Goal: Information Seeking & Learning: Learn about a topic

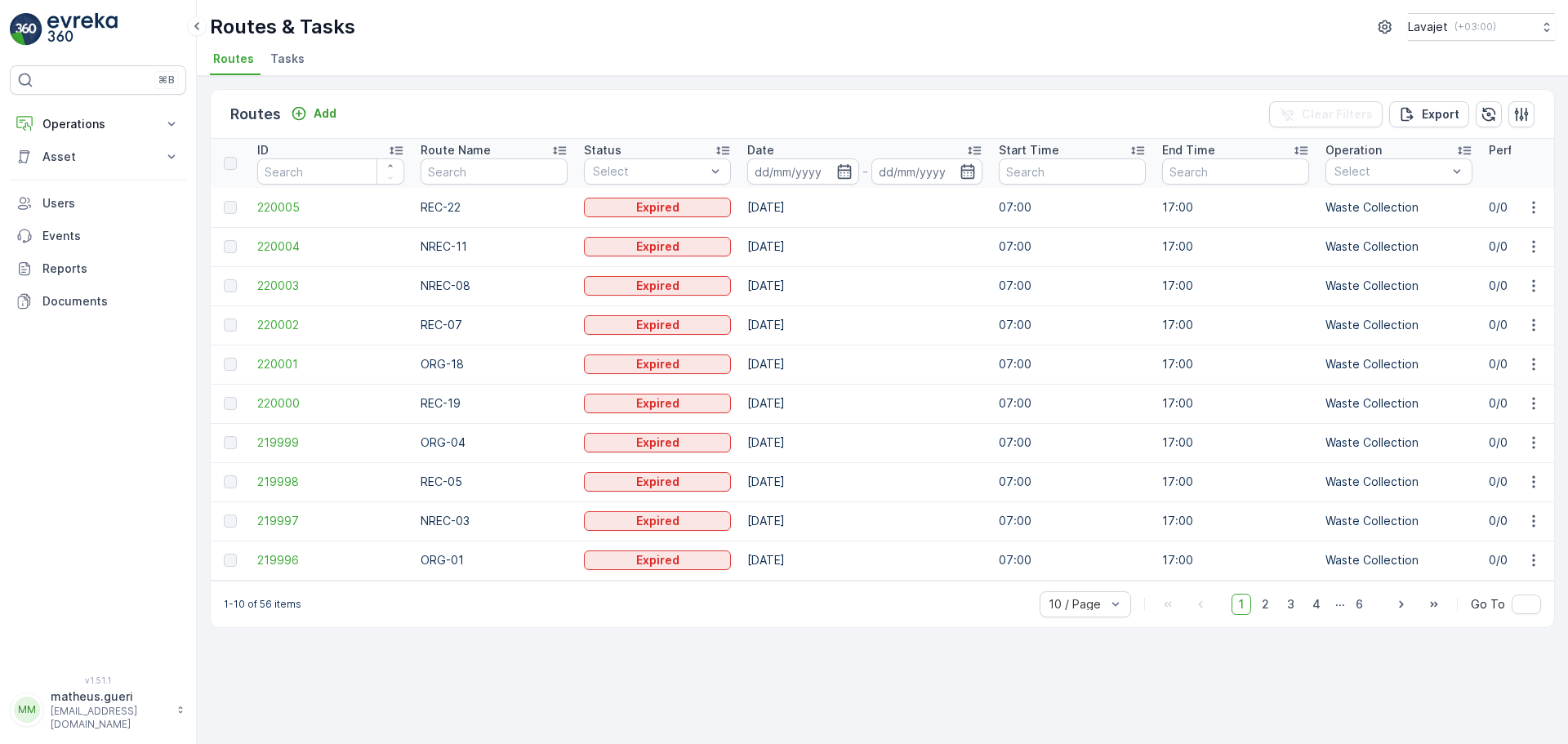
click at [72, 27] on img at bounding box center [82, 29] width 70 height 32
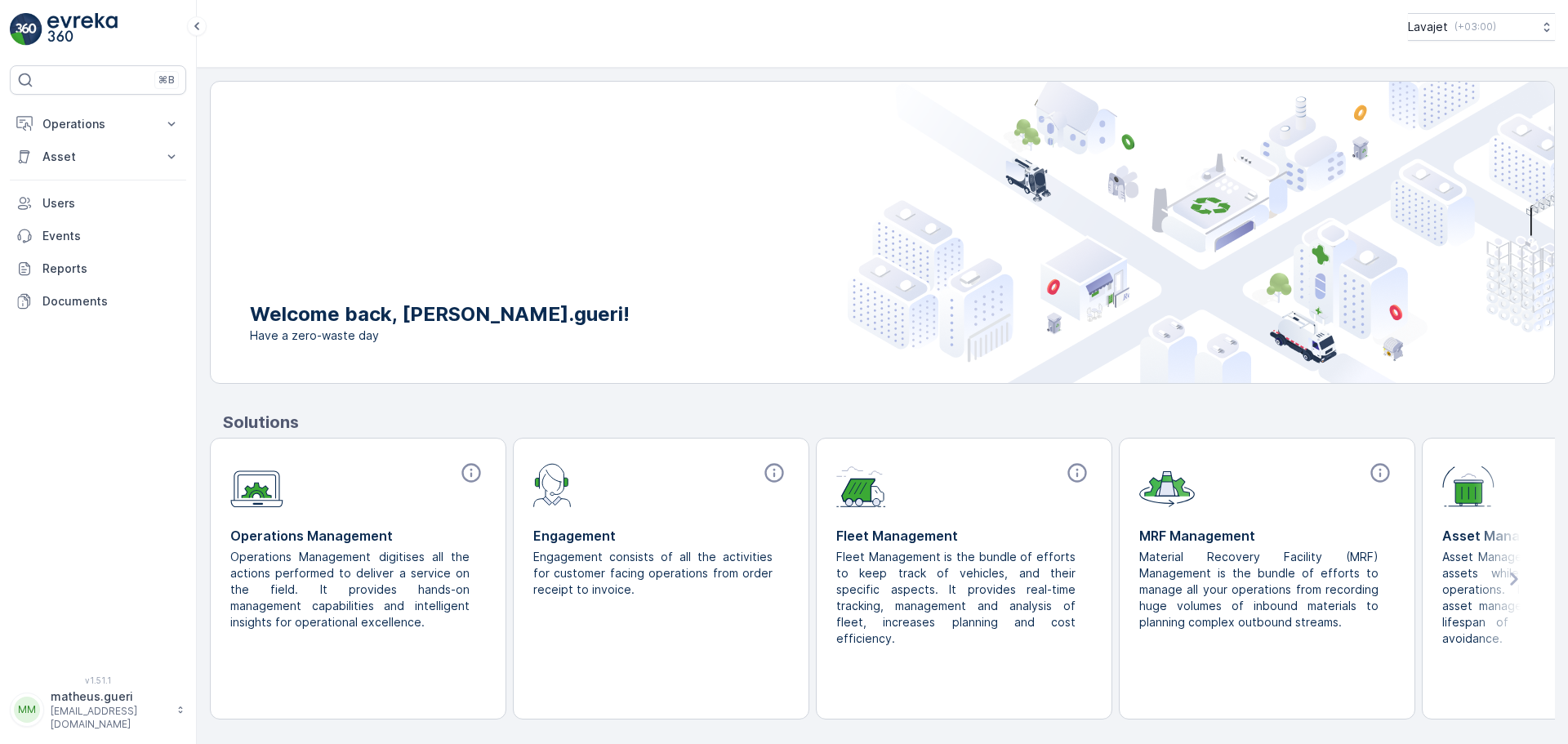
click at [1523, 587] on icon at bounding box center [1514, 580] width 30 height 30
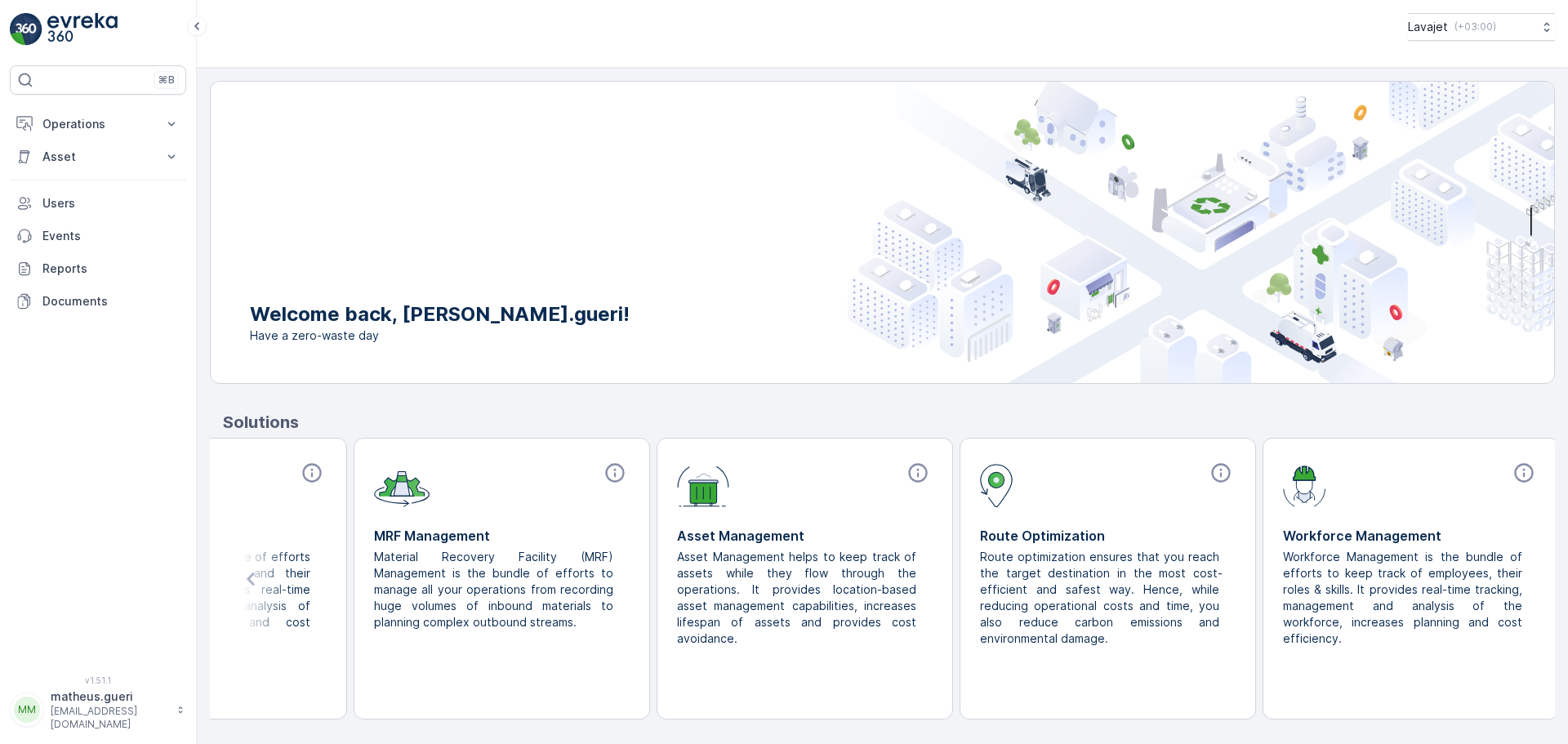
scroll to position [0, 769]
click at [78, 204] on p "Users" at bounding box center [110, 203] width 137 height 17
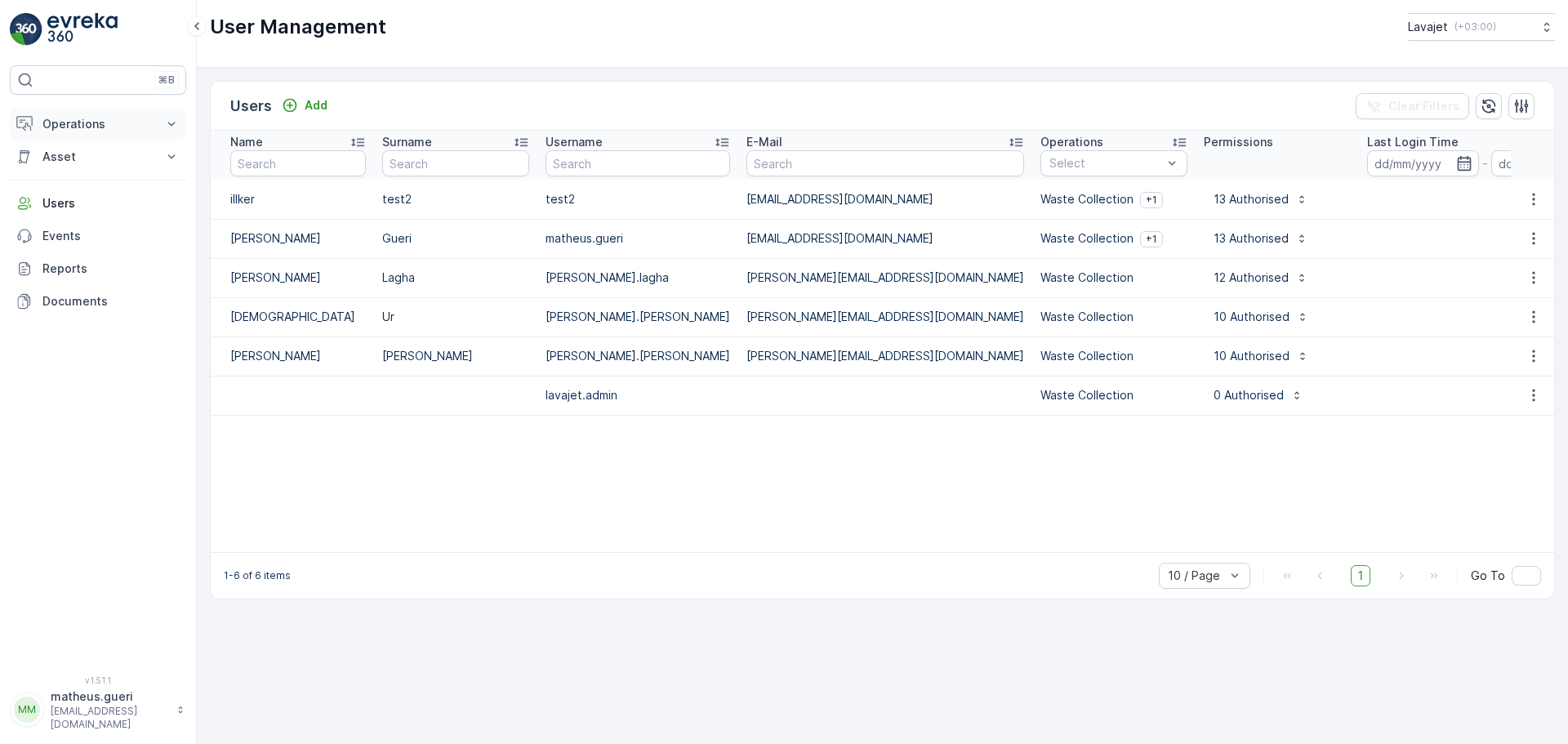
click at [79, 123] on p "Operations" at bounding box center [97, 124] width 111 height 17
click at [84, 125] on p "Operations" at bounding box center [97, 124] width 111 height 17
click at [74, 162] on p "Asset" at bounding box center [97, 156] width 111 height 17
click at [69, 200] on p "Activities" at bounding box center [66, 208] width 50 height 17
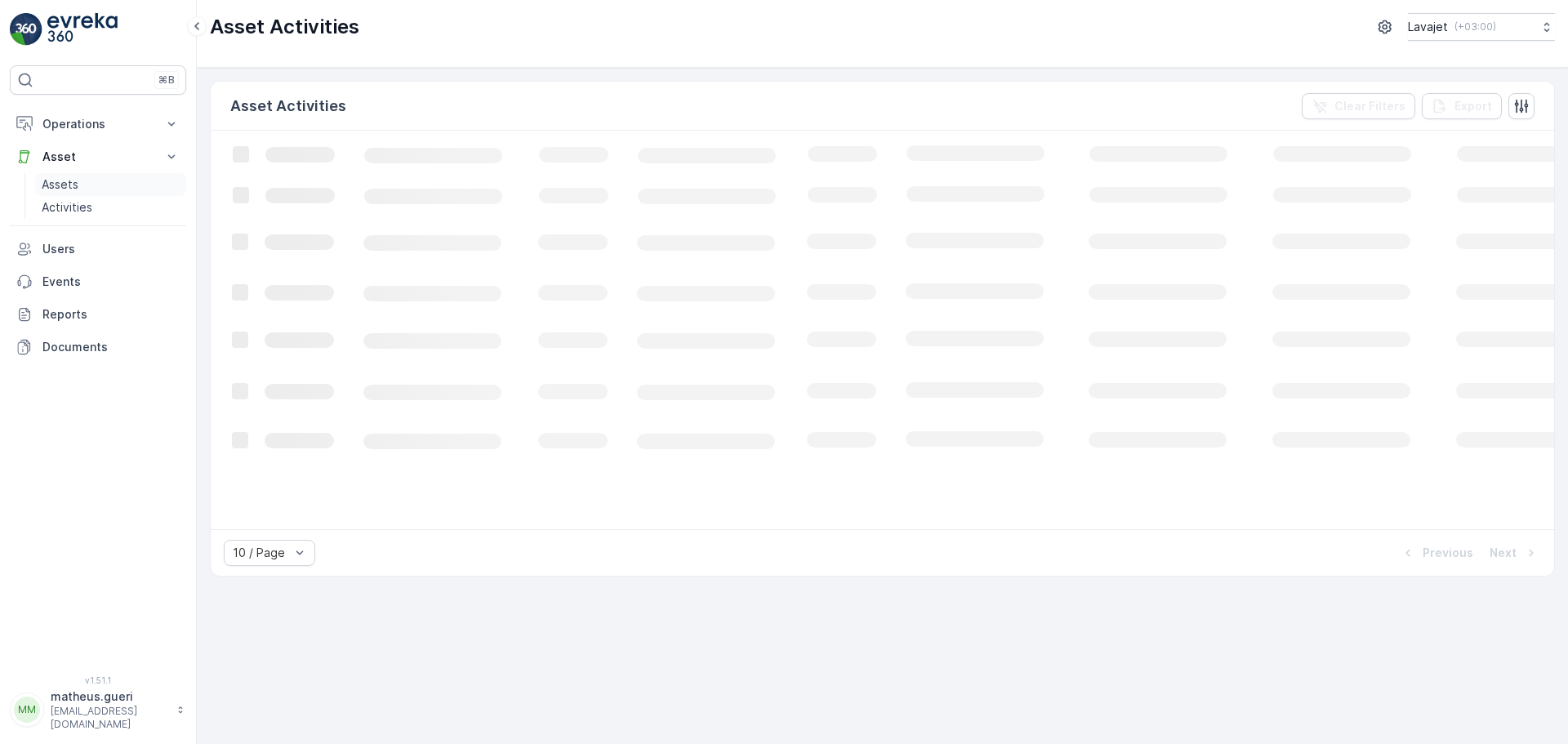
click at [66, 190] on p "Assets" at bounding box center [59, 184] width 36 height 17
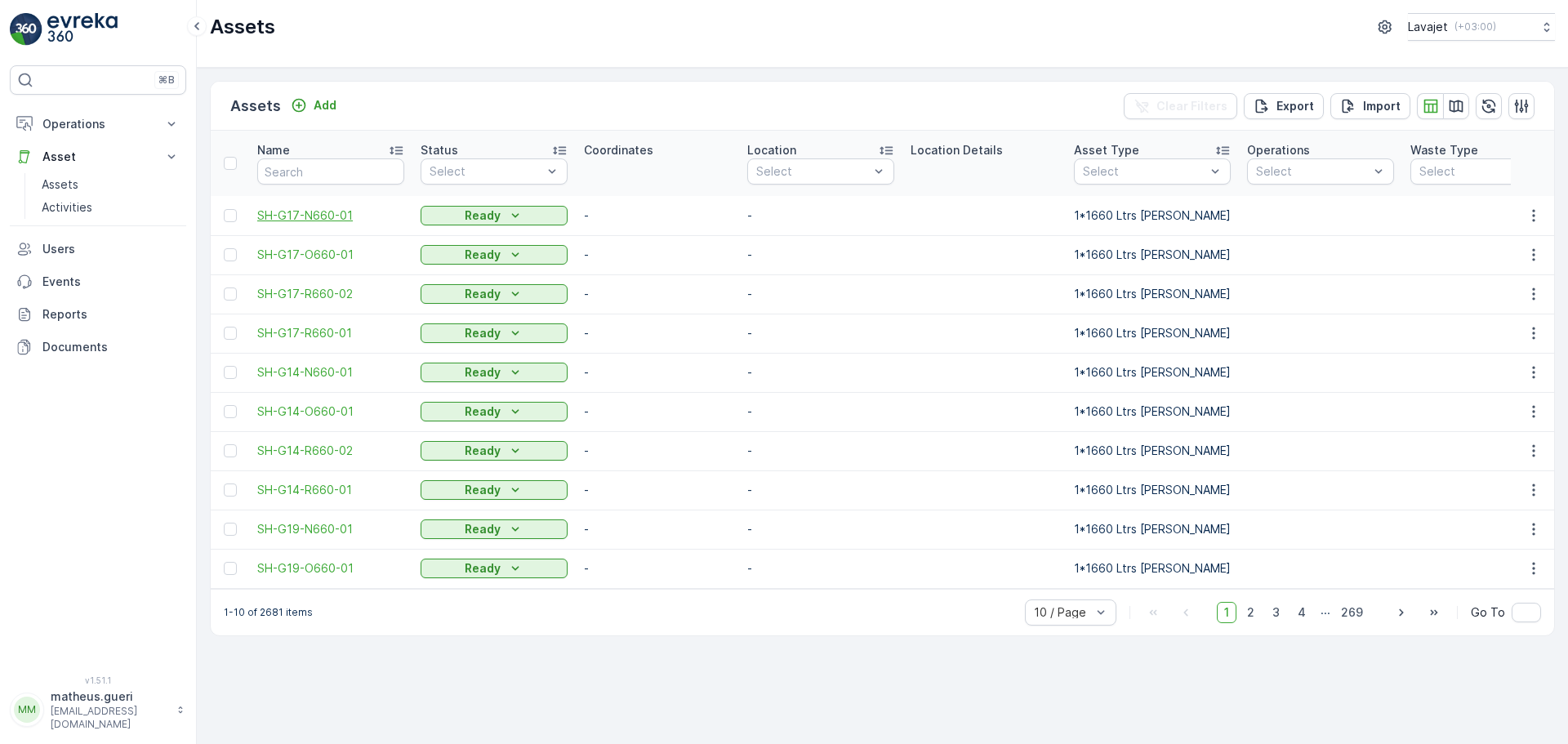
click at [308, 217] on span "SH-G17-N660-01" at bounding box center [331, 216] width 147 height 17
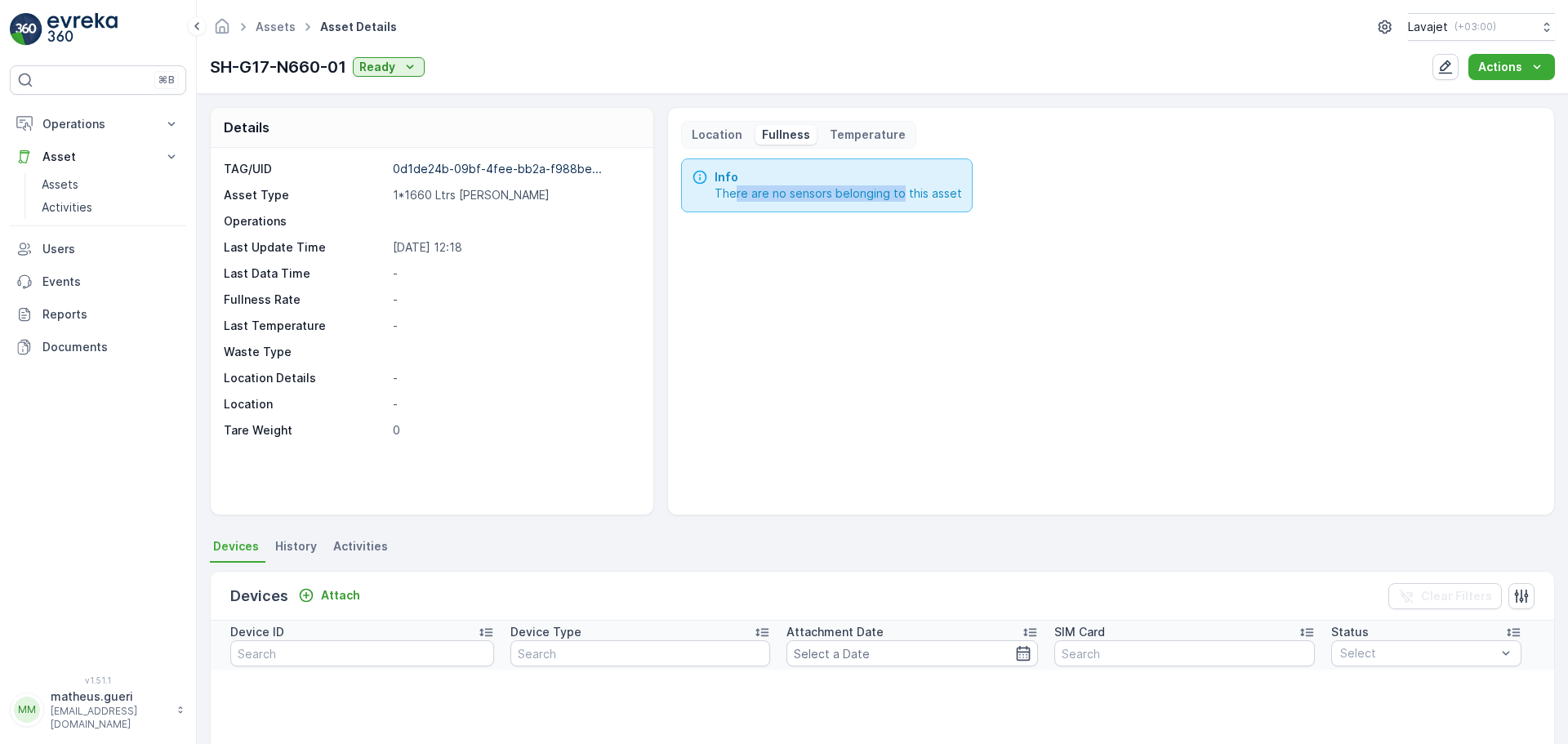
drag, startPoint x: 734, startPoint y: 203, endPoint x: 624, endPoint y: 181, distance: 112.2
click at [732, 203] on div "Info There are no sensors belonging to this asset" at bounding box center [826, 185] width 291 height 54
click at [281, 23] on link "Assets" at bounding box center [275, 27] width 40 height 14
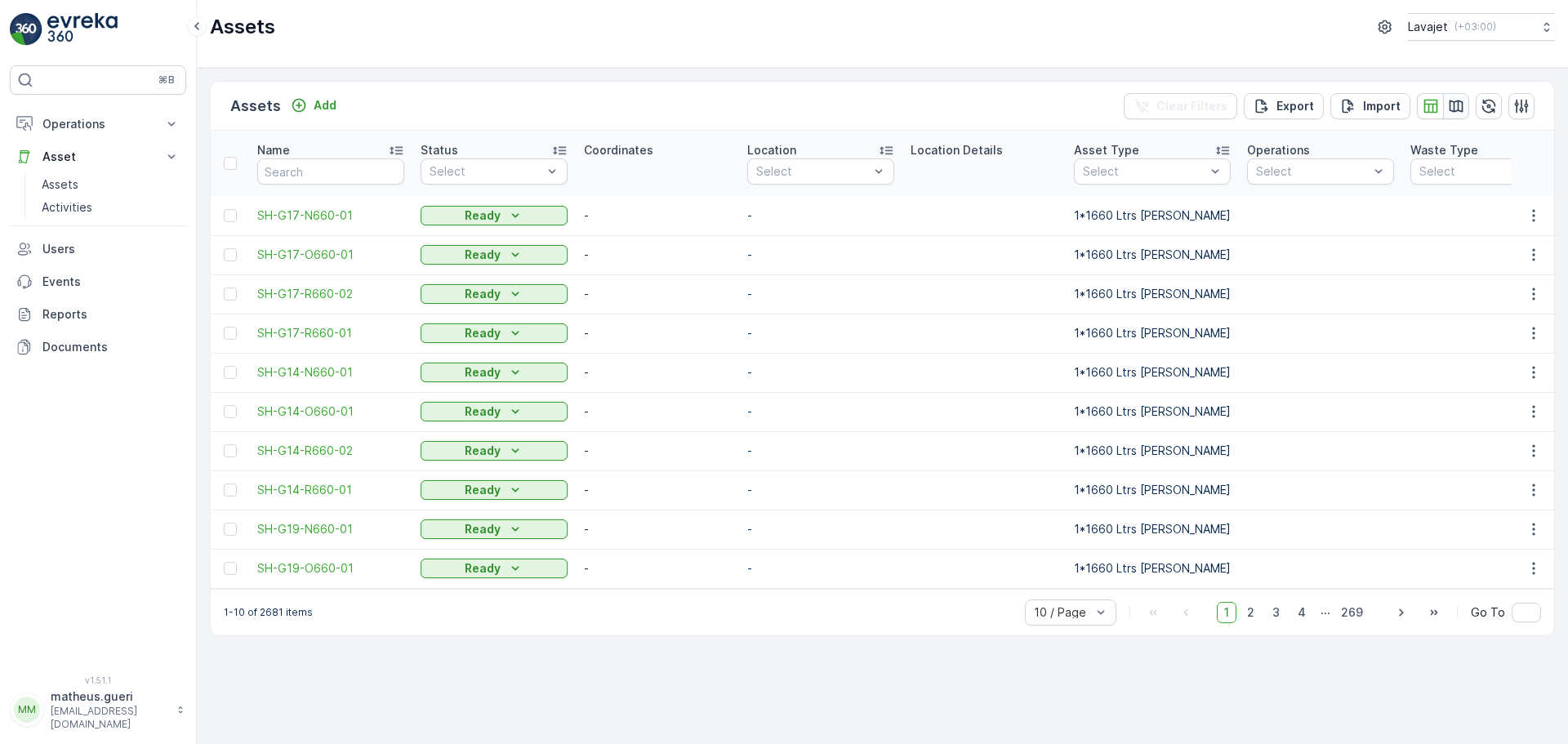
click at [1468, 115] on button "button" at bounding box center [1456, 106] width 27 height 27
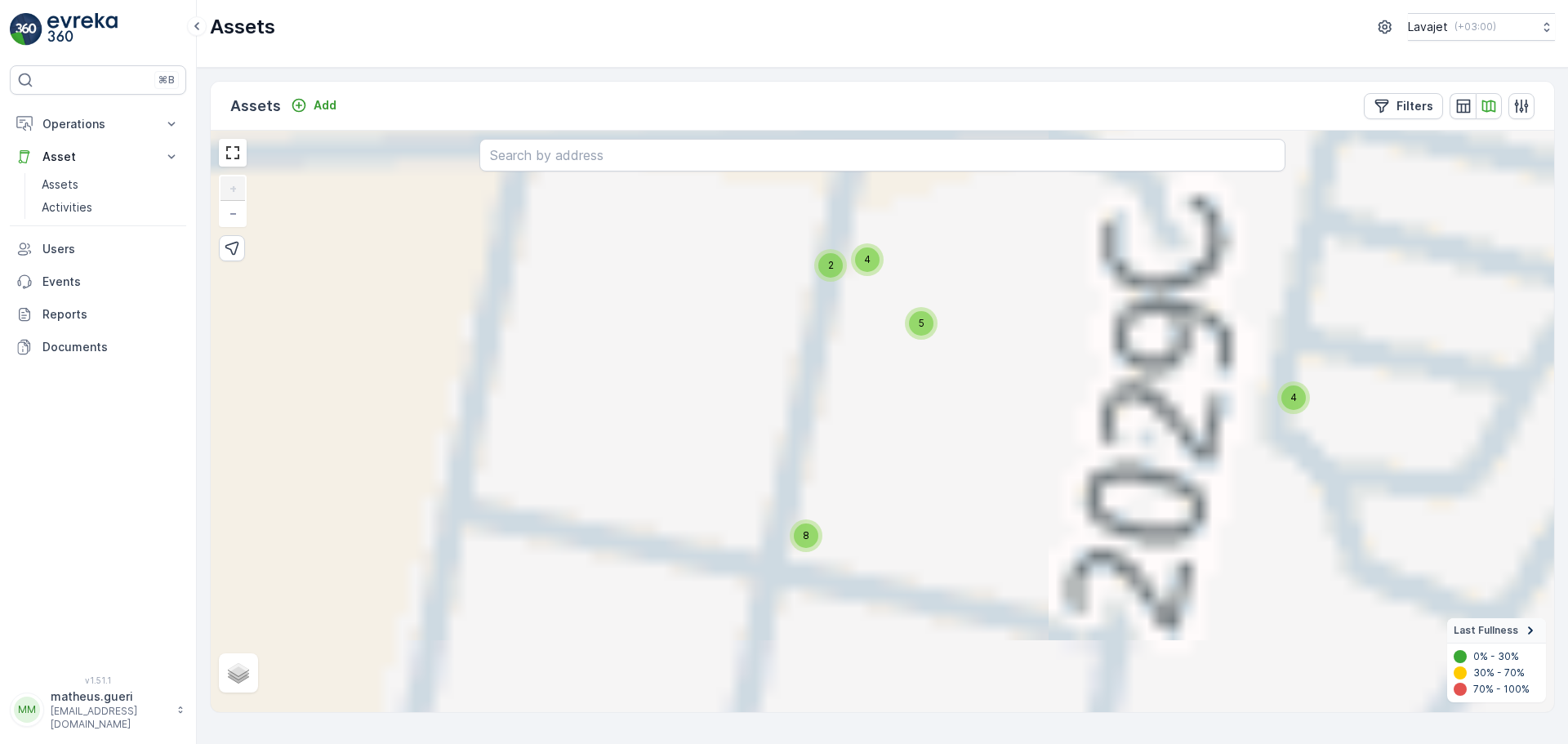
click at [830, 269] on span "2" at bounding box center [831, 265] width 6 height 12
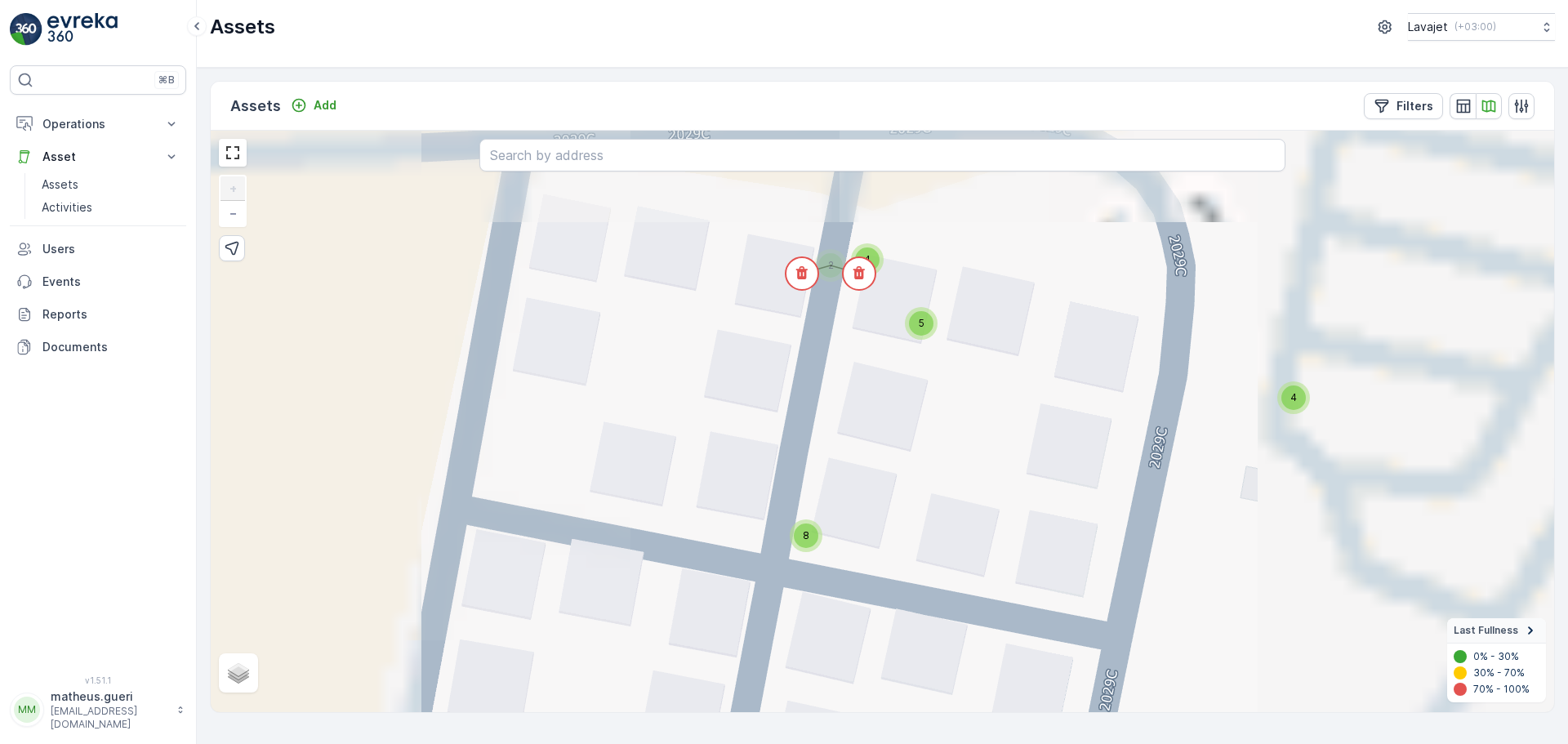
click at [889, 256] on div "4 4 4 4 4 4 4 4 4 4 4 4 4 4 4 4 4 4 4 4 4 4 4 4 4 4 4 4 4 4 11 2 4 4 4 4 4 4 4 …" at bounding box center [882, 421] width 1344 height 582
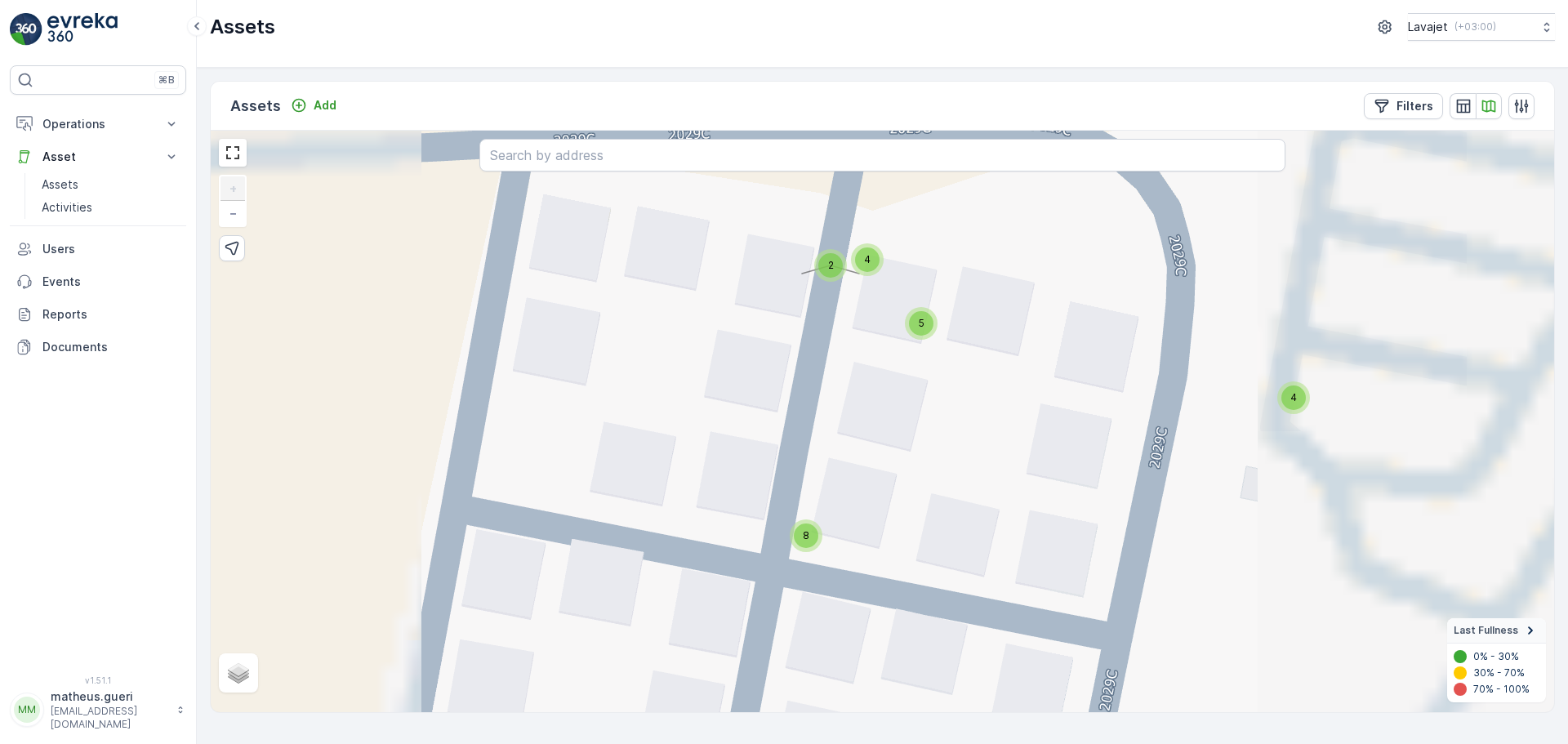
click at [874, 257] on div "4" at bounding box center [867, 260] width 25 height 25
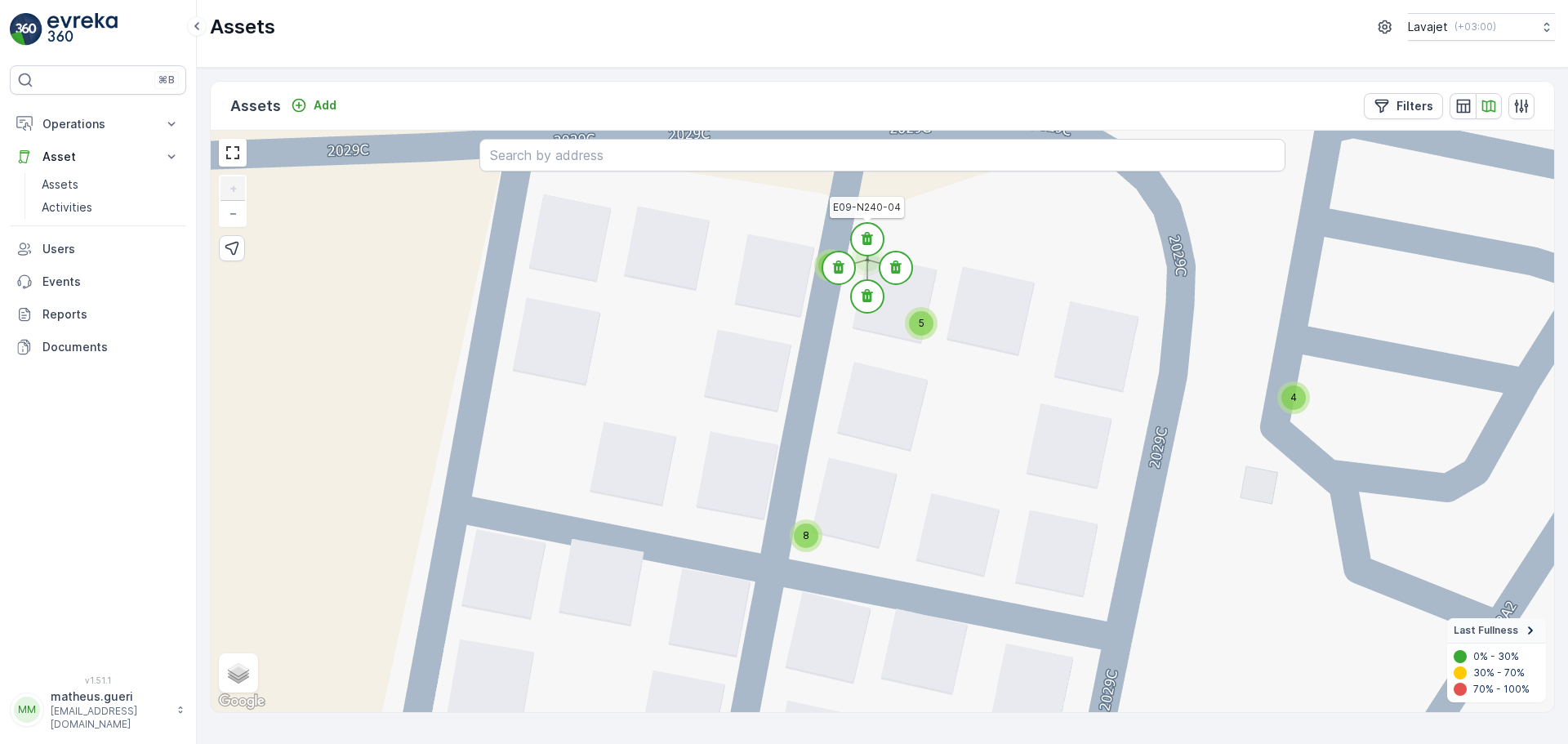
click at [873, 246] on circle at bounding box center [867, 239] width 32 height 32
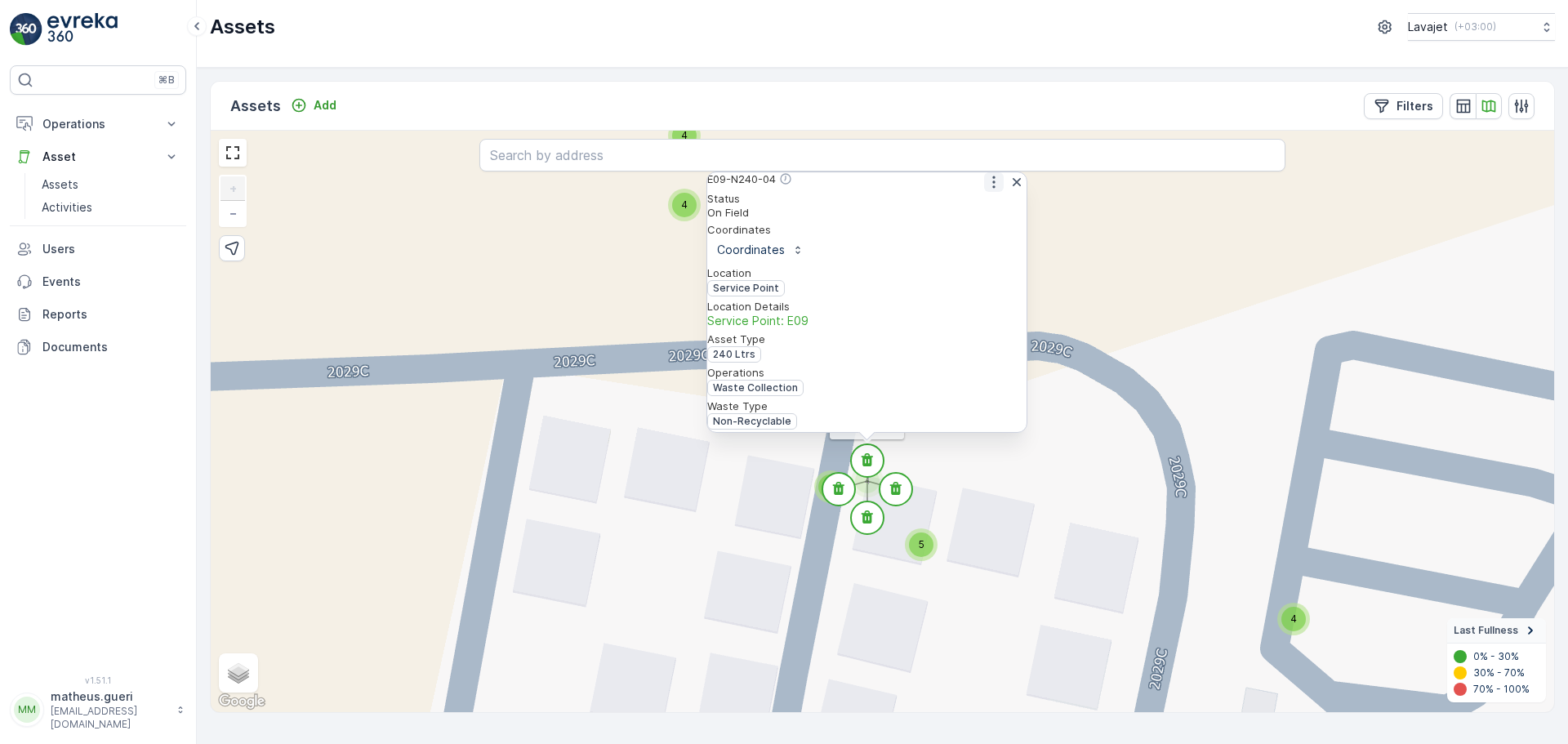
click at [986, 190] on icon "button" at bounding box center [994, 182] width 17 height 17
click at [980, 217] on span "See More Detail" at bounding box center [993, 208] width 90 height 17
click at [897, 485] on icon at bounding box center [896, 488] width 12 height 13
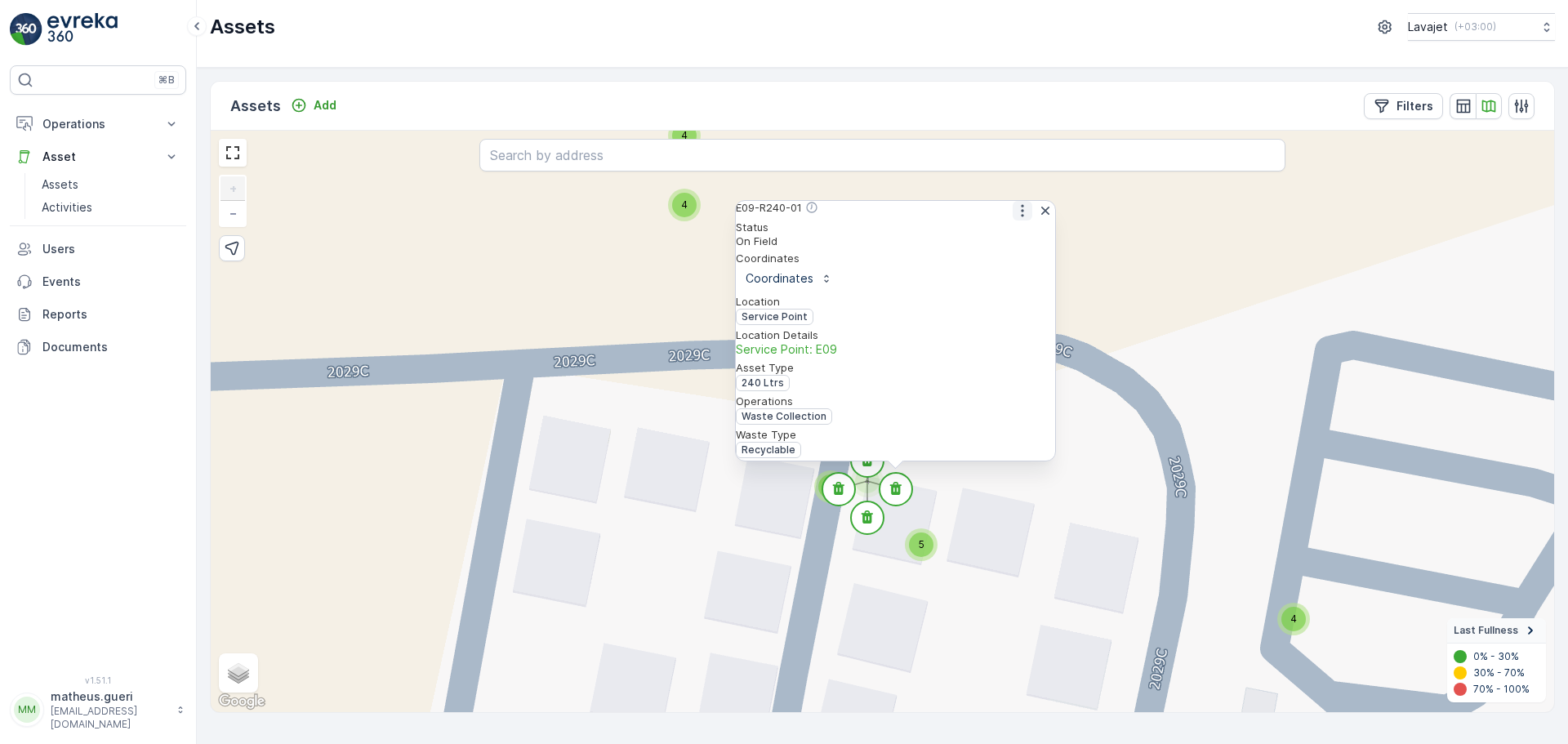
click at [1023, 219] on icon "button" at bounding box center [1022, 211] width 17 height 17
click at [1004, 245] on span "See More Detail" at bounding box center [1021, 236] width 90 height 17
click at [879, 517] on circle at bounding box center [867, 518] width 32 height 32
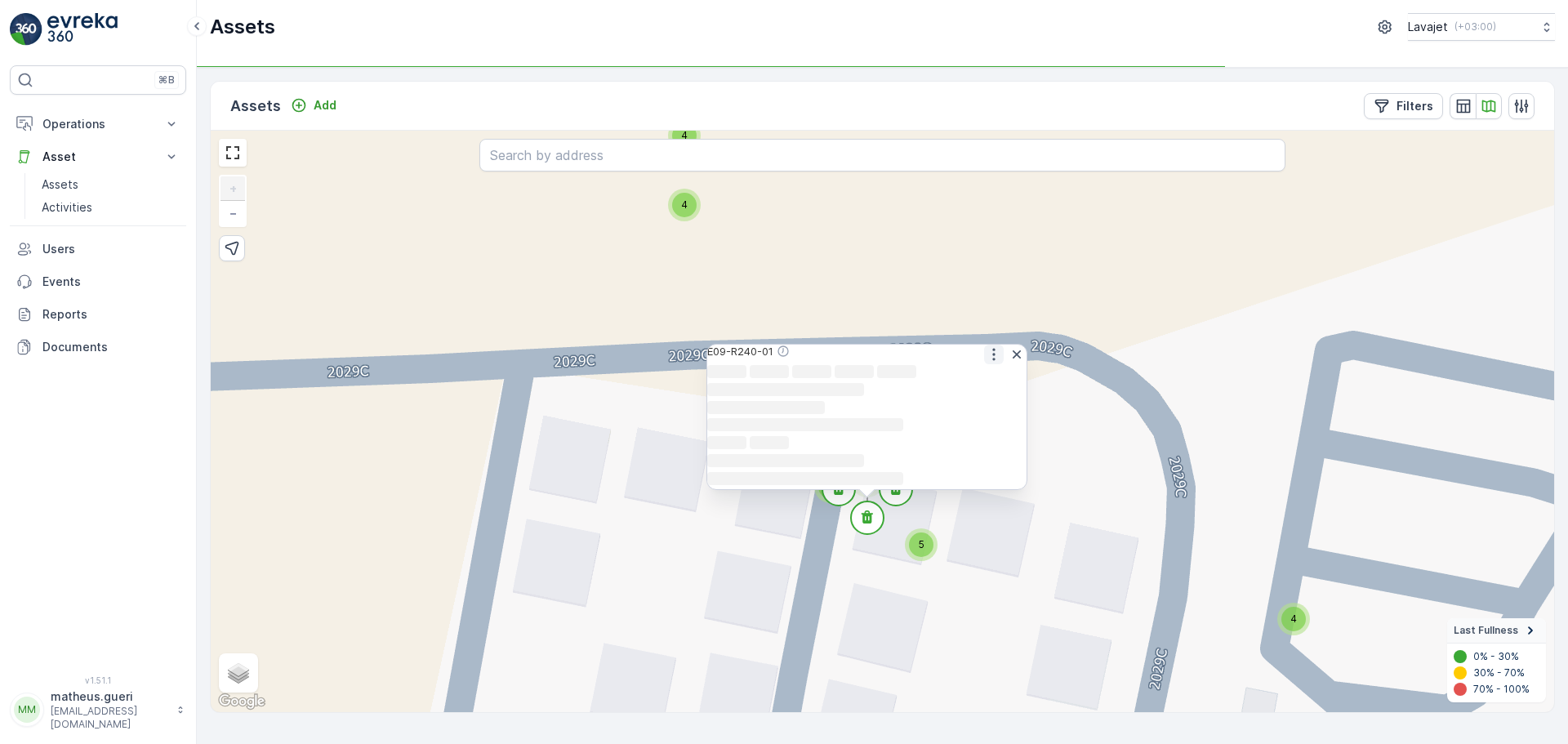
click at [993, 348] on icon "button" at bounding box center [994, 354] width 2 height 12
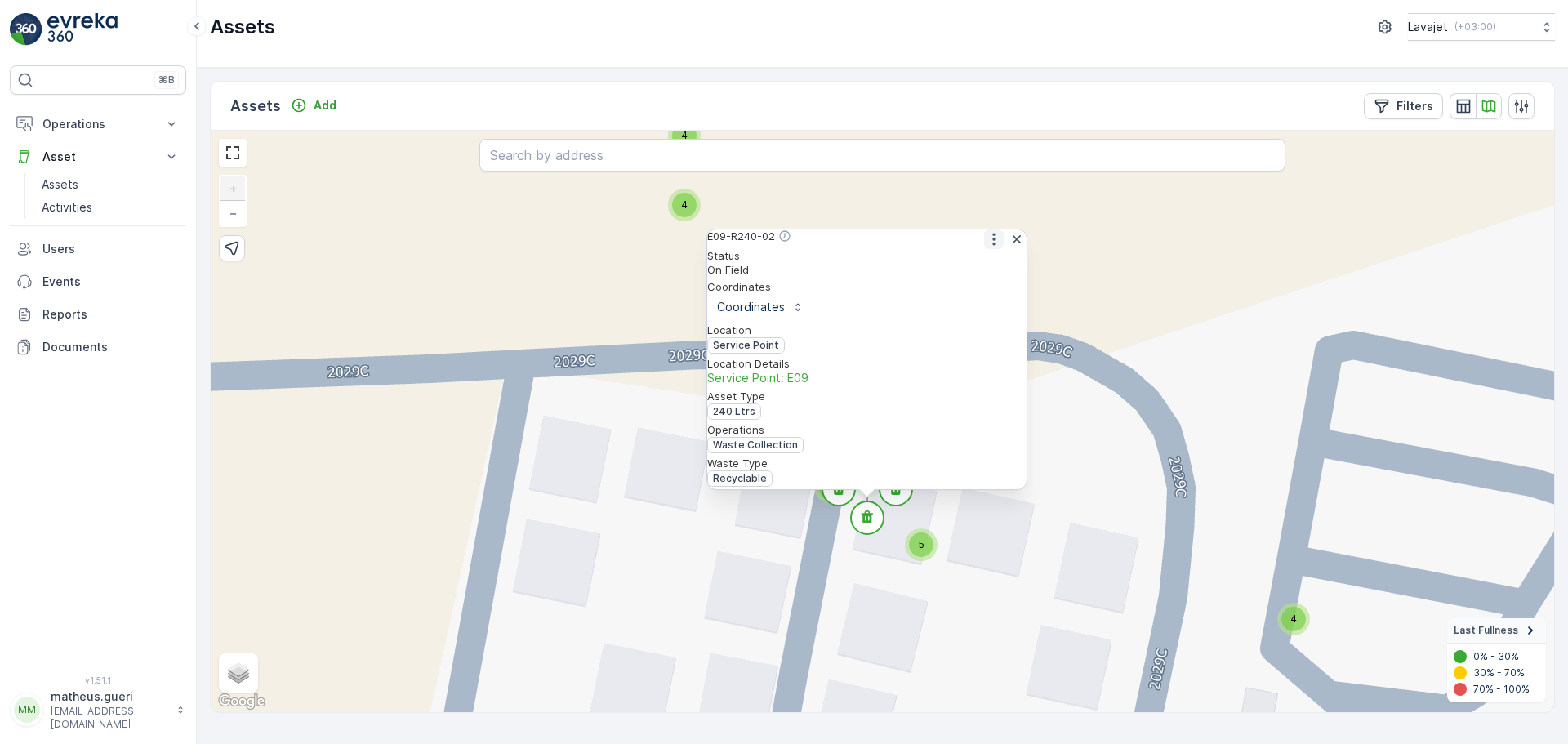
click at [980, 244] on div "E09-R240-02" at bounding box center [867, 239] width 320 height 20
click at [986, 247] on icon "button" at bounding box center [994, 239] width 17 height 17
click at [979, 272] on span "See More Detail" at bounding box center [993, 266] width 90 height 17
click at [894, 493] on icon at bounding box center [896, 488] width 12 height 13
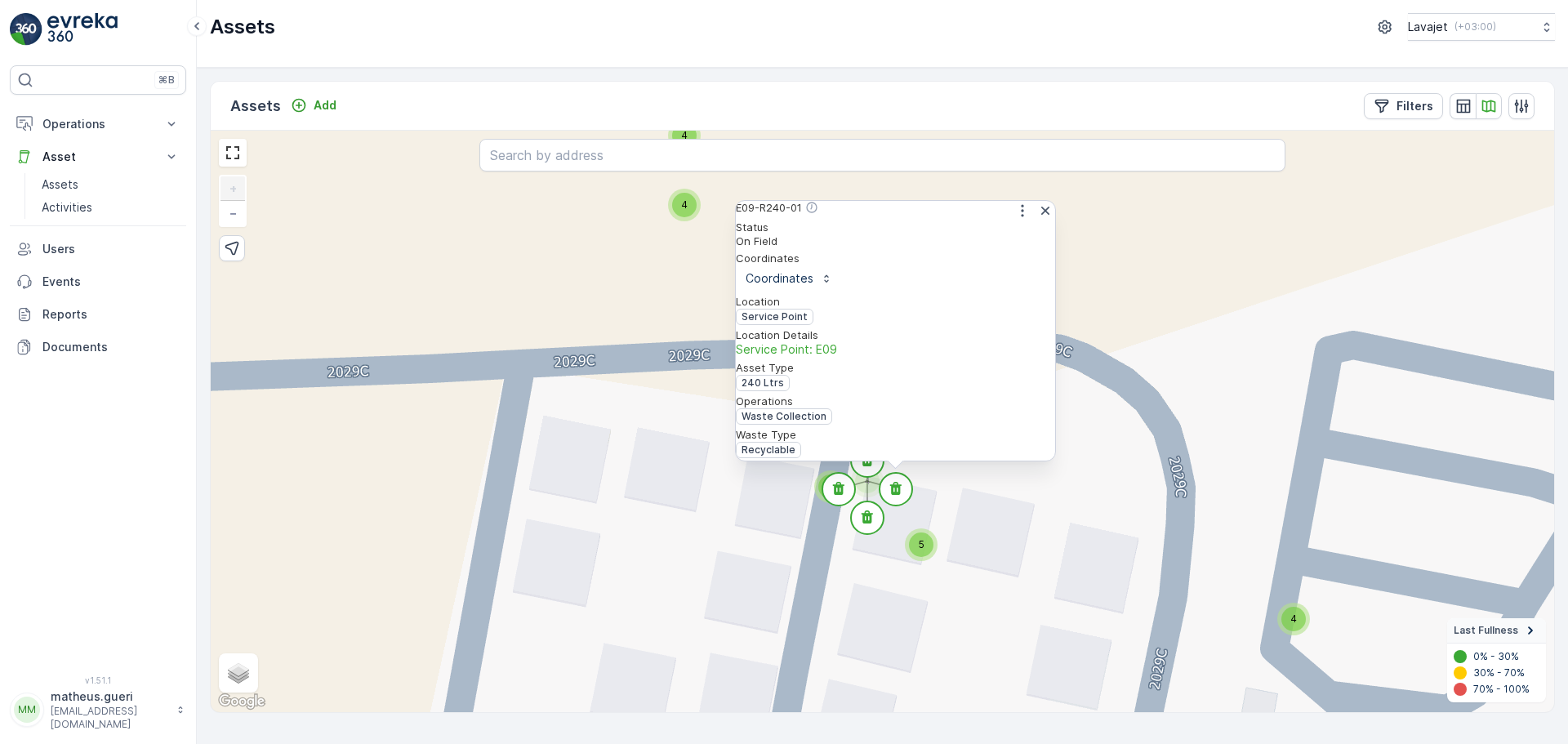
click at [1162, 286] on div "4 4 4 4 4 4 4 4 4 4 4 4 4 4 4 4 4 4 4 4 4 4 4 4 4 4 4 4 4 4 11 2 4 4 4 4 4 4 4 …" at bounding box center [882, 421] width 1344 height 582
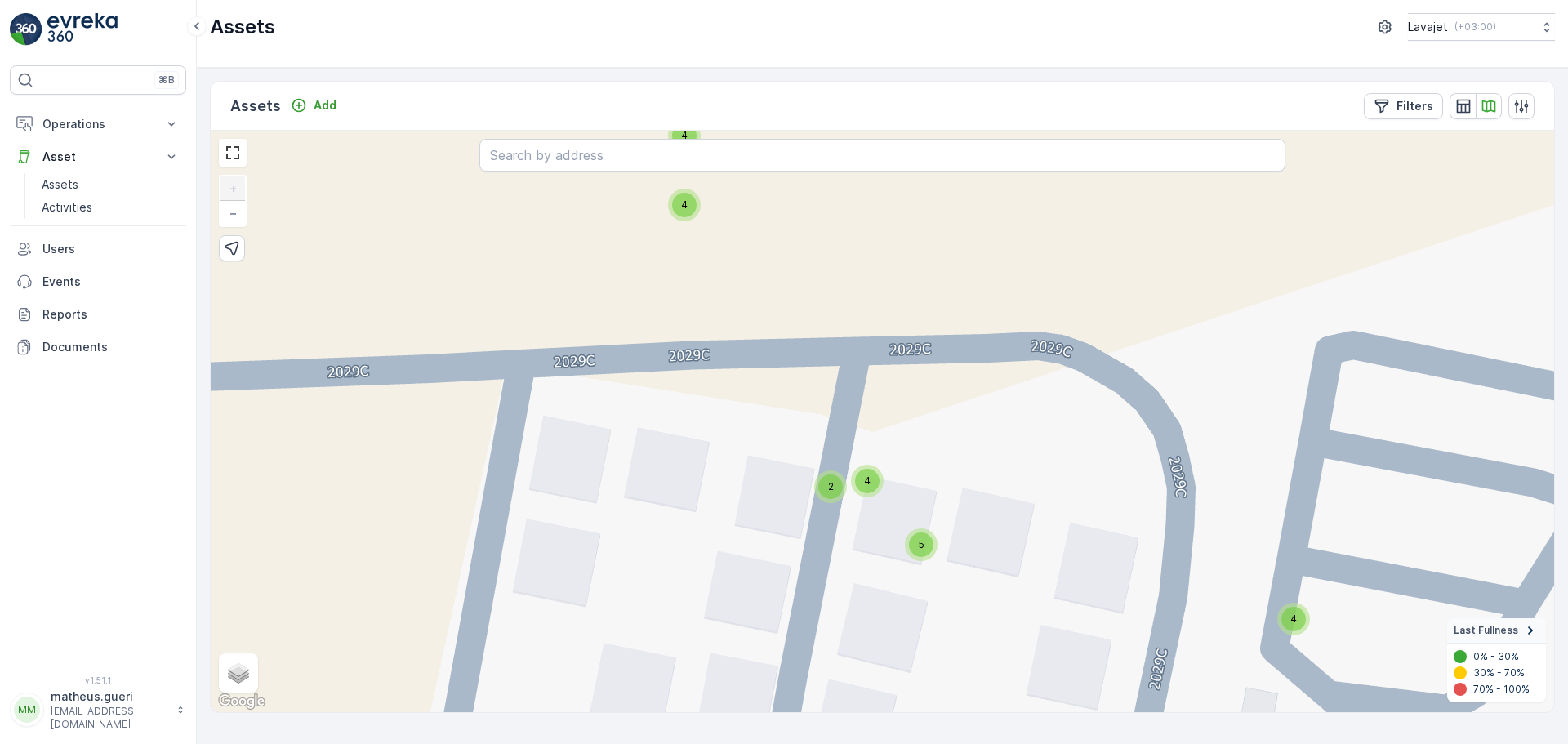
click at [869, 484] on span "4" at bounding box center [867, 480] width 7 height 12
click at [835, 489] on icon at bounding box center [839, 488] width 12 height 13
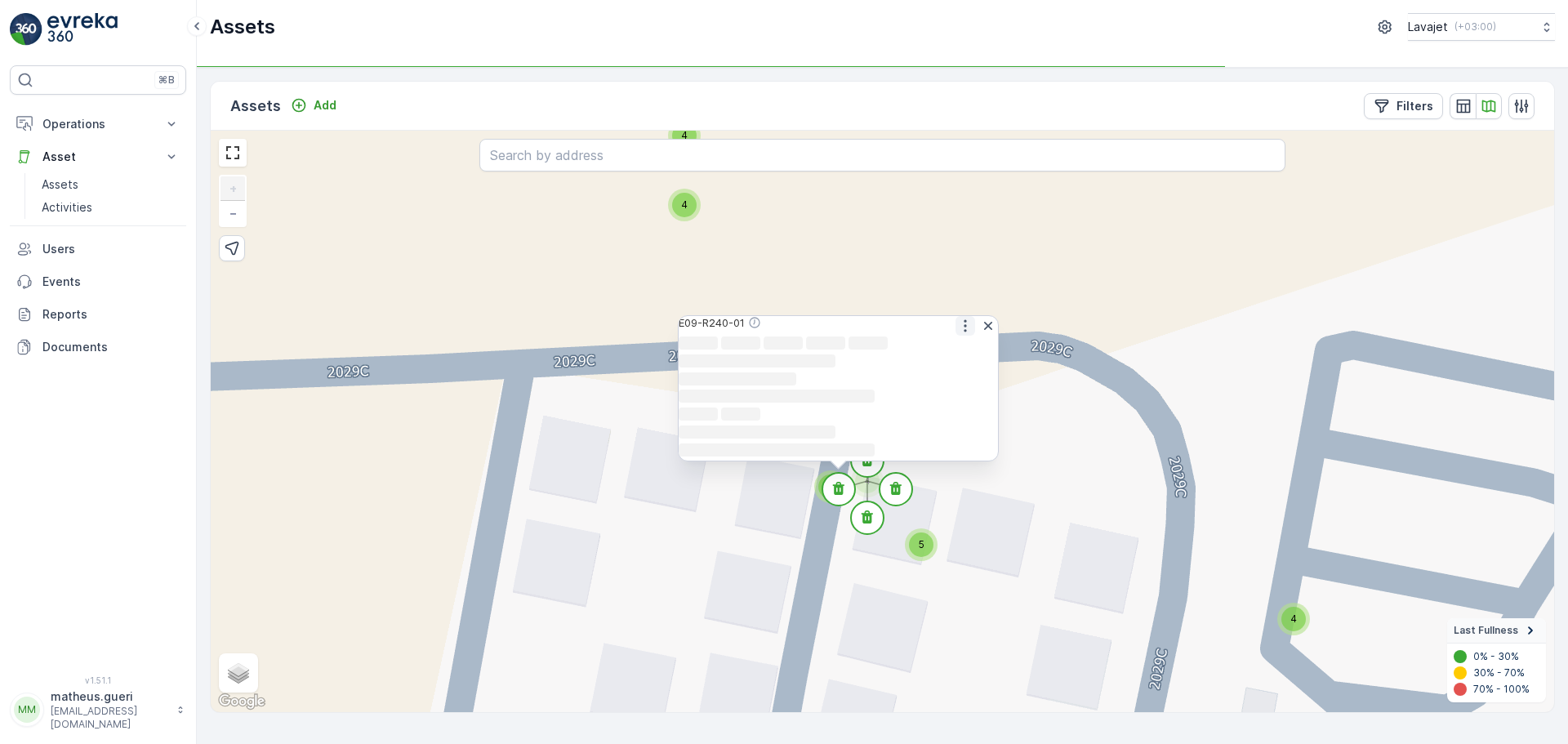
click at [959, 318] on icon "button" at bounding box center [965, 326] width 17 height 17
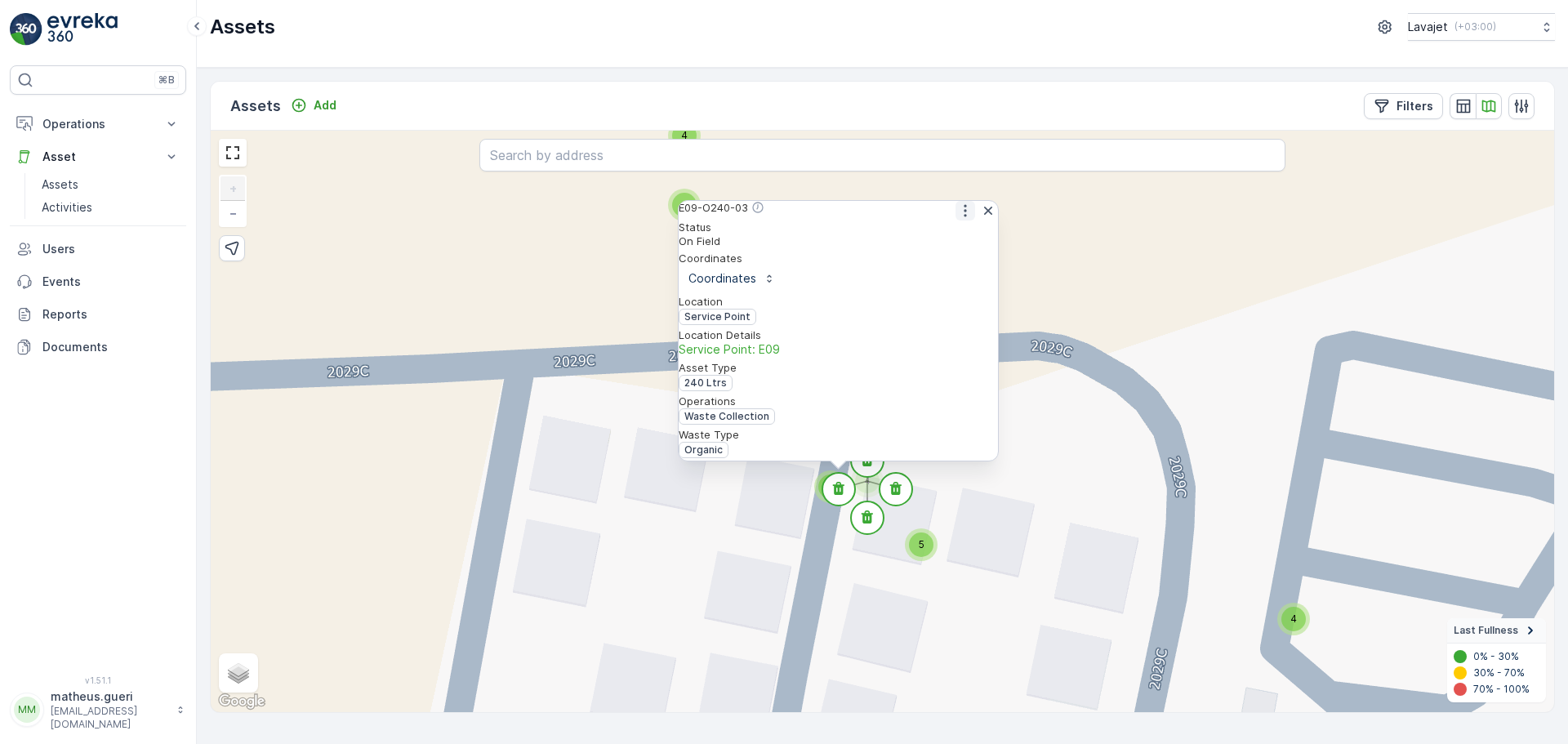
click at [958, 220] on button "button" at bounding box center [965, 211] width 20 height 20
click at [957, 241] on span "See More Detail" at bounding box center [964, 236] width 90 height 17
click at [980, 219] on icon "button" at bounding box center [988, 211] width 17 height 17
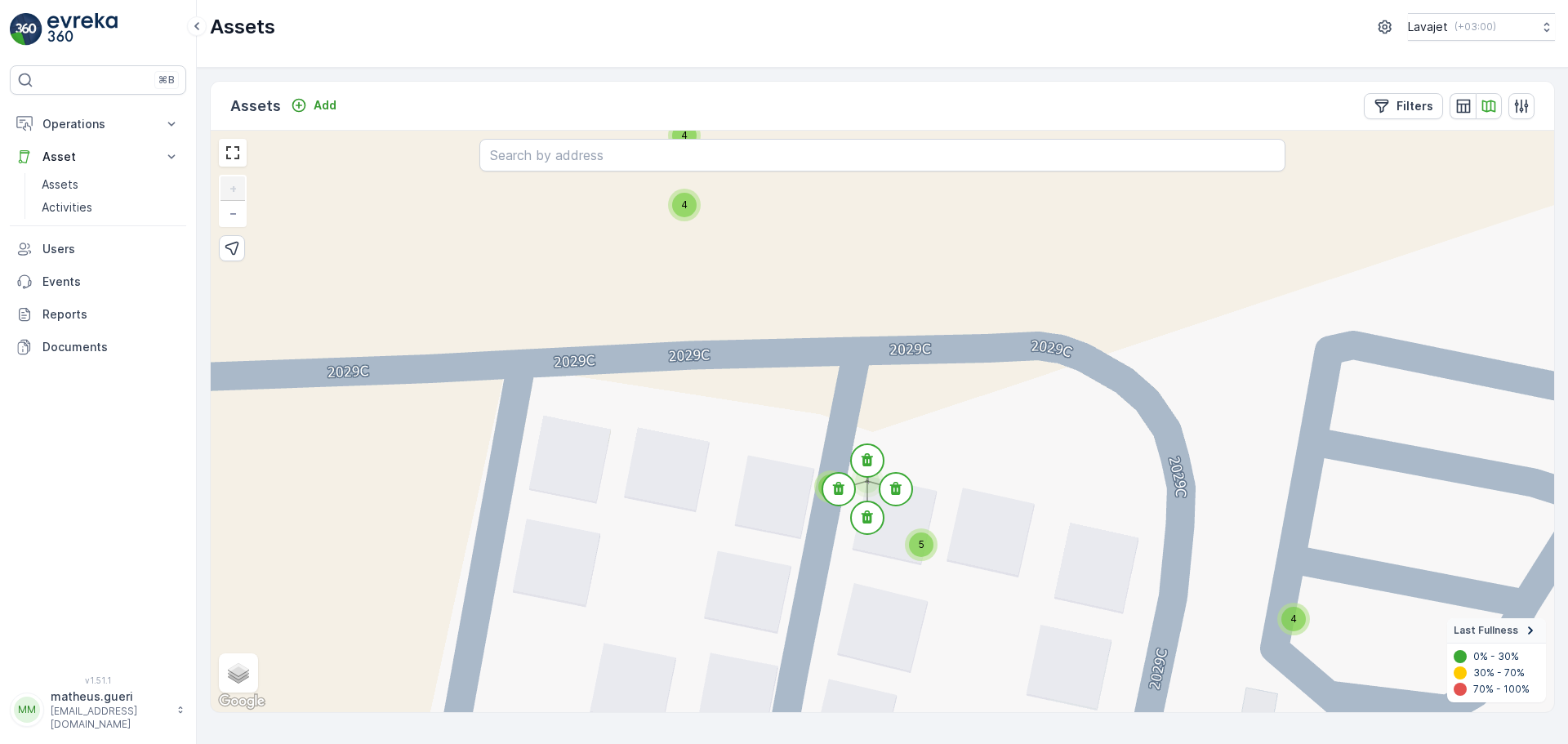
click at [839, 551] on div "4 4 4 4 4 4 4 4 4 4 4 4 4 4 4 4 4 4 4 4 4 4 4 4 4 4 4 4 4 4 11 2 4 4 4 4 4 4 4 …" at bounding box center [882, 421] width 1344 height 582
click at [830, 489] on span "2" at bounding box center [831, 486] width 6 height 12
click at [861, 498] on icon at bounding box center [860, 494] width 12 height 13
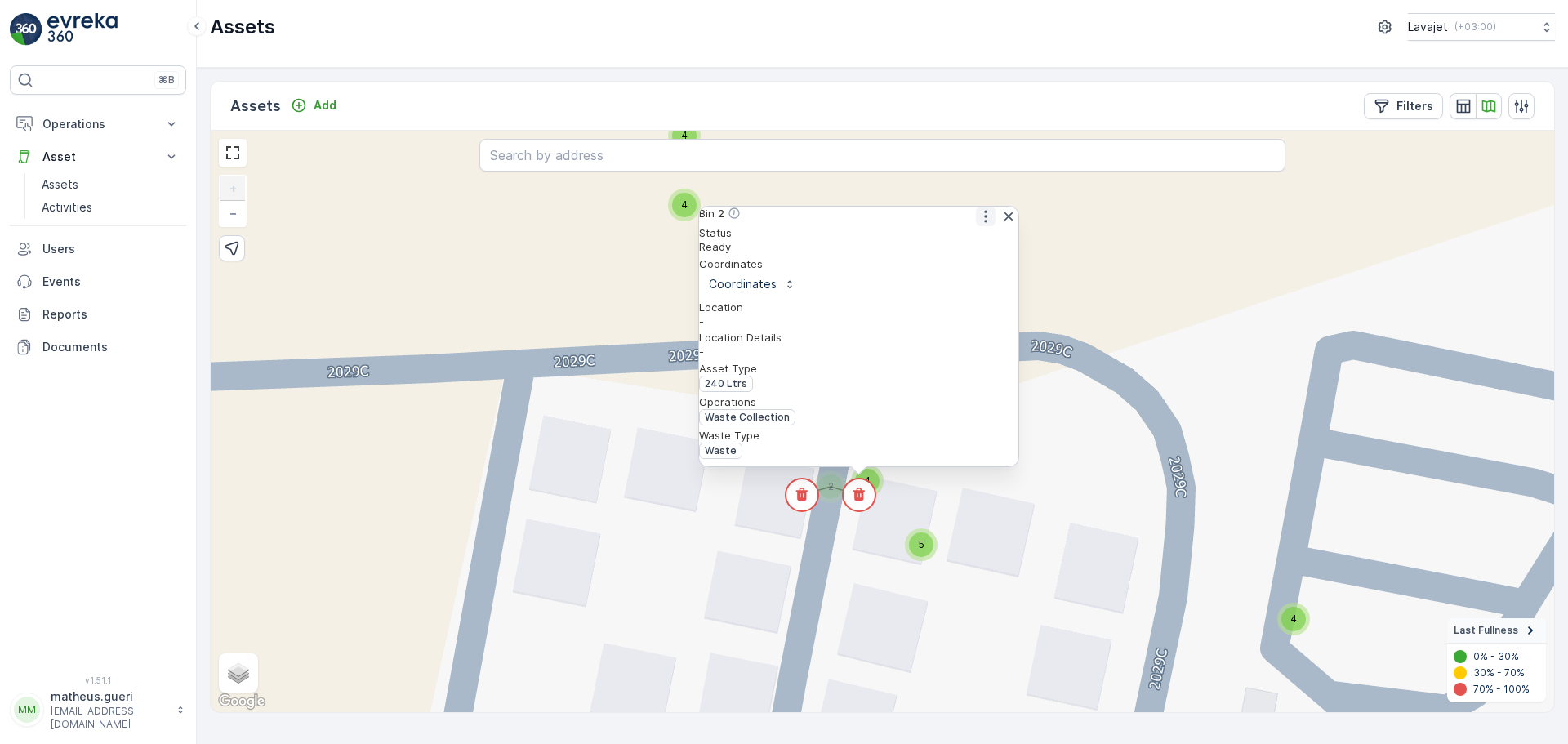
click at [985, 220] on icon "button" at bounding box center [986, 217] width 2 height 12
click at [952, 251] on div "See More Detail" at bounding box center [985, 242] width 90 height 17
click at [807, 503] on circle at bounding box center [802, 495] width 32 height 32
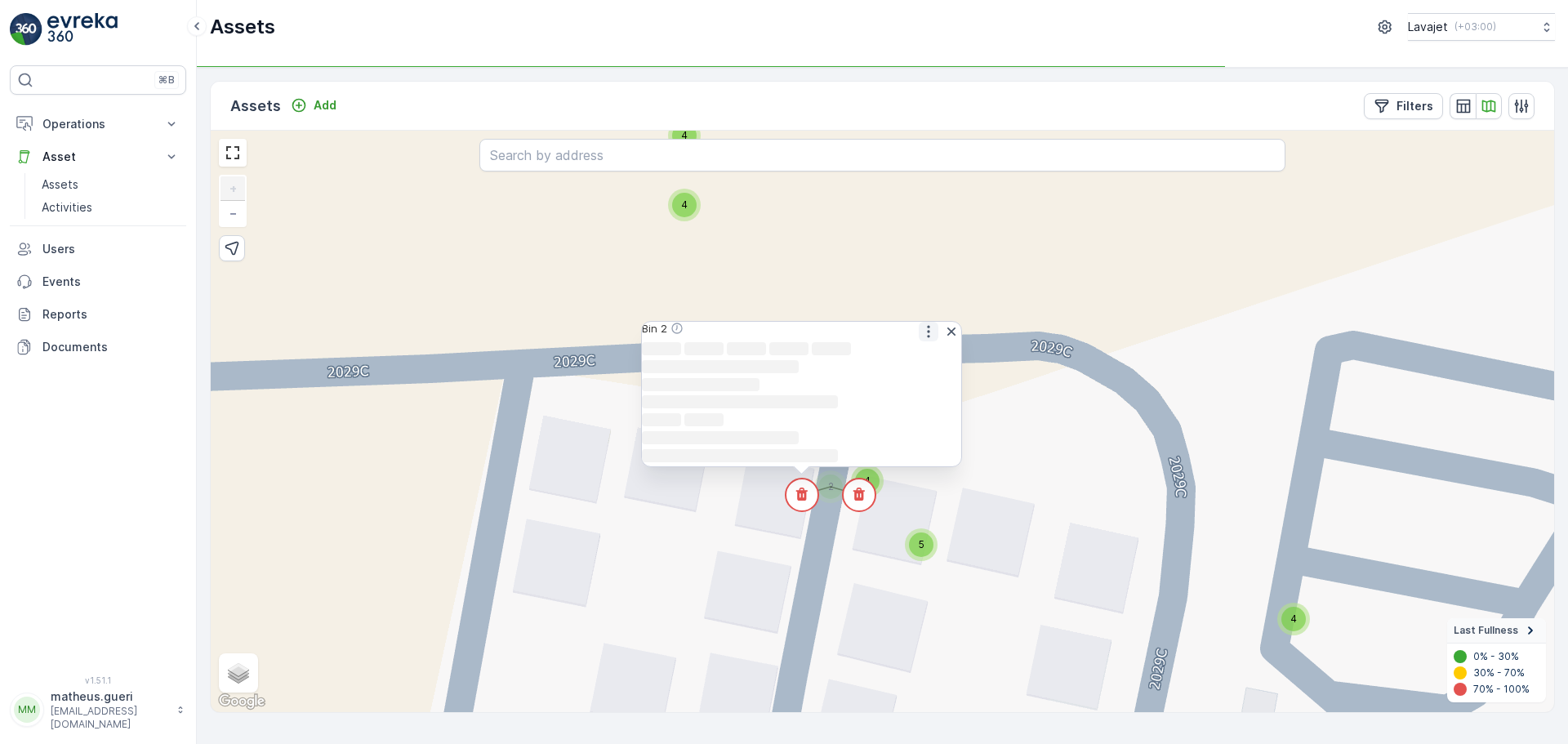
click at [929, 324] on icon "button" at bounding box center [929, 332] width 17 height 17
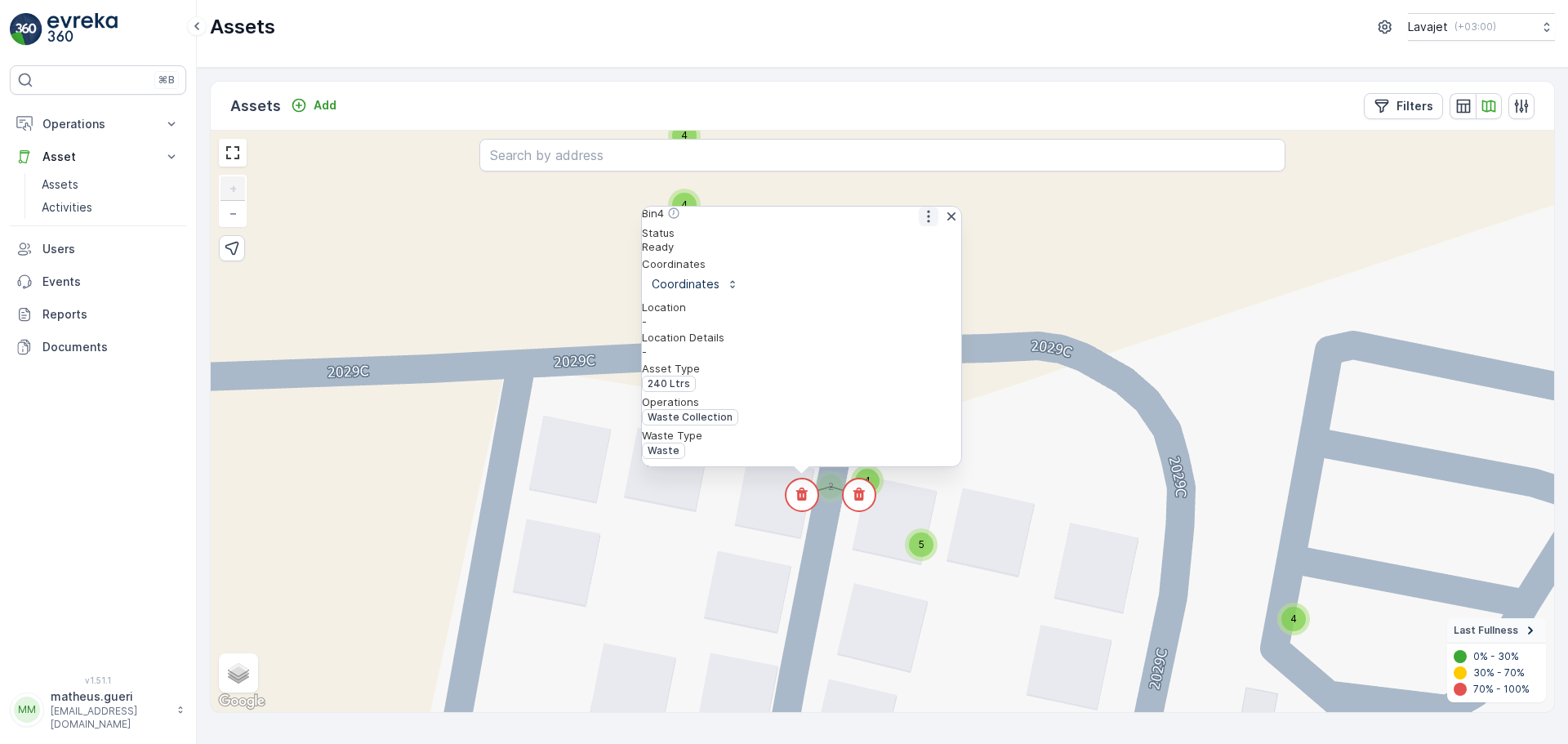
click at [921, 224] on icon "button" at bounding box center [929, 217] width 17 height 17
click at [902, 248] on span "See More Detail" at bounding box center [928, 242] width 90 height 17
click at [947, 224] on icon "button" at bounding box center [951, 217] width 17 height 17
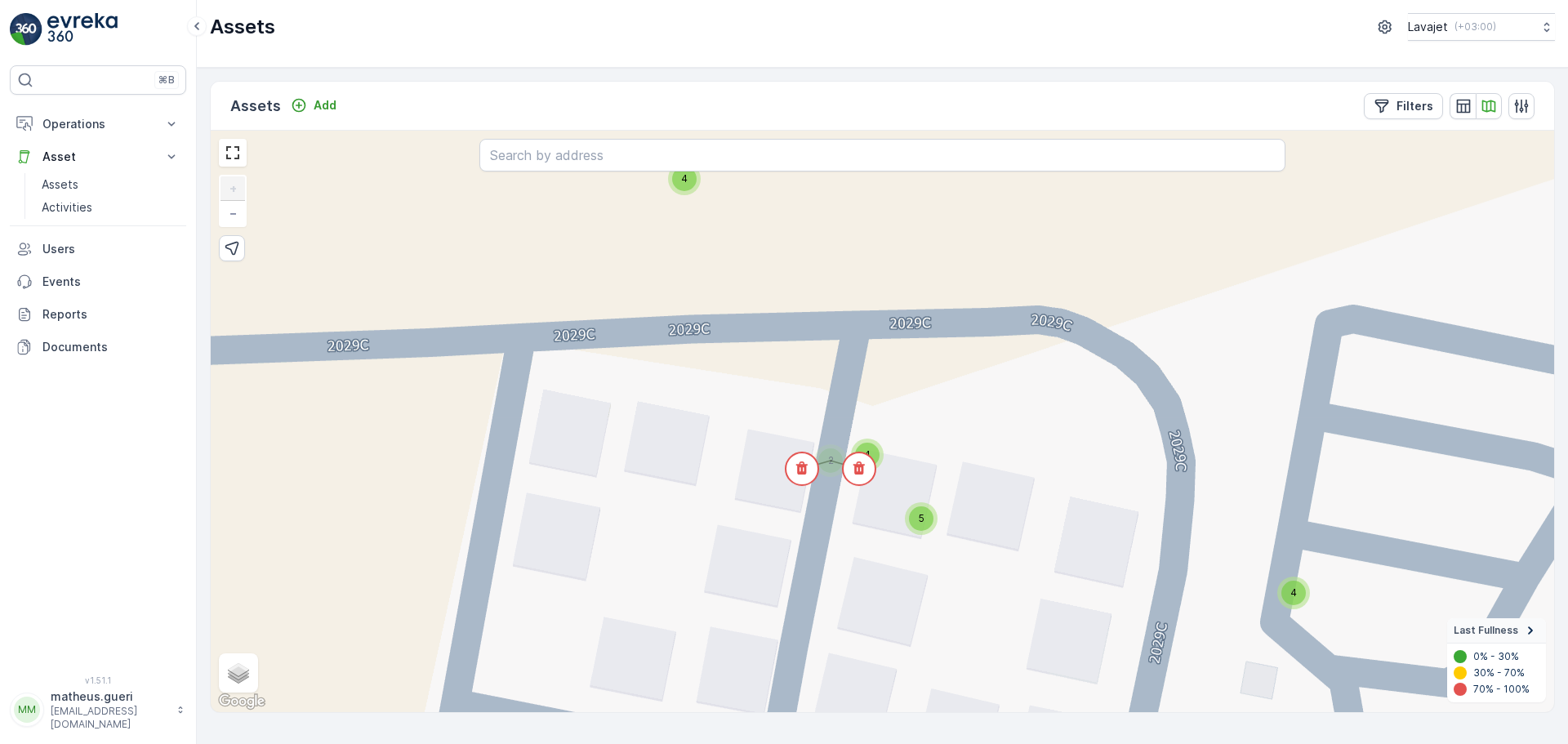
drag, startPoint x: 962, startPoint y: 330, endPoint x: 960, endPoint y: 298, distance: 32.1
click at [960, 298] on div "4 4 4 4 4 4 4 4 4 4 4 4 4 4 4 4 4 4 4 4 4 4 4 4 4 4 4 4 4 4 11 2 4 4 4 4 4 4 4 …" at bounding box center [882, 421] width 1344 height 582
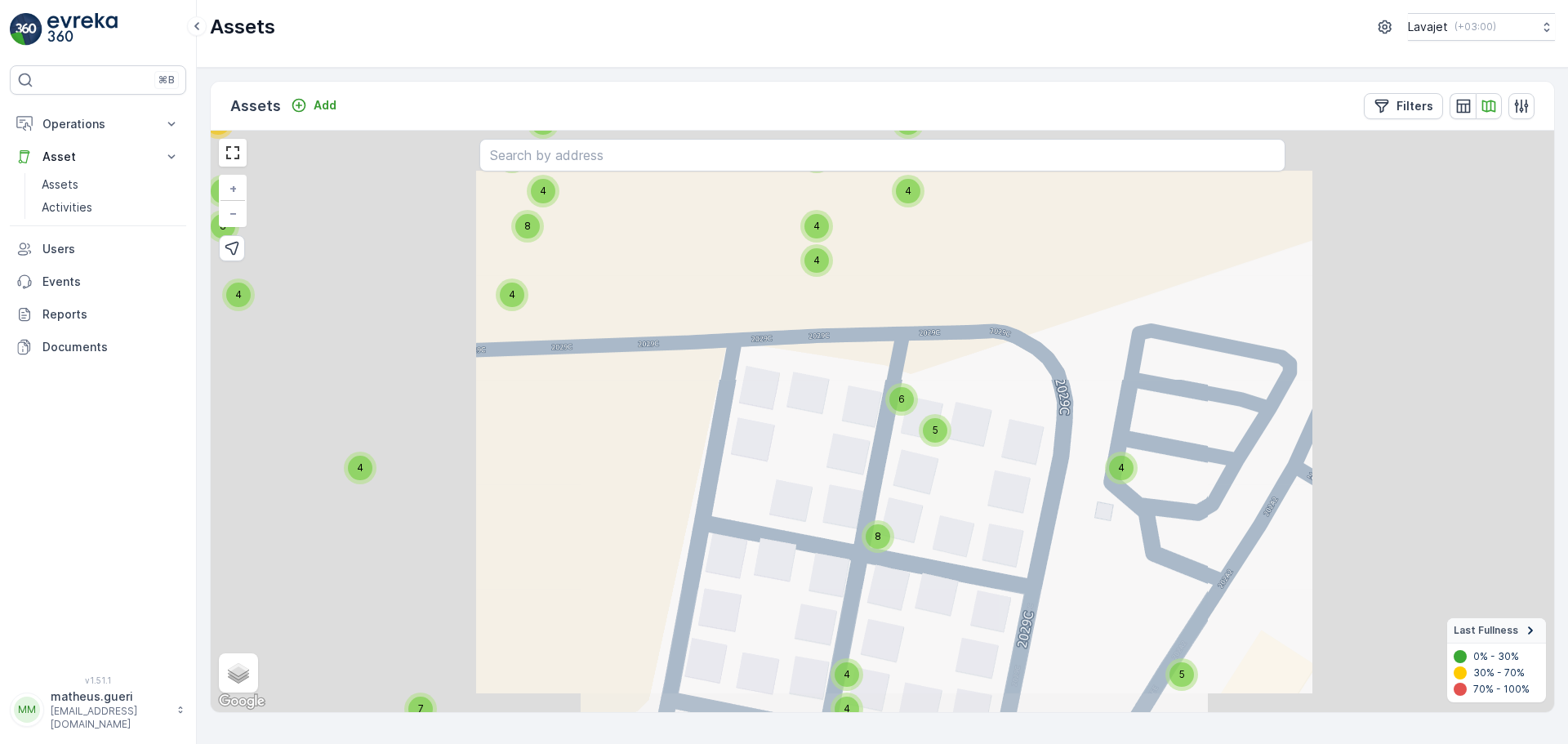
click at [936, 450] on div "4 4 4 5 4 4 4 4 4 4 4 4 4 4 4 4 4 4 4 4 4 4 4 4 4 4 4 4 4 4 4 4 4 4 4 4 4 4 4 4…" at bounding box center [882, 421] width 1344 height 582
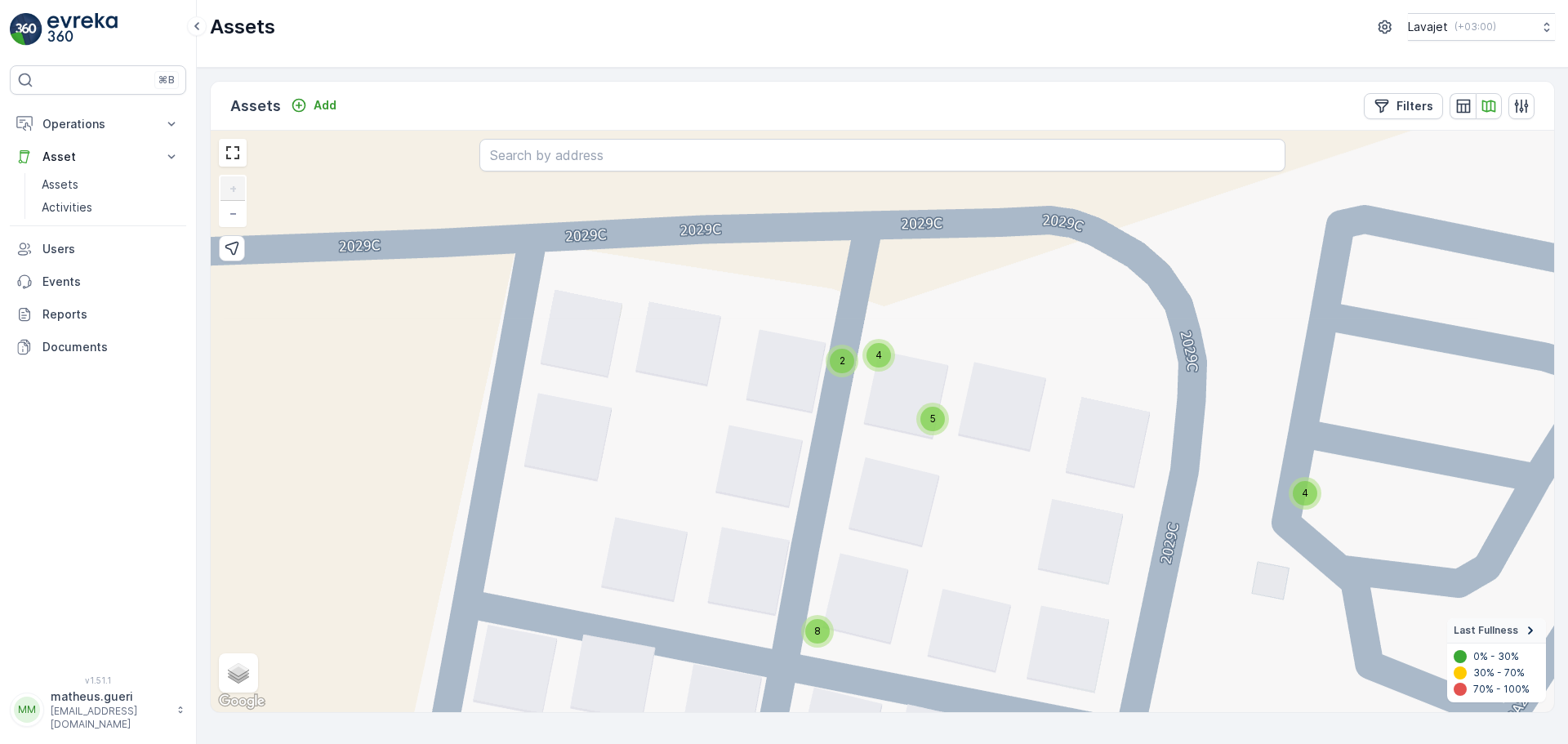
click at [937, 430] on div "5" at bounding box center [933, 418] width 25 height 25
click at [913, 404] on circle at bounding box center [909, 409] width 32 height 32
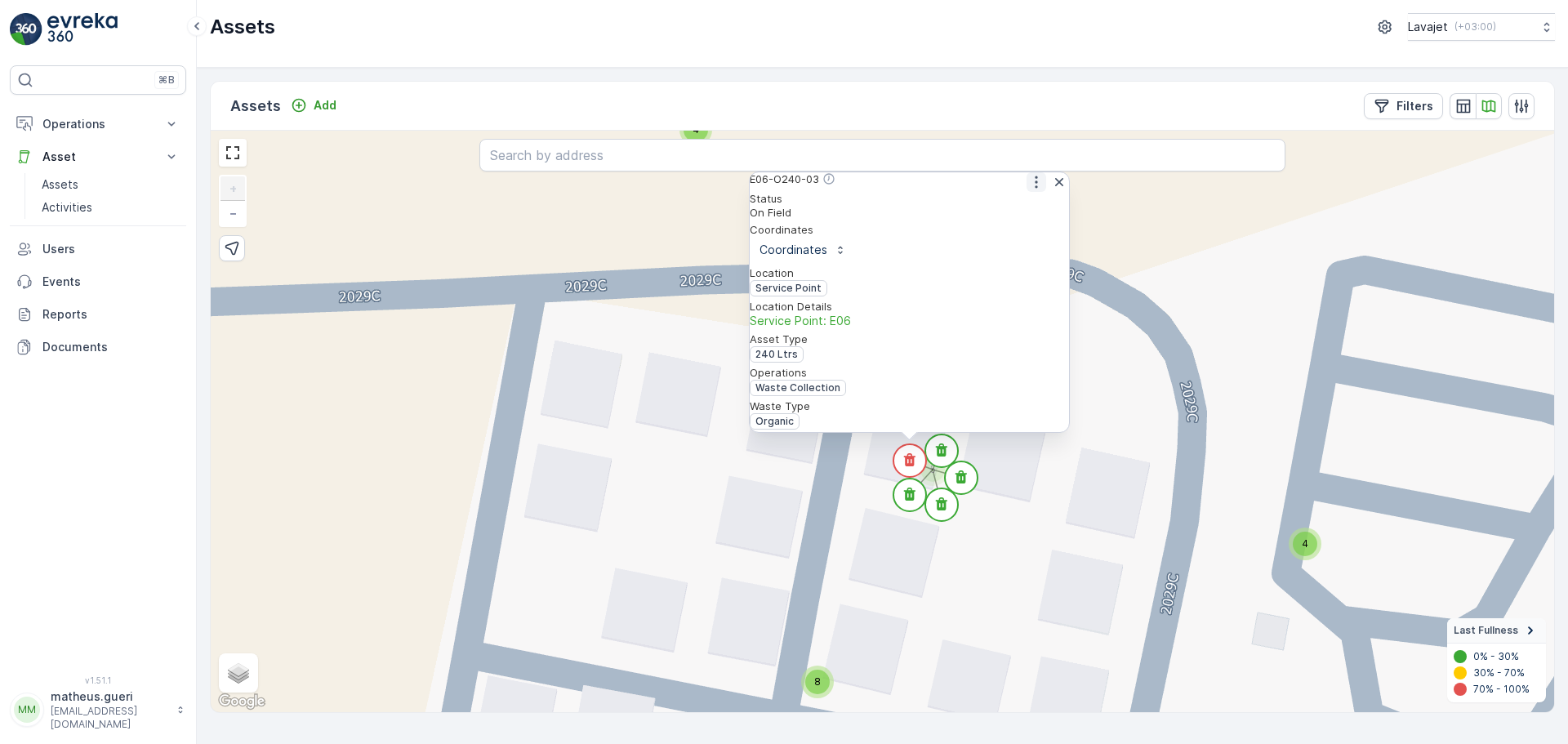
click at [1028, 188] on icon "button" at bounding box center [1036, 182] width 17 height 17
click at [1012, 217] on span "See More Detail" at bounding box center [1035, 208] width 90 height 17
click at [940, 447] on icon at bounding box center [942, 450] width 12 height 13
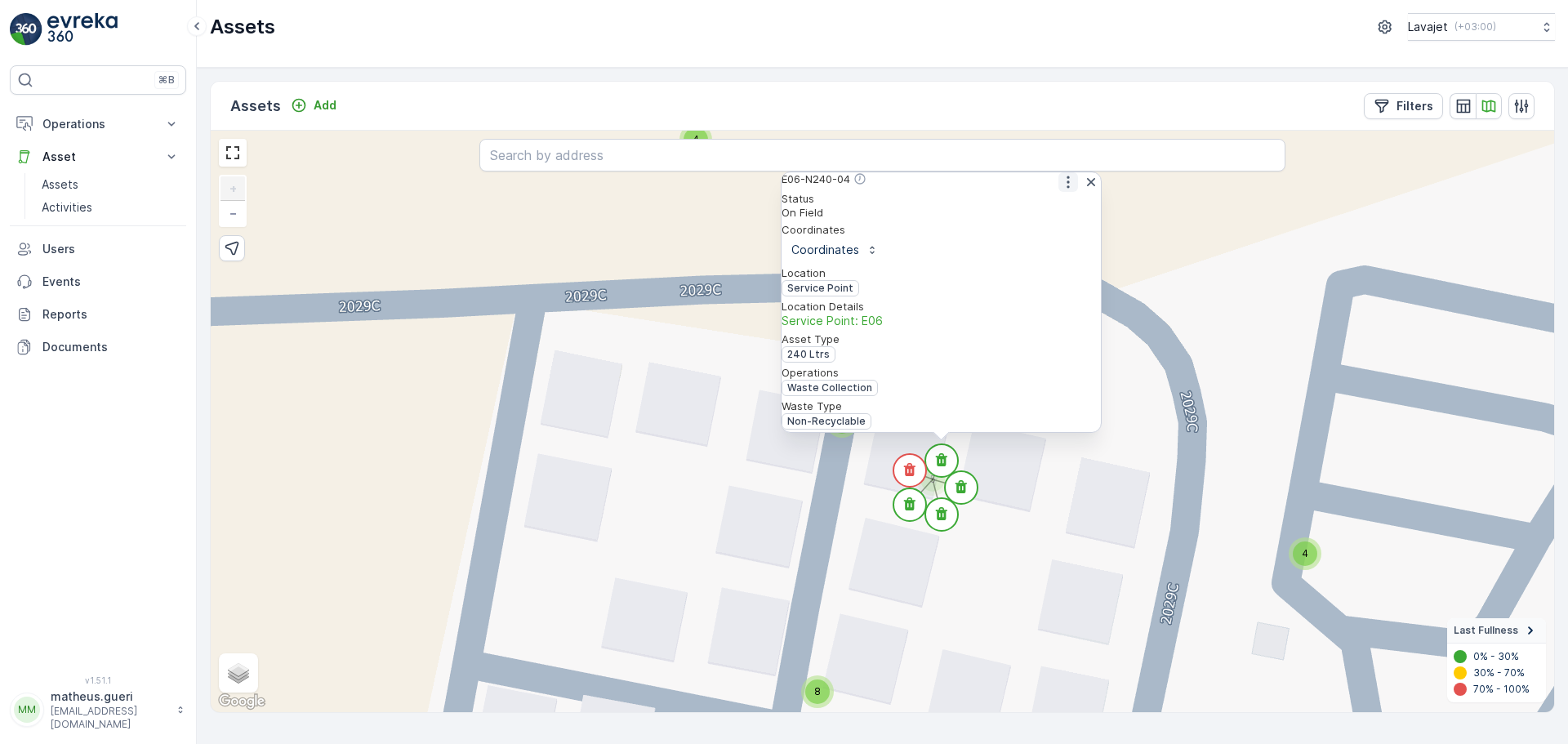
click at [1063, 190] on icon "button" at bounding box center [1068, 182] width 17 height 17
click at [1043, 217] on span "See More Detail" at bounding box center [1067, 208] width 90 height 17
click at [965, 487] on icon at bounding box center [961, 486] width 12 height 13
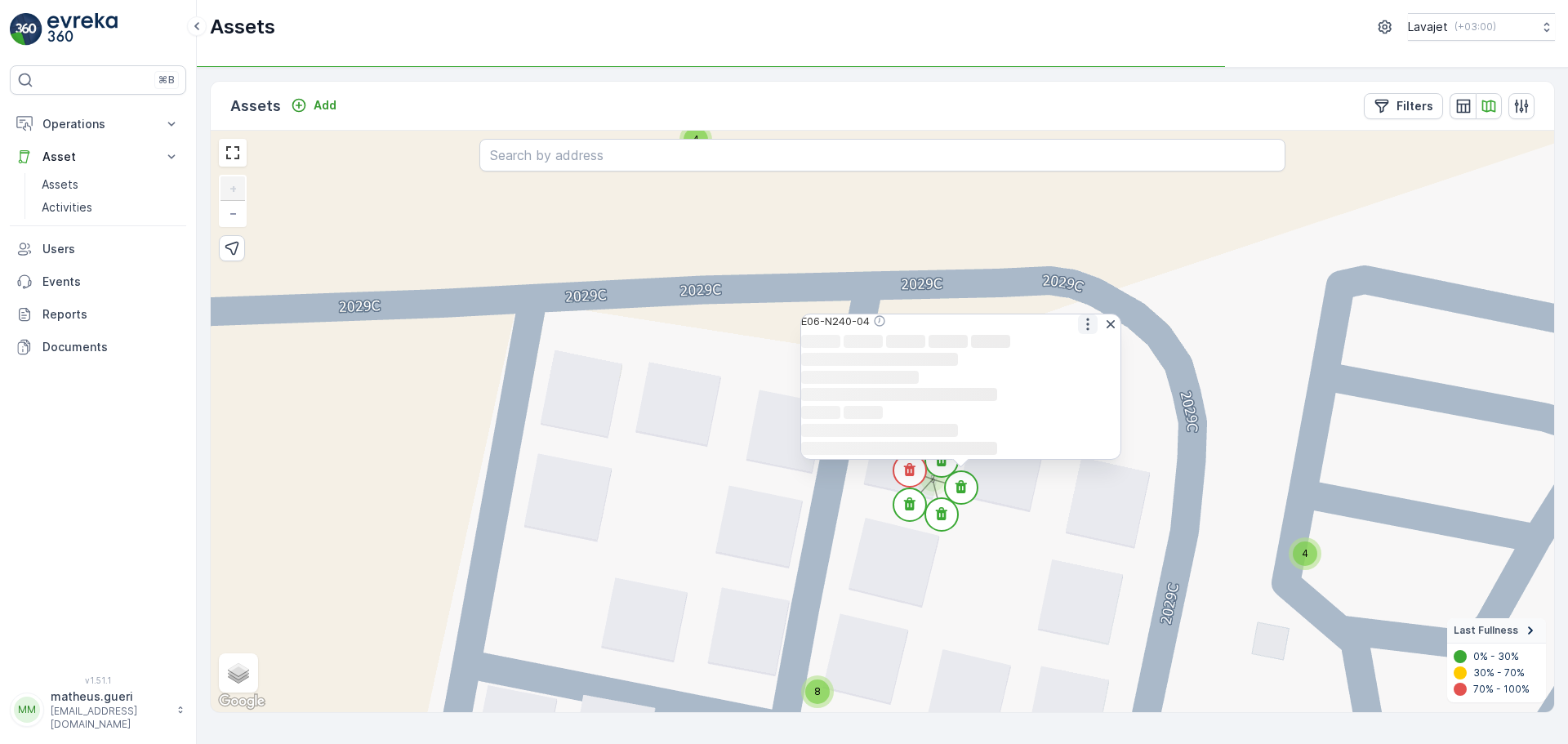
click at [1086, 318] on icon "button" at bounding box center [1087, 324] width 2 height 12
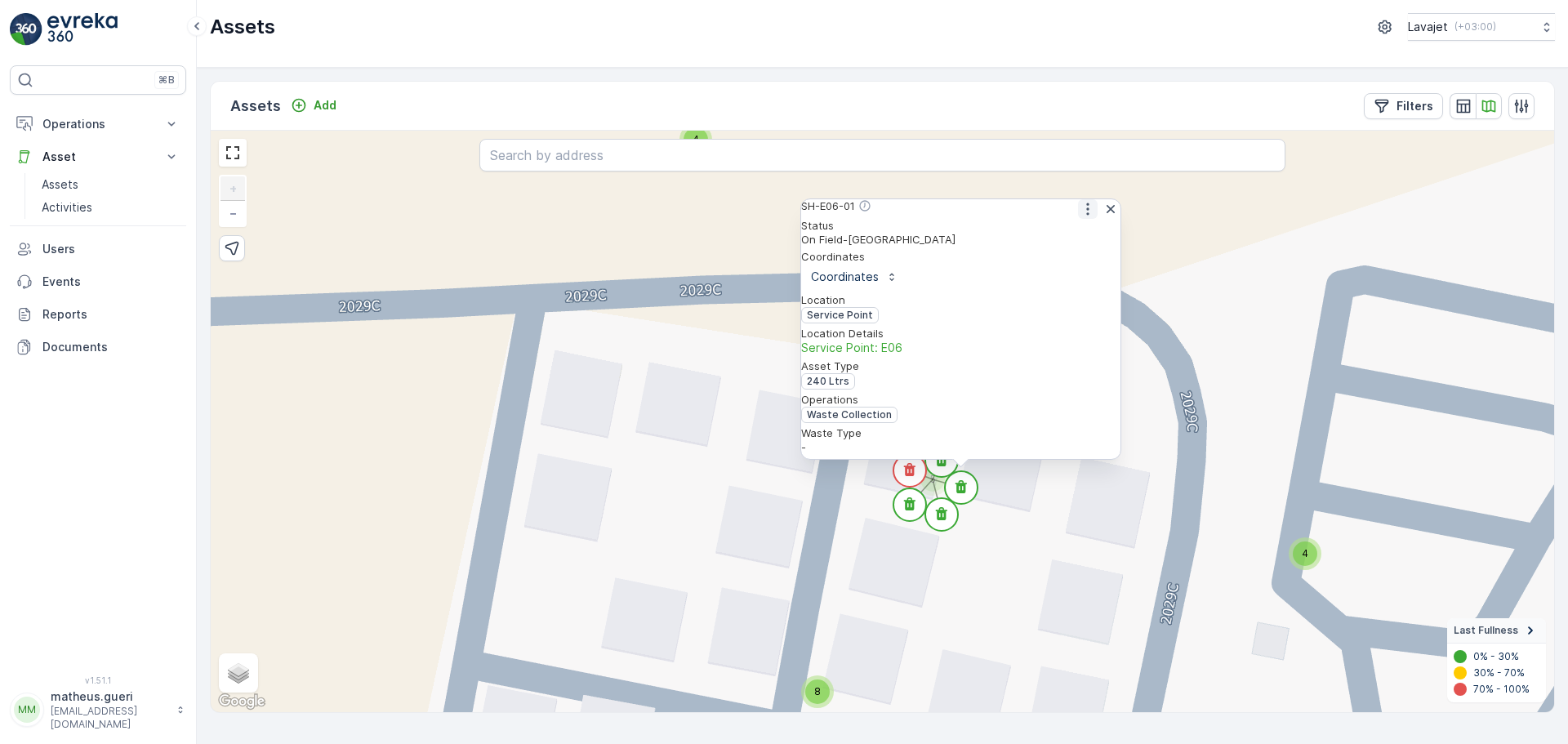
click at [1080, 215] on icon "button" at bounding box center [1088, 209] width 17 height 17
click at [1073, 243] on span "See More Detail" at bounding box center [1086, 235] width 90 height 17
click at [970, 600] on div "4 4 4 4 4 4 4 4 4 4 4 4 4 4 4 4 4 4 4 4 4 4 4 4 4 4 4 4 4 4 11 2 4 4 4 4 4 4 4 …" at bounding box center [882, 421] width 1344 height 582
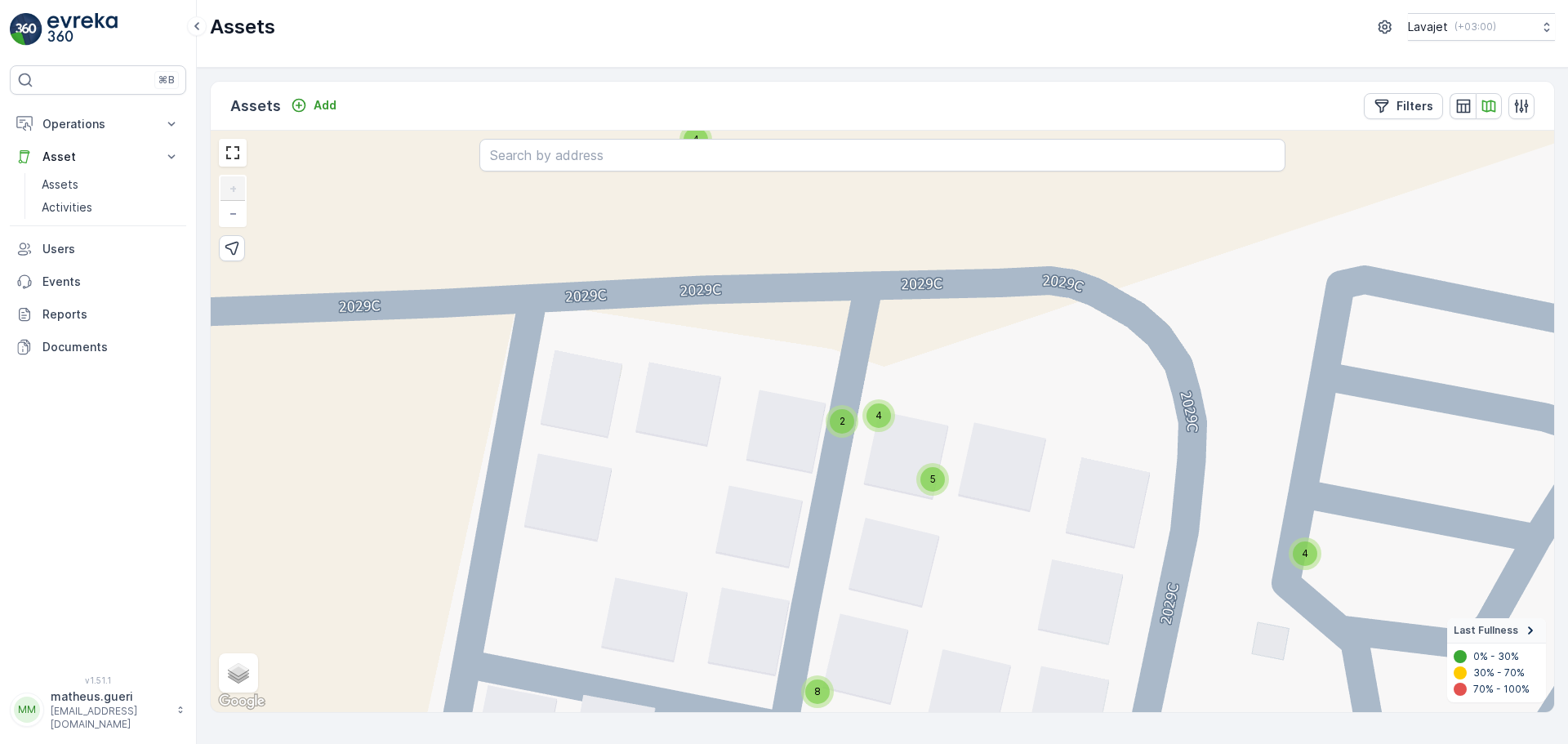
click at [931, 486] on div "5" at bounding box center [933, 479] width 25 height 25
click at [937, 514] on icon at bounding box center [942, 514] width 12 height 13
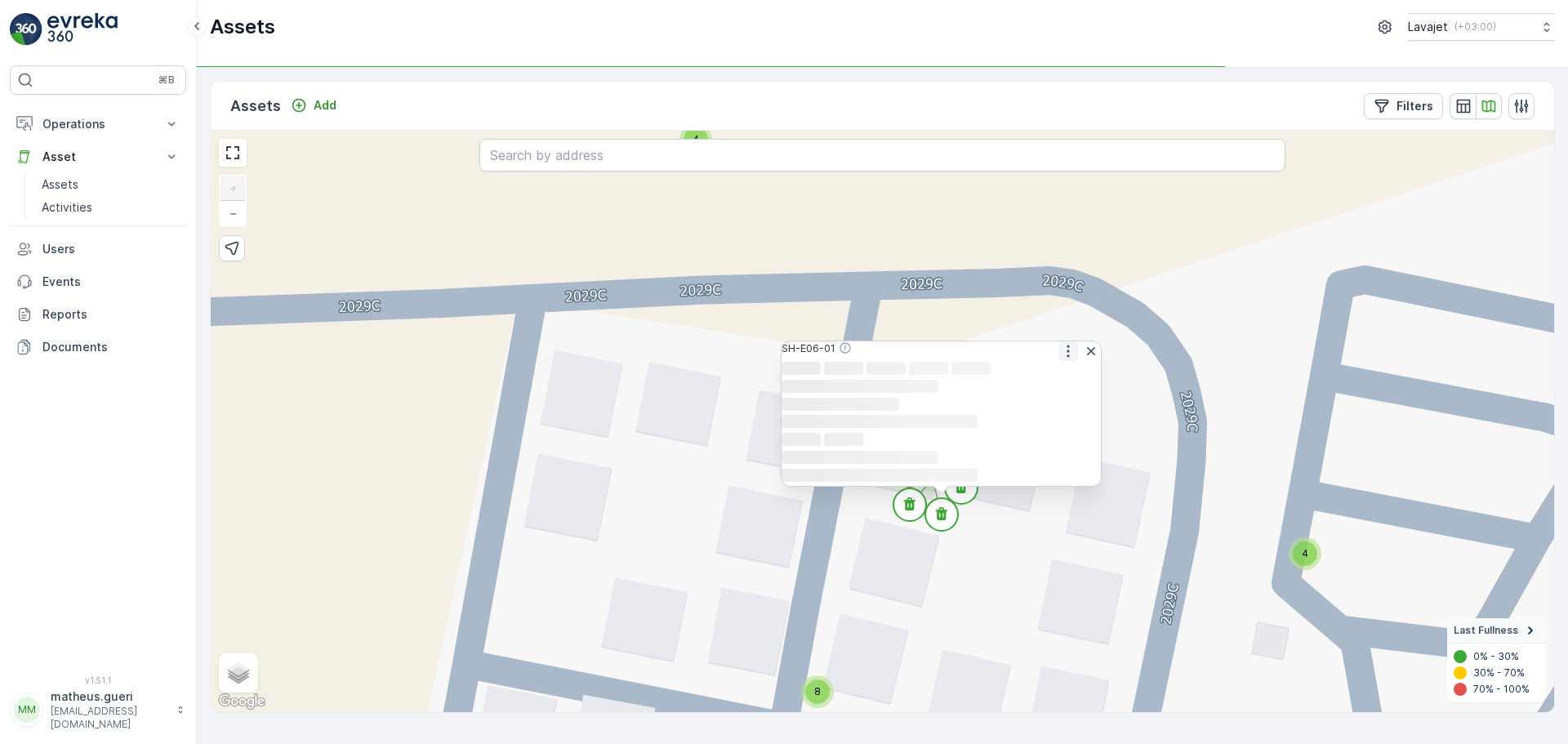
click at [1066, 344] on icon "button" at bounding box center [1067, 350] width 2 height 12
click at [1046, 369] on span "See More Detail" at bounding box center [1067, 377] width 90 height 17
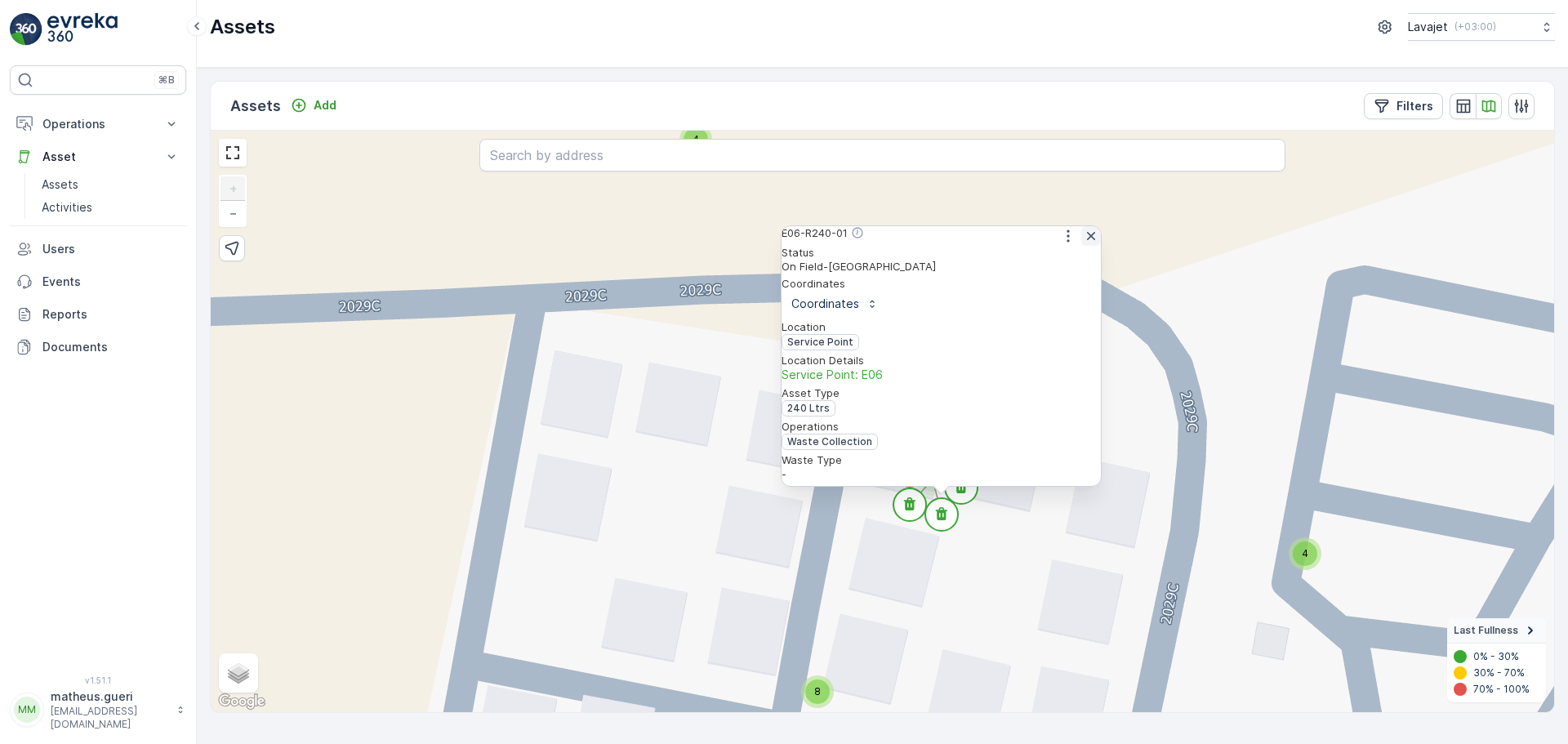
click at [1087, 240] on icon "button" at bounding box center [1091, 236] width 8 height 8
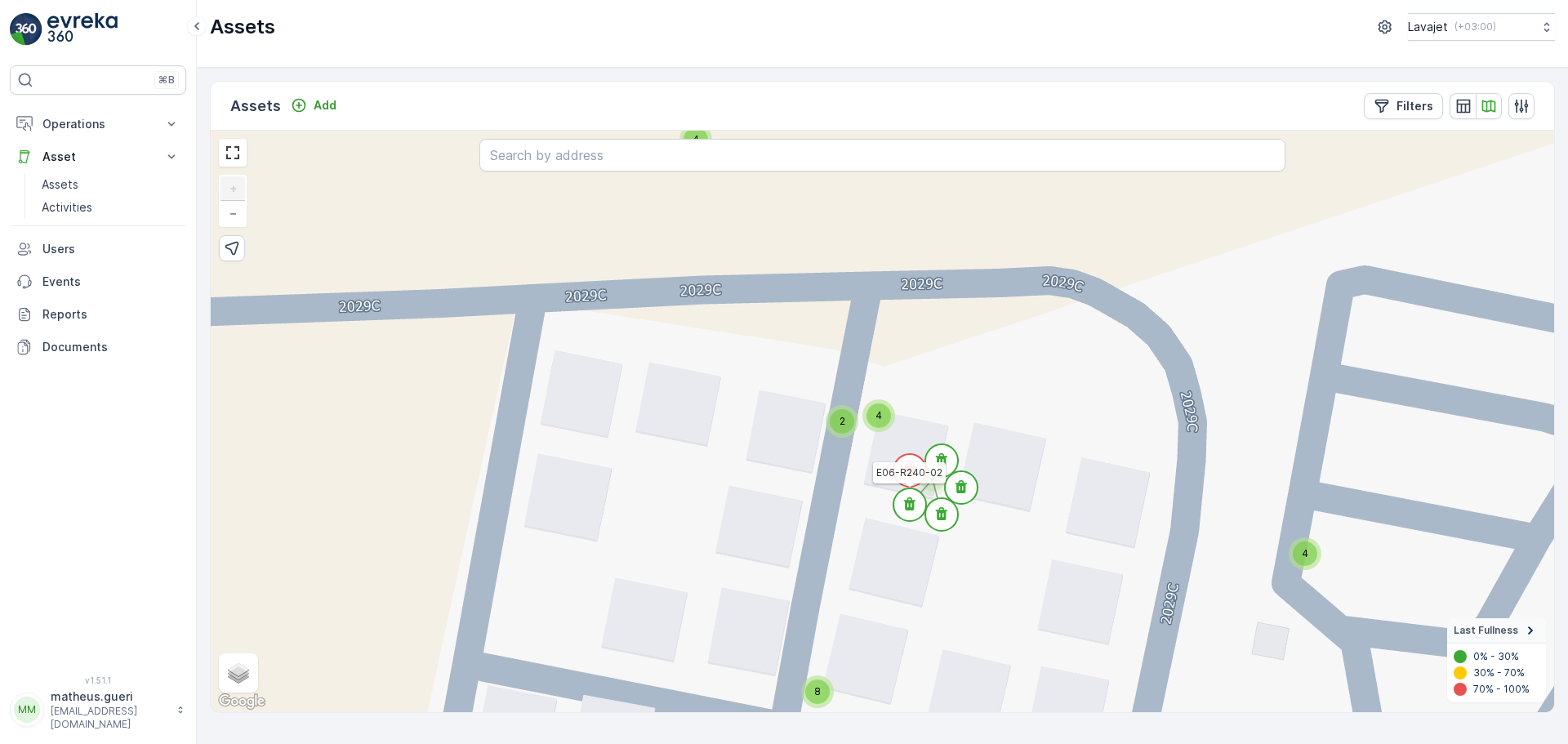
drag, startPoint x: 920, startPoint y: 501, endPoint x: 963, endPoint y: 514, distance: 44.9
click at [920, 501] on circle at bounding box center [909, 505] width 32 height 32
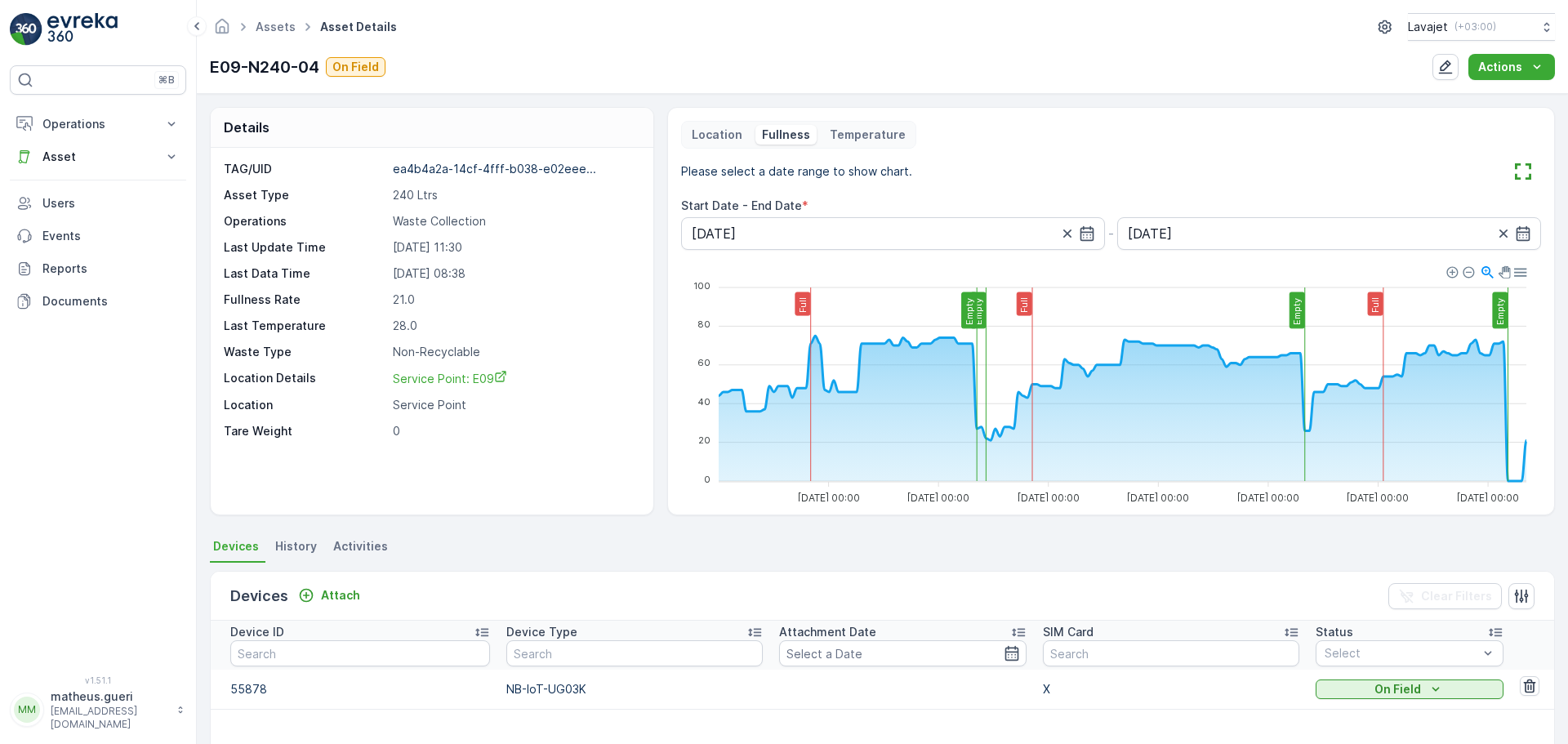
click at [1340, 162] on div "Please select a date range to show chart." at bounding box center [1111, 171] width 860 height 27
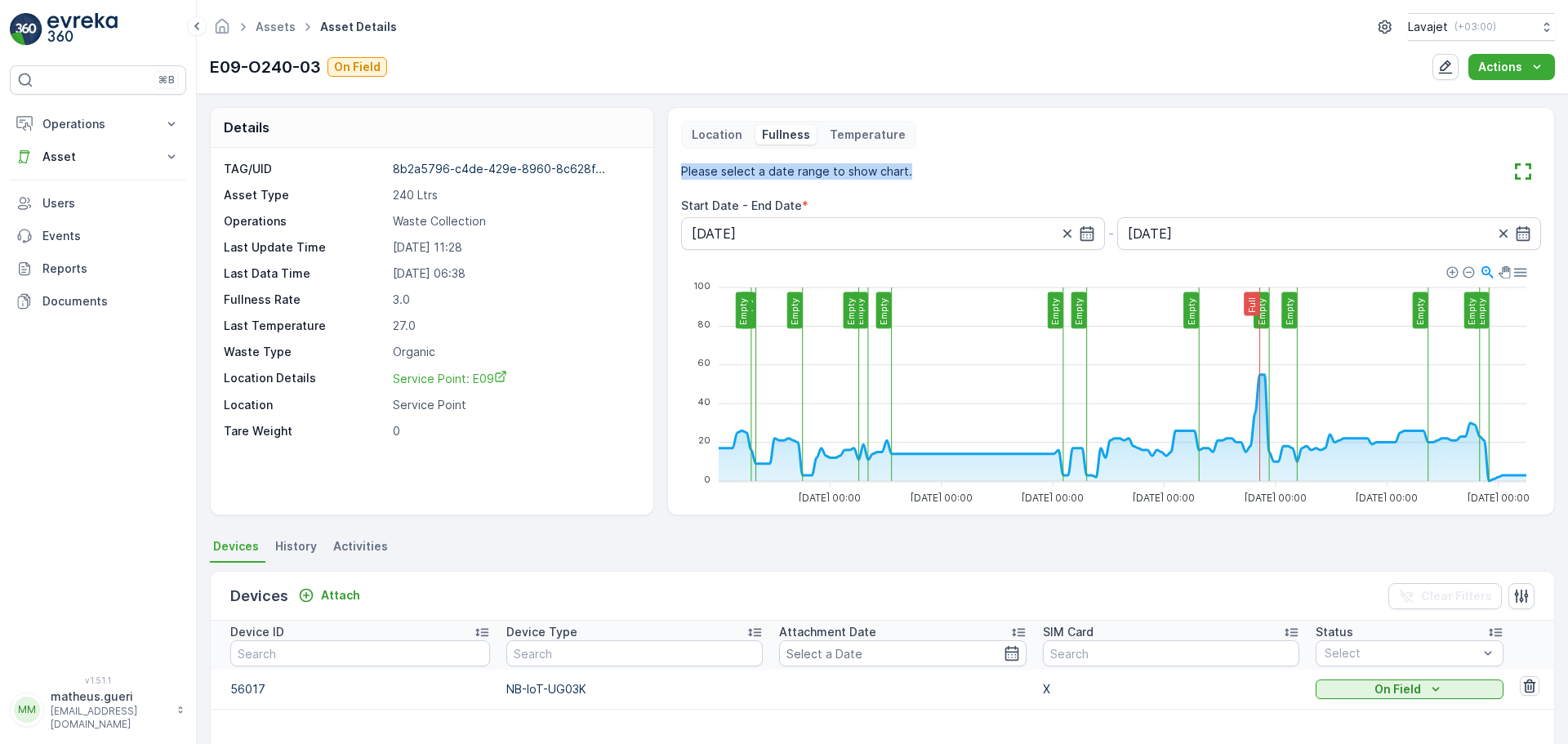
drag, startPoint x: 682, startPoint y: 169, endPoint x: 950, endPoint y: 184, distance: 268.4
click at [950, 184] on div "Please select a date range to show chart." at bounding box center [1111, 171] width 860 height 27
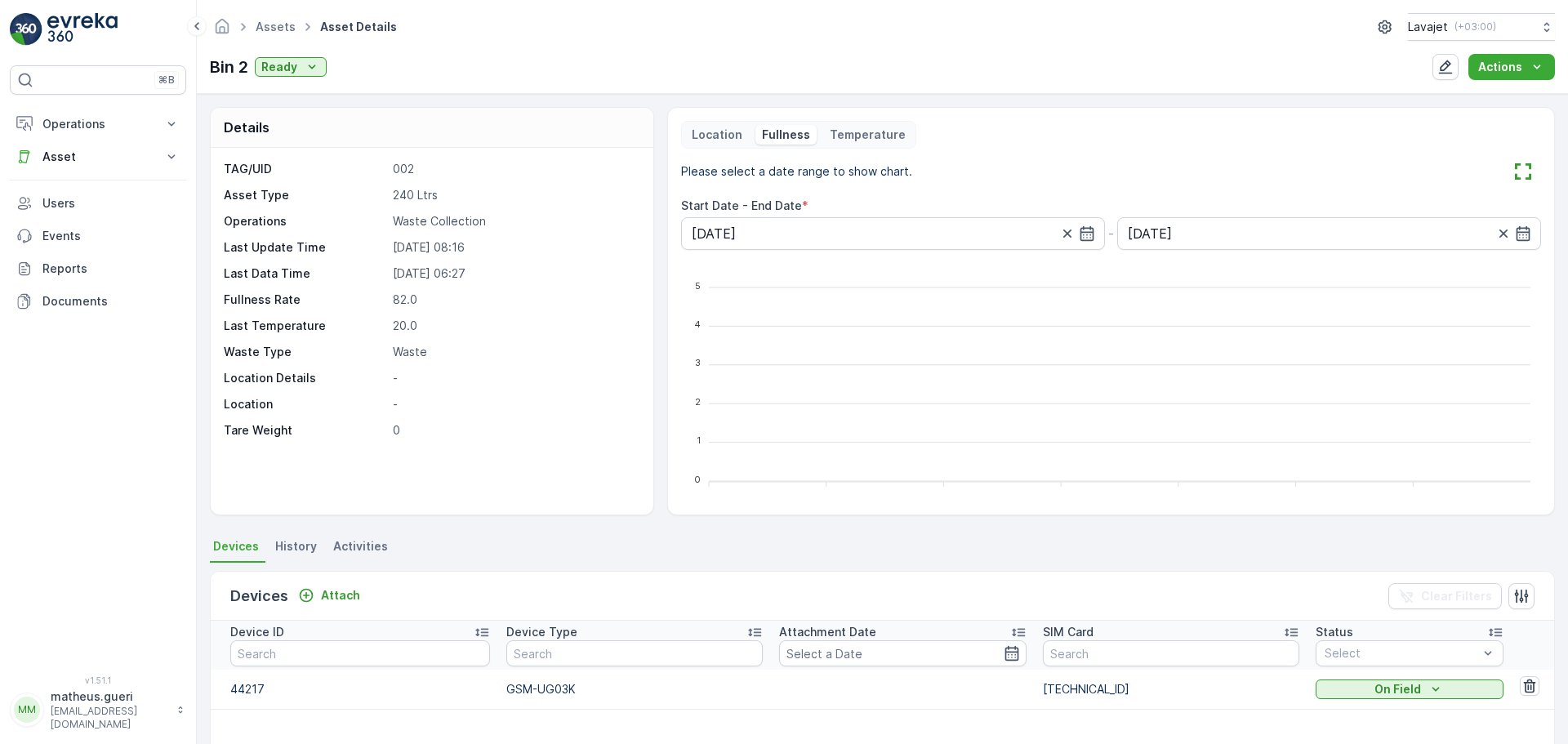
click at [841, 137] on p "Temperature" at bounding box center [868, 135] width 76 height 17
click at [789, 136] on p "Fullness" at bounding box center [786, 135] width 48 height 17
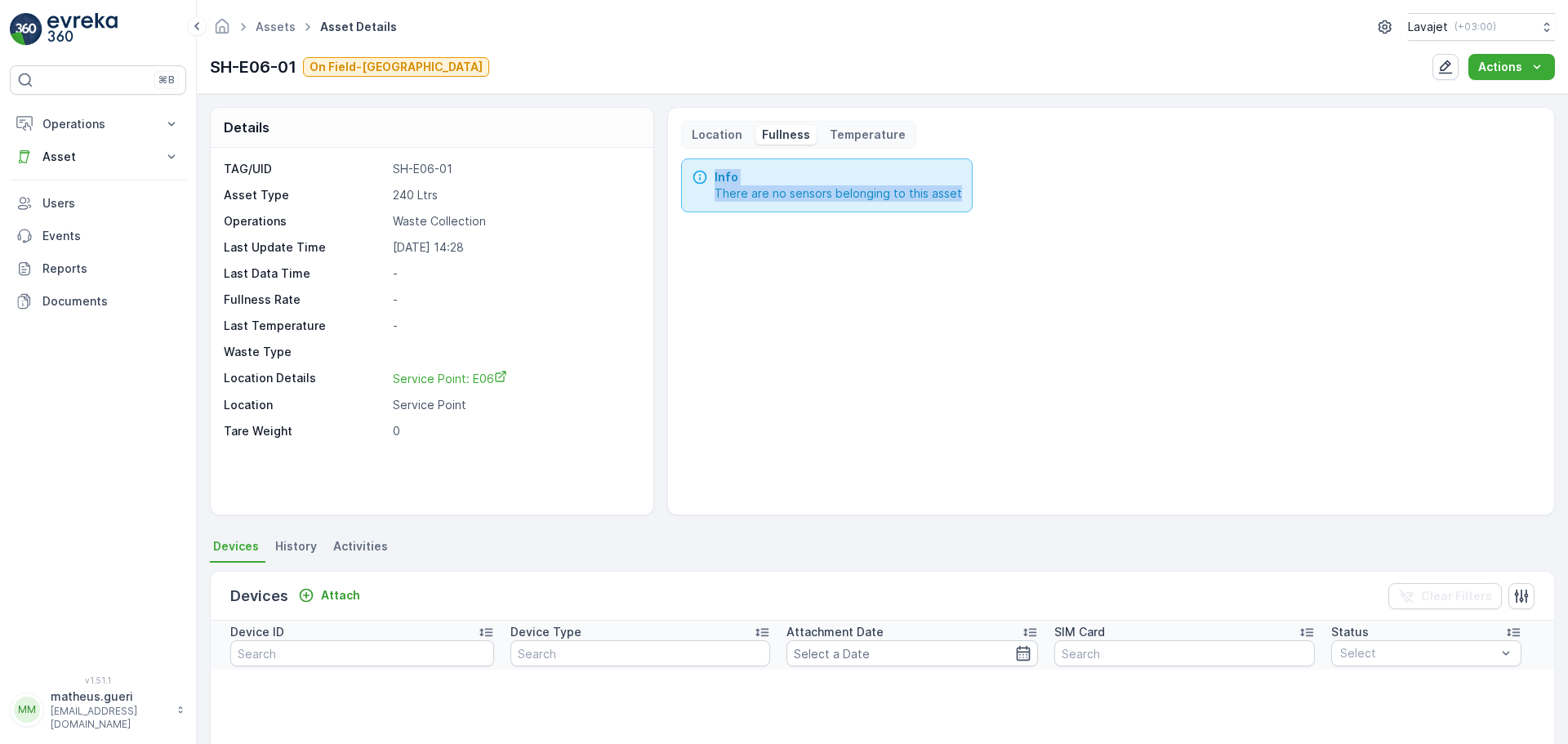
drag, startPoint x: 774, startPoint y: 192, endPoint x: 1026, endPoint y: 198, distance: 252.1
click at [1026, 198] on div "Info There are no sensors belonging to this asset" at bounding box center [1111, 330] width 860 height 343
click at [1027, 263] on div "Info There are no sensors belonging to this asset" at bounding box center [1111, 330] width 860 height 343
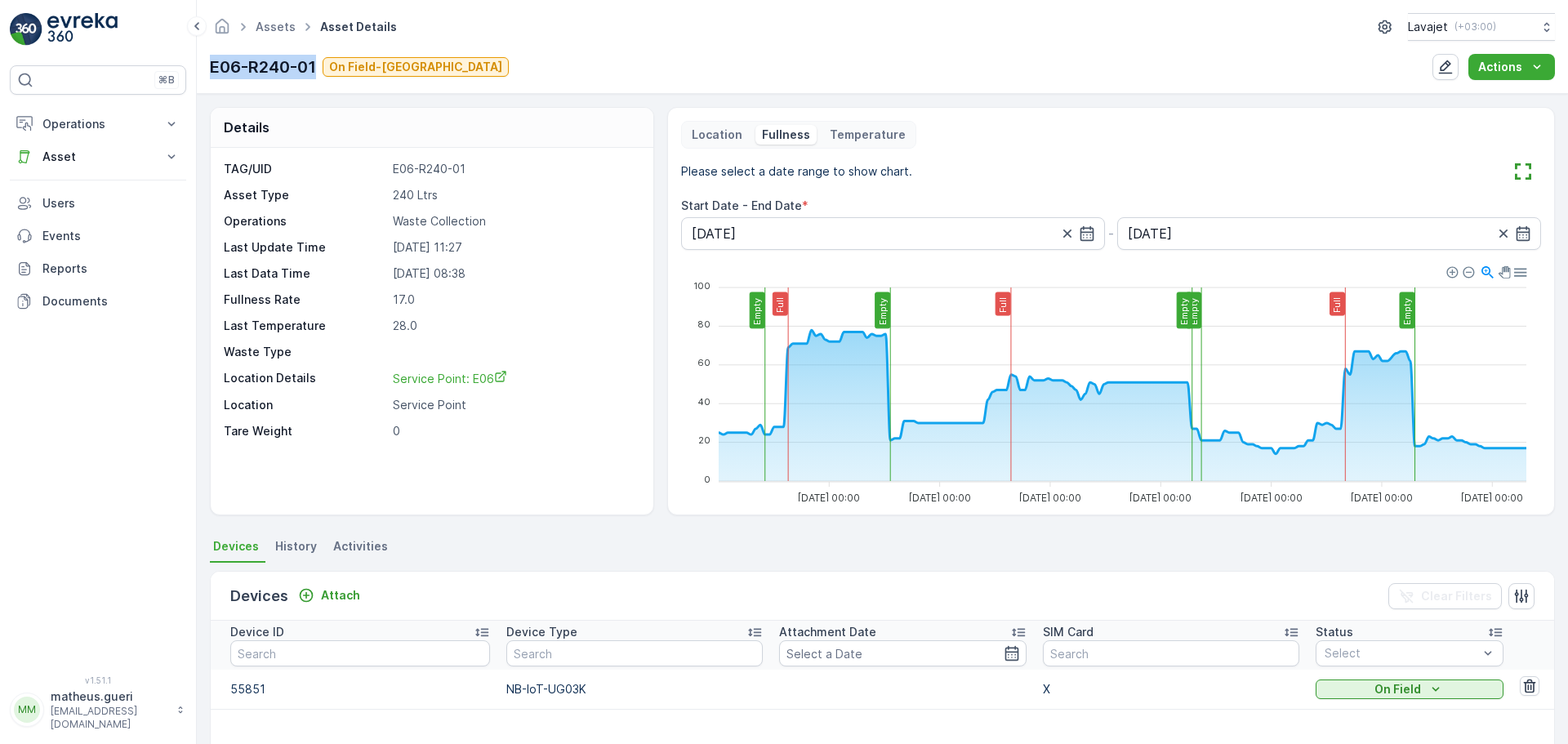
drag, startPoint x: 317, startPoint y: 60, endPoint x: 209, endPoint y: 59, distance: 108.0
click at [209, 58] on div "Assets Asset Details Lavajet ( +03:00 ) E06-R240-01 On Field-Dubai Actions" at bounding box center [882, 46] width 1371 height 93
click at [271, 80] on div "E06-R240-01 On Field-Dubai Actions" at bounding box center [881, 67] width 1345 height 27
click at [559, 76] on div "E06-R240-01 On Field-Dubai Actions" at bounding box center [881, 67] width 1345 height 27
drag, startPoint x: 208, startPoint y: 64, endPoint x: 317, endPoint y: 61, distance: 109.0
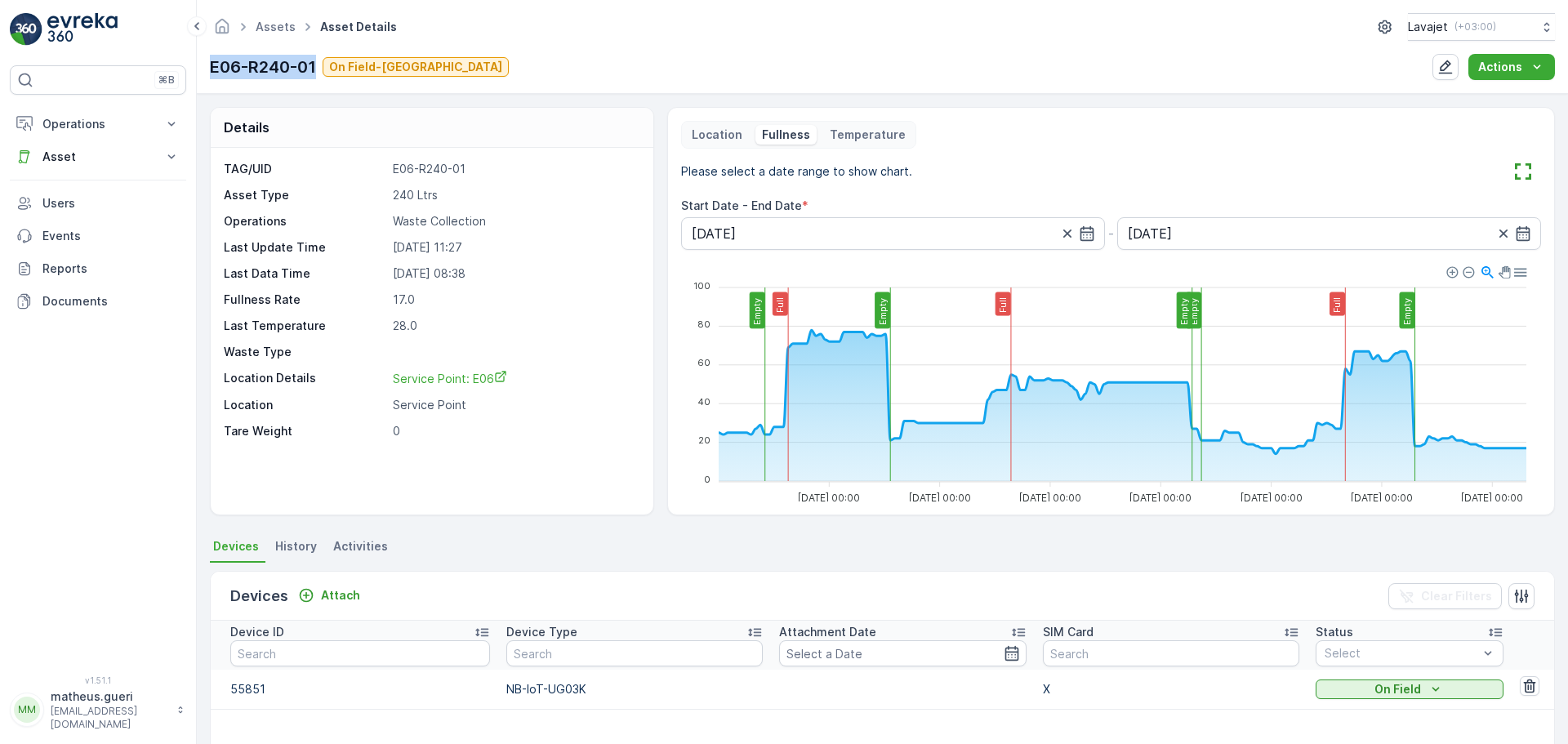
click at [317, 61] on div "Assets Asset Details Lavajet ( +03:00 ) E06-R240-01 On Field-Dubai Actions" at bounding box center [882, 46] width 1371 height 93
click at [319, 65] on div "E06-R240-01 On Field-Dubai" at bounding box center [359, 67] width 299 height 25
drag, startPoint x: 318, startPoint y: 66, endPoint x: 217, endPoint y: 69, distance: 101.0
click at [217, 69] on div "E06-R240-01 On Field-Dubai" at bounding box center [359, 67] width 299 height 25
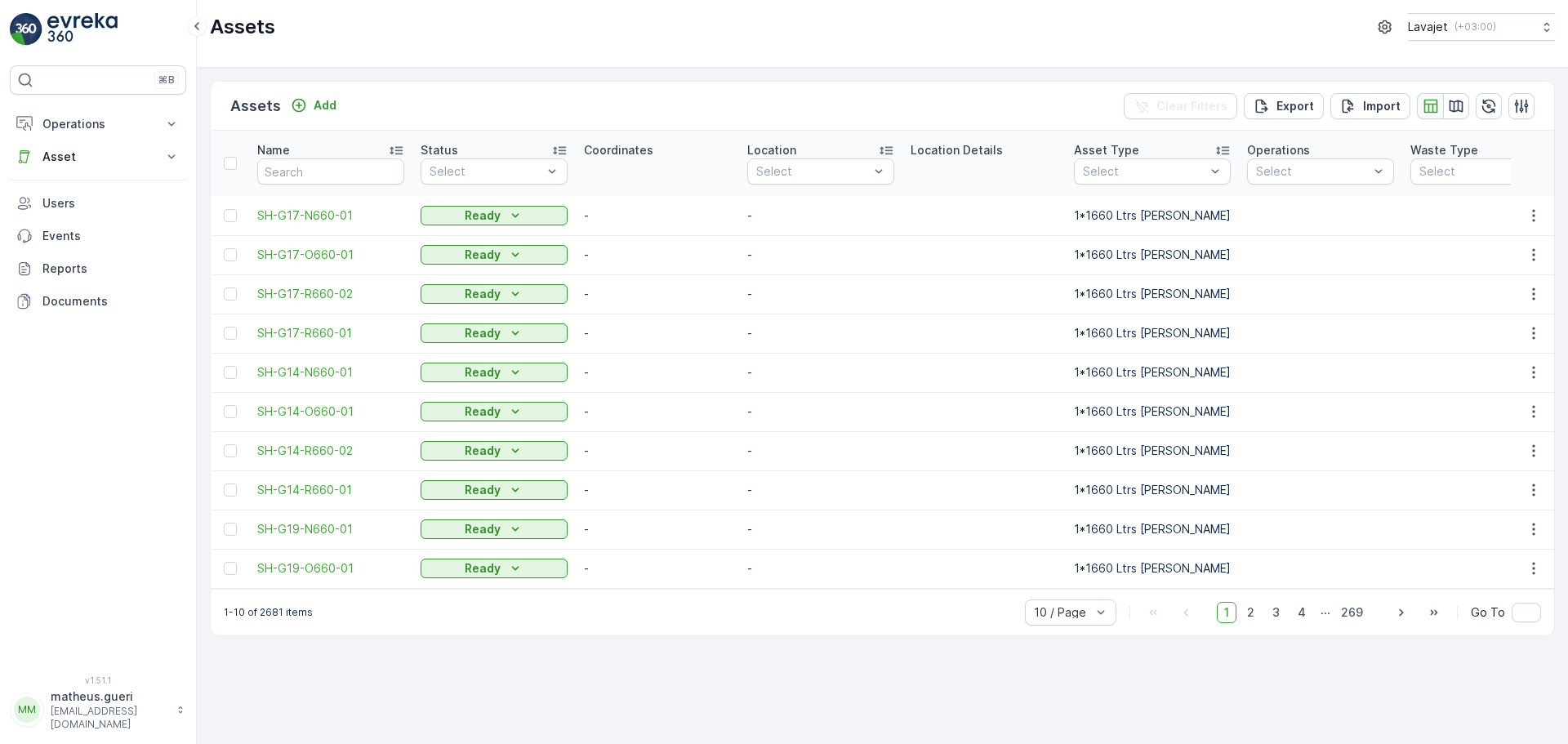
click at [1438, 98] on icon "button" at bounding box center [1430, 106] width 17 height 17
click at [1457, 103] on icon "button" at bounding box center [1456, 106] width 17 height 17
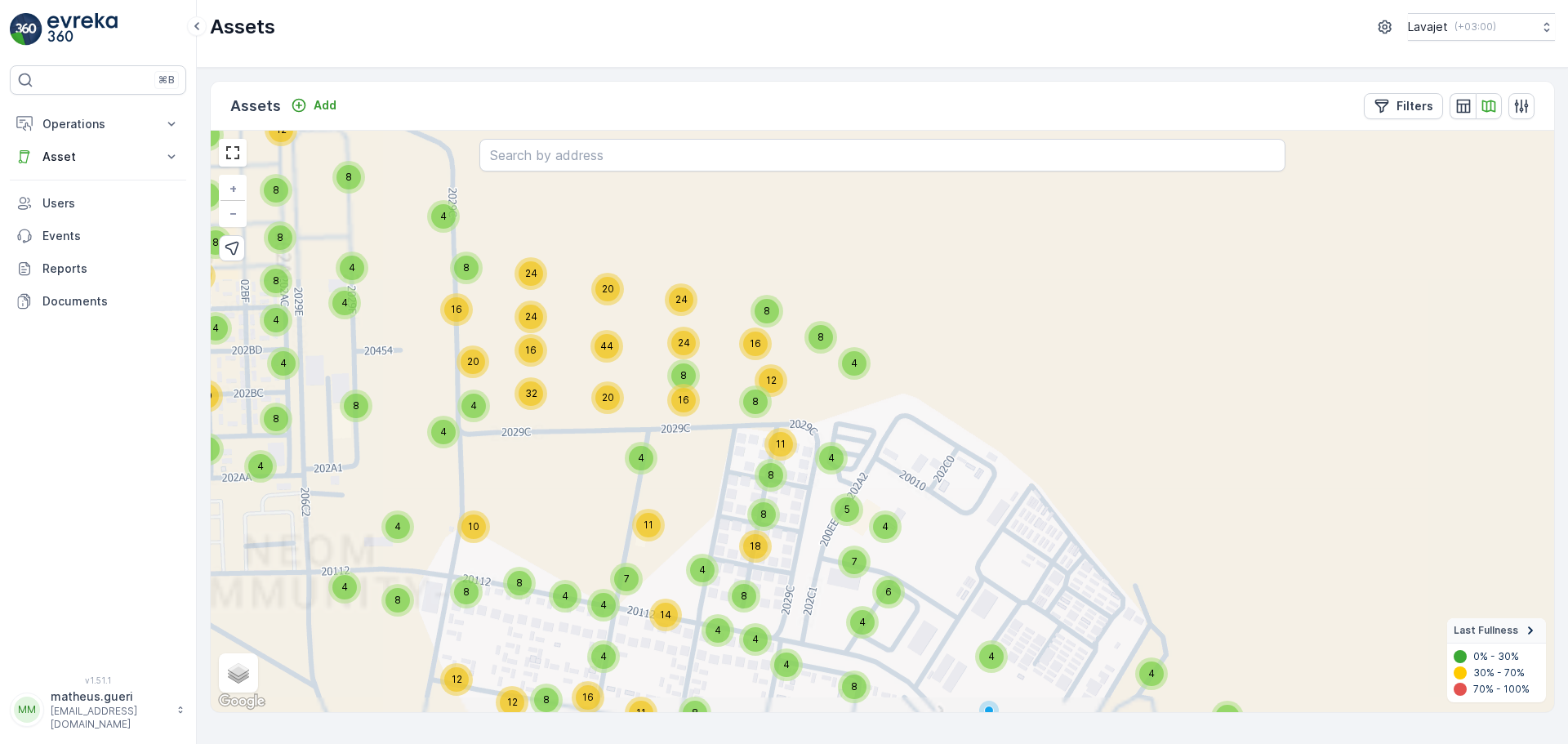
drag, startPoint x: 829, startPoint y: 452, endPoint x: 838, endPoint y: 335, distance: 117.3
click at [854, 328] on div "16 32 20 24 12 29 47 24 12 12 29 16 48 48 44 16 20 8 20 63 12 24 48 84 15 25 16…" at bounding box center [882, 421] width 1344 height 582
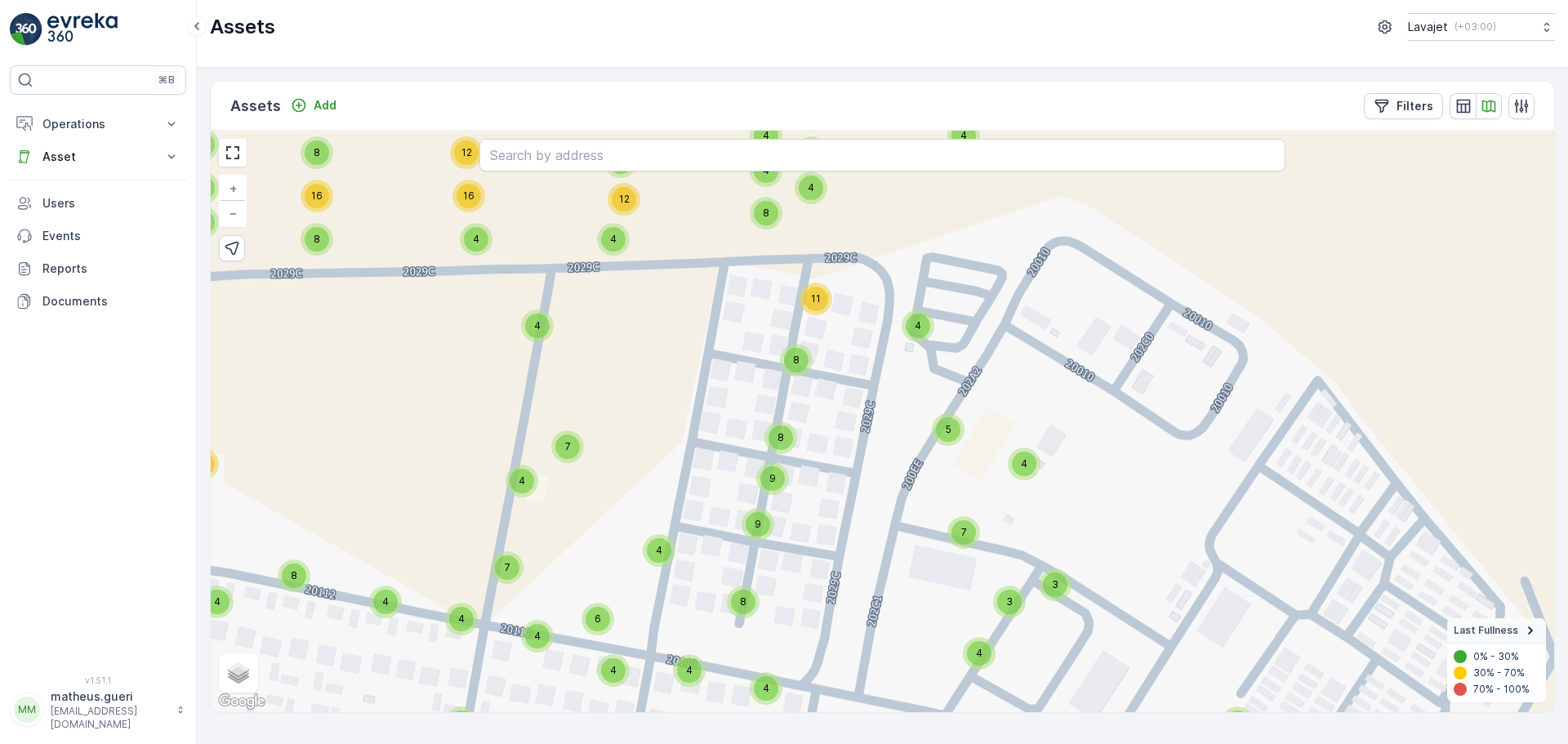
click at [797, 371] on div "8" at bounding box center [796, 360] width 25 height 25
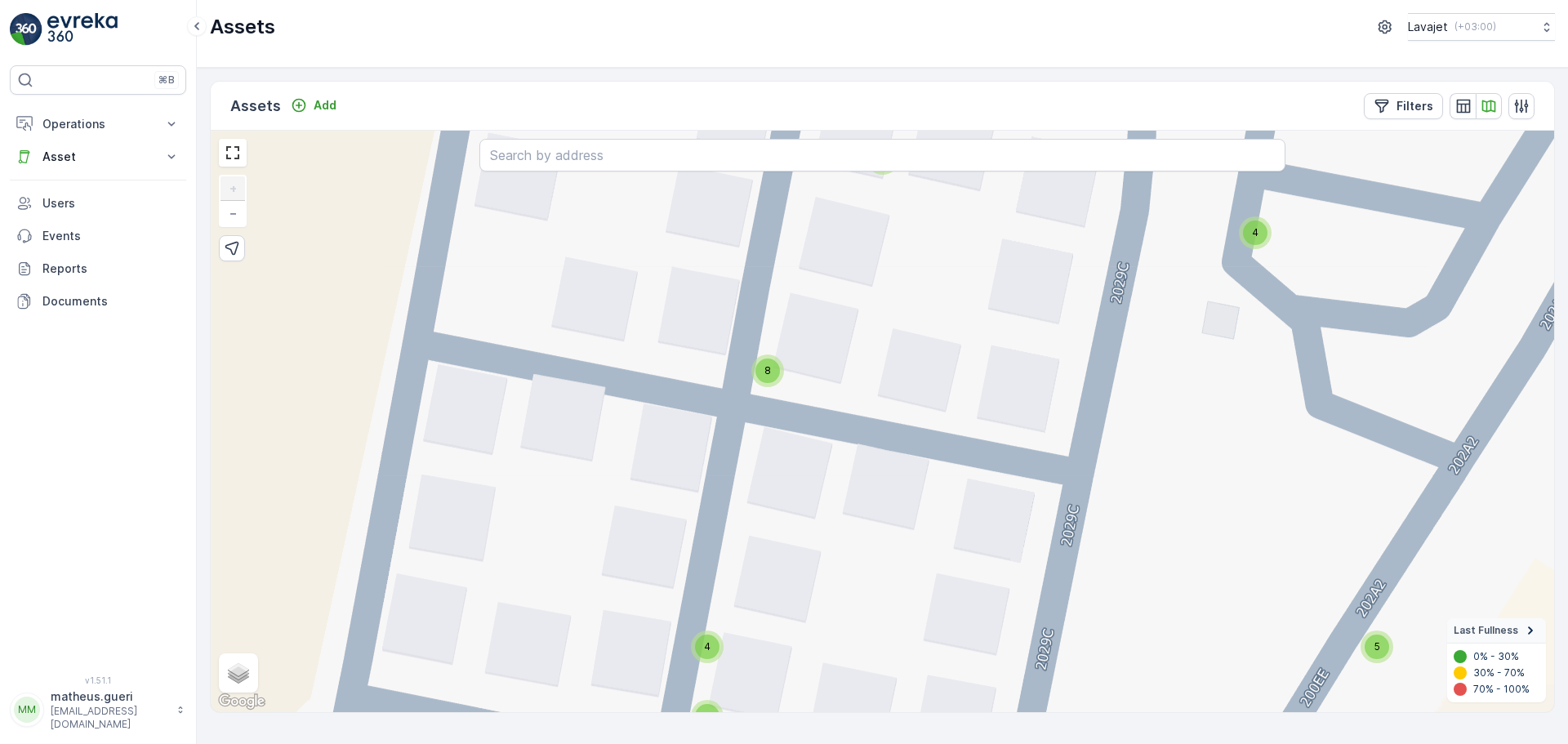
drag, startPoint x: 811, startPoint y: 279, endPoint x: 780, endPoint y: 404, distance: 128.8
click at [780, 404] on div "4 4 4 4 4 4 4 4 4 4 4 4 4 4 4 4 4 4 4 4 4 4 4 4 4 4 4 4 4 4 11 2 4 4 4 4 4 4 4 …" at bounding box center [882, 421] width 1344 height 582
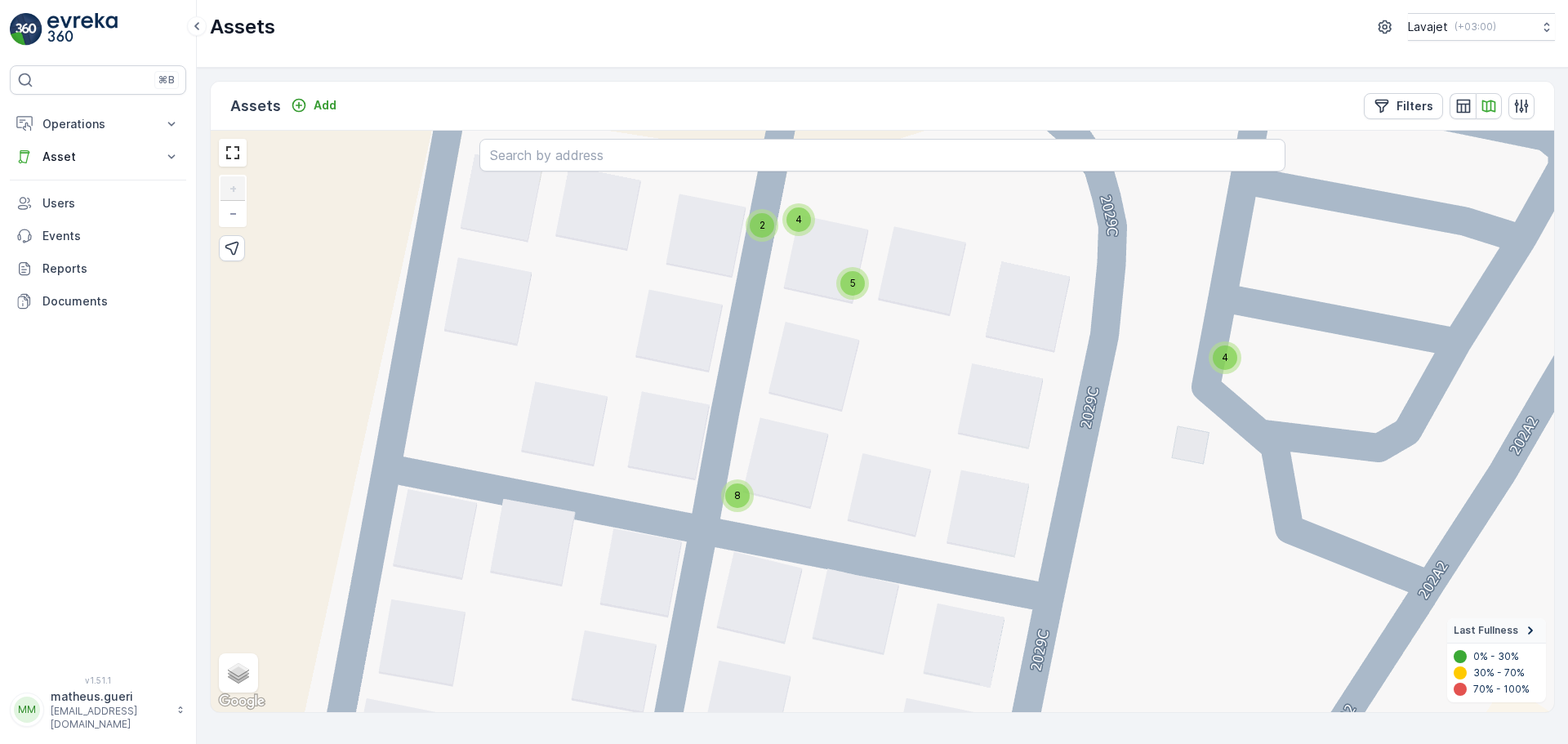
click at [806, 231] on div "4" at bounding box center [798, 219] width 32 height 32
click at [847, 287] on div "5" at bounding box center [852, 283] width 25 height 25
click at [869, 258] on circle at bounding box center [861, 264] width 32 height 32
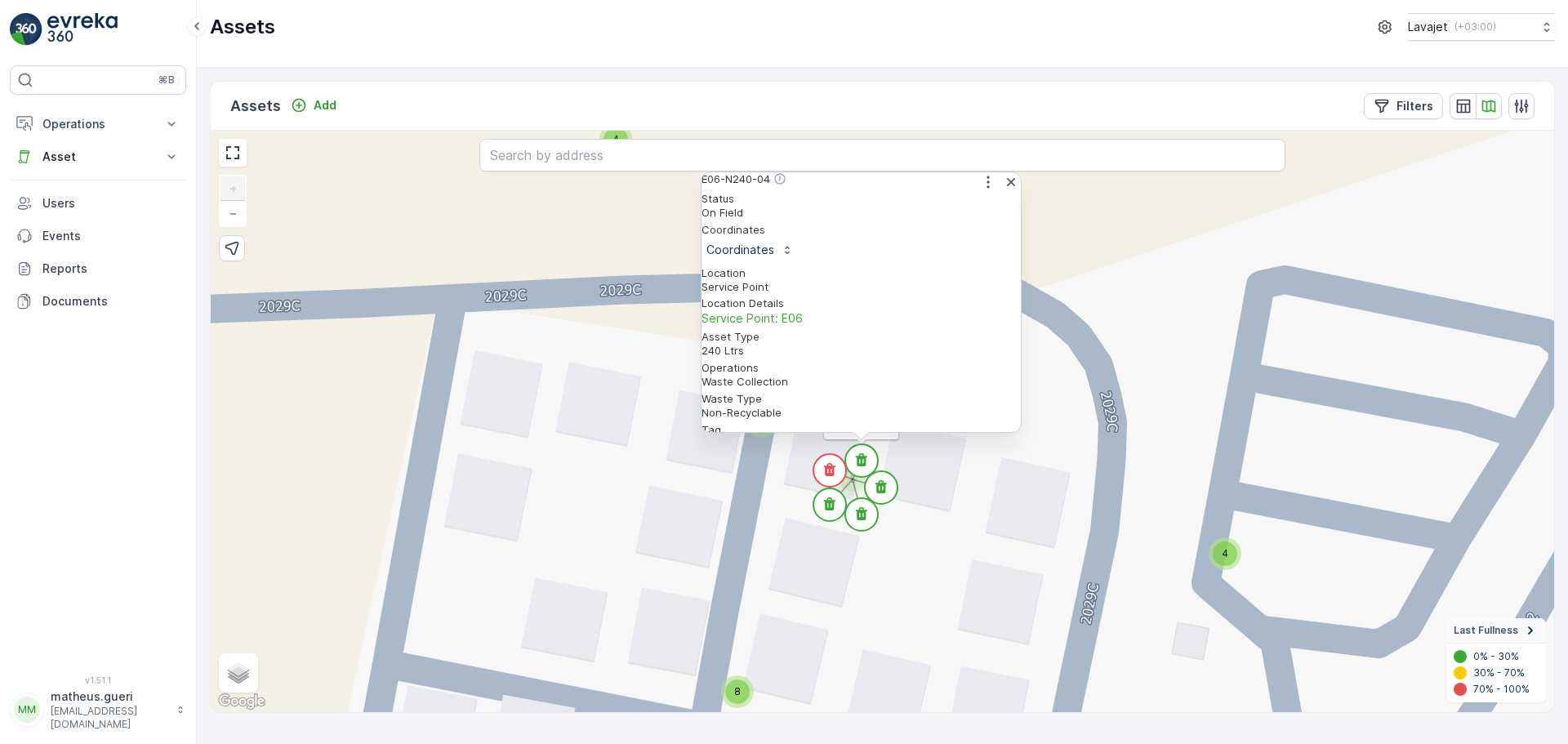
drag, startPoint x: 865, startPoint y: 461, endPoint x: 888, endPoint y: 489, distance: 36.2
click at [888, 489] on circle at bounding box center [880, 487] width 32 height 32
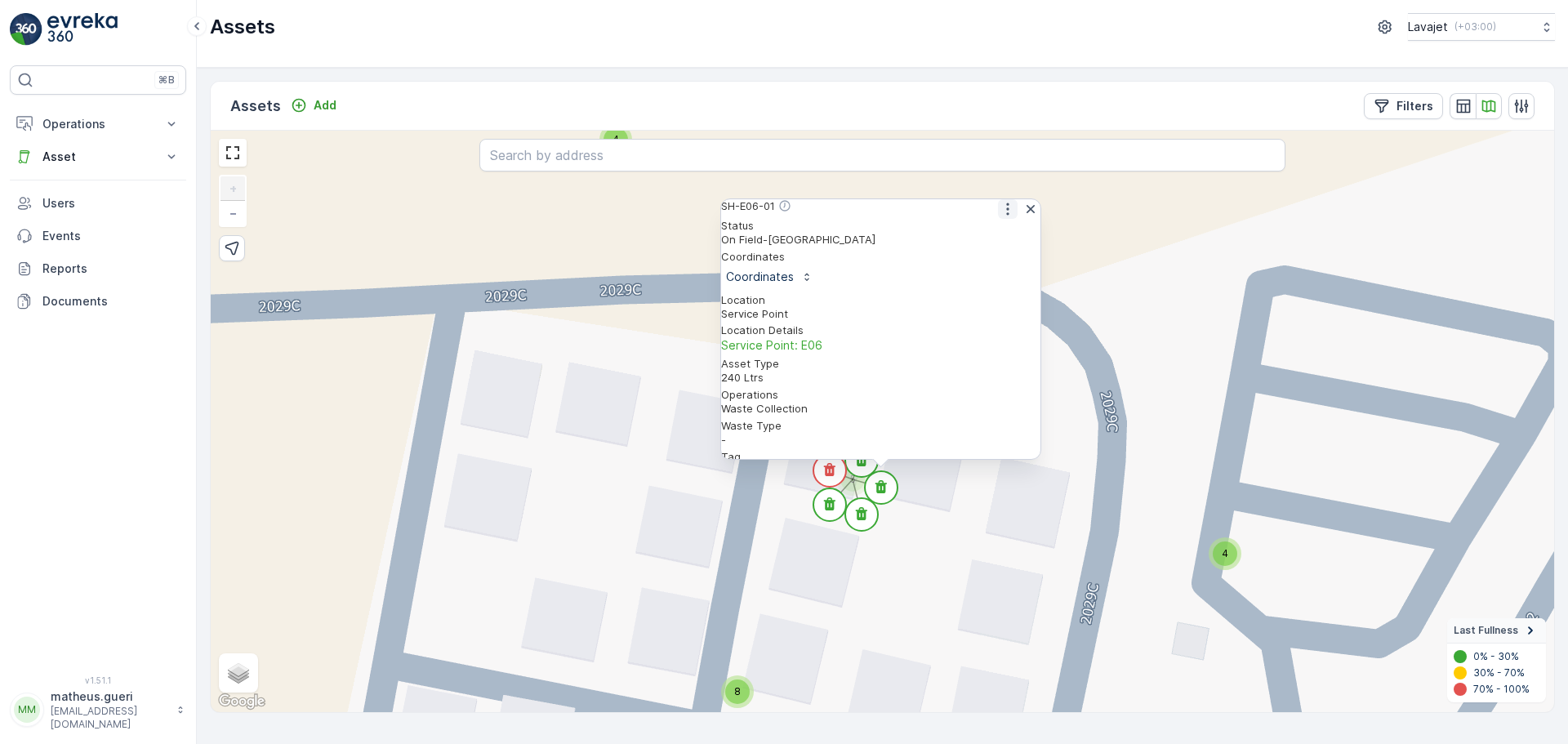
click at [1001, 217] on icon "button" at bounding box center [1007, 209] width 17 height 17
click at [1002, 243] on span "See More Detail" at bounding box center [1006, 235] width 90 height 17
click at [868, 468] on circle at bounding box center [861, 461] width 32 height 32
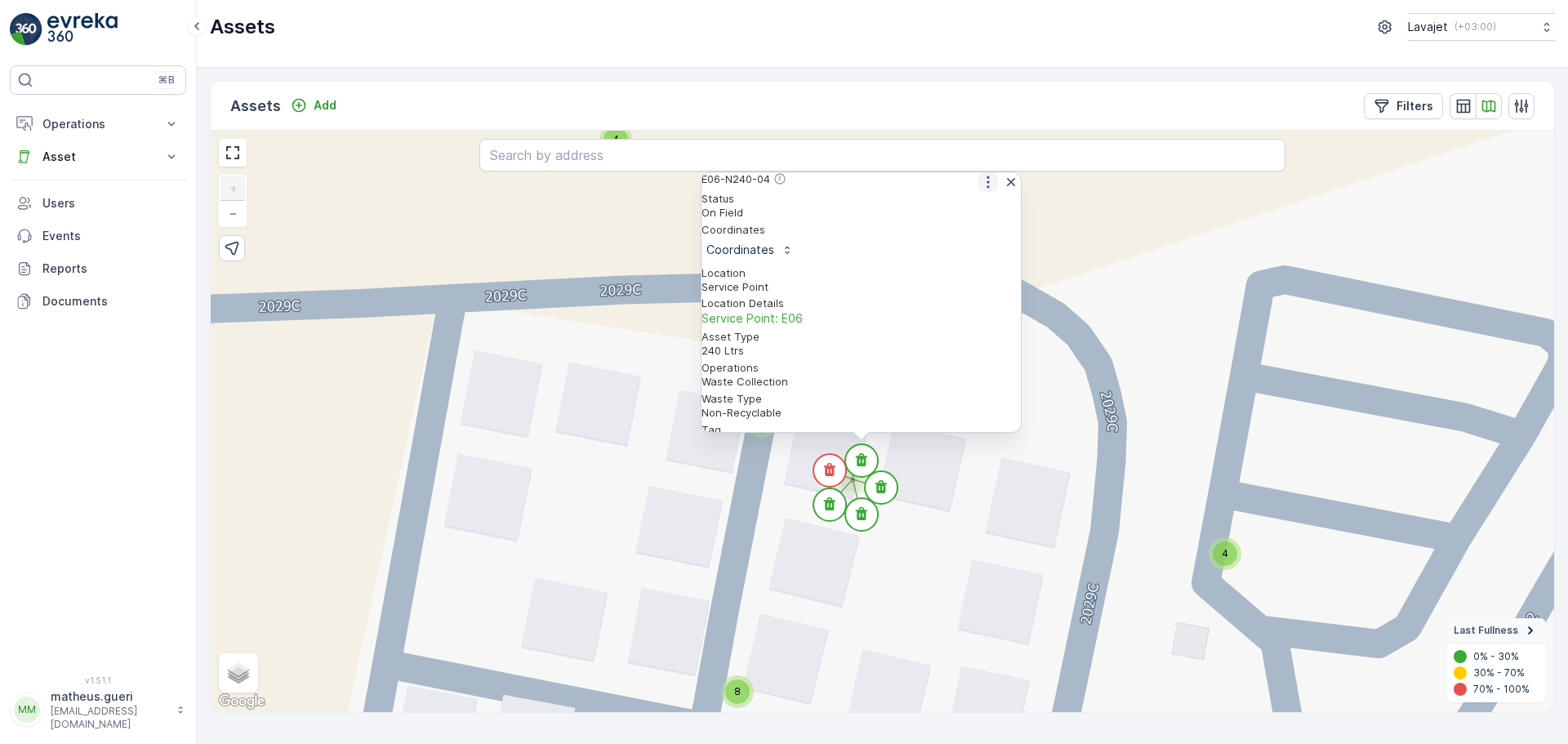
click at [988, 190] on icon "button" at bounding box center [988, 182] width 17 height 17
click at [985, 217] on span "See More Detail" at bounding box center [987, 208] width 90 height 17
click at [838, 470] on circle at bounding box center [829, 470] width 32 height 32
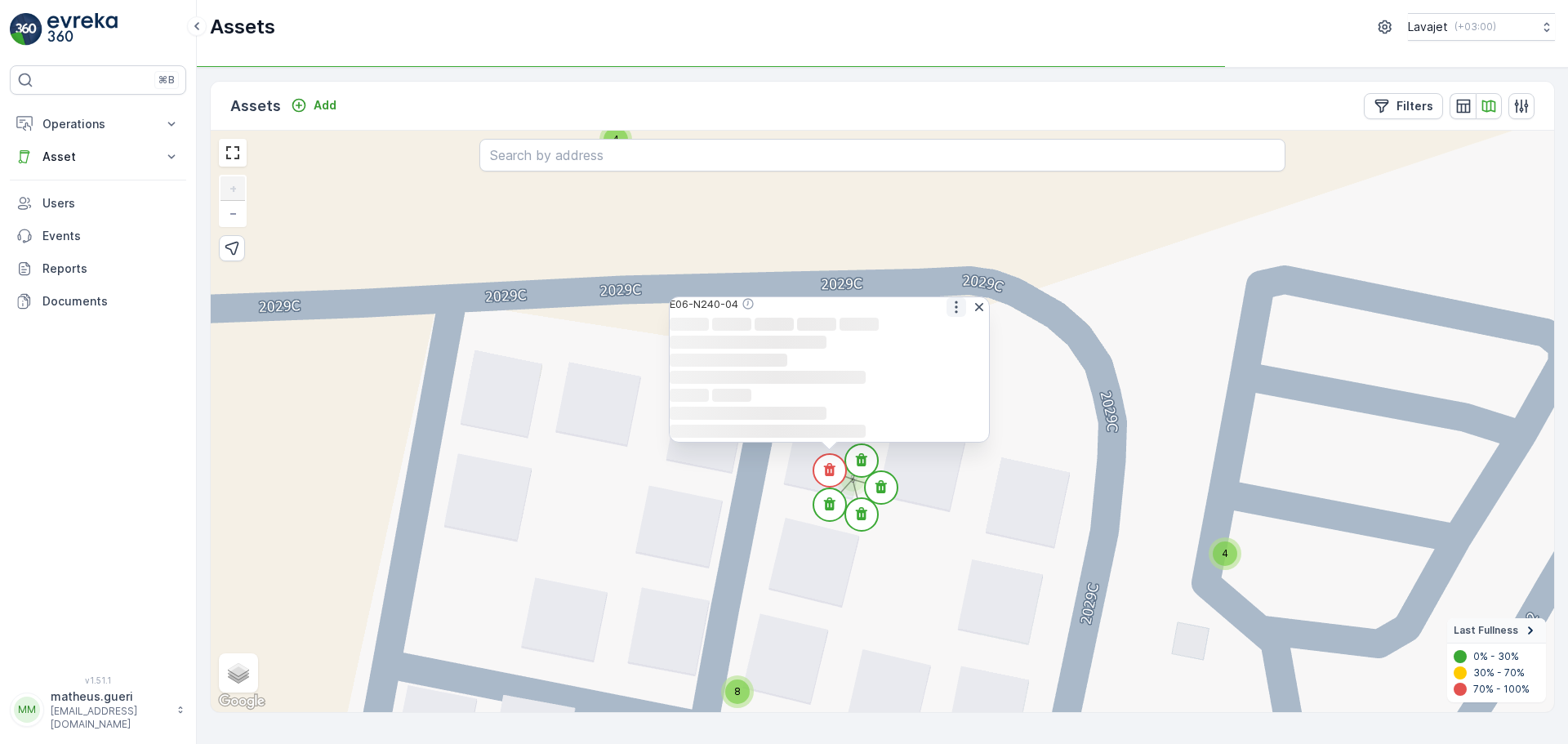
click at [949, 299] on icon "button" at bounding box center [956, 307] width 17 height 17
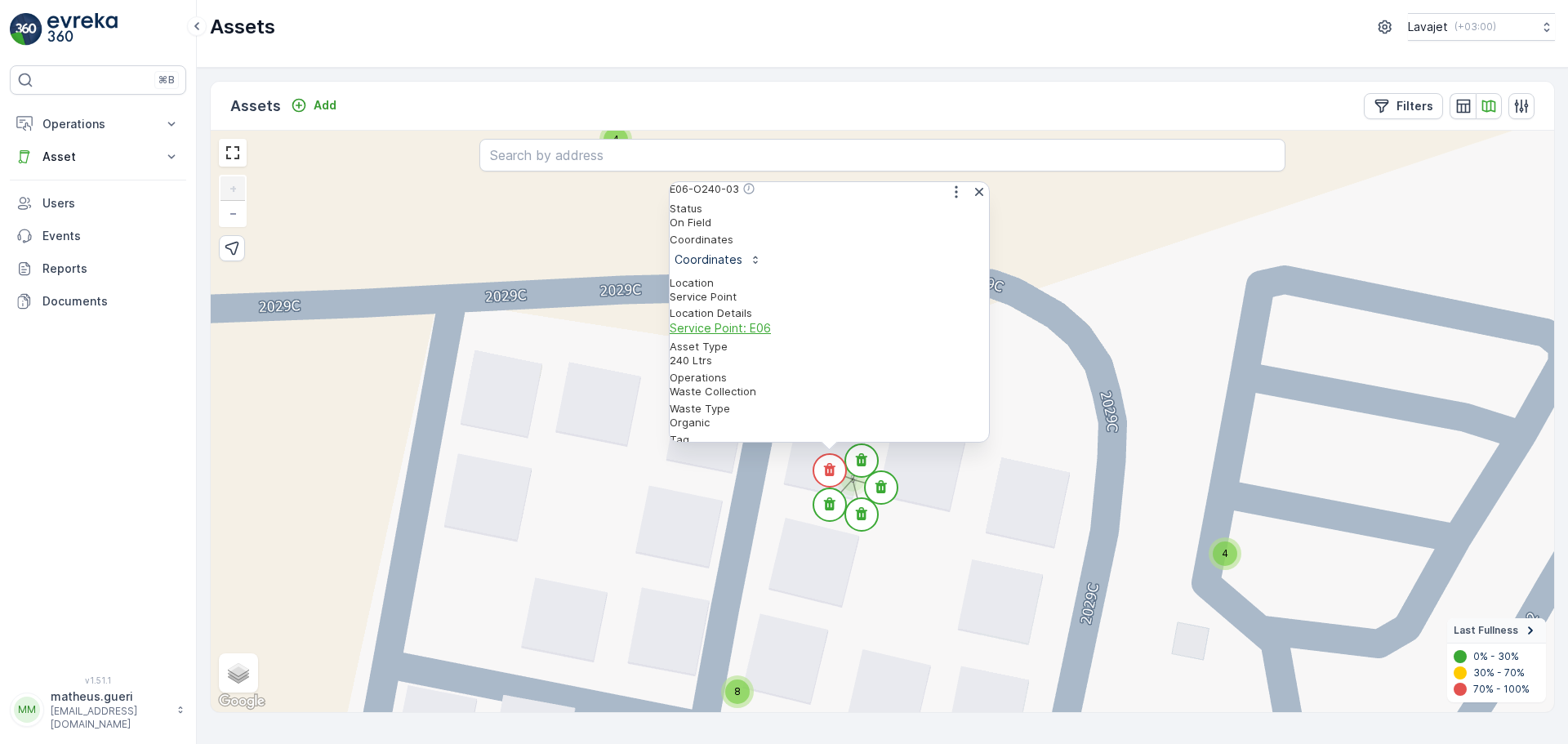
click at [927, 320] on span "Service Point: E06" at bounding box center [829, 328] width 320 height 17
click at [948, 200] on icon "button" at bounding box center [956, 192] width 17 height 17
click at [950, 226] on span "See More Detail" at bounding box center [955, 217] width 90 height 17
click at [830, 508] on icon at bounding box center [830, 504] width 12 height 13
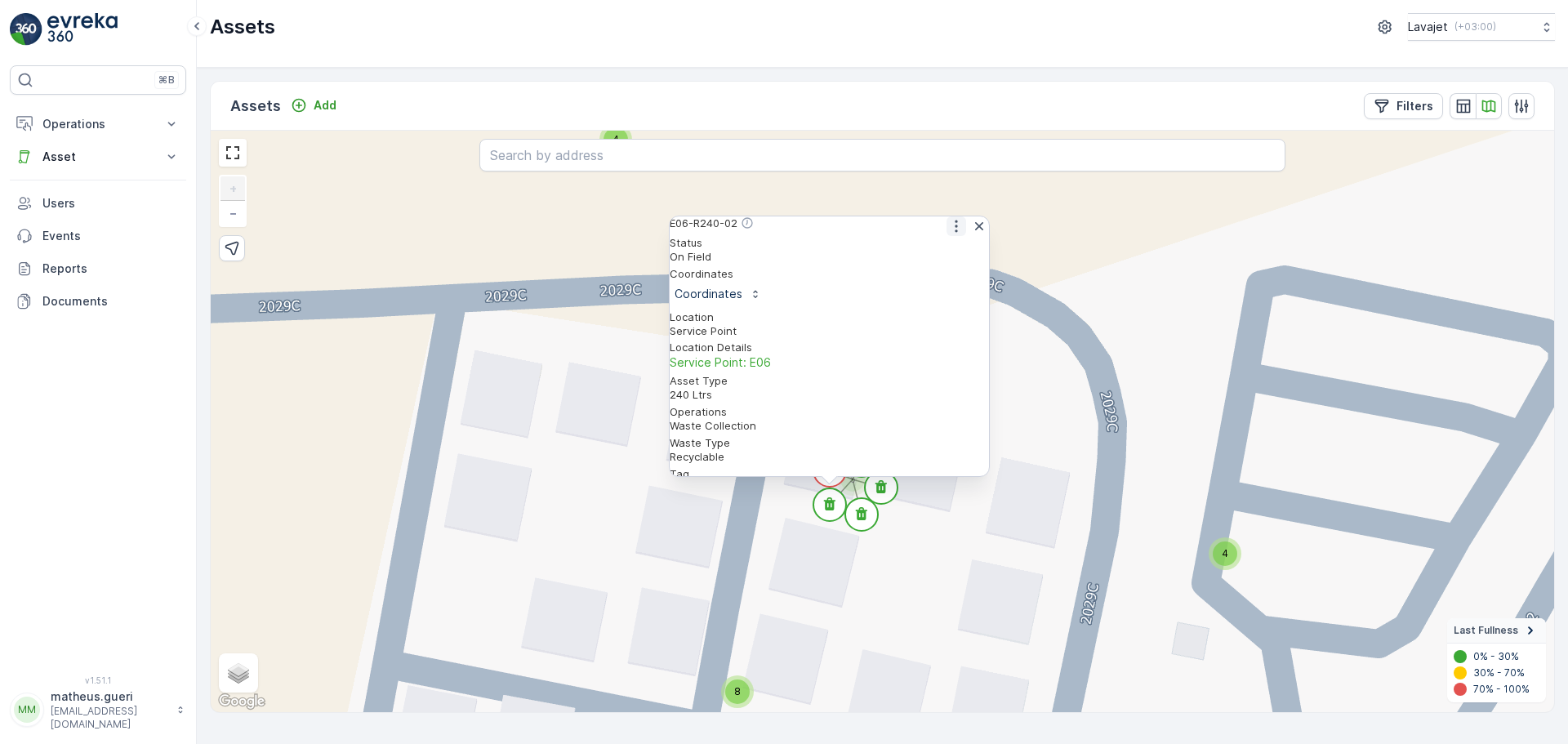
click at [949, 234] on icon "button" at bounding box center [956, 226] width 17 height 17
click at [922, 261] on span "See More Detail" at bounding box center [955, 252] width 90 height 17
click at [869, 519] on circle at bounding box center [861, 514] width 32 height 32
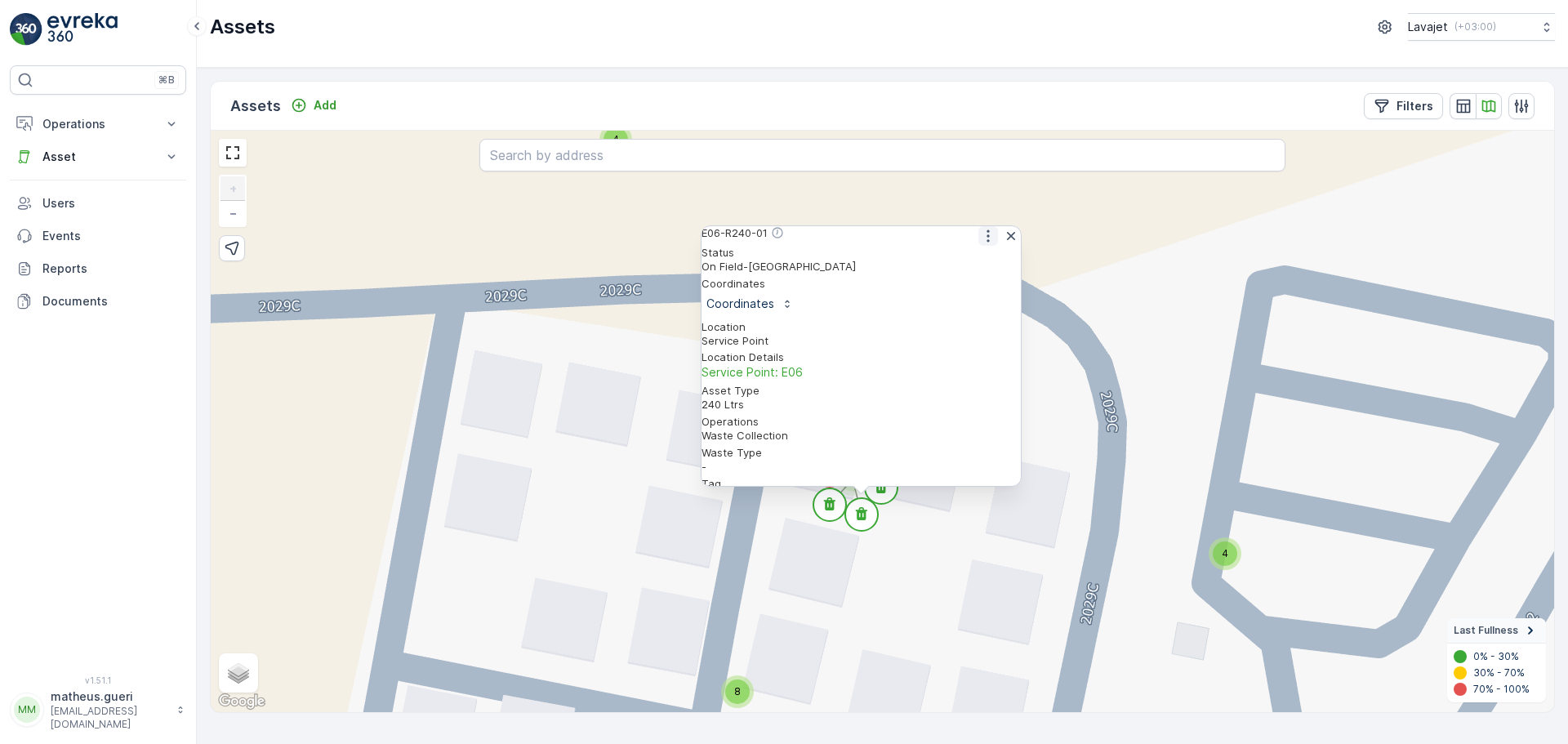
click at [980, 244] on icon "button" at bounding box center [988, 236] width 17 height 17
click at [972, 271] on span "See More Detail" at bounding box center [987, 262] width 90 height 17
click at [1008, 244] on icon "button" at bounding box center [1011, 236] width 17 height 17
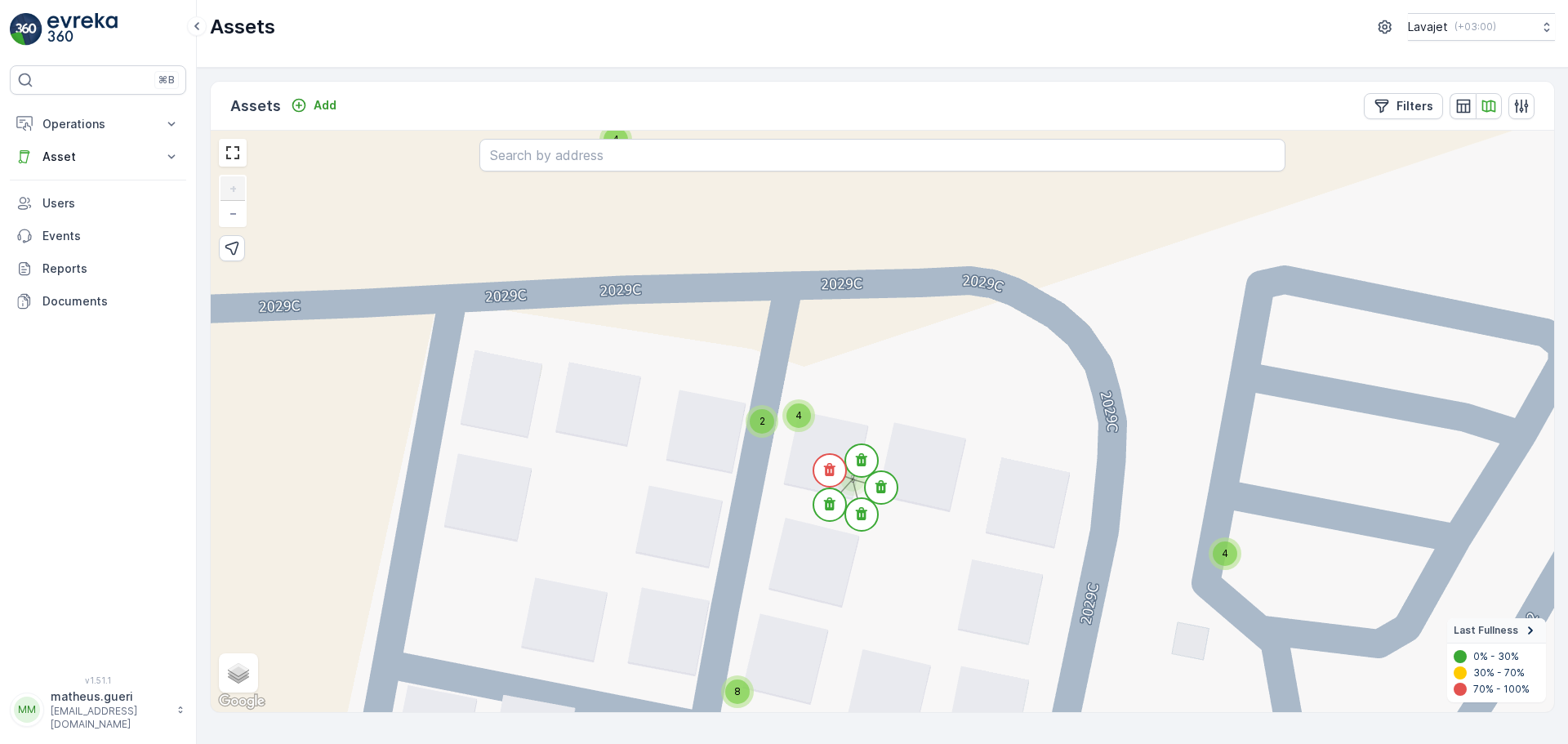
click at [767, 423] on div "2" at bounding box center [761, 421] width 25 height 25
click at [740, 430] on circle at bounding box center [733, 429] width 32 height 32
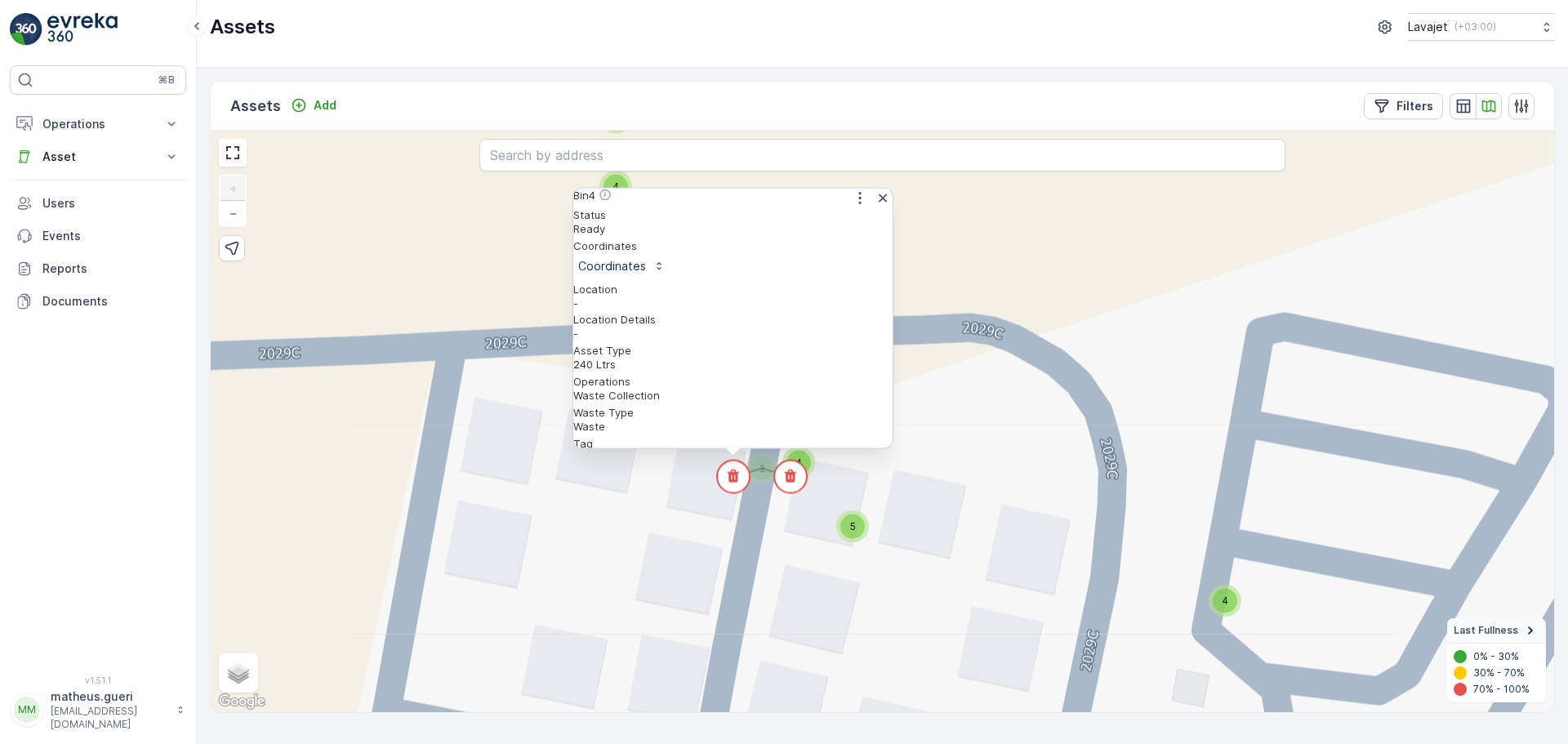
drag, startPoint x: 794, startPoint y: 435, endPoint x: 795, endPoint y: 465, distance: 30.0
click at [795, 465] on div "4" at bounding box center [799, 463] width 25 height 25
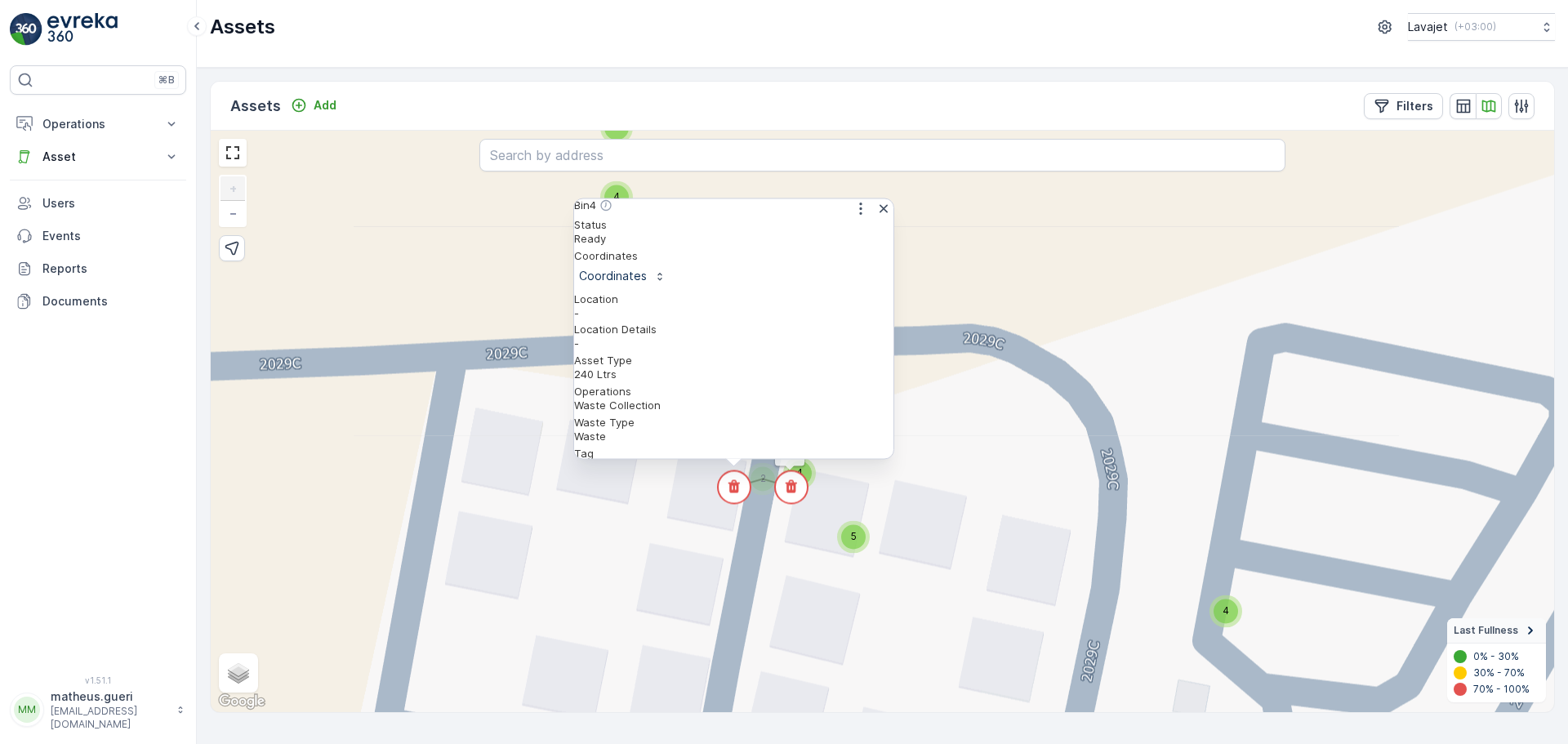
click at [795, 486] on icon at bounding box center [792, 486] width 12 height 13
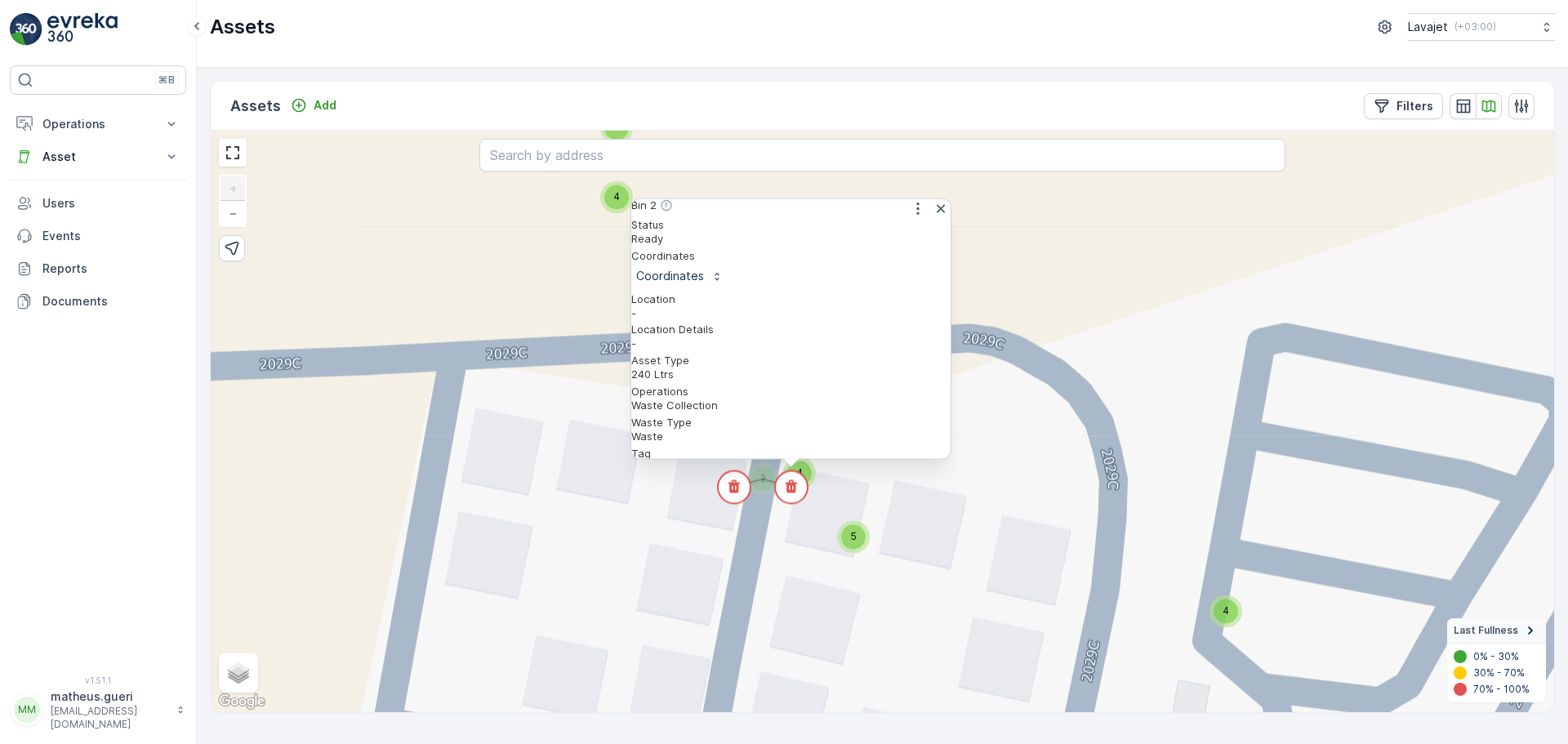
click at [1032, 297] on div "4 4 4 4 4 4 4 4 4 4 4 4 4 4 4 4 4 4 4 4 4 4 4 4 4 4 4 4 4 4 11 2 4 4 4 4 4 4 4 …" at bounding box center [882, 421] width 1344 height 582
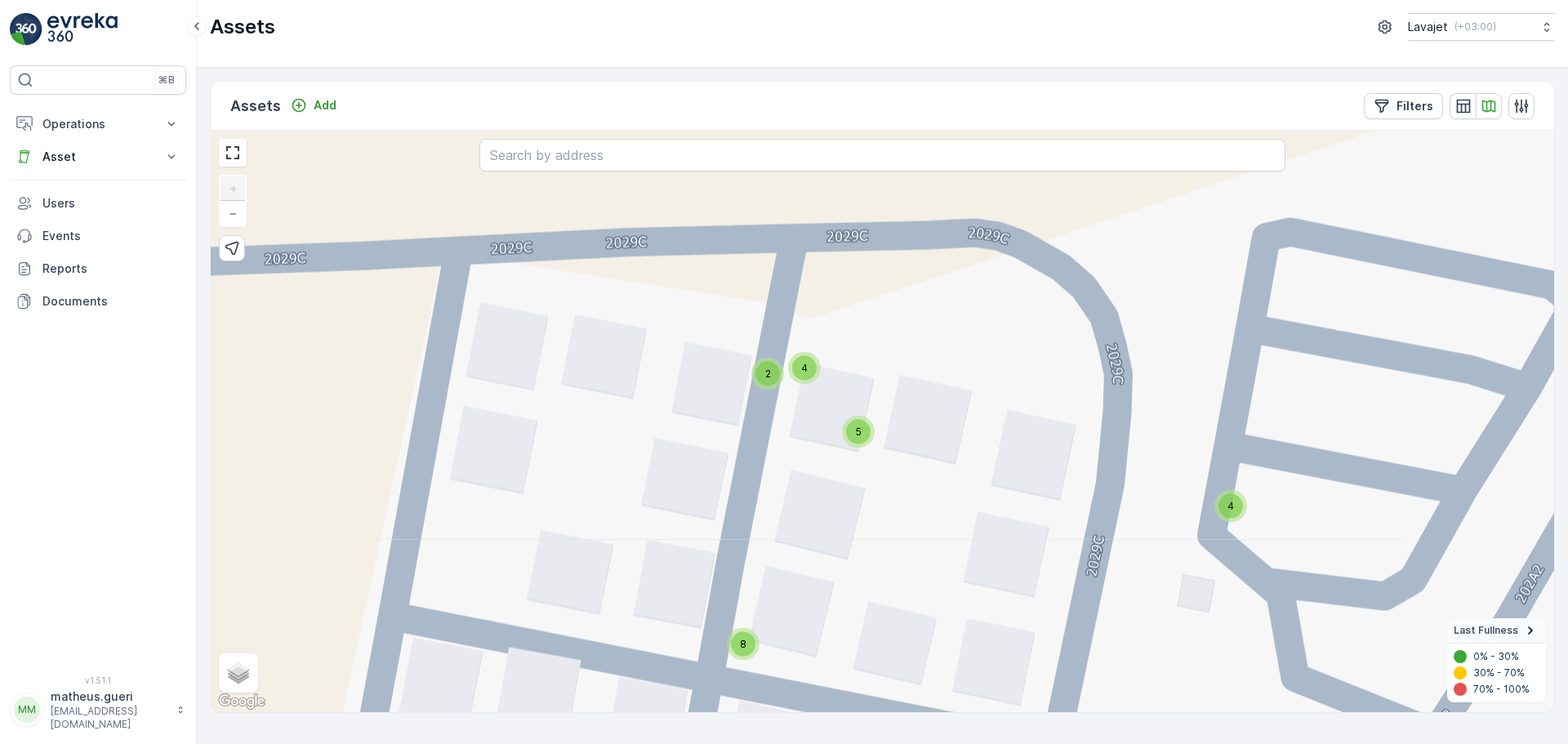
drag, startPoint x: 772, startPoint y: 519, endPoint x: 777, endPoint y: 437, distance: 82.2
click at [777, 437] on div "4 4 4 4 4 4 4 4 4 4 4 4 4 4 4 4 4 4 4 4 4 4 4 4 4 4 4 4 4 4 11 2 4 4 4 4 4 4 4 …" at bounding box center [882, 421] width 1344 height 582
click at [774, 395] on div "4 4 4 4 4 4 4 4 4 4 4 4 4 4 4 4 4 4 4 4 4 4 4 4 4 4 4 4 4 4 11 2 4 4 4 4 4 4 4 …" at bounding box center [882, 421] width 1344 height 582
click at [774, 387] on div "2" at bounding box center [767, 374] width 32 height 32
click at [789, 383] on circle at bounding box center [796, 382] width 32 height 32
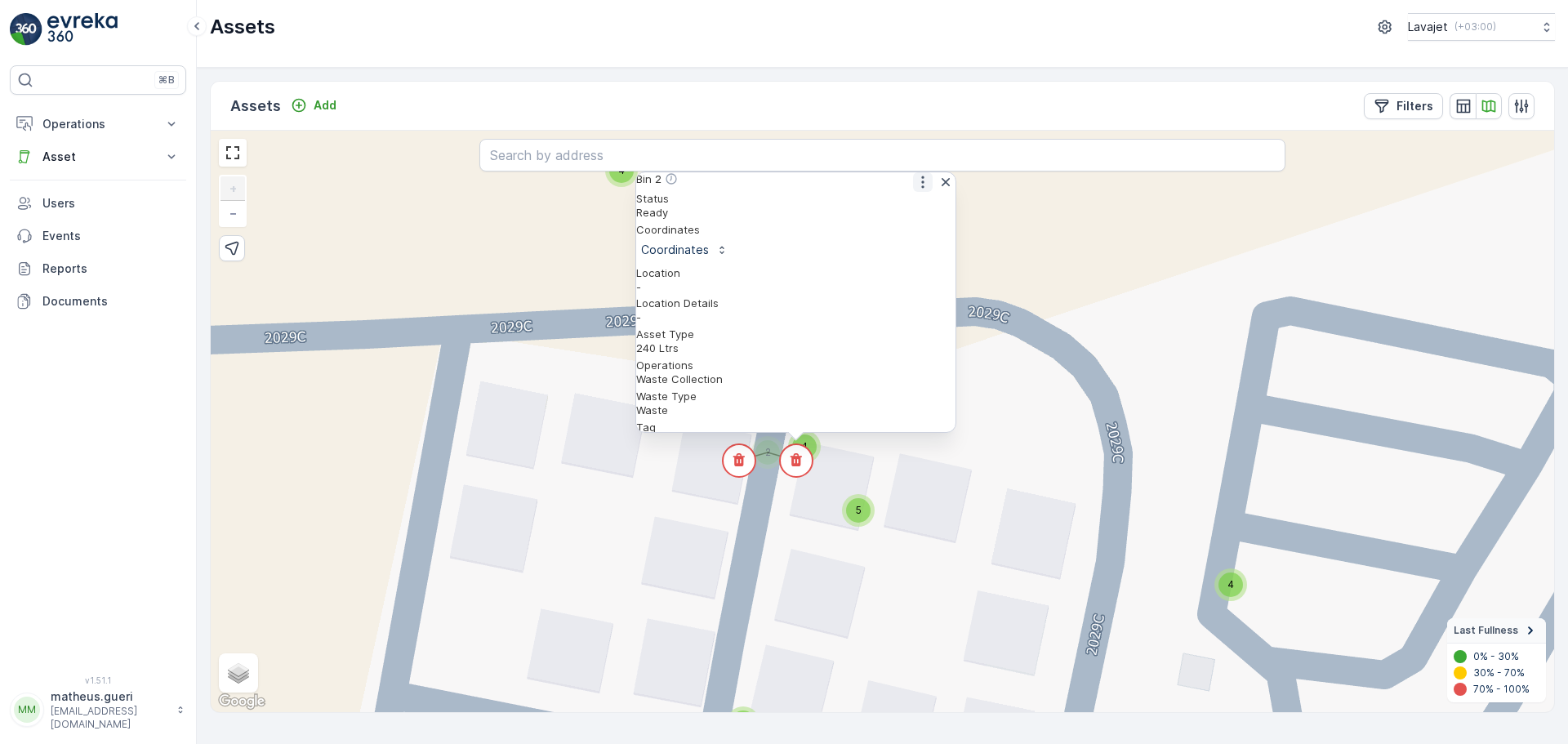
click at [916, 184] on icon "button" at bounding box center [923, 182] width 17 height 17
click at [893, 217] on span "See More Detail" at bounding box center [922, 208] width 90 height 17
click at [749, 463] on circle at bounding box center [739, 461] width 32 height 32
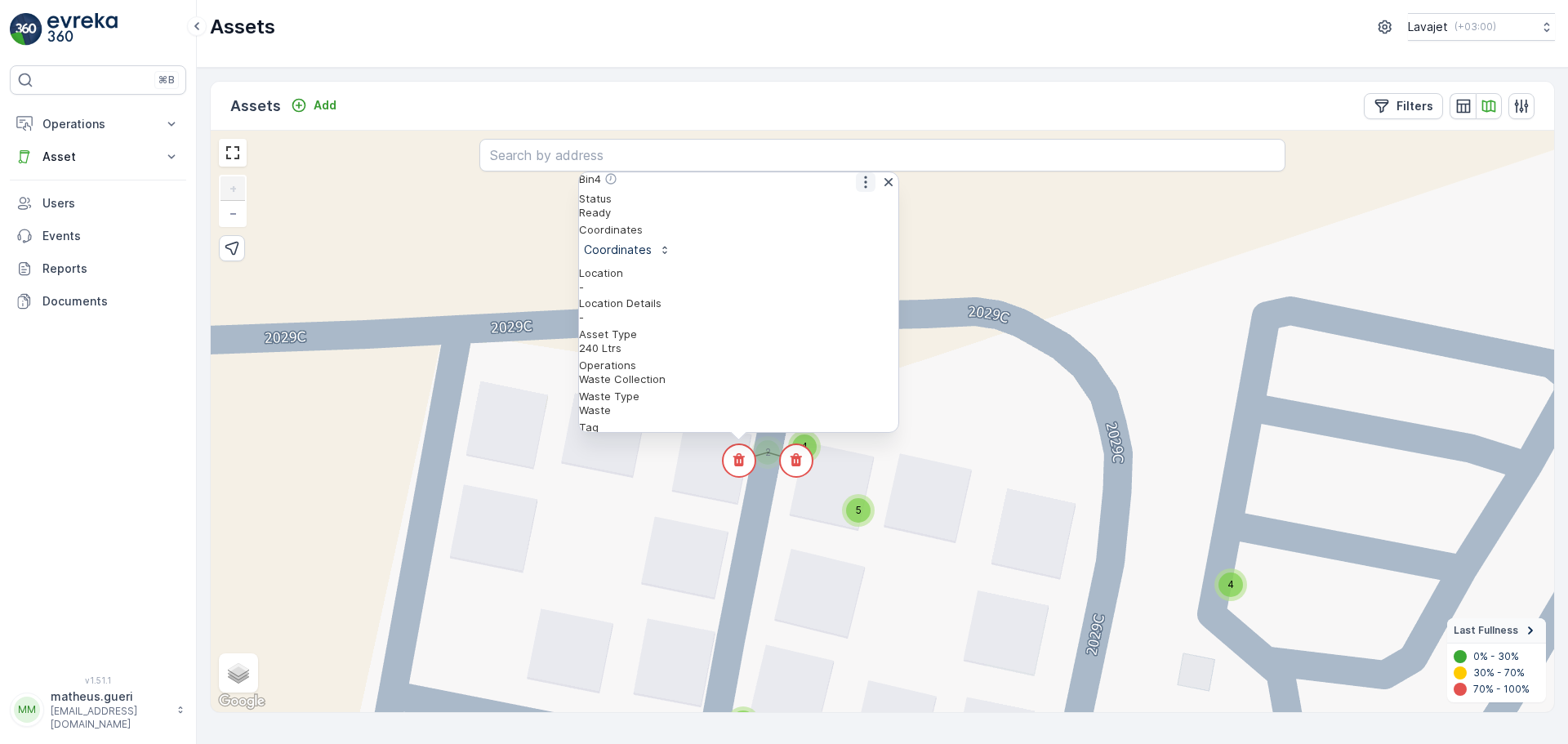
click at [870, 188] on div at bounding box center [876, 182] width 42 height 20
click at [858, 188] on icon "button" at bounding box center [866, 182] width 17 height 17
click at [840, 192] on div "Bin4 See More Detail Edit Asset" at bounding box center [739, 182] width 320 height 20
click at [858, 190] on icon "button" at bounding box center [866, 182] width 17 height 17
click at [853, 212] on span "See More Detail" at bounding box center [865, 208] width 90 height 17
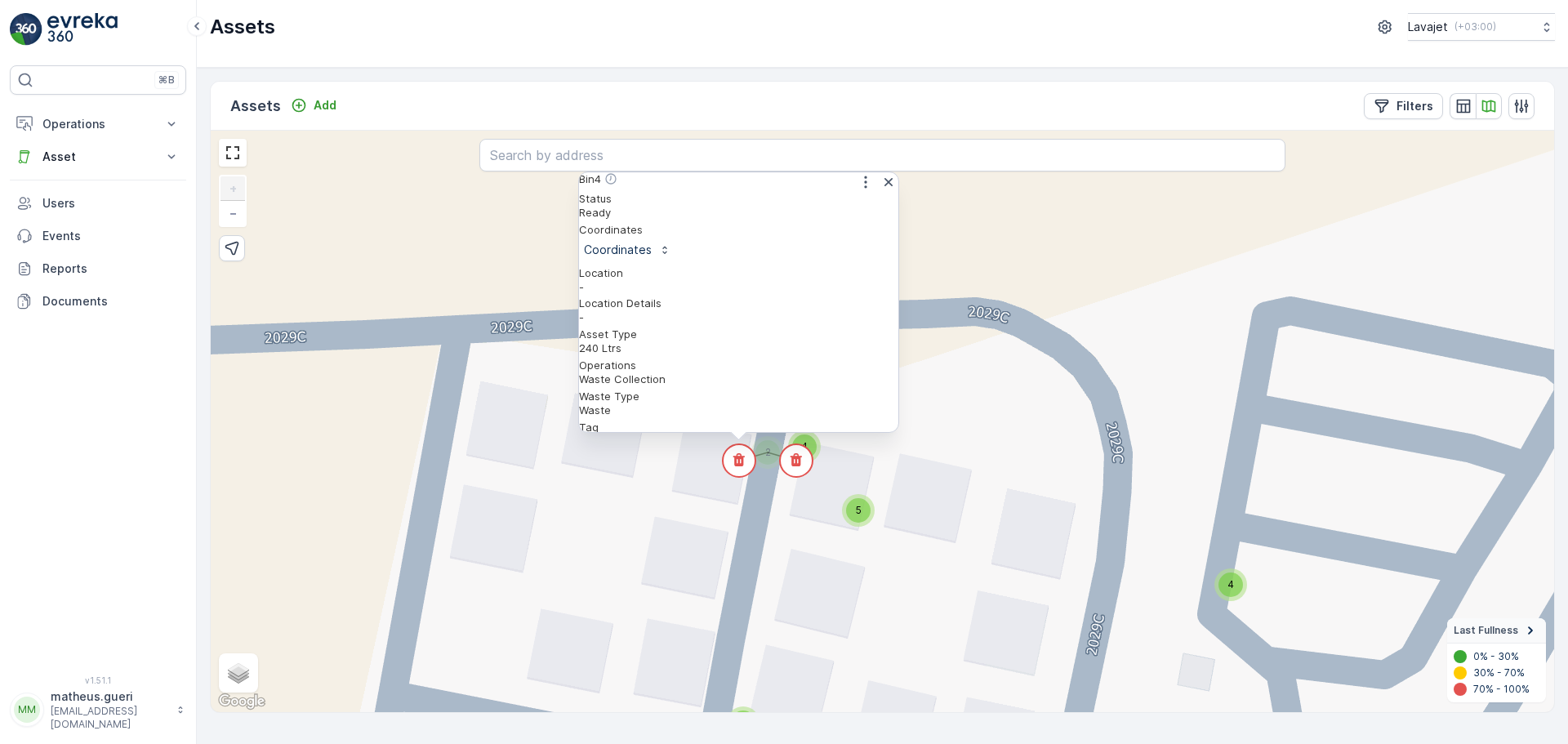
click at [879, 493] on div "4 4 4 4 4 4 4 4 4 4 4 4 4 4 4 4 4 4 4 4 4 4 4 4 4 4 4 4 4 4 11 2 4 4 4 4 4 4 4 …" at bounding box center [882, 421] width 1344 height 582
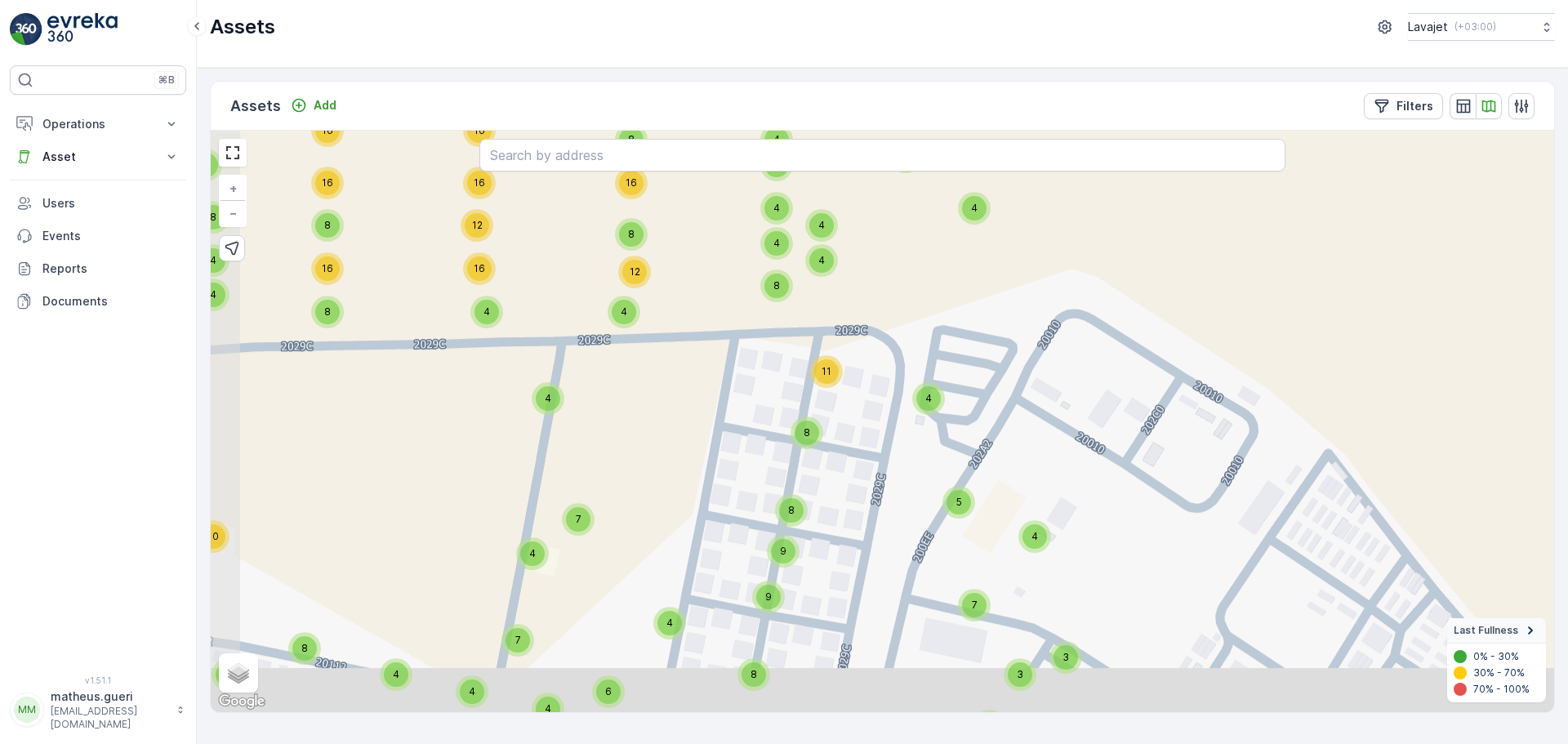
drag, startPoint x: 807, startPoint y: 551, endPoint x: 845, endPoint y: 301, distance: 252.9
click at [845, 301] on div "4 4 4 4 4 4 4 8 4 4 4 4 4 4 4 4 4 4 4 4 4 4 4 4 4 4 4 4 4 11 6 4 4 4 4 4 10 8 9…" at bounding box center [882, 421] width 1344 height 582
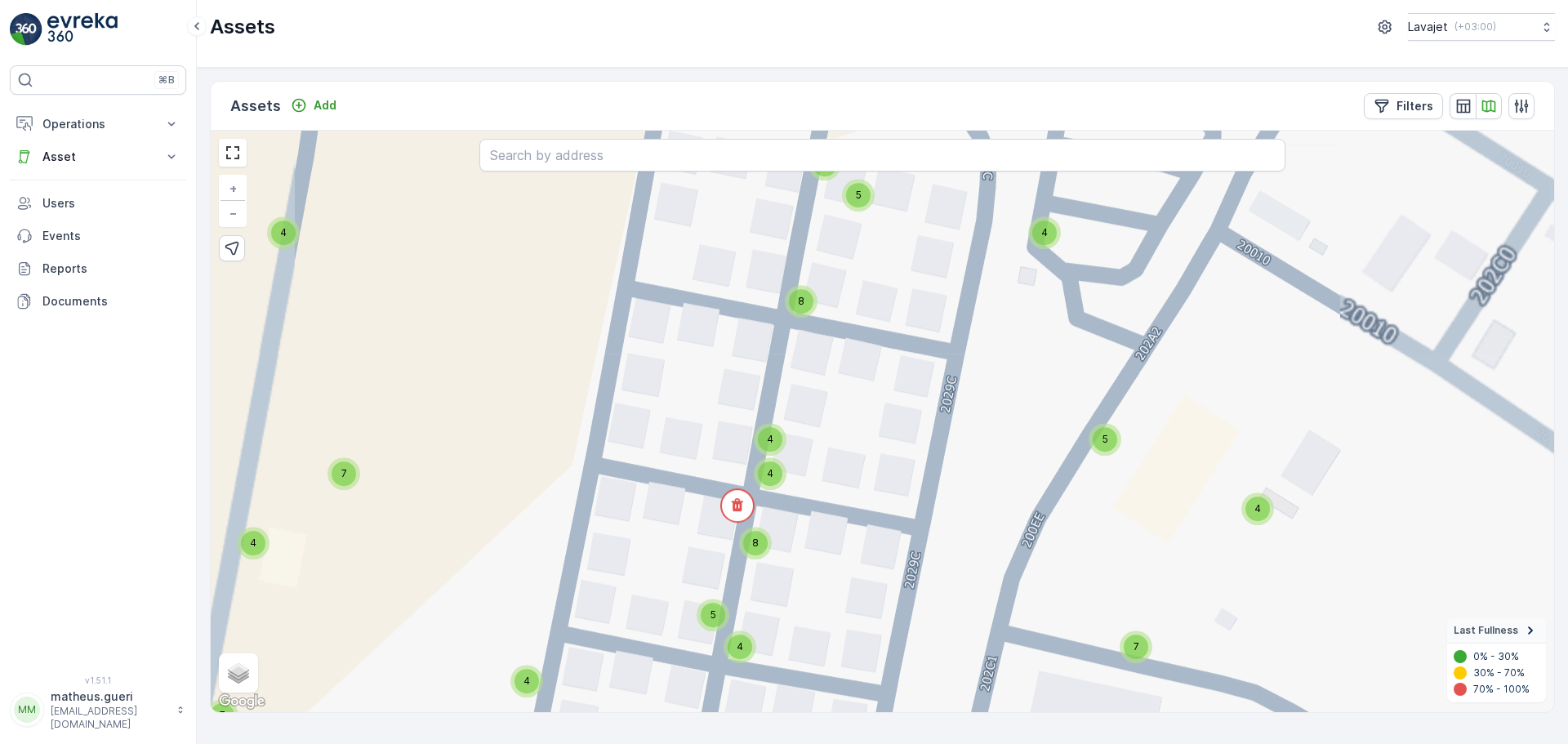
click at [809, 305] on div "8" at bounding box center [801, 301] width 25 height 25
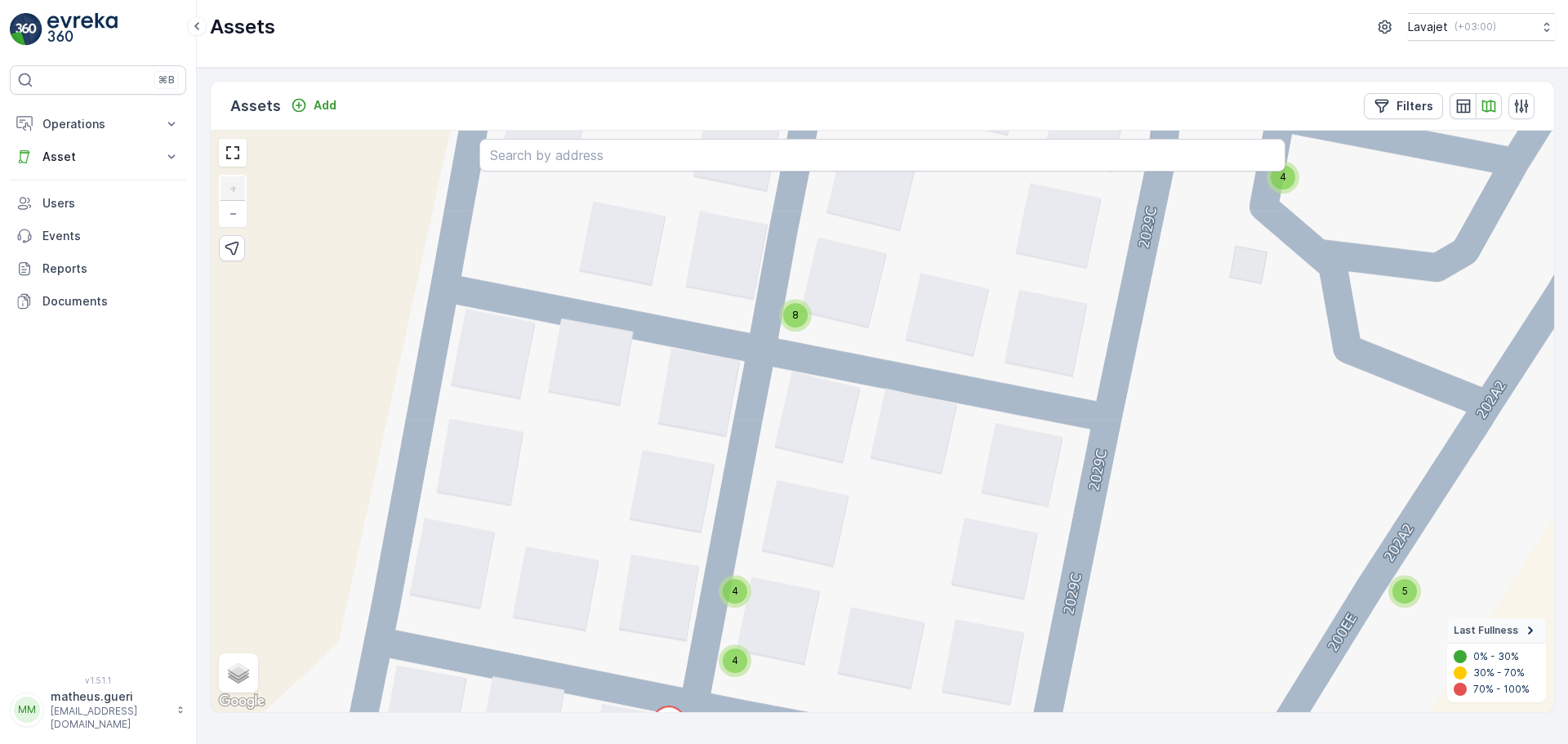
click at [797, 325] on div "8" at bounding box center [795, 315] width 25 height 25
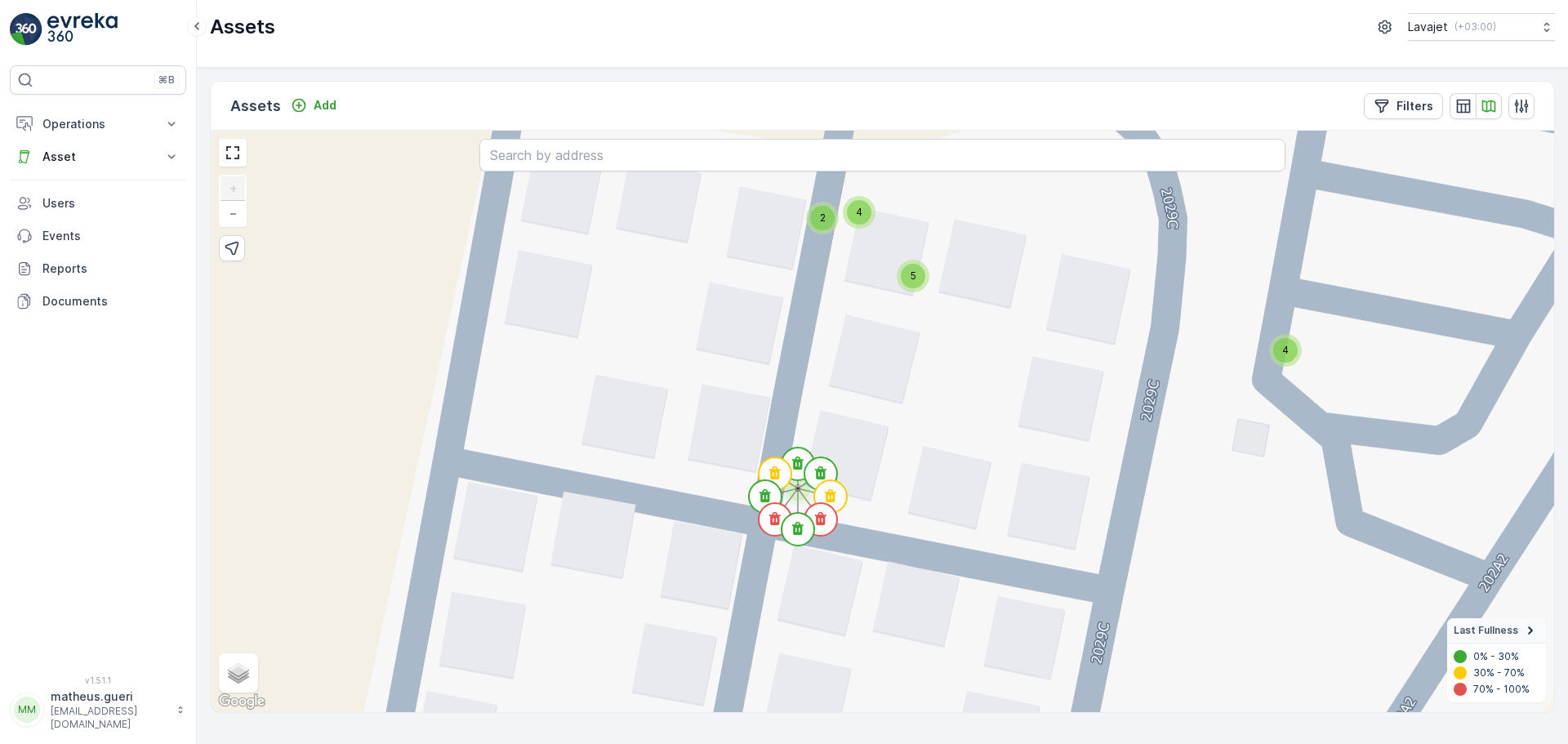
drag, startPoint x: 869, startPoint y: 254, endPoint x: 887, endPoint y: 344, distance: 91.8
click at [876, 414] on div "4 4 4 4 4 4 4 4 4 4 4 4 4 4 4 4 4 4 4 4 4 4 4 4 4 4 4 4 4 4 11 2 4 4 4 4 4 4 4 …" at bounding box center [882, 421] width 1344 height 582
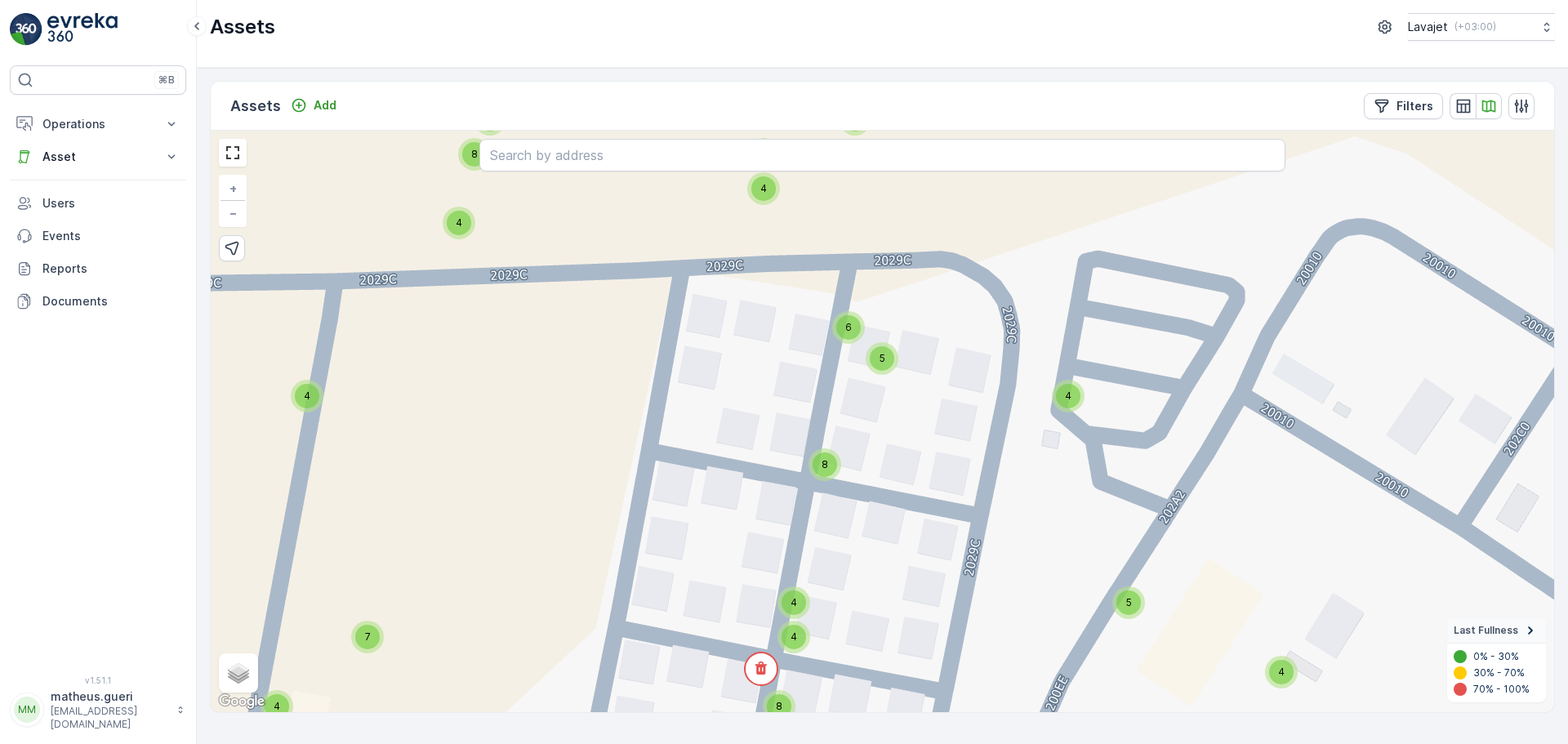
drag, startPoint x: 908, startPoint y: 426, endPoint x: 884, endPoint y: 465, distance: 45.8
click at [884, 465] on div "4 4 4 4 4 4 4 4 4 4 4 4 4 4 4 4 4 4 4 4 4 4 4 4 4 4 4 4 4 4 11 2 4 4 4 4 4 4 4 …" at bounding box center [882, 421] width 1344 height 582
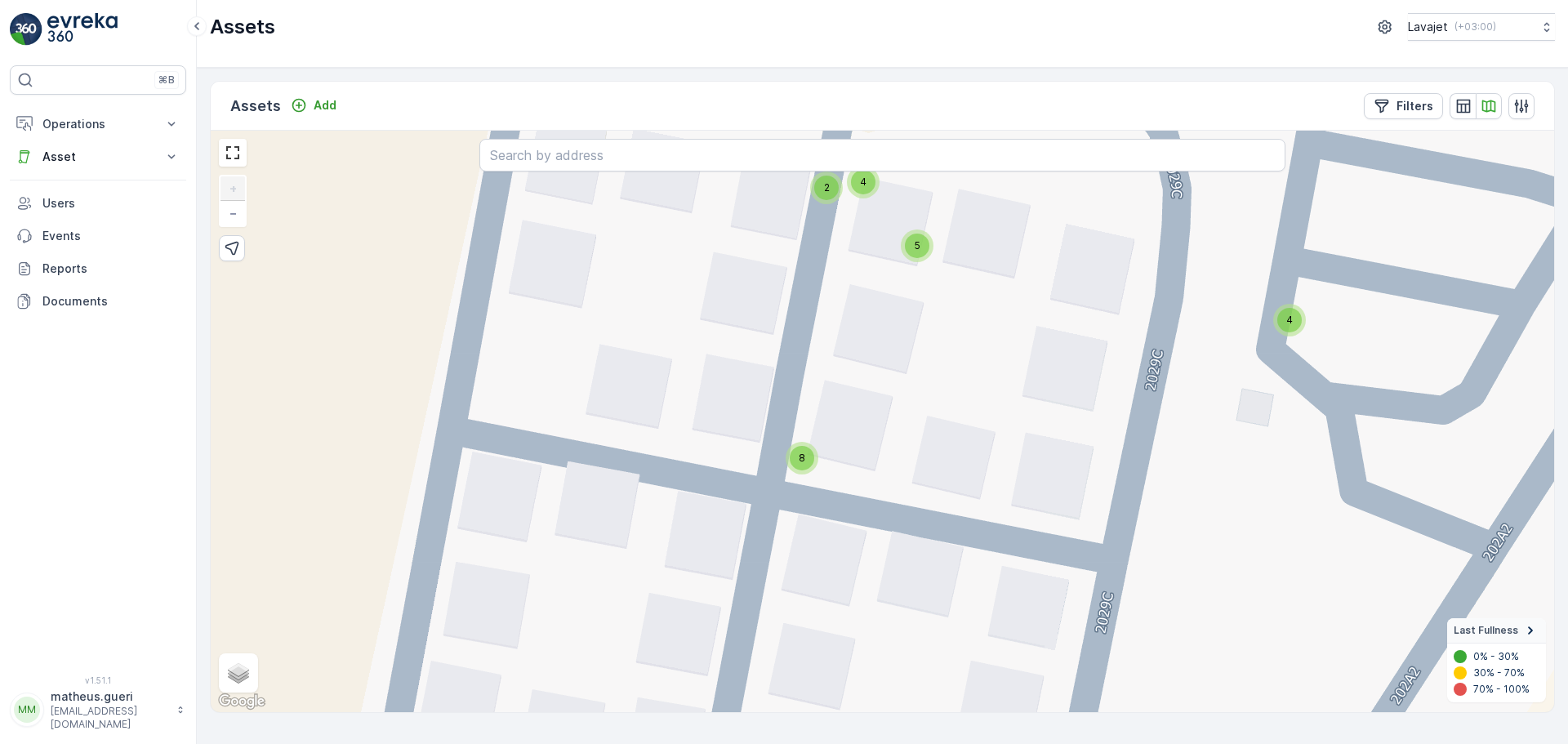
click at [806, 465] on div "8" at bounding box center [802, 458] width 25 height 25
click at [826, 439] on icon at bounding box center [825, 442] width 12 height 13
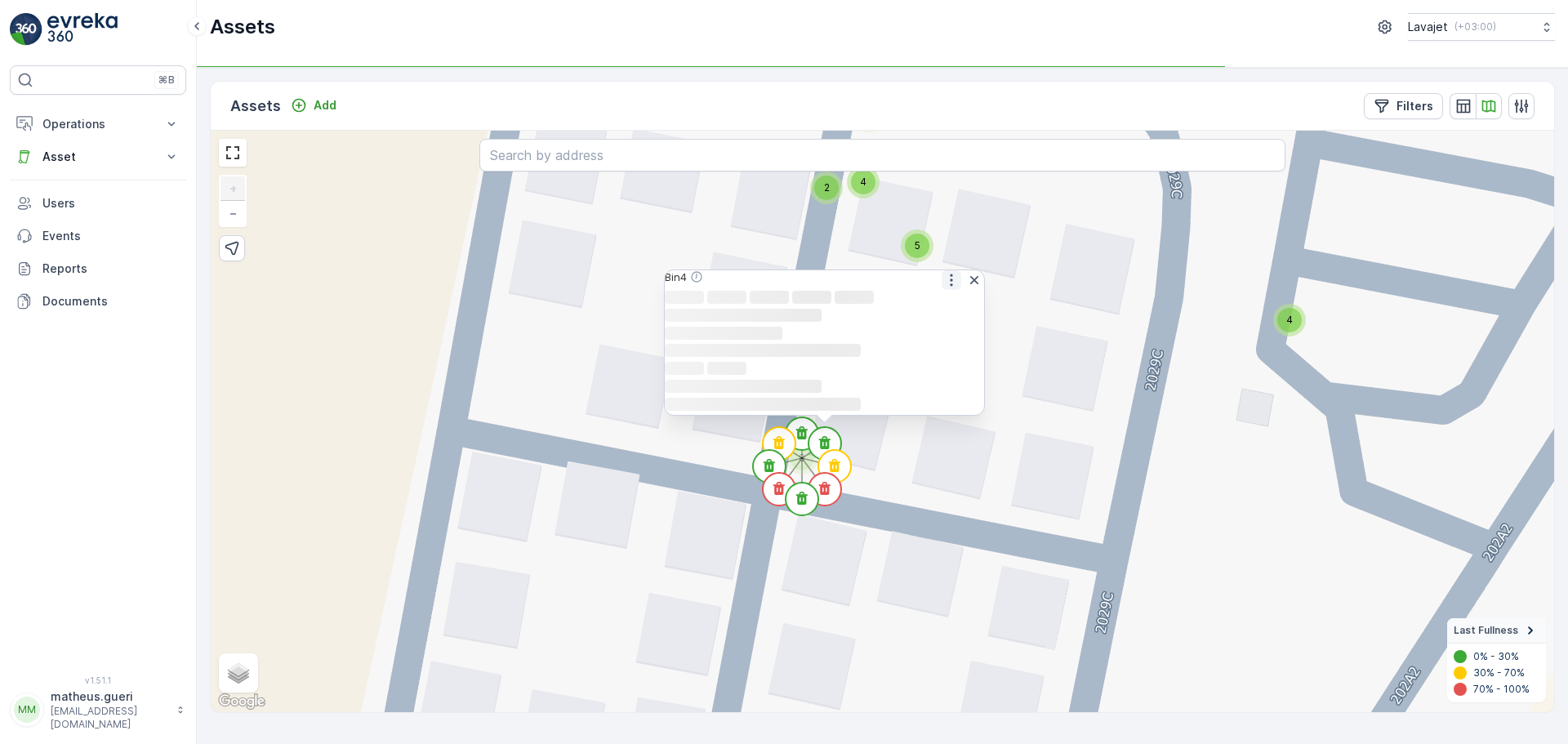
click at [943, 272] on icon "button" at bounding box center [951, 279] width 17 height 17
click at [936, 298] on span "See More Detail" at bounding box center [950, 306] width 90 height 17
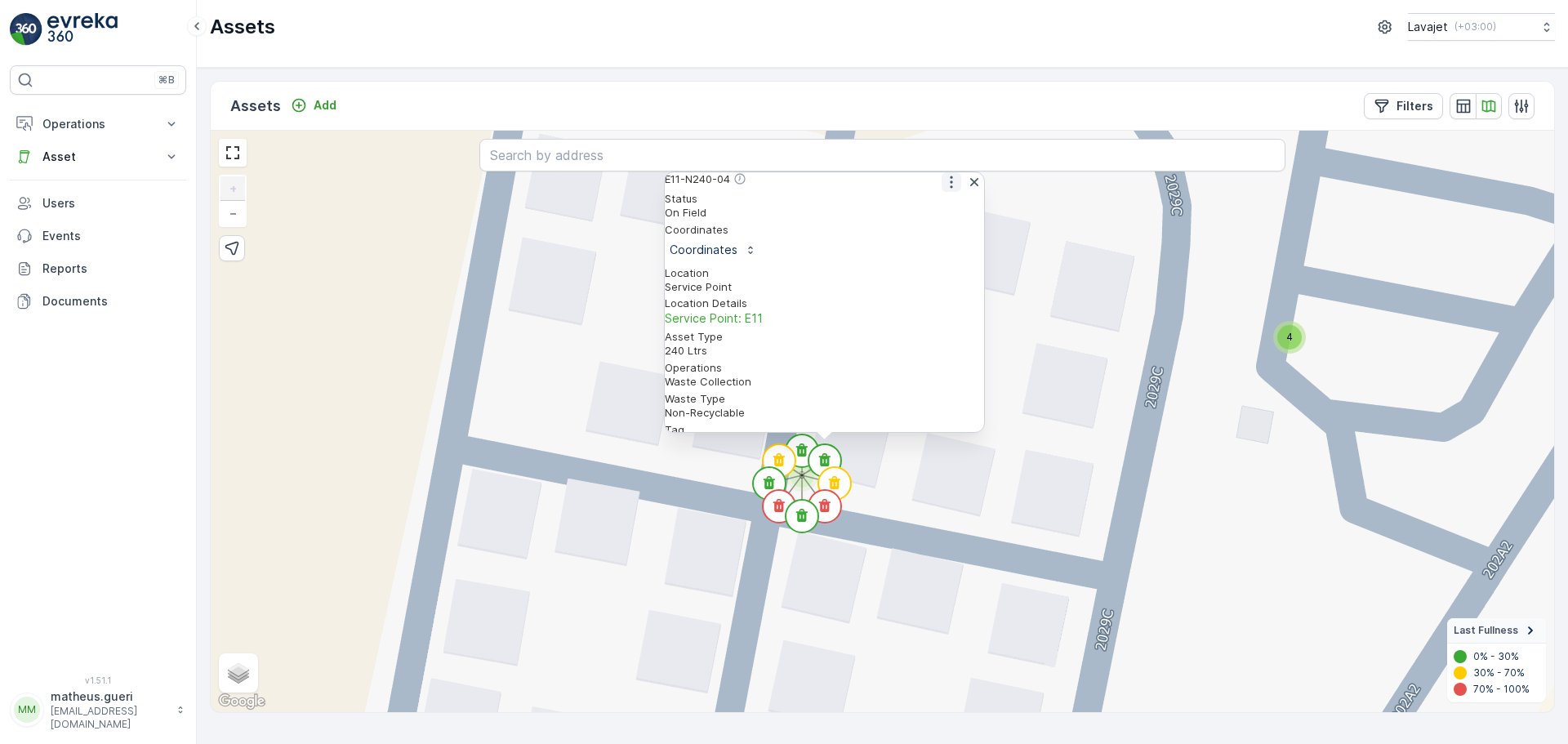
click at [943, 190] on icon "button" at bounding box center [951, 182] width 17 height 17
click at [940, 217] on span "See More Detail" at bounding box center [950, 208] width 90 height 17
click at [787, 457] on circle at bounding box center [778, 461] width 32 height 32
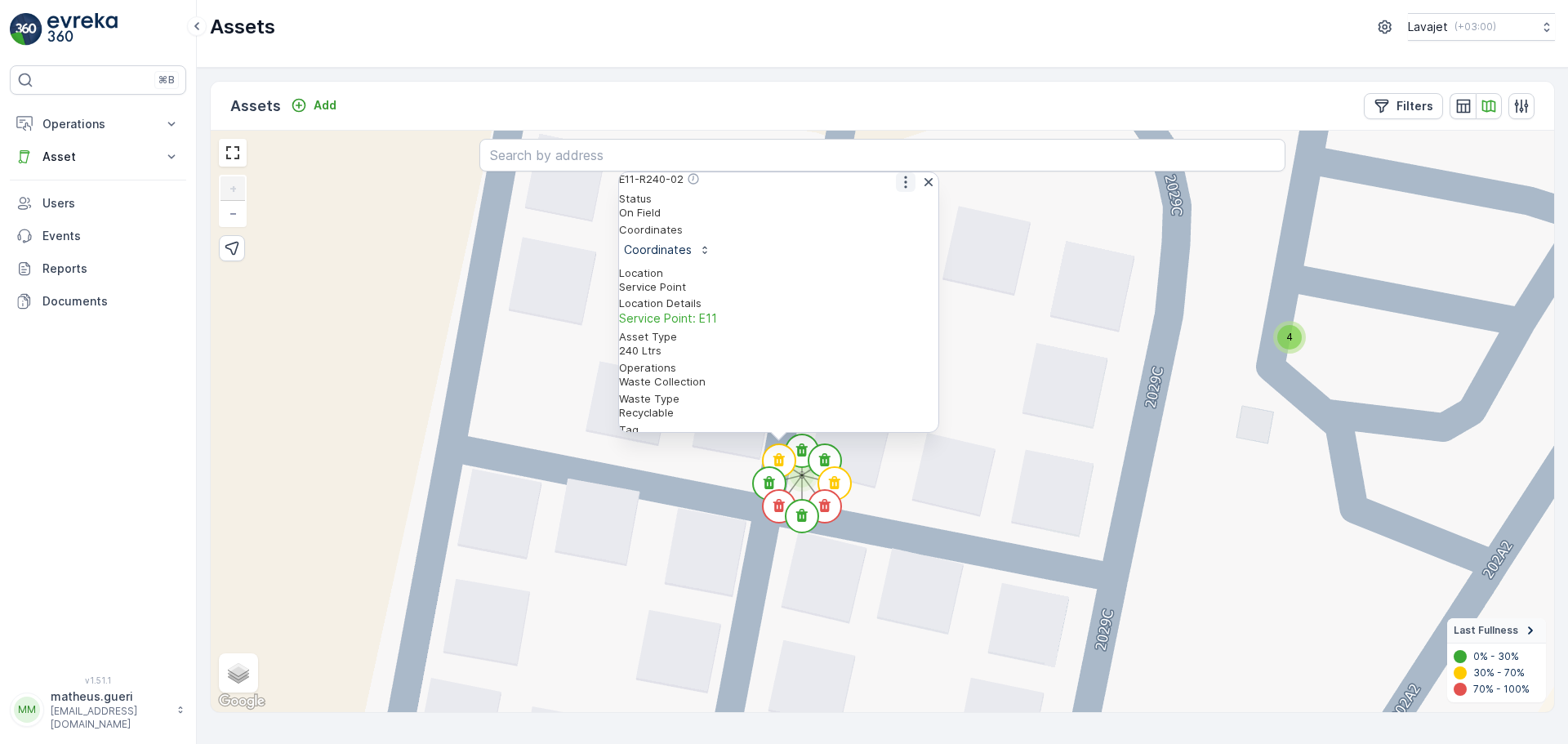
click at [898, 184] on icon "button" at bounding box center [905, 182] width 17 height 17
click at [894, 217] on span "See More Detail" at bounding box center [904, 208] width 90 height 17
click at [770, 483] on icon at bounding box center [769, 482] width 12 height 13
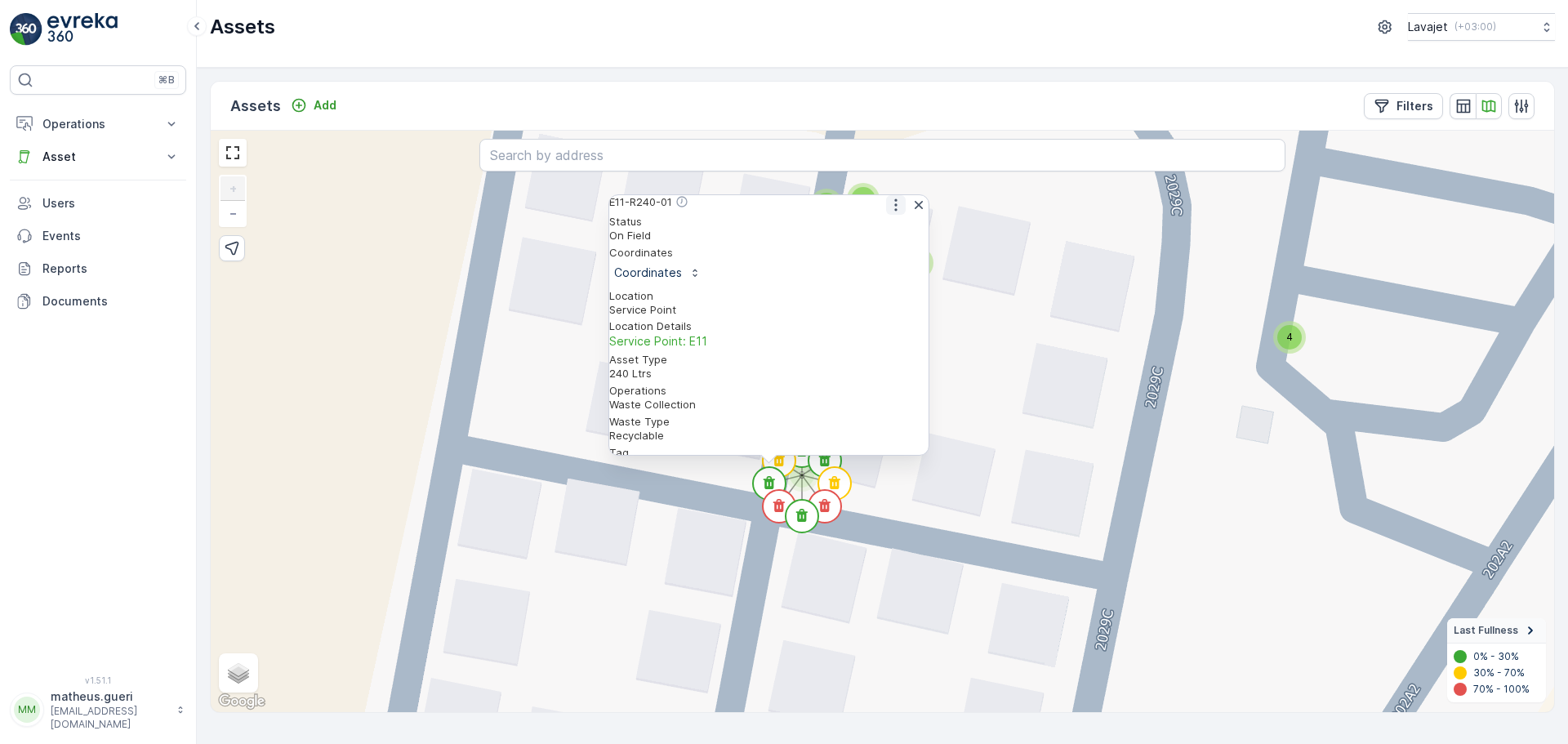
click at [888, 207] on icon "button" at bounding box center [896, 205] width 17 height 17
click at [861, 239] on div "See More Detail" at bounding box center [894, 231] width 90 height 17
click at [777, 502] on icon at bounding box center [779, 505] width 12 height 13
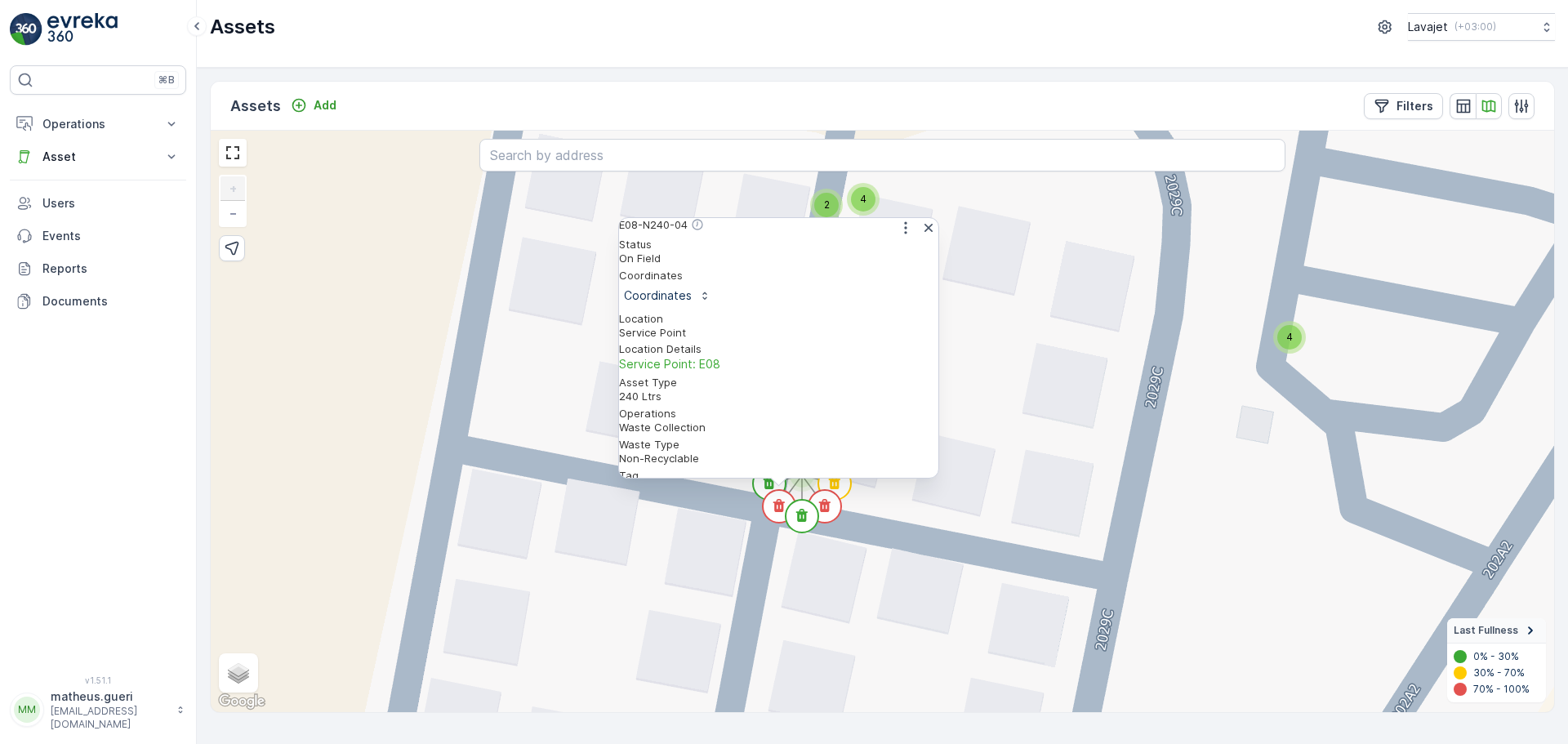
click at [897, 238] on div "E08-N240-04" at bounding box center [778, 228] width 320 height 20
click at [897, 236] on icon "button" at bounding box center [905, 227] width 17 height 17
click at [871, 263] on span "See More Detail" at bounding box center [904, 254] width 90 height 17
click at [803, 516] on icon at bounding box center [803, 515] width 12 height 13
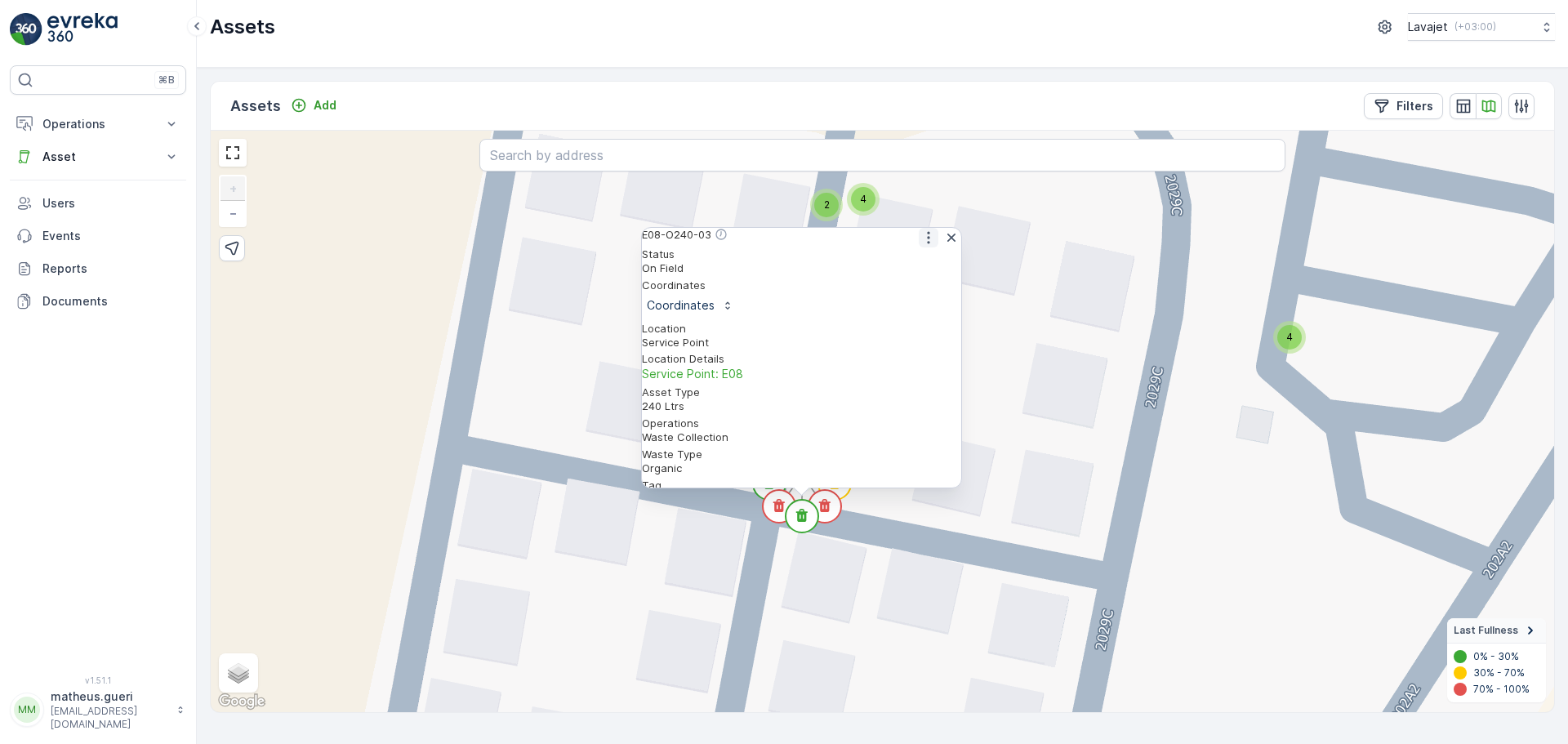
click at [921, 245] on icon "button" at bounding box center [929, 237] width 17 height 17
click at [900, 272] on span "See More Detail" at bounding box center [928, 264] width 90 height 17
click at [829, 513] on circle at bounding box center [824, 506] width 32 height 32
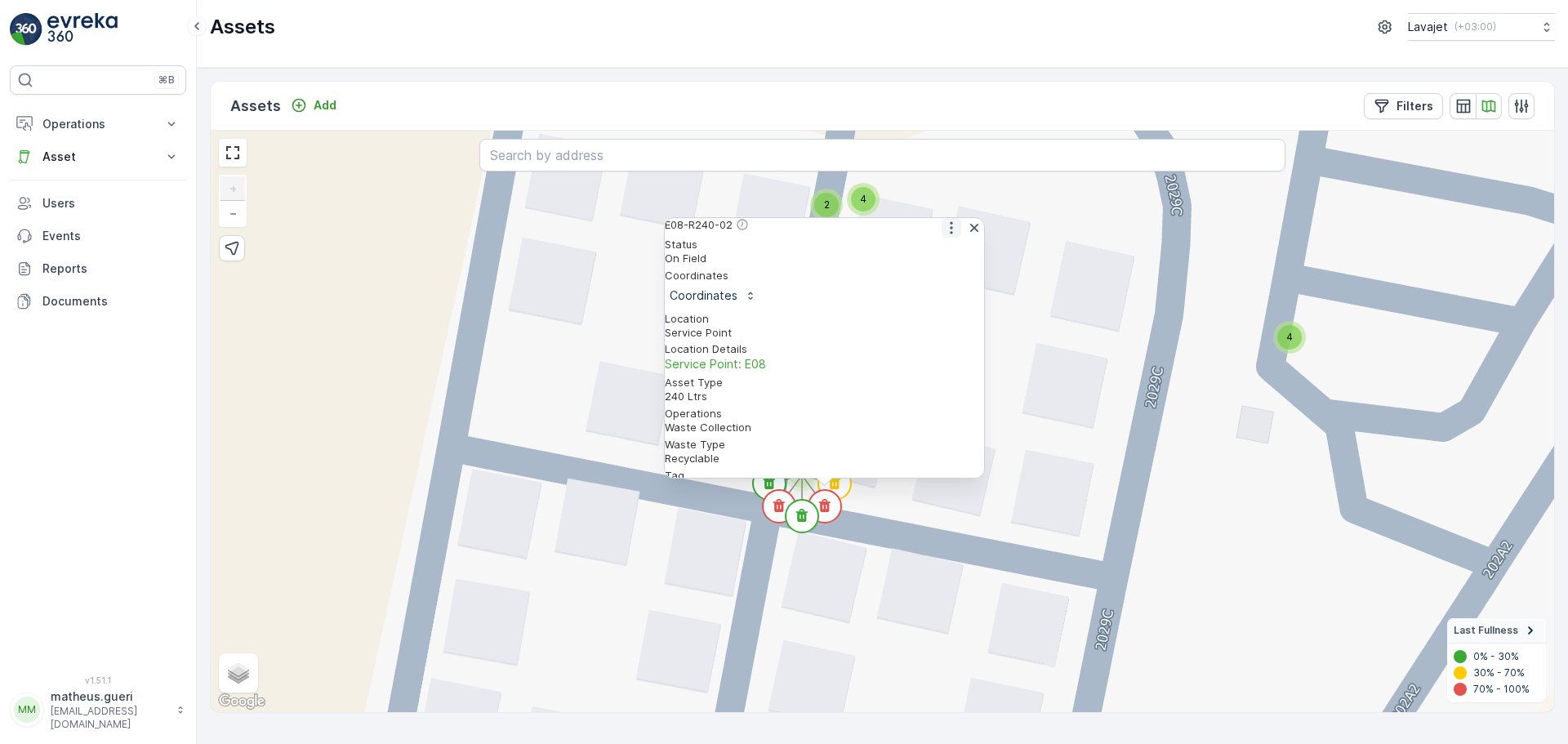
click at [943, 229] on icon "button" at bounding box center [951, 227] width 17 height 17
click at [945, 258] on span "See More Detail" at bounding box center [950, 254] width 90 height 17
click at [842, 487] on circle at bounding box center [834, 483] width 32 height 32
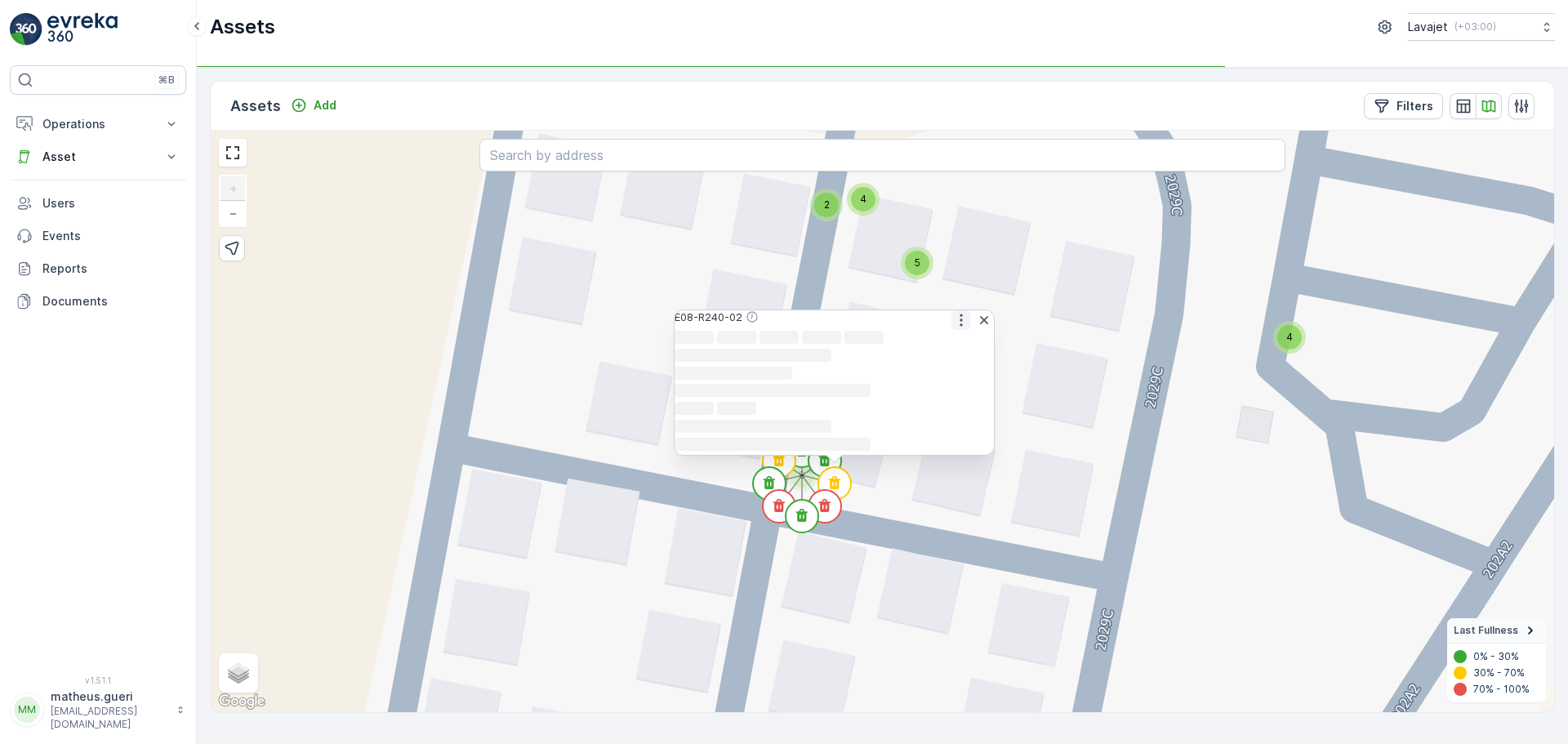
click at [956, 312] on icon "button" at bounding box center [961, 320] width 17 height 17
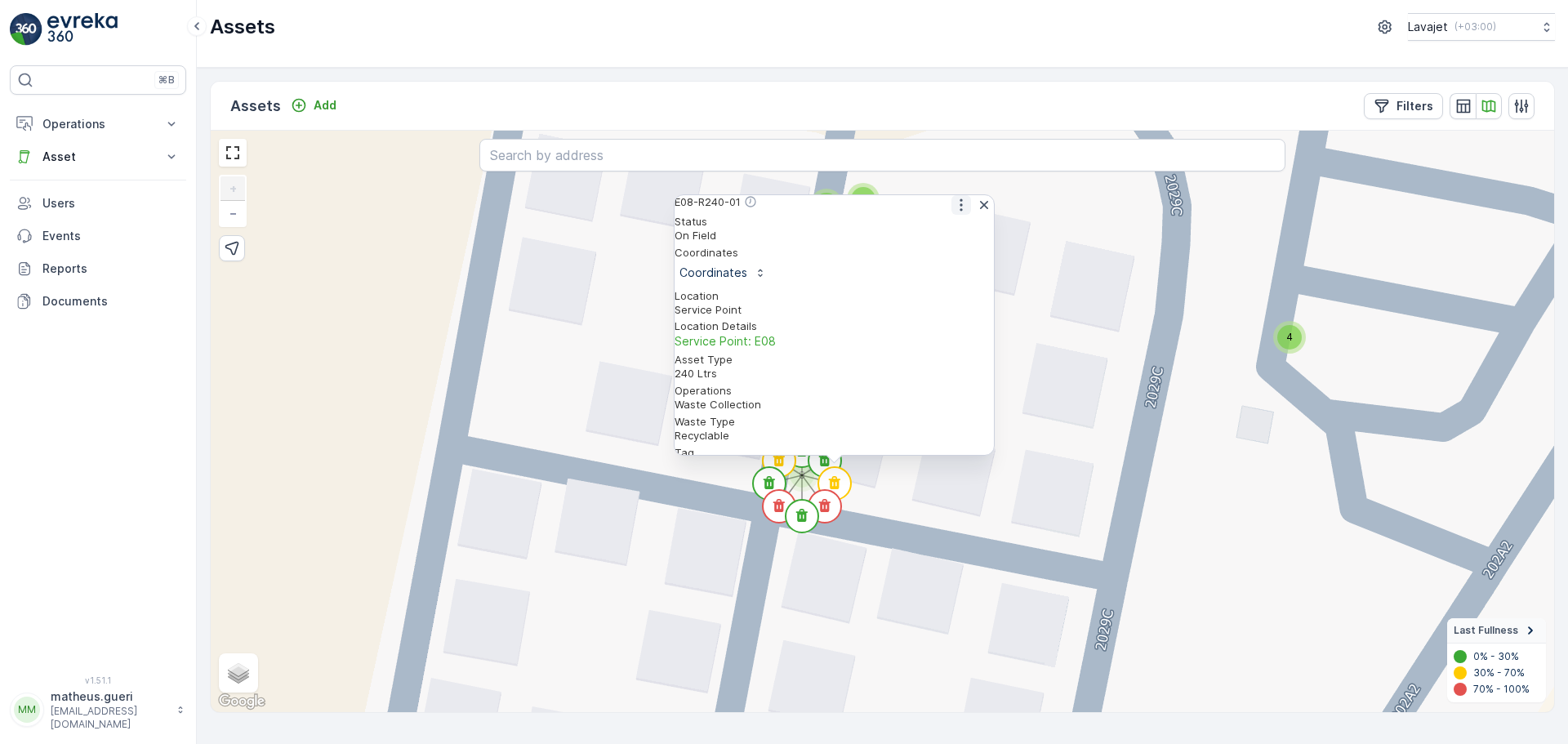
click at [953, 214] on icon "button" at bounding box center [961, 205] width 17 height 17
click at [947, 235] on span "See More Detail" at bounding box center [960, 231] width 90 height 17
click at [957, 533] on div "4 4 4 4 4 4 4 4 4 4 4 4 4 4 4 4 4 4 4 4 4 4 4 4 4 4 4 4 4 4 11 2 4 4 4 4 4 4 4 …" at bounding box center [882, 421] width 1344 height 582
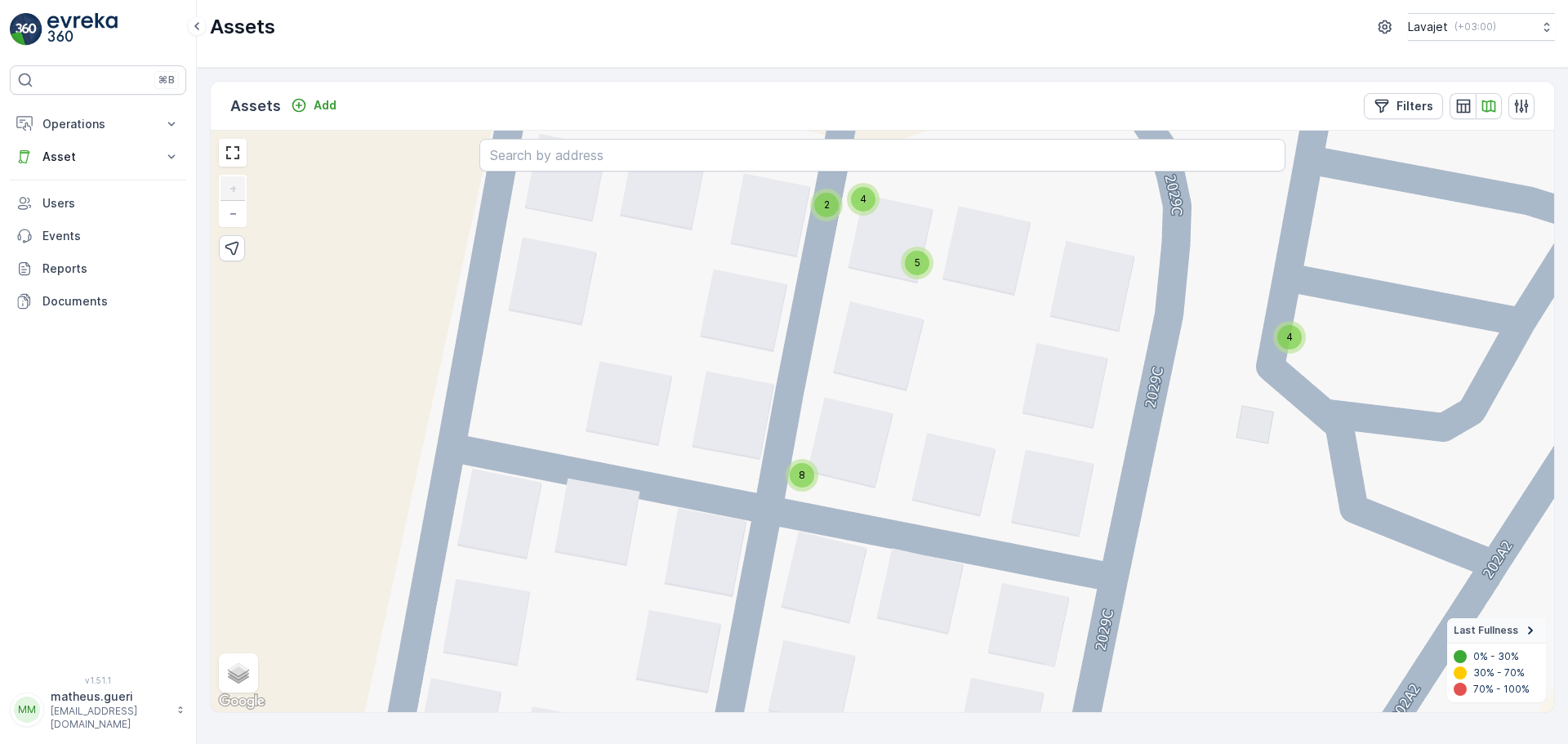
click at [808, 479] on div "8" at bounding box center [802, 475] width 25 height 25
click at [805, 457] on icon at bounding box center [803, 450] width 12 height 13
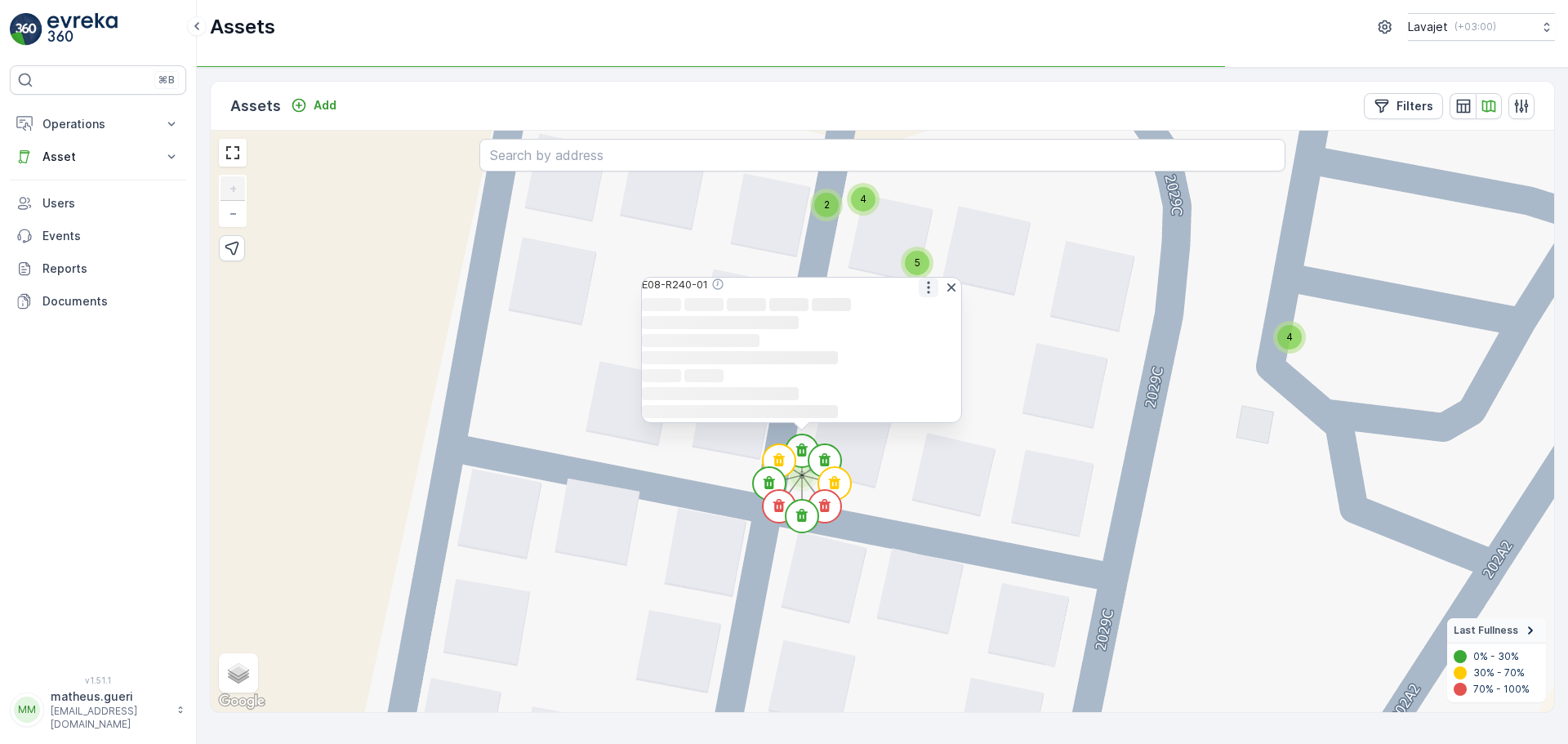
click at [921, 279] on icon "button" at bounding box center [929, 287] width 17 height 17
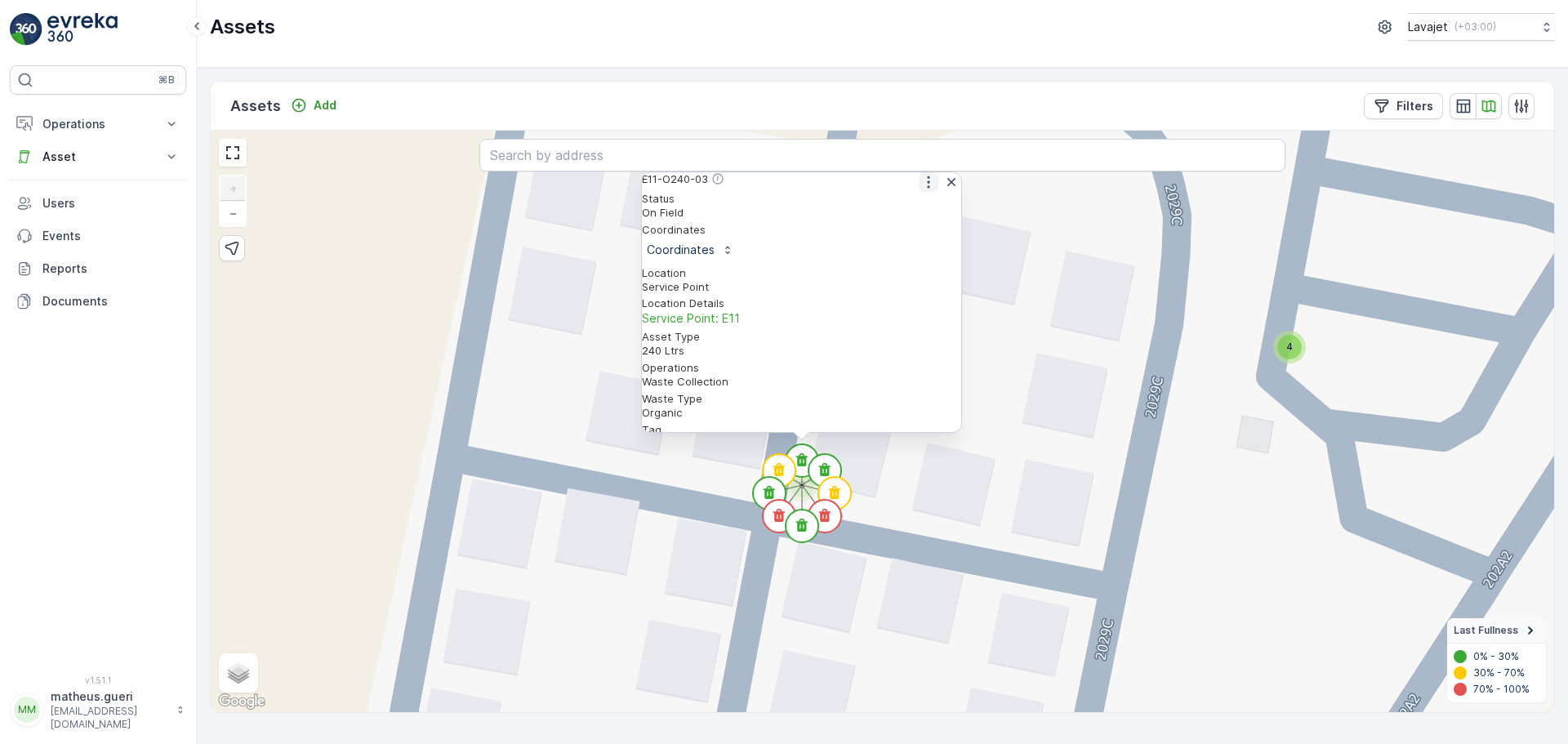
click at [921, 190] on icon "button" at bounding box center [929, 182] width 17 height 17
click at [912, 217] on span "See More Detail" at bounding box center [928, 208] width 90 height 17
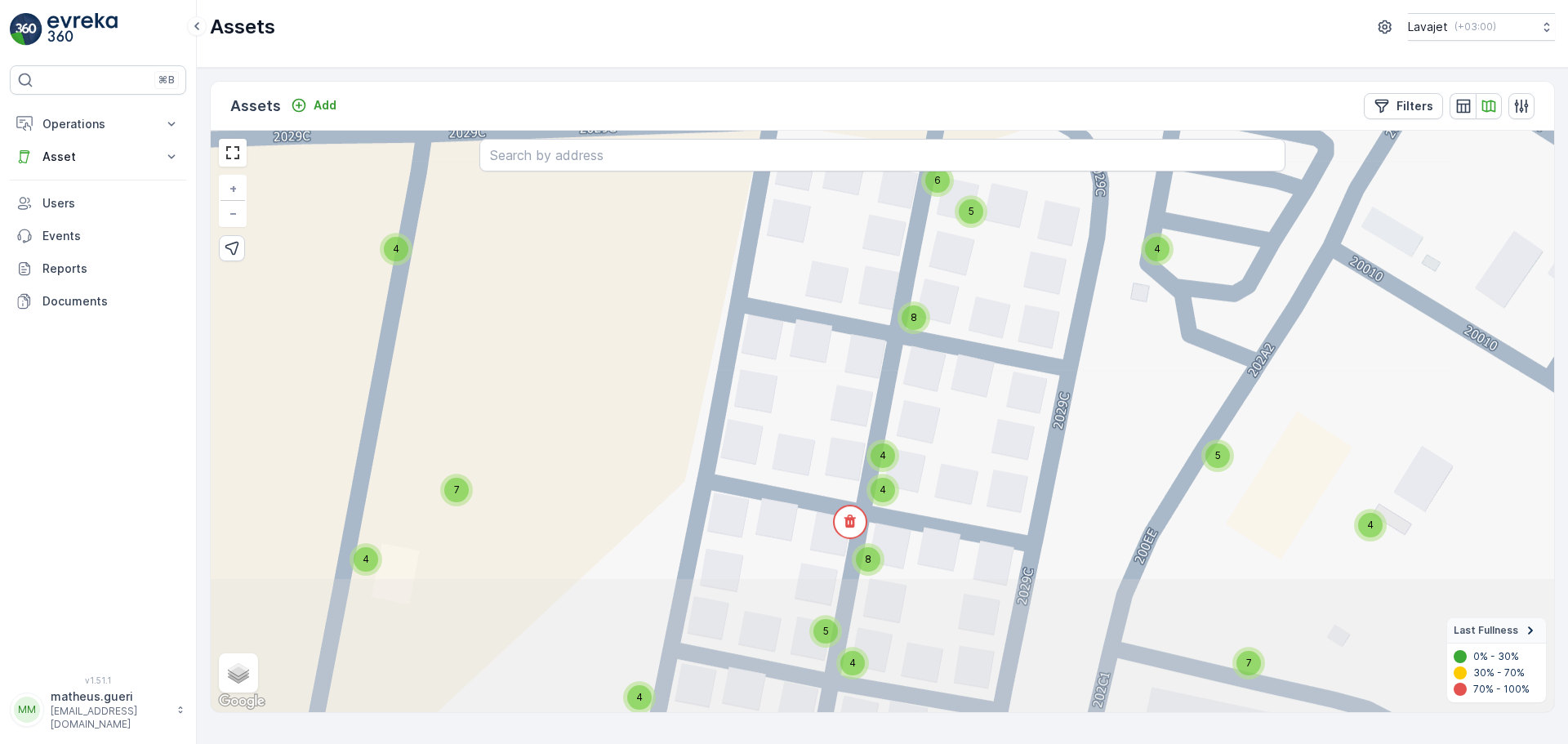
drag, startPoint x: 905, startPoint y: 540, endPoint x: 915, endPoint y: 403, distance: 137.4
click at [938, 359] on div "4 4 4 4 4 4 4 4 4 4 4 4 4 4 4 4 4 4 4 4 4 4 4 4 4 4 4 4 4 4 11 2 4 4 4 4 4 4 4 …" at bounding box center [882, 421] width 1344 height 582
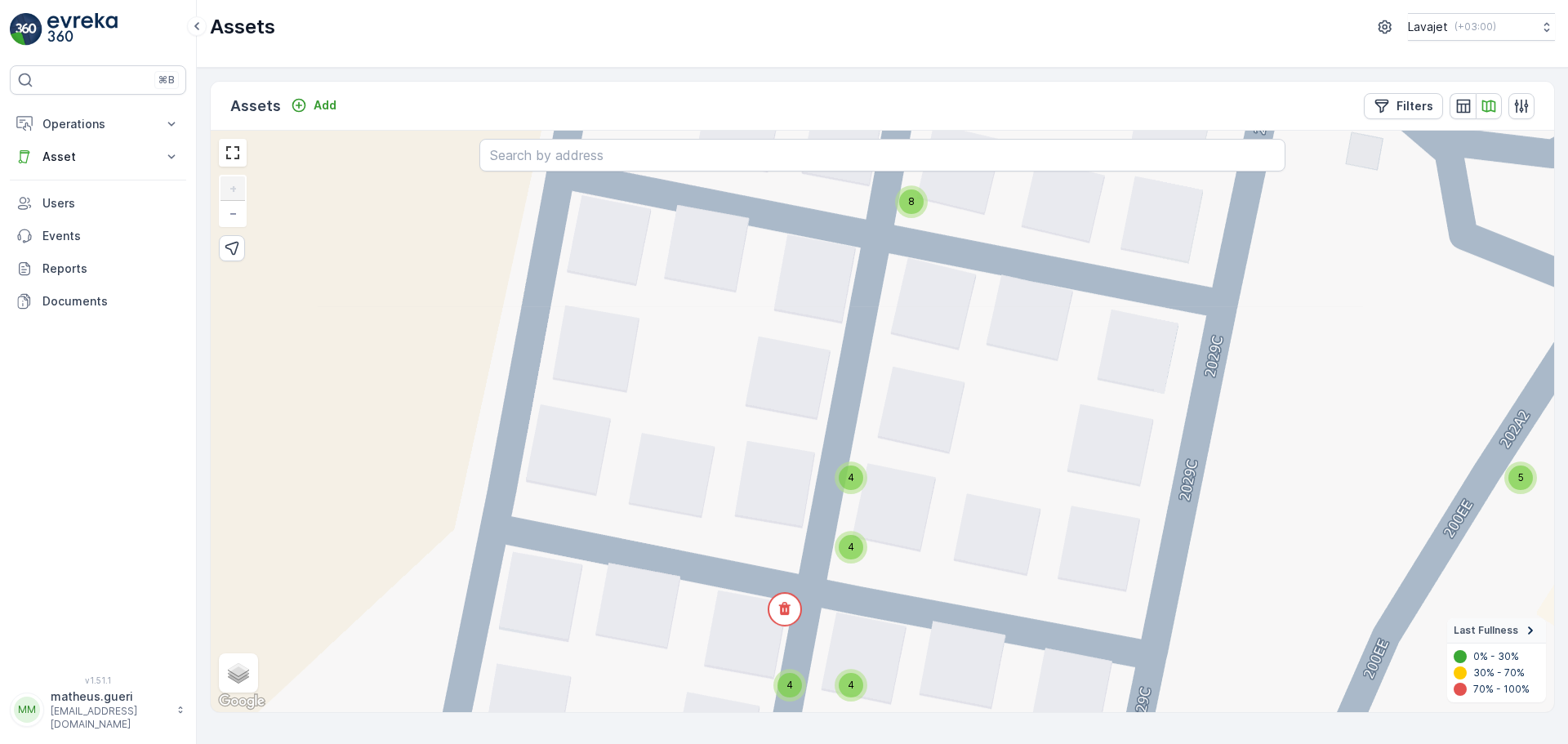
click at [854, 487] on div "4" at bounding box center [851, 477] width 25 height 25
click at [797, 604] on circle at bounding box center [784, 609] width 32 height 32
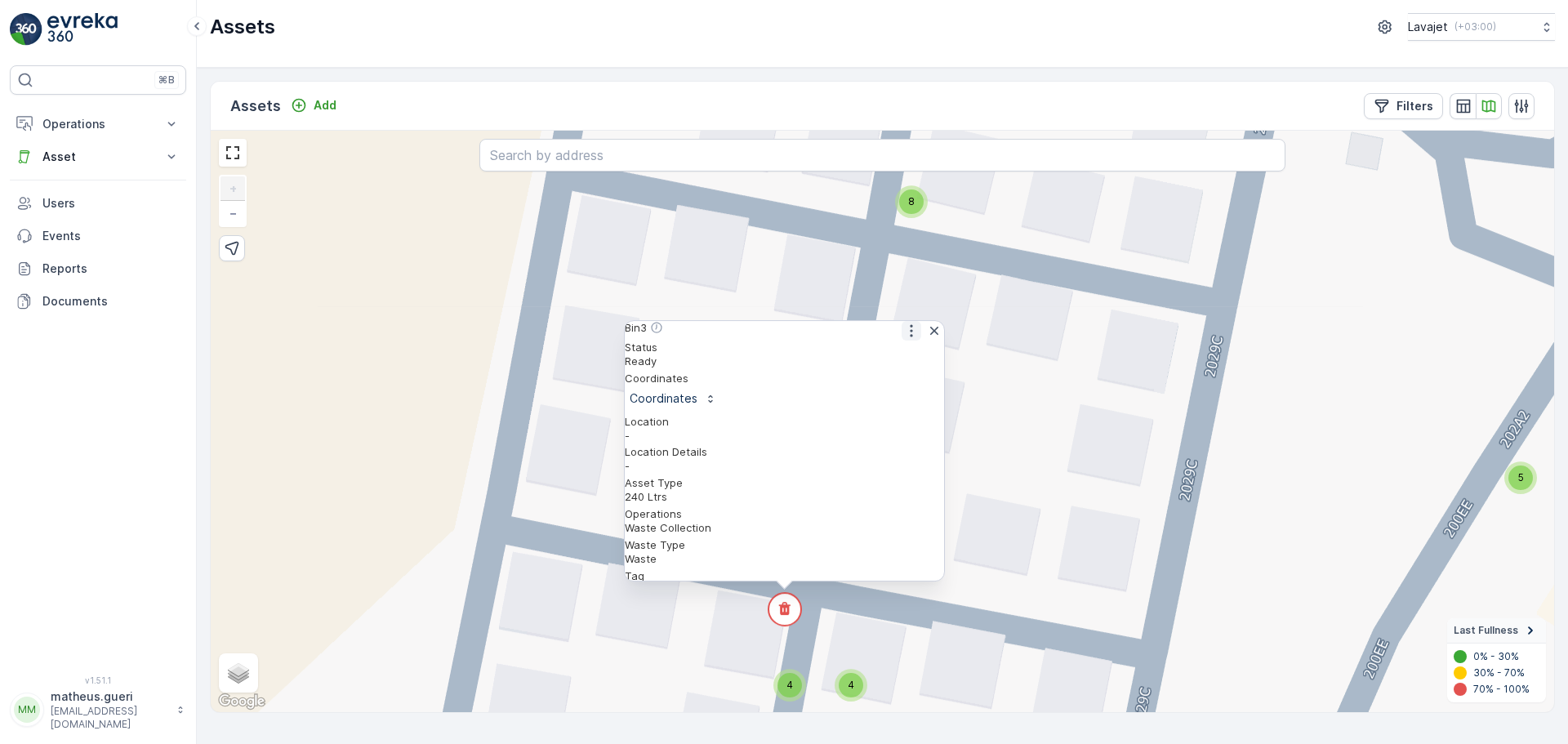
click at [903, 336] on icon "button" at bounding box center [911, 331] width 17 height 17
click at [885, 365] on span "See More Detail" at bounding box center [910, 357] width 90 height 17
click at [927, 340] on icon "button" at bounding box center [935, 331] width 17 height 17
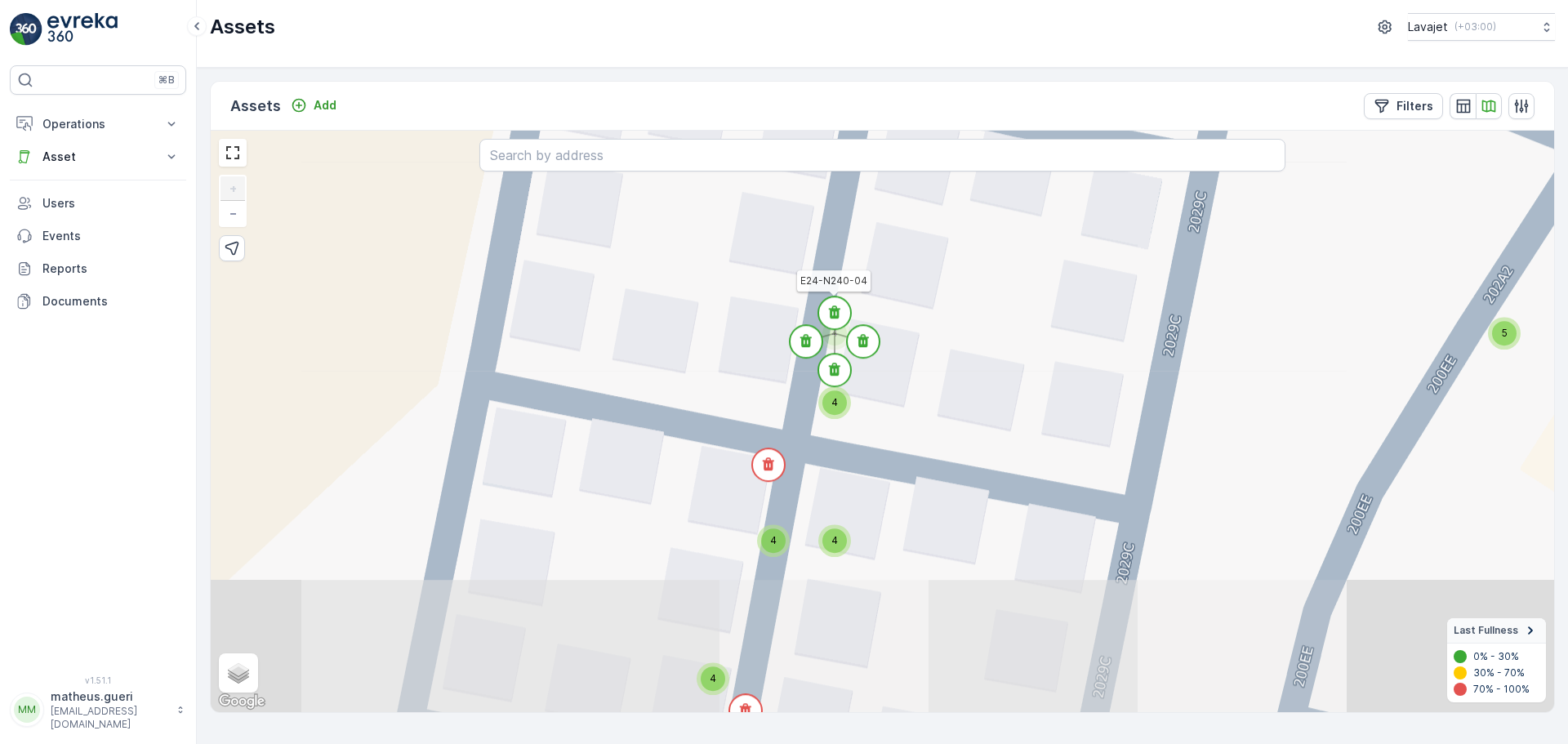
drag, startPoint x: 849, startPoint y: 461, endPoint x: 832, endPoint y: 316, distance: 146.0
click at [832, 316] on icon at bounding box center [835, 312] width 12 height 13
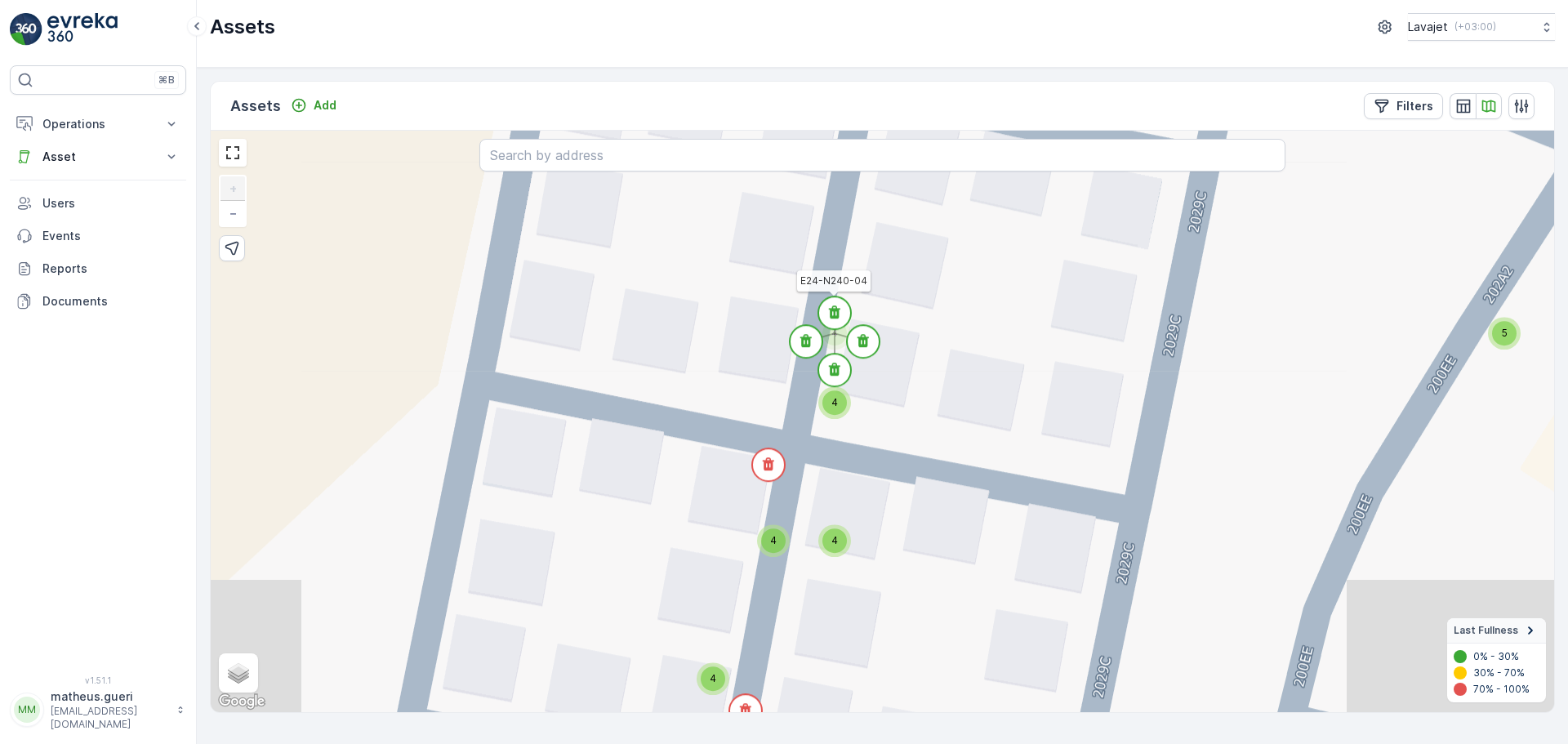
click at [832, 316] on icon at bounding box center [835, 312] width 12 height 13
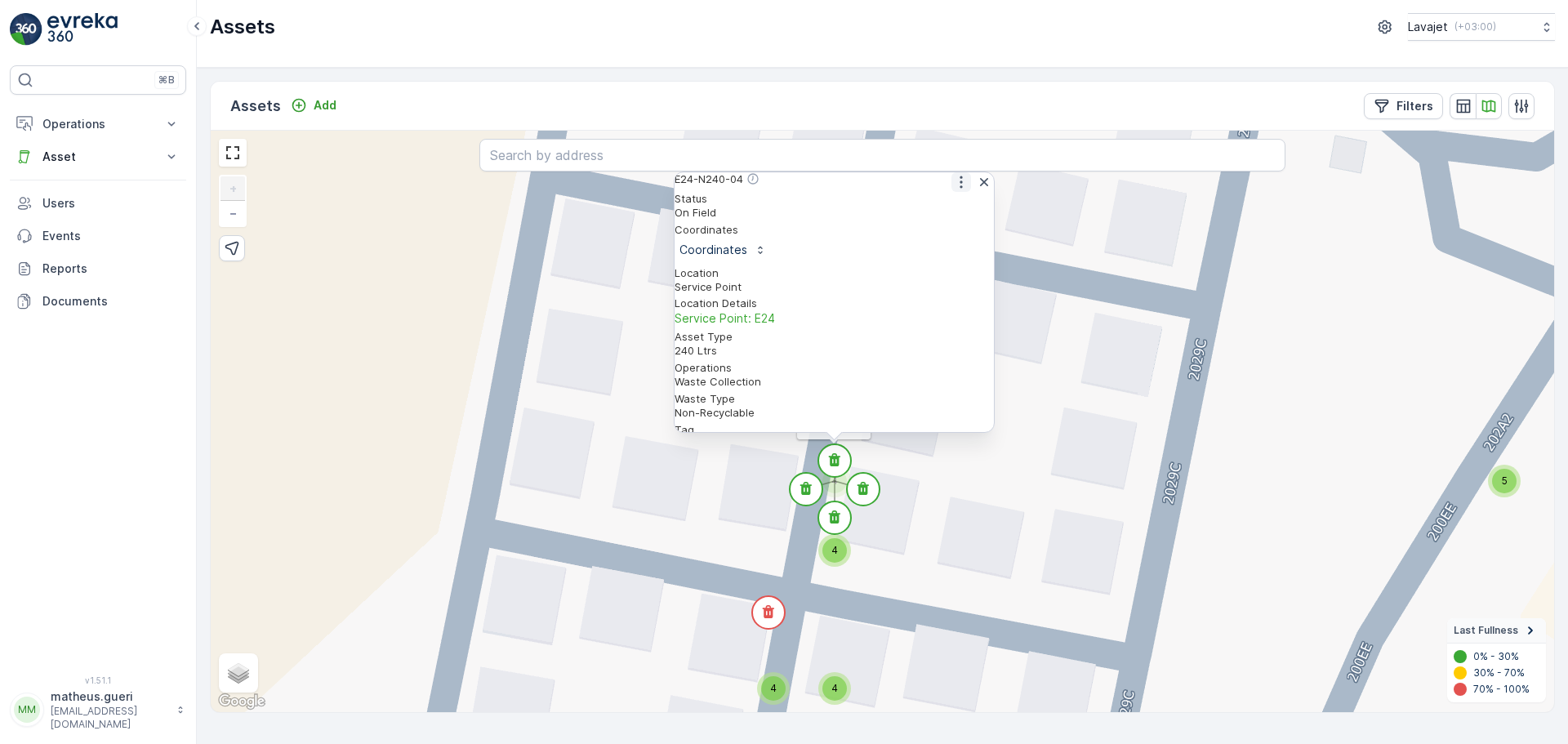
click at [953, 190] on icon "button" at bounding box center [961, 182] width 17 height 17
click at [938, 217] on span "See More Detail" at bounding box center [960, 208] width 90 height 17
click at [859, 495] on circle at bounding box center [863, 489] width 32 height 32
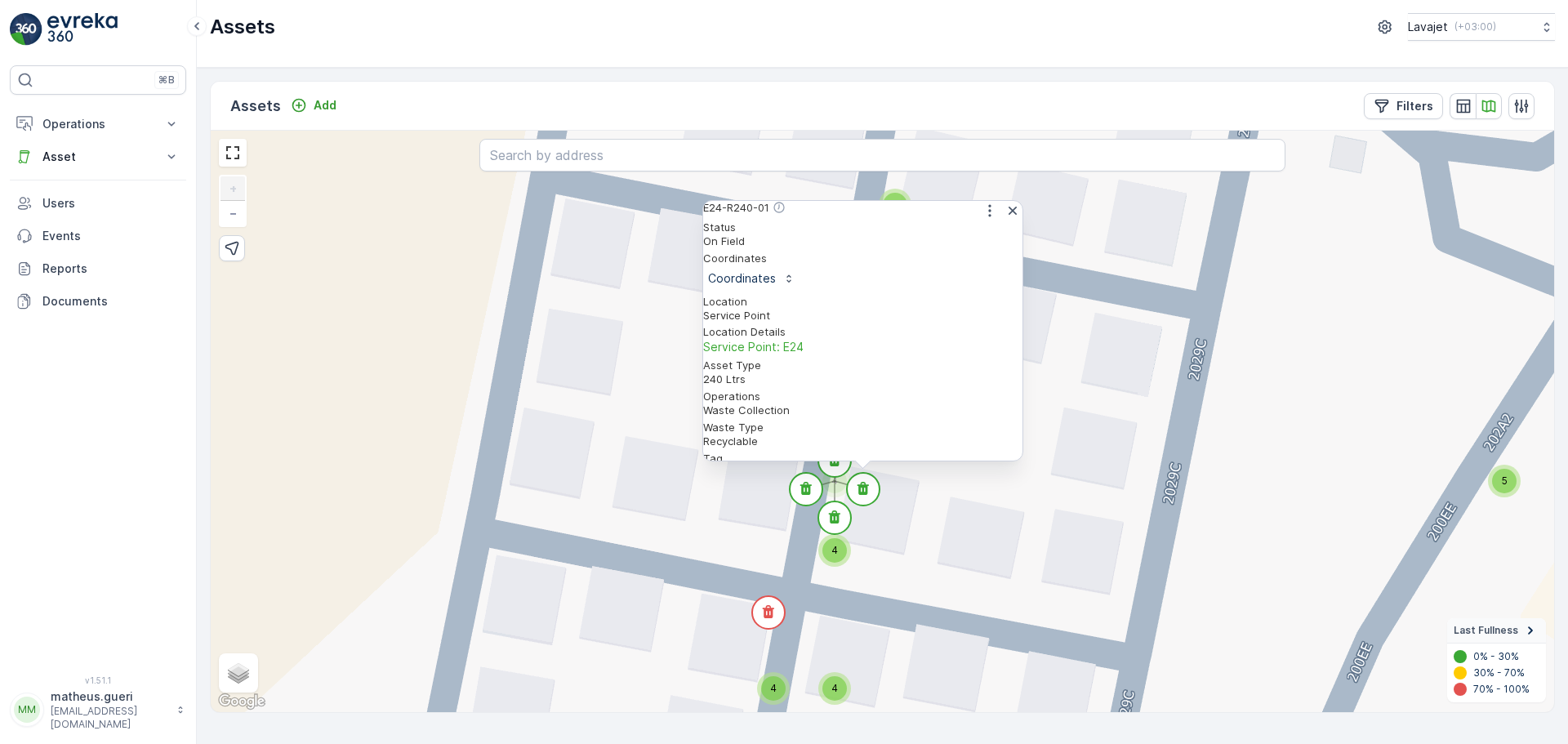
click at [984, 220] on div "E24-R240-01" at bounding box center [863, 211] width 320 height 20
click at [989, 217] on icon "button" at bounding box center [990, 211] width 2 height 12
click at [985, 245] on span "See More Detail" at bounding box center [989, 236] width 90 height 17
click at [842, 515] on circle at bounding box center [834, 518] width 32 height 32
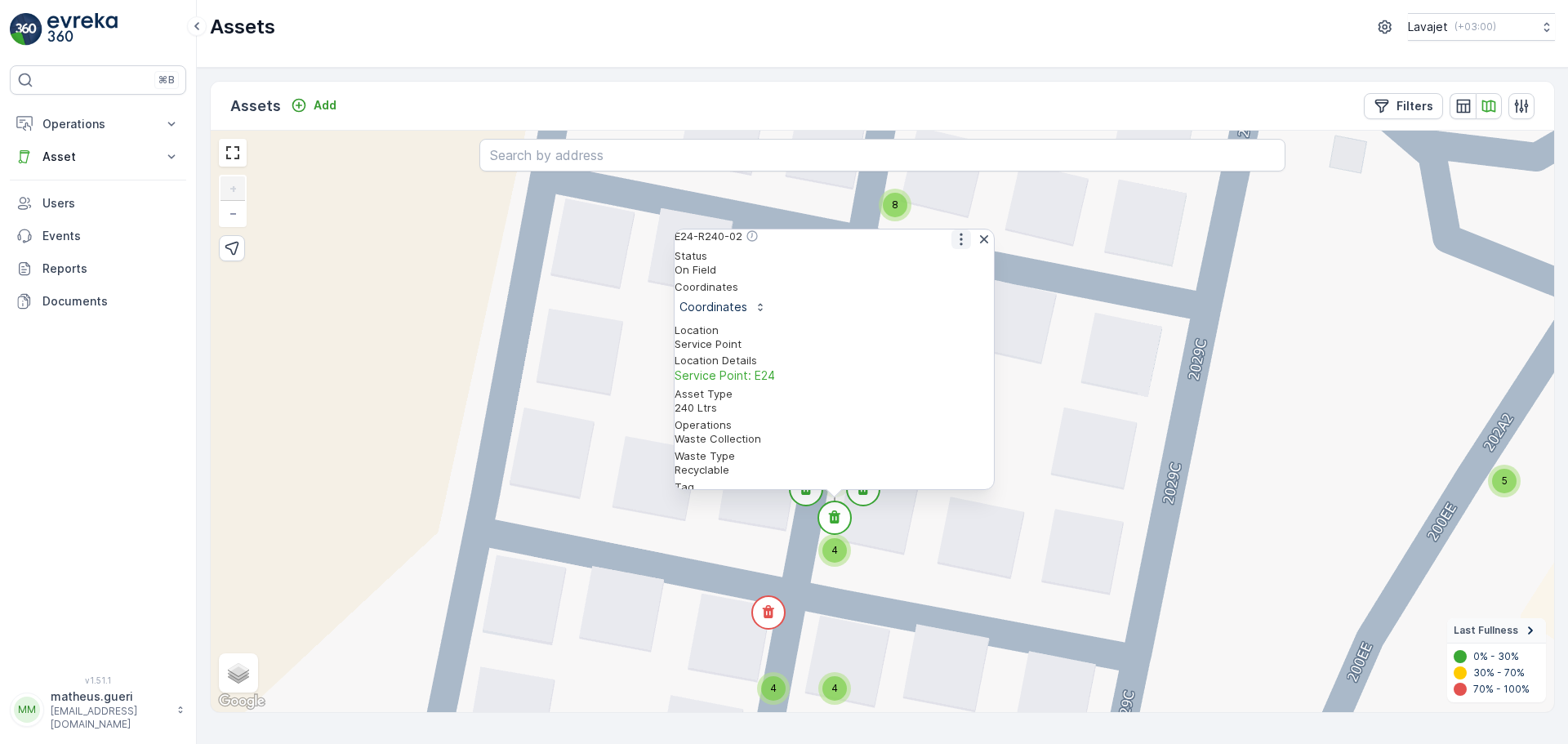
click at [960, 246] on icon "button" at bounding box center [961, 239] width 2 height 12
click at [950, 272] on span "See More Detail" at bounding box center [960, 266] width 90 height 17
click at [810, 501] on circle at bounding box center [806, 489] width 32 height 32
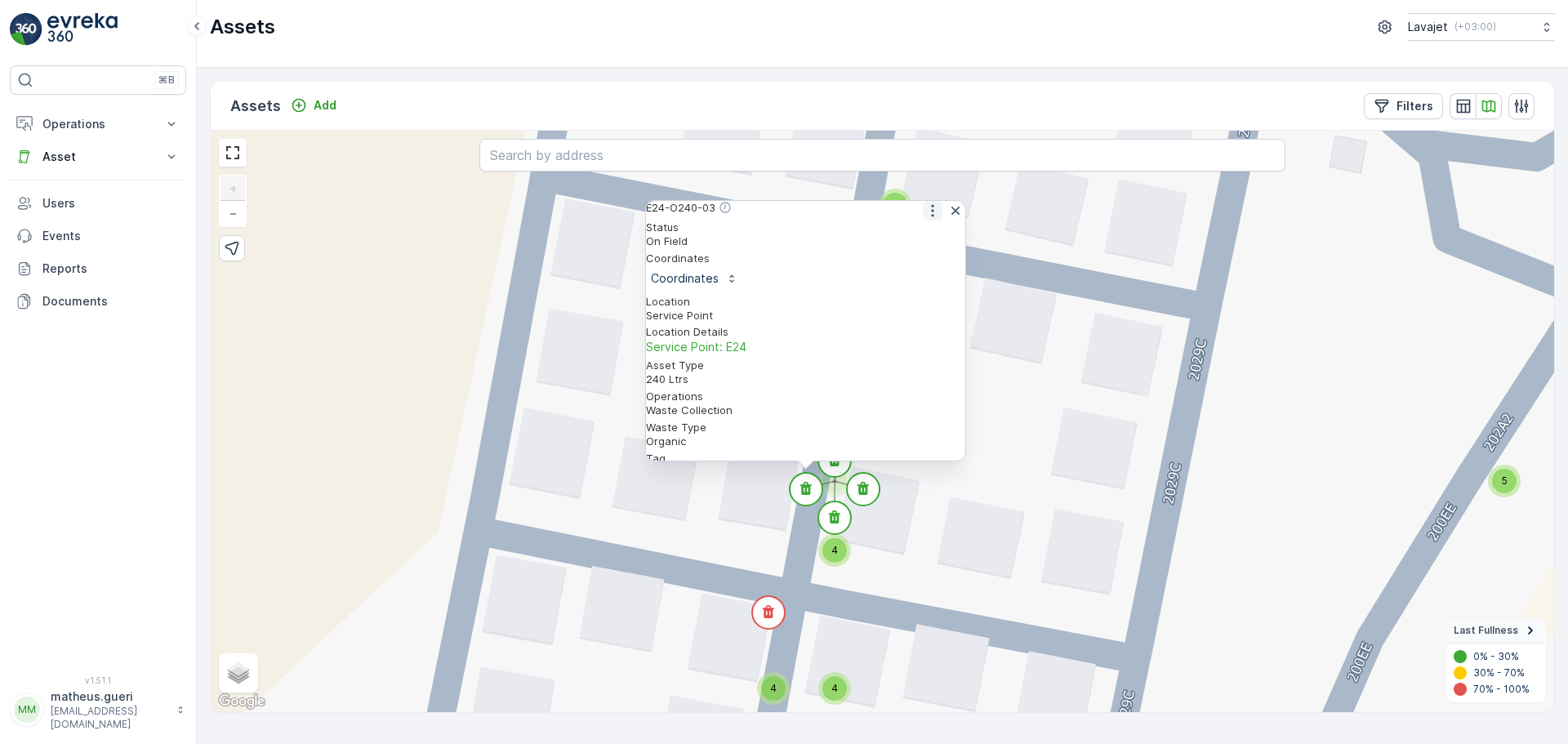
click at [925, 219] on icon "button" at bounding box center [933, 211] width 17 height 17
click at [902, 245] on span "See More Detail" at bounding box center [932, 236] width 90 height 17
click at [995, 551] on div "4 4 4 4 4 4 4 4 4 4 4 4 4 4 4 4 4 4 4 4 4 4 4 4 4 4 4 4 4 4 11 2 4 4 4 4 4 4 4 …" at bounding box center [882, 421] width 1344 height 582
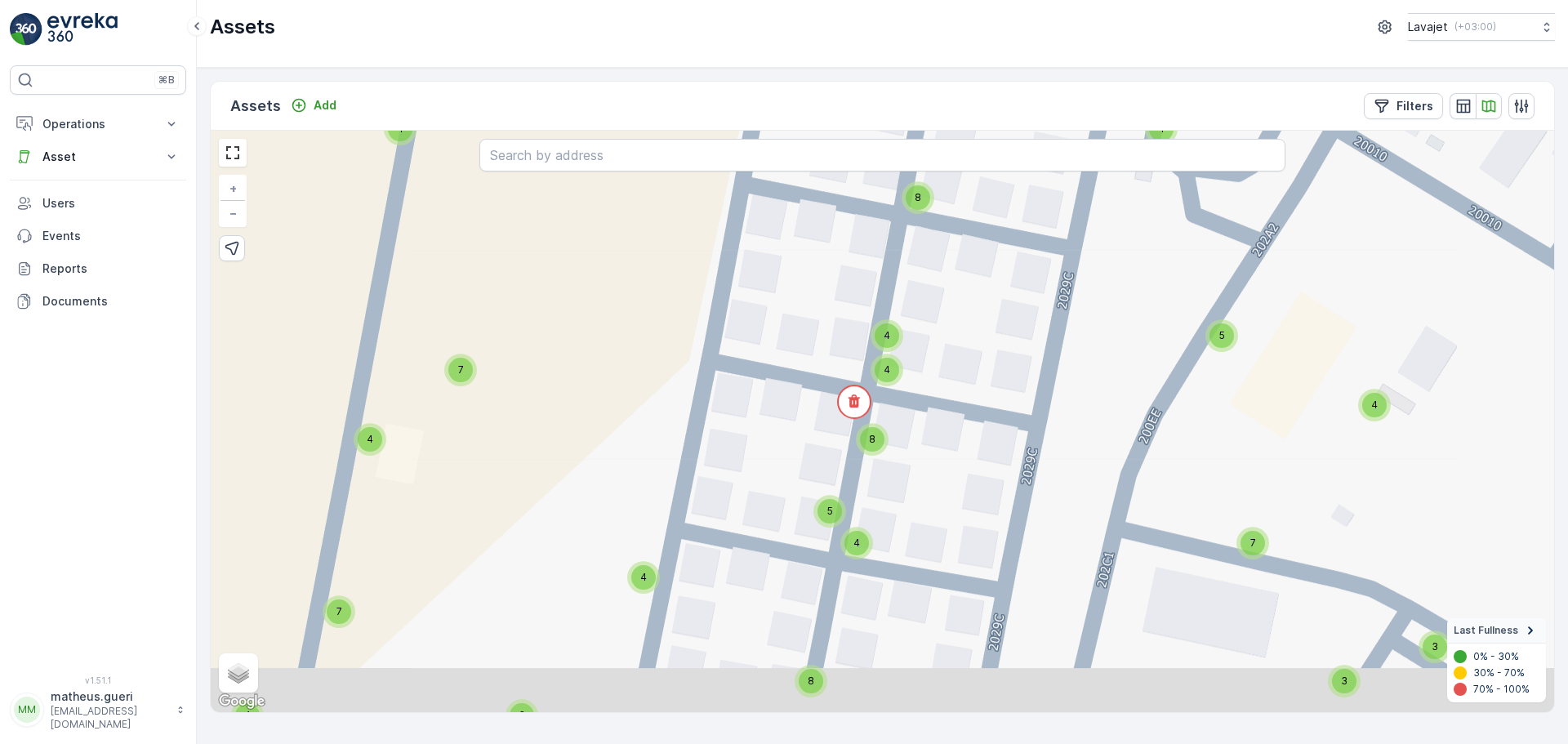
drag, startPoint x: 920, startPoint y: 405, endPoint x: 939, endPoint y: 284, distance: 122.5
click at [939, 284] on div "4 4 4 4 4 4 4 4 4 4 4 4 4 4 4 4 4 4 4 4 4 4 4 4 4 4 4 4 4 4 11 2 4 4 4 4 4 4 4 …" at bounding box center [882, 421] width 1344 height 582
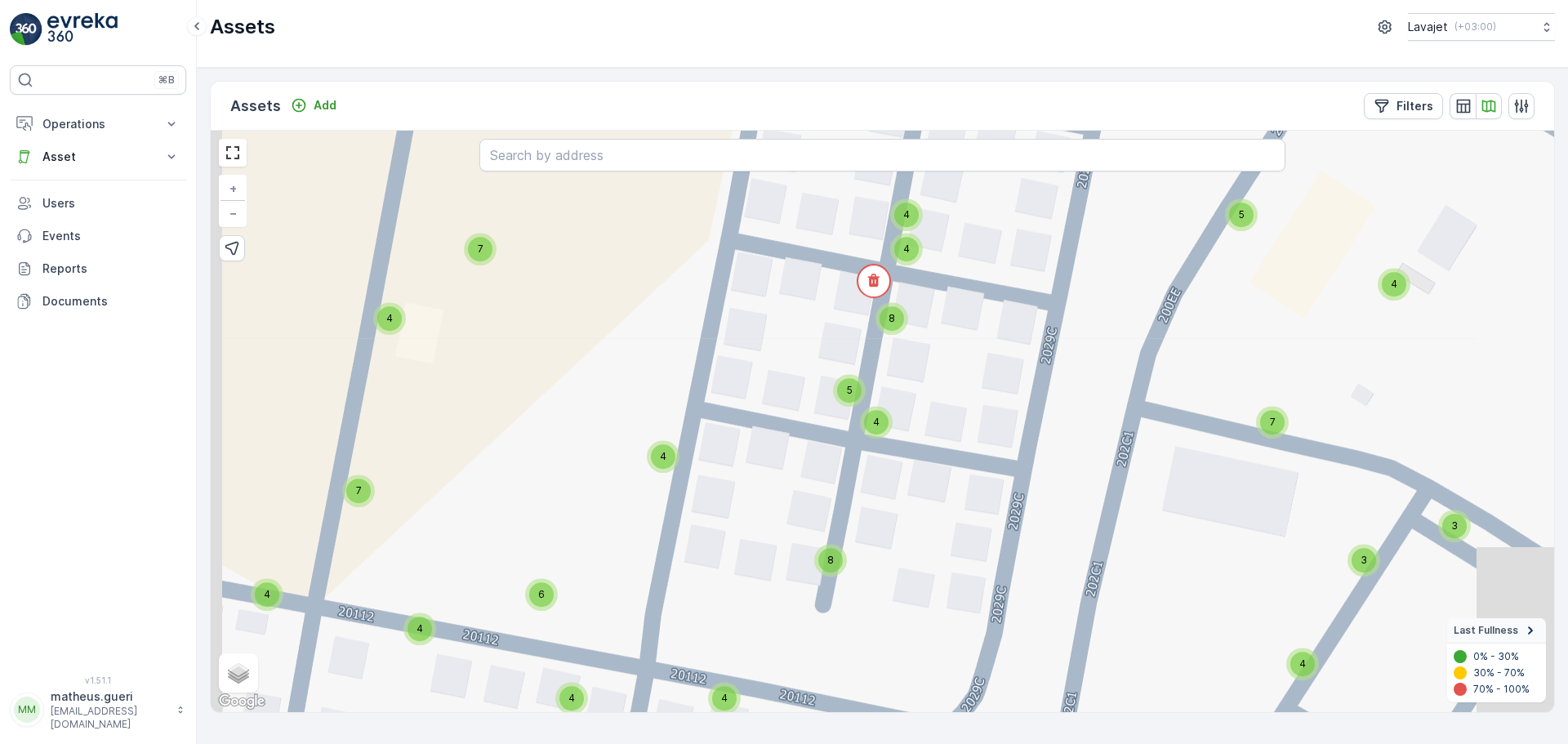
click at [899, 325] on div "8" at bounding box center [891, 318] width 25 height 25
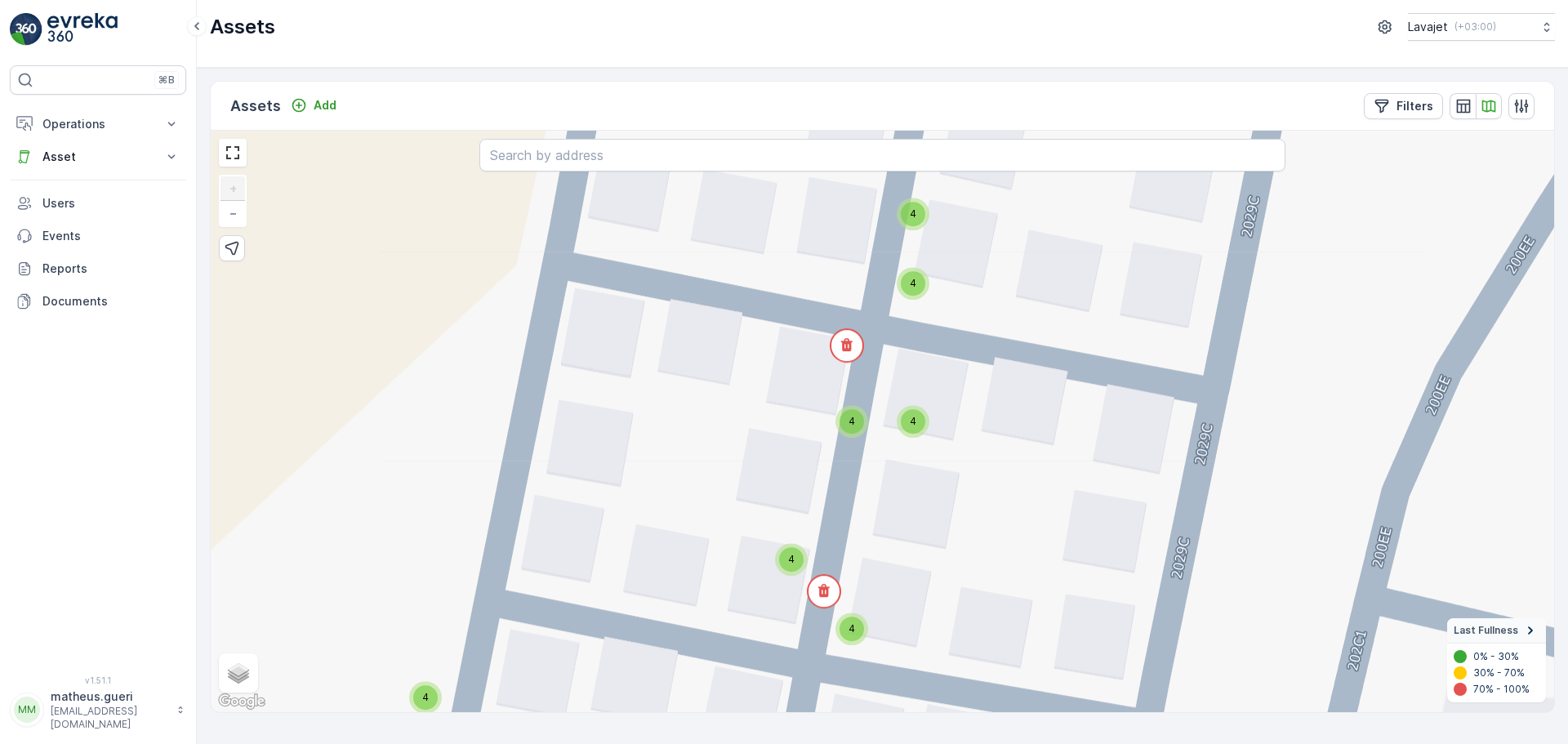
click at [859, 425] on div "4" at bounding box center [852, 421] width 25 height 25
click at [925, 428] on div "4" at bounding box center [913, 421] width 32 height 32
click at [909, 406] on circle at bounding box center [913, 401] width 32 height 32
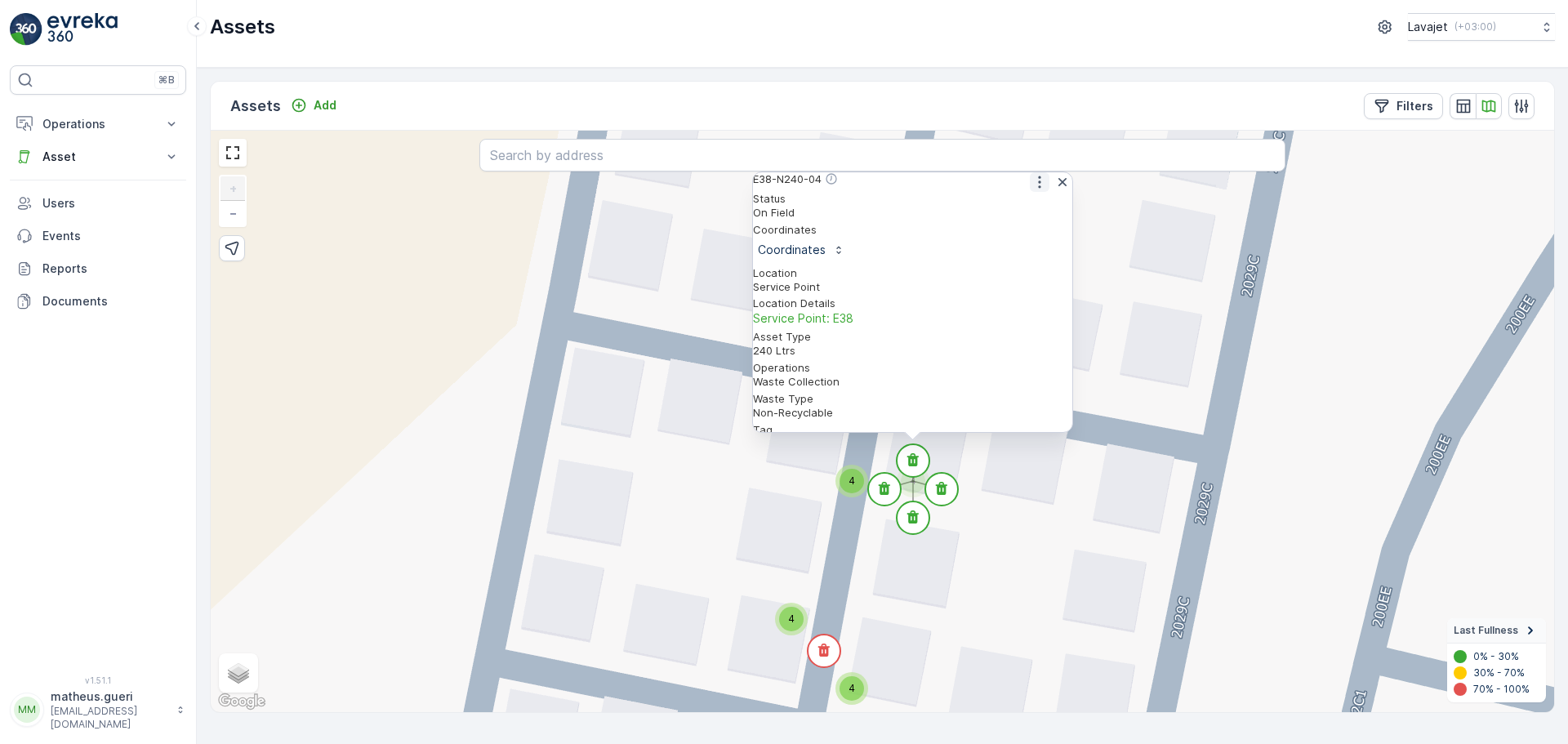
click at [1032, 190] on icon "button" at bounding box center [1040, 182] width 17 height 17
click at [1021, 217] on span "See More Detail" at bounding box center [1038, 208] width 90 height 17
click at [827, 657] on circle at bounding box center [823, 651] width 32 height 32
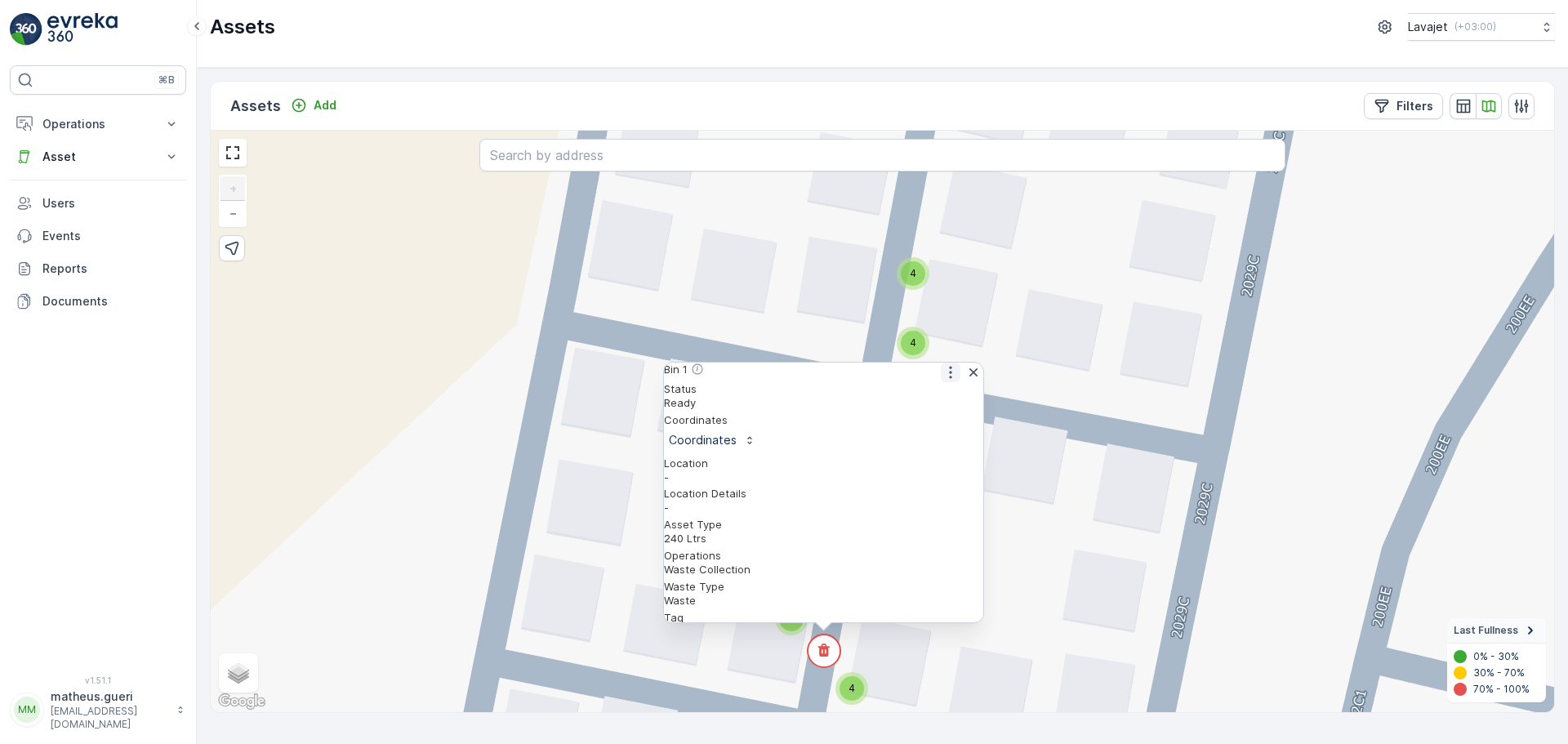
click at [942, 381] on icon "button" at bounding box center [950, 372] width 17 height 17
click at [923, 406] on span "See More Detail" at bounding box center [949, 399] width 90 height 17
click at [970, 377] on icon "button" at bounding box center [974, 372] width 8 height 8
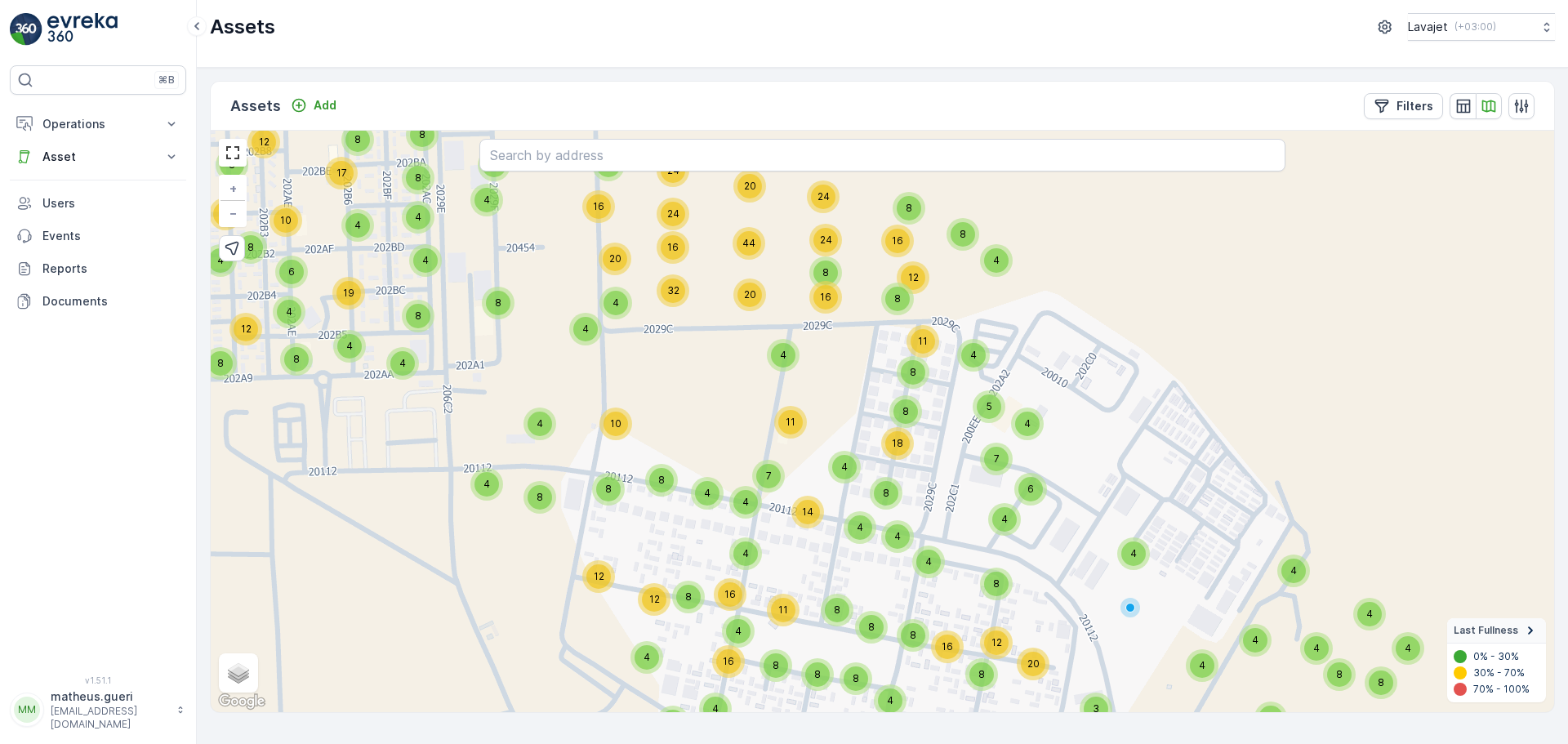
click at [1028, 667] on span "20" at bounding box center [1034, 663] width 12 height 12
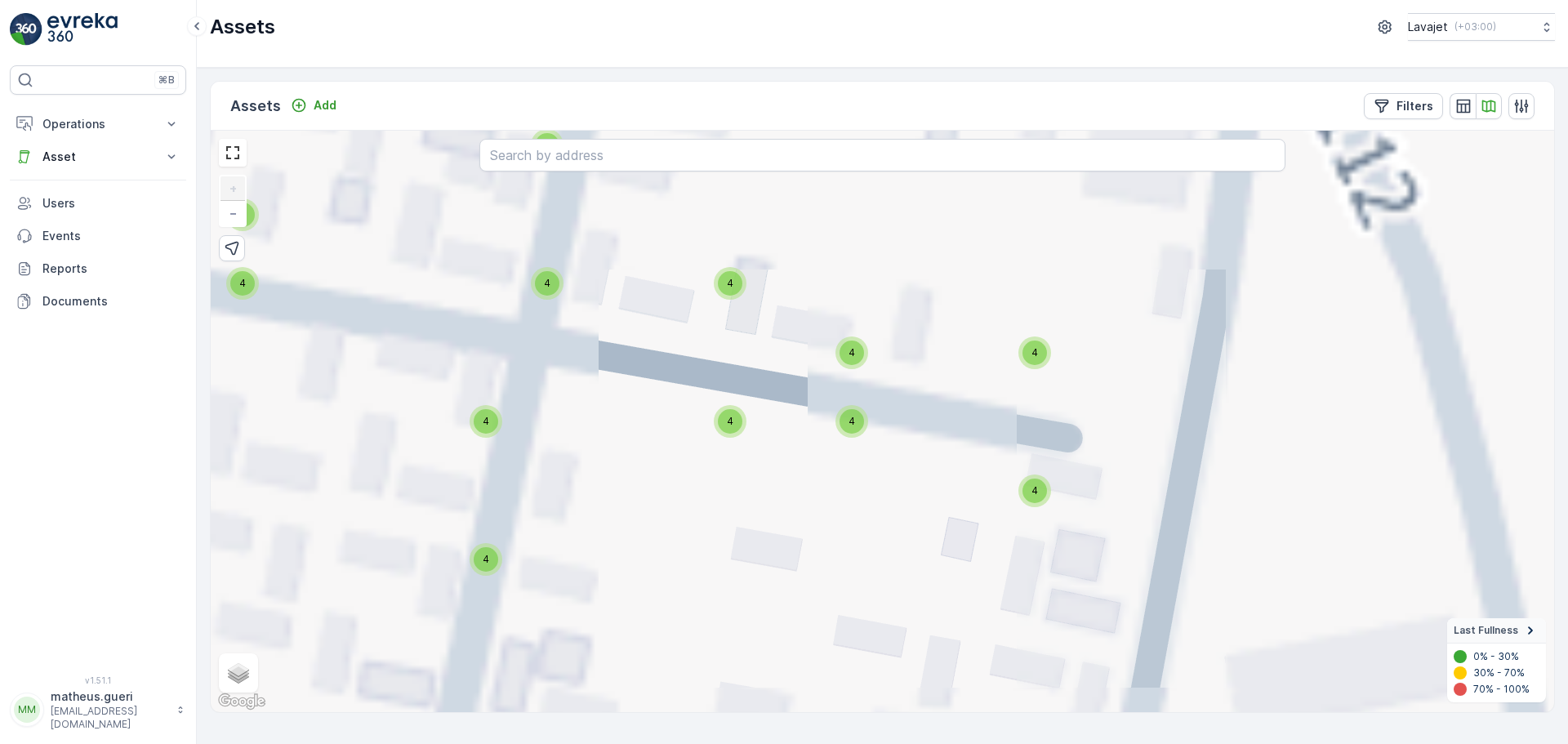
click at [851, 357] on span "4" at bounding box center [852, 352] width 7 height 12
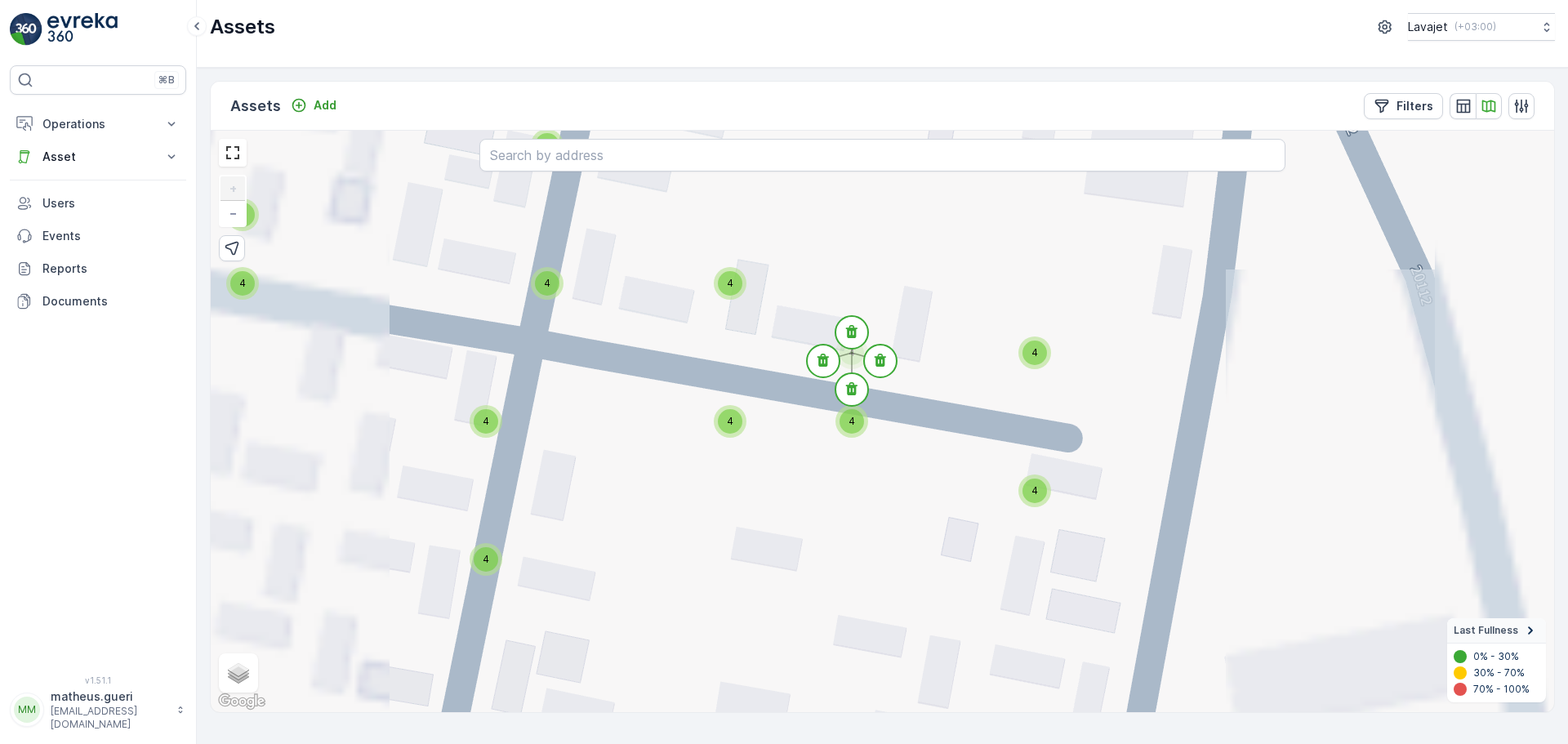
click at [857, 424] on div "4" at bounding box center [852, 421] width 25 height 25
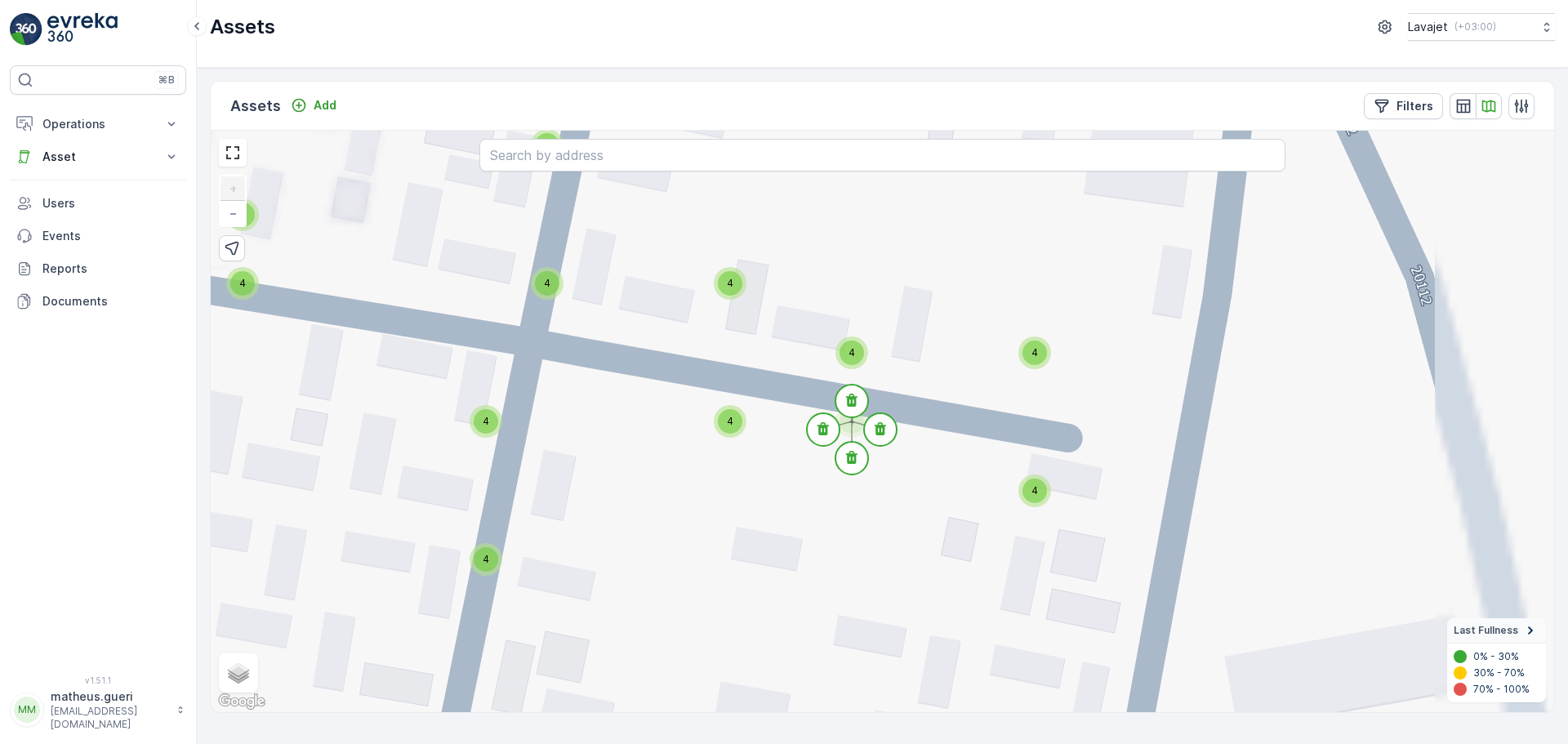
click at [1026, 501] on div "4" at bounding box center [1034, 490] width 32 height 32
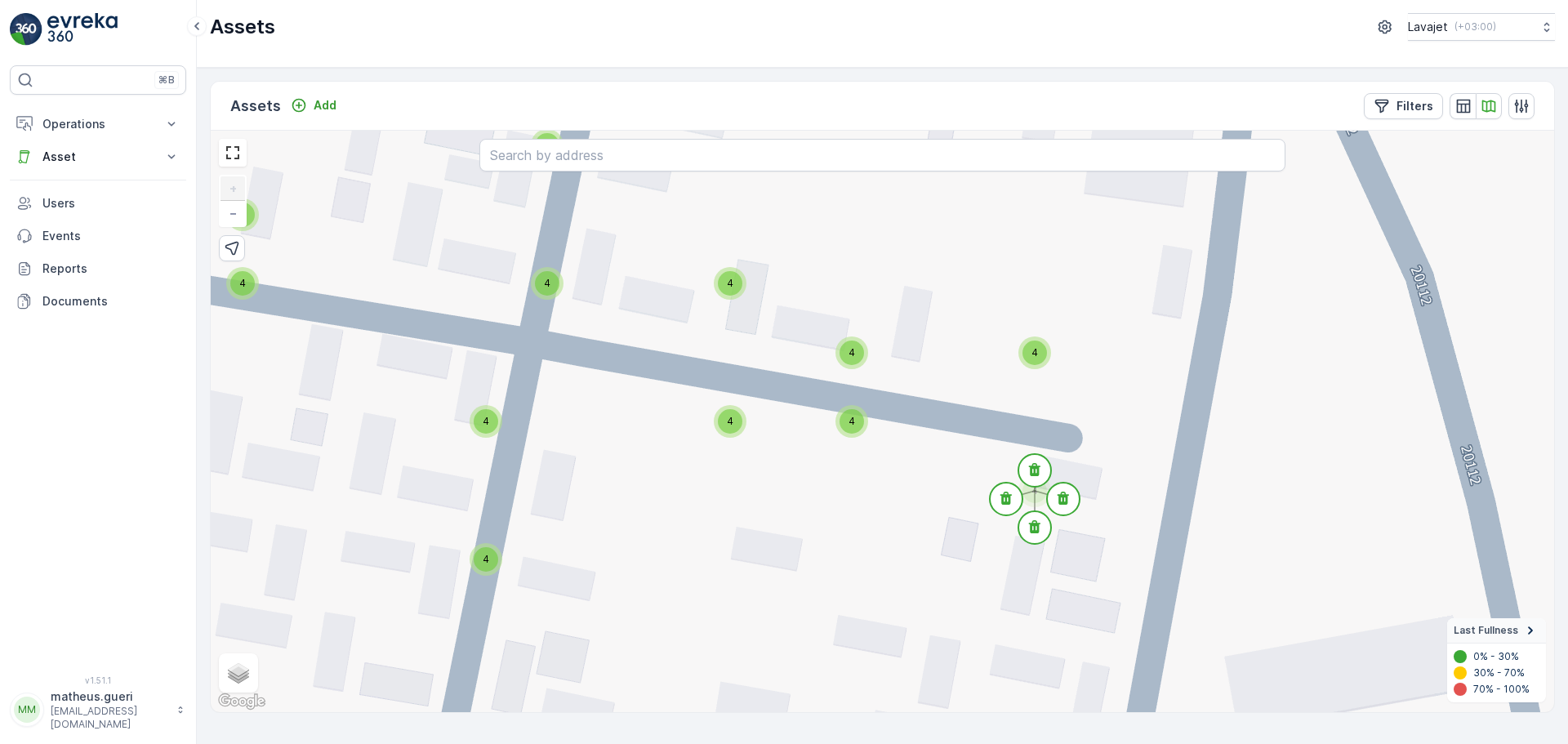
click at [1020, 356] on div "4" at bounding box center [1034, 352] width 32 height 32
click at [733, 415] on span "4" at bounding box center [730, 421] width 7 height 12
click at [741, 290] on div "4" at bounding box center [730, 283] width 32 height 32
click at [555, 292] on div "4" at bounding box center [547, 283] width 25 height 25
click at [492, 421] on div "4" at bounding box center [486, 421] width 25 height 25
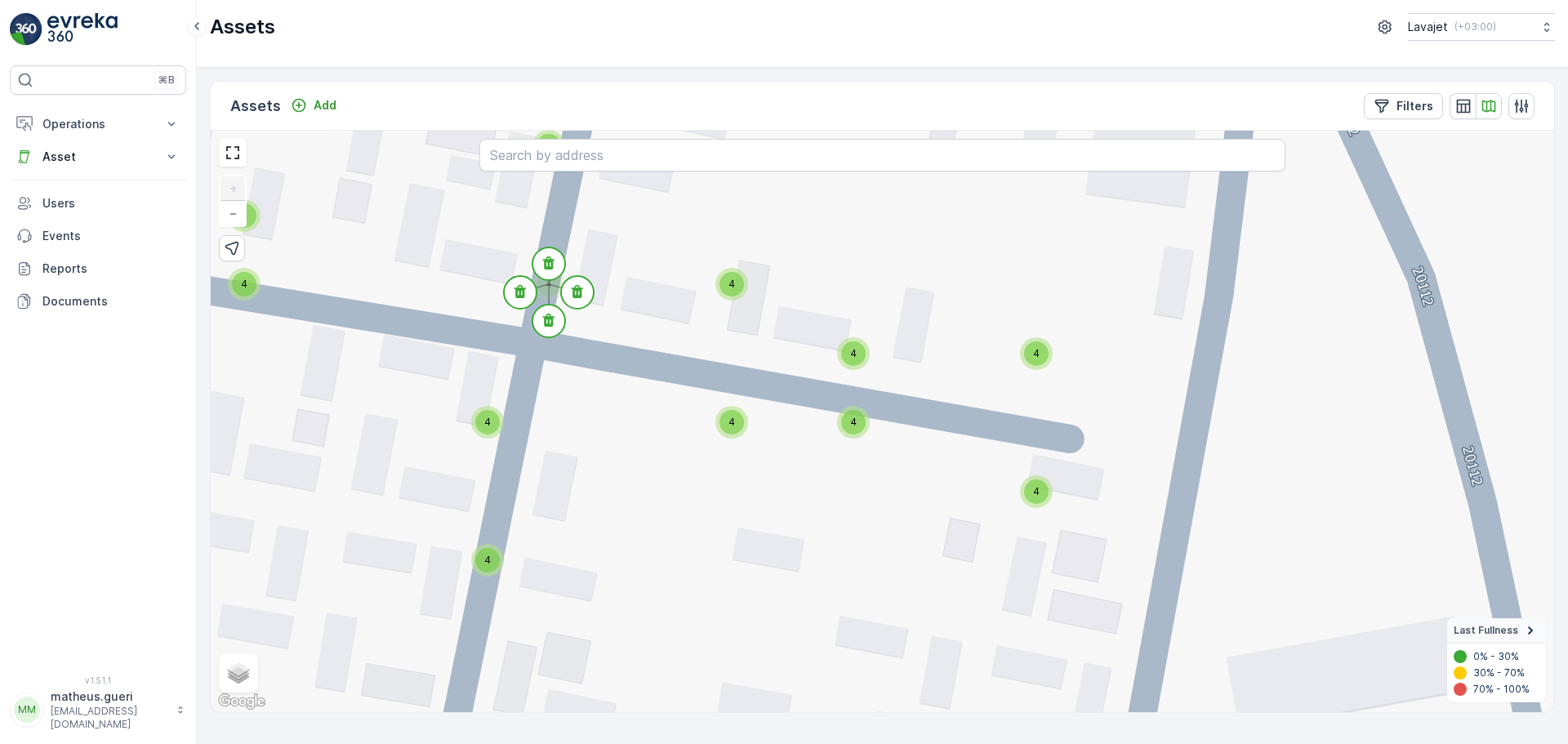
click at [491, 566] on div "4" at bounding box center [487, 560] width 25 height 25
click at [476, 432] on div "4" at bounding box center [487, 422] width 32 height 32
click at [619, 472] on div "4 4 4 4 4 4 4 4 4 4 4 4 4 4 4 4 4 4 4 4 4 4 4 4 4 4 4 4 4 4 11 2 4 4 4 4 4 4 4 …" at bounding box center [882, 421] width 1344 height 582
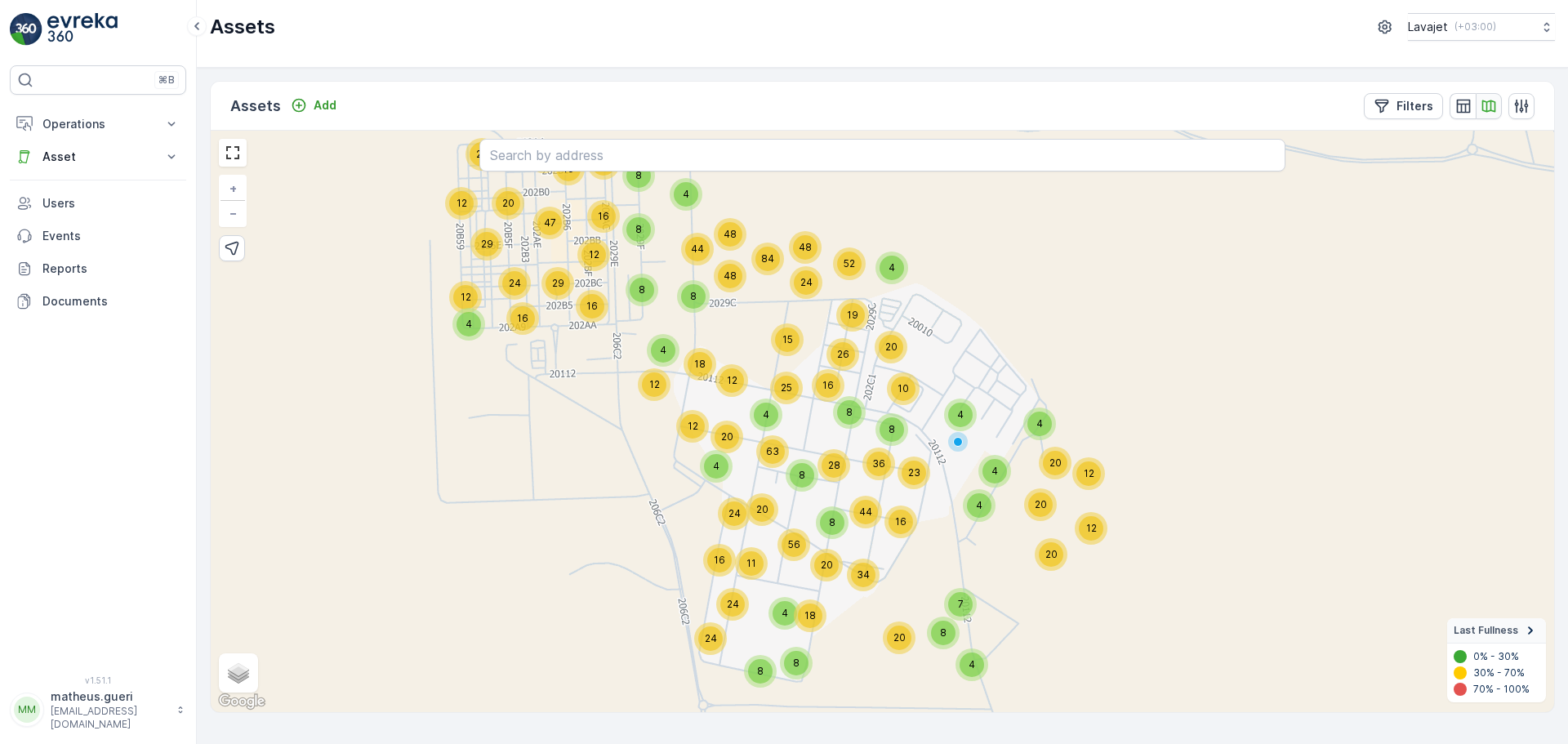
click at [1482, 113] on icon "button" at bounding box center [1488, 106] width 17 height 17
click at [1436, 112] on button "Filters" at bounding box center [1404, 106] width 80 height 27
drag, startPoint x: 1158, startPoint y: 390, endPoint x: 1344, endPoint y: 390, distance: 186.0
click at [392, 464] on div "50" at bounding box center [391, 468] width 2 height 10
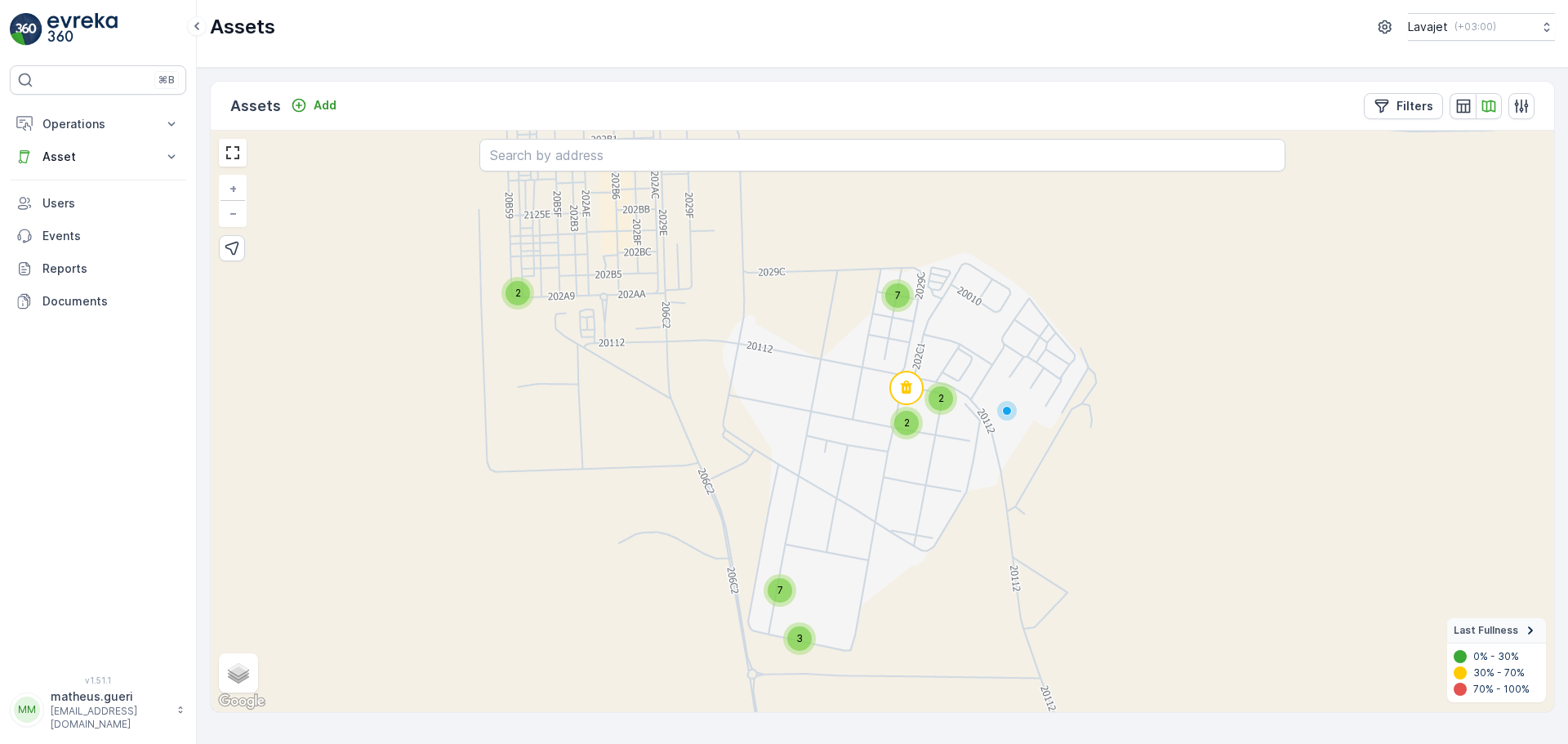
drag, startPoint x: 882, startPoint y: 343, endPoint x: 813, endPoint y: 408, distance: 94.8
click at [807, 375] on div "3 2 7 3 7 2 2 + − Satellite Roadmap Terrain Hybrid Leaflet Keyboard shortcuts M…" at bounding box center [882, 421] width 1344 height 582
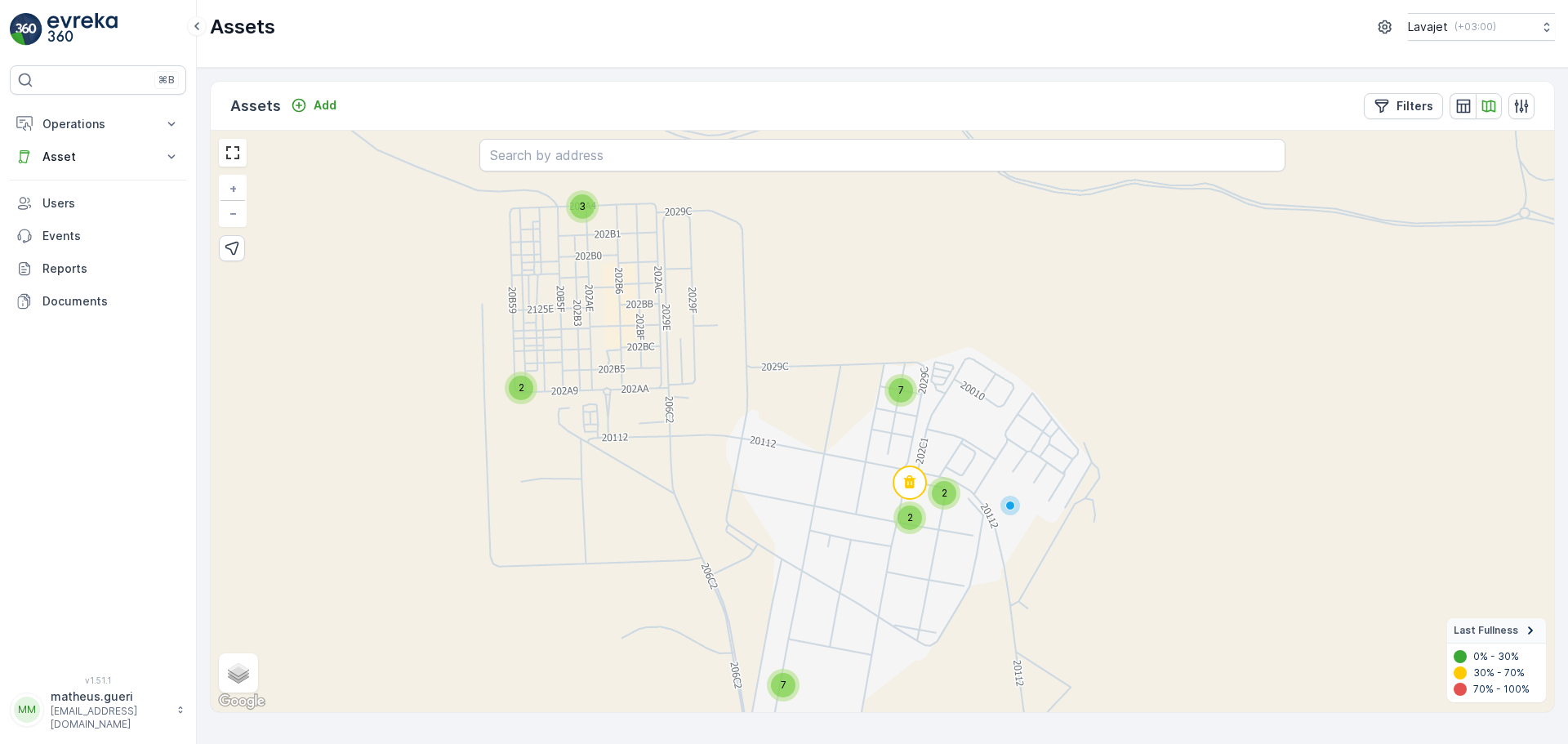
drag, startPoint x: 756, startPoint y: 333, endPoint x: 753, endPoint y: 403, distance: 70.1
click at [753, 403] on div "3 2 7 3 7 2 2 + − Satellite Roadmap Terrain Hybrid Leaflet Keyboard shortcuts M…" at bounding box center [882, 421] width 1344 height 582
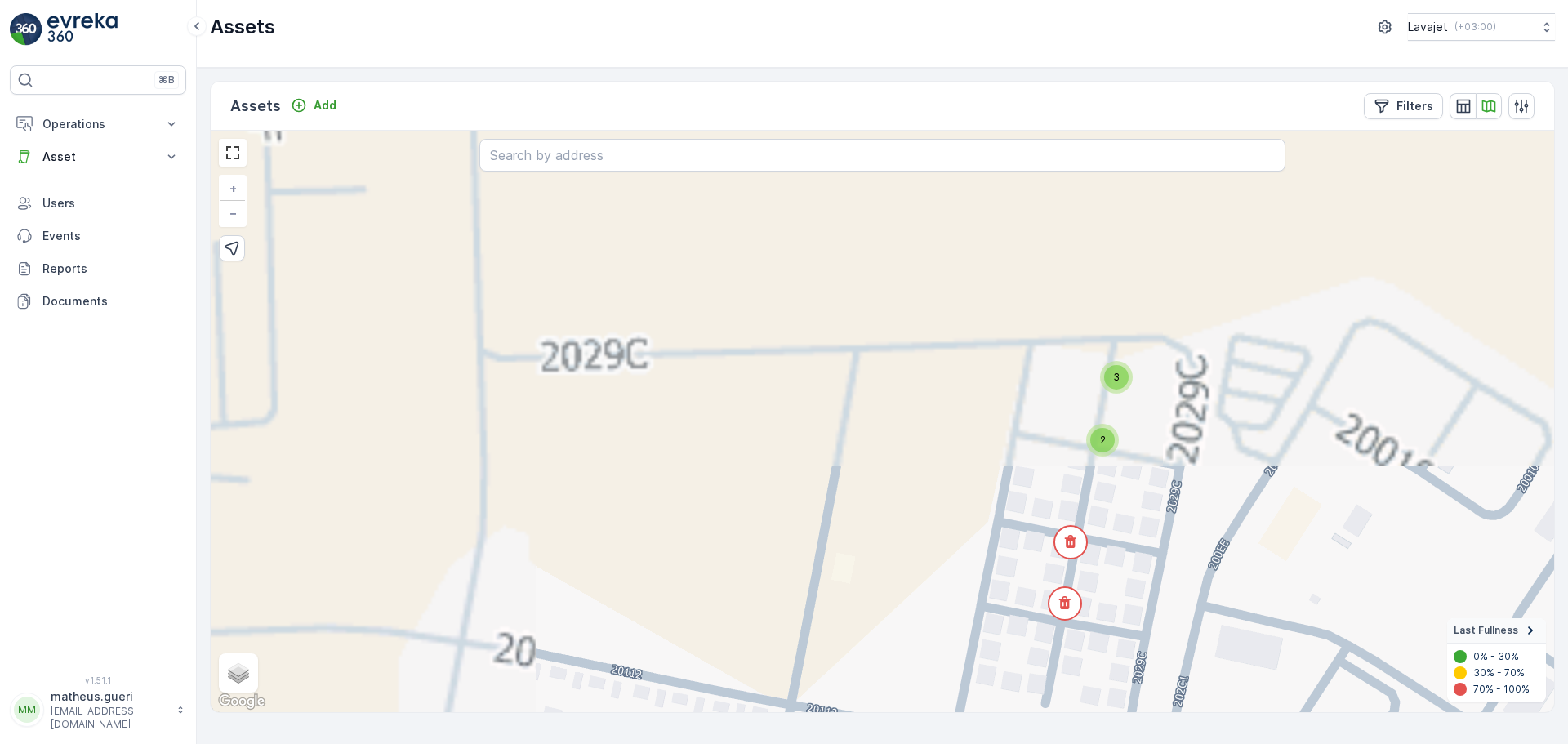
drag, startPoint x: 715, startPoint y: 388, endPoint x: 922, endPoint y: 677, distance: 355.5
click at [922, 677] on div "2 2 2 2 3 3 3 2 + − Satellite Roadmap Terrain Hybrid Leaflet Keyboard shortcuts…" at bounding box center [882, 421] width 1344 height 582
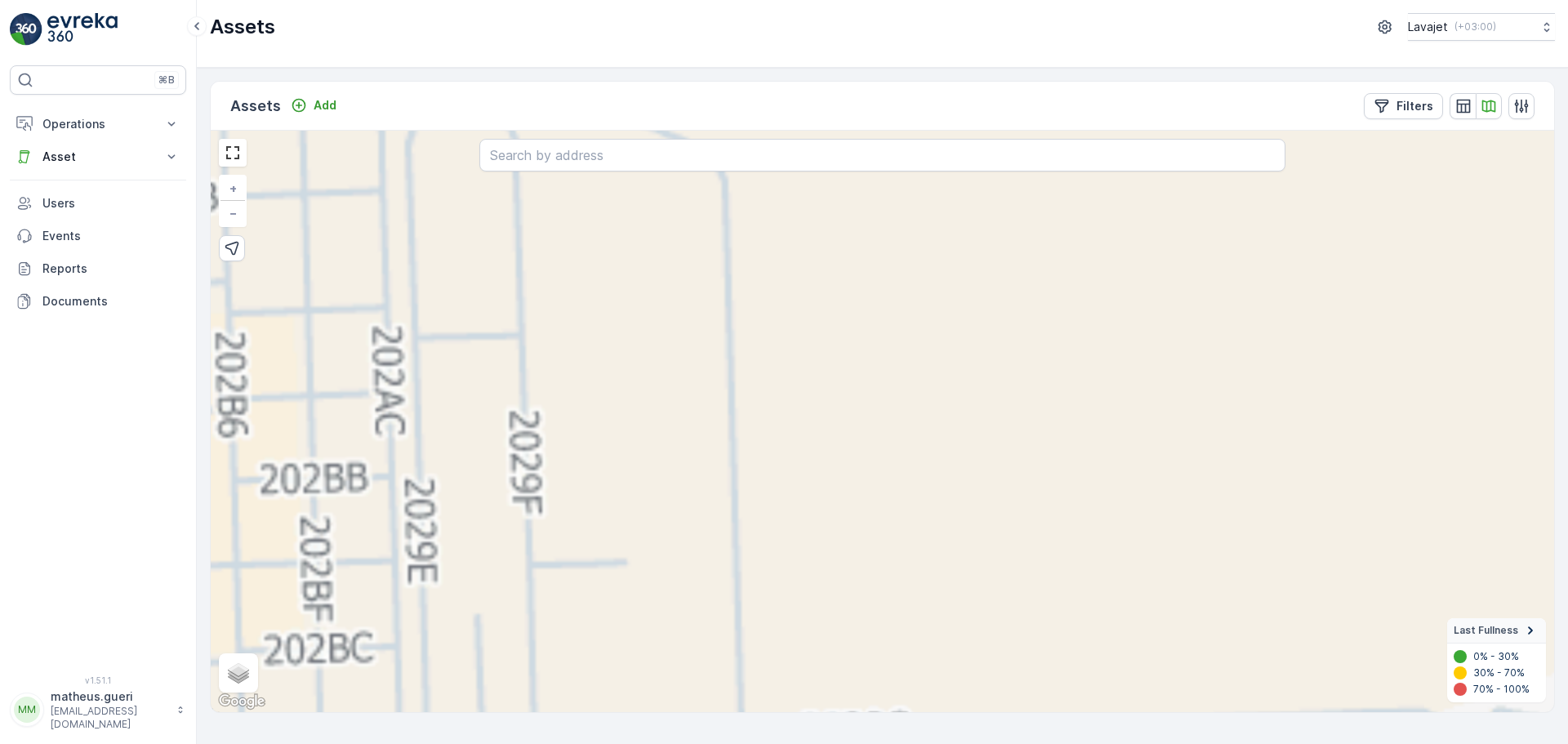
click at [711, 566] on div "2 2 2 2 3 3 3 2 + − Satellite Roadmap Terrain Hybrid Leaflet Keyboard shortcuts…" at bounding box center [882, 421] width 1344 height 582
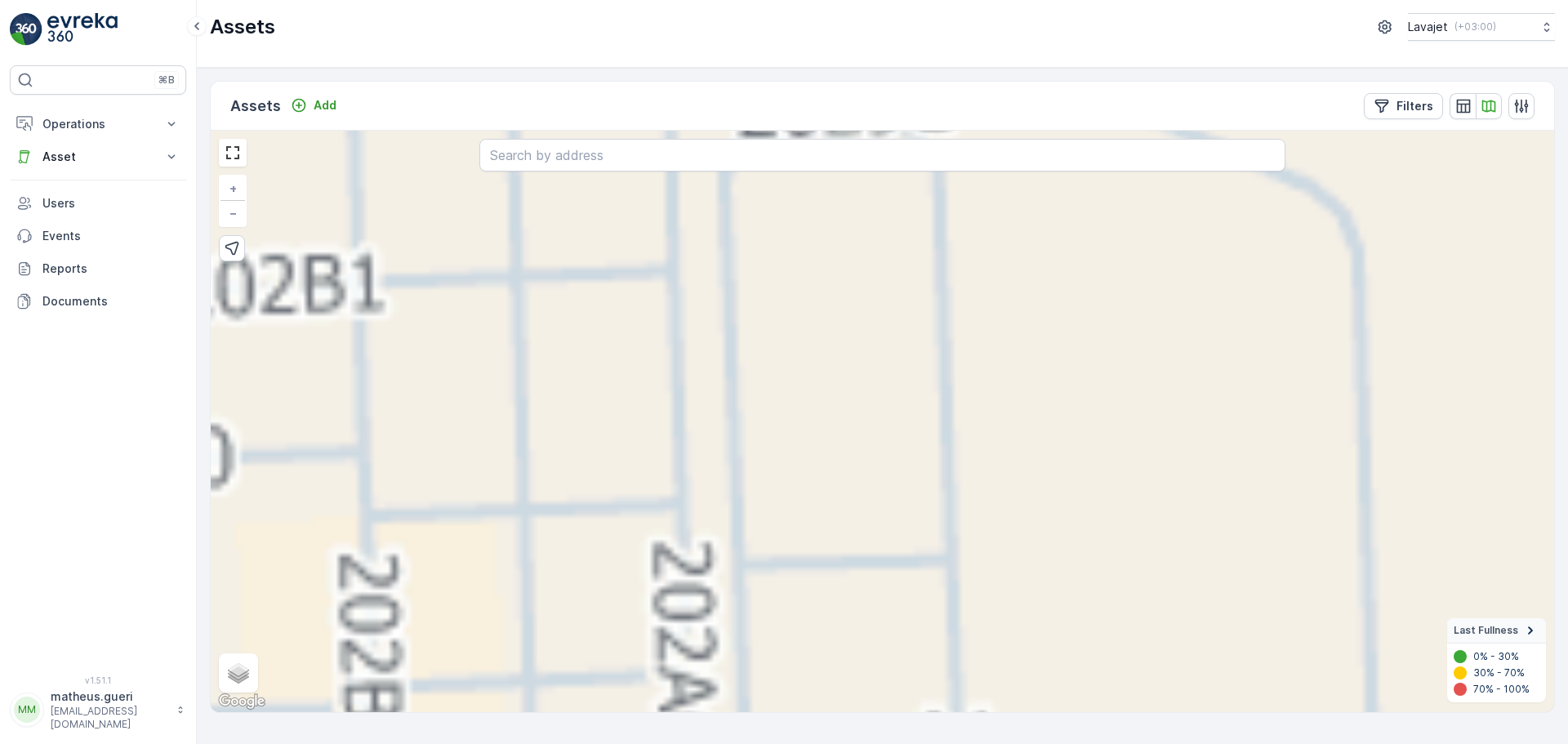
drag, startPoint x: 766, startPoint y: 541, endPoint x: 874, endPoint y: 609, distance: 127.6
click at [874, 609] on div "2 2 2 2 3 3 2 2 + − Satellite Roadmap Terrain Hybrid Leaflet Keyboard shortcuts…" at bounding box center [882, 421] width 1344 height 582
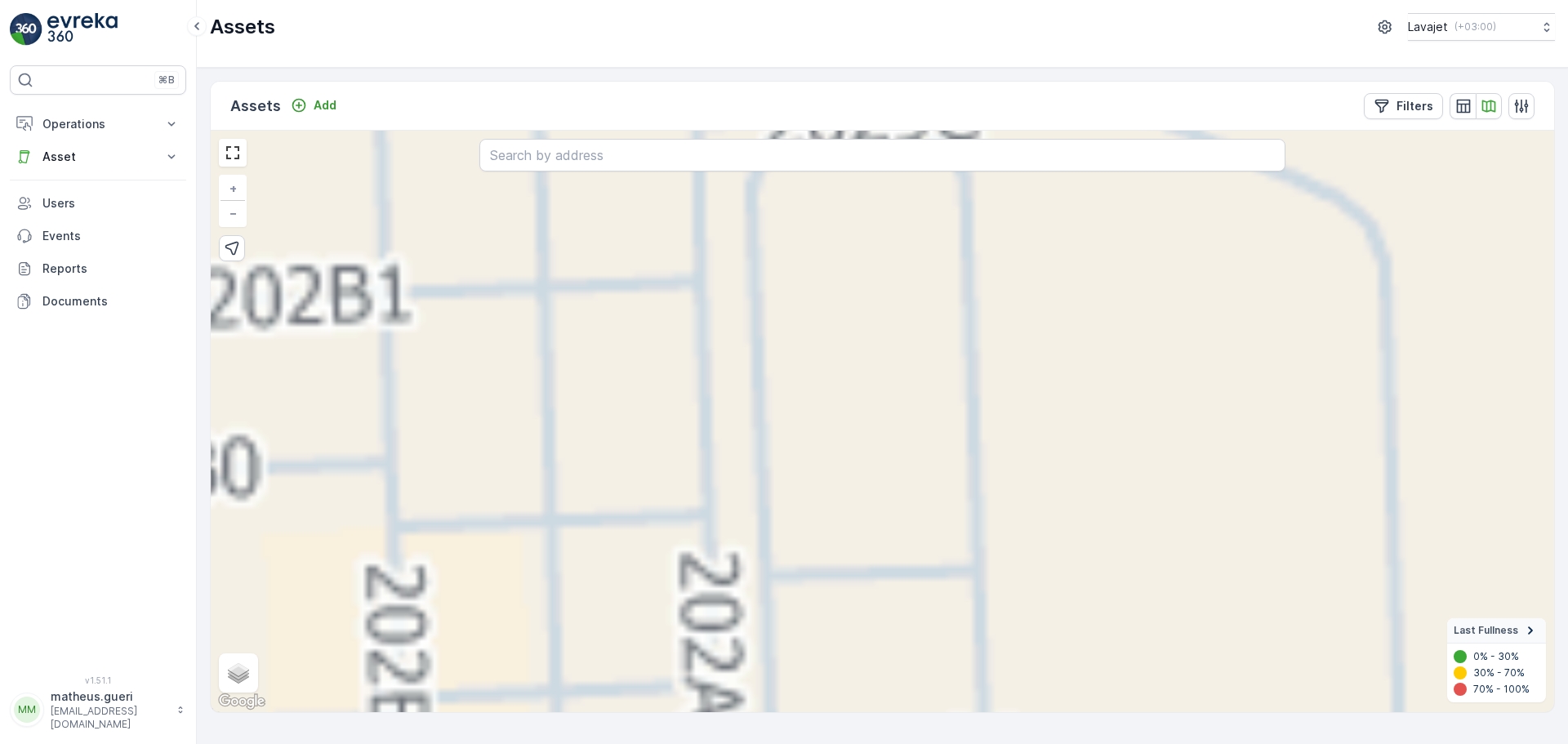
drag, startPoint x: 720, startPoint y: 548, endPoint x: 731, endPoint y: 556, distance: 13.6
click at [734, 557] on div "2 2 2 2 3 3 2 2 + − Satellite Roadmap Terrain Hybrid Leaflet Keyboard shortcuts…" at bounding box center [882, 421] width 1344 height 582
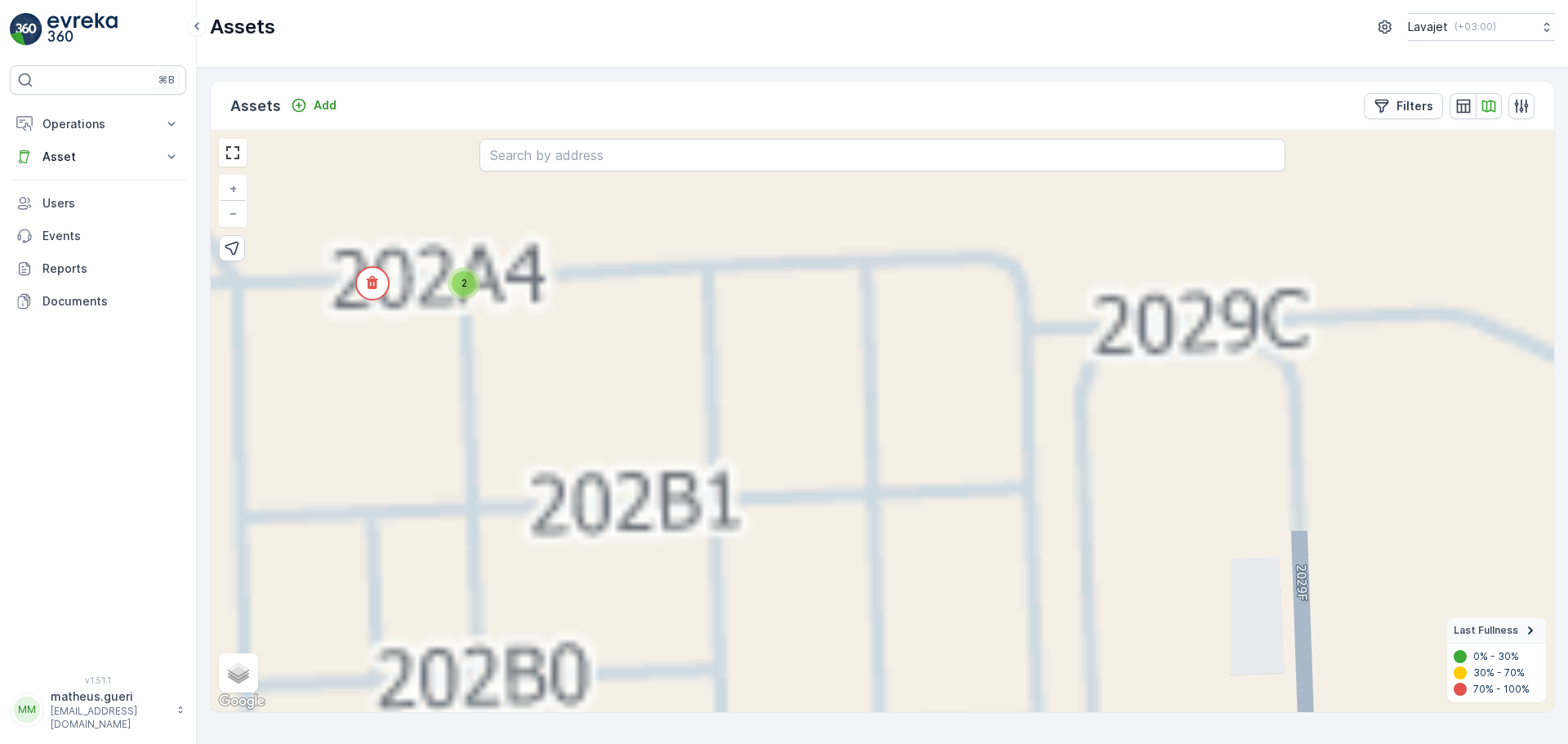
click at [462, 288] on span "2" at bounding box center [464, 282] width 6 height 12
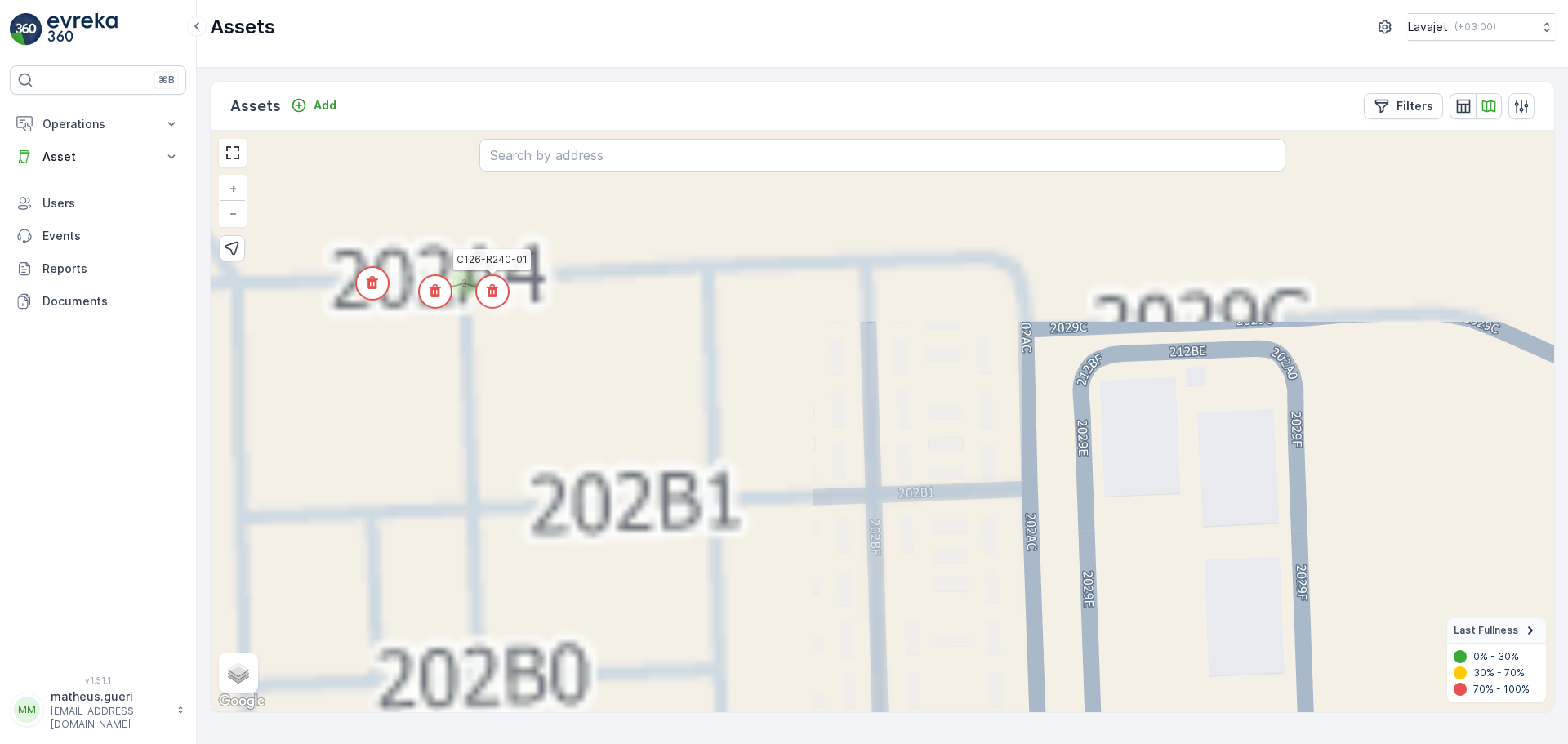
click at [503, 293] on circle at bounding box center [492, 291] width 32 height 32
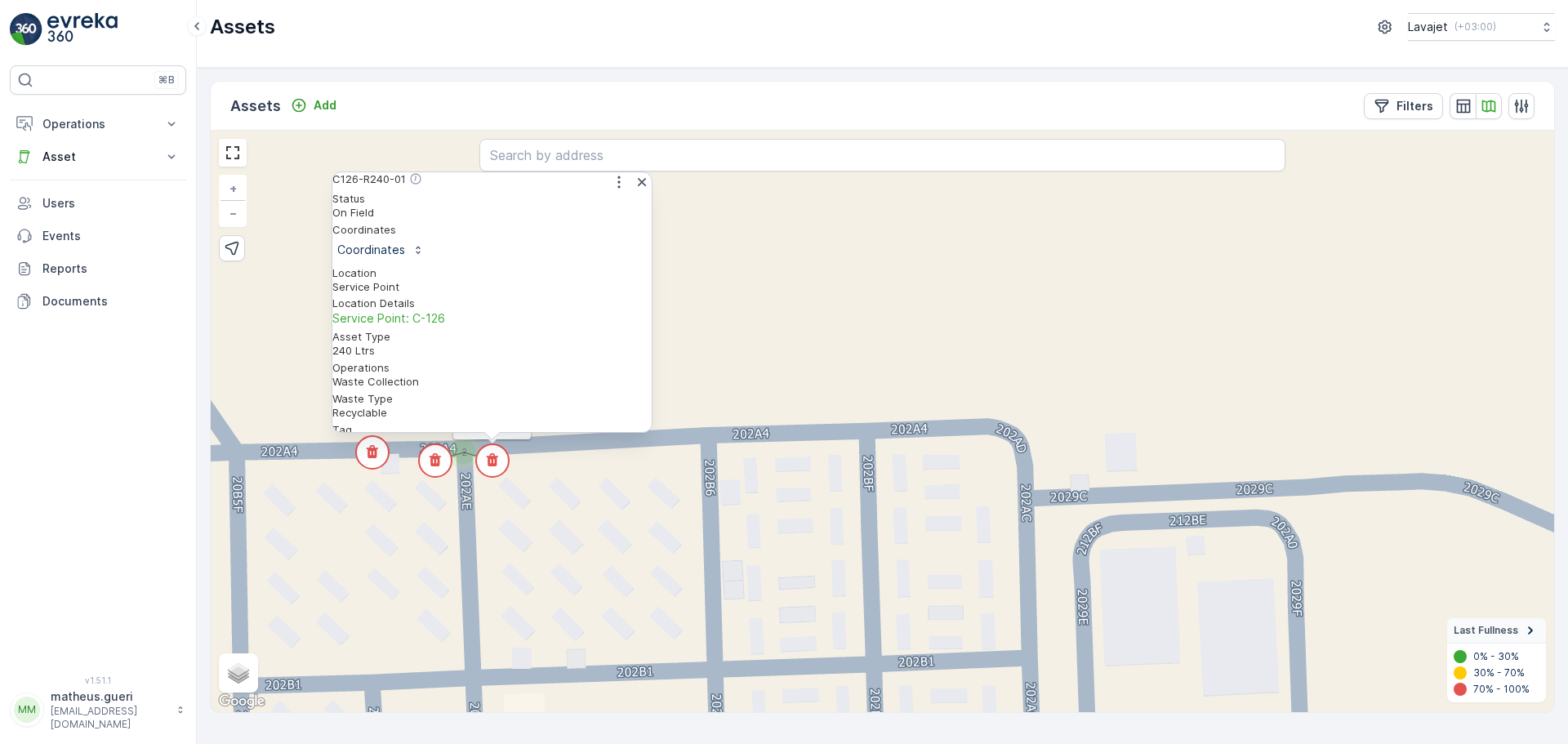
click at [609, 192] on div "C126-R240-01" at bounding box center [492, 182] width 320 height 20
click at [611, 190] on icon "button" at bounding box center [619, 182] width 17 height 17
click at [600, 217] on span "See More Detail" at bounding box center [618, 208] width 90 height 17
click at [445, 458] on circle at bounding box center [435, 461] width 32 height 32
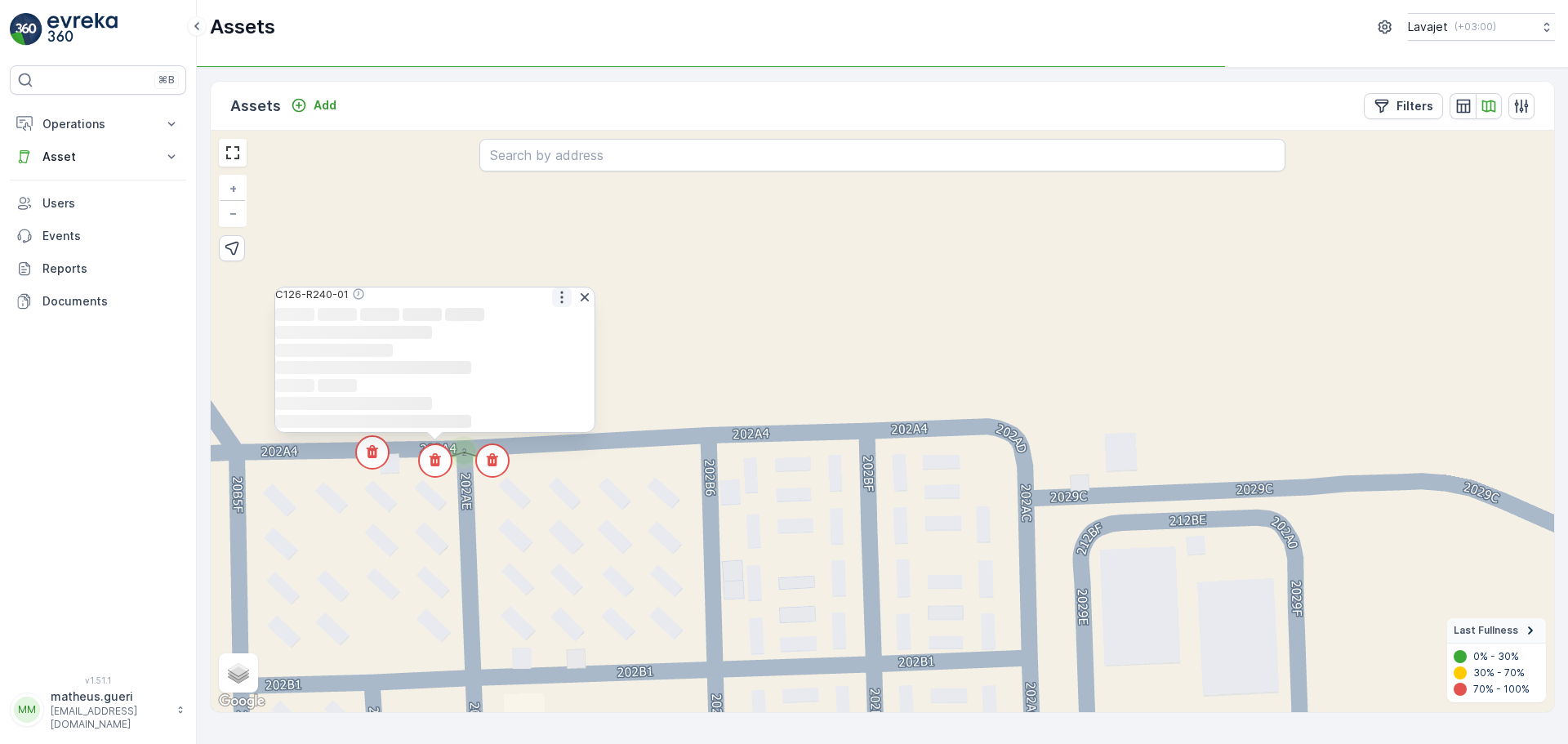
click at [554, 289] on icon "button" at bounding box center [562, 297] width 17 height 17
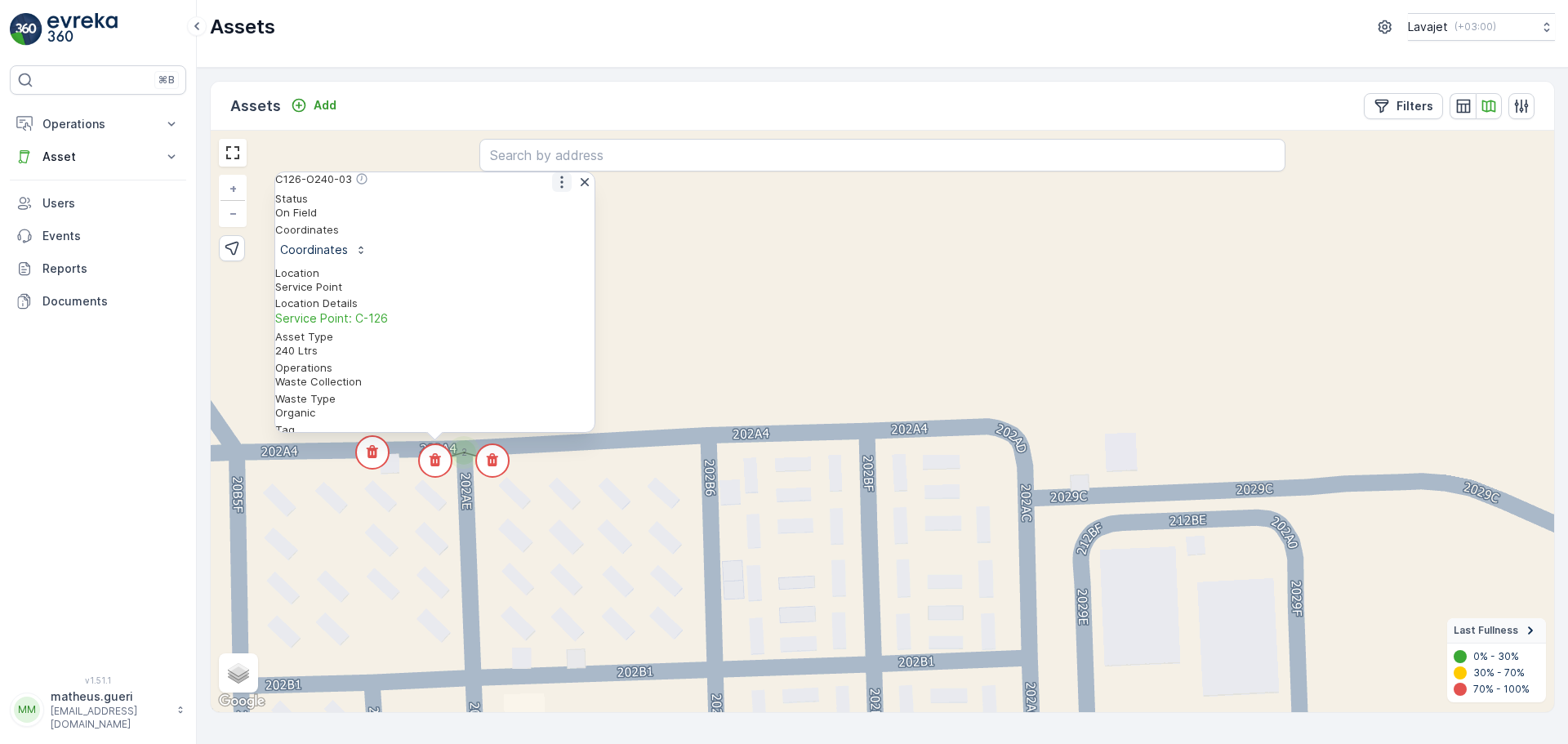
click at [561, 189] on icon "button" at bounding box center [562, 182] width 2 height 12
click at [539, 217] on span "See More Detail" at bounding box center [561, 208] width 90 height 17
click at [363, 452] on circle at bounding box center [372, 452] width 32 height 32
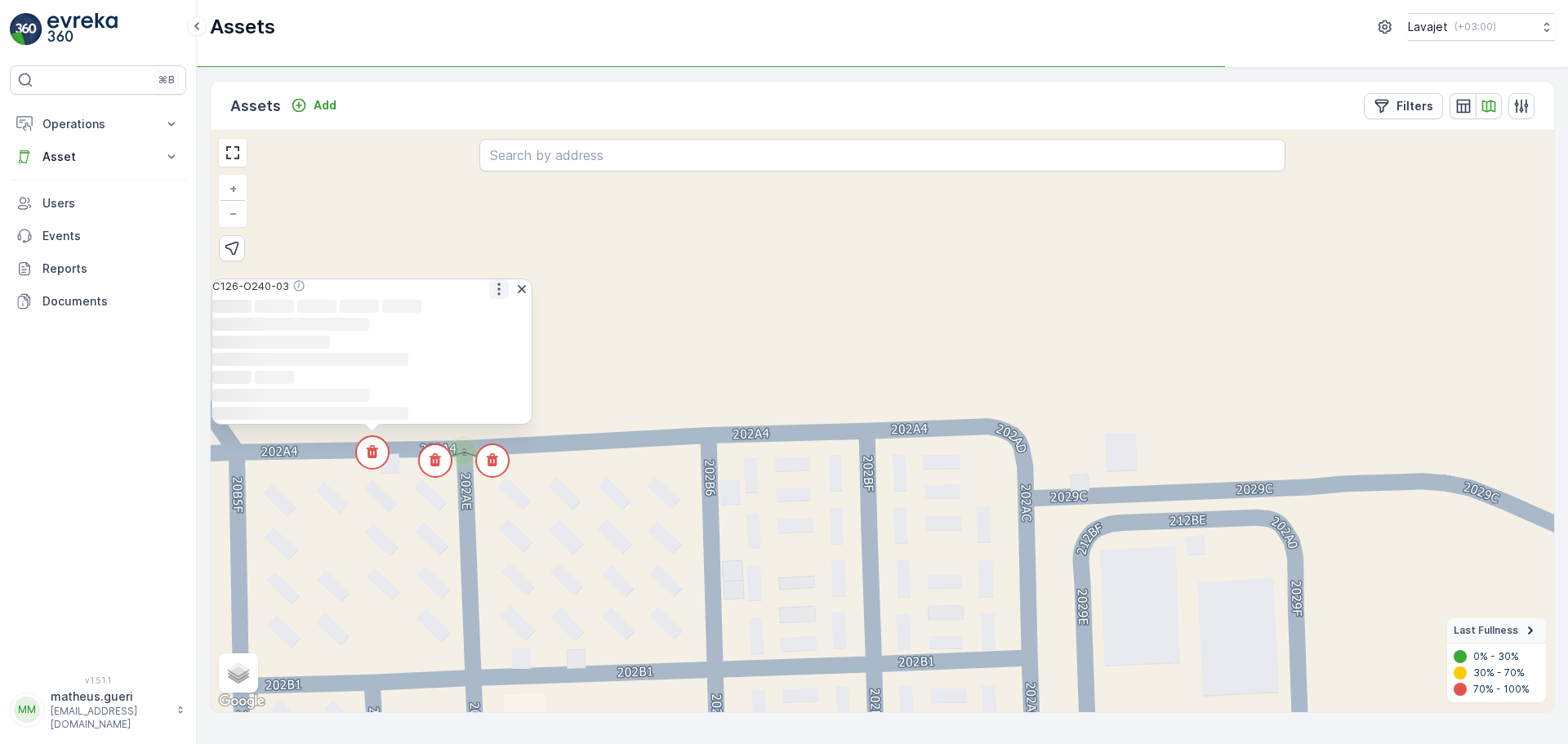
click at [497, 281] on icon "button" at bounding box center [499, 289] width 17 height 17
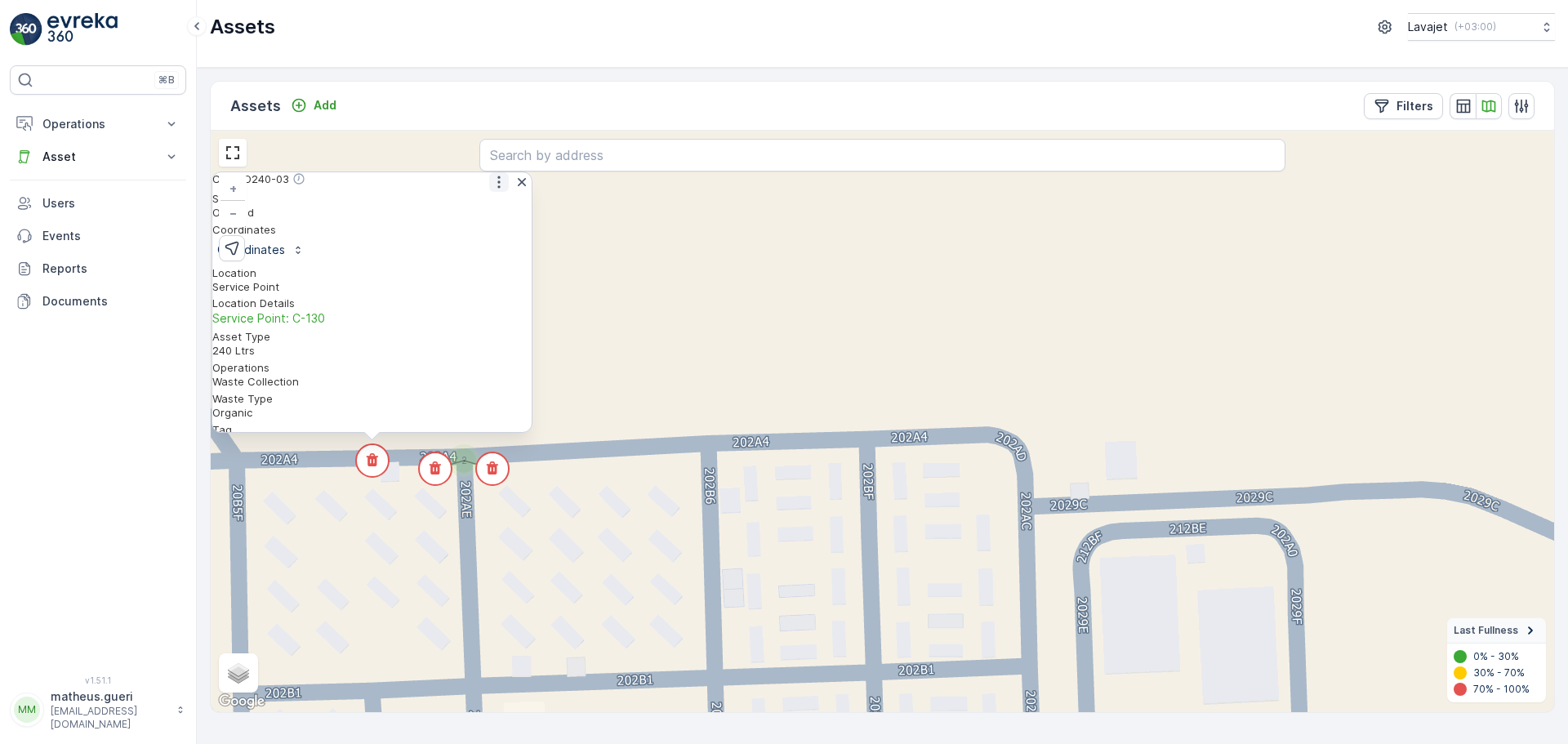
click at [495, 190] on icon "button" at bounding box center [499, 182] width 17 height 17
click at [467, 217] on span "See More Detail" at bounding box center [498, 208] width 90 height 17
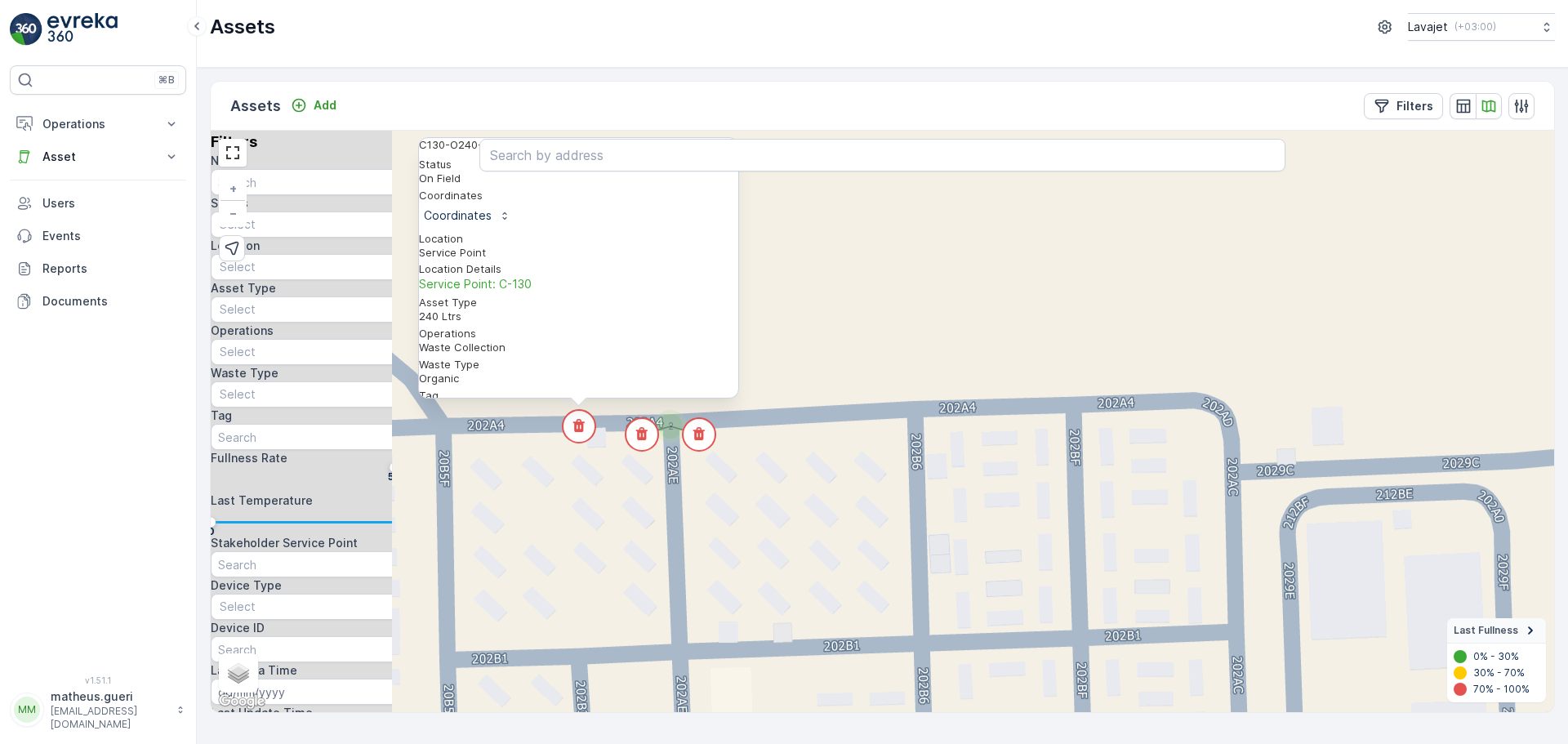
drag, startPoint x: 618, startPoint y: 551, endPoint x: 771, endPoint y: 521, distance: 155.9
click at [771, 521] on div "2 2 2 2 3 3 2 2 C130-O240-03 Status On Field Coordinates Coordinates Location S…" at bounding box center [882, 421] width 1344 height 582
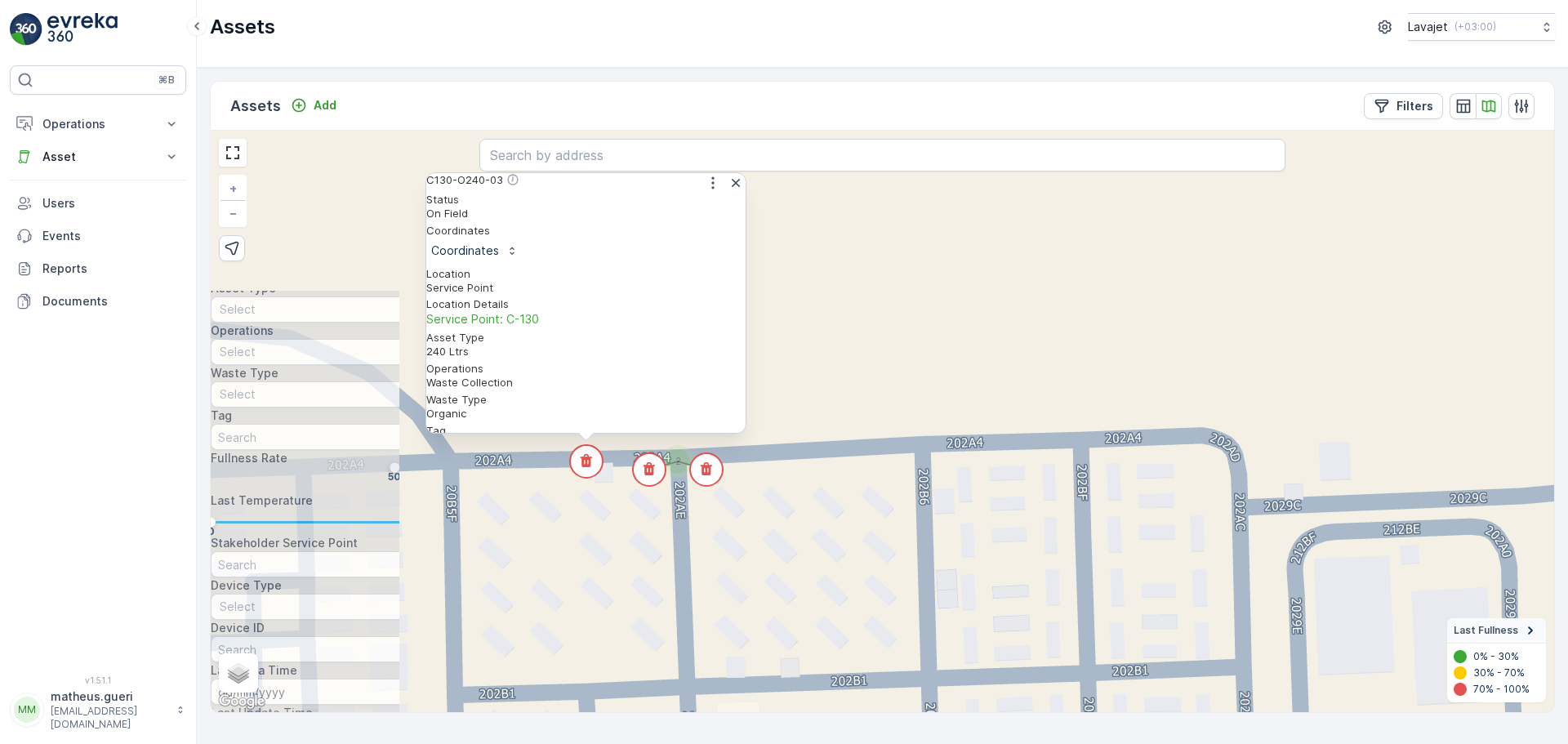
drag, startPoint x: 672, startPoint y: 527, endPoint x: 671, endPoint y: 575, distance: 48.0
click at [671, 575] on div "2 2 2 2 3 3 2 2 C130-O240-03 Status On Field Coordinates Coordinates Location S…" at bounding box center [882, 421] width 1344 height 582
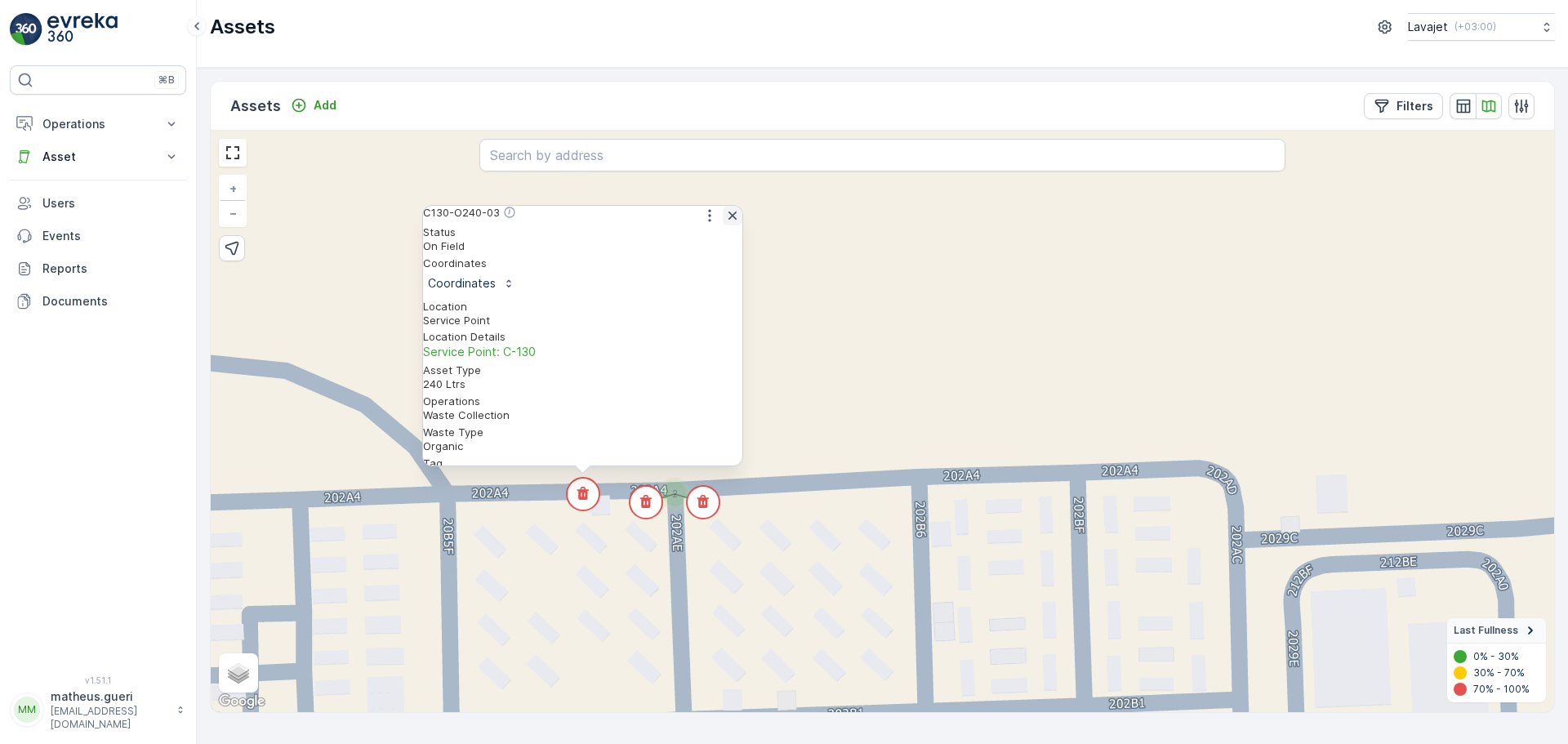
click at [724, 219] on icon "button" at bounding box center [732, 216] width 17 height 17
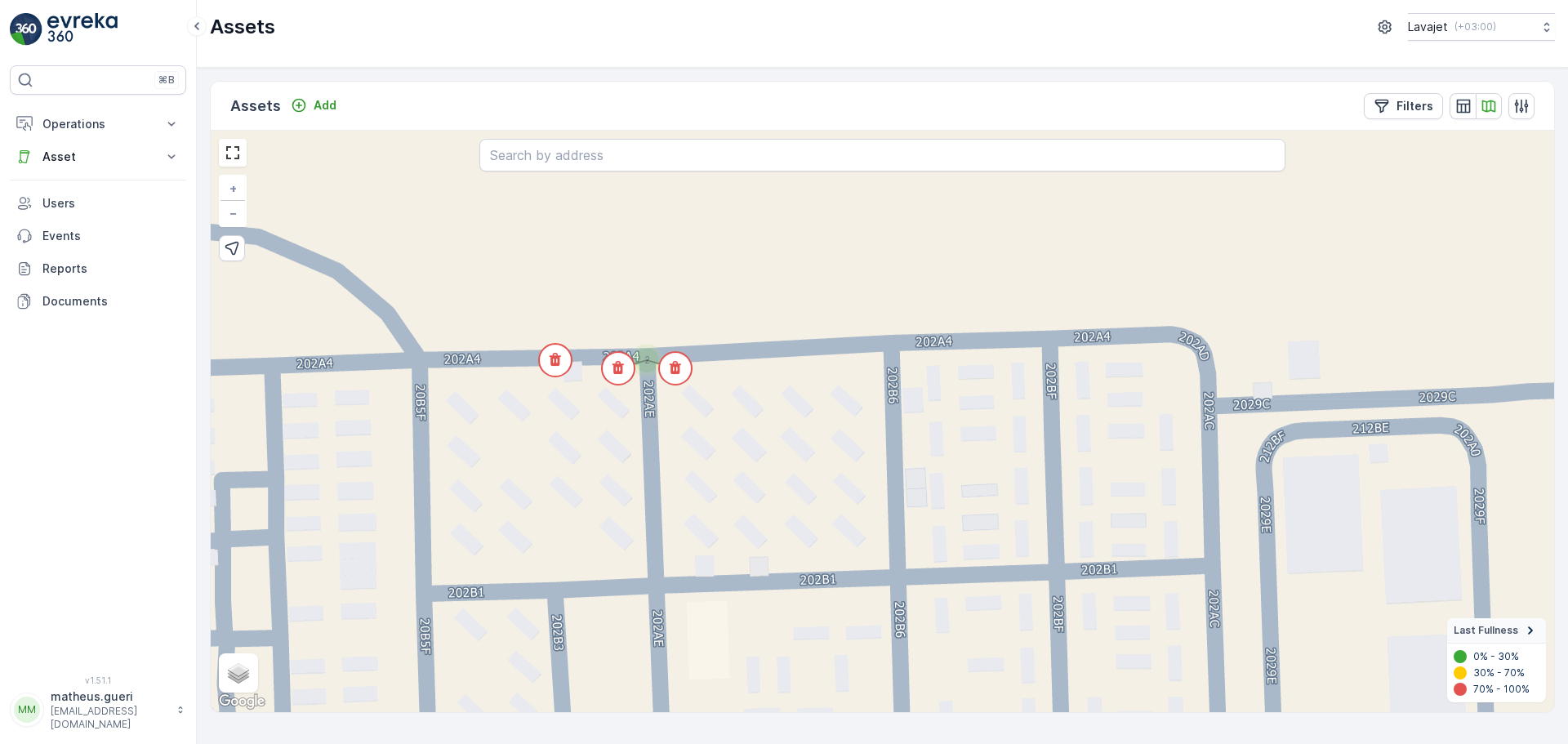
drag, startPoint x: 790, startPoint y: 494, endPoint x: 762, endPoint y: 340, distance: 156.5
click at [762, 349] on div "2 2 2 2 3 3 2 2 + − Satellite Roadmap Terrain Hybrid Leaflet Keyboard shortcuts…" at bounding box center [882, 421] width 1344 height 582
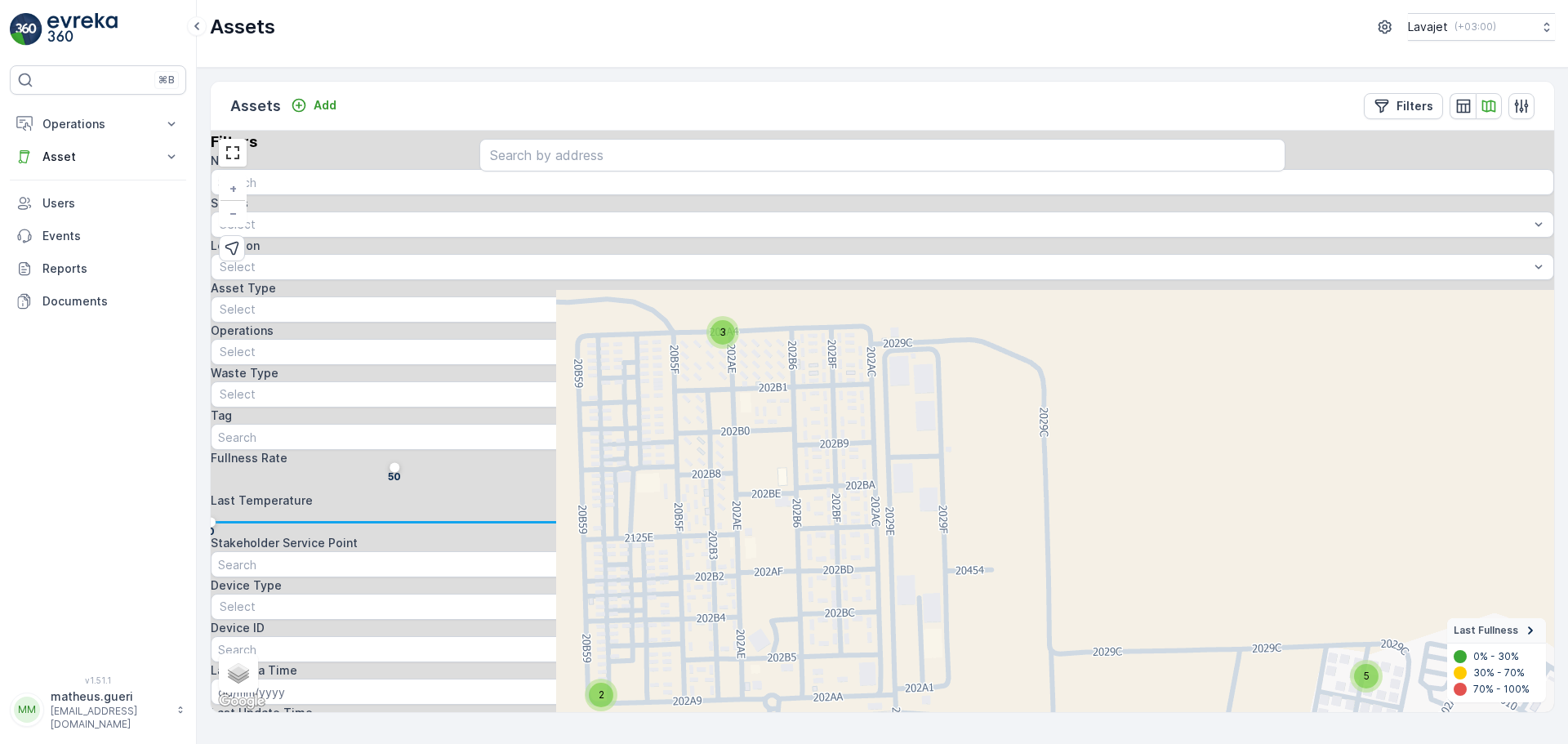
drag, startPoint x: 731, startPoint y: 514, endPoint x: 720, endPoint y: 306, distance: 208.3
click at [720, 306] on div "3 2 4 3 3 2 5 2 + − Satellite Roadmap Terrain Hybrid Leaflet Keyboard shortcuts…" at bounding box center [882, 421] width 1344 height 582
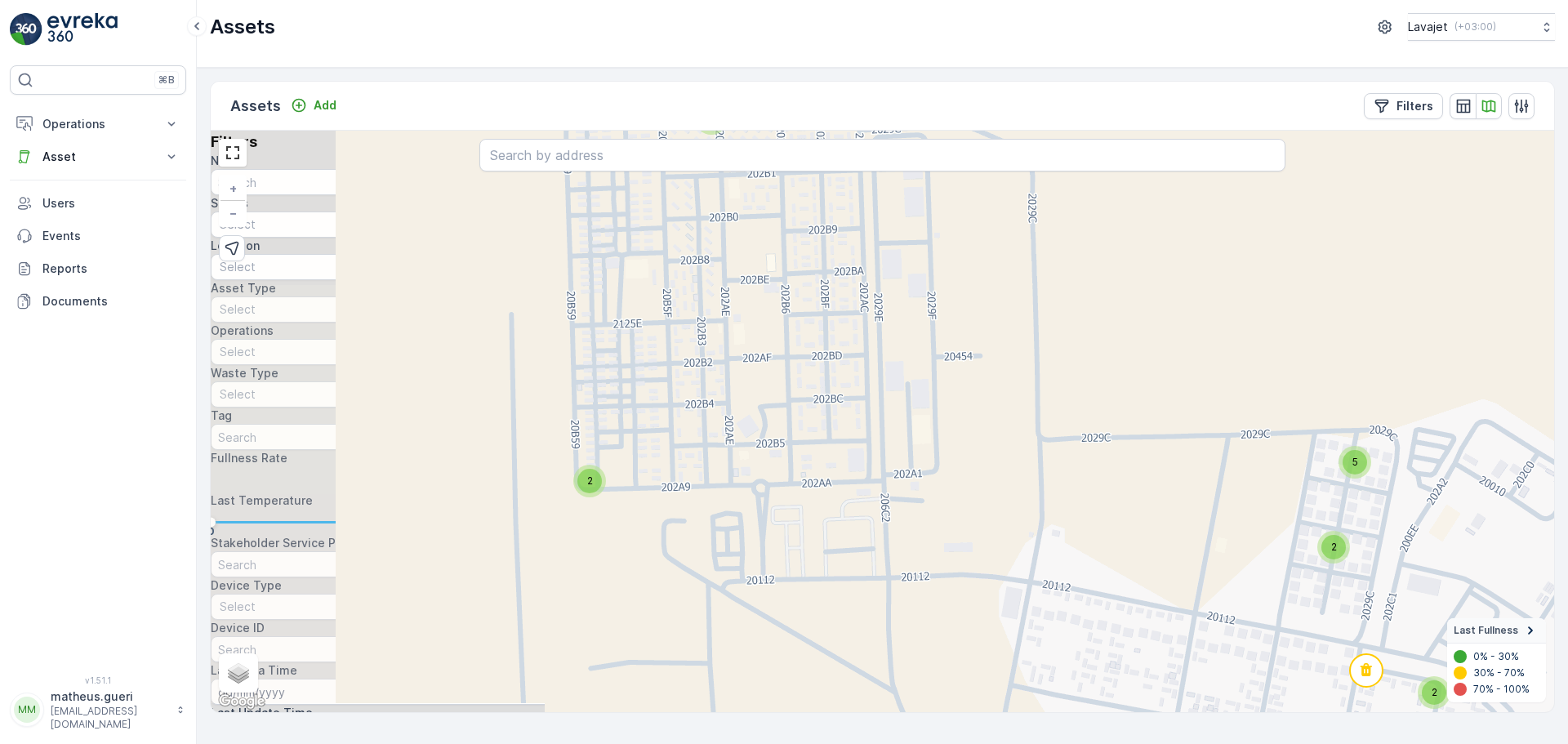
click at [573, 486] on div "3 2 4 3 3 2 5 2 + − Satellite Roadmap Terrain Hybrid Leaflet Keyboard shortcuts…" at bounding box center [882, 421] width 1344 height 582
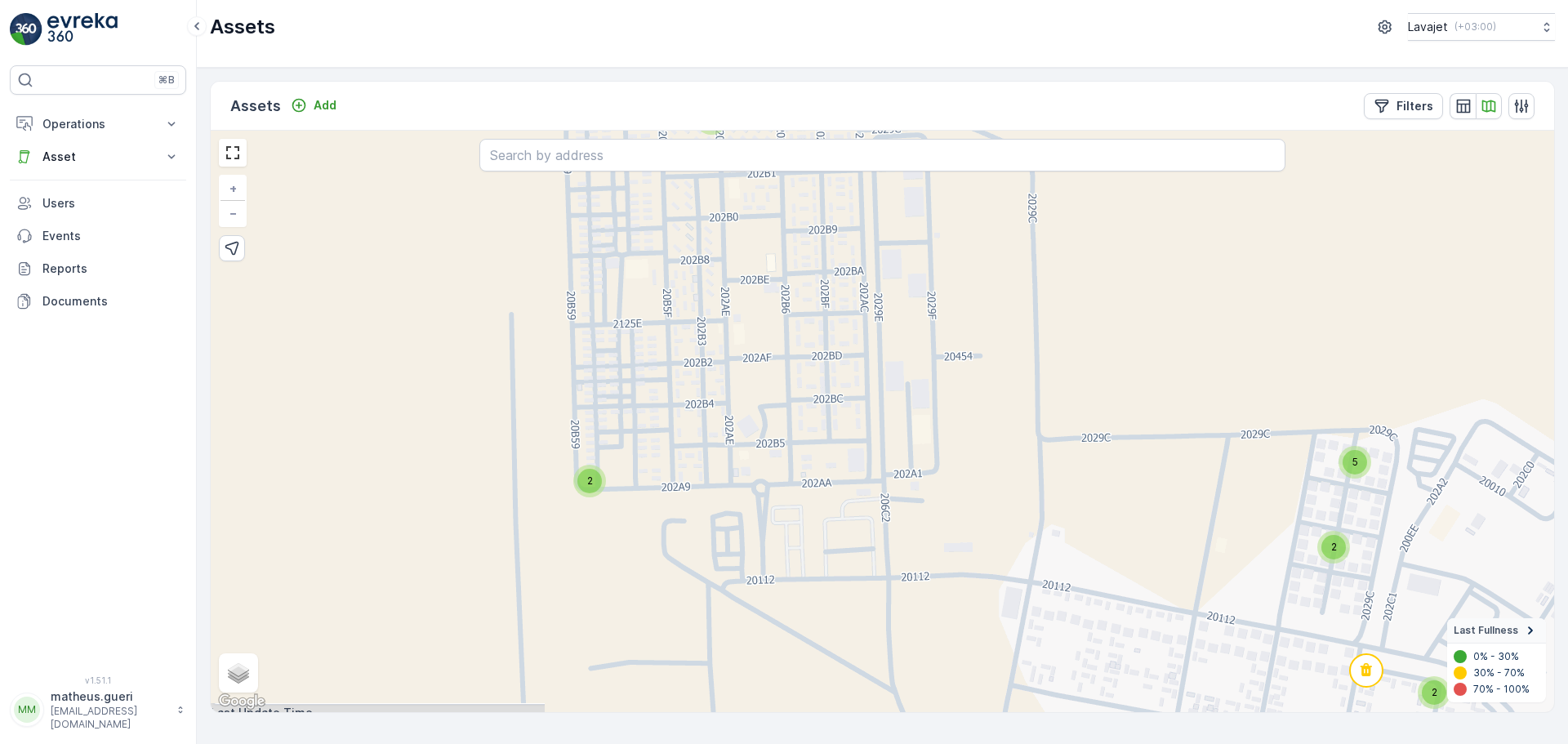
click at [581, 490] on div "2" at bounding box center [589, 481] width 25 height 25
click at [572, 489] on circle at bounding box center [561, 489] width 32 height 32
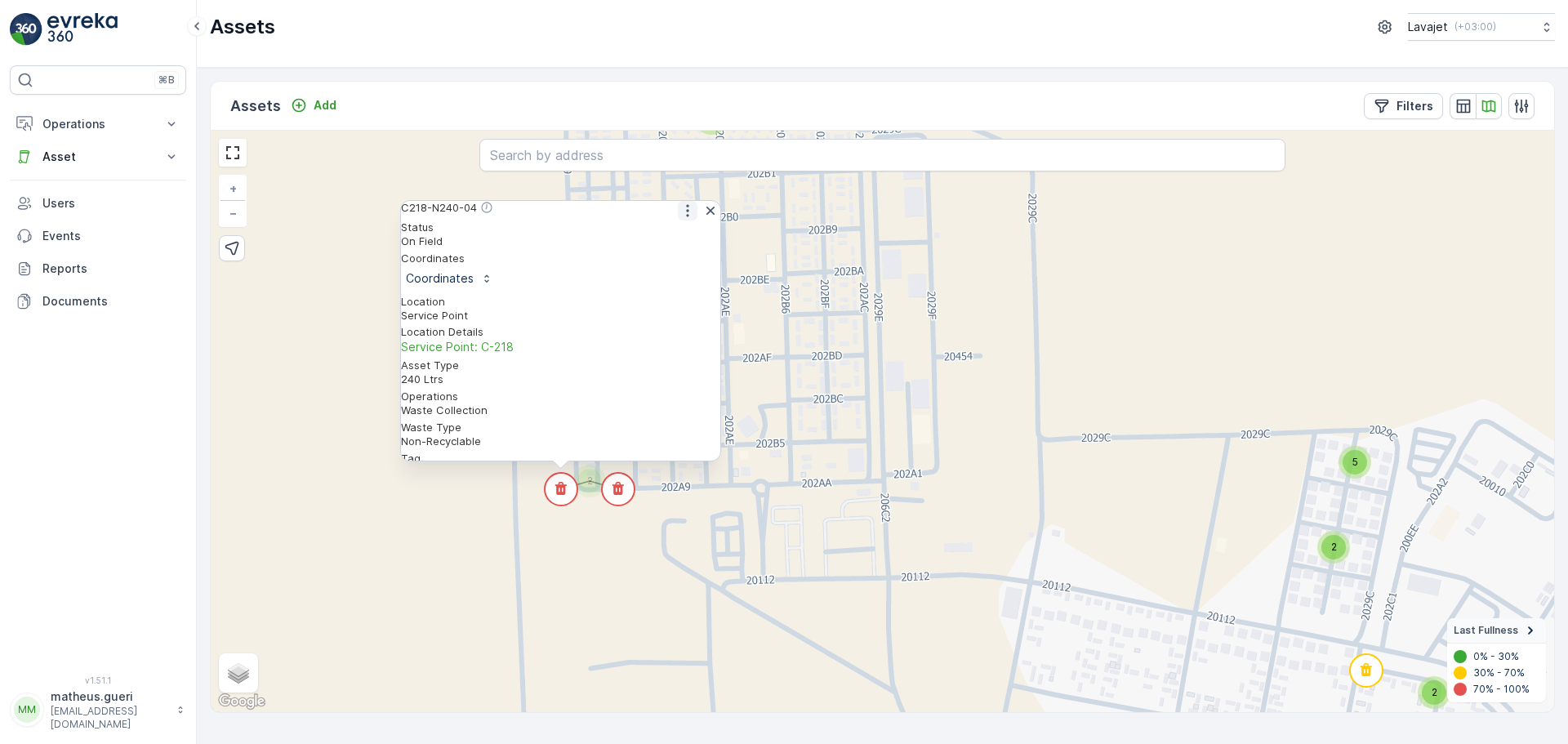
click at [683, 219] on icon "button" at bounding box center [688, 211] width 17 height 17
click at [682, 243] on span "See More Detail" at bounding box center [687, 236] width 90 height 17
click at [618, 498] on circle at bounding box center [618, 489] width 32 height 32
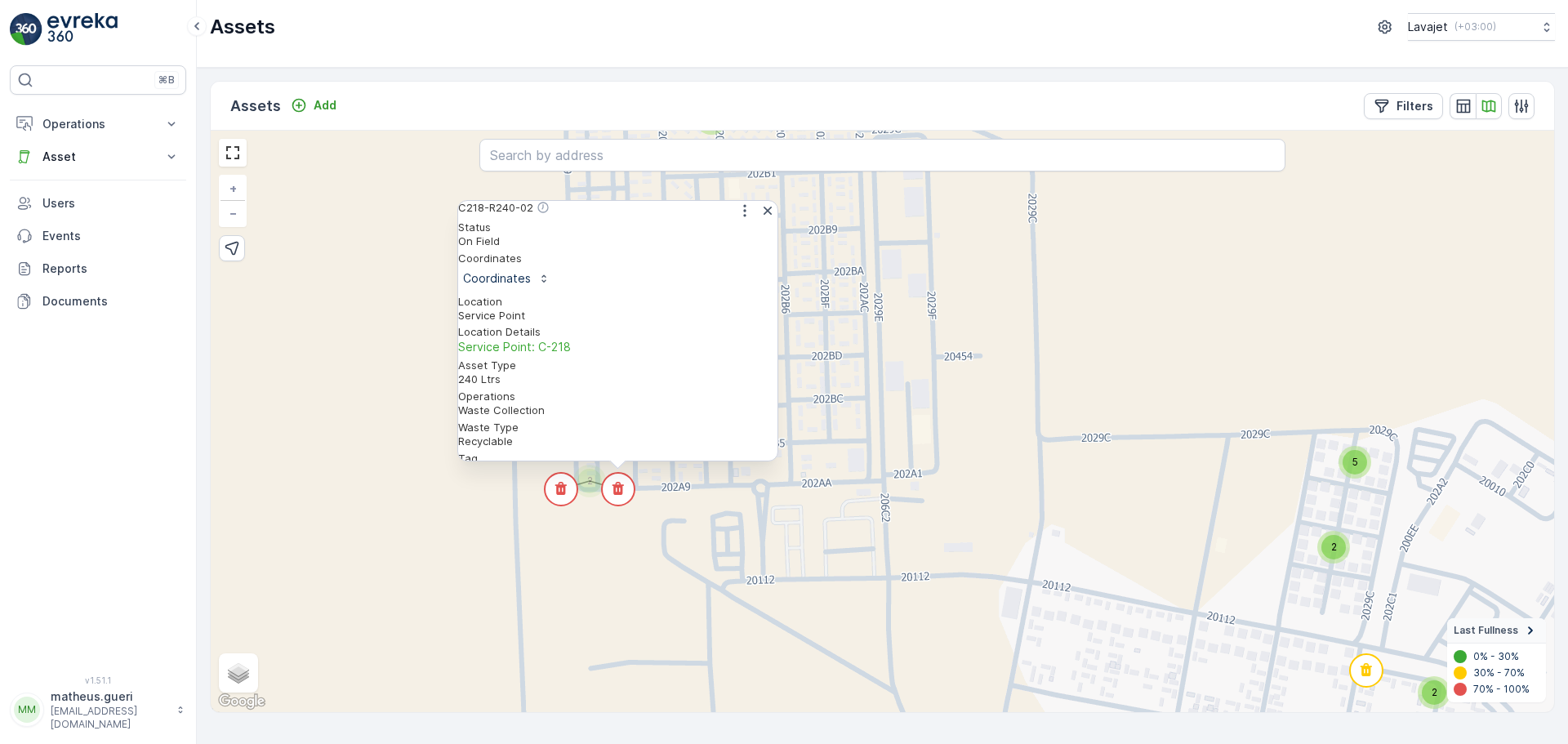
click at [734, 309] on div "Service Point" at bounding box center [618, 316] width 320 height 14
click at [739, 219] on icon "button" at bounding box center [745, 211] width 17 height 17
click at [736, 238] on span "See More Detail" at bounding box center [744, 236] width 90 height 17
click at [760, 219] on icon "button" at bounding box center [767, 211] width 17 height 17
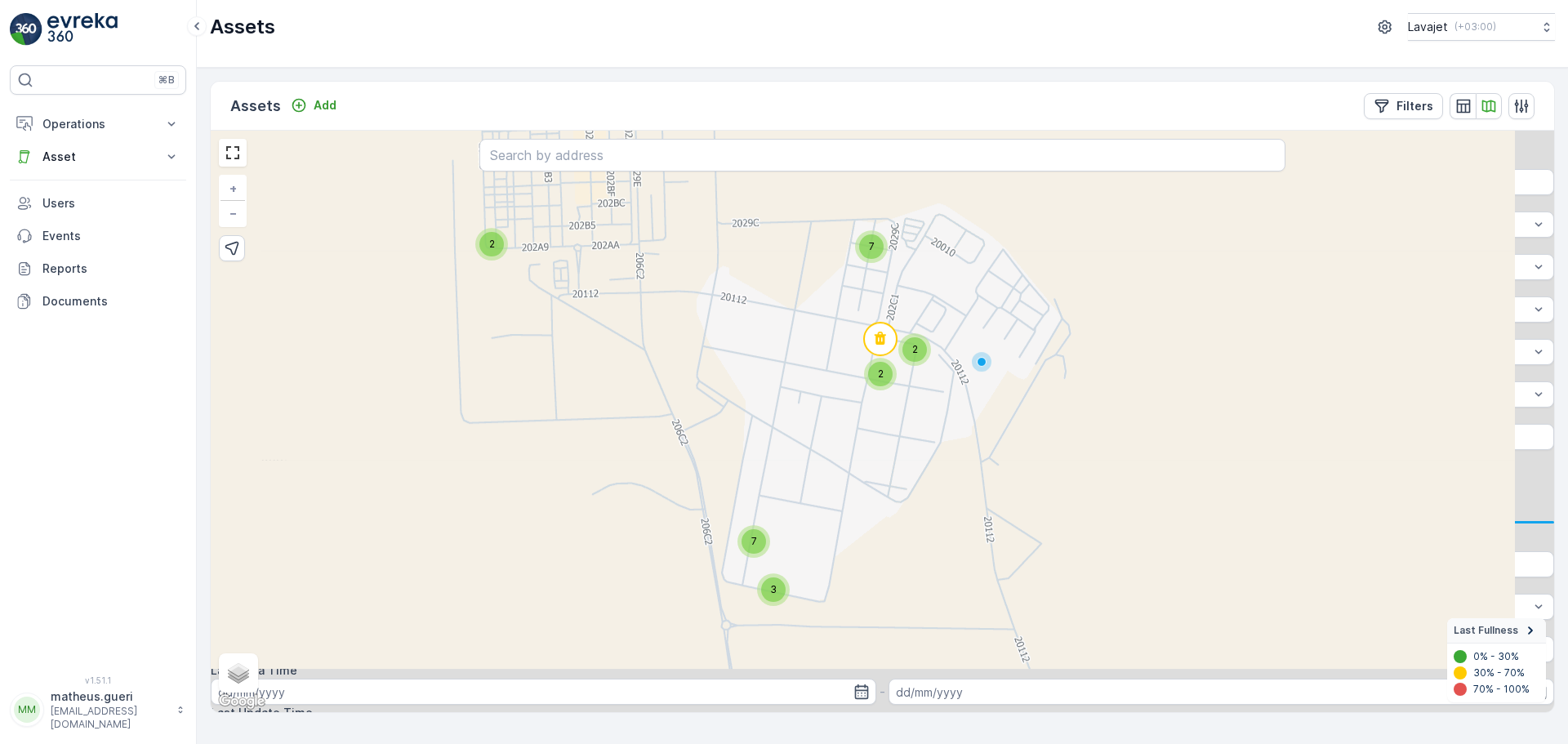
drag, startPoint x: 994, startPoint y: 452, endPoint x: 793, endPoint y: 263, distance: 275.9
click at [793, 263] on div "3 2 7 3 7 2 2 + − Satellite Roadmap Terrain Hybrid Leaflet Keyboard shortcuts M…" at bounding box center [882, 421] width 1344 height 582
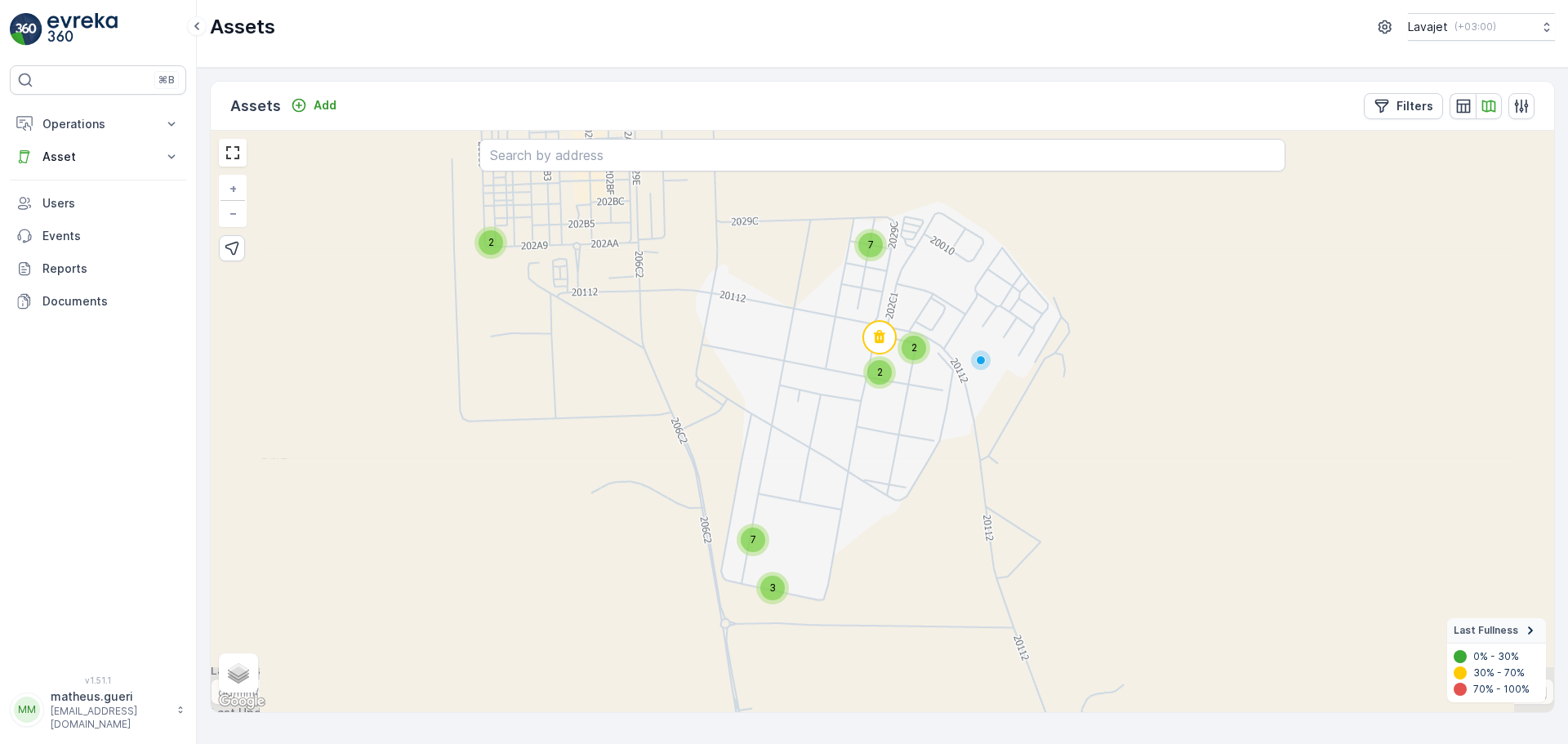
click at [761, 547] on div "7" at bounding box center [753, 539] width 25 height 25
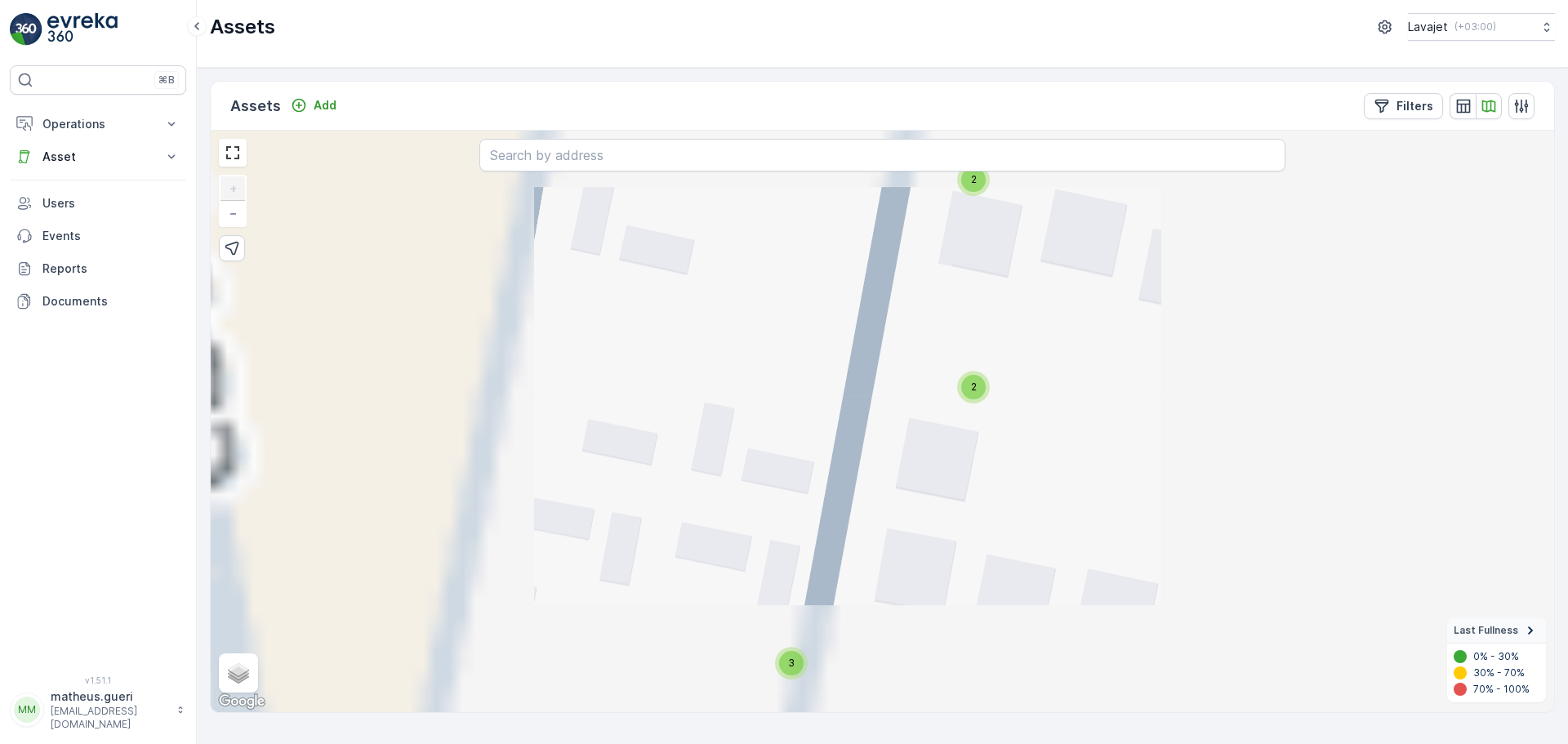
click at [974, 199] on div "2 2 2 2 3 3 2 2 + − Satellite Roadmap Terrain Hybrid Leaflet Keyboard shortcuts…" at bounding box center [882, 421] width 1344 height 582
click at [977, 193] on div "2" at bounding box center [973, 179] width 32 height 32
click at [942, 184] on icon at bounding box center [945, 186] width 12 height 13
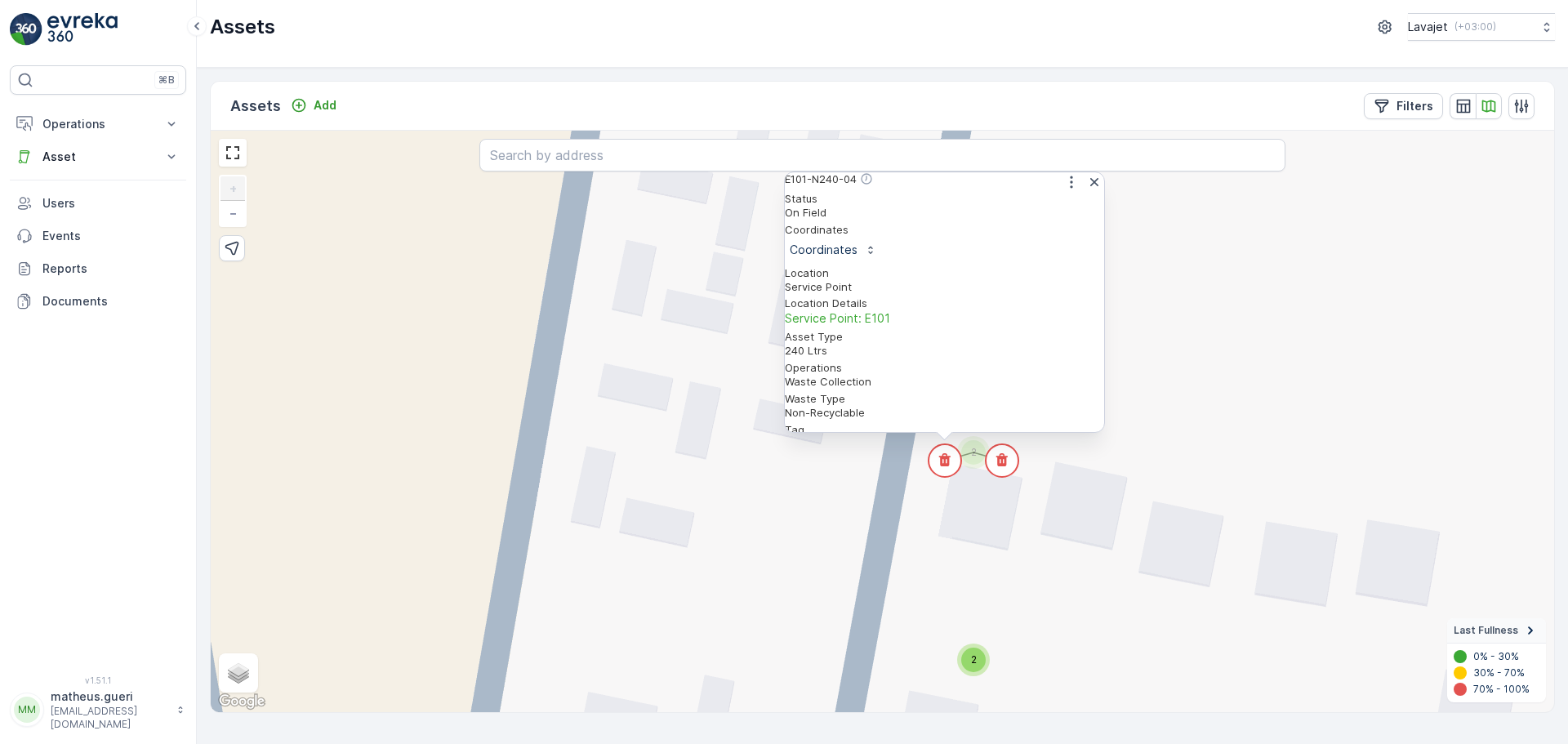
click at [1054, 192] on div "E101-N240-04" at bounding box center [944, 182] width 320 height 20
click at [1063, 190] on icon "button" at bounding box center [1071, 182] width 17 height 17
click at [1058, 217] on span "See More Detail" at bounding box center [1070, 208] width 90 height 17
click at [998, 467] on circle at bounding box center [1001, 461] width 32 height 32
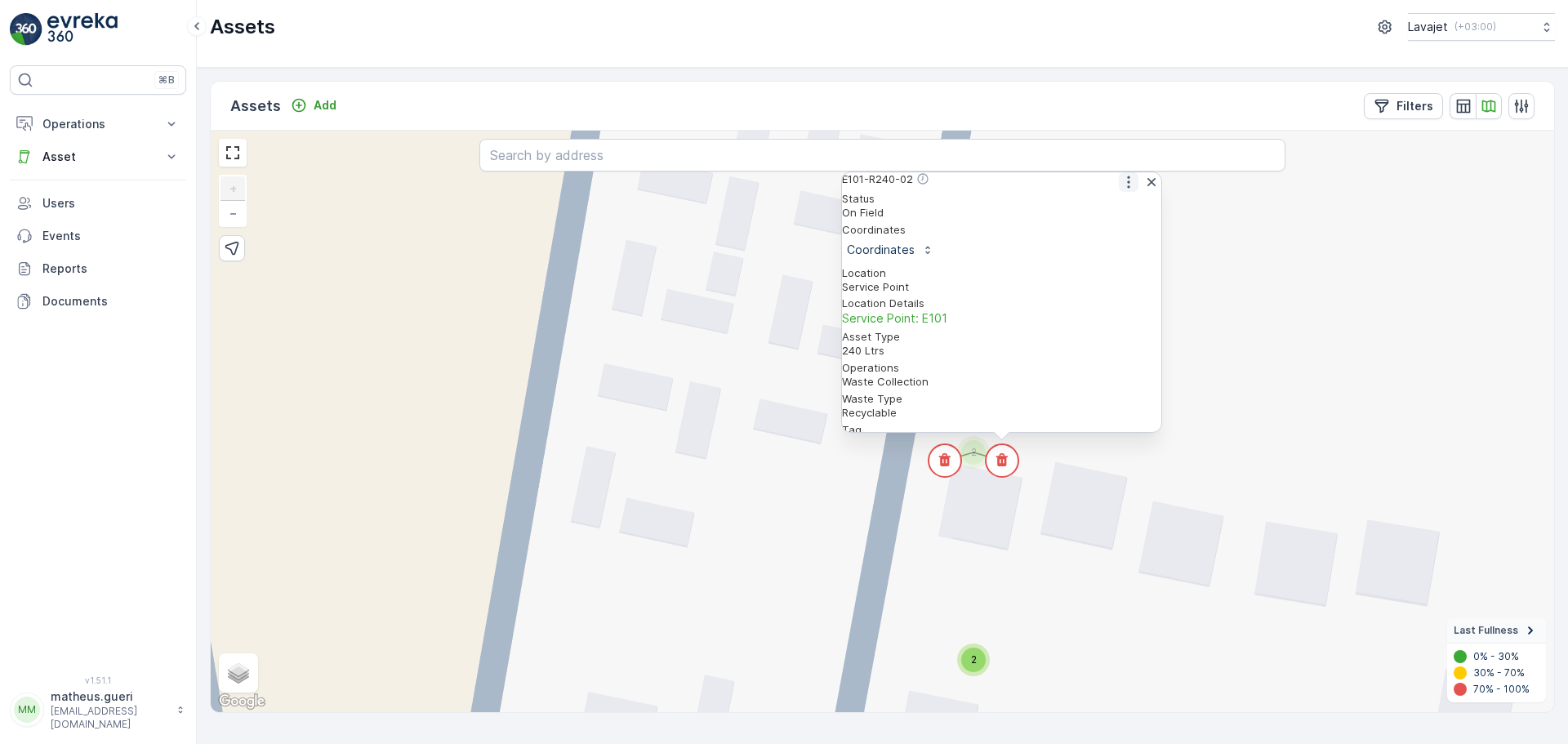
click at [1120, 190] on icon "button" at bounding box center [1128, 182] width 17 height 17
click at [1101, 216] on span "See More Detail" at bounding box center [1127, 208] width 90 height 17
click at [728, 486] on div "2 2 2 2 3 3 2 2 E101-R240-02 E101-N240-04 E101-R240-02 Status On Field Coordina…" at bounding box center [882, 421] width 1344 height 582
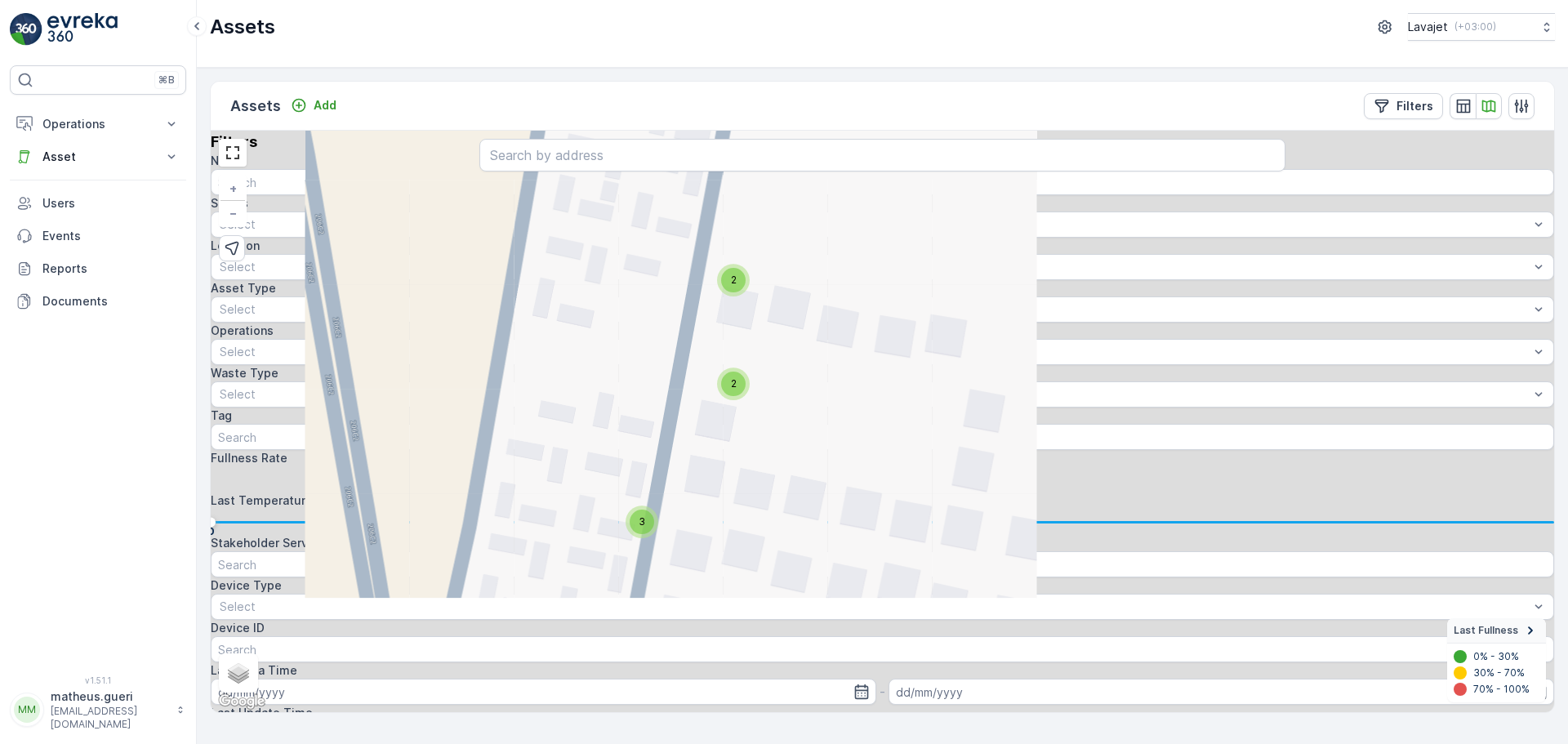
drag, startPoint x: 786, startPoint y: 479, endPoint x: 657, endPoint y: 291, distance: 228.0
click at [649, 290] on div "2 2 2 2 3 3 2 2 + − Satellite Roadmap Terrain Hybrid Leaflet Keyboard shortcuts…" at bounding box center [882, 421] width 1344 height 582
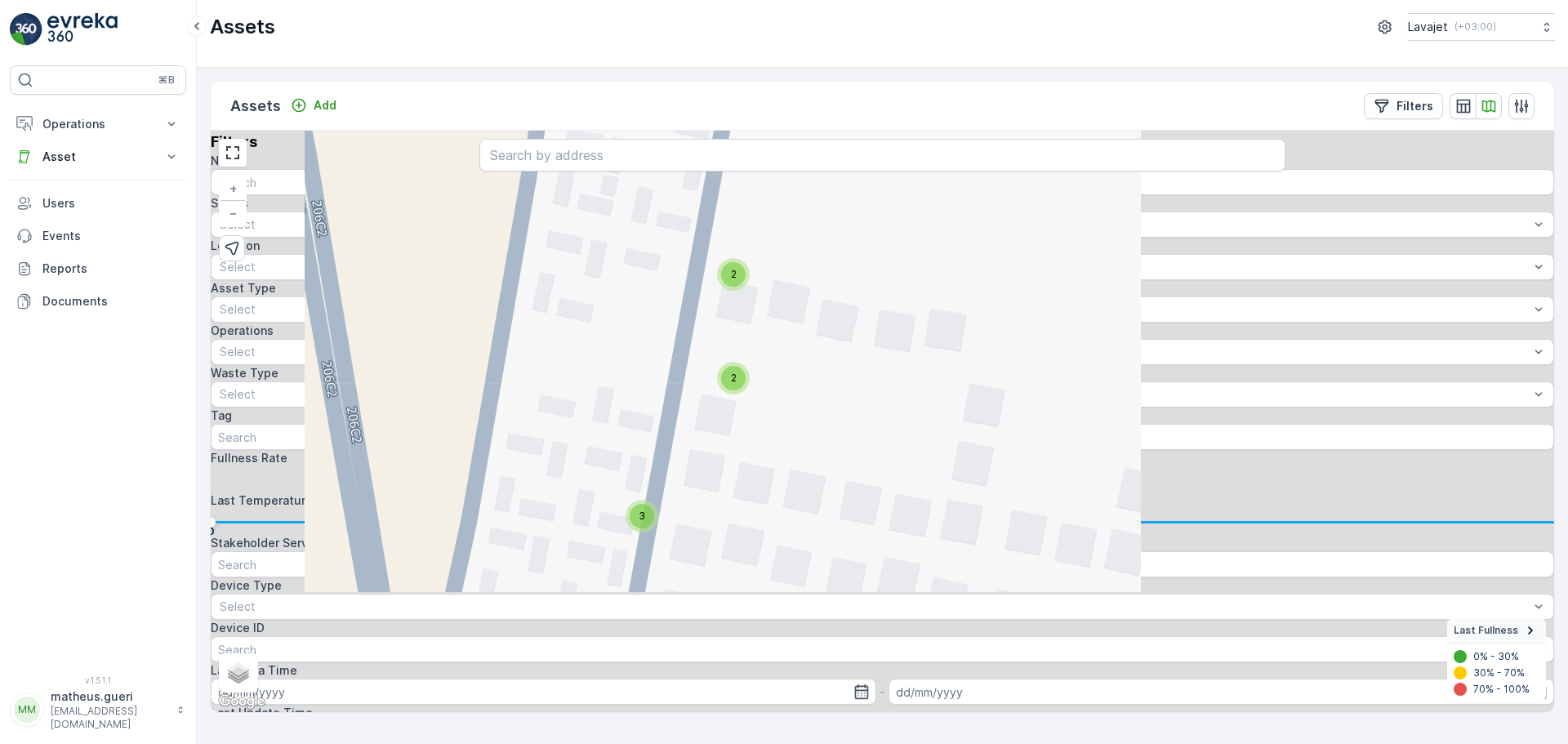
click at [740, 387] on div "2" at bounding box center [733, 378] width 25 height 25
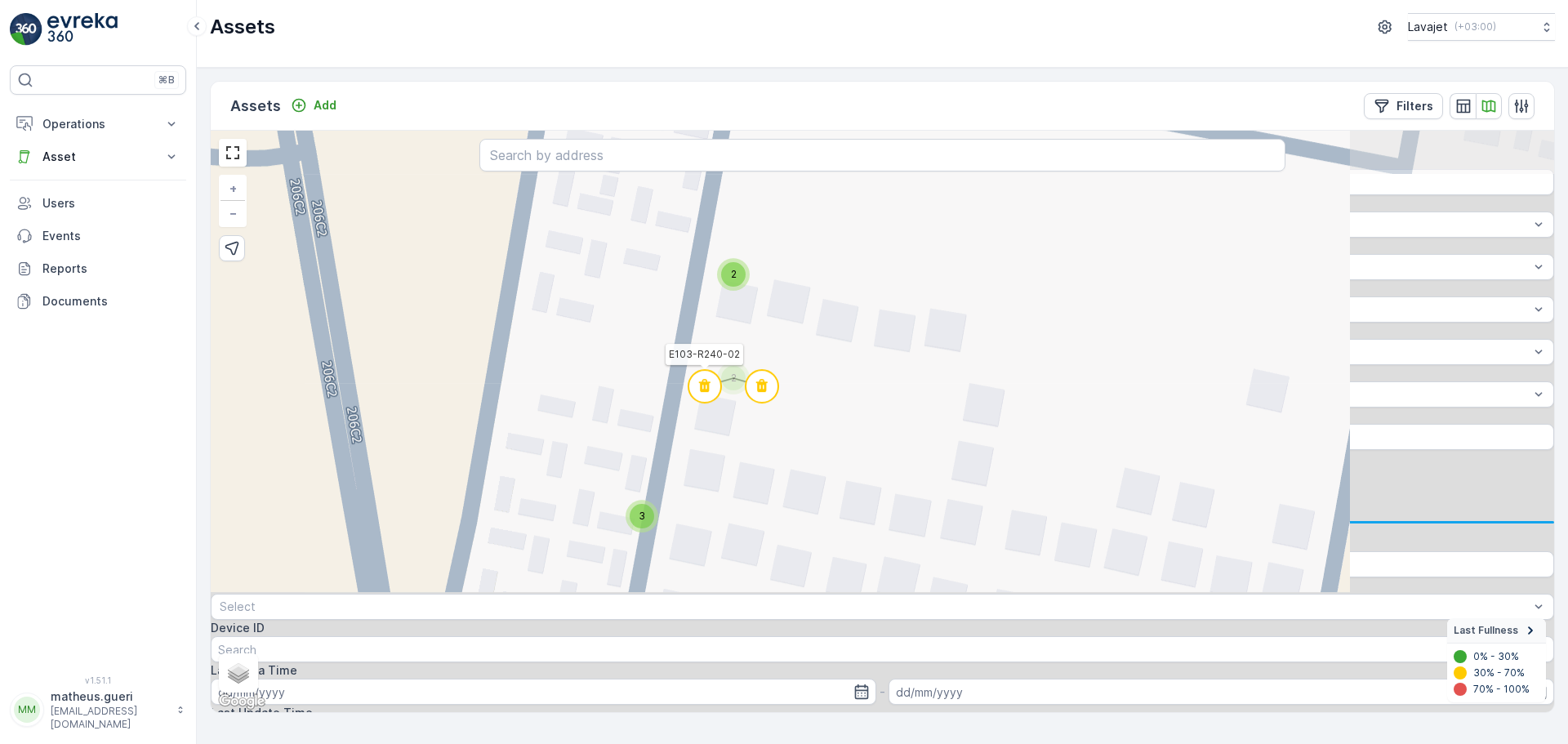
click at [713, 388] on circle at bounding box center [704, 386] width 32 height 32
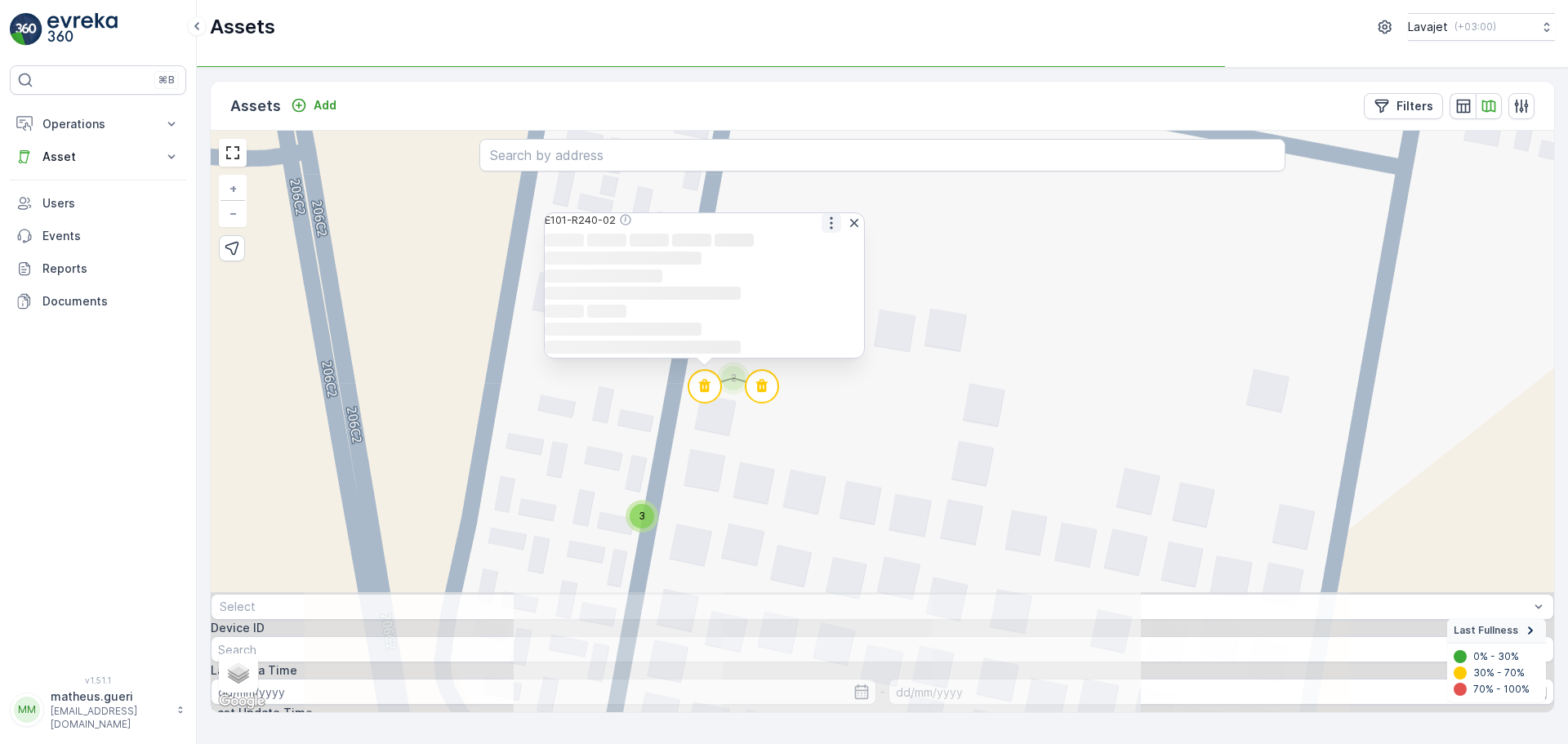
click at [823, 215] on icon "button" at bounding box center [831, 222] width 17 height 17
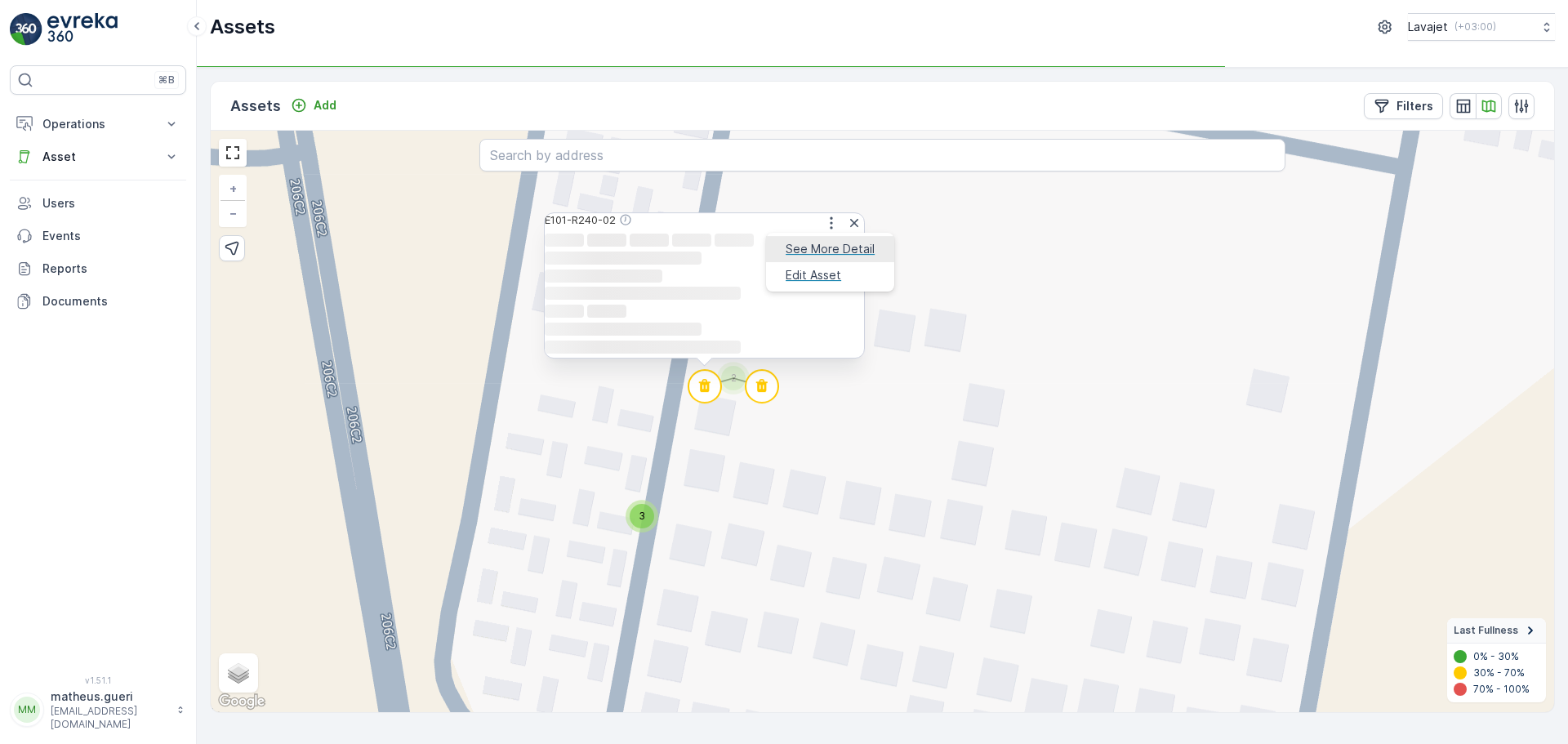
click at [797, 241] on span "See More Detail" at bounding box center [830, 249] width 90 height 17
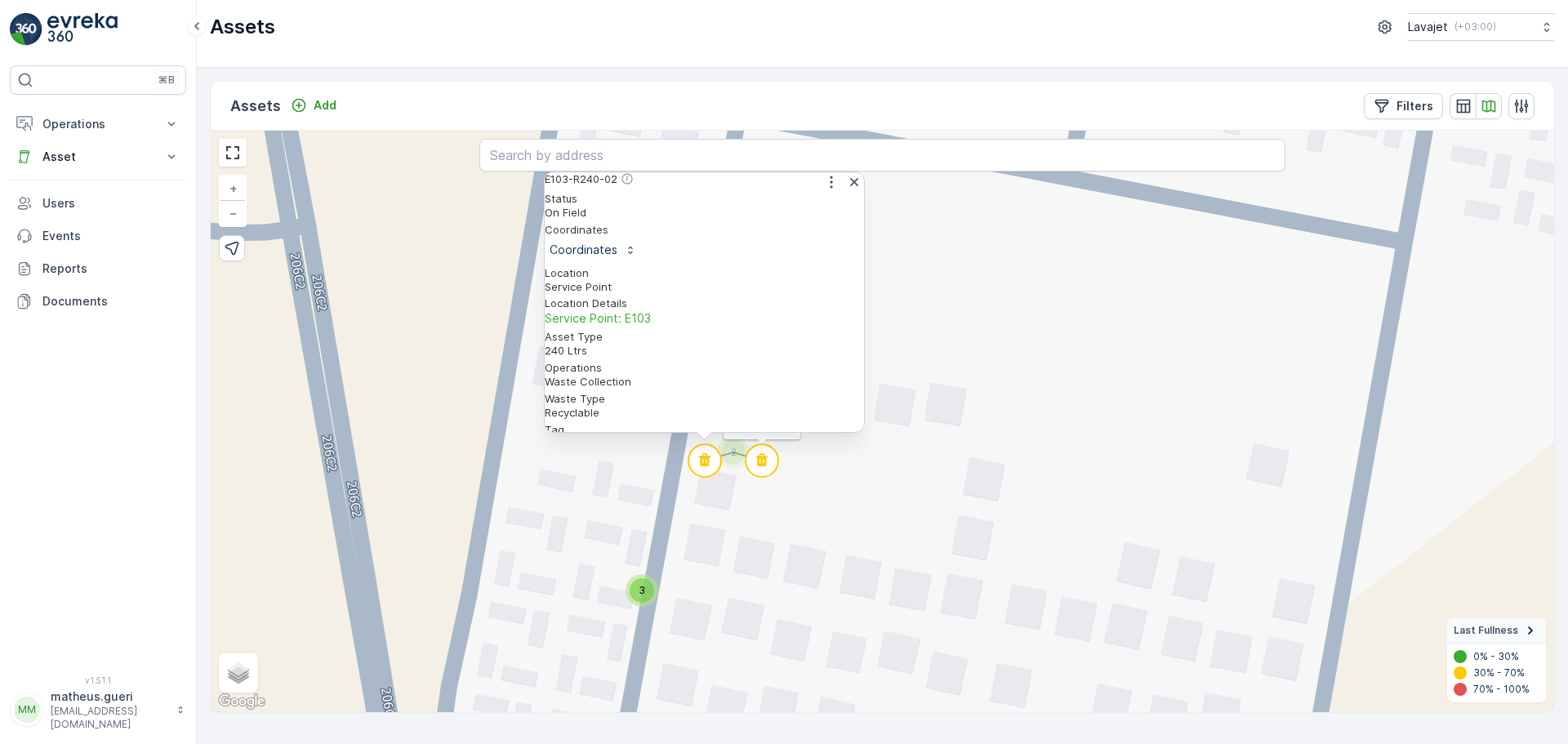
click at [764, 456] on circle at bounding box center [761, 461] width 32 height 32
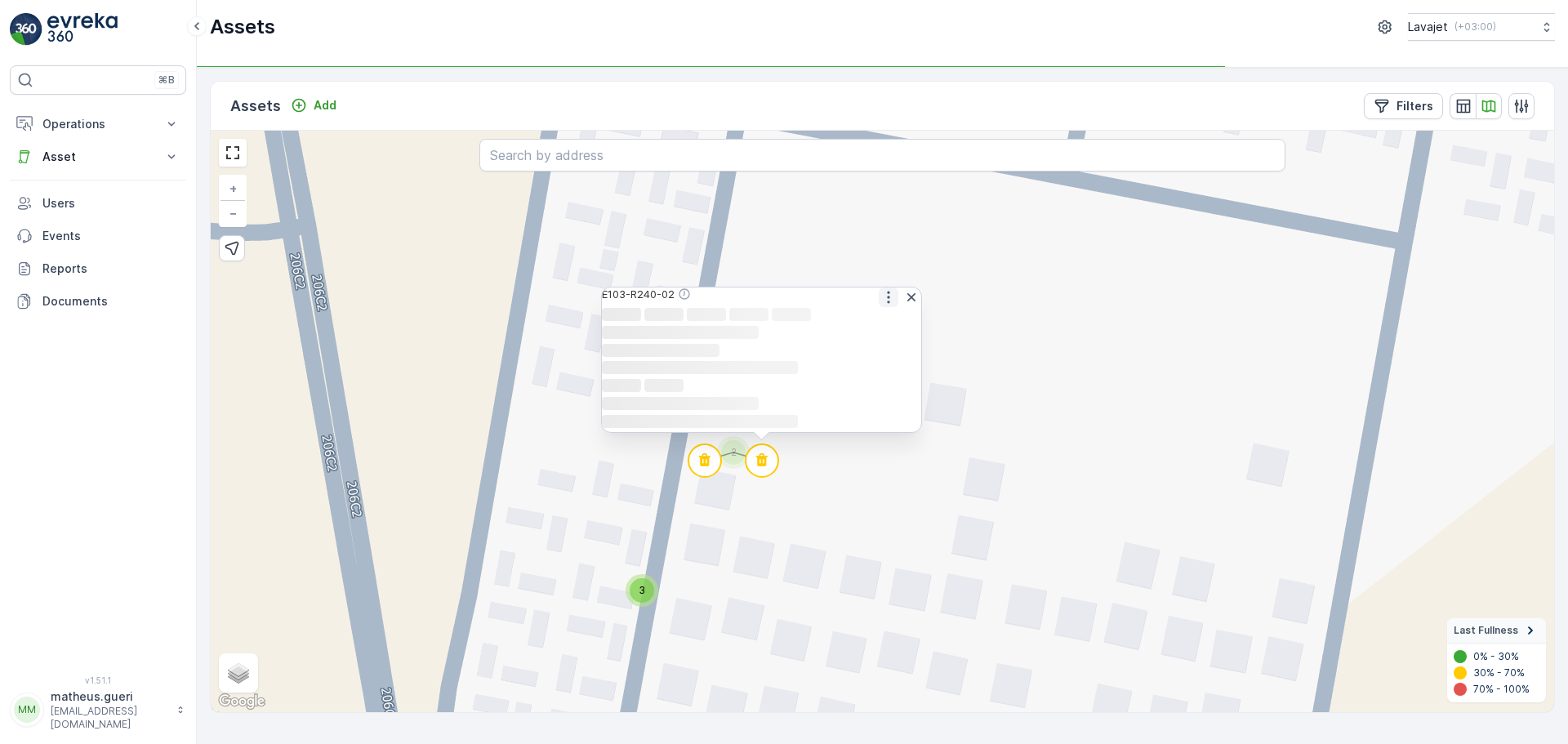
click at [880, 289] on icon "button" at bounding box center [888, 297] width 17 height 17
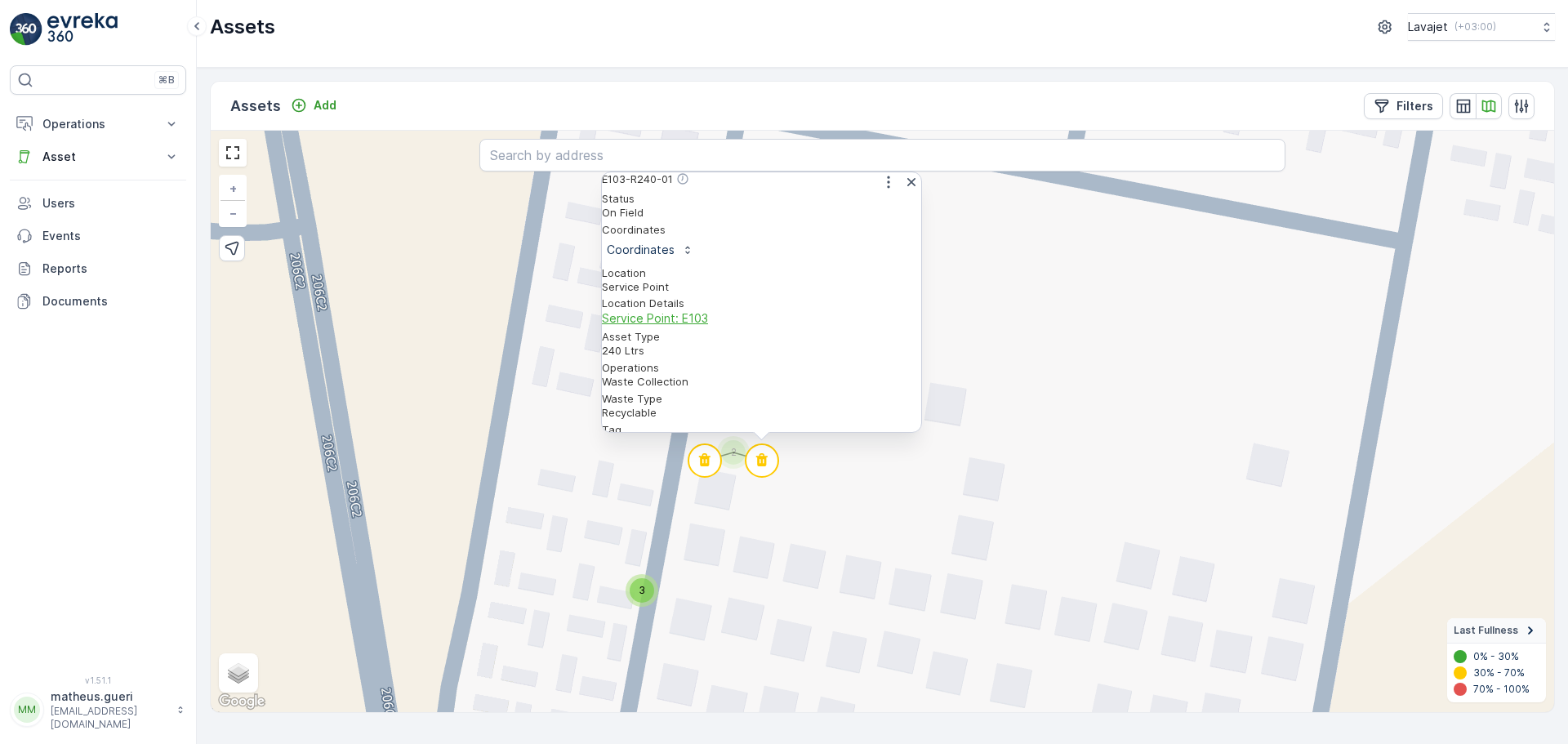
click at [862, 311] on span "Service Point: E103" at bounding box center [761, 319] width 320 height 17
click at [849, 562] on div "2 2 2 2 3 3 2 2 E103-R240-01 Status On Field Coordinates Coordinates Location S…" at bounding box center [882, 421] width 1344 height 582
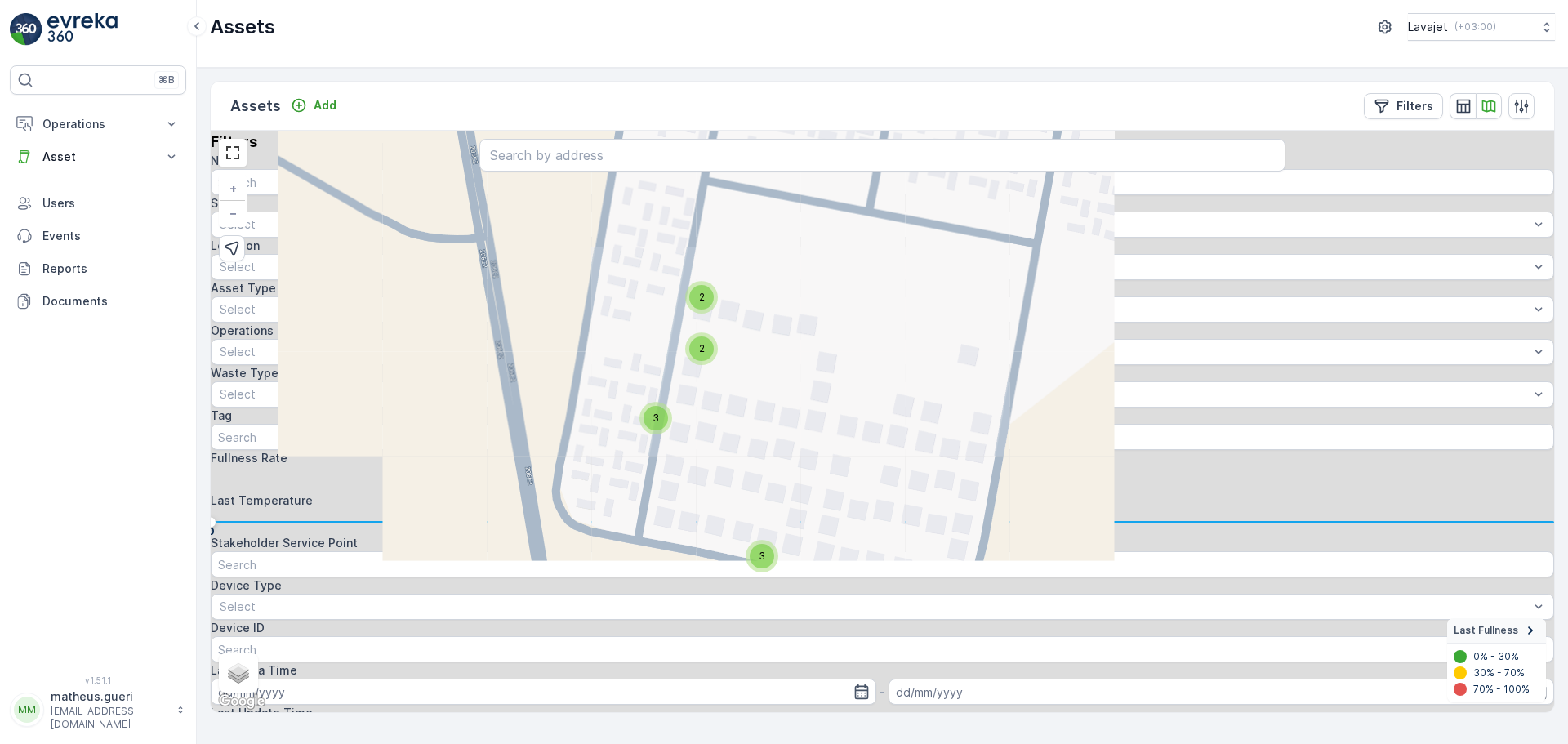
drag, startPoint x: 746, startPoint y: 465, endPoint x: 737, endPoint y: 398, distance: 67.6
click at [737, 398] on div "2 2 2 2 3 3 3 2 + − Satellite Roadmap Terrain Hybrid Leaflet Keyboard shortcuts…" at bounding box center [882, 421] width 1344 height 582
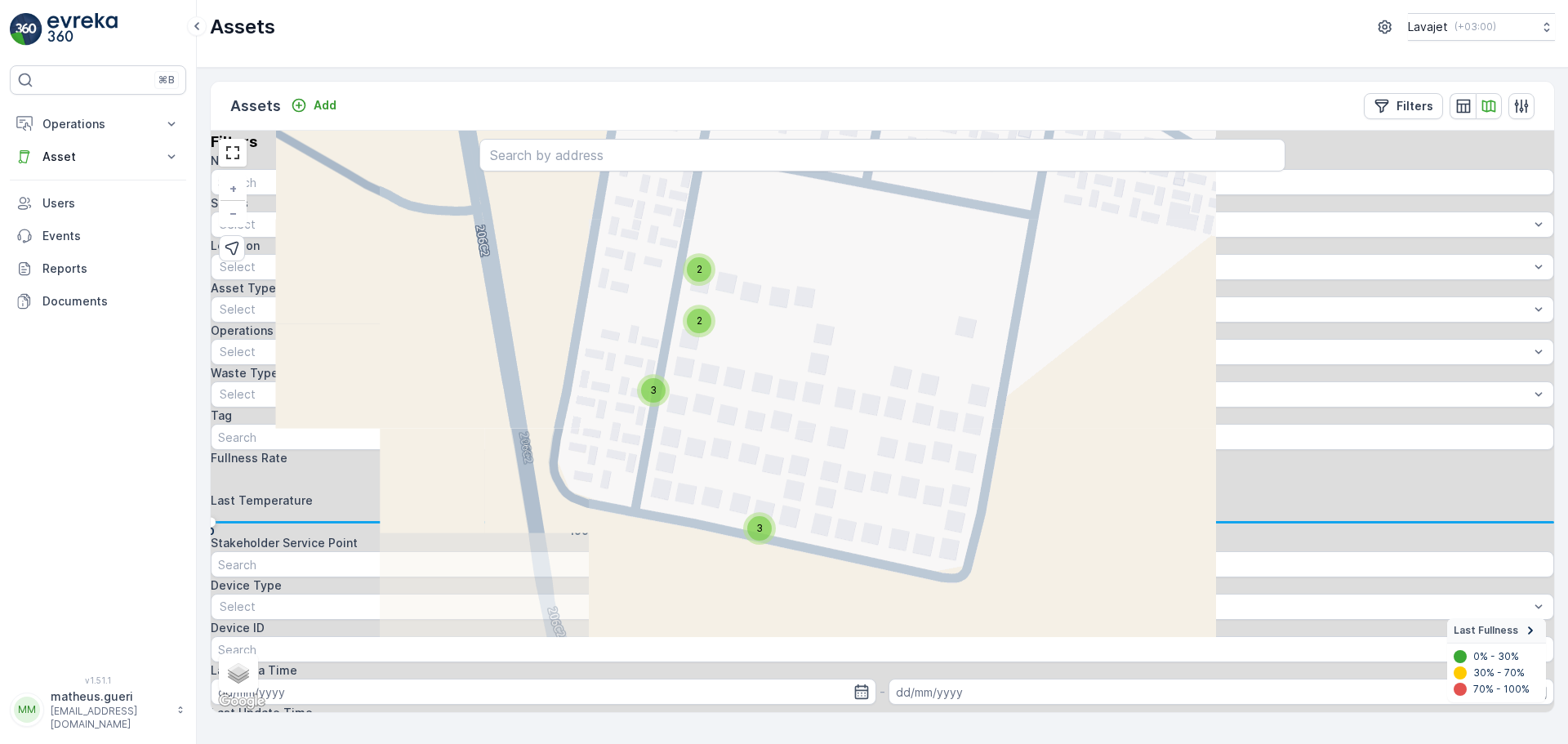
click at [657, 394] on div "3" at bounding box center [653, 390] width 25 height 25
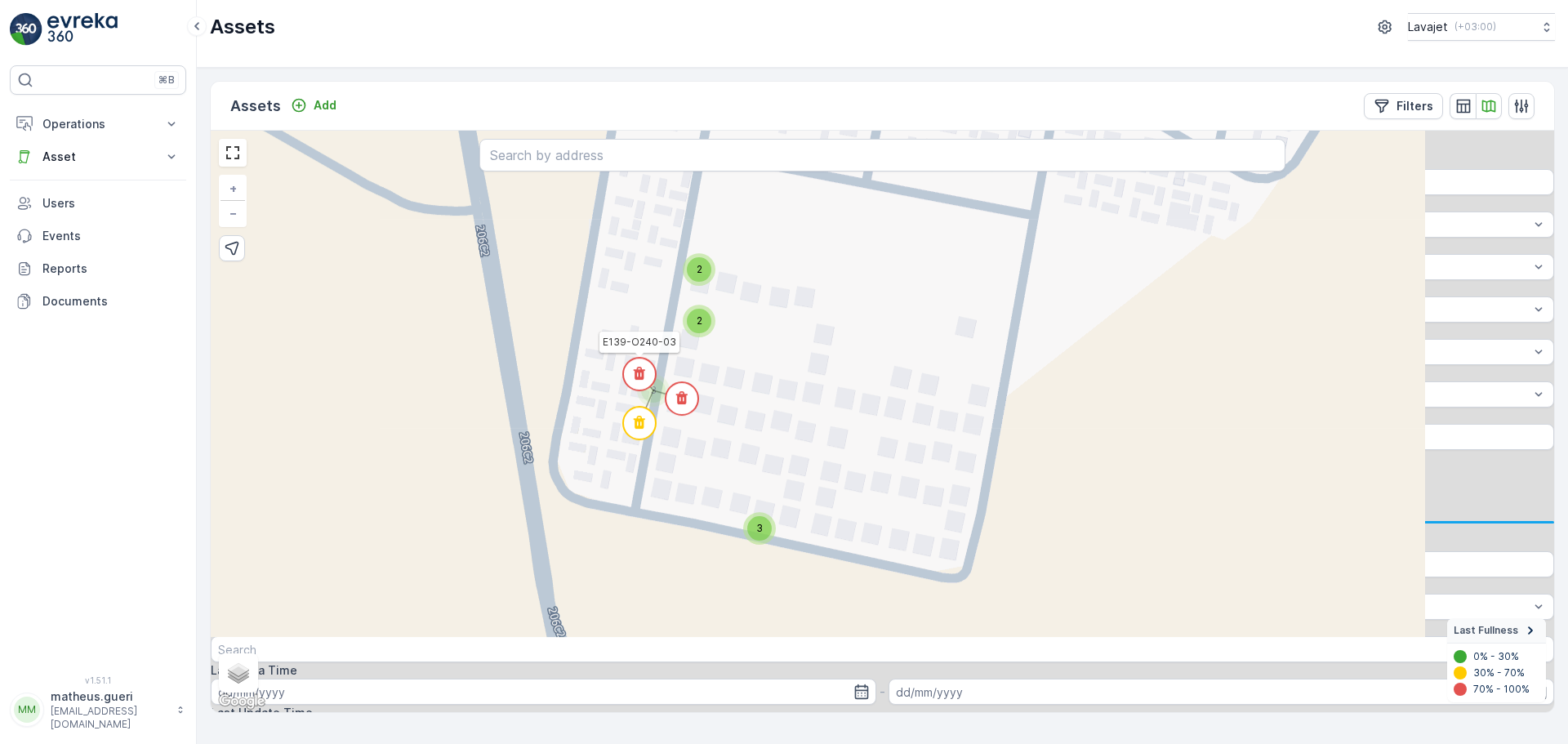
click at [643, 373] on icon at bounding box center [639, 373] width 12 height 13
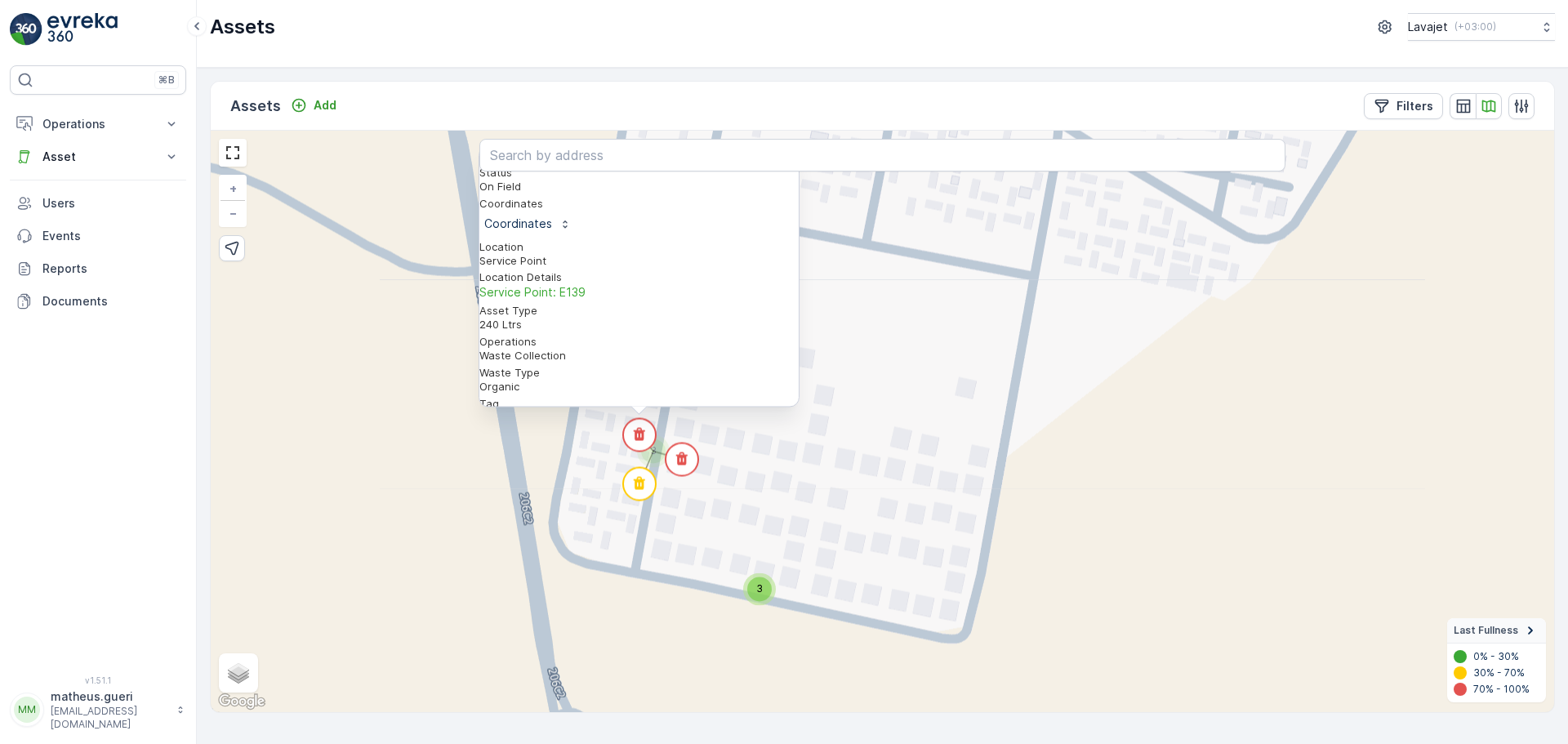
click at [754, 192] on div "E139-O240-03 Status On Field Coordinates Coordinates Location Service Point Loc…" at bounding box center [638, 277] width 320 height 260
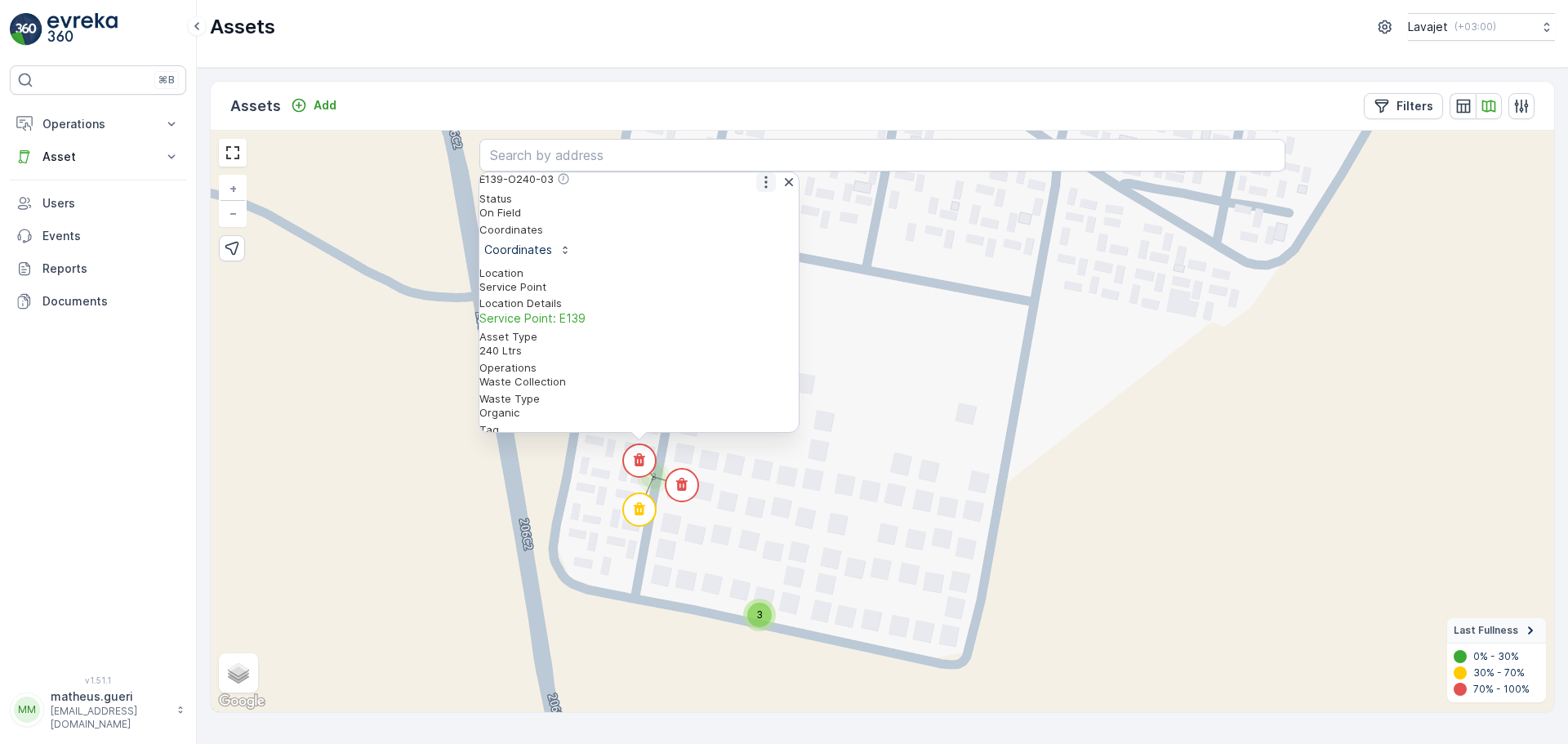
click at [758, 190] on icon "button" at bounding box center [766, 182] width 17 height 17
click at [741, 216] on span "See More Detail" at bounding box center [764, 208] width 90 height 17
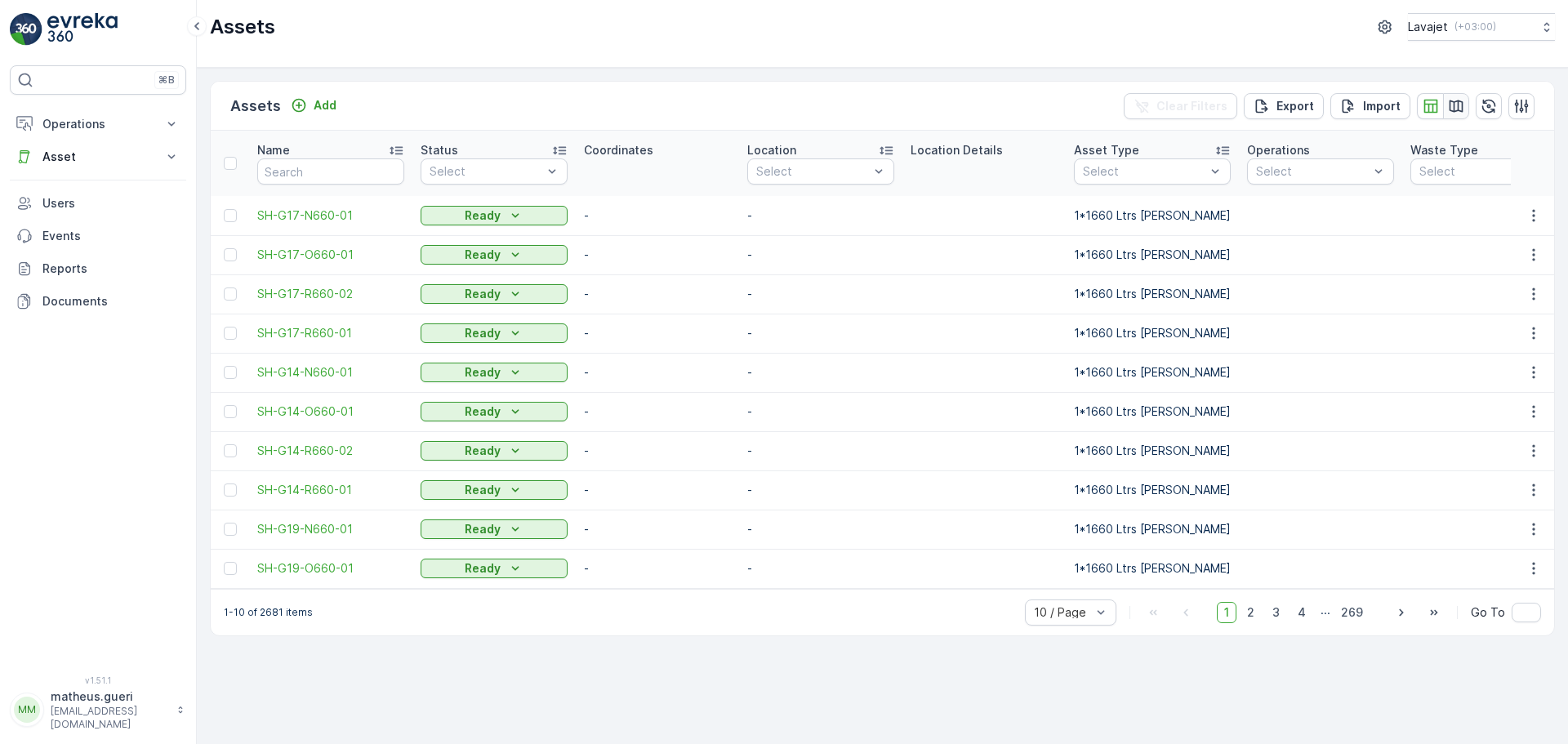
click at [1464, 106] on button "button" at bounding box center [1456, 106] width 27 height 27
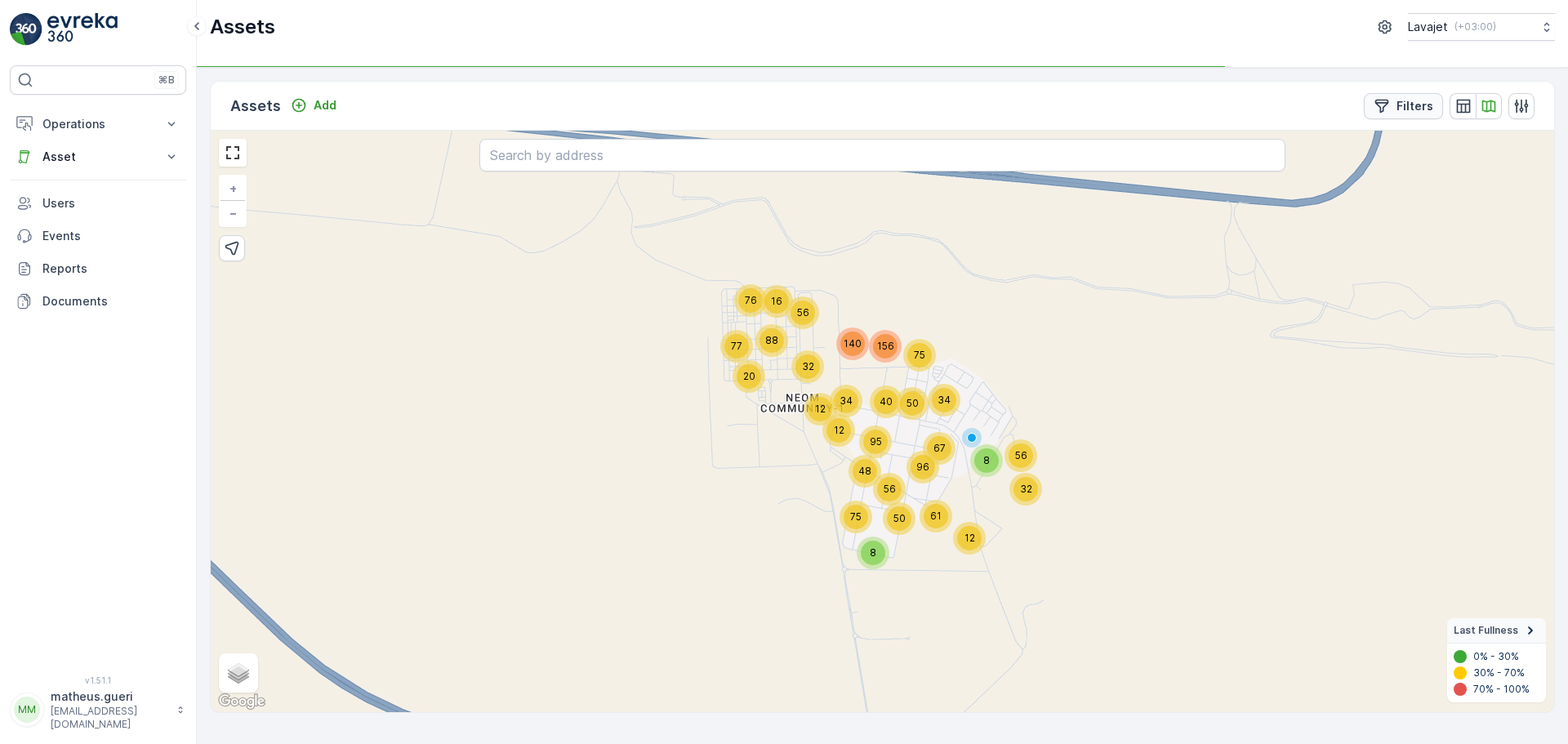
click at [1402, 108] on p "Filters" at bounding box center [1415, 106] width 36 height 17
drag, startPoint x: 1161, startPoint y: 394, endPoint x: 1344, endPoint y: 415, distance: 184.2
click at [1344, 415] on div "Filters Name Status Select Location Select Asset Type Select Operations Select …" at bounding box center [882, 447] width 1344 height 633
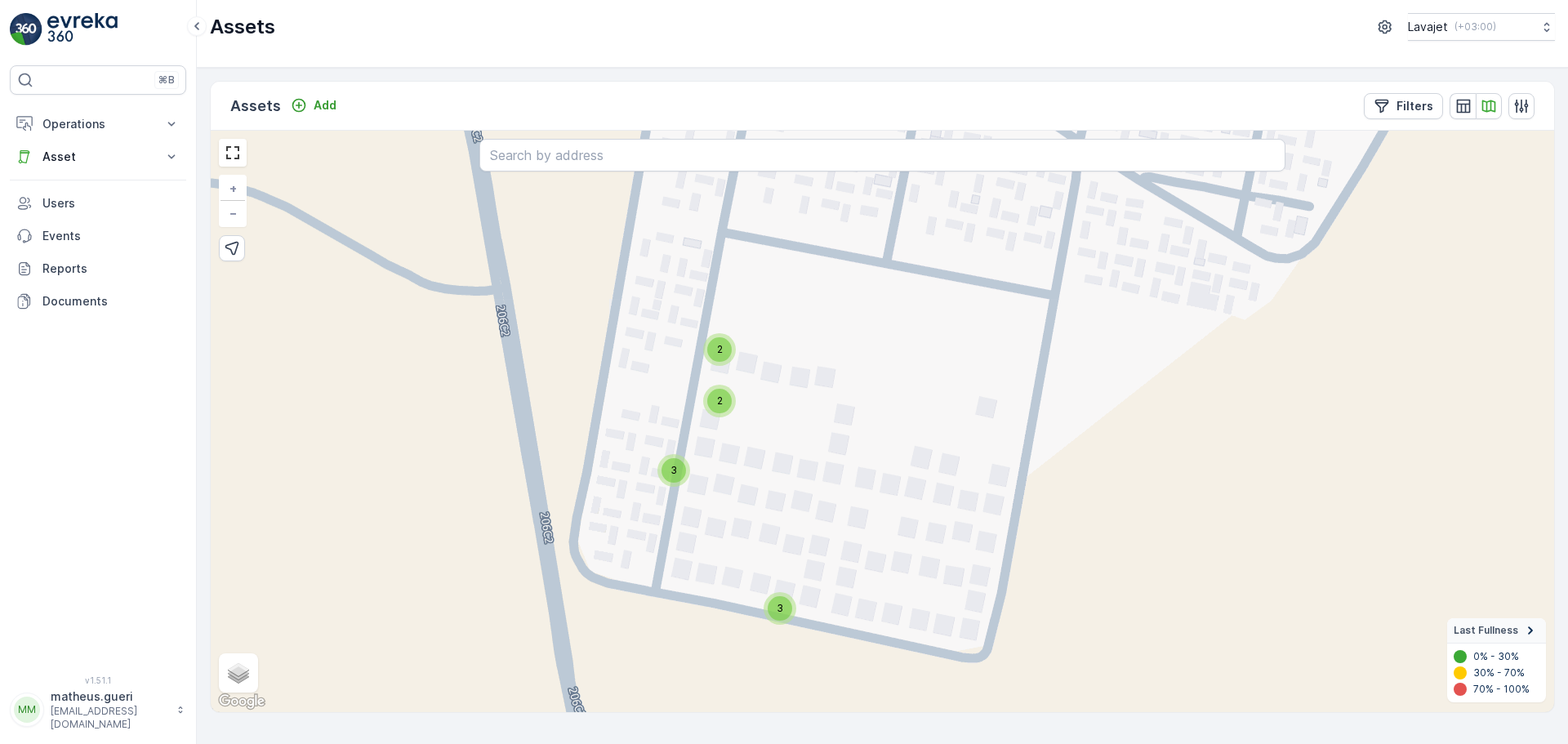
drag, startPoint x: 833, startPoint y: 469, endPoint x: 810, endPoint y: 447, distance: 31.8
click at [810, 447] on div "2 2 2 2 3 3 3 2 + − Satellite Roadmap Terrain Hybrid Leaflet Keyboard shortcuts…" at bounding box center [882, 421] width 1344 height 582
click at [715, 396] on div "2" at bounding box center [718, 400] width 25 height 25
click at [684, 466] on div "3" at bounding box center [675, 468] width 25 height 25
click at [714, 482] on circle at bounding box center [703, 476] width 32 height 32
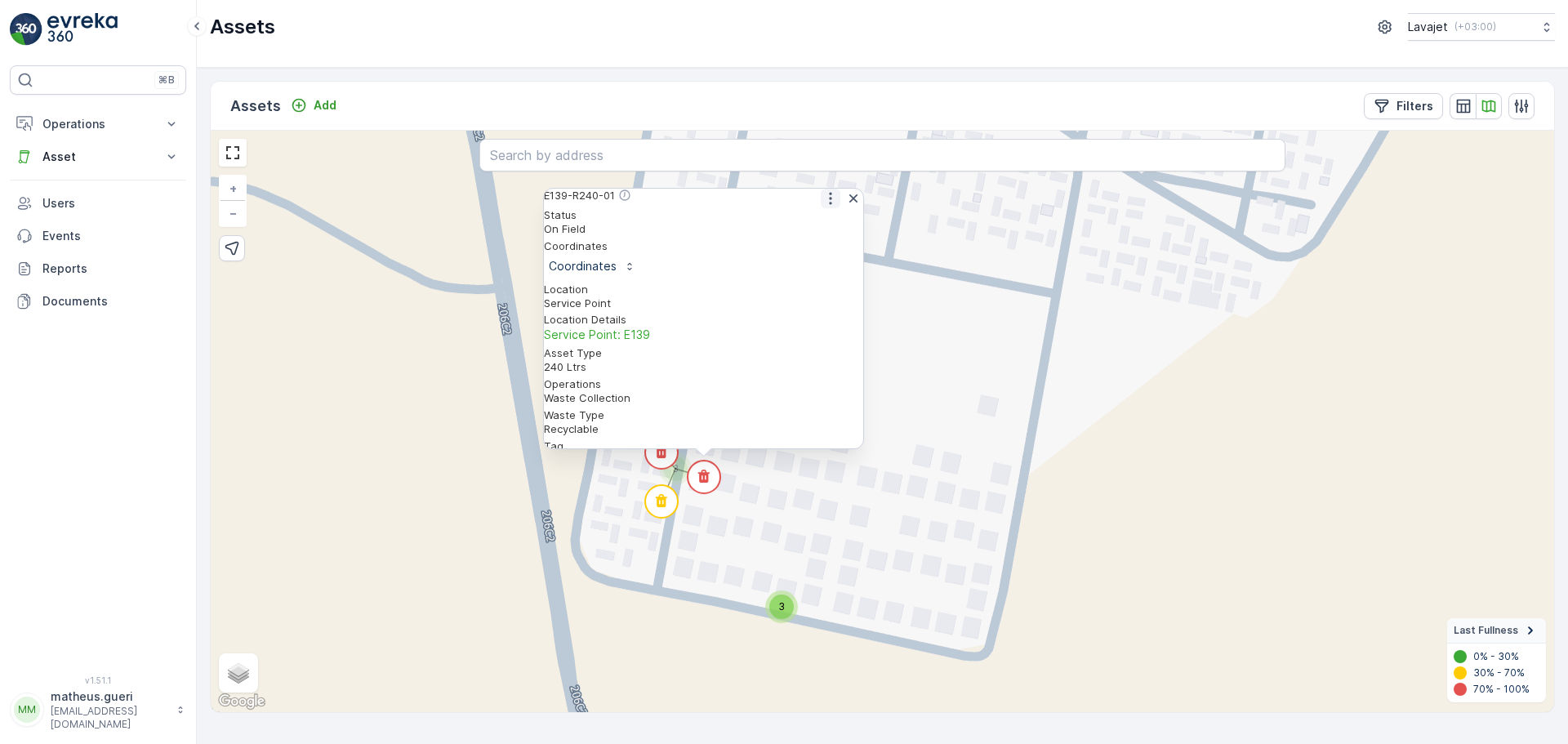
click at [829, 205] on icon "button" at bounding box center [830, 199] width 2 height 12
click at [811, 233] on span "See More Detail" at bounding box center [829, 224] width 90 height 17
click at [706, 486] on circle at bounding box center [703, 476] width 32 height 32
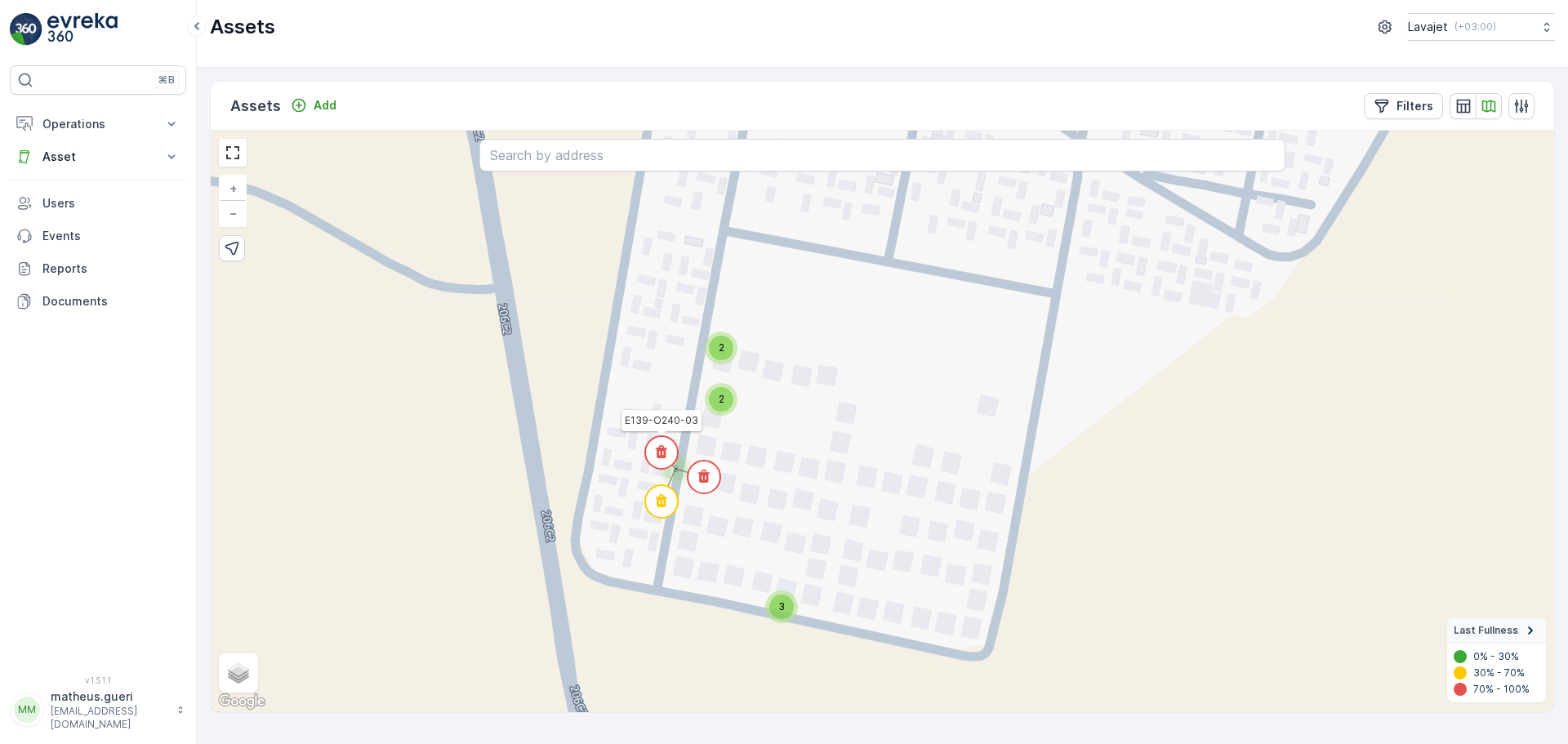
click at [667, 454] on circle at bounding box center [661, 452] width 32 height 32
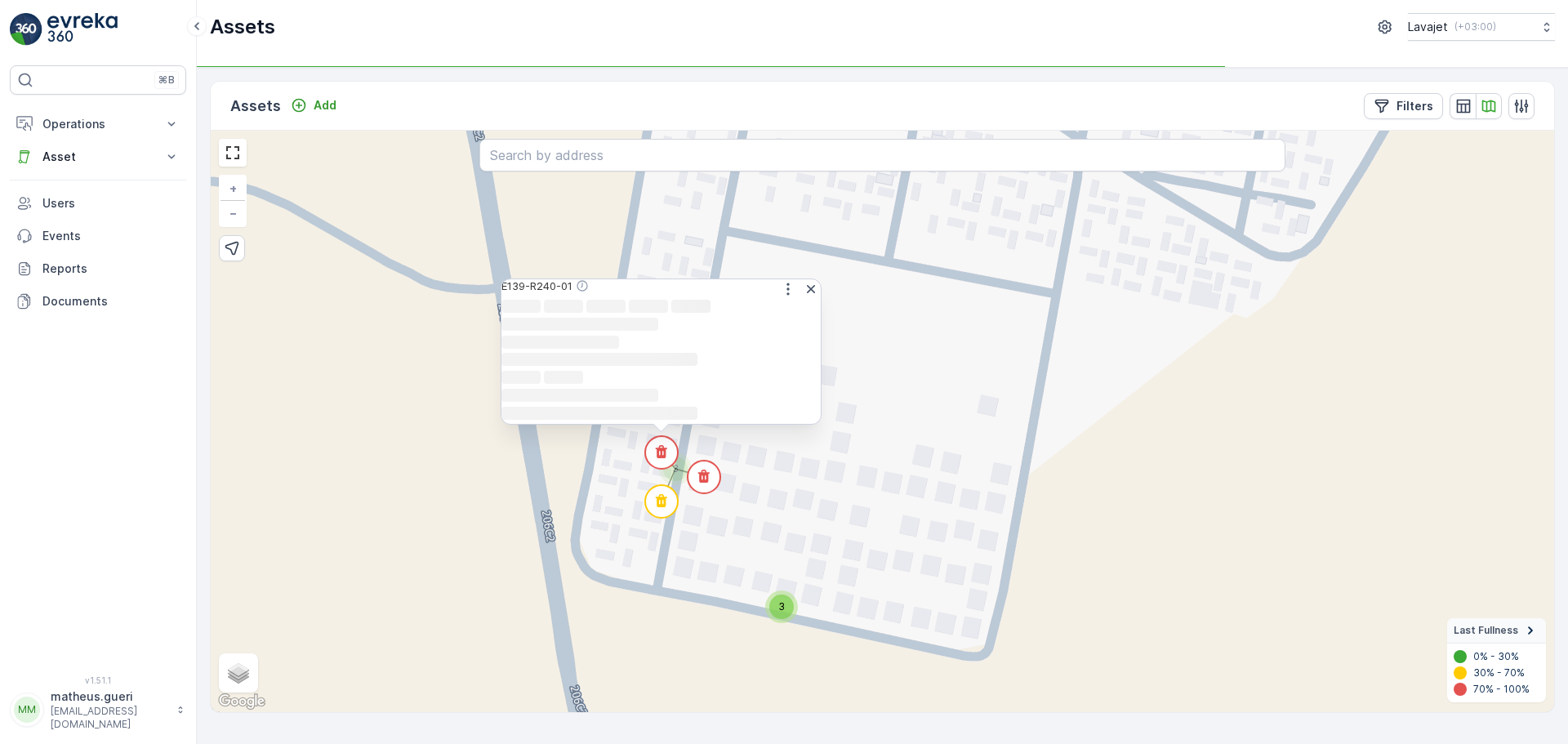
click at [667, 482] on div "3" at bounding box center [675, 468] width 32 height 32
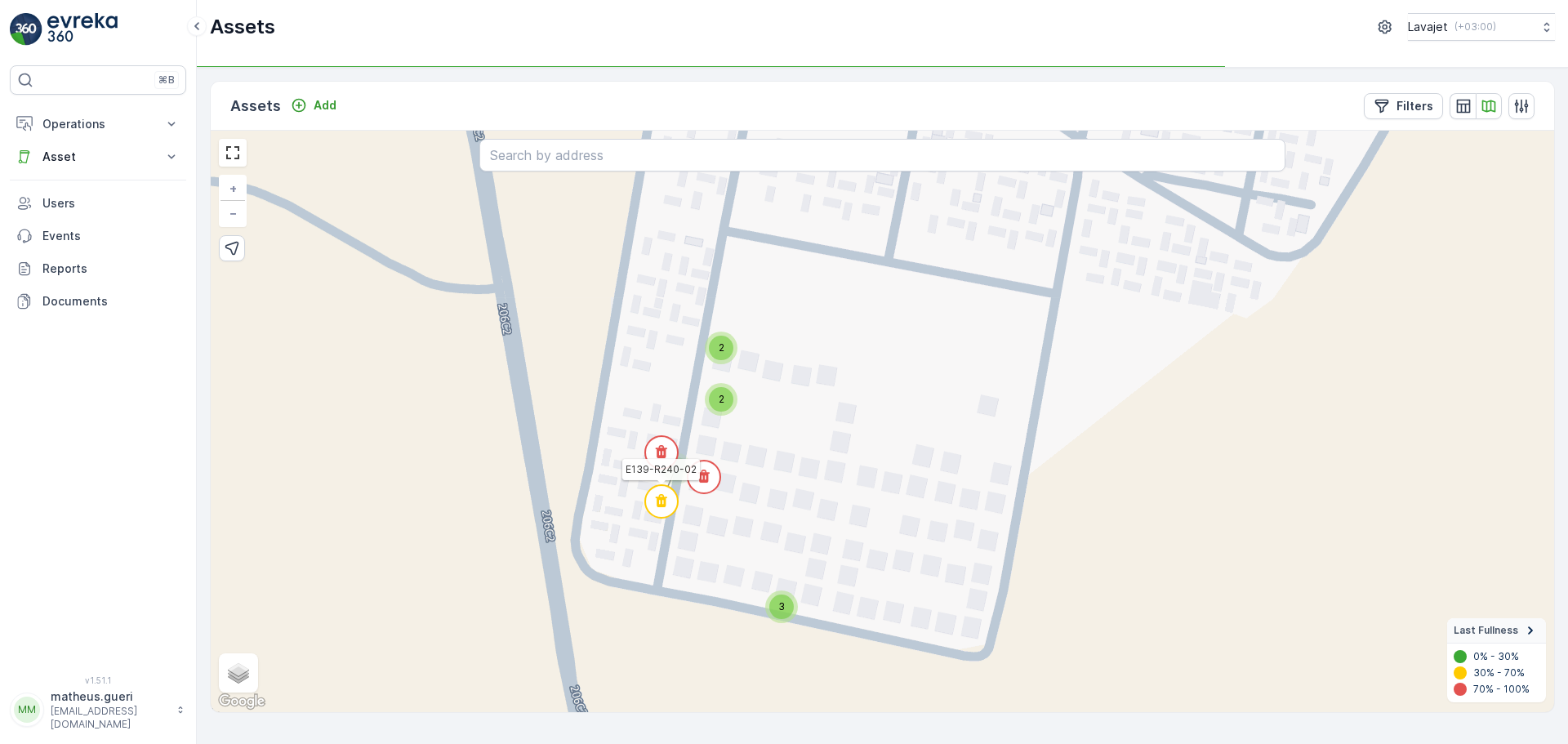
click at [667, 495] on circle at bounding box center [661, 501] width 32 height 32
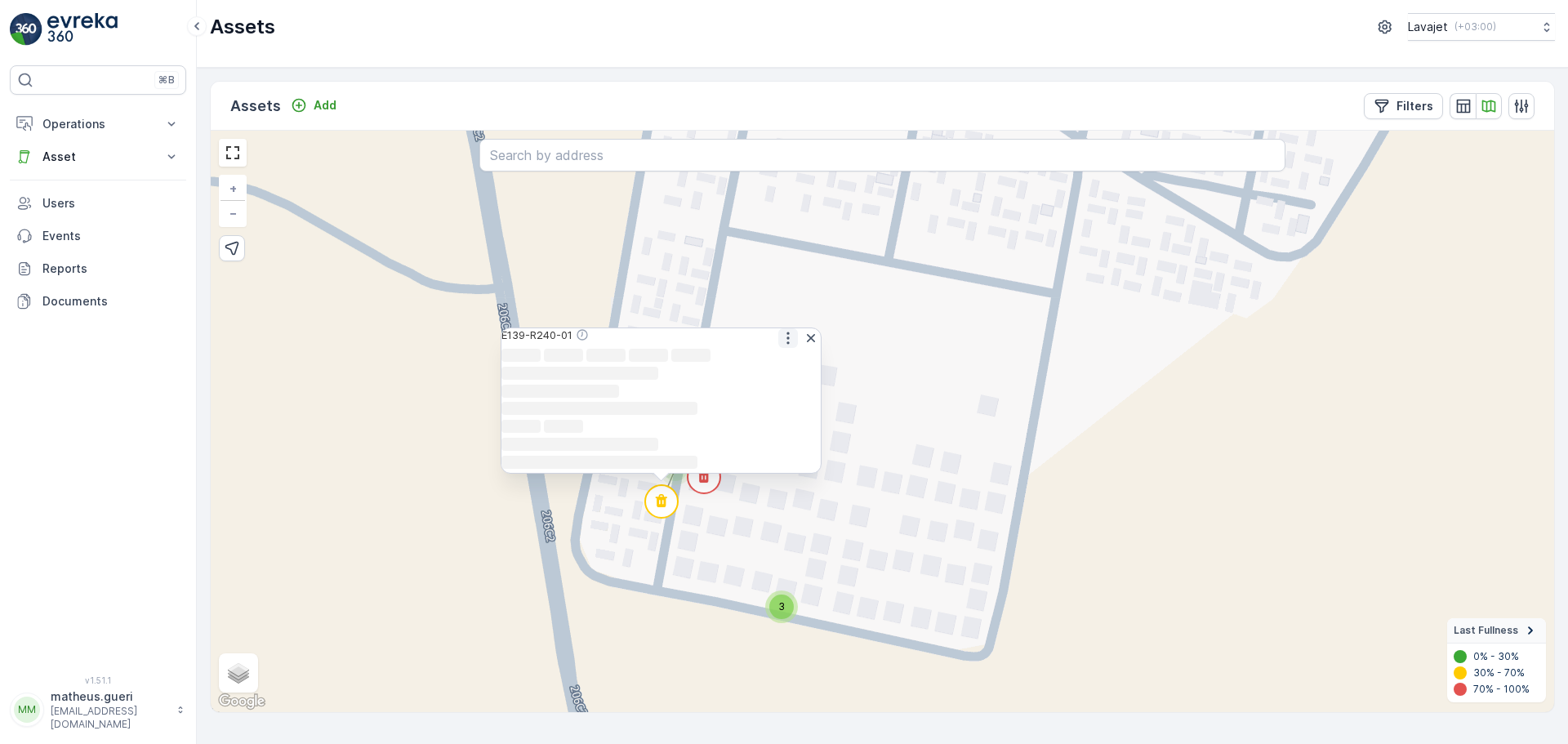
click at [787, 332] on icon "button" at bounding box center [788, 338] width 2 height 12
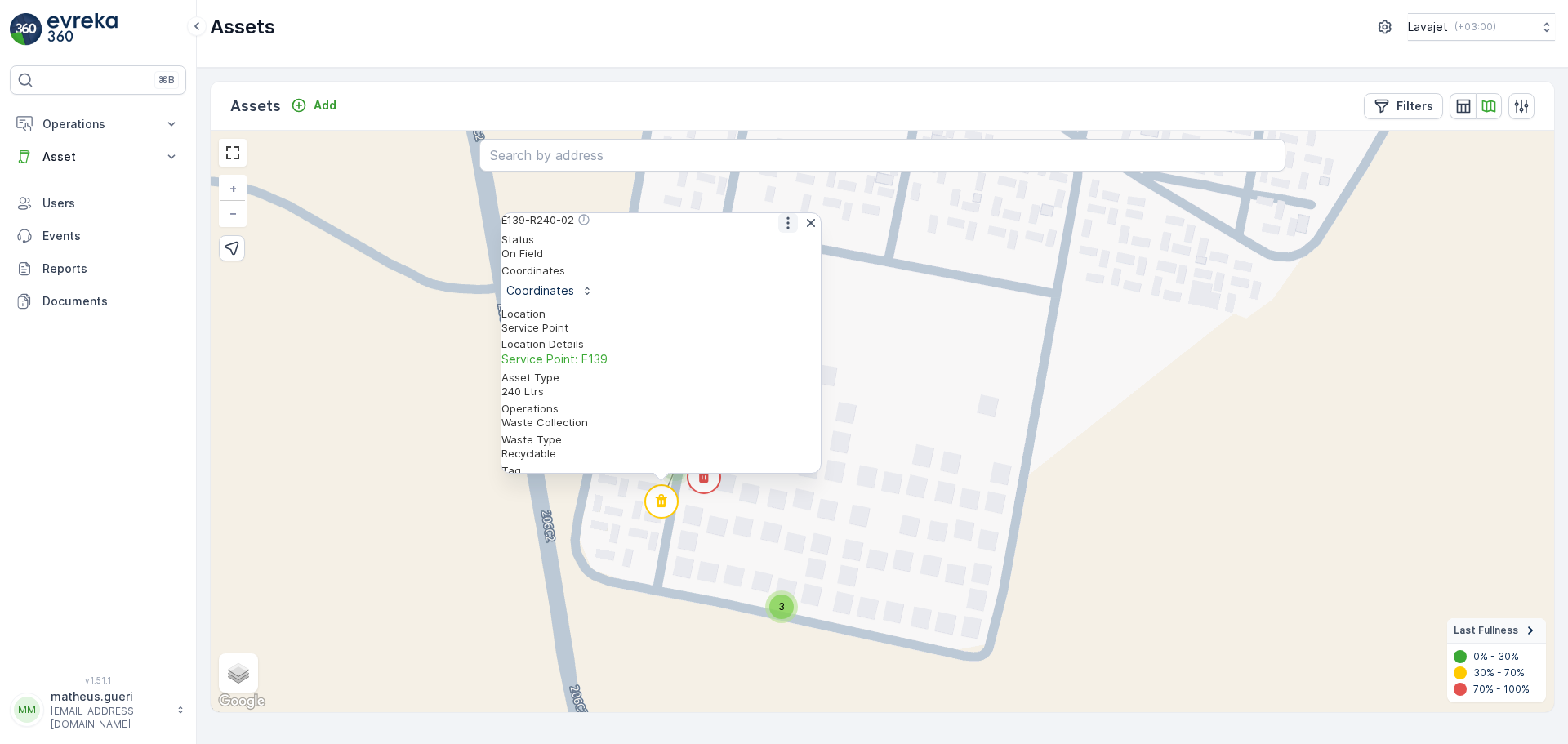
click at [786, 231] on icon "button" at bounding box center [788, 222] width 17 height 17
click at [767, 258] on span "See More Detail" at bounding box center [787, 249] width 90 height 17
click at [834, 571] on div "2 2 2 2 3 3 3 2 E139-R240-02 Status On Field Coordinates Coordinates Location S…" at bounding box center [882, 421] width 1344 height 582
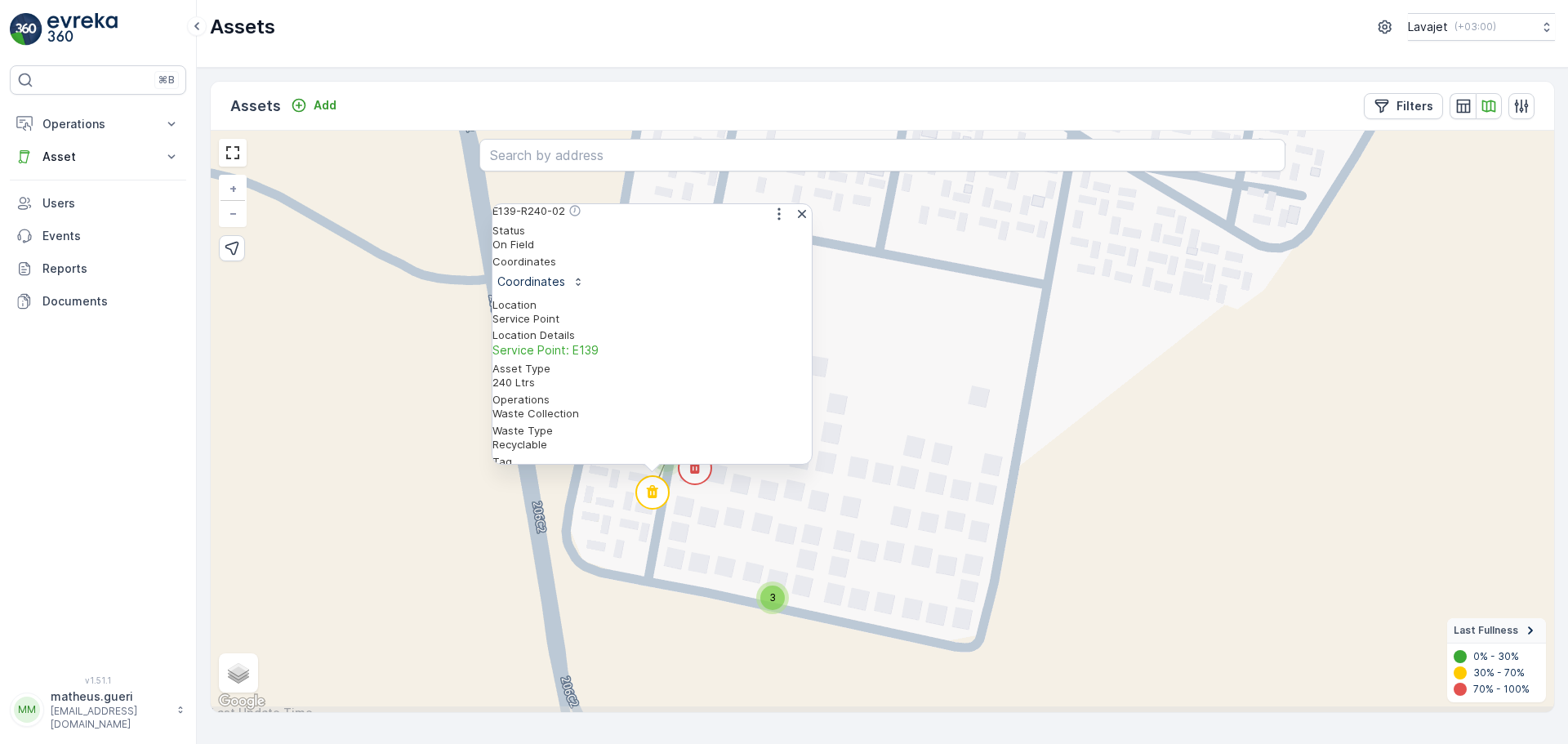
click at [767, 604] on div "3" at bounding box center [772, 597] width 25 height 25
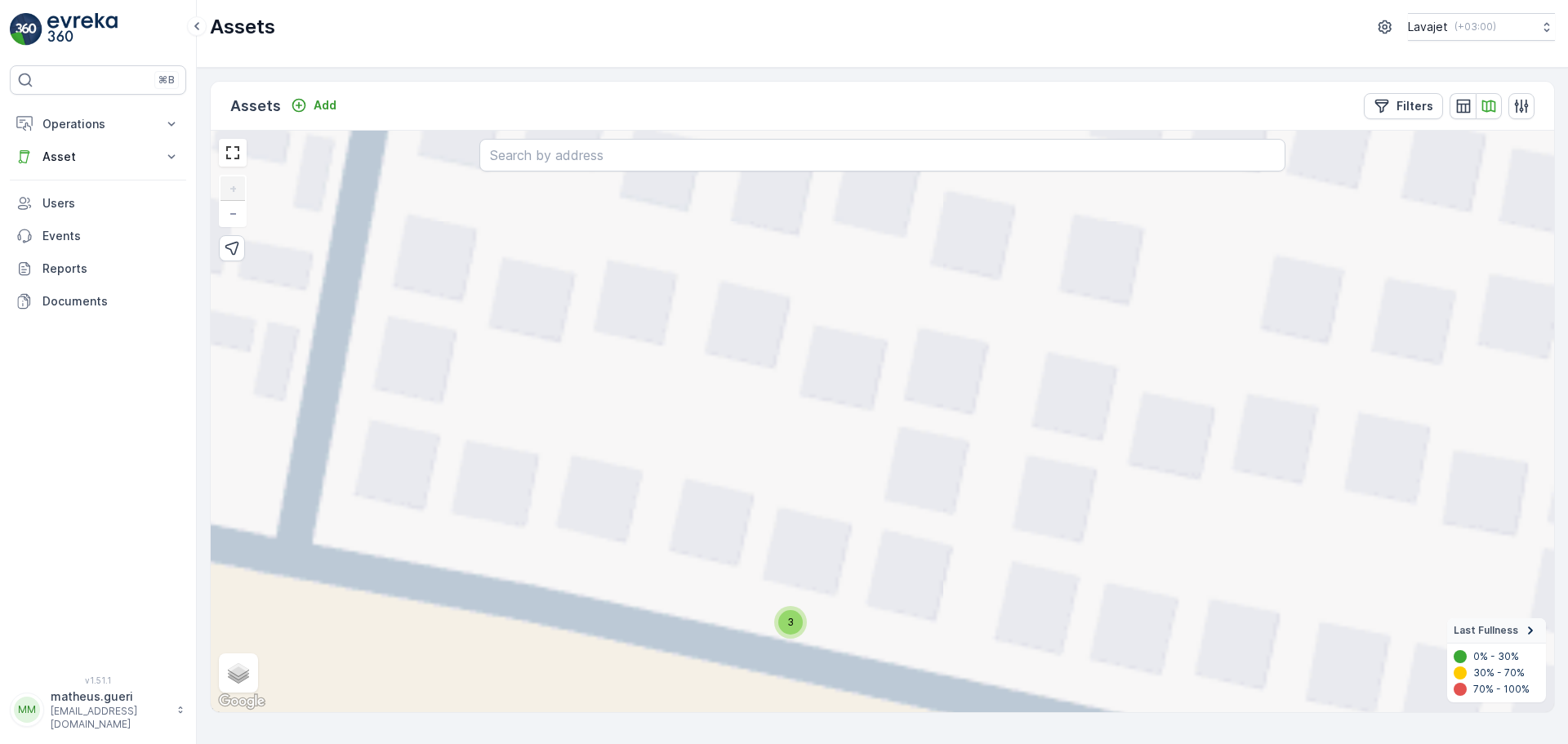
click at [802, 642] on div "2 2 2 2 3 3 3 2 2 2 2 2 3 3 2 2 + − Satellite Roadmap Terrain Hybrid Leaflet Ke…" at bounding box center [882, 421] width 1344 height 582
click at [789, 634] on div "3" at bounding box center [790, 622] width 25 height 25
click at [783, 599] on circle at bounding box center [776, 605] width 32 height 32
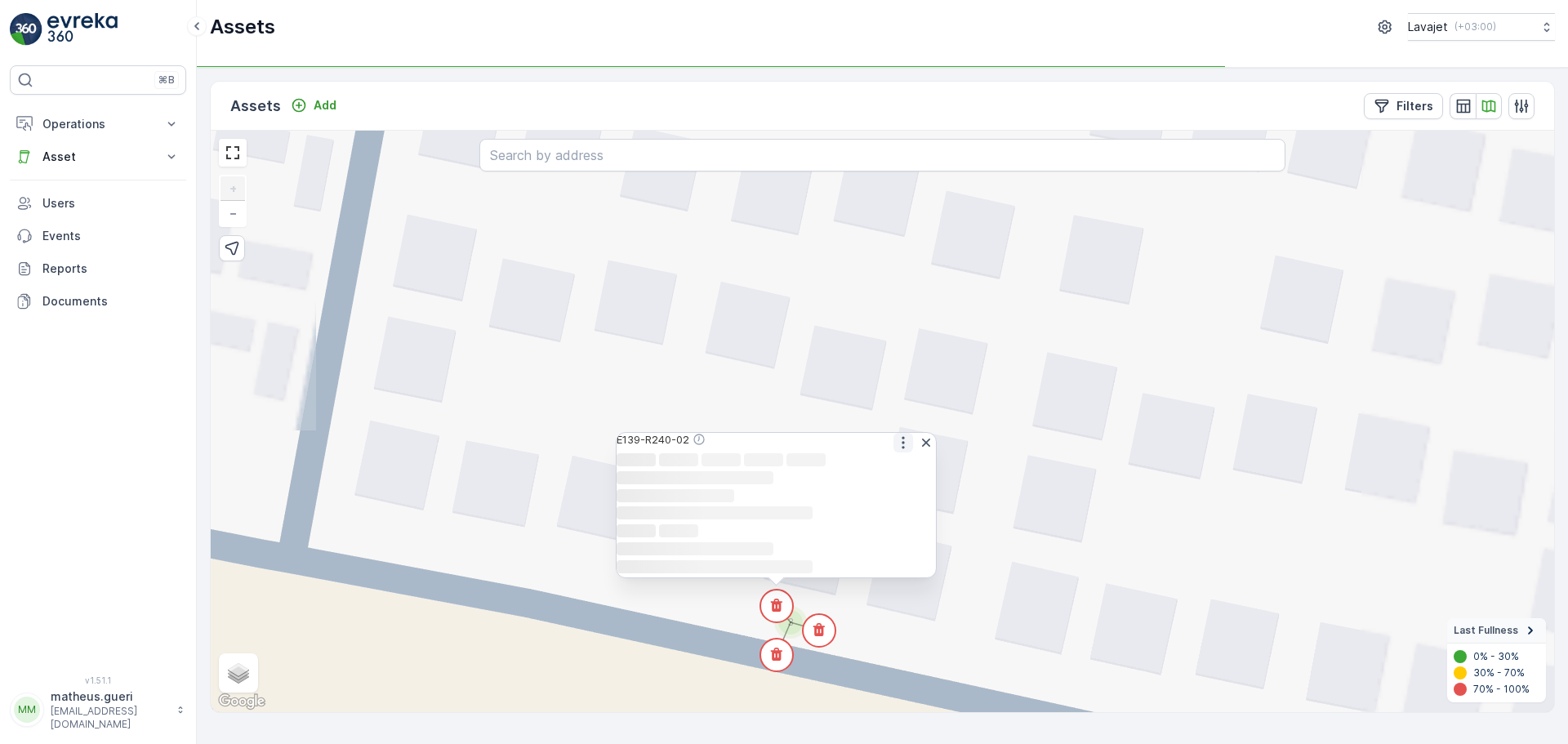
click at [902, 436] on icon "button" at bounding box center [903, 442] width 2 height 12
click at [902, 461] on span "See More Detail" at bounding box center [902, 468] width 90 height 17
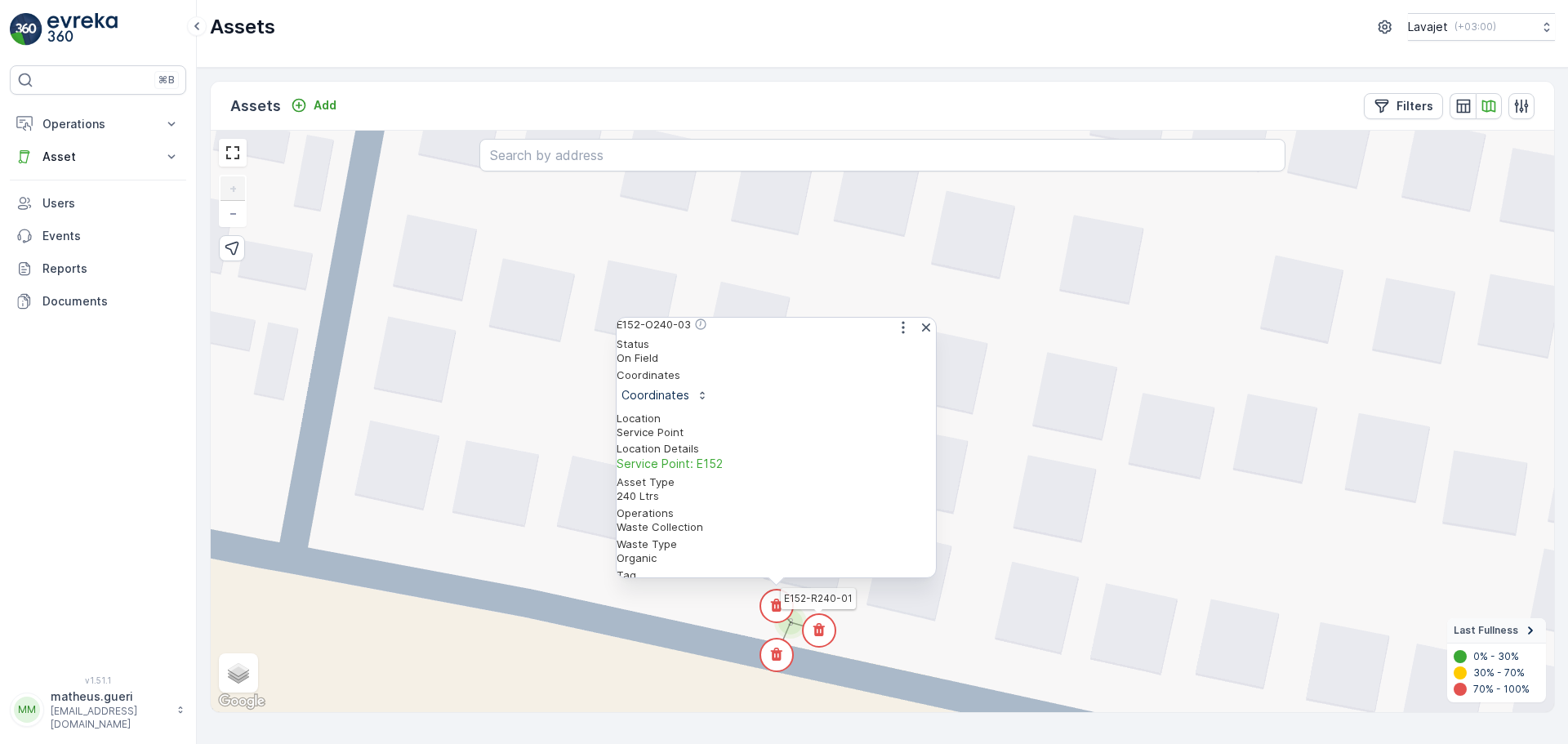
click at [826, 637] on circle at bounding box center [818, 630] width 32 height 32
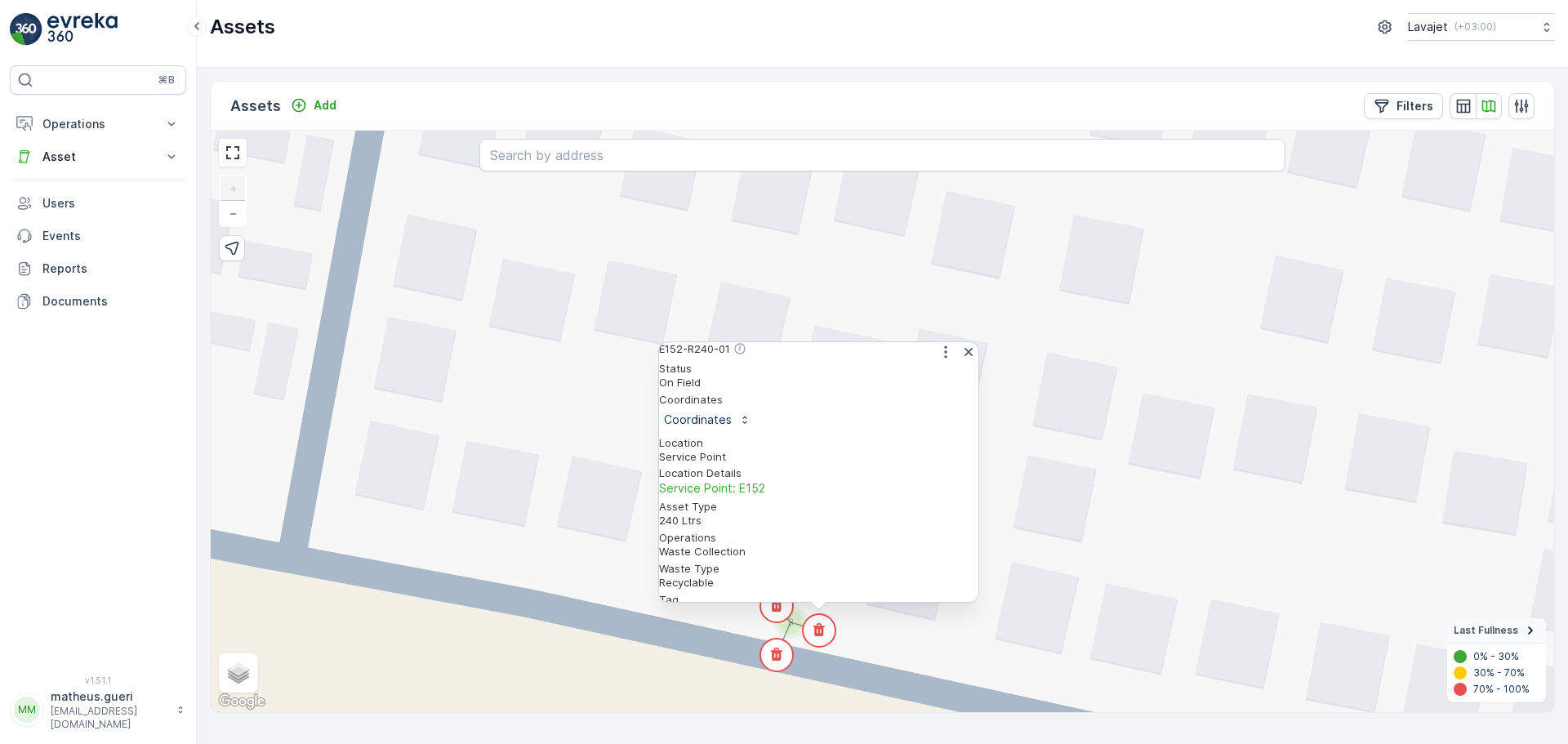
click at [936, 362] on div "E152-R240-01" at bounding box center [818, 352] width 320 height 20
click at [937, 360] on icon "button" at bounding box center [945, 352] width 17 height 17
click at [933, 377] on div "See More Detail" at bounding box center [944, 378] width 90 height 17
click at [790, 650] on circle at bounding box center [776, 654] width 32 height 32
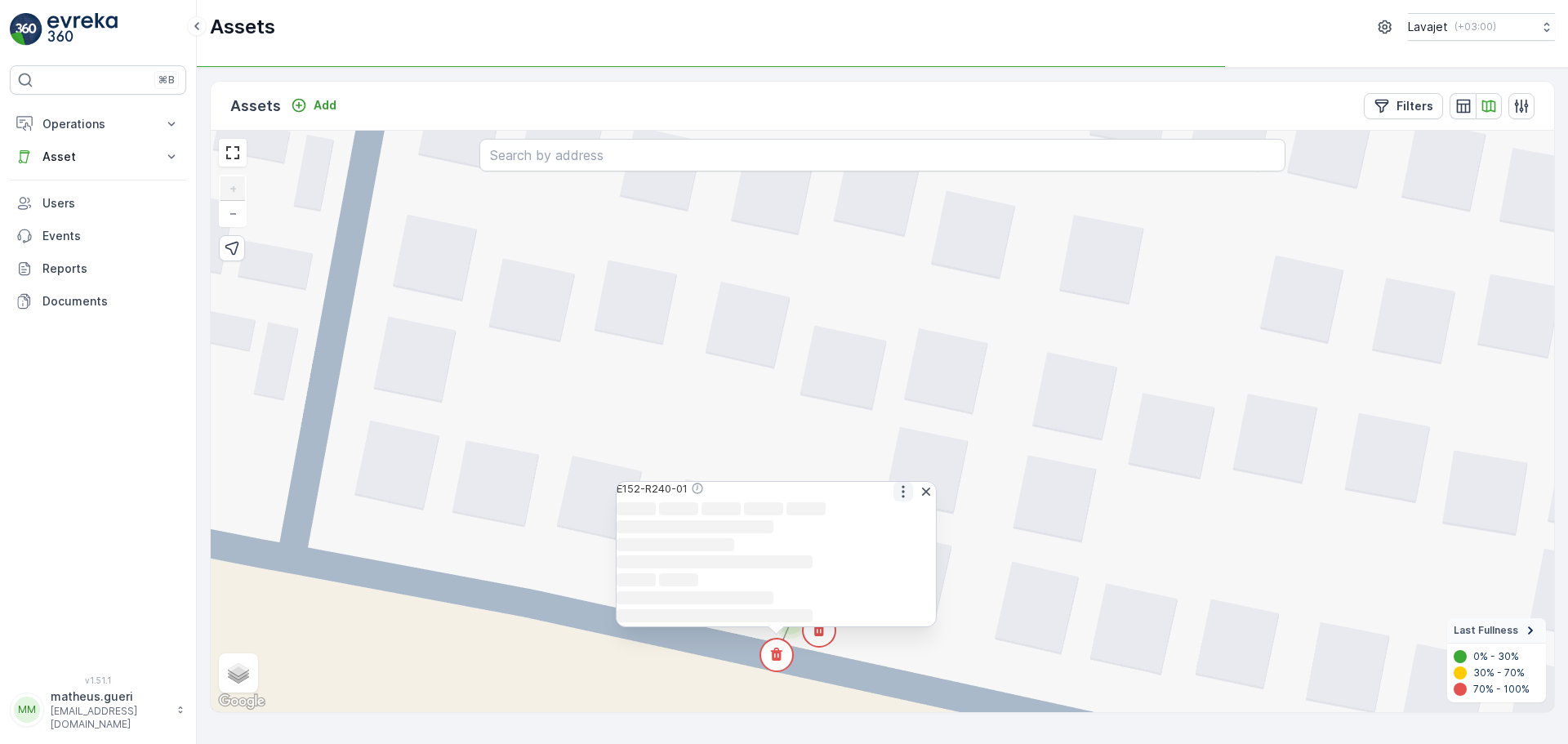
click at [897, 484] on icon "button" at bounding box center [903, 492] width 17 height 17
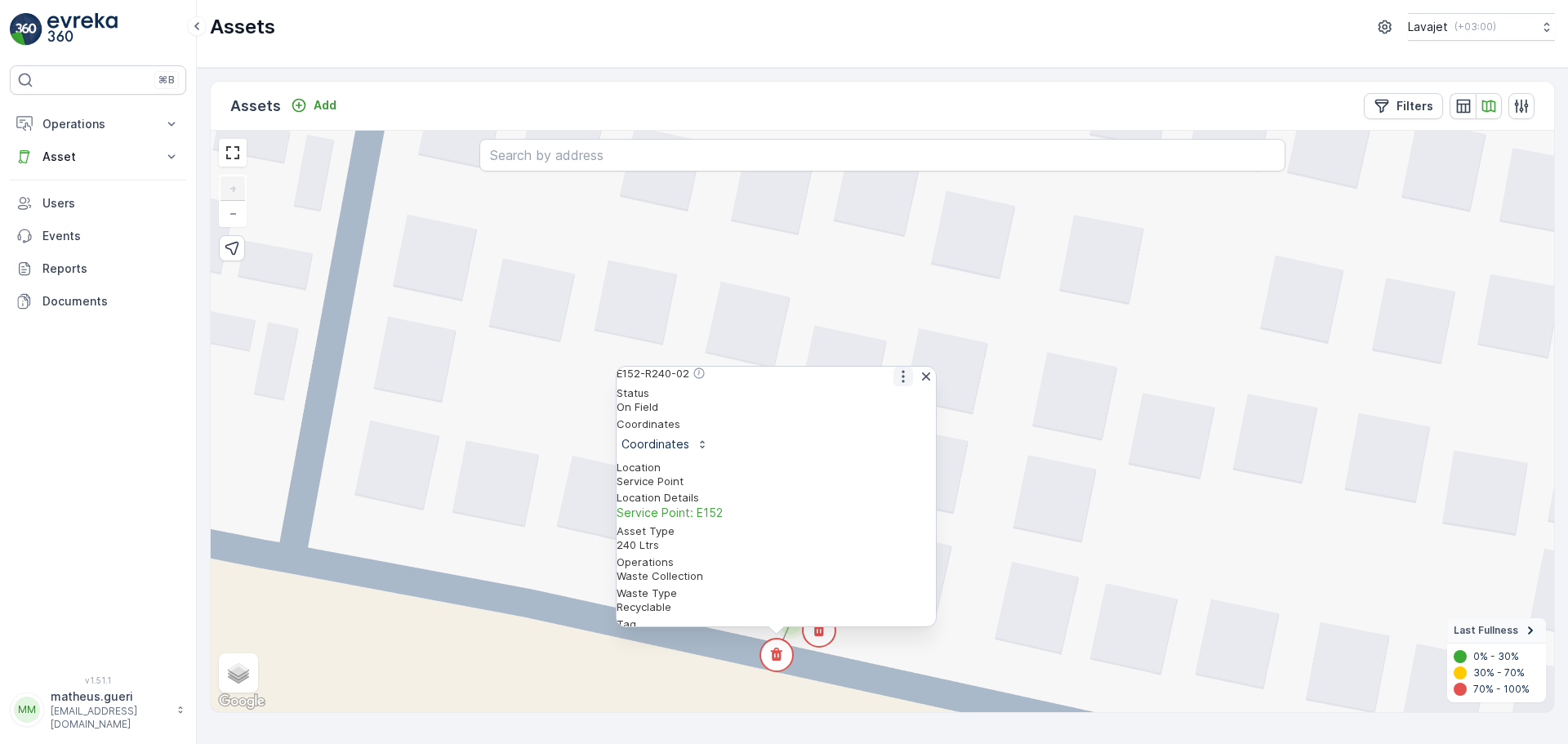
click at [901, 385] on icon "button" at bounding box center [903, 376] width 17 height 17
click at [892, 410] on span "See More Detail" at bounding box center [902, 403] width 90 height 17
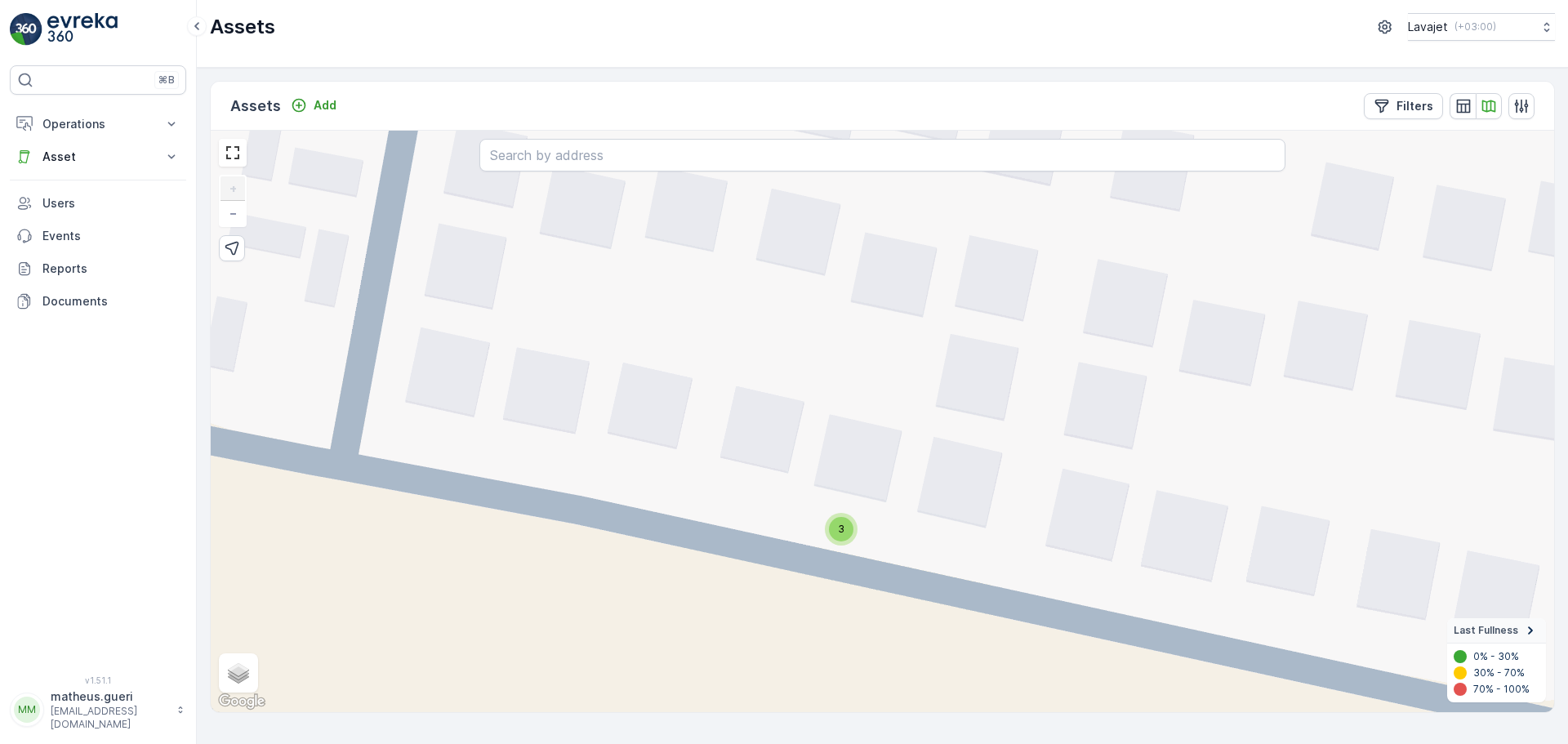
click at [845, 530] on div "3" at bounding box center [841, 529] width 25 height 25
click at [932, 518] on div "2 2 2 2 3 3 2 2 E152-R240-02 E152-R240-01 + − Satellite Roadmap Terrain Hybrid …" at bounding box center [882, 421] width 1344 height 582
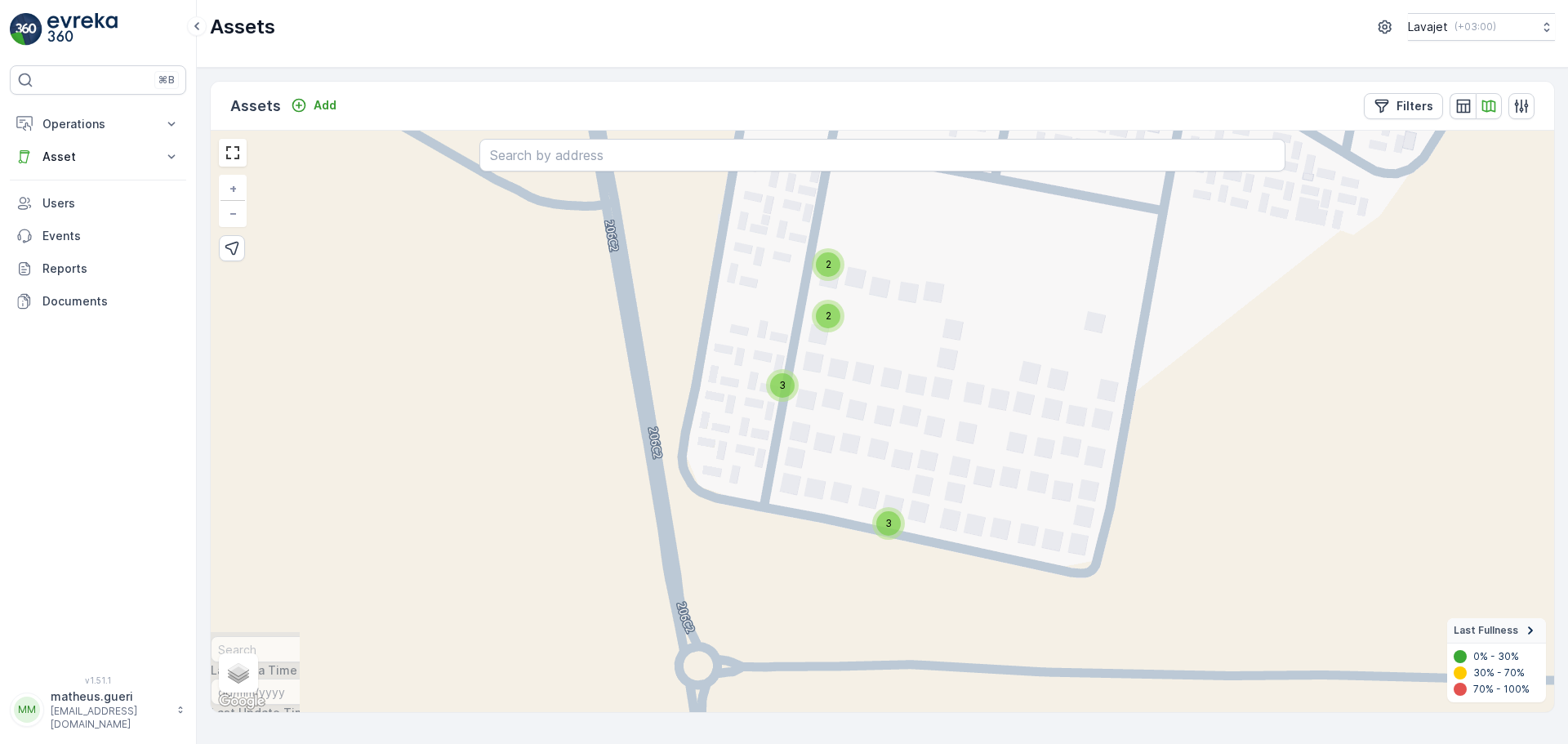
drag, startPoint x: 998, startPoint y: 539, endPoint x: 886, endPoint y: 577, distance: 118.3
click at [886, 577] on div "2 2 2 2 3 3 3 2 + − Satellite Roadmap Terrain Hybrid Leaflet Keyboard shortcuts…" at bounding box center [882, 421] width 1344 height 582
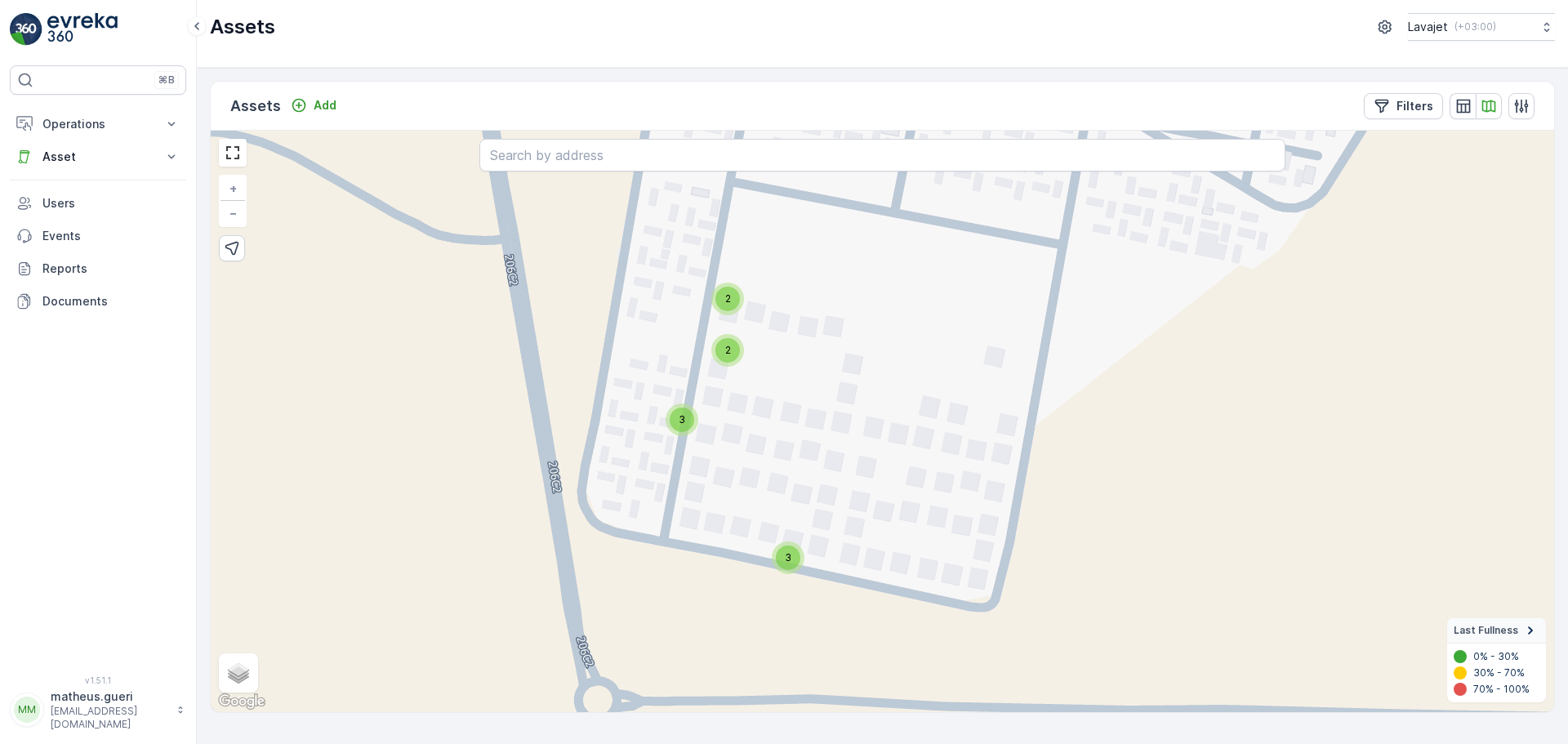
click at [676, 422] on div "3" at bounding box center [682, 419] width 25 height 25
click at [853, 483] on div "2 2 2 2 3 3 3 2 + − Satellite Roadmap Terrain Hybrid Leaflet Keyboard shortcuts…" at bounding box center [882, 421] width 1344 height 582
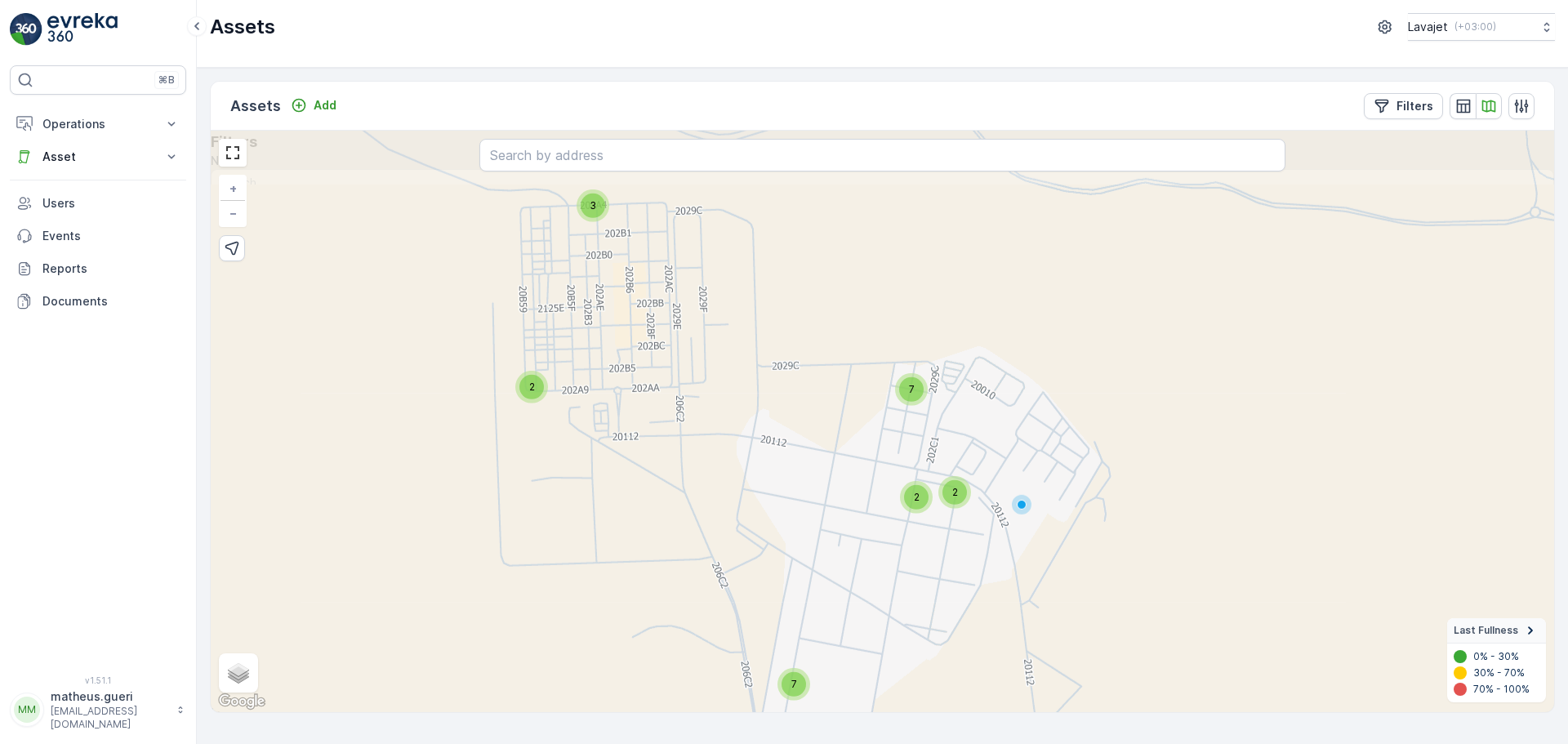
drag, startPoint x: 818, startPoint y: 504, endPoint x: 807, endPoint y: 556, distance: 53.2
click at [807, 556] on div "3 2 7 3 7 2 2 + − Satellite Roadmap Terrain Hybrid Leaflet Keyboard shortcuts M…" at bounding box center [882, 421] width 1344 height 582
click at [531, 394] on div "2" at bounding box center [531, 387] width 25 height 25
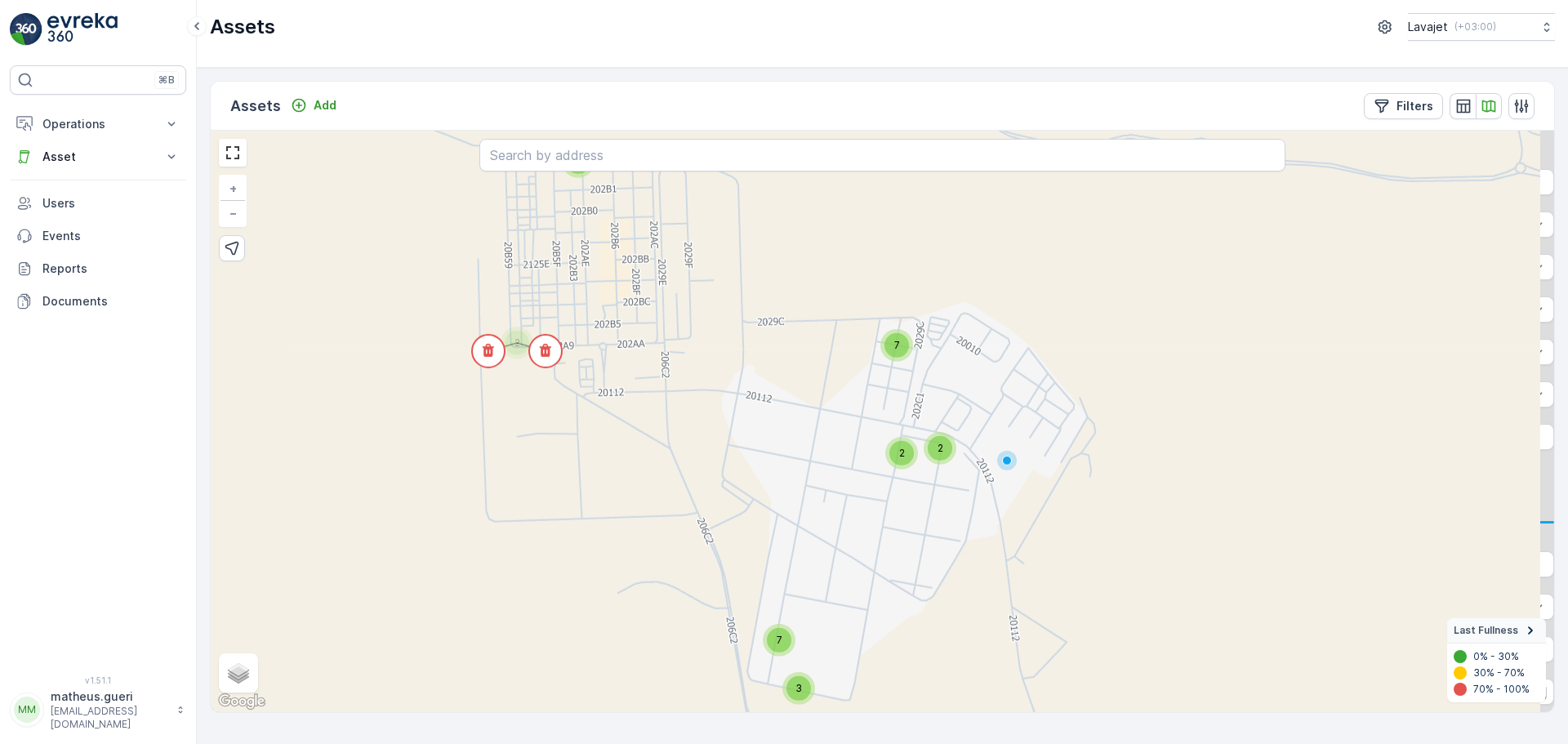
drag, startPoint x: 706, startPoint y: 550, endPoint x: 616, endPoint y: 329, distance: 238.6
click at [616, 329] on div "3 2 7 3 7 2 2 + − Satellite Roadmap Terrain Hybrid Leaflet Keyboard shortcuts M…" at bounding box center [882, 421] width 1344 height 582
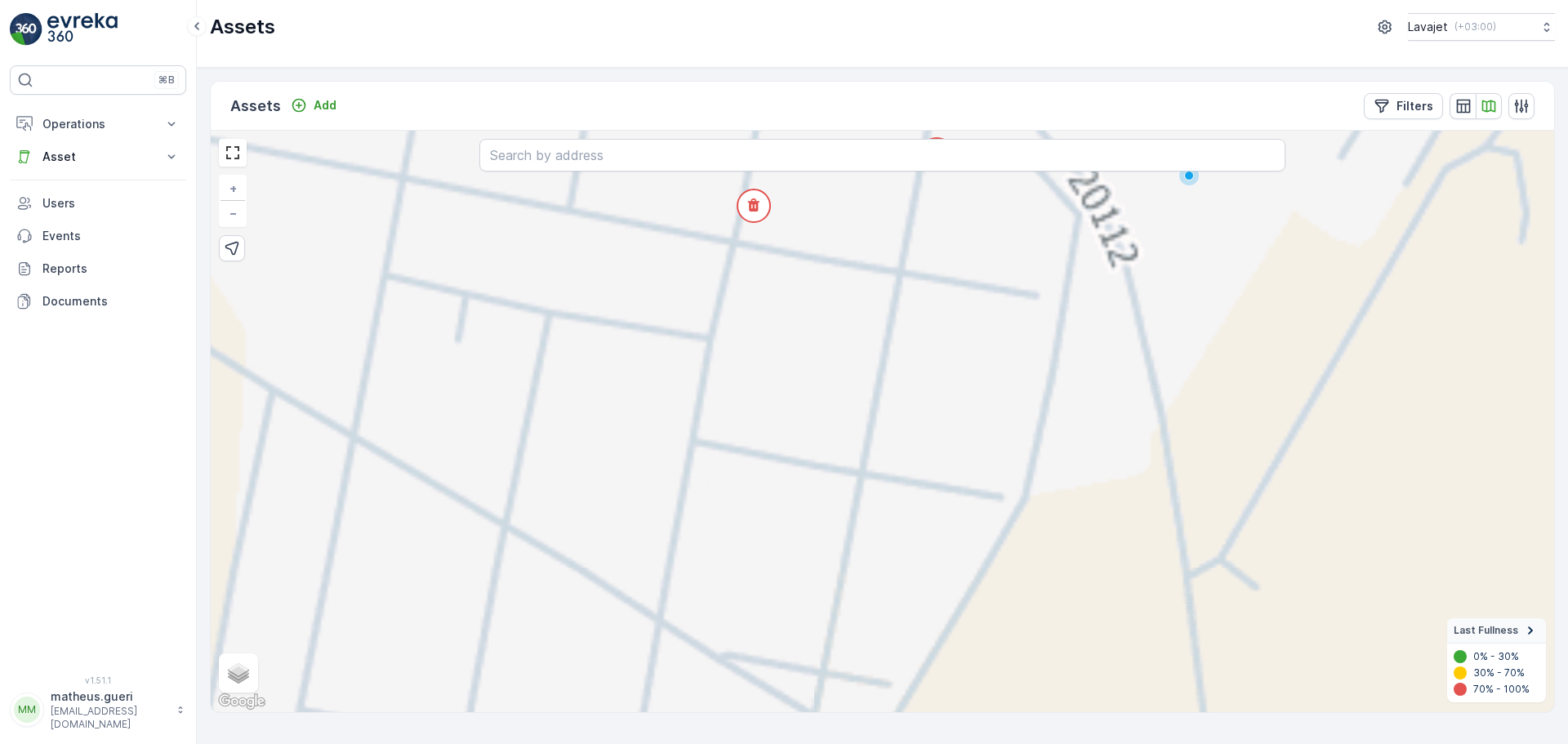
drag, startPoint x: 846, startPoint y: 318, endPoint x: 693, endPoint y: 662, distance: 376.5
click at [693, 670] on div "3 2 7 3 7 2 2 2 2 2 2 3 3 3 2 + − Satellite Roadmap Terrain Hybrid Leaflet Keyb…" at bounding box center [882, 421] width 1344 height 582
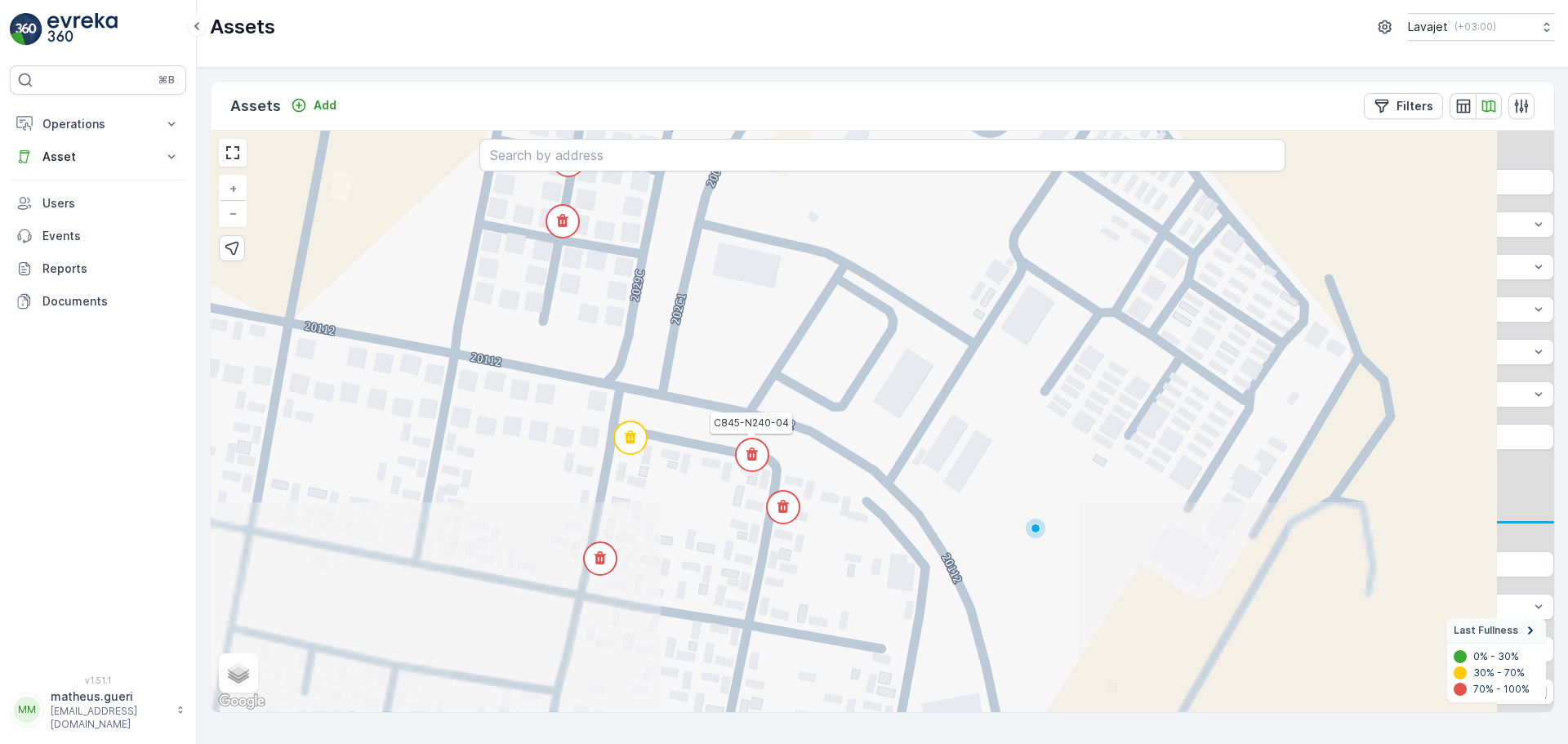
click at [754, 464] on circle at bounding box center [752, 455] width 32 height 32
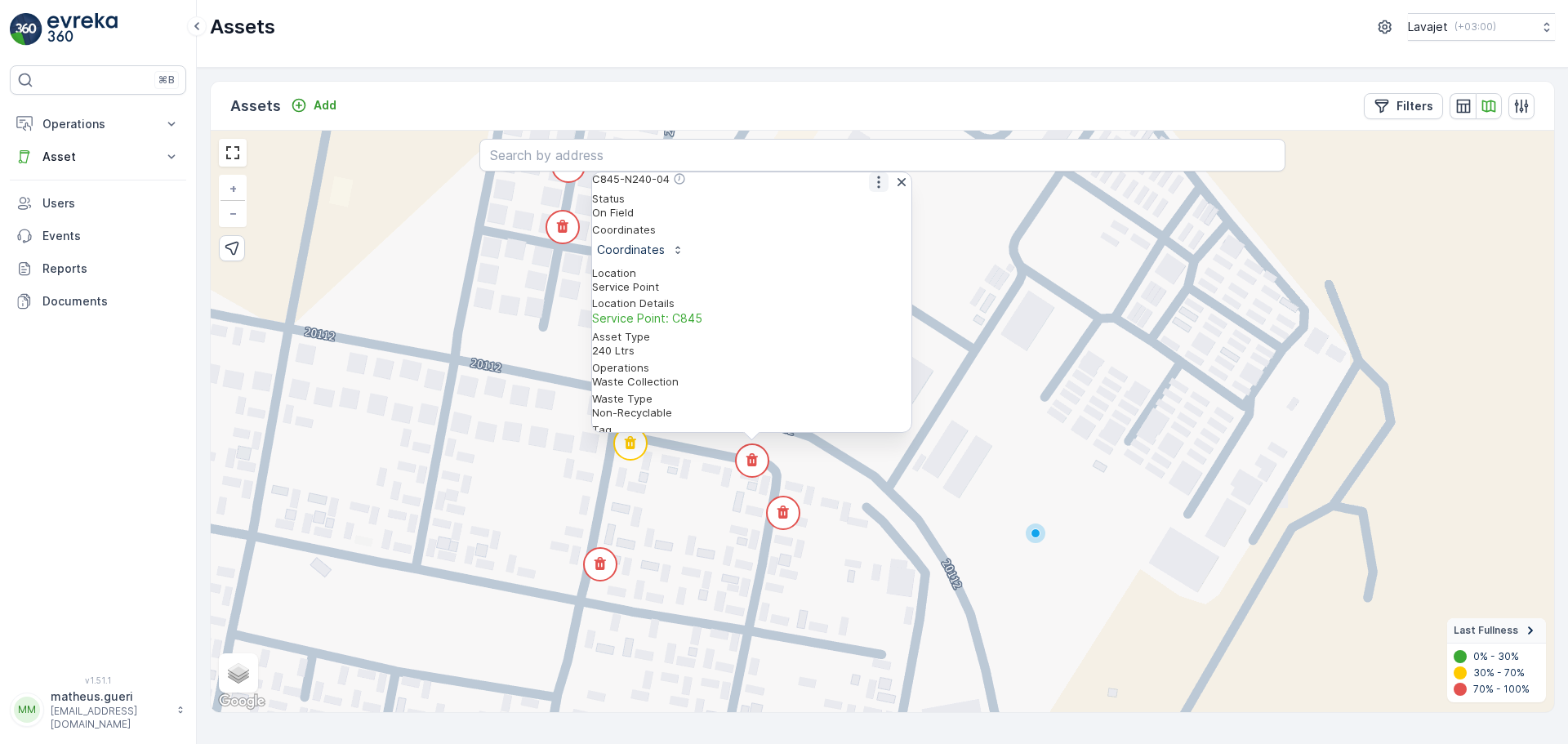
click at [877, 190] on icon "button" at bounding box center [878, 182] width 17 height 17
click at [869, 217] on span "See More Detail" at bounding box center [877, 208] width 90 height 17
click at [784, 511] on icon at bounding box center [783, 512] width 12 height 13
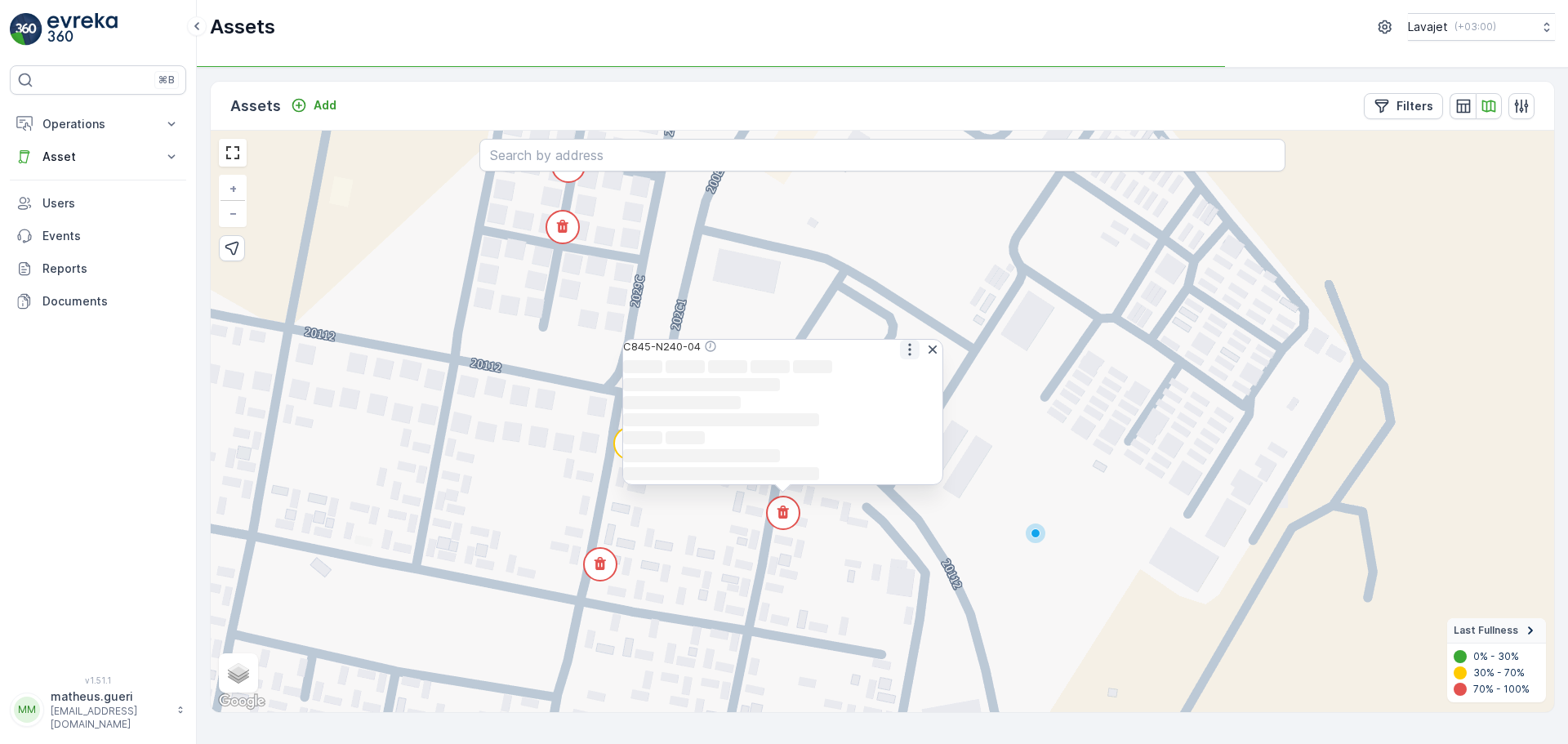
click at [907, 341] on icon "button" at bounding box center [910, 349] width 17 height 17
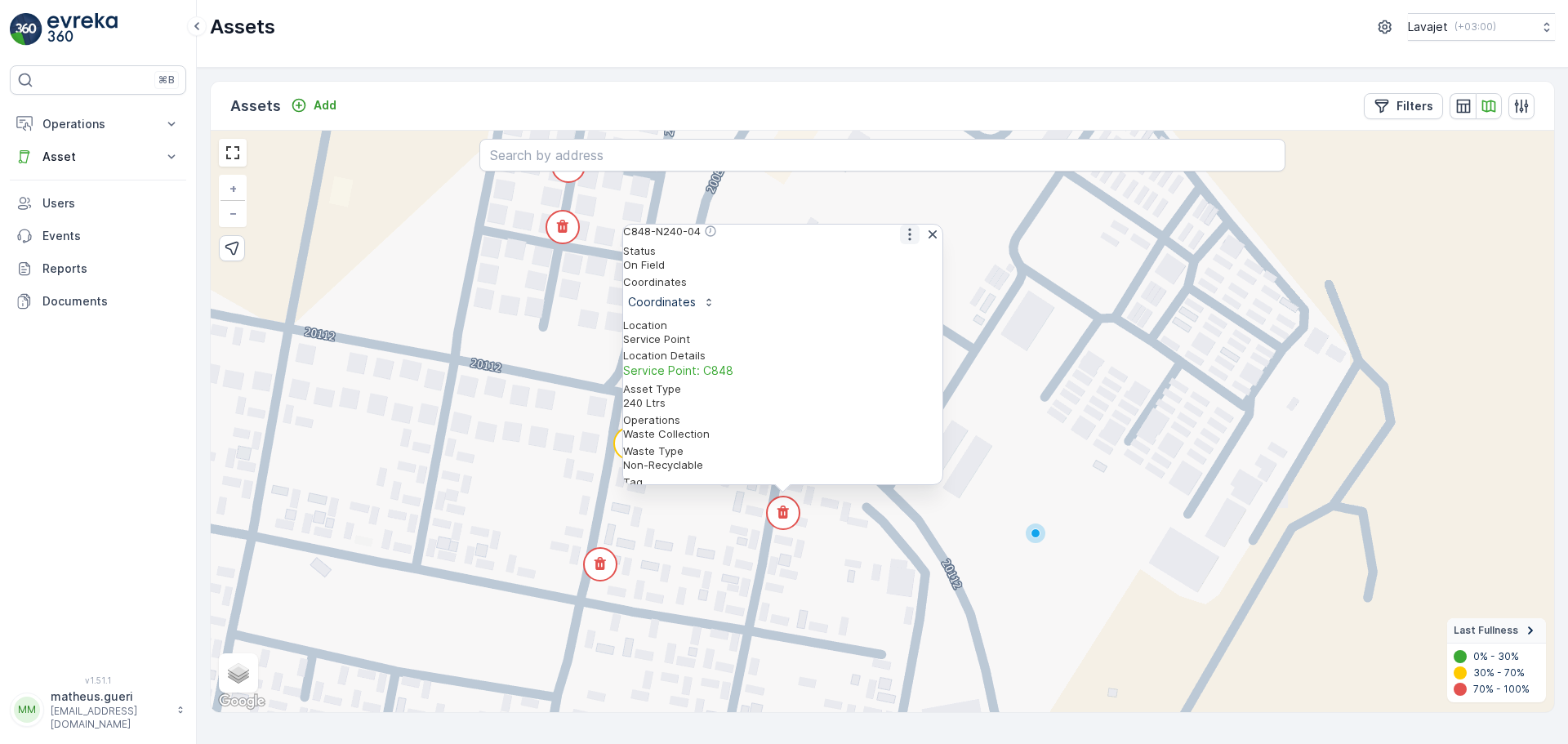
click at [902, 239] on icon "button" at bounding box center [910, 234] width 17 height 17
click at [894, 259] on div "See More Detail" at bounding box center [908, 261] width 90 height 17
click at [714, 547] on div "2 2 2 2 3 3 3 2 C848-N240-04 Status On Field Coordinates Coordinates Location S…" at bounding box center [882, 421] width 1344 height 582
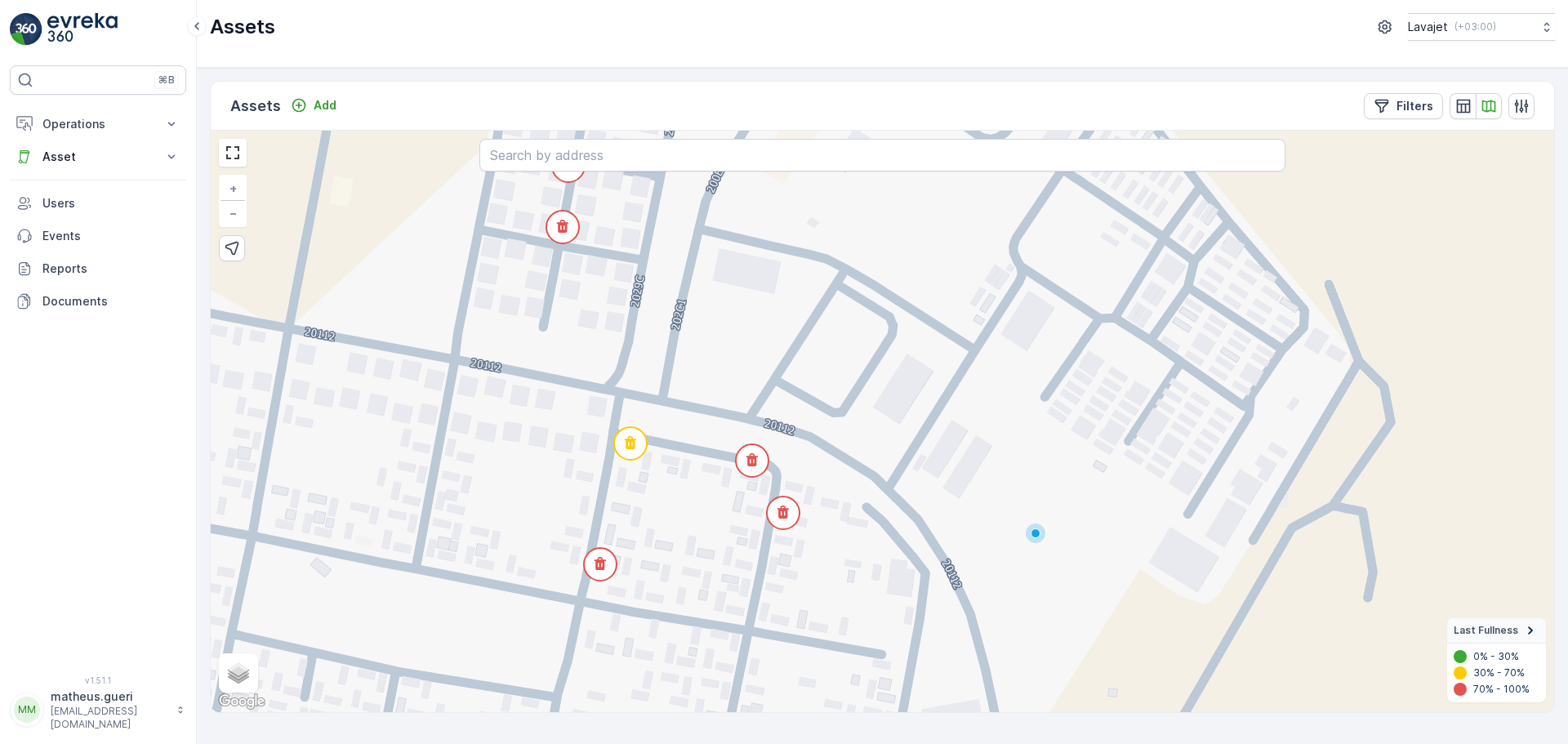
click at [626, 450] on circle at bounding box center [630, 443] width 32 height 32
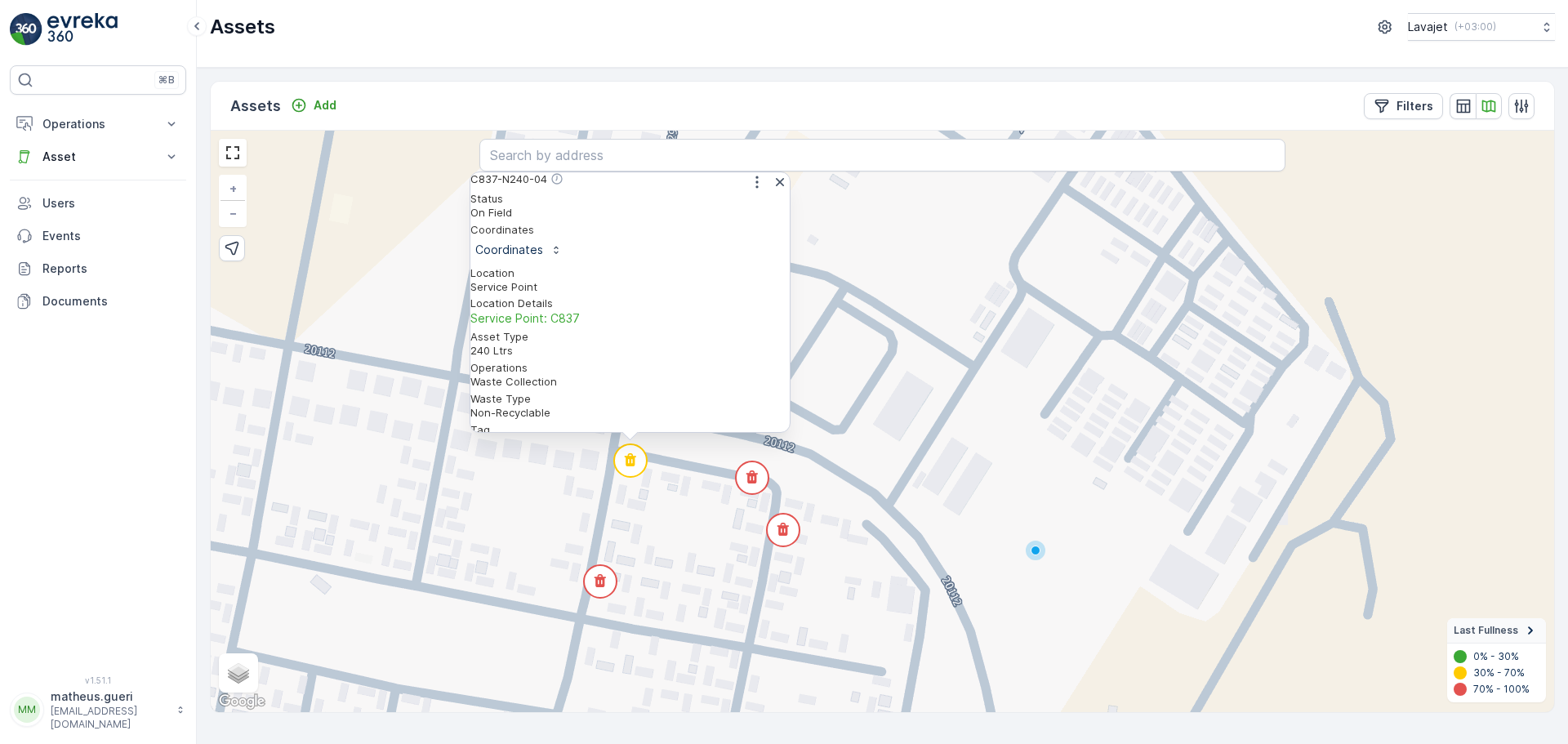
click at [754, 192] on div "C837-N240-04" at bounding box center [630, 182] width 320 height 20
click at [754, 190] on icon "button" at bounding box center [756, 182] width 17 height 17
click at [734, 217] on span "See More Detail" at bounding box center [755, 208] width 90 height 17
click at [650, 506] on div "2 2 2 2 3 3 3 2 C837-N240-04 Status On Field Coordinates Coordinates Location S…" at bounding box center [882, 421] width 1344 height 582
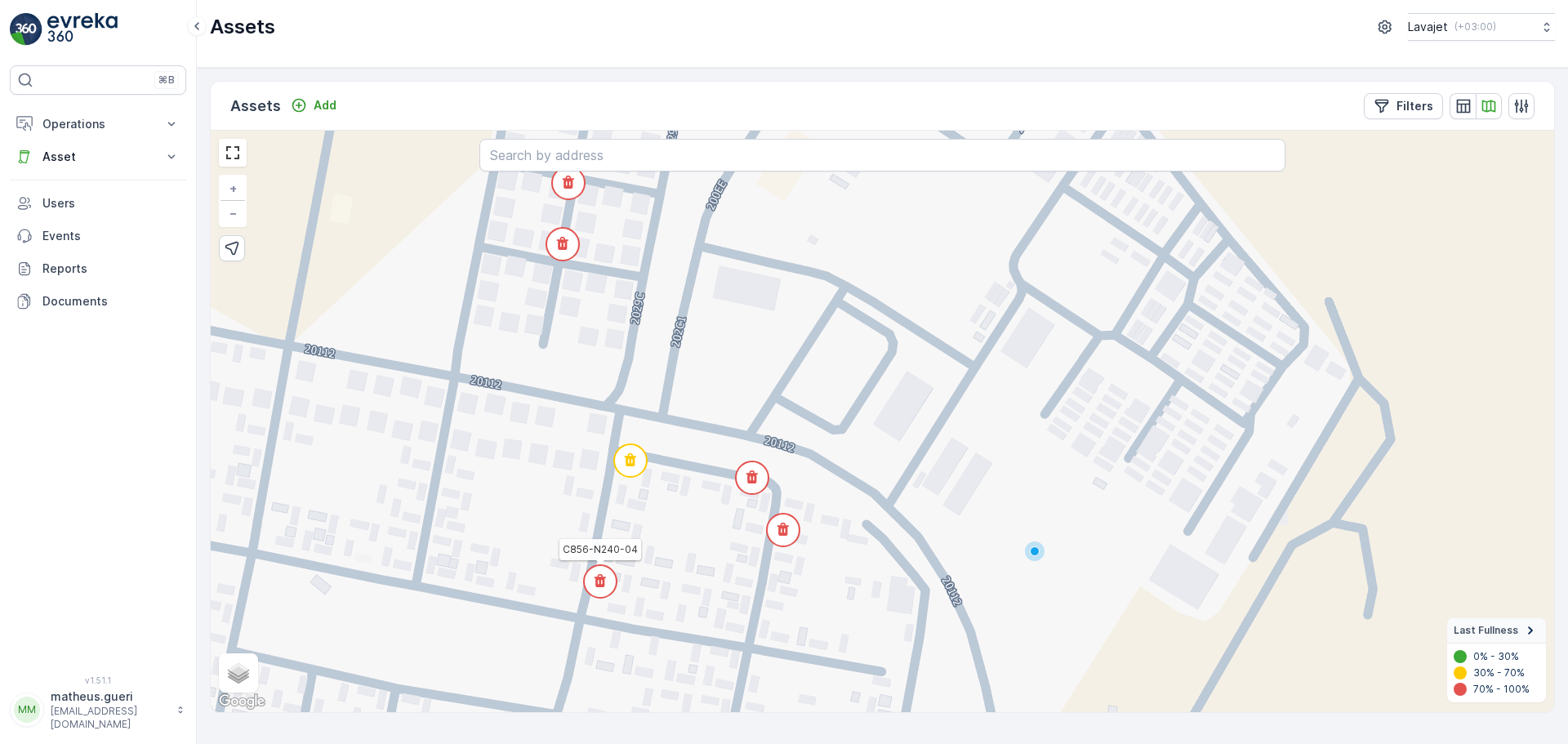
click at [614, 595] on icon at bounding box center [601, 583] width 36 height 36
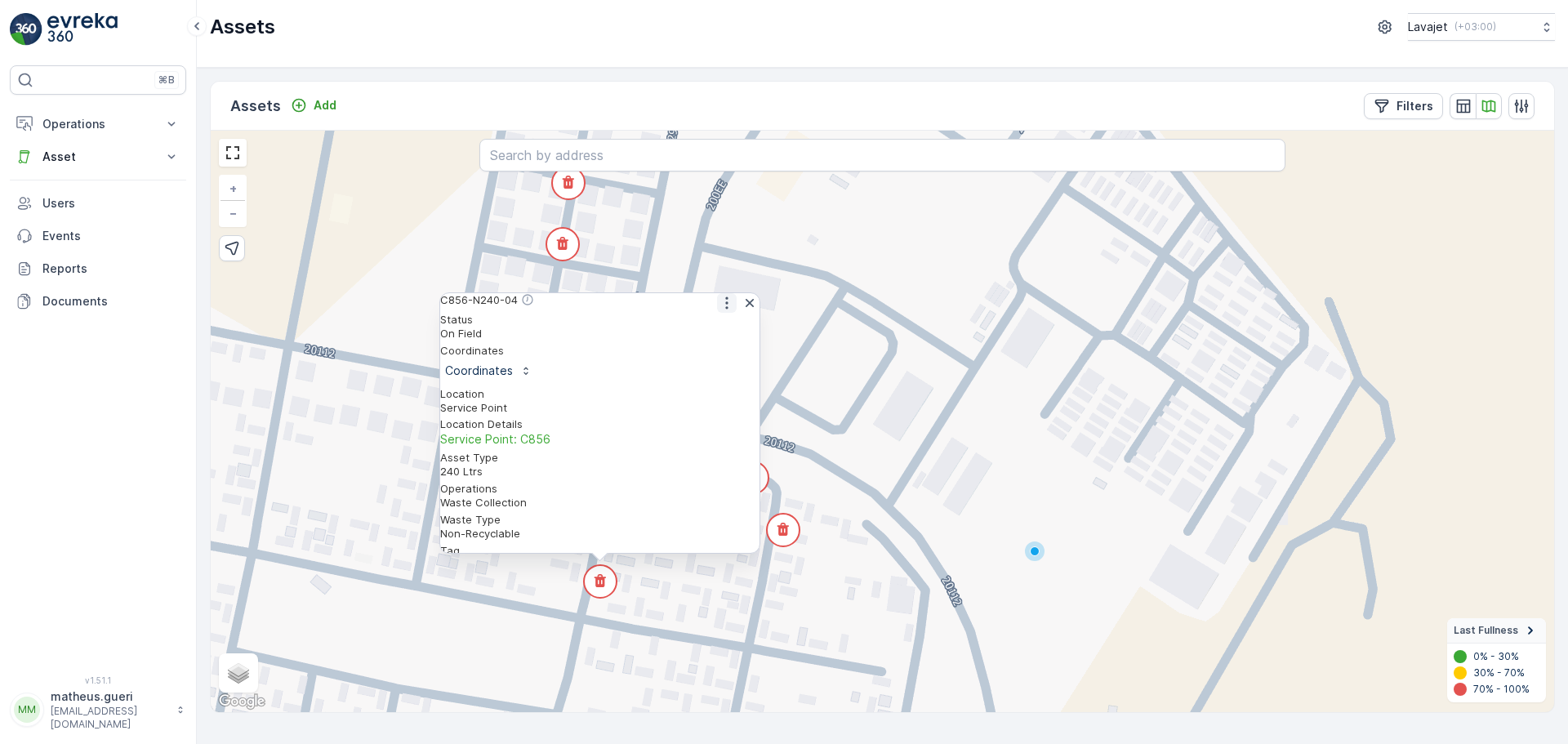
click at [724, 311] on icon "button" at bounding box center [727, 303] width 17 height 17
click at [715, 337] on span "See More Detail" at bounding box center [725, 329] width 90 height 17
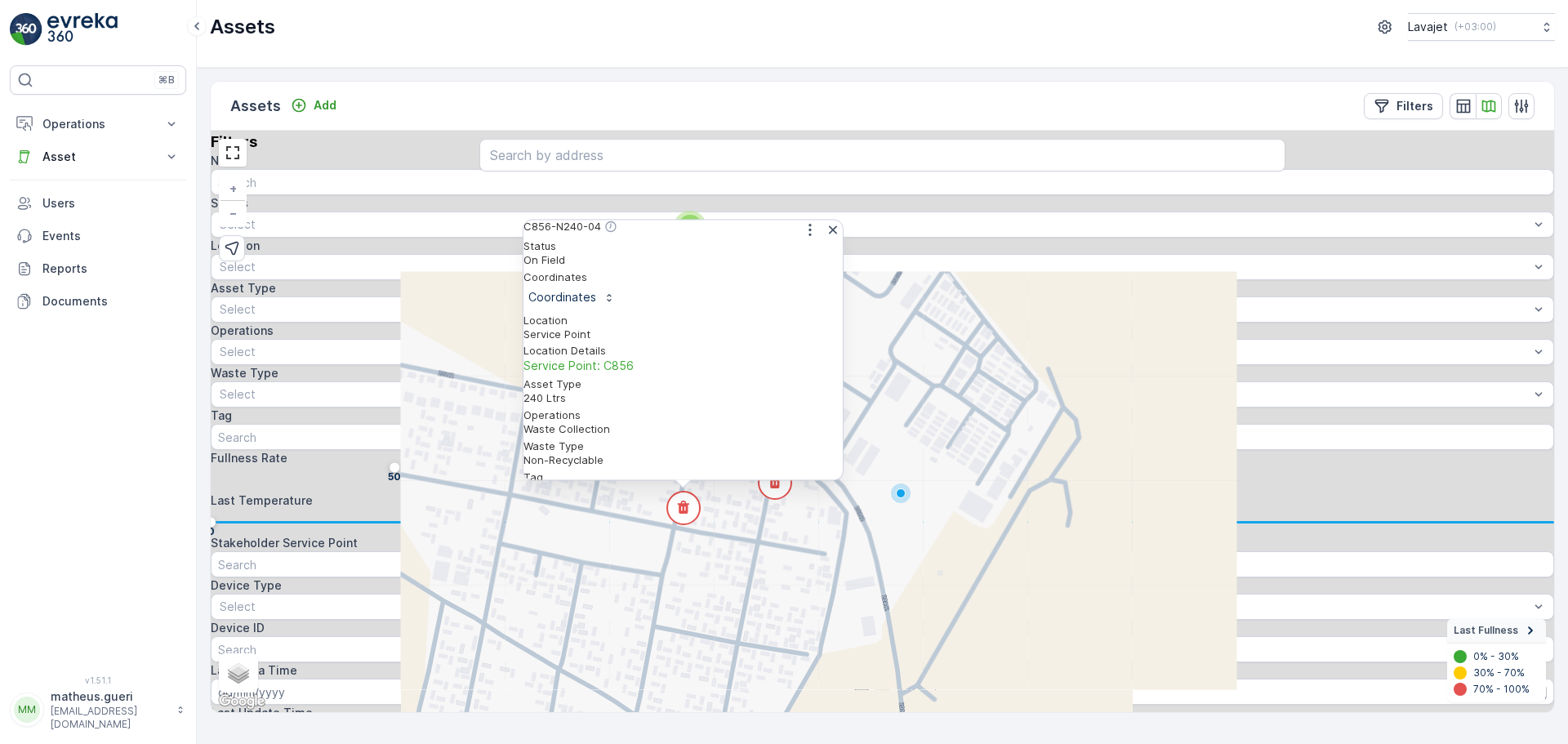
scroll to position [137, 0]
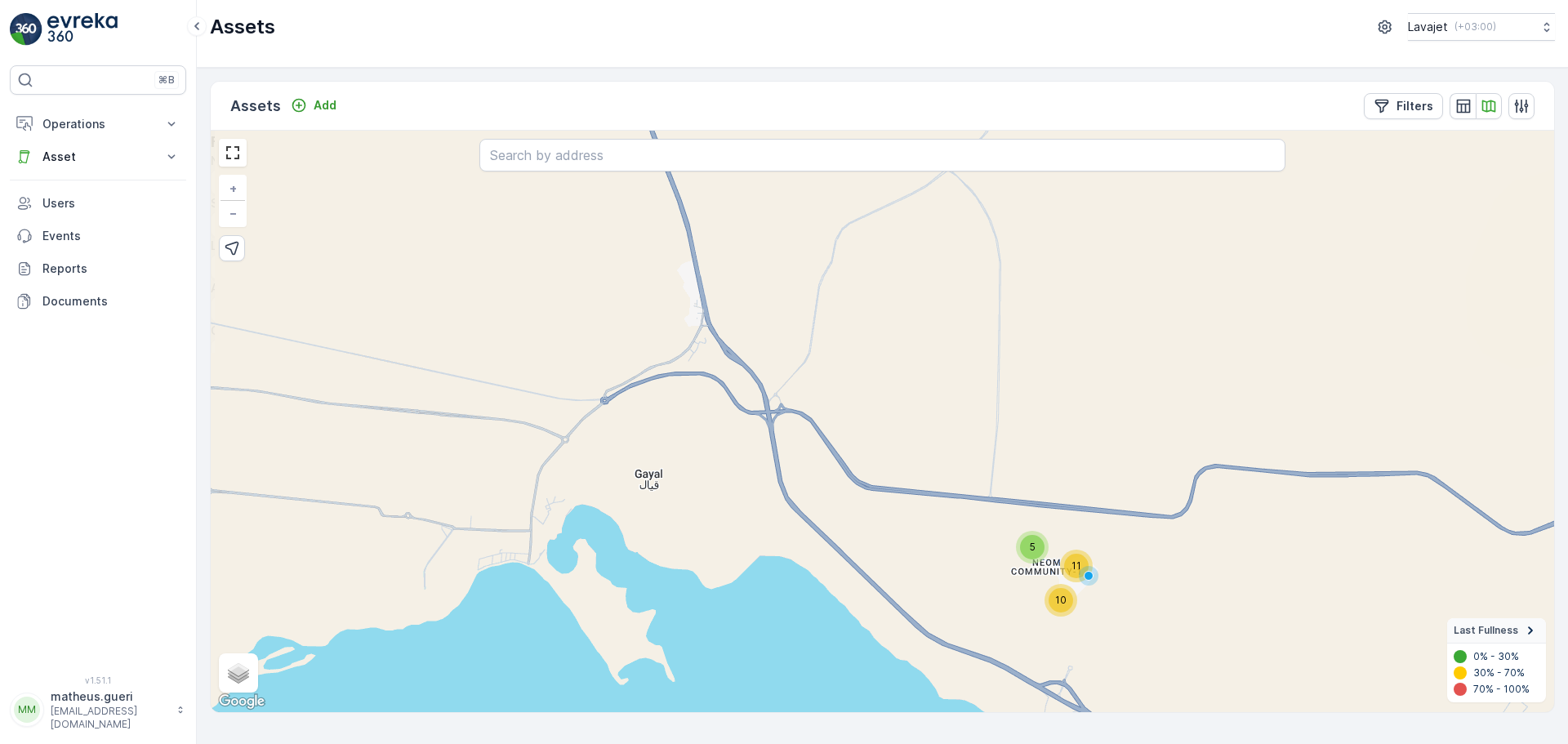
drag, startPoint x: 1346, startPoint y: 392, endPoint x: 1239, endPoint y: 393, distance: 107.0
click at [288, 464] on div "22" at bounding box center [287, 468] width 2 height 10
drag, startPoint x: 1521, startPoint y: 390, endPoint x: 1338, endPoint y: 394, distance: 183.0
click at [1338, 466] on div "22 49" at bounding box center [882, 466] width 1344 height 0
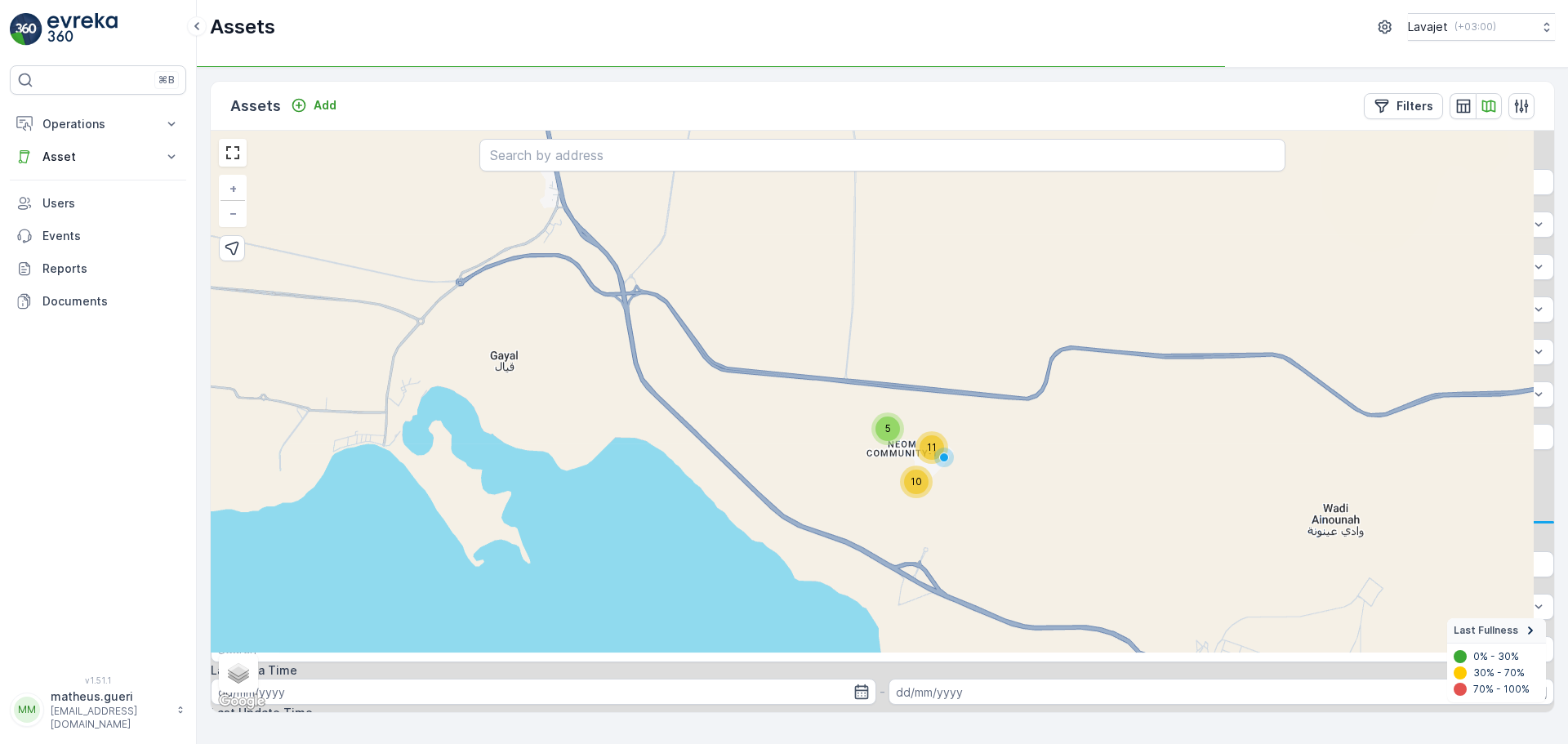
drag, startPoint x: 1008, startPoint y: 632, endPoint x: 878, endPoint y: 527, distance: 167.1
click at [878, 527] on div "5 10 11 + − Satellite Roadmap Terrain Hybrid Leaflet Keyboard shortcuts Map Dat…" at bounding box center [882, 421] width 1344 height 582
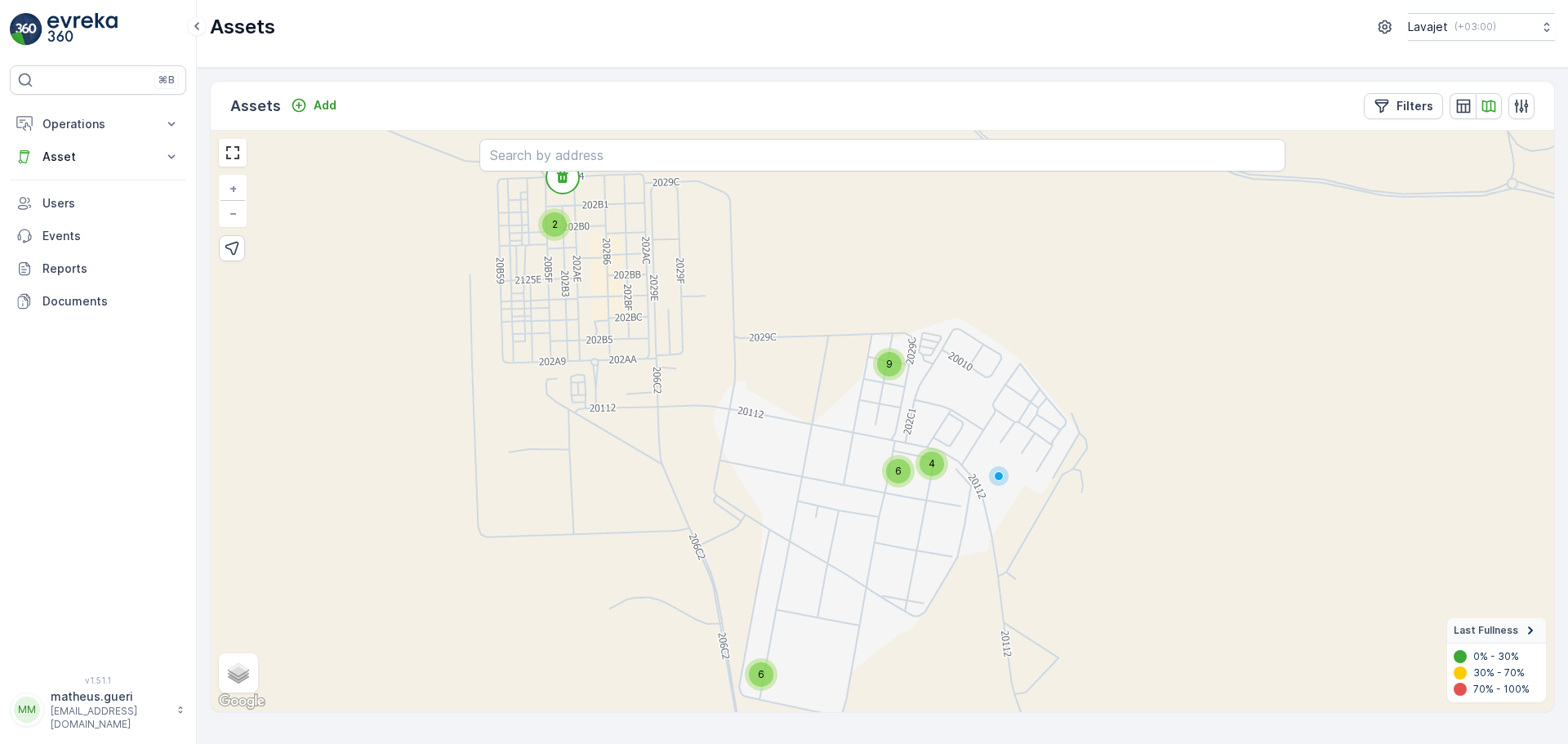
drag, startPoint x: 751, startPoint y: 335, endPoint x: 771, endPoint y: 420, distance: 87.3
click at [771, 420] on div "2 6 9 6 4 + − Satellite Roadmap Terrain Hybrid Leaflet Keyboard shortcuts Map D…" at bounding box center [882, 421] width 1344 height 582
click at [884, 373] on div "9" at bounding box center [889, 364] width 25 height 25
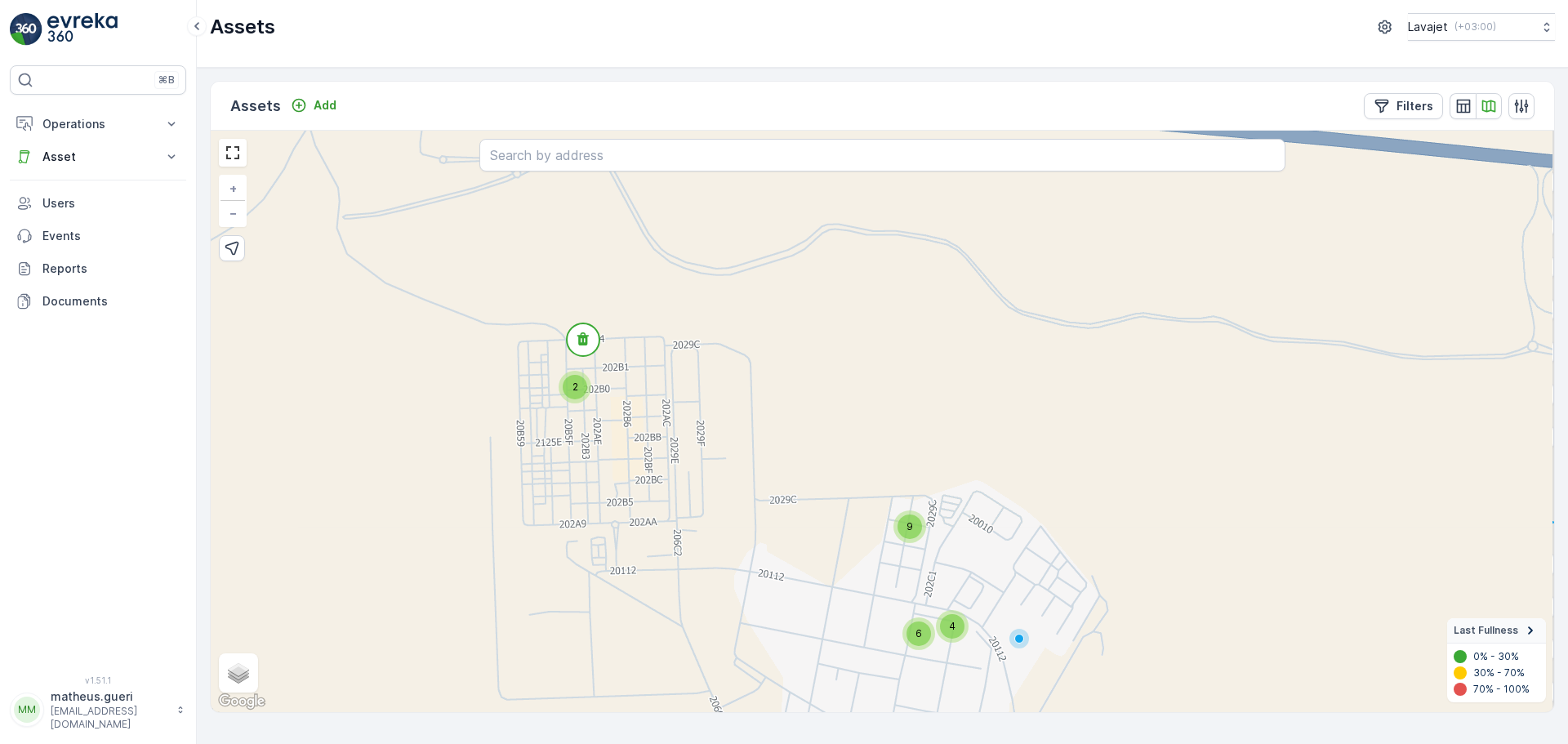
drag, startPoint x: 863, startPoint y: 589, endPoint x: 787, endPoint y: 406, distance: 198.2
click at [787, 406] on div "2 6 9 6 4 + − Satellite Roadmap Terrain Hybrid Leaflet Keyboard shortcuts Map D…" at bounding box center [882, 421] width 1344 height 582
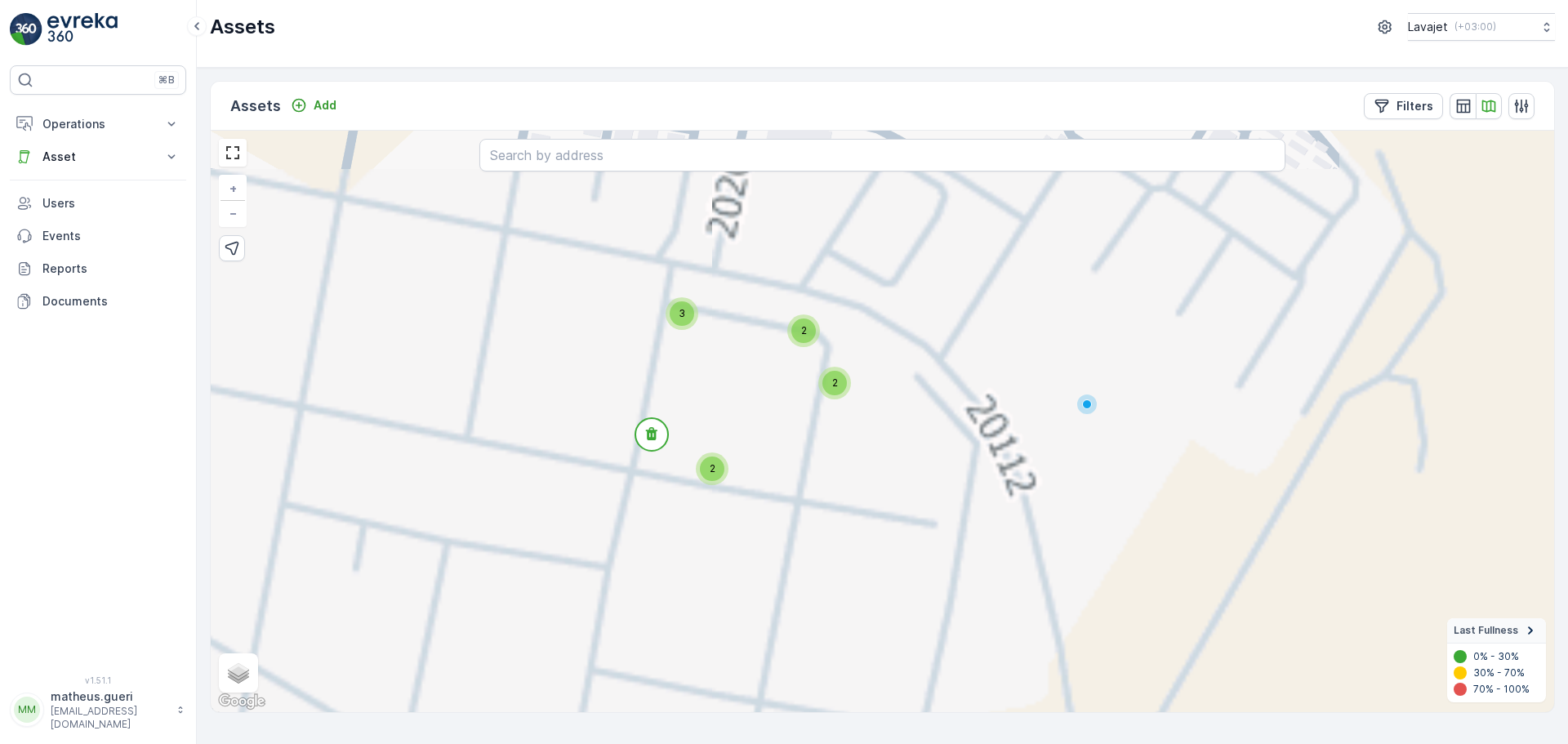
click at [777, 409] on div "2 4 5 3 3 2 2 2 + − Satellite Roadmap Terrain Hybrid Leaflet Keyboard shortcuts…" at bounding box center [882, 421] width 1344 height 582
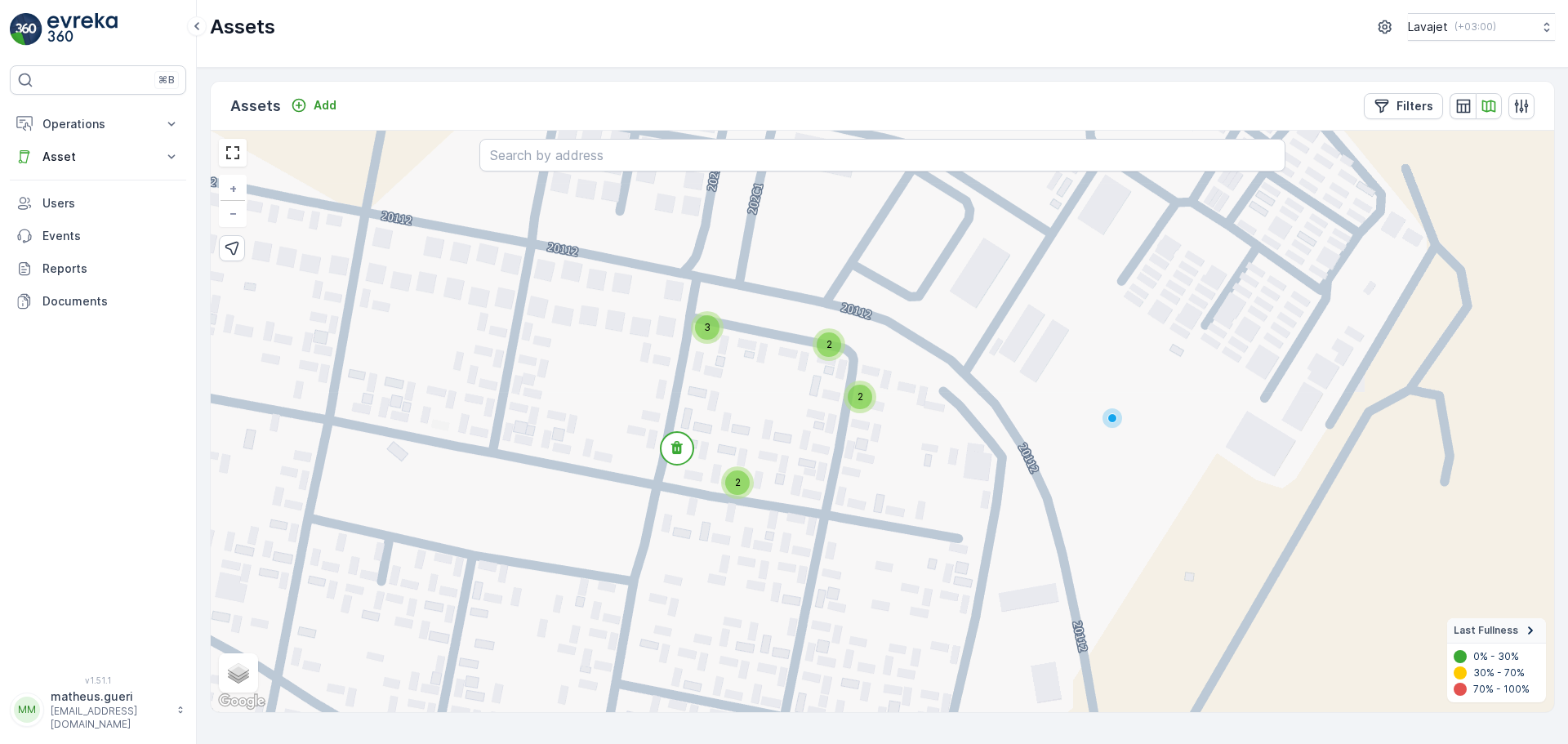
click at [714, 332] on div "3" at bounding box center [707, 327] width 25 height 25
click at [741, 348] on circle at bounding box center [735, 336] width 32 height 32
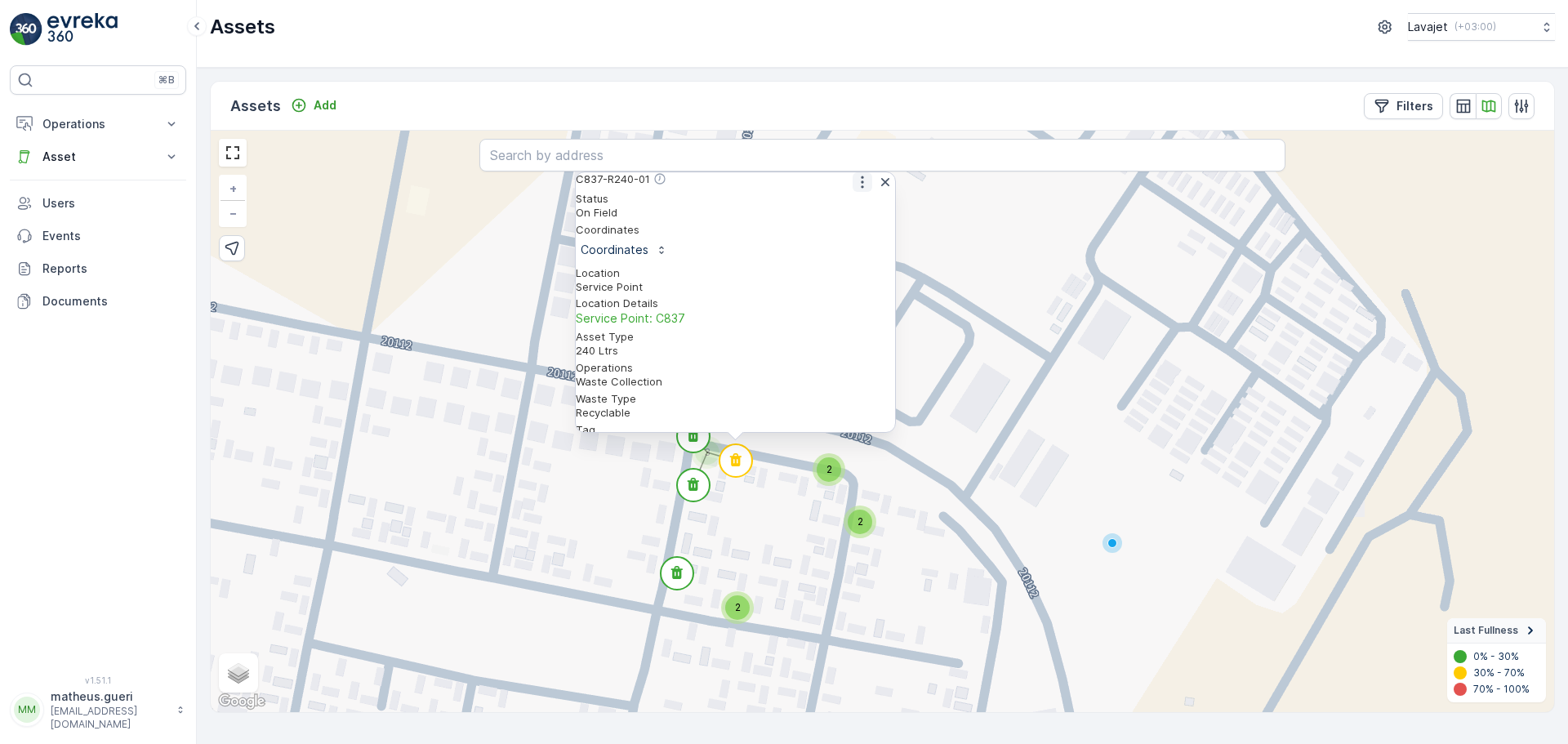
click at [857, 192] on button "button" at bounding box center [863, 182] width 20 height 20
click at [848, 217] on span "See More Detail" at bounding box center [861, 208] width 90 height 17
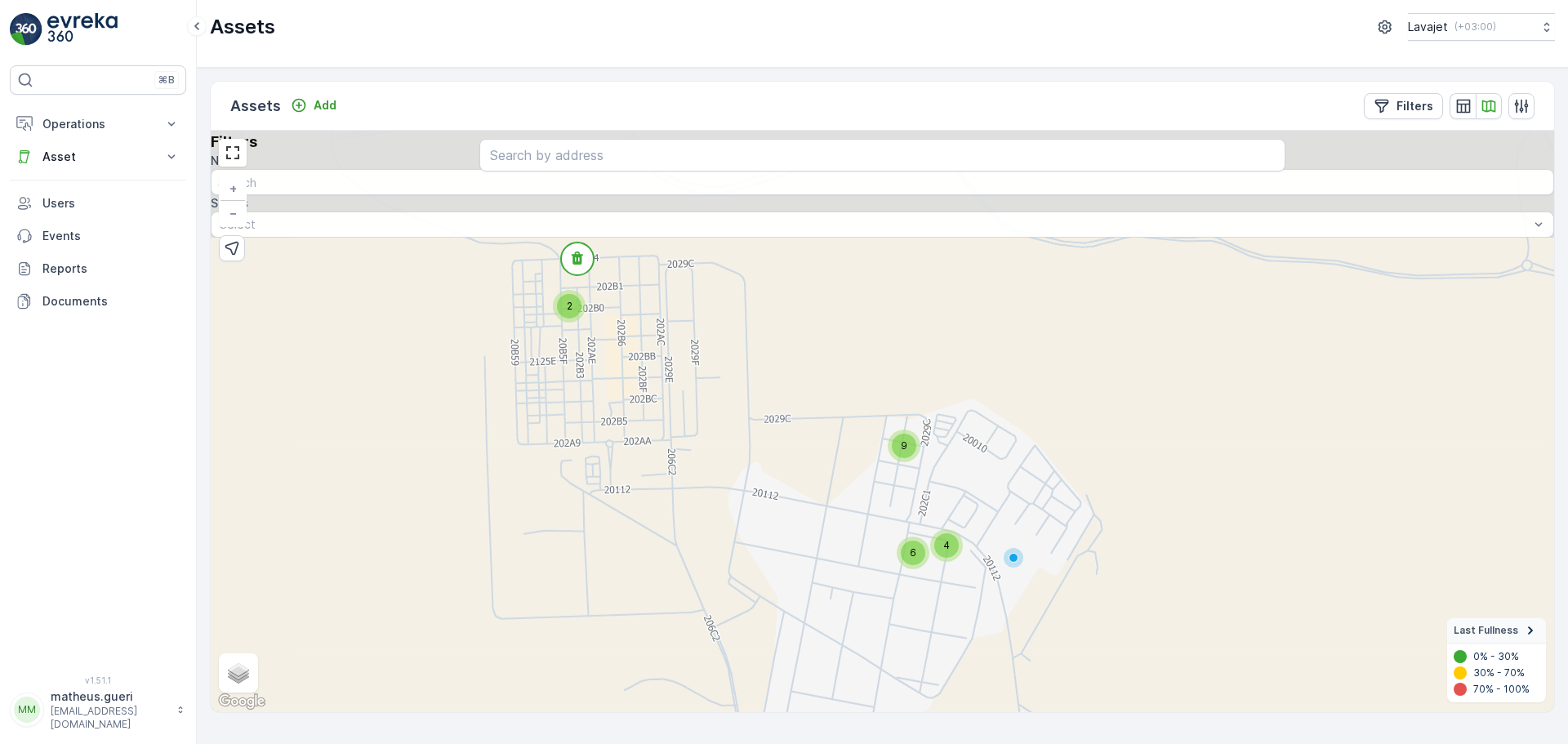
drag, startPoint x: 792, startPoint y: 410, endPoint x: 794, endPoint y: 562, distance: 152.0
click at [794, 562] on div "2 6 9 6 4 + − Satellite Roadmap Terrain Hybrid Leaflet Keyboard shortcuts Map D…" at bounding box center [882, 421] width 1344 height 582
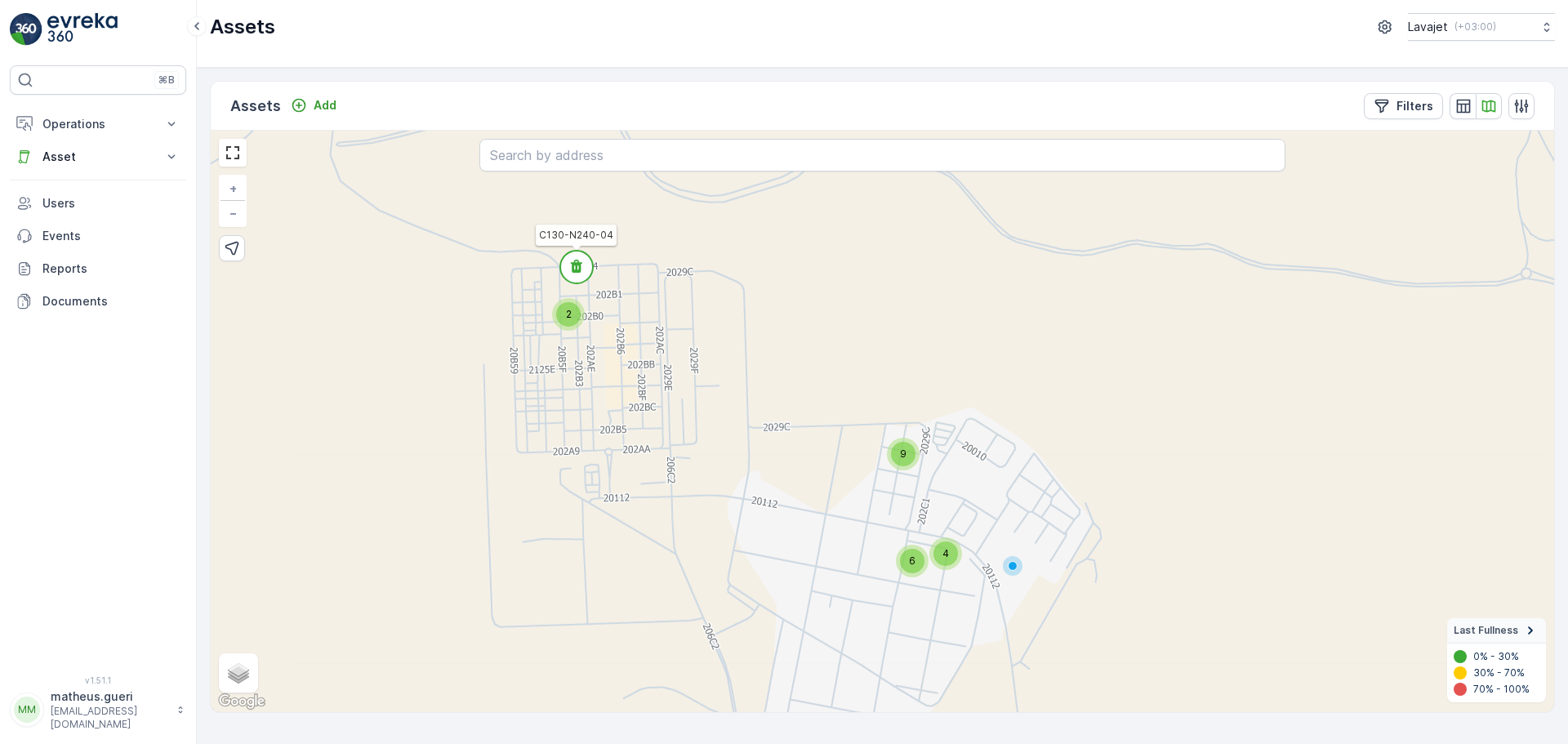
click at [575, 268] on icon at bounding box center [576, 266] width 12 height 13
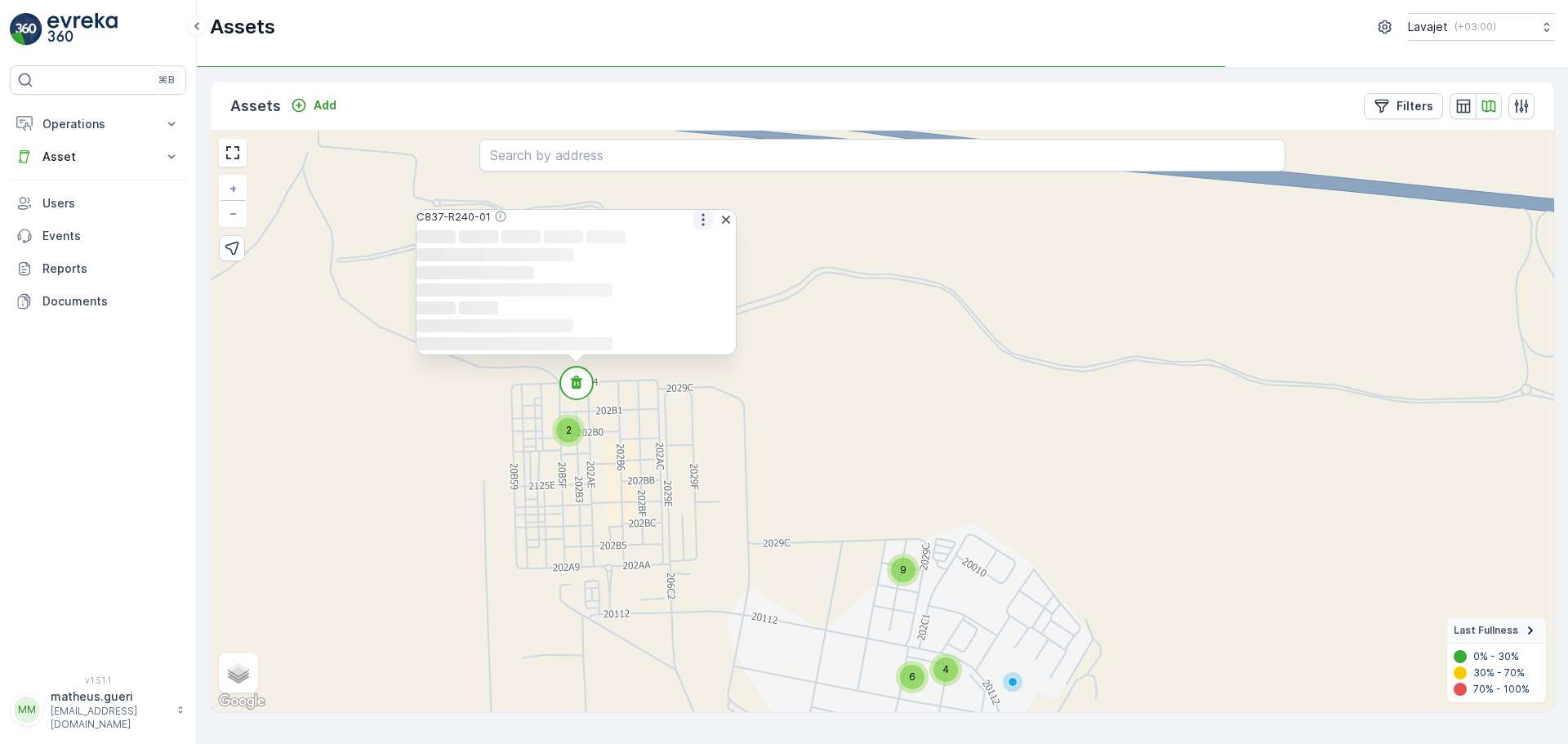
click at [701, 214] on icon "button" at bounding box center [702, 219] width 2 height 12
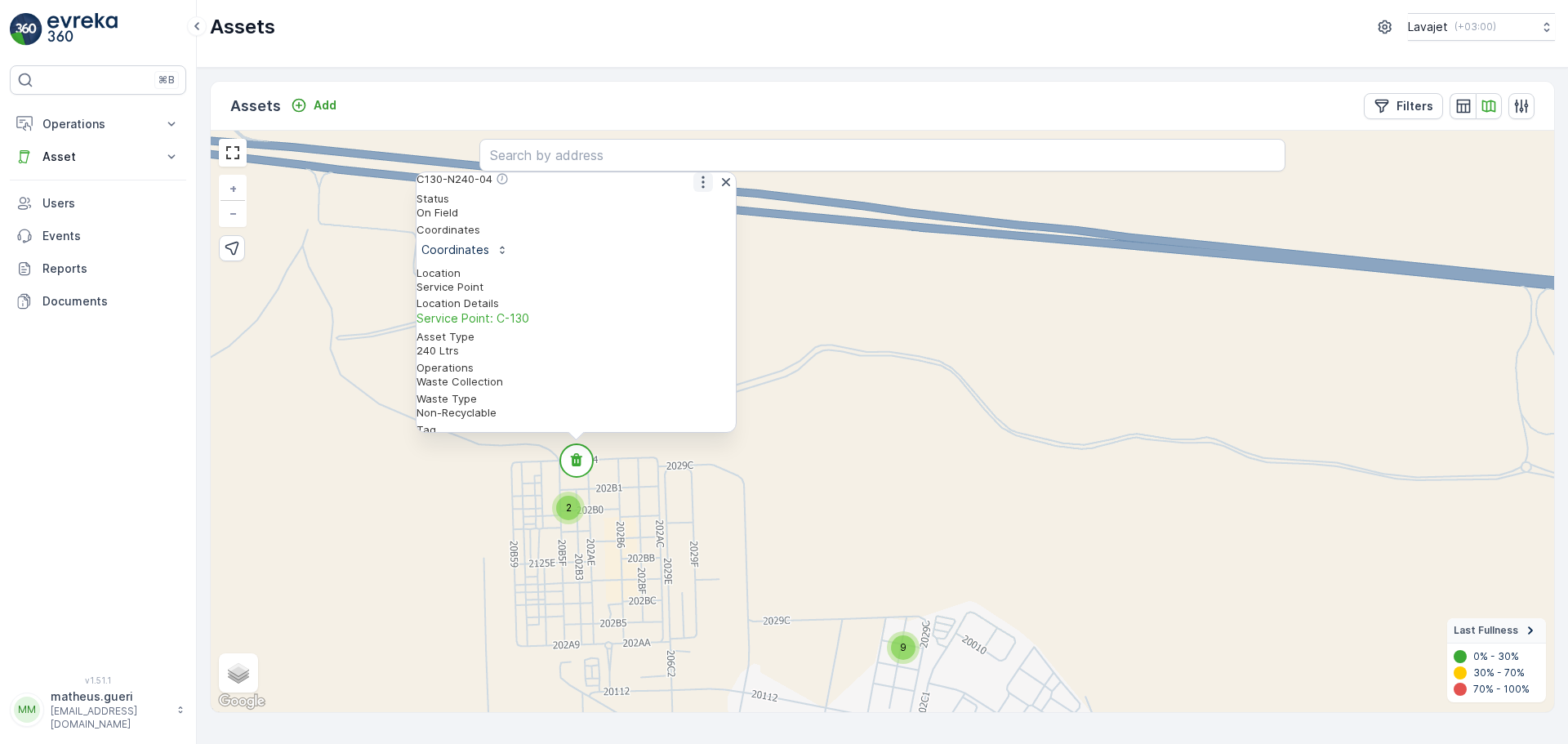
click at [700, 190] on icon "button" at bounding box center [703, 182] width 17 height 17
click at [686, 217] on span "See More Detail" at bounding box center [701, 208] width 90 height 17
click at [791, 445] on div "2 6 9 6 4 C130-N240-04 Status On Field Coordinates Coordinates Location Service…" at bounding box center [882, 421] width 1344 height 582
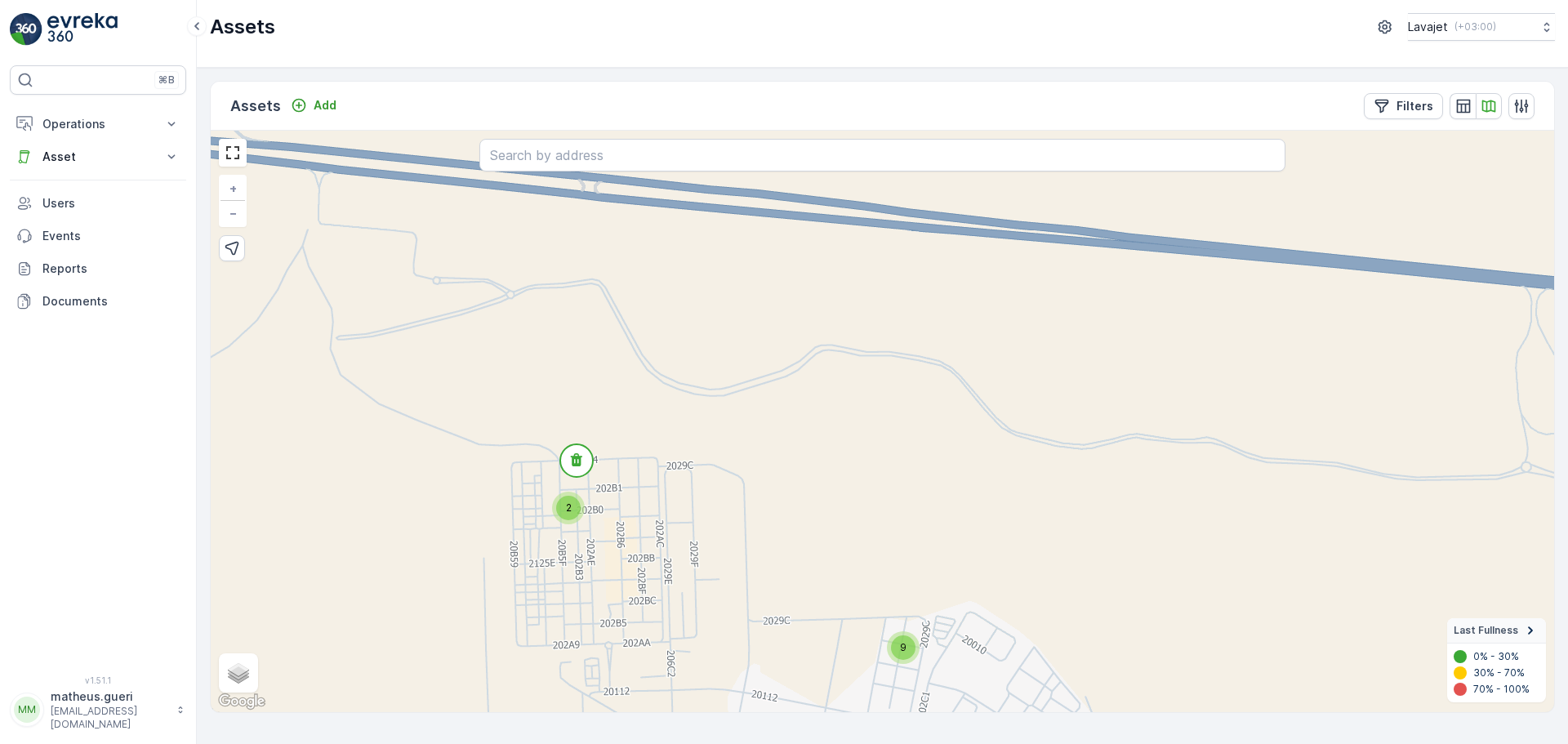
click at [564, 523] on div "2" at bounding box center [568, 508] width 32 height 32
click at [543, 518] on icon at bounding box center [540, 515] width 12 height 13
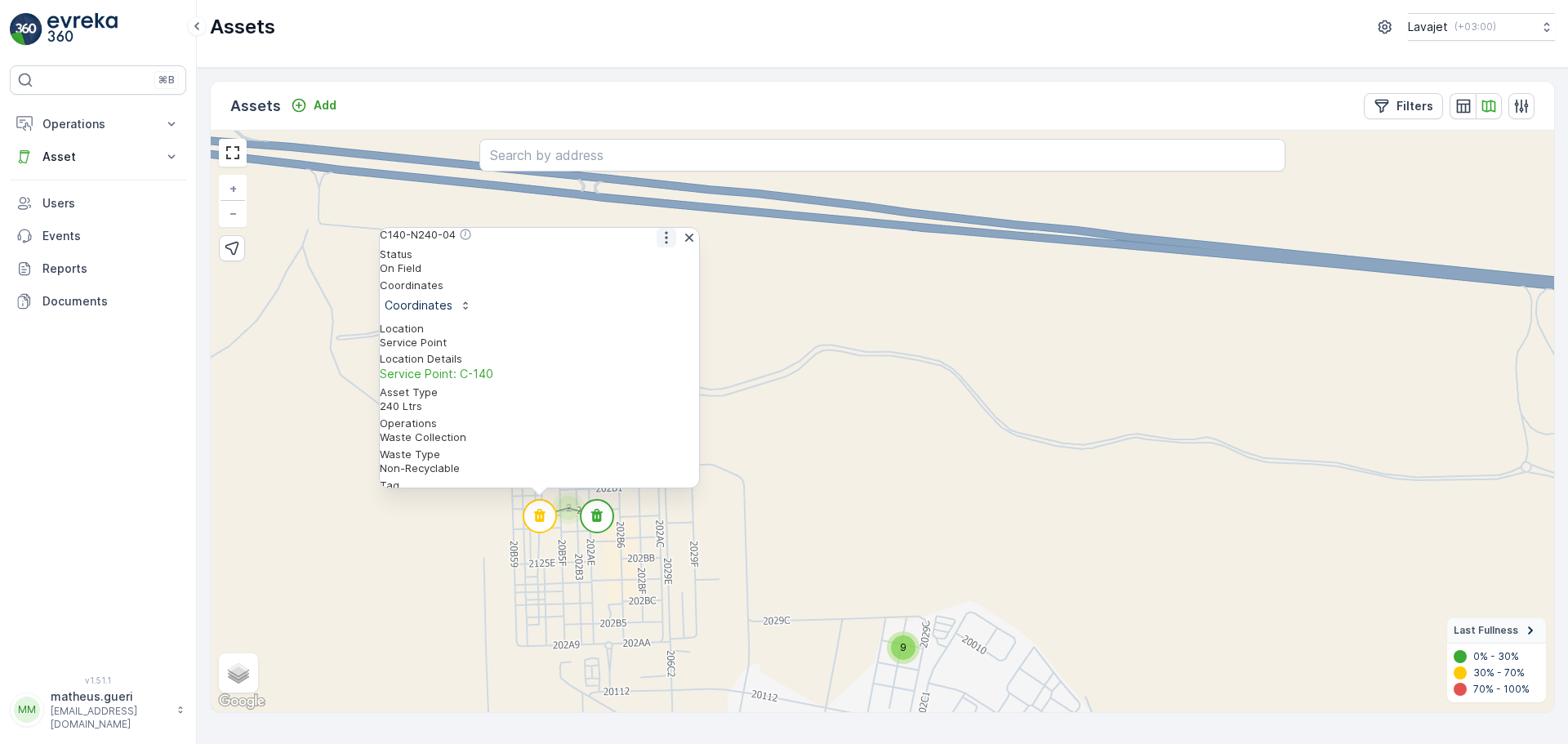
click at [658, 244] on icon "button" at bounding box center [666, 237] width 17 height 17
click at [652, 272] on span "See More Detail" at bounding box center [665, 264] width 90 height 17
click at [594, 526] on circle at bounding box center [596, 516] width 32 height 32
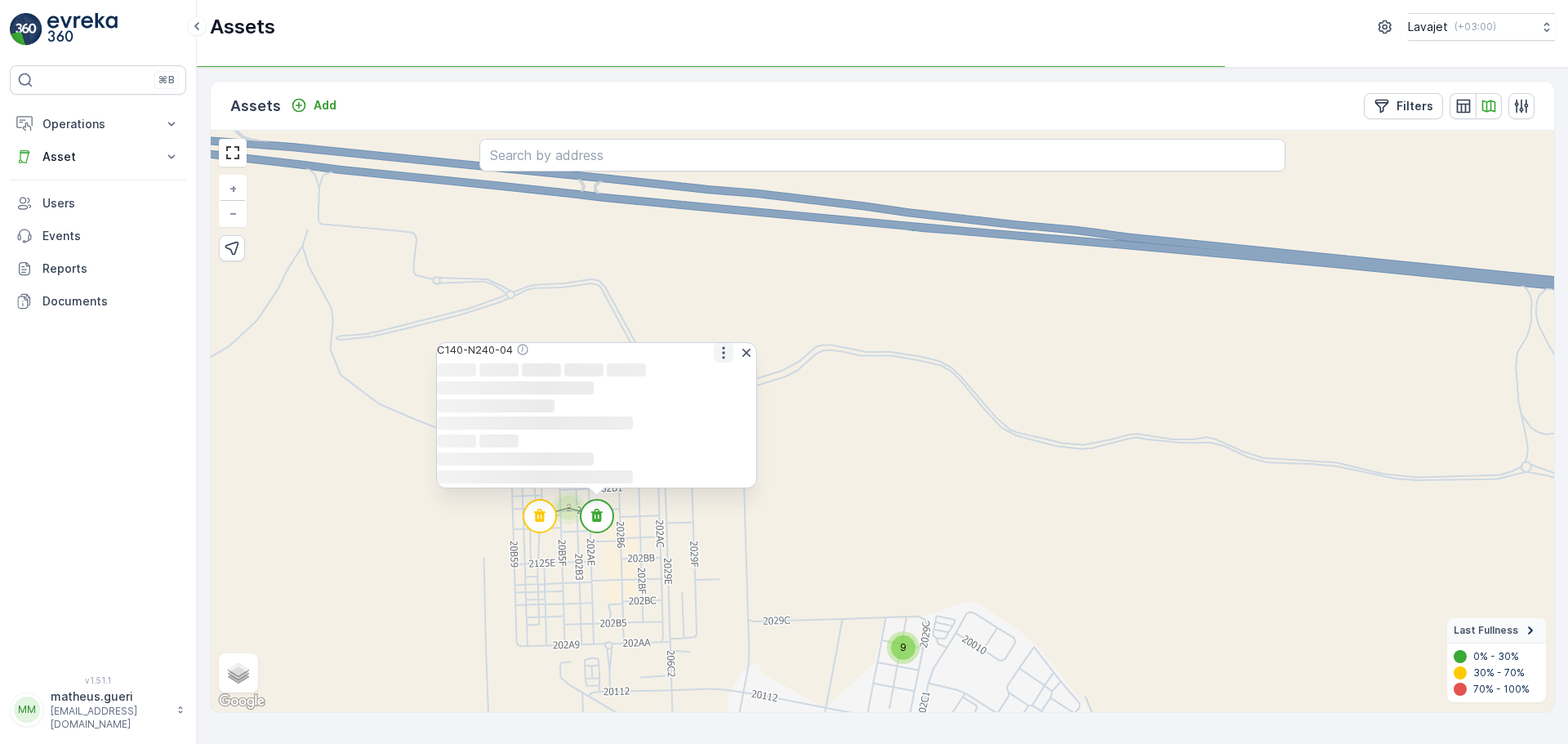
click at [718, 344] on icon "button" at bounding box center [723, 352] width 17 height 17
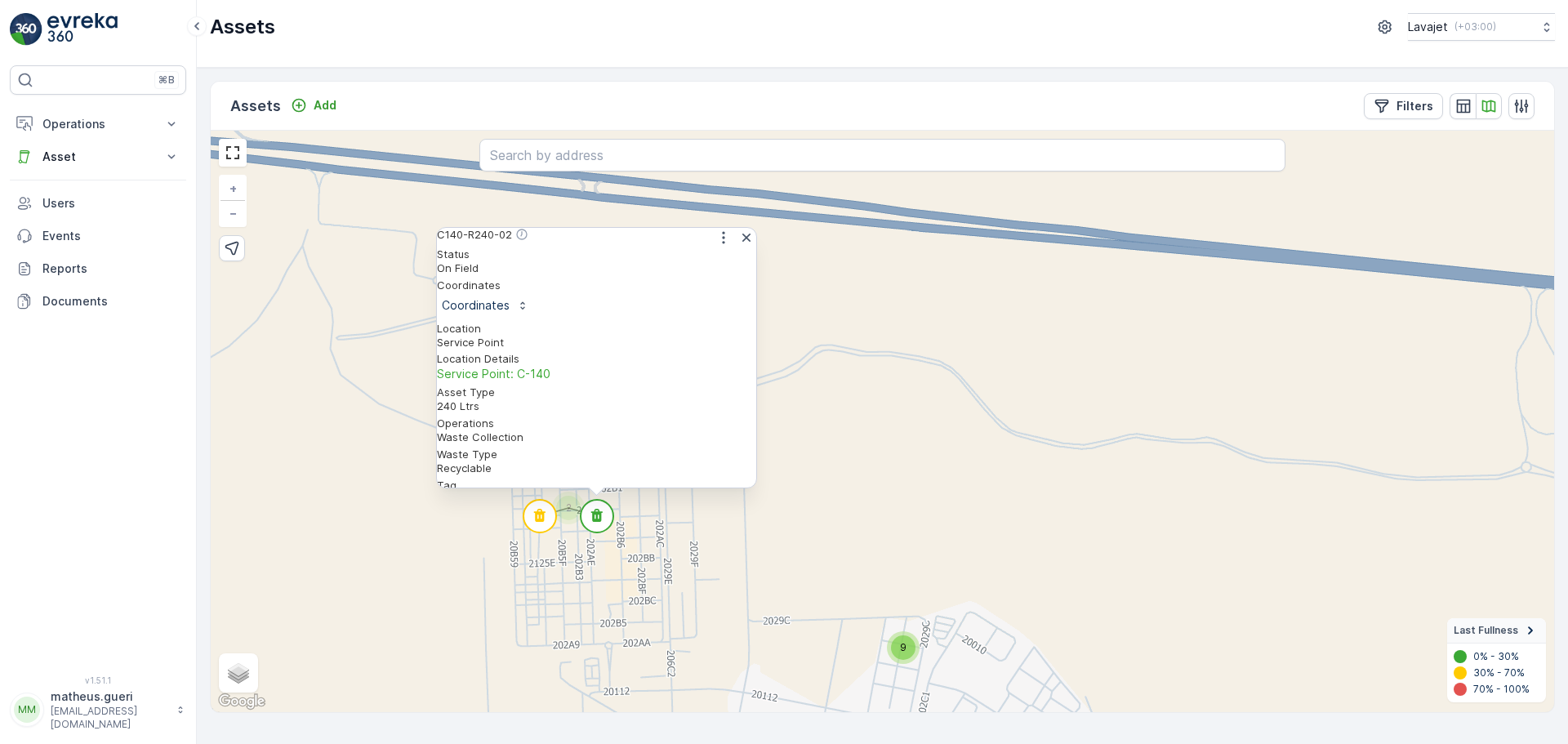
click at [722, 366] on span "Service Point: C-140" at bounding box center [596, 374] width 320 height 17
click at [853, 363] on div "2 6 9 6 4 C140-R240-02 Status On Field Coordinates Coordinates Location Service…" at bounding box center [882, 421] width 1344 height 582
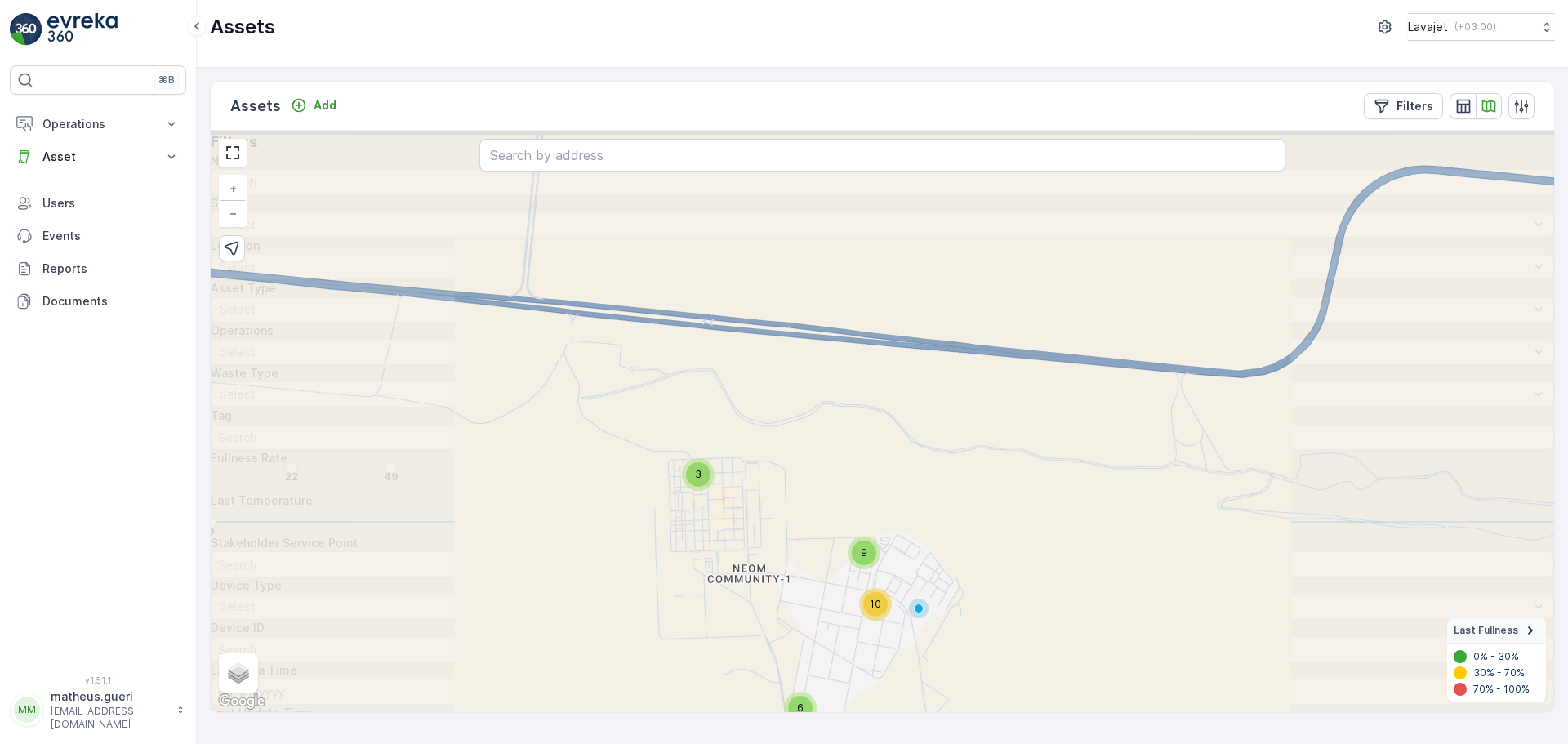
drag, startPoint x: 816, startPoint y: 526, endPoint x: 810, endPoint y: 411, distance: 115.2
click at [805, 394] on div "2 6 4 3 6 9 10 + − Satellite Roadmap Terrain Hybrid Leaflet Keyboard shortcuts …" at bounding box center [882, 421] width 1344 height 582
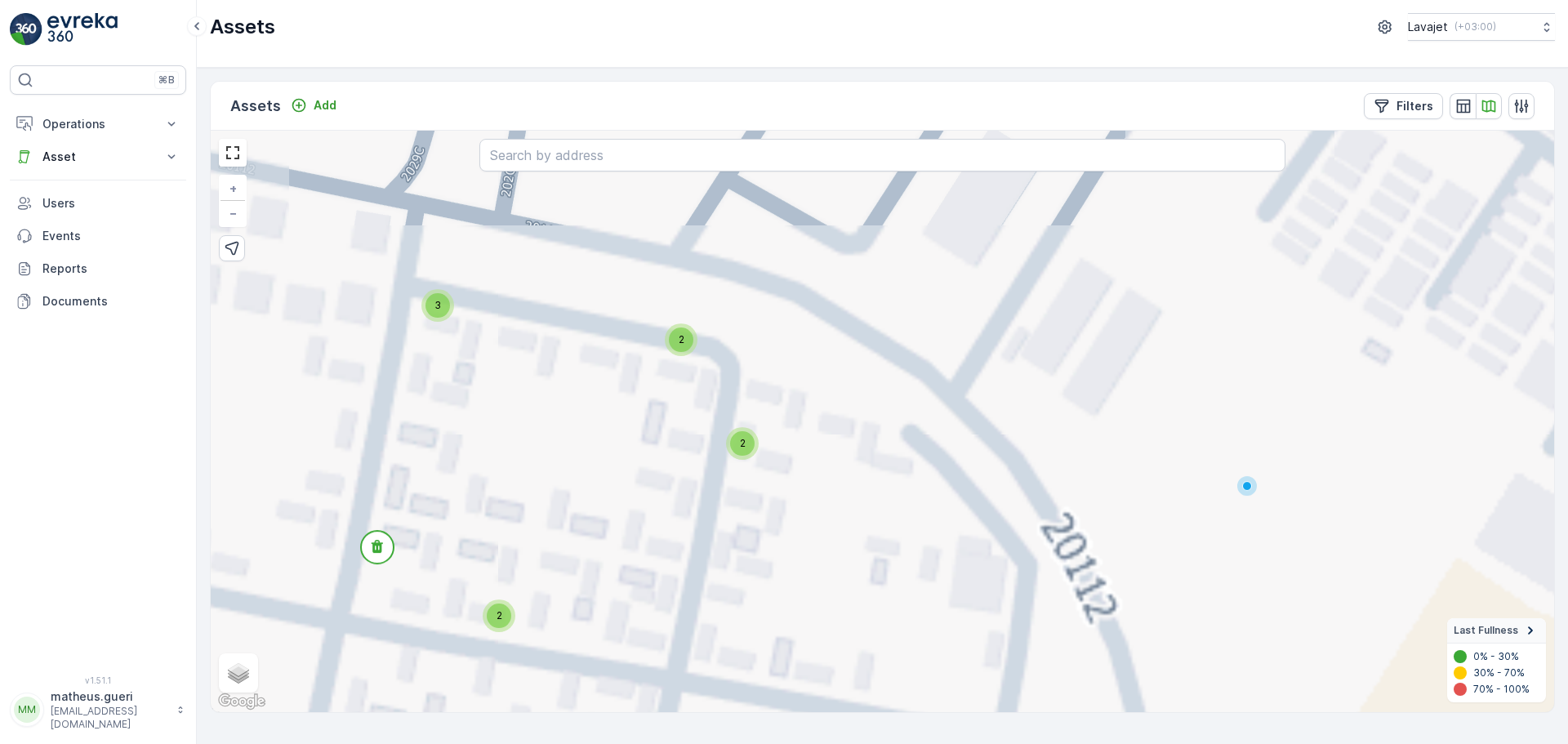
drag, startPoint x: 609, startPoint y: 428, endPoint x: 750, endPoint y: 432, distance: 141.1
click at [749, 432] on div "2" at bounding box center [742, 443] width 25 height 25
click at [751, 434] on div "2" at bounding box center [746, 444] width 25 height 25
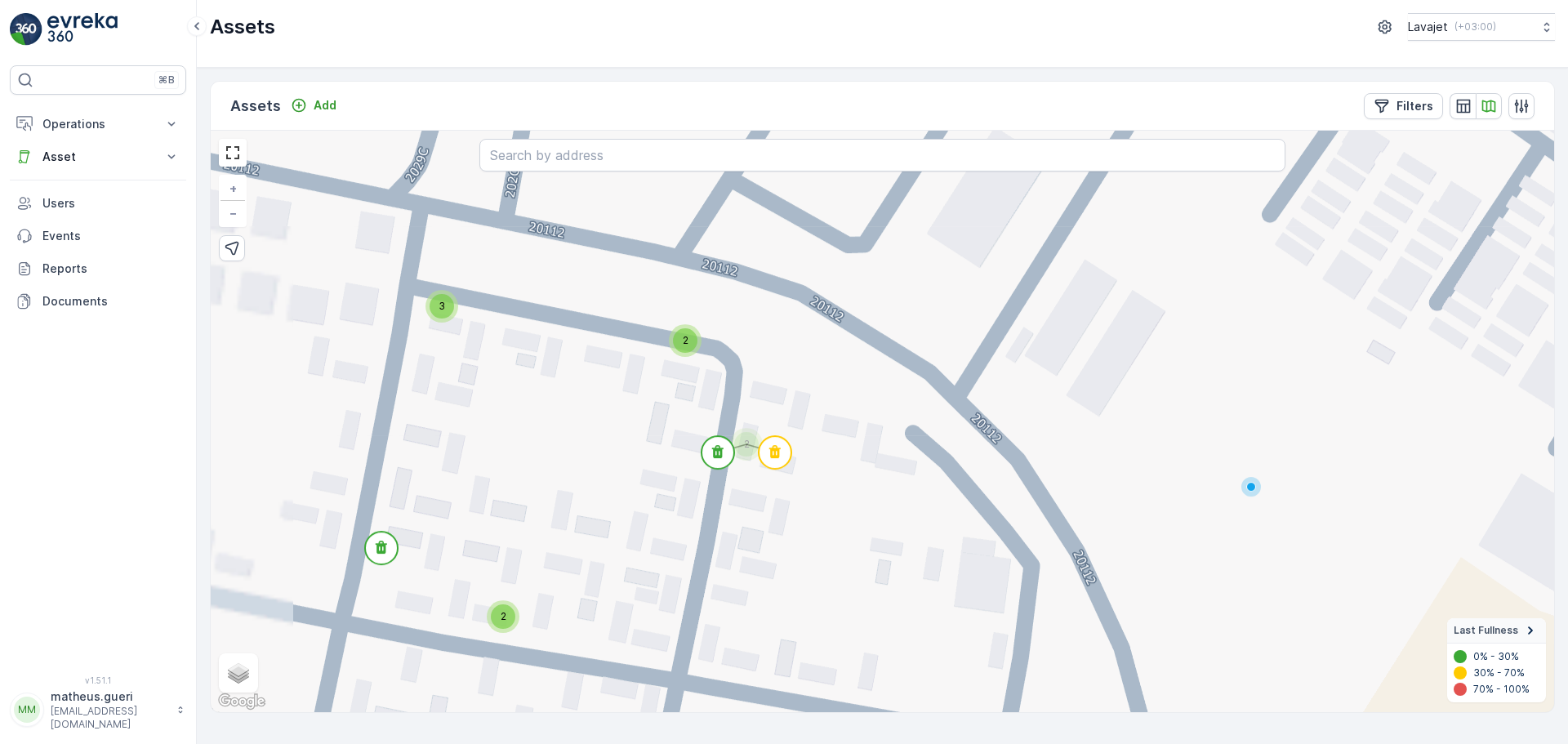
click at [678, 334] on div "2" at bounding box center [685, 341] width 25 height 25
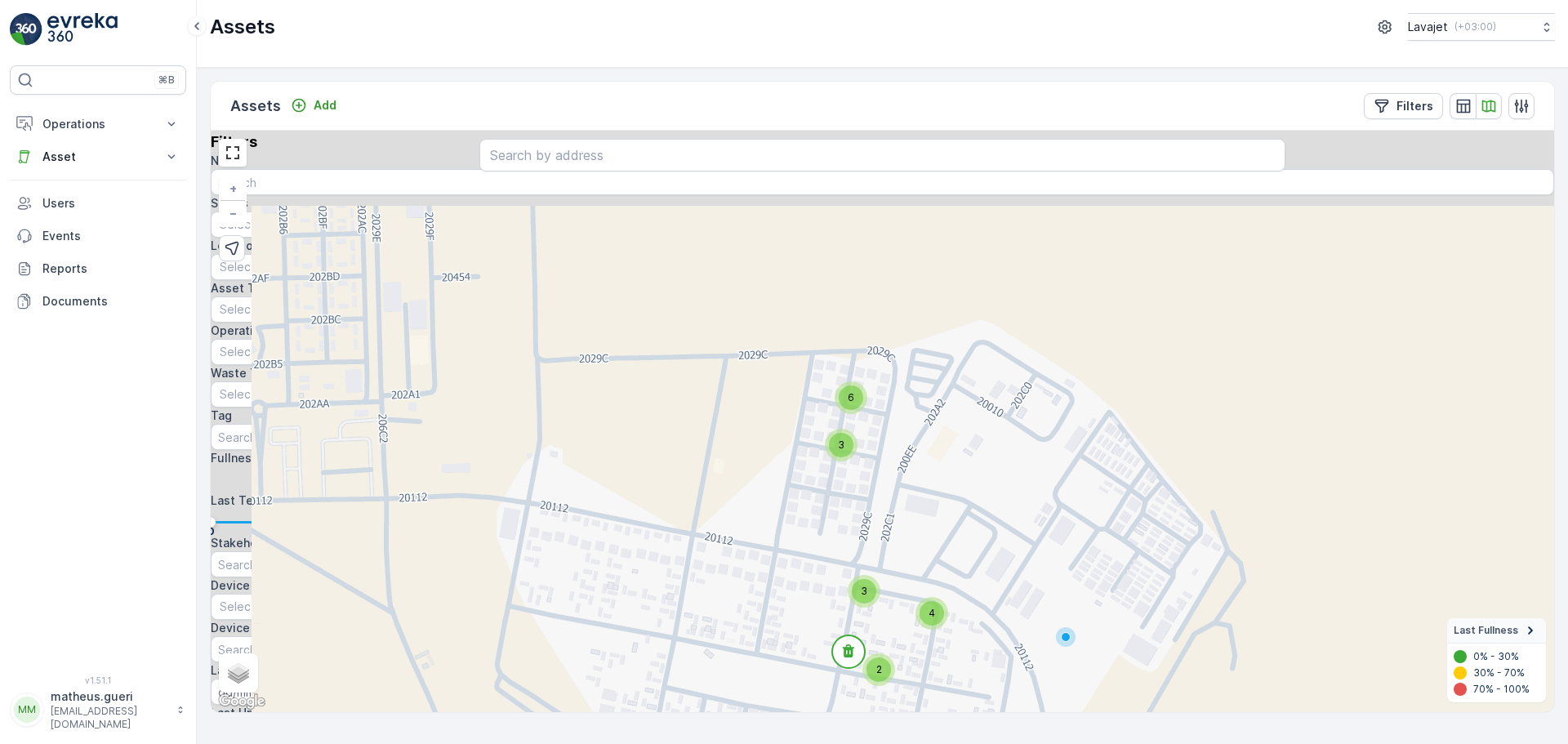
drag, startPoint x: 657, startPoint y: 440, endPoint x: 782, endPoint y: 570, distance: 180.3
click at [782, 570] on div "2 5 6 3 3 2 4 + − Satellite Roadmap Terrain Hybrid Leaflet Keyboard shortcuts M…" at bounding box center [882, 421] width 1344 height 582
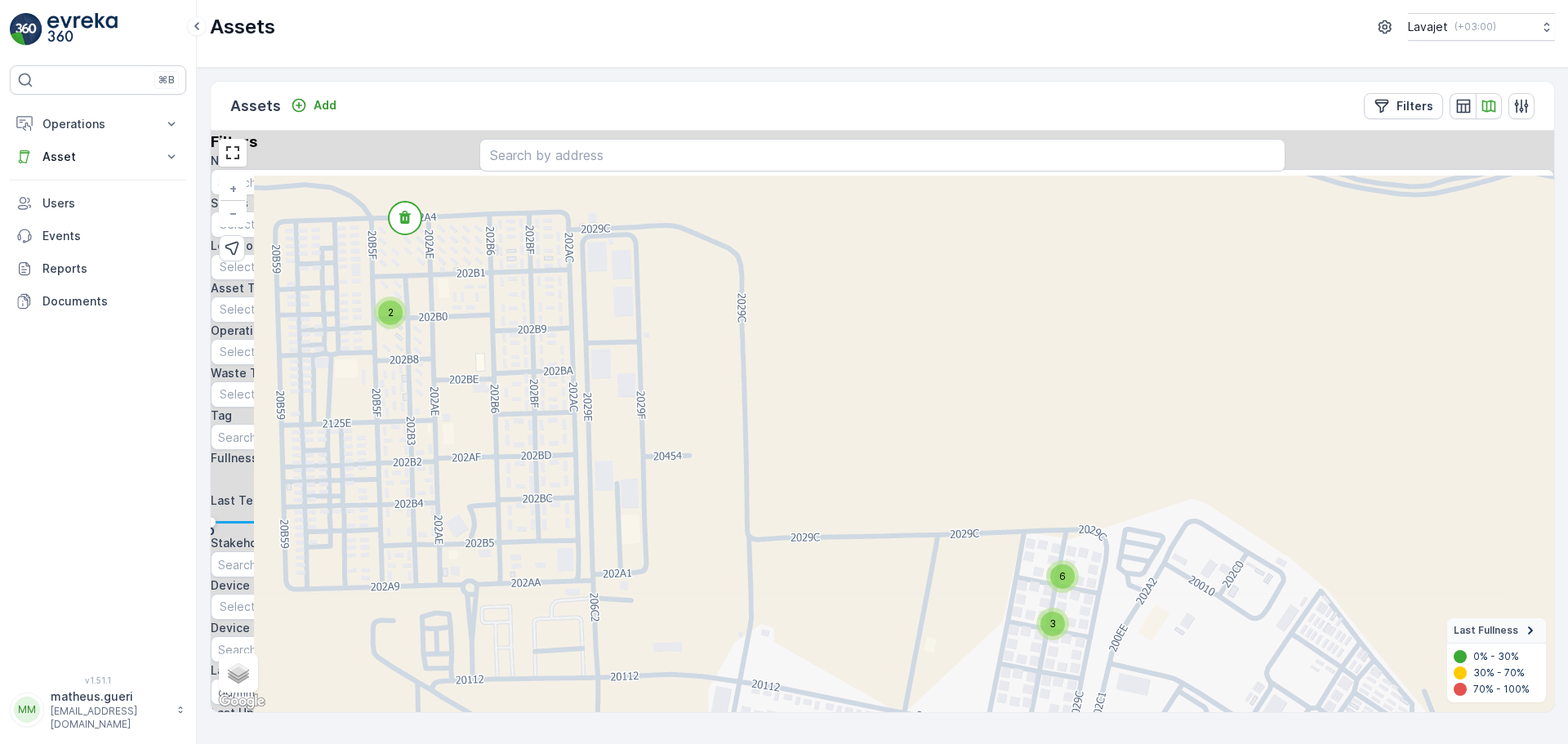
drag, startPoint x: 535, startPoint y: 423, endPoint x: 638, endPoint y: 513, distance: 136.8
click at [639, 513] on div "2 5 6 3 3 2 4 + − Satellite Roadmap Terrain Hybrid Leaflet Keyboard shortcuts M…" at bounding box center [882, 421] width 1344 height 582
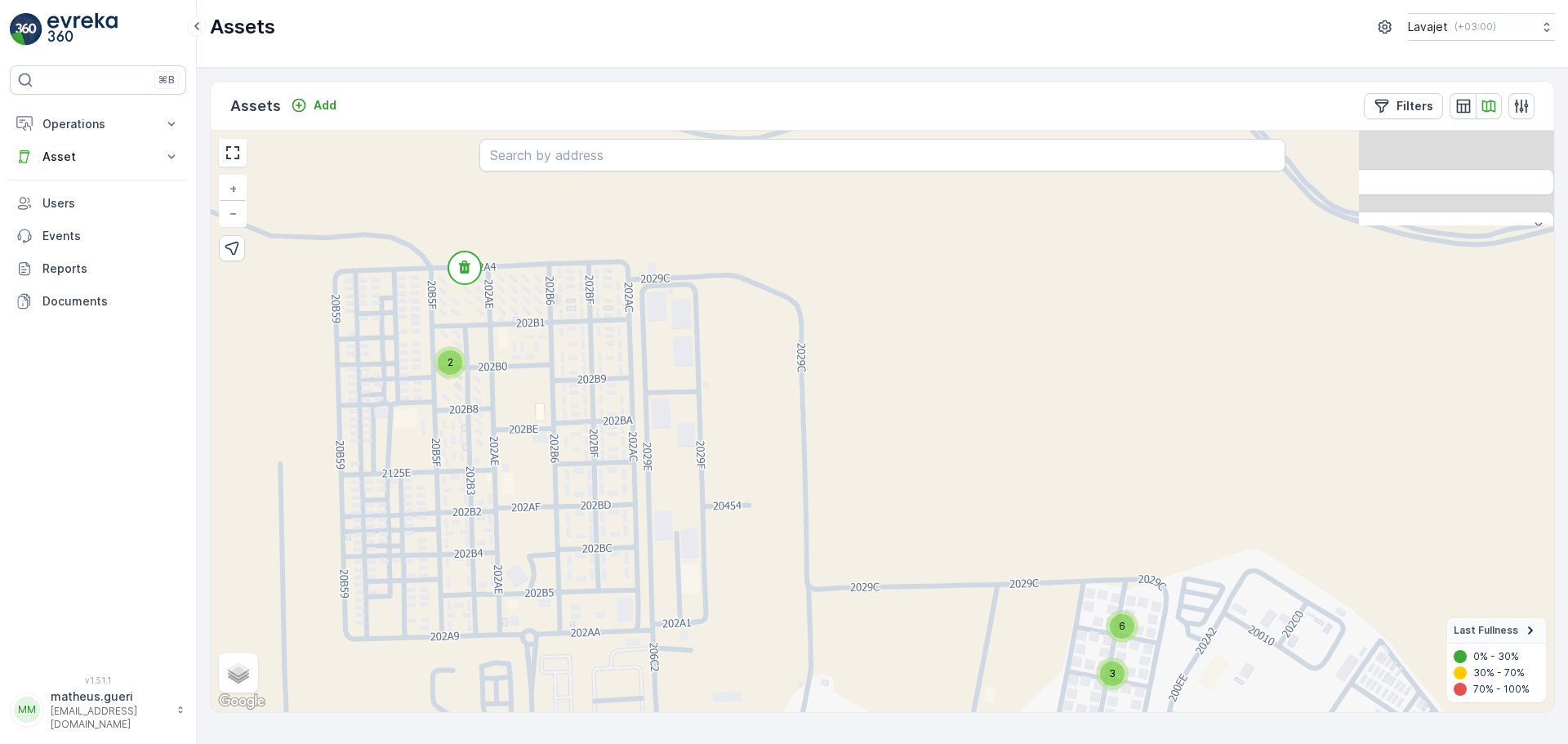
click at [470, 277] on circle at bounding box center [464, 268] width 32 height 32
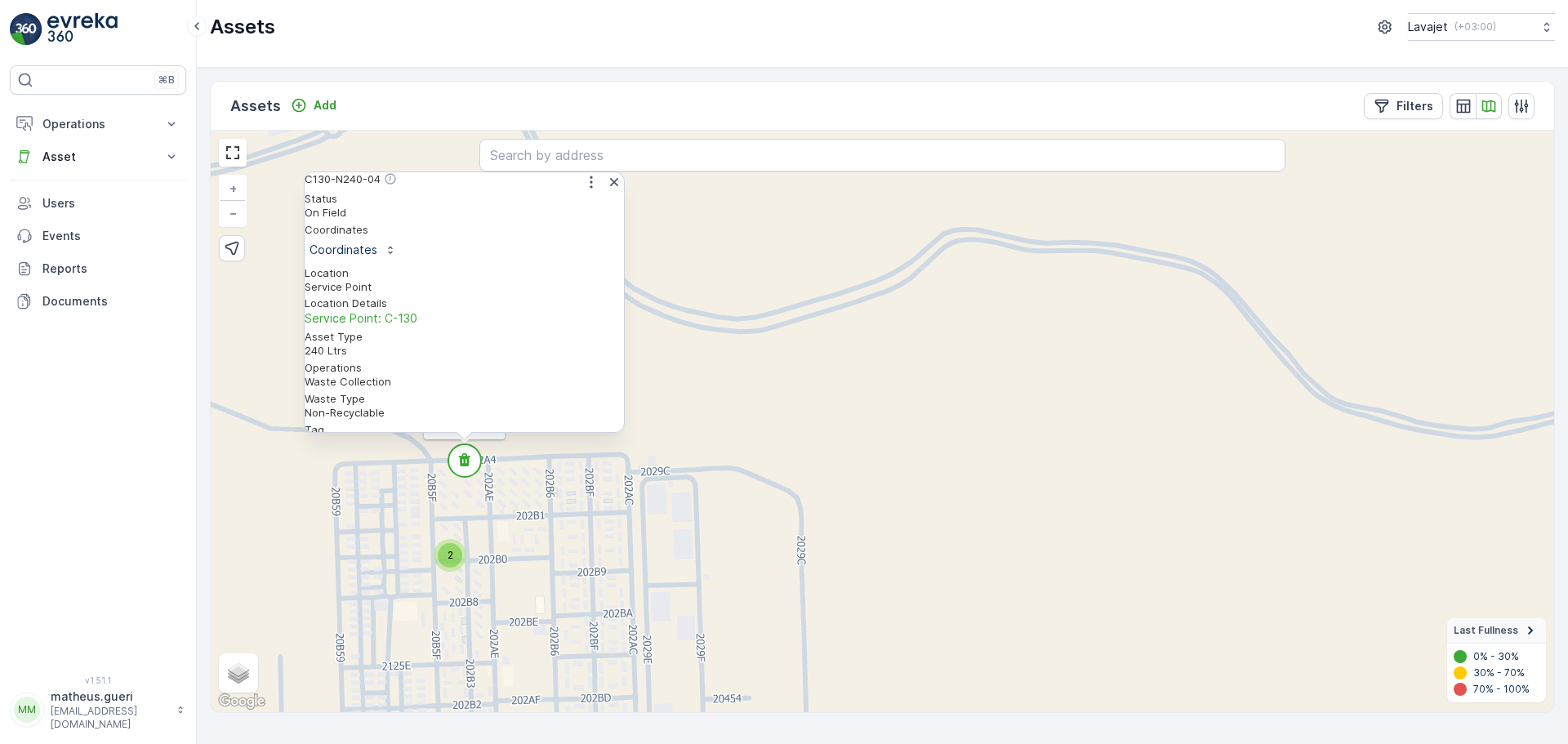
click at [572, 549] on div "2 5 6 3 3 2 4 C130-N240-04 C130-N240-04 Status On Field Coordinates Coordinates…" at bounding box center [882, 421] width 1344 height 582
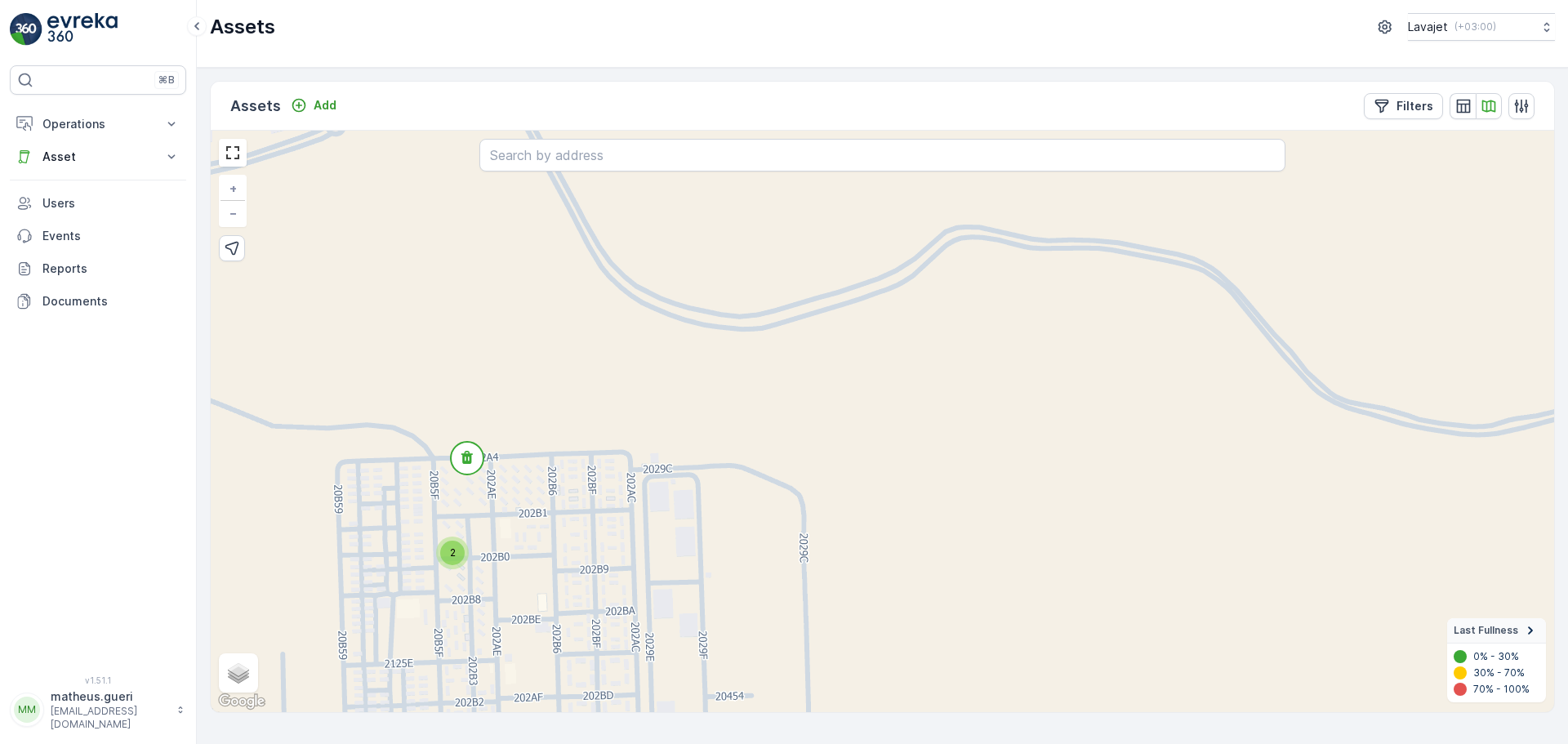
drag, startPoint x: 468, startPoint y: 542, endPoint x: 559, endPoint y: 472, distance: 114.8
click at [559, 472] on div "2 5 6 3 3 2 4 + − Satellite Roadmap Terrain Hybrid Leaflet Keyboard shortcuts M…" at bounding box center [882, 421] width 1344 height 582
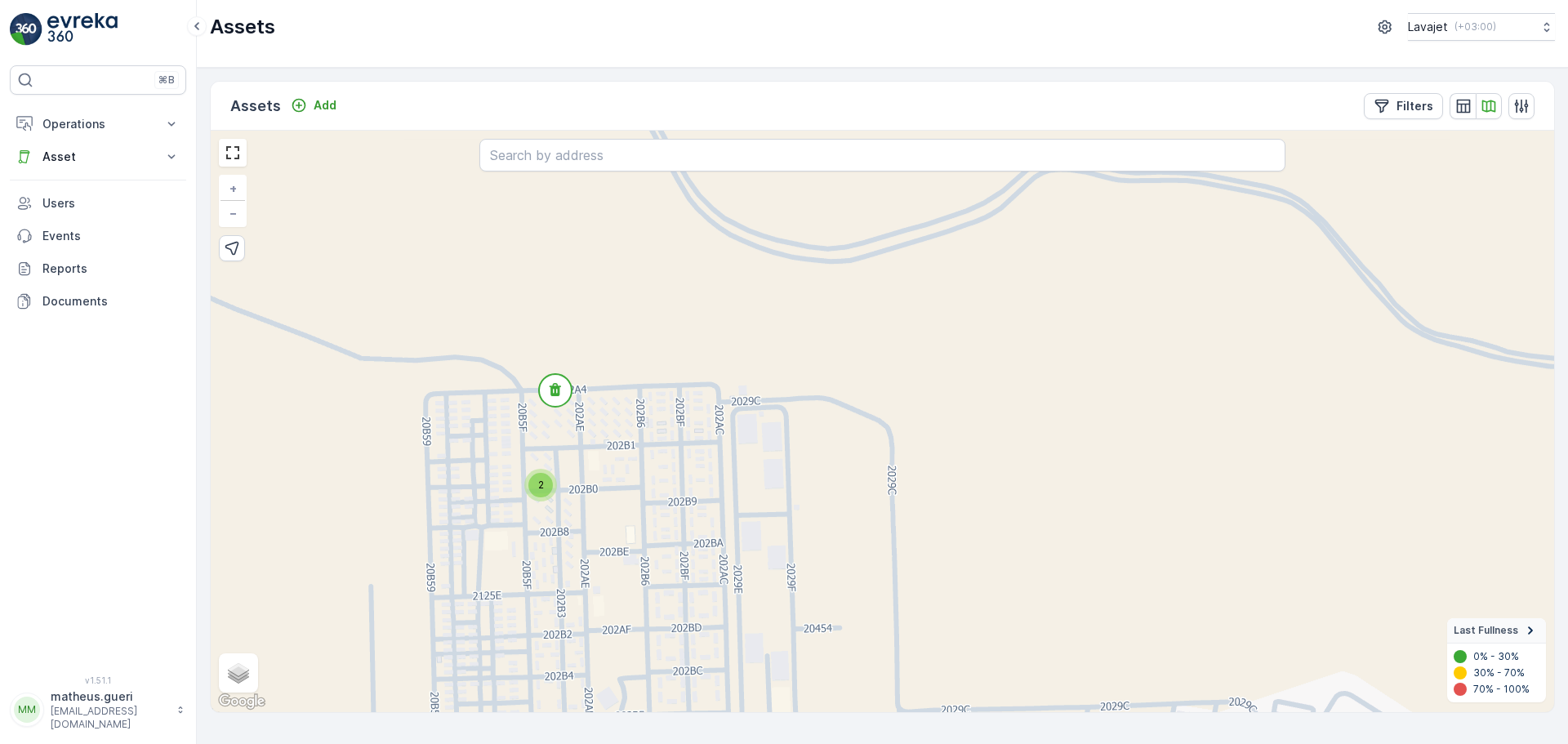
click at [533, 493] on div "2" at bounding box center [540, 485] width 25 height 25
click at [571, 498] on icon at bounding box center [570, 492] width 12 height 13
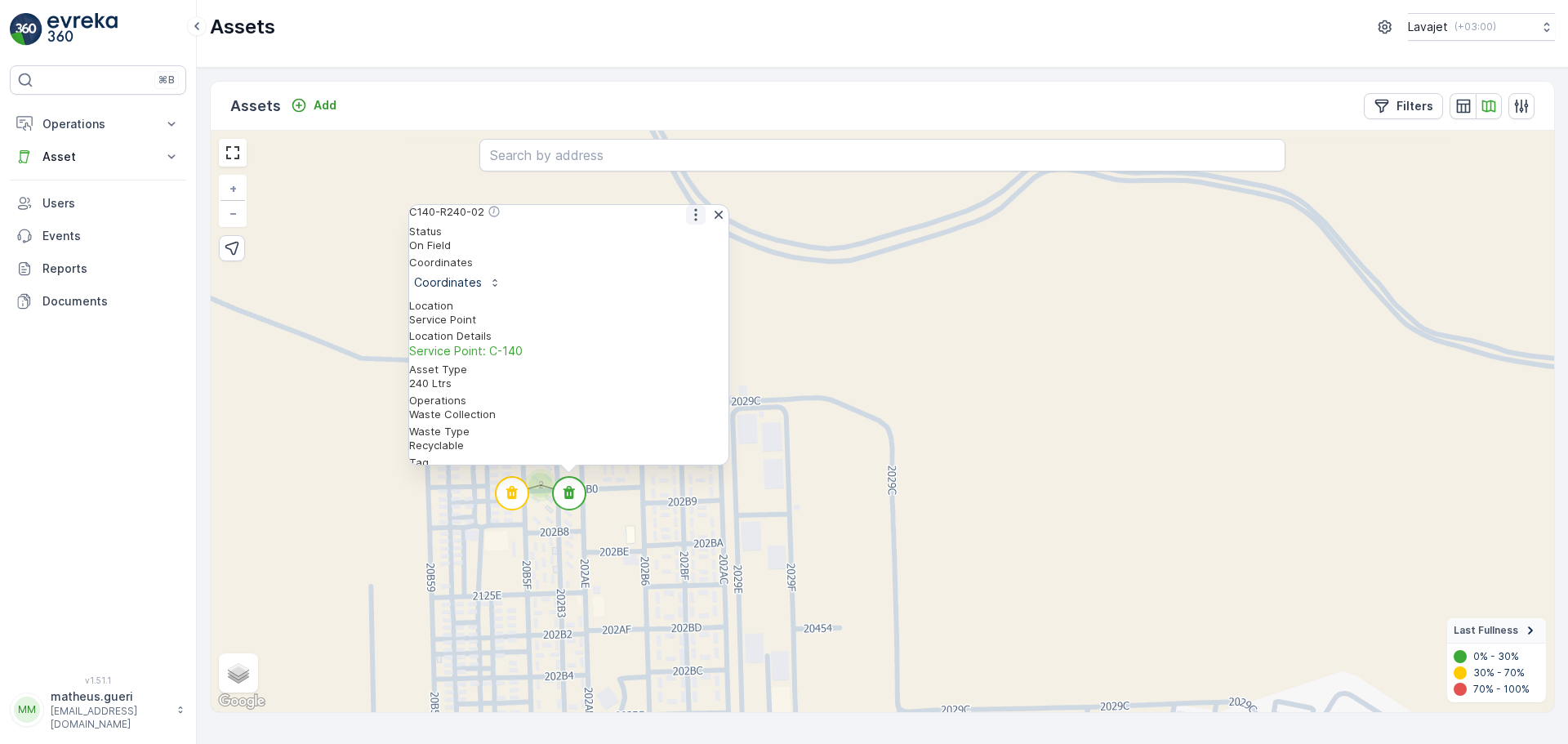
click at [694, 215] on button "button" at bounding box center [695, 215] width 20 height 20
click at [695, 249] on span "See More Detail" at bounding box center [694, 241] width 90 height 17
click at [754, 537] on div "2 5 6 3 3 2 4 C140-R240-02 Status On Field Coordinates Coordinates Location Ser…" at bounding box center [882, 421] width 1344 height 582
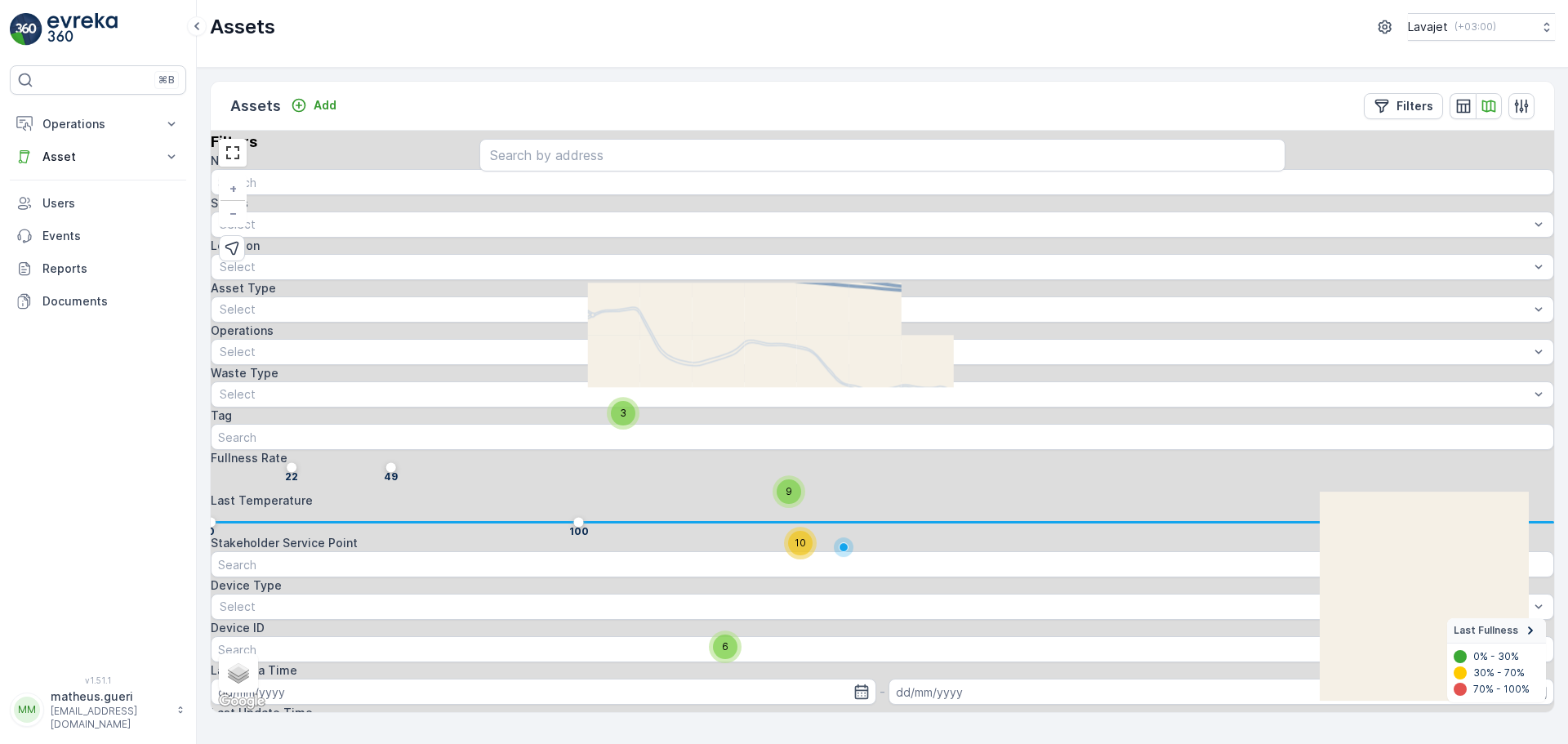
drag, startPoint x: 805, startPoint y: 571, endPoint x: 704, endPoint y: 414, distance: 186.7
click at [704, 414] on div "3 6 9 10 + − Satellite Roadmap Terrain Hybrid Leaflet Keyboard shortcuts Map Da…" at bounding box center [882, 421] width 1344 height 582
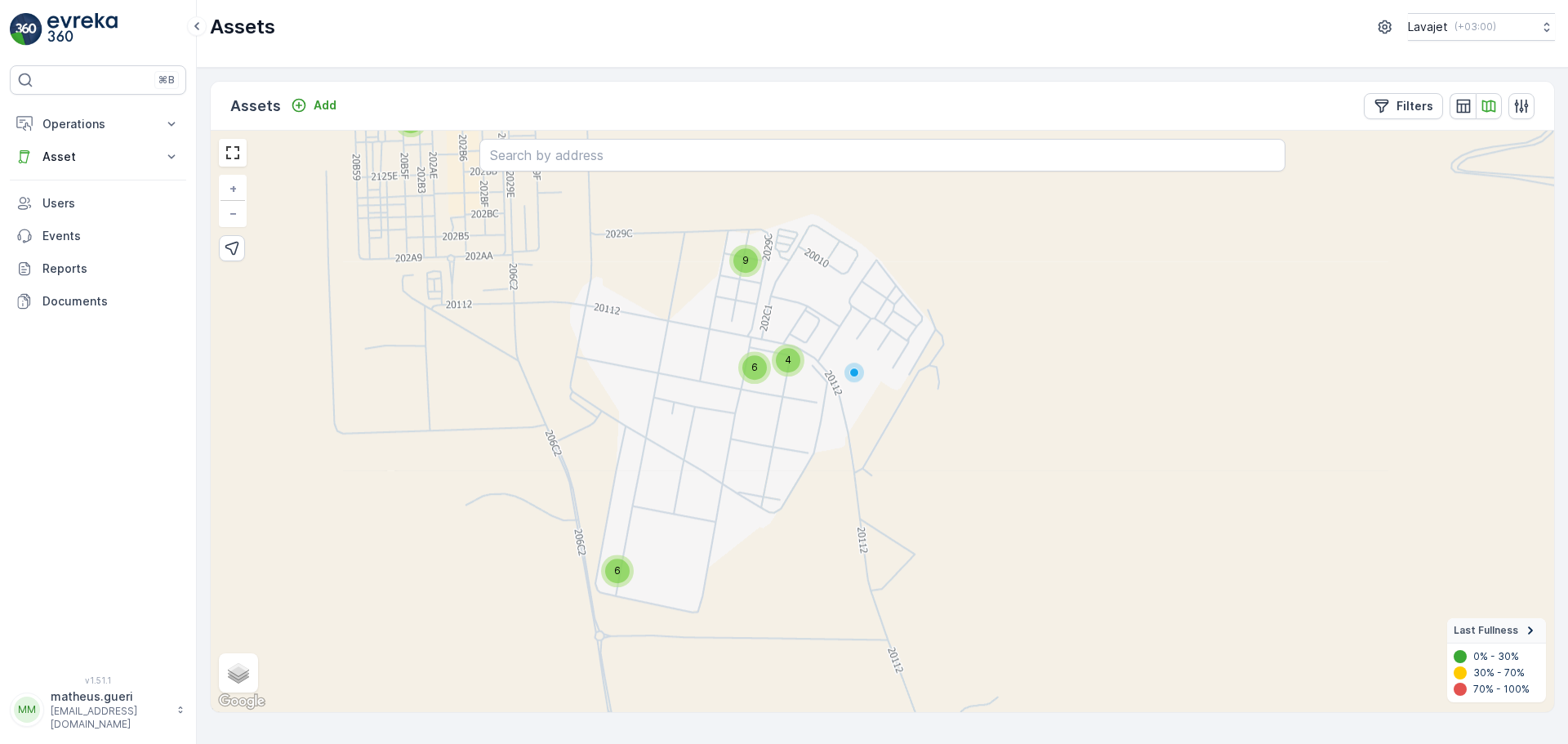
drag, startPoint x: 719, startPoint y: 579, endPoint x: 676, endPoint y: 409, distance: 175.4
click at [673, 409] on div "2 6 9 6 4 + − Satellite Roadmap Terrain Hybrid Leaflet Keyboard shortcuts Map D…" at bounding box center [882, 421] width 1344 height 582
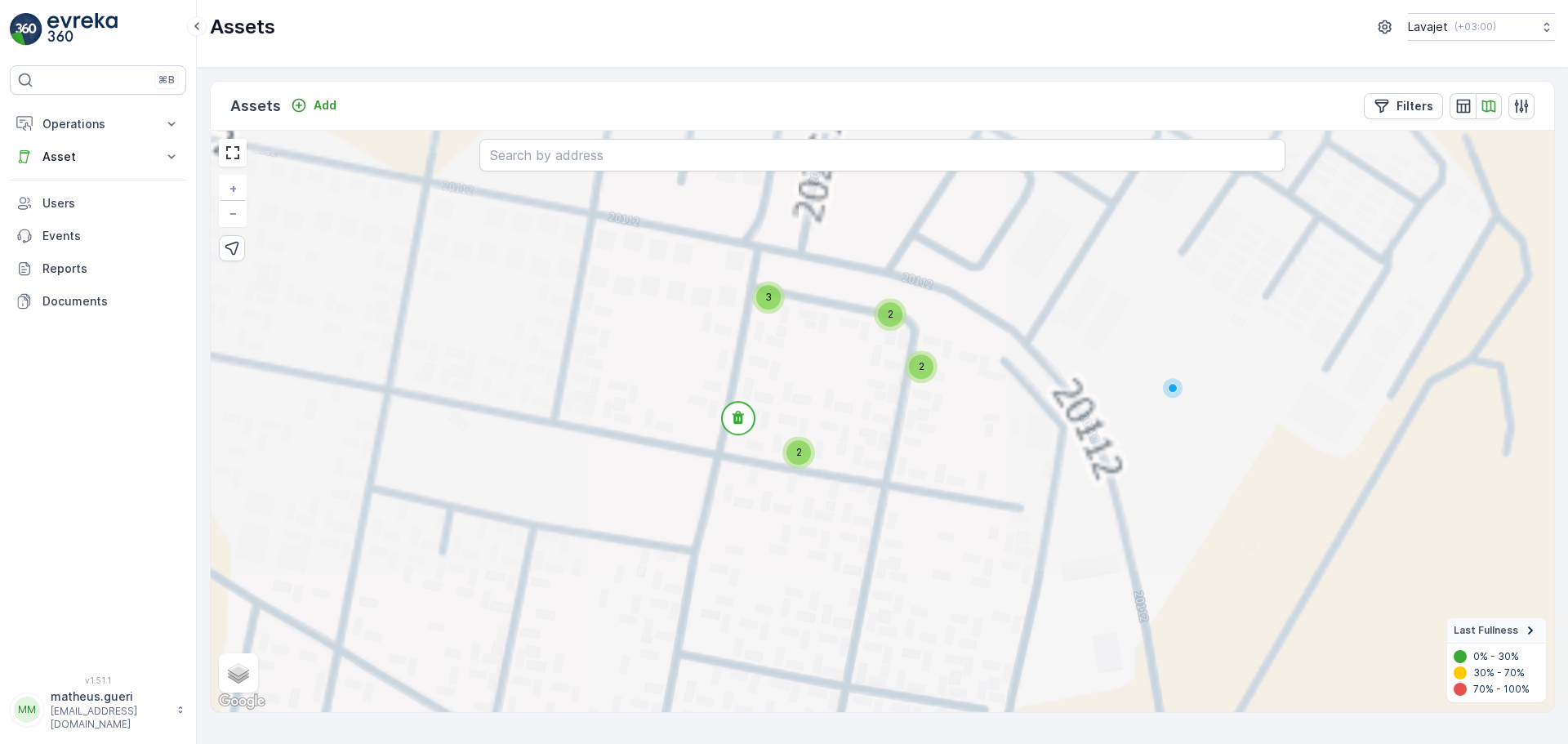
drag, startPoint x: 918, startPoint y: 417, endPoint x: 879, endPoint y: 443, distance: 46.9
click at [879, 443] on div "2 4 5 3 3 2 2 2 + − Satellite Roadmap Terrain Hybrid Leaflet Keyboard shortcuts…" at bounding box center [882, 421] width 1344 height 582
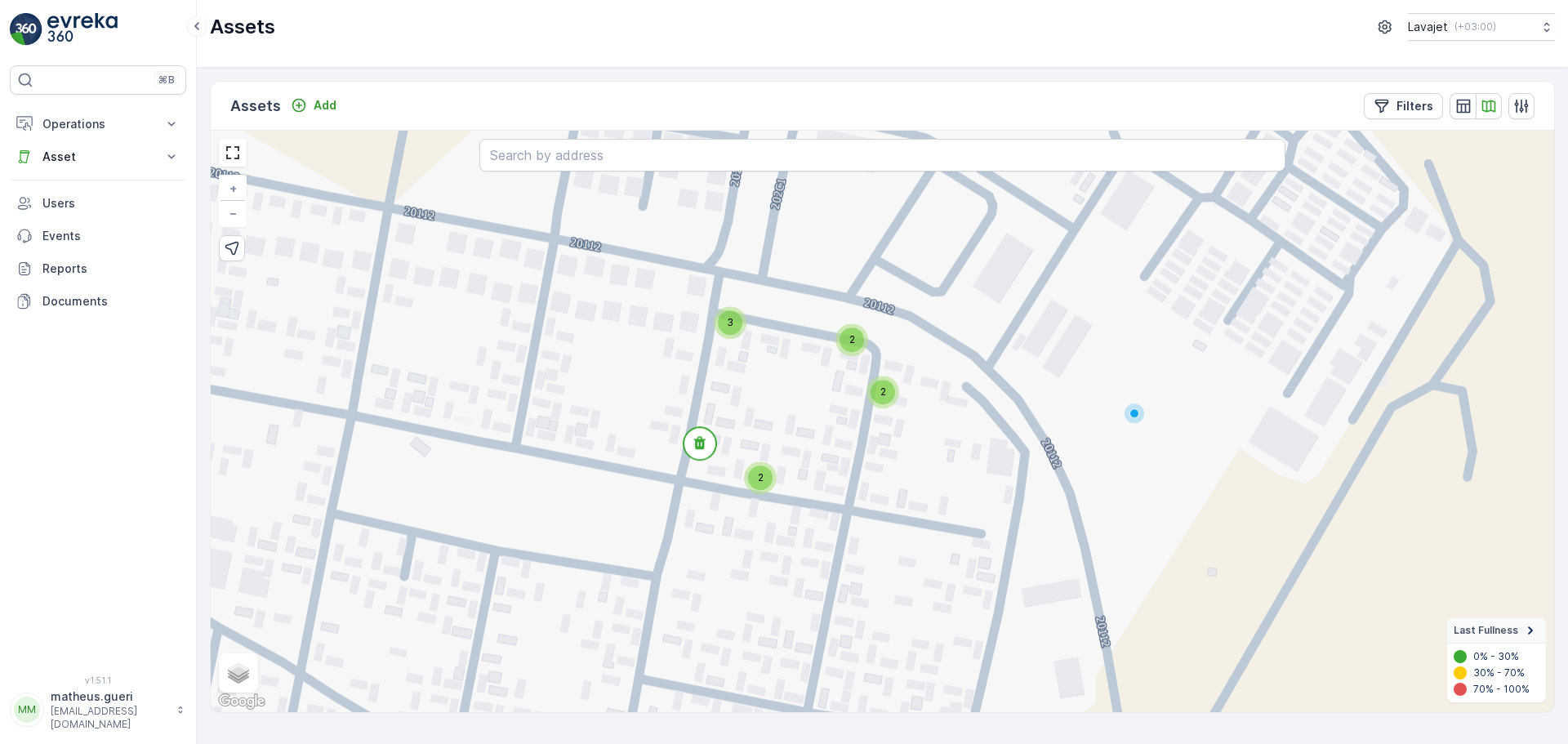
click at [854, 328] on div "2" at bounding box center [852, 340] width 25 height 25
click at [824, 362] on circle at bounding box center [822, 347] width 32 height 32
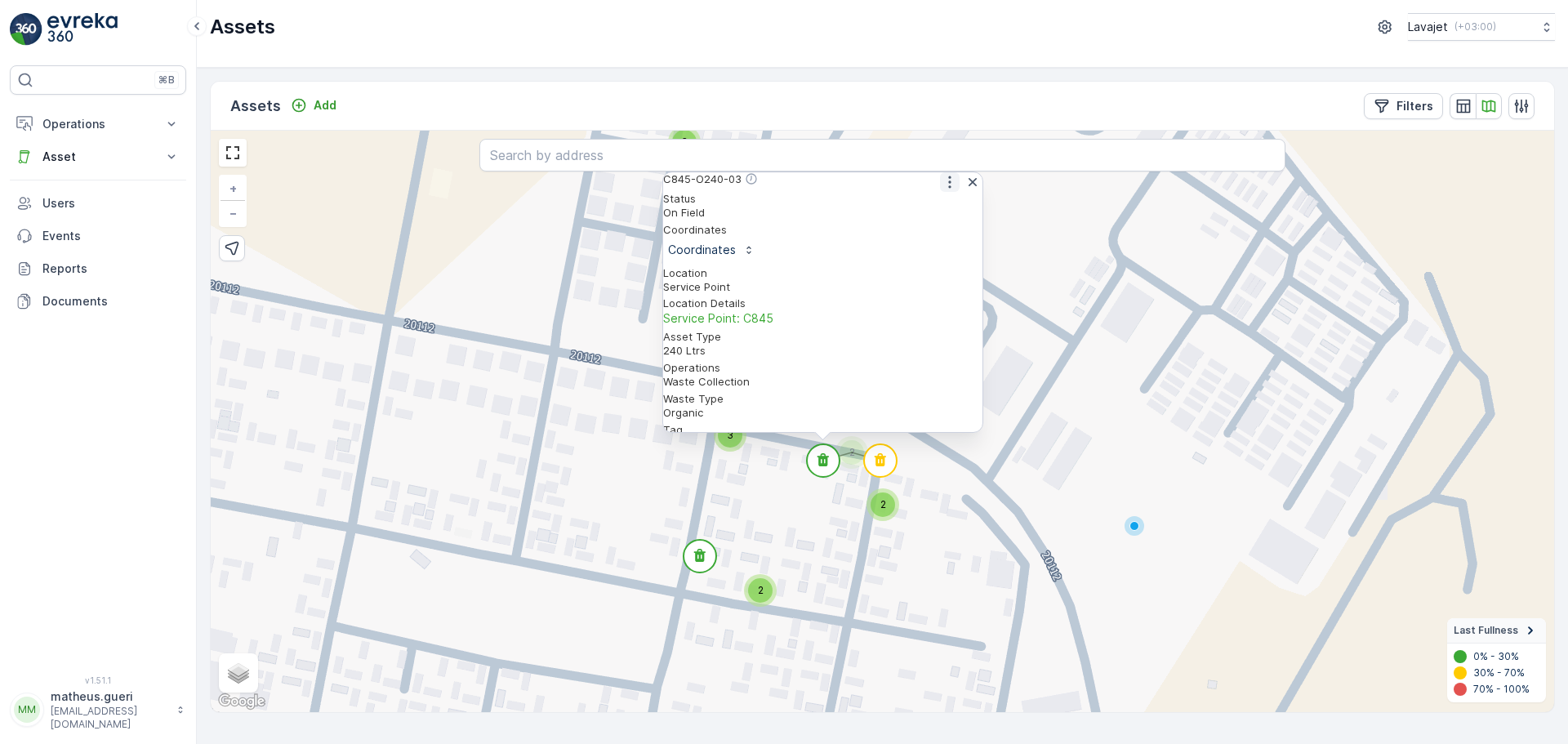
click at [941, 188] on icon "button" at bounding box center [949, 182] width 17 height 17
click at [947, 217] on span "See More Detail" at bounding box center [948, 208] width 90 height 17
click at [883, 465] on icon at bounding box center [880, 460] width 12 height 13
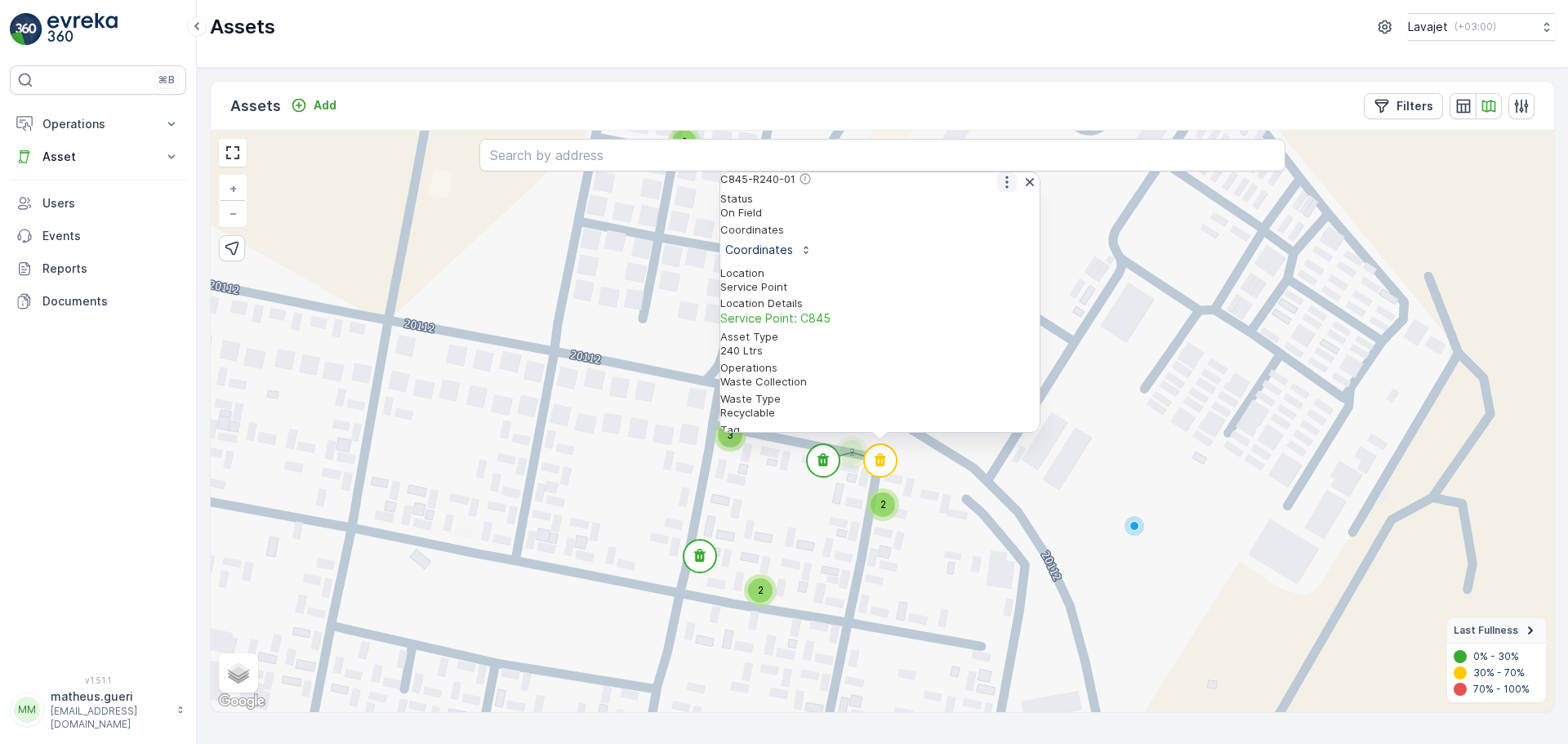
click at [1005, 189] on icon "button" at bounding box center [1006, 182] width 2 height 12
click at [991, 213] on span "See More Detail" at bounding box center [1005, 208] width 90 height 17
click at [877, 508] on div "2" at bounding box center [882, 505] width 25 height 25
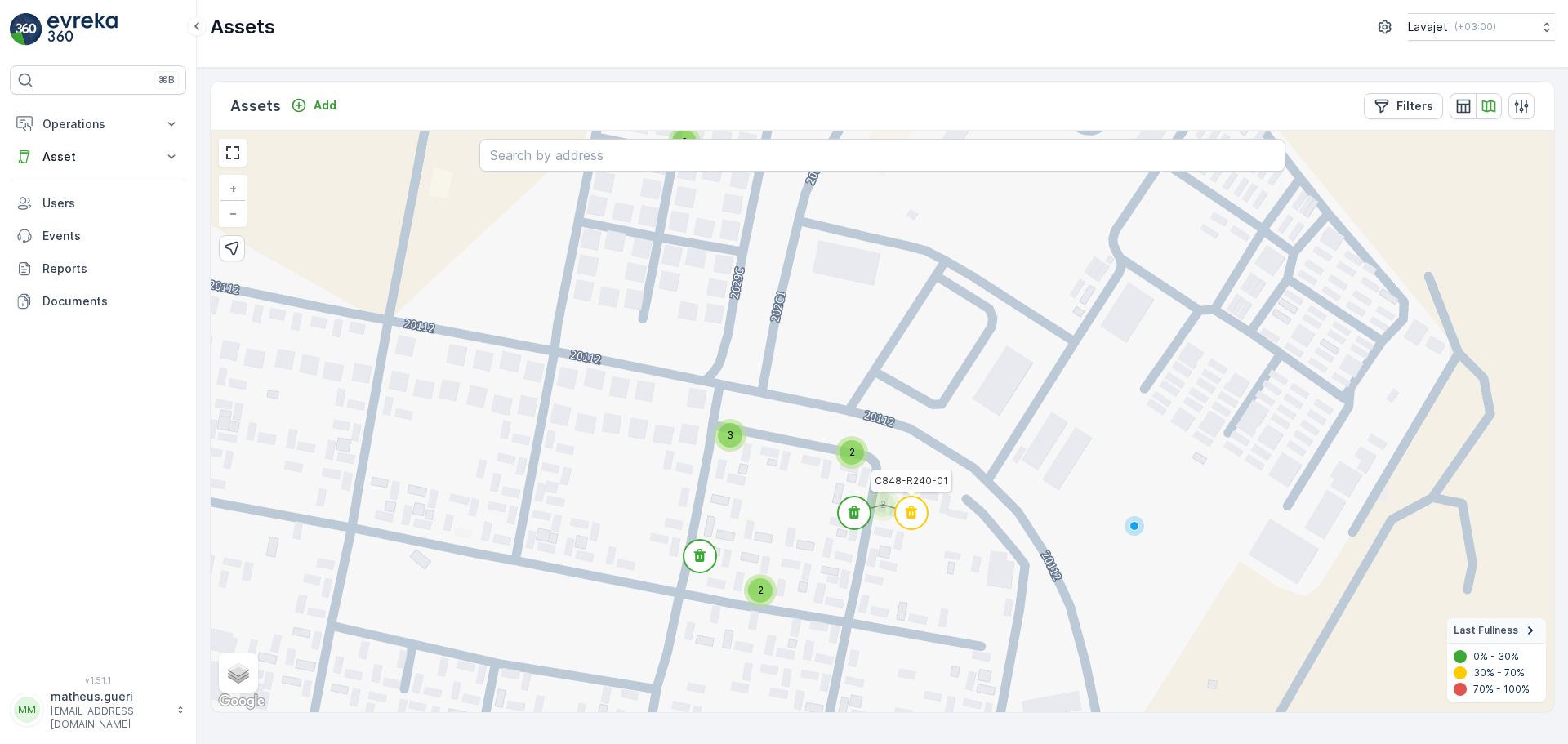
click at [914, 513] on icon at bounding box center [912, 512] width 12 height 13
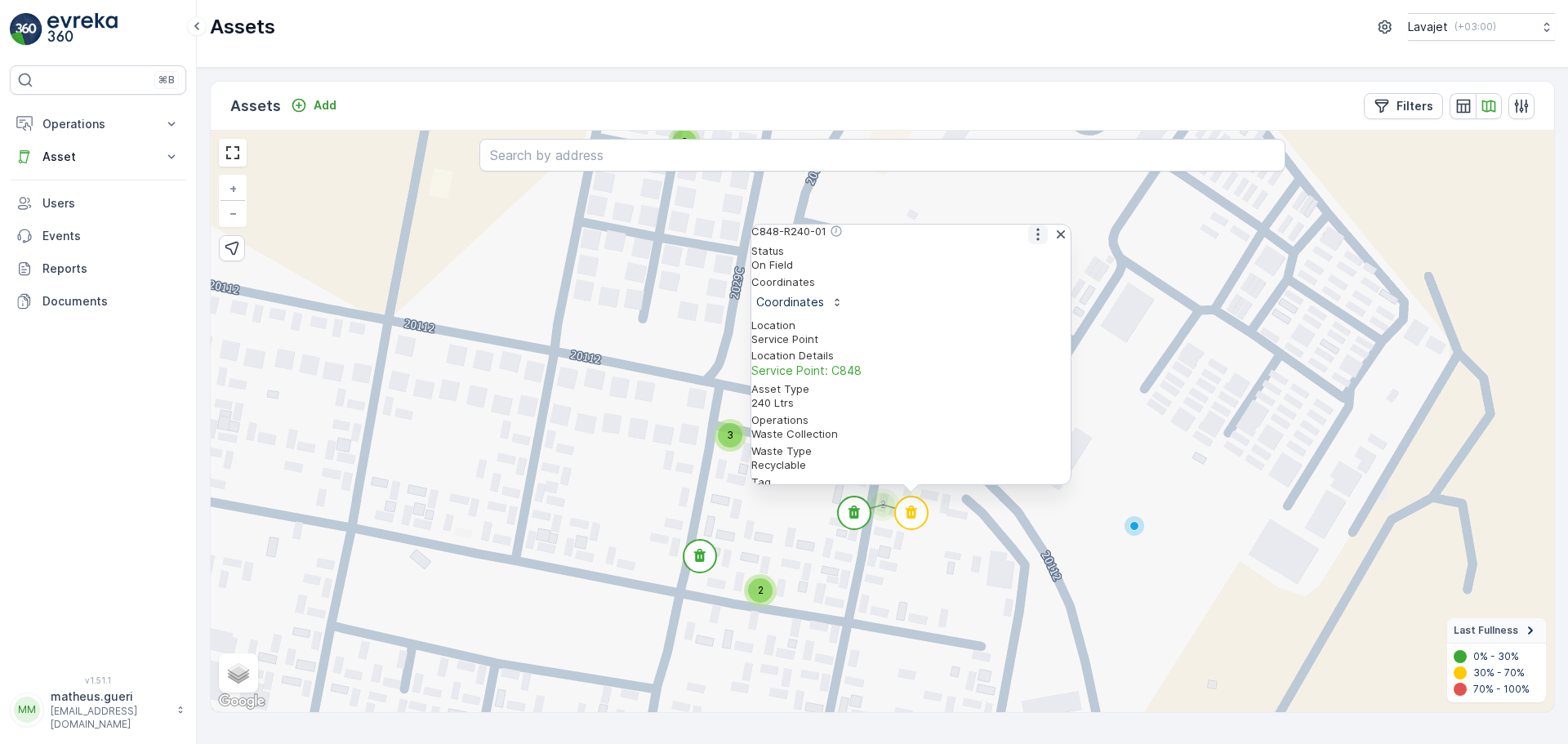
click at [1030, 243] on icon "button" at bounding box center [1038, 234] width 17 height 17
click at [1023, 269] on span "See More Detail" at bounding box center [1037, 261] width 90 height 17
click at [863, 503] on icon at bounding box center [855, 514] width 36 height 36
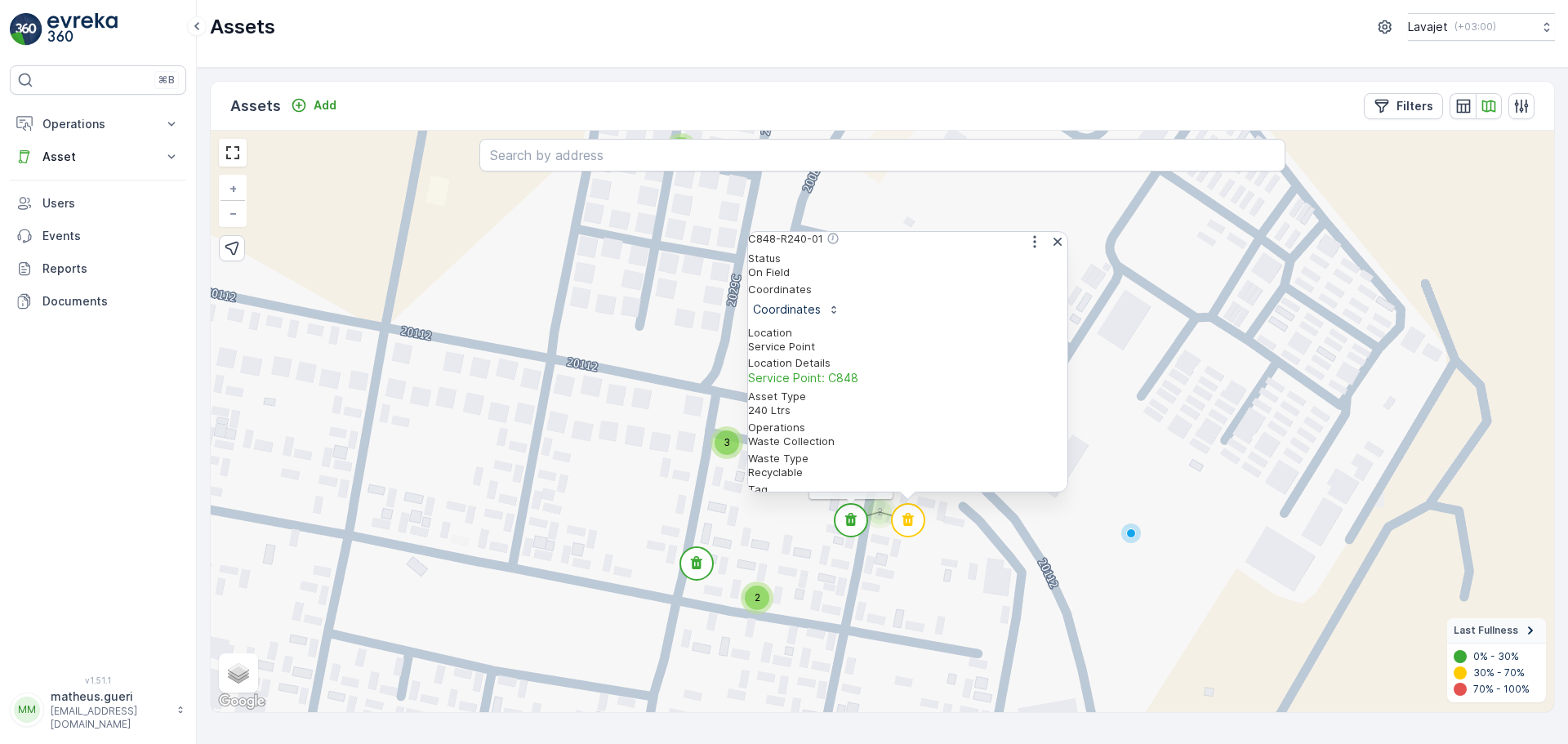
click at [858, 524] on circle at bounding box center [851, 520] width 32 height 32
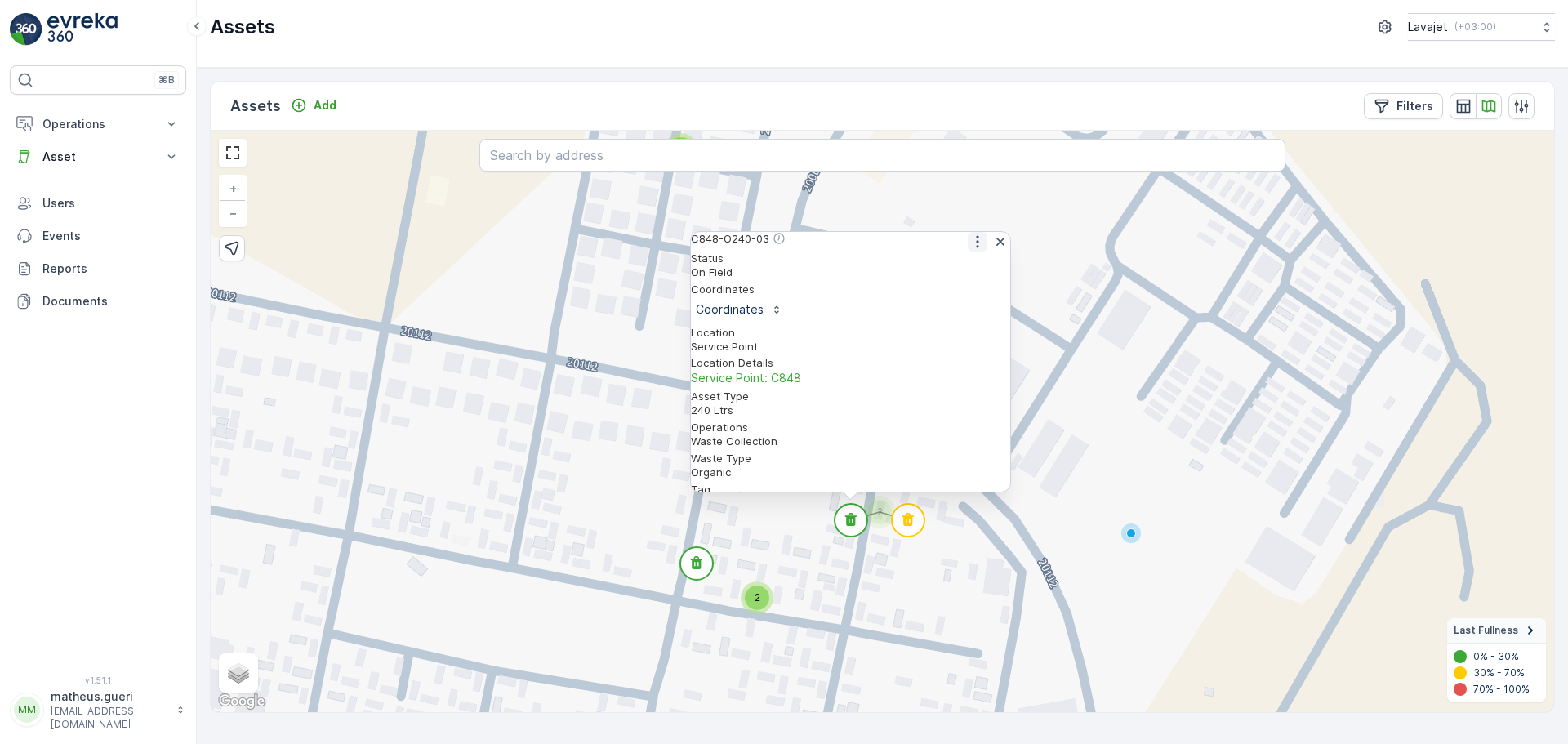
click at [970, 250] on icon "button" at bounding box center [978, 241] width 17 height 17
click at [965, 277] on span "See More Detail" at bounding box center [976, 268] width 90 height 17
click at [1009, 498] on div "2 4 5 3 3 2 2 2 C848-O240-03 Status On Field Coordinates Coordinates Location S…" at bounding box center [882, 421] width 1344 height 582
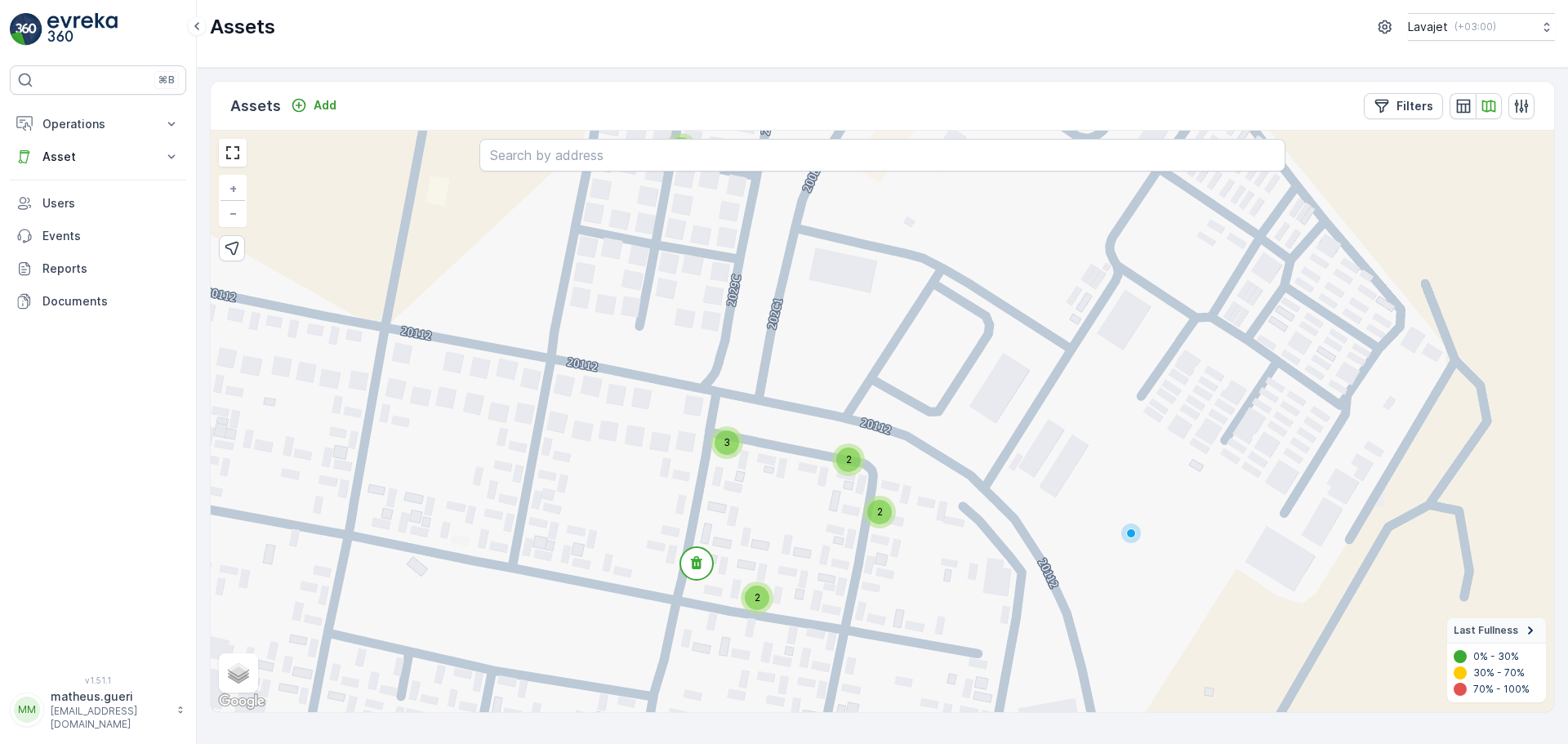
click at [724, 455] on div "3" at bounding box center [726, 442] width 32 height 32
click at [755, 455] on icon at bounding box center [755, 450] width 12 height 13
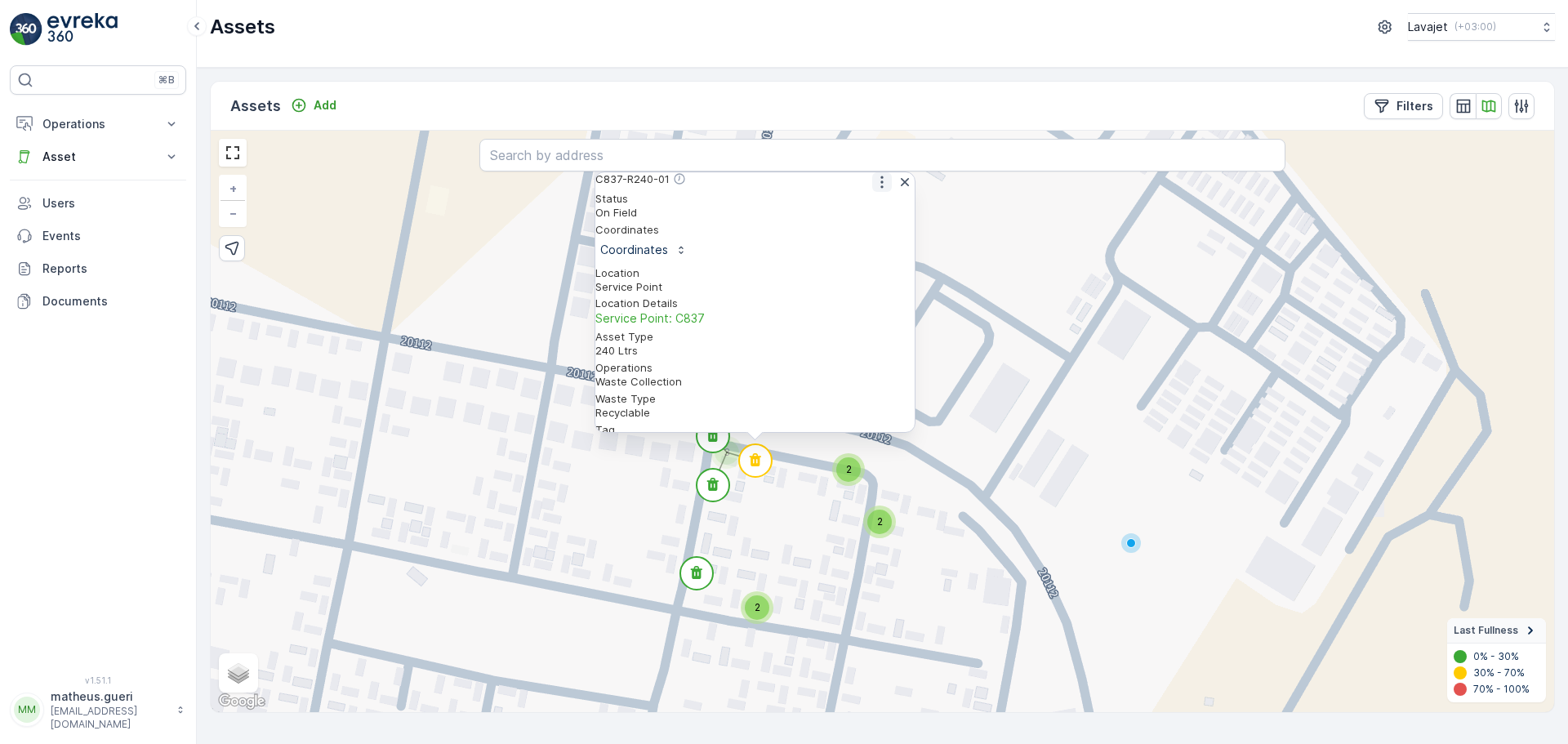
click at [874, 190] on icon "button" at bounding box center [881, 182] width 17 height 17
click at [865, 215] on span "See More Detail" at bounding box center [880, 208] width 90 height 17
click at [719, 447] on circle at bounding box center [712, 436] width 32 height 32
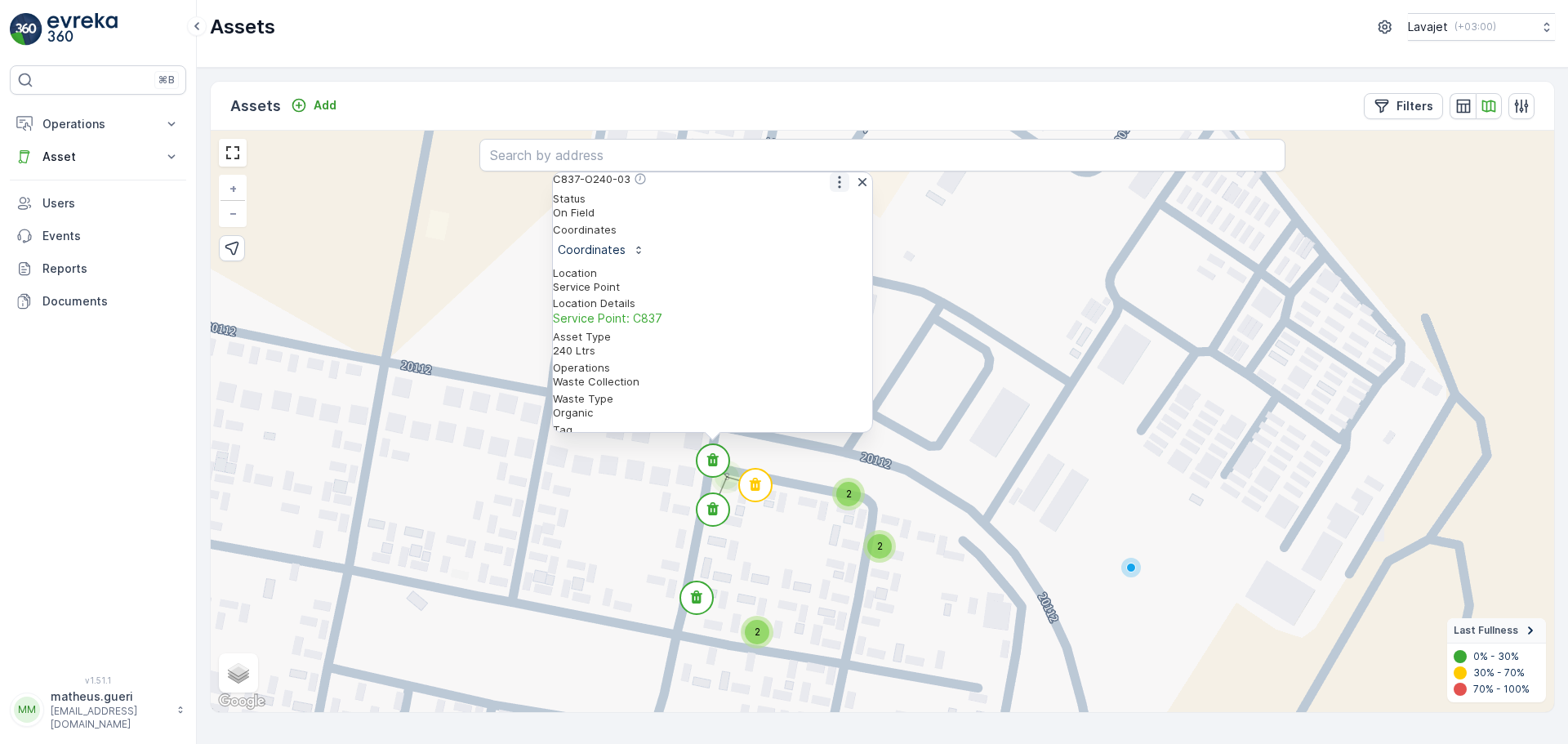
click at [835, 190] on icon "button" at bounding box center [839, 182] width 17 height 17
click at [831, 215] on span "See More Detail" at bounding box center [838, 208] width 90 height 17
click at [701, 508] on circle at bounding box center [712, 509] width 32 height 32
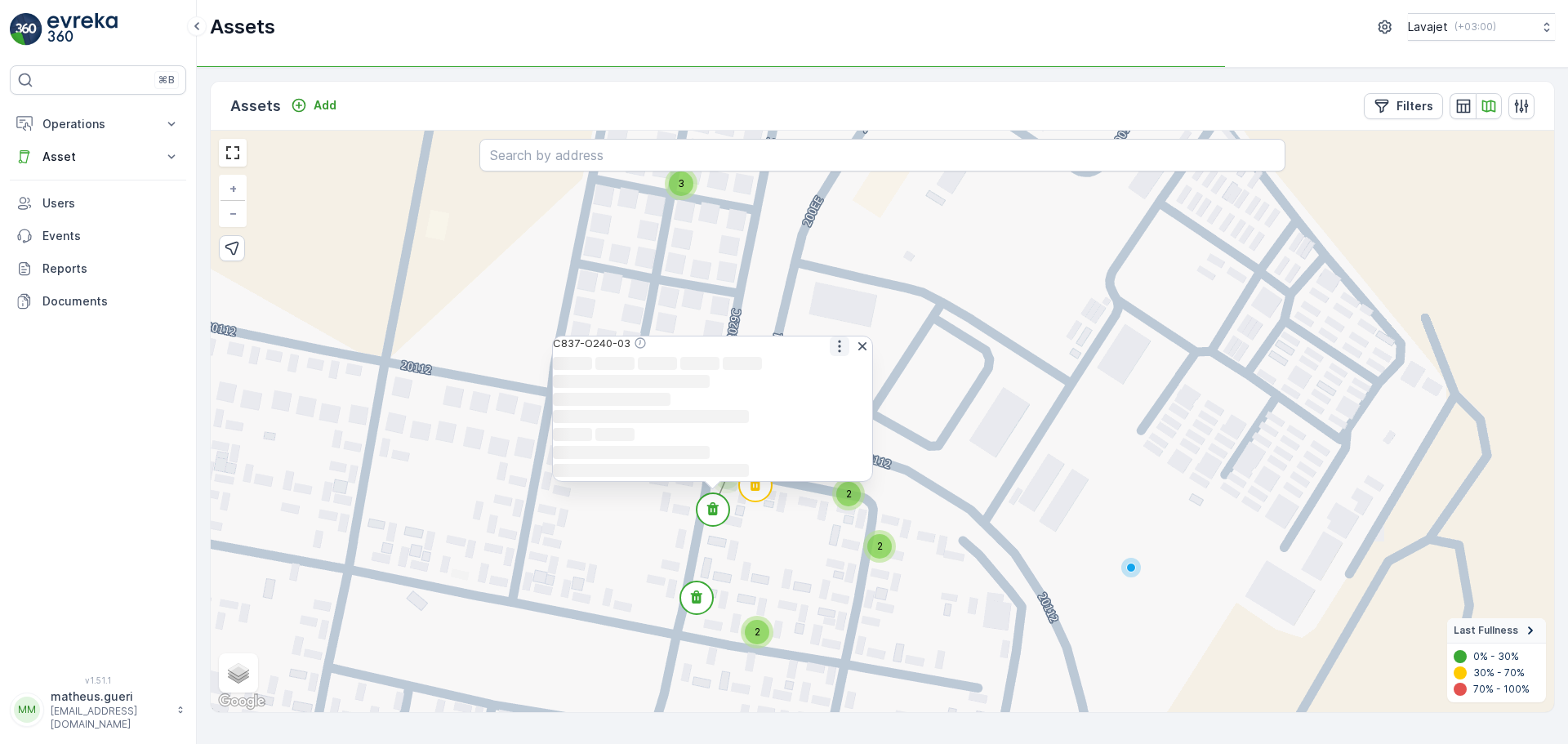
click at [831, 339] on icon "button" at bounding box center [839, 346] width 17 height 17
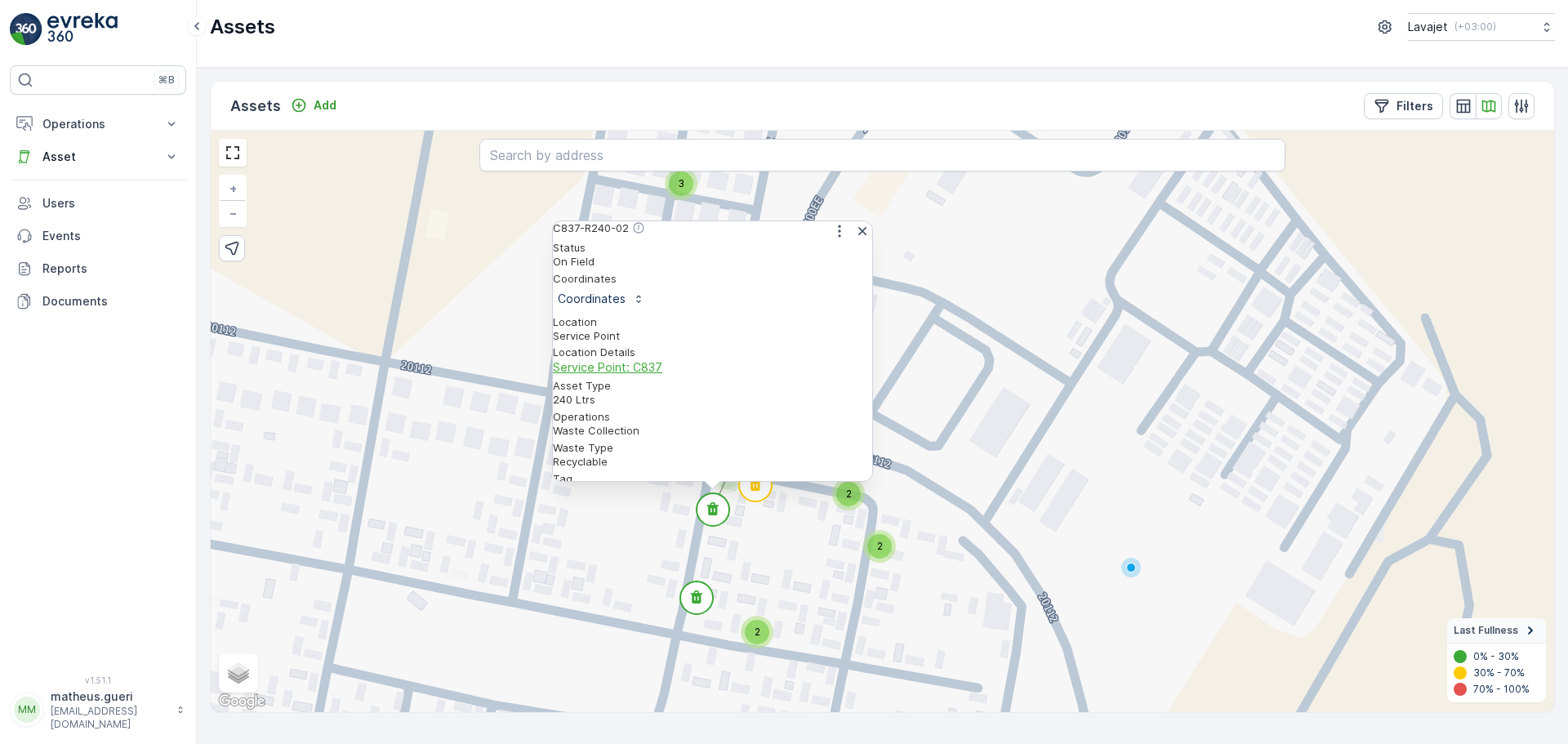
click at [828, 359] on span "Service Point: C837" at bounding box center [712, 367] width 320 height 17
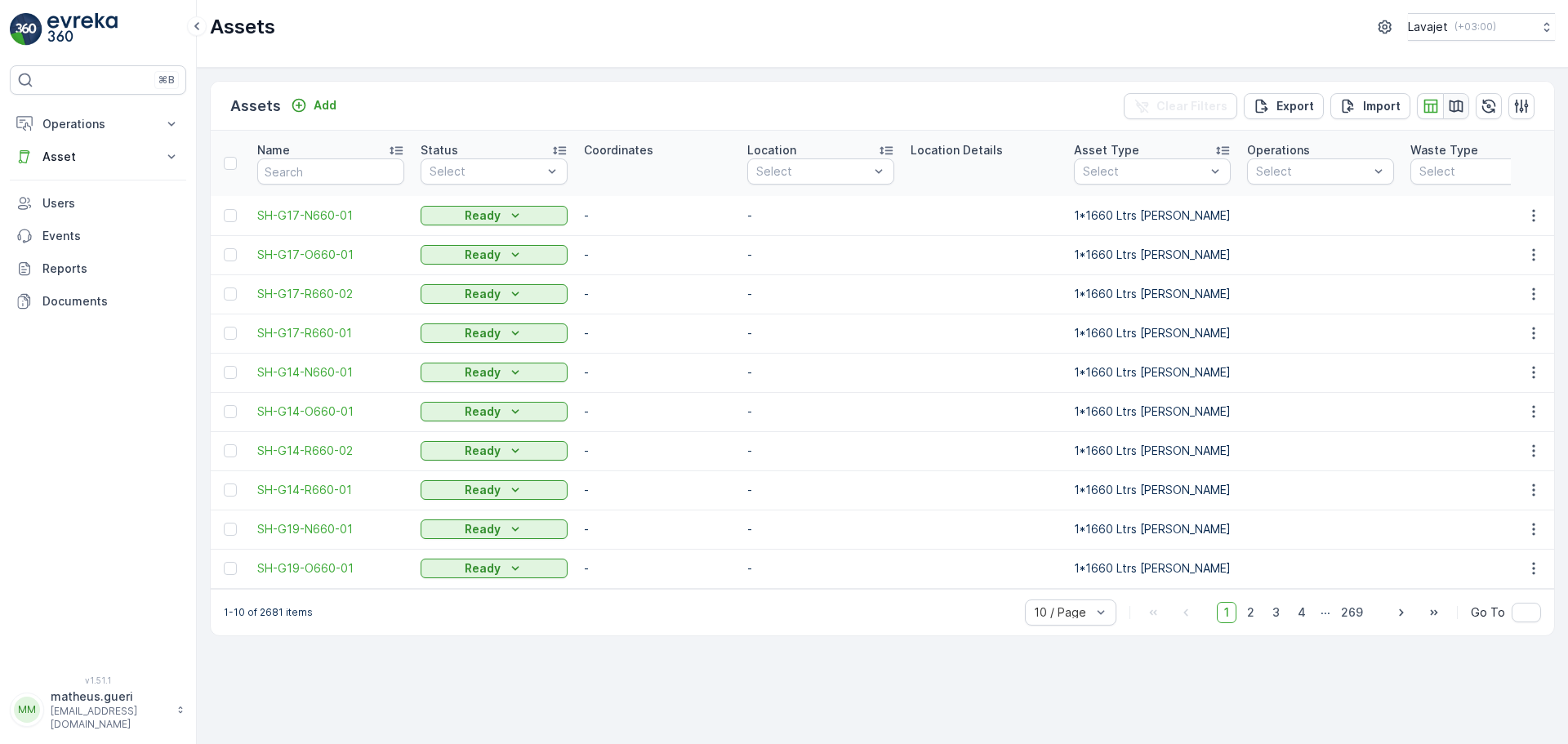
click at [1464, 104] on icon "button" at bounding box center [1456, 106] width 17 height 17
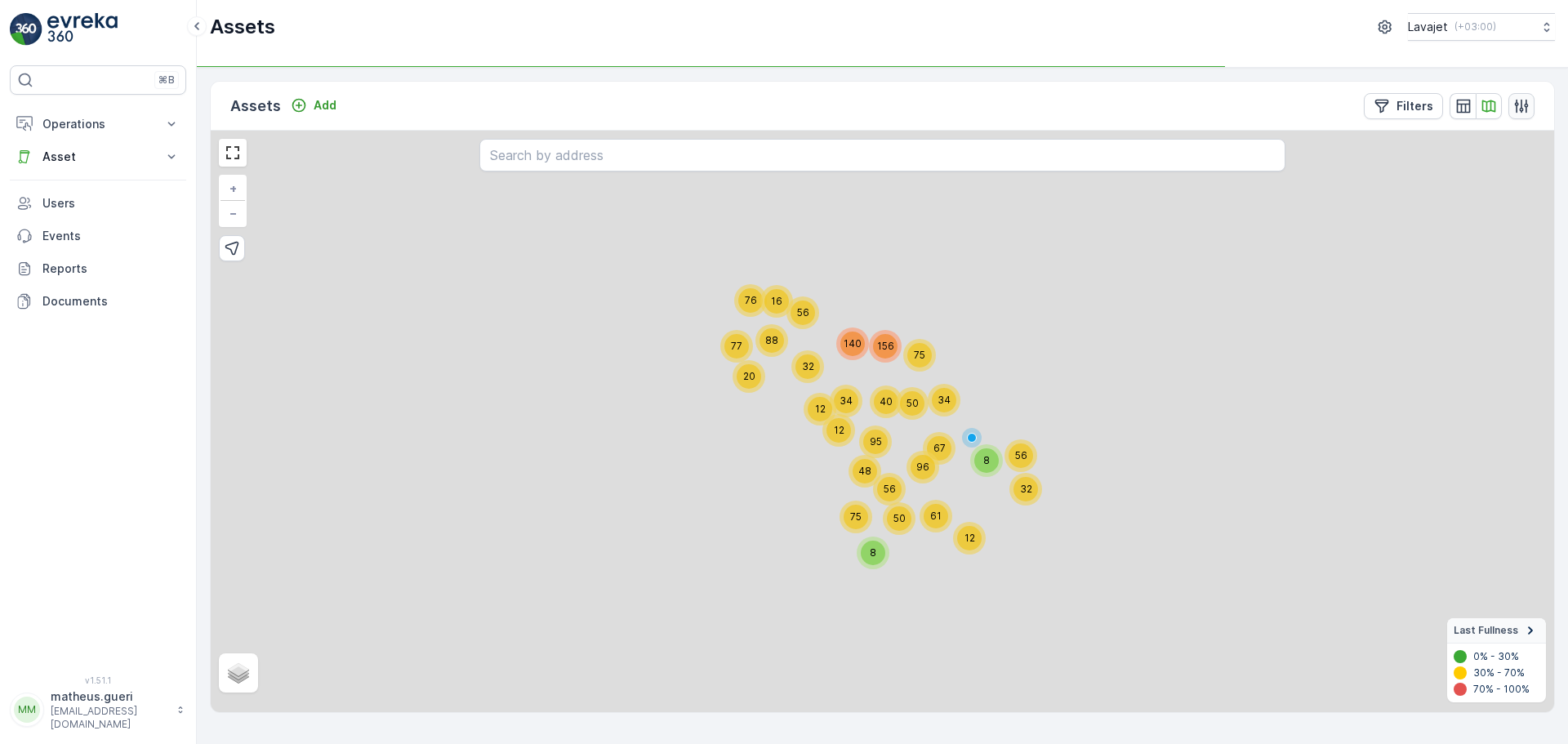
click at [1523, 111] on icon "button" at bounding box center [1522, 106] width 17 height 17
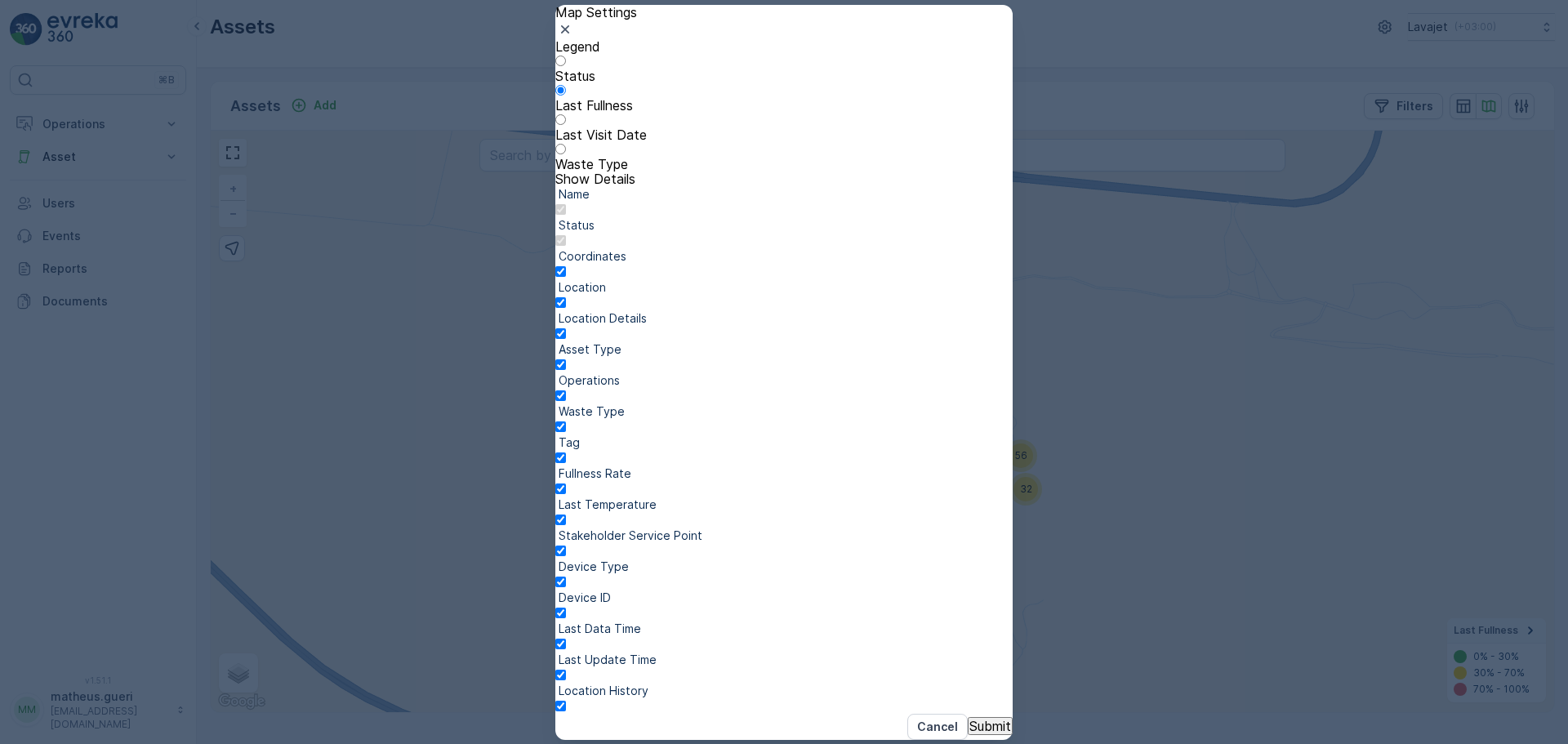
scroll to position [364, 0]
click at [556, 621] on span at bounding box center [556, 621] width 0 height 0
click at [566, 608] on input "checkbox" at bounding box center [561, 613] width 11 height 11
click at [556, 559] on span at bounding box center [556, 559] width 0 height 0
click at [566, 546] on input "checkbox" at bounding box center [561, 551] width 11 height 11
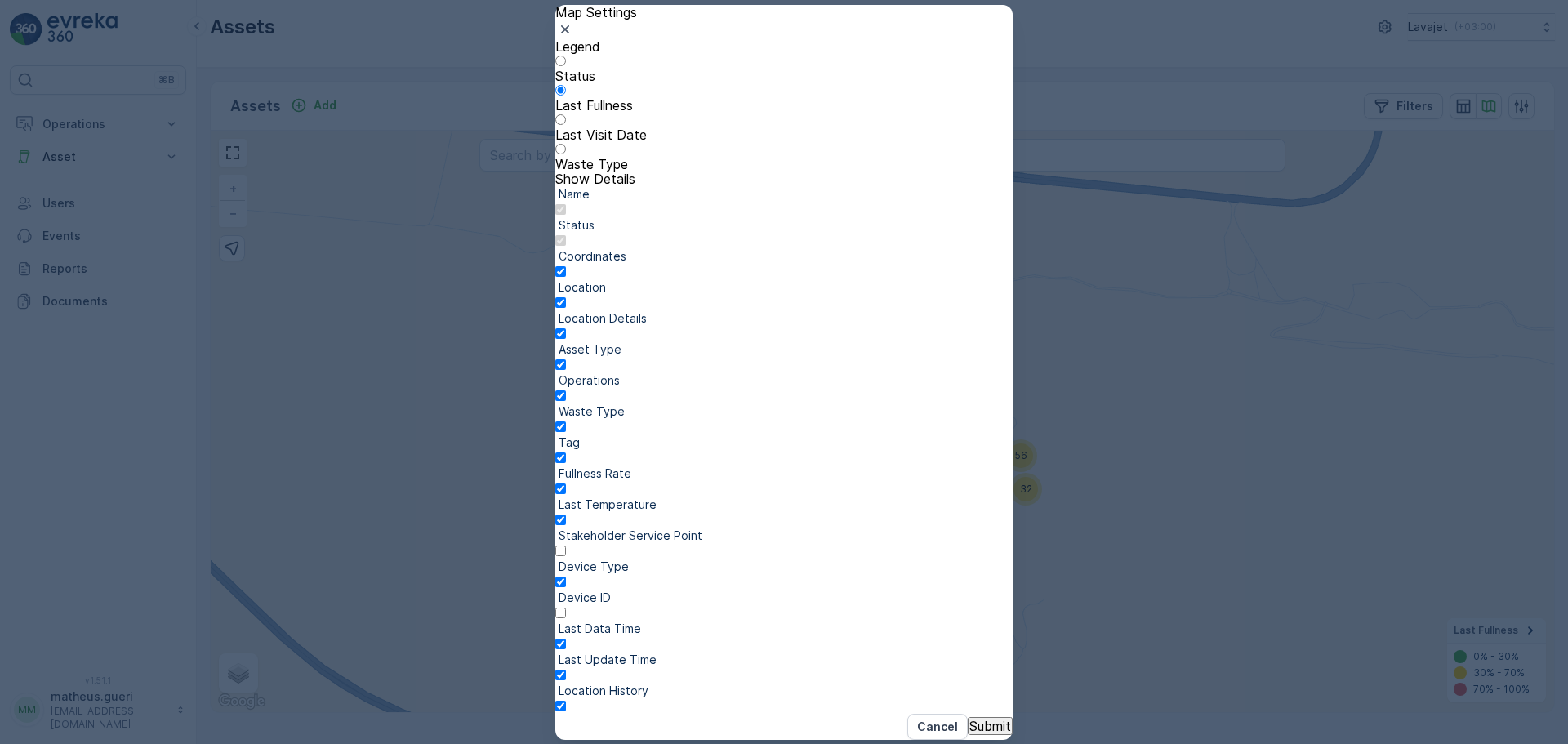
scroll to position [201, 0]
click at [556, 279] on span at bounding box center [556, 279] width 0 height 0
click at [566, 267] on input "checkbox" at bounding box center [561, 272] width 11 height 11
click at [556, 217] on span at bounding box center [556, 217] width 0 height 0
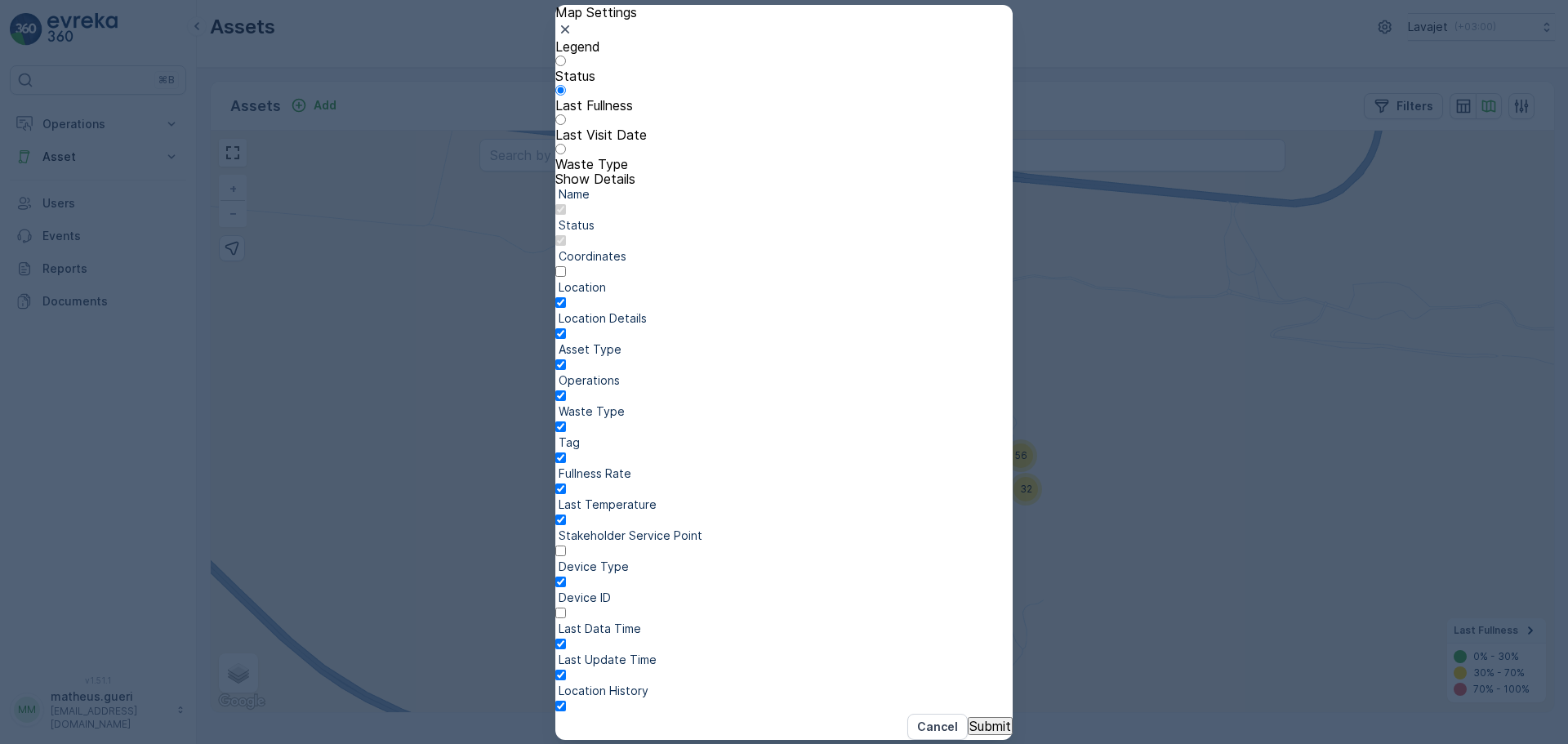
click at [556, 589] on span at bounding box center [556, 589] width 0 height 0
click at [566, 577] on input "checkbox" at bounding box center [561, 582] width 11 height 11
click at [967, 652] on div at bounding box center [784, 652] width 457 height 0
click at [566, 639] on input "checkbox" at bounding box center [561, 644] width 11 height 11
click at [556, 621] on span at bounding box center [556, 621] width 0 height 0
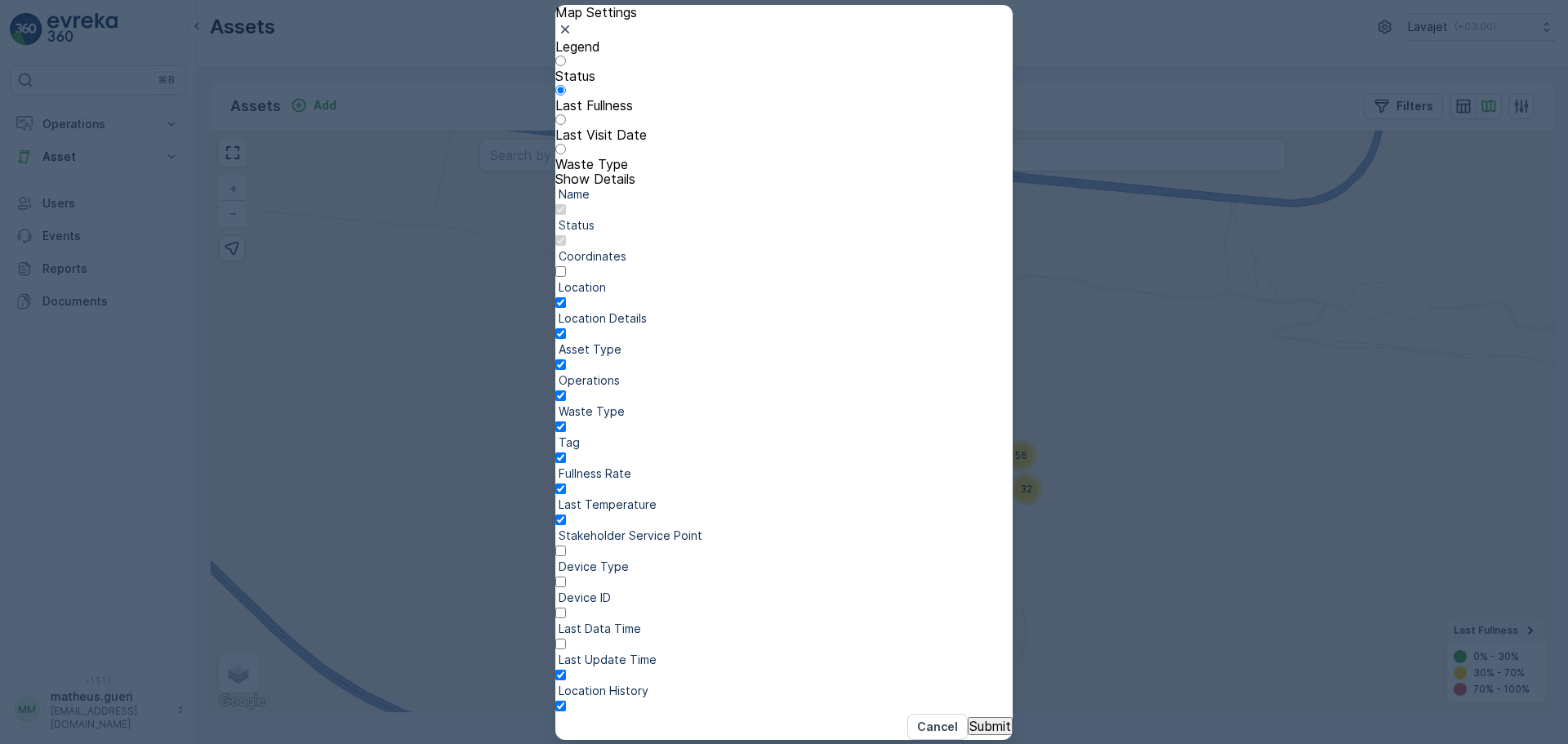
click at [566, 608] on input "checkbox" at bounding box center [561, 613] width 11 height 11
click at [556, 621] on span at bounding box center [556, 621] width 0 height 0
click at [566, 608] on input "checkbox" at bounding box center [561, 613] width 11 height 11
click at [556, 652] on span at bounding box center [556, 652] width 0 height 0
click at [566, 639] on input "checkbox" at bounding box center [561, 644] width 11 height 11
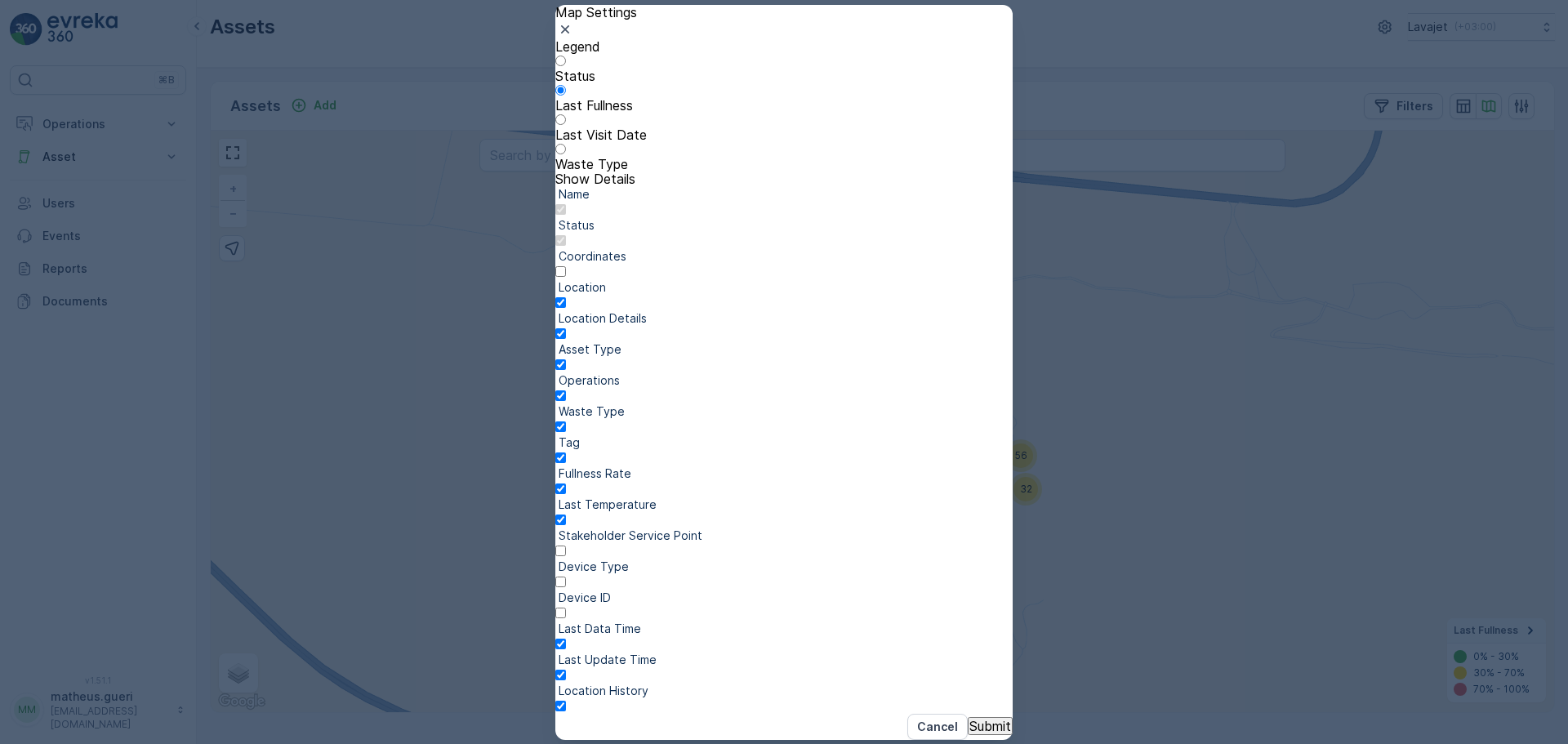
drag, startPoint x: 972, startPoint y: 556, endPoint x: 961, endPoint y: 580, distance: 26.4
click at [970, 714] on div at bounding box center [784, 714] width 457 height 0
click at [566, 701] on input "checkbox" at bounding box center [561, 706] width 11 height 11
click at [907, 714] on button "Cancel" at bounding box center [936, 727] width 60 height 27
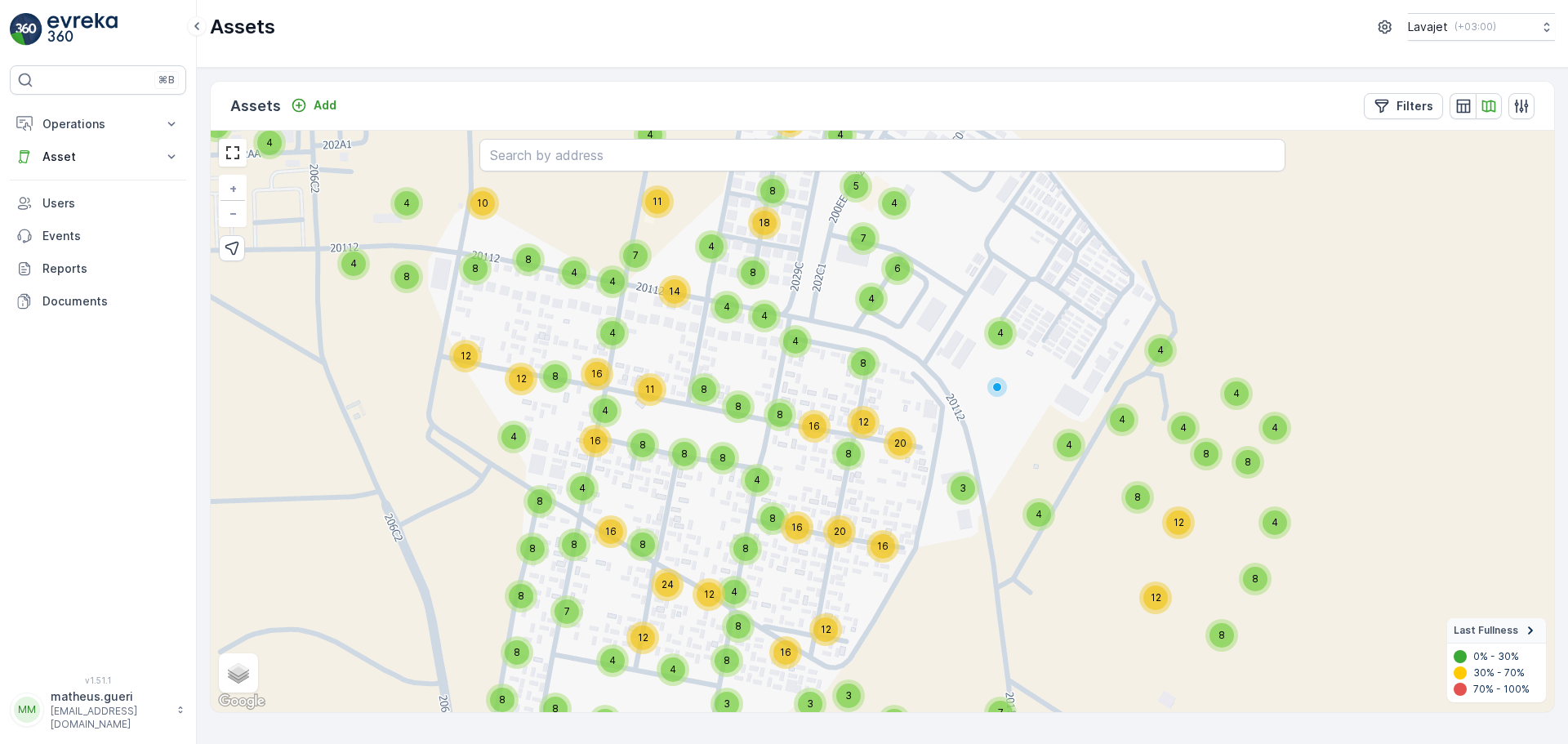
click at [877, 376] on div "4 8 8 16 8 8 8 12 8 8 8 4 4 4 4 19 6 8 12 10 17 8 12 4 8 4 4 8 4 8 12 5 8 8 24 …" at bounding box center [882, 421] width 1344 height 582
click at [872, 372] on div "8" at bounding box center [863, 363] width 25 height 25
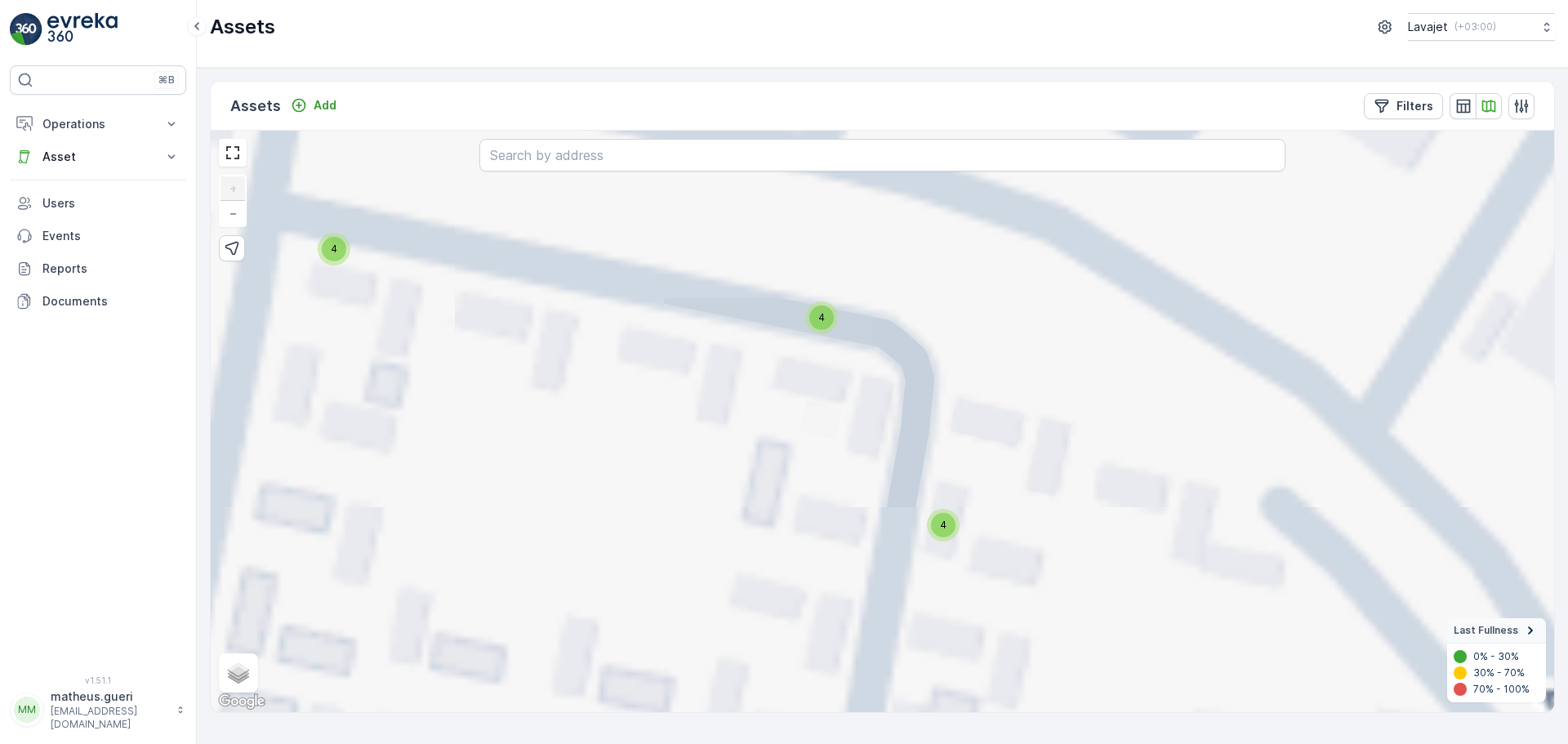
click at [828, 311] on div "4" at bounding box center [821, 318] width 25 height 25
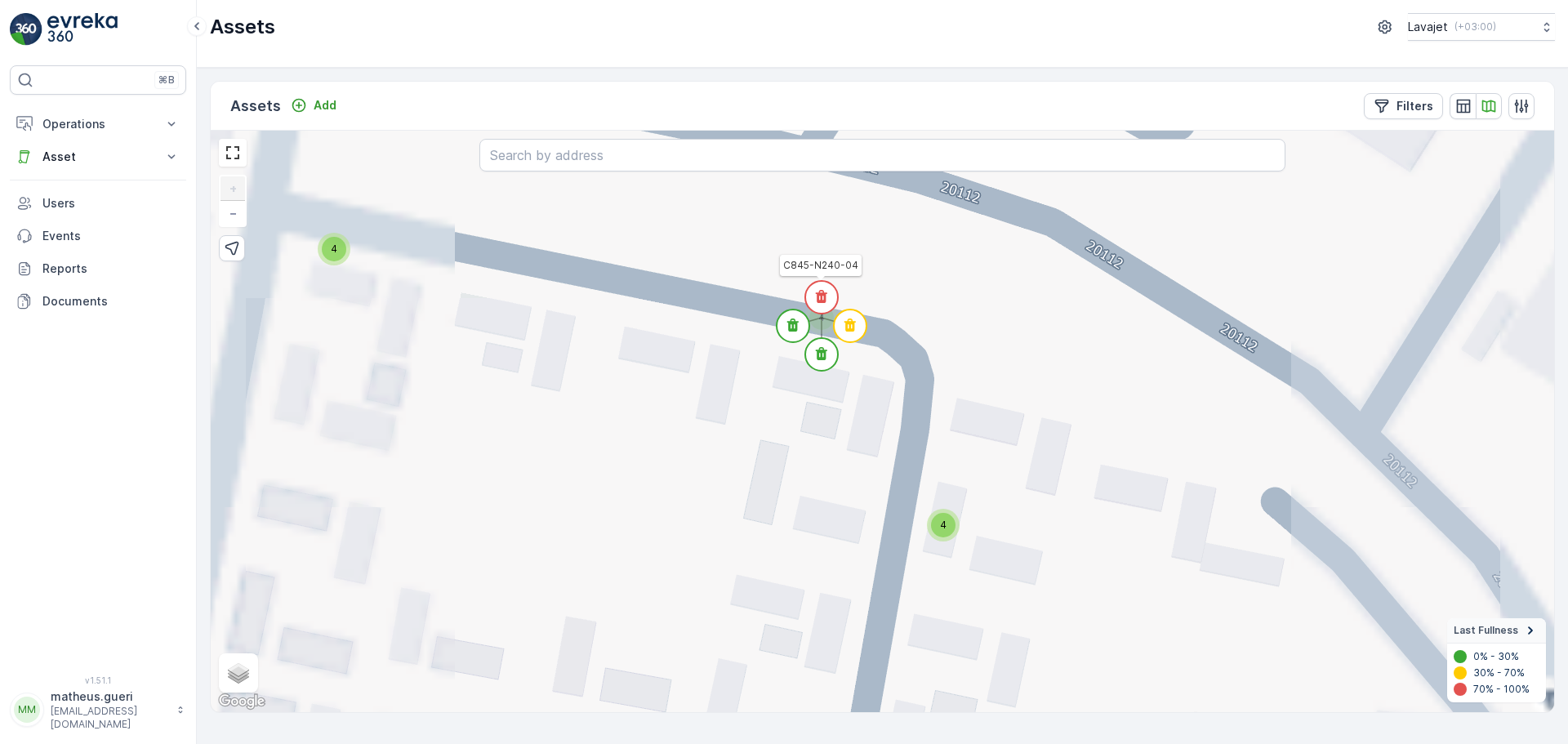
click at [821, 297] on icon at bounding box center [821, 296] width 12 height 13
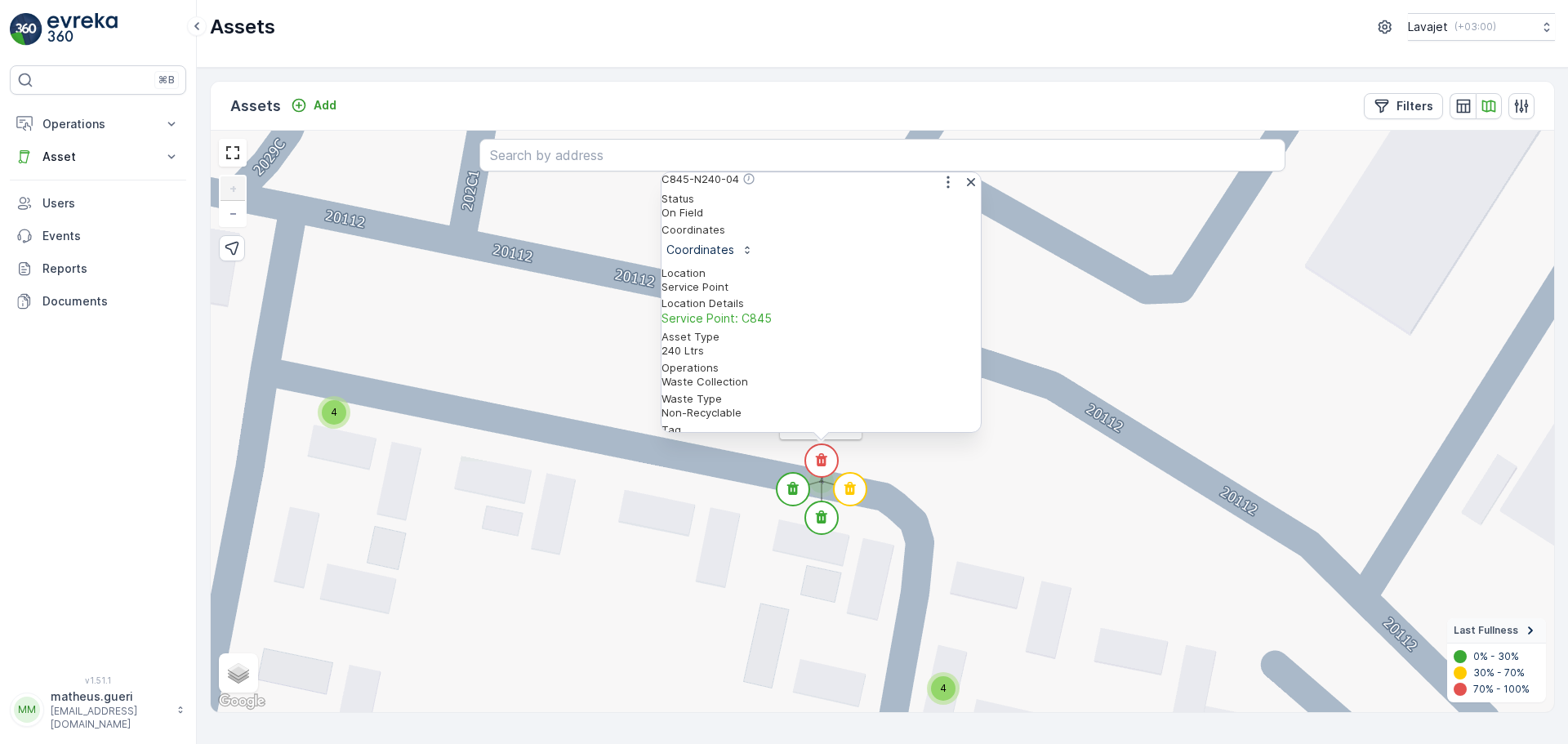
scroll to position [137, 0]
drag, startPoint x: 675, startPoint y: 377, endPoint x: 912, endPoint y: 393, distance: 237.5
click at [912, 393] on div "Status On Field Coordinates Coordinates Location Service Point Location Details…" at bounding box center [821, 468] width 320 height 554
click at [912, 681] on div "20.08.2025 19:12" at bounding box center [821, 698] width 320 height 34
drag, startPoint x: 905, startPoint y: 395, endPoint x: 685, endPoint y: 335, distance: 228.0
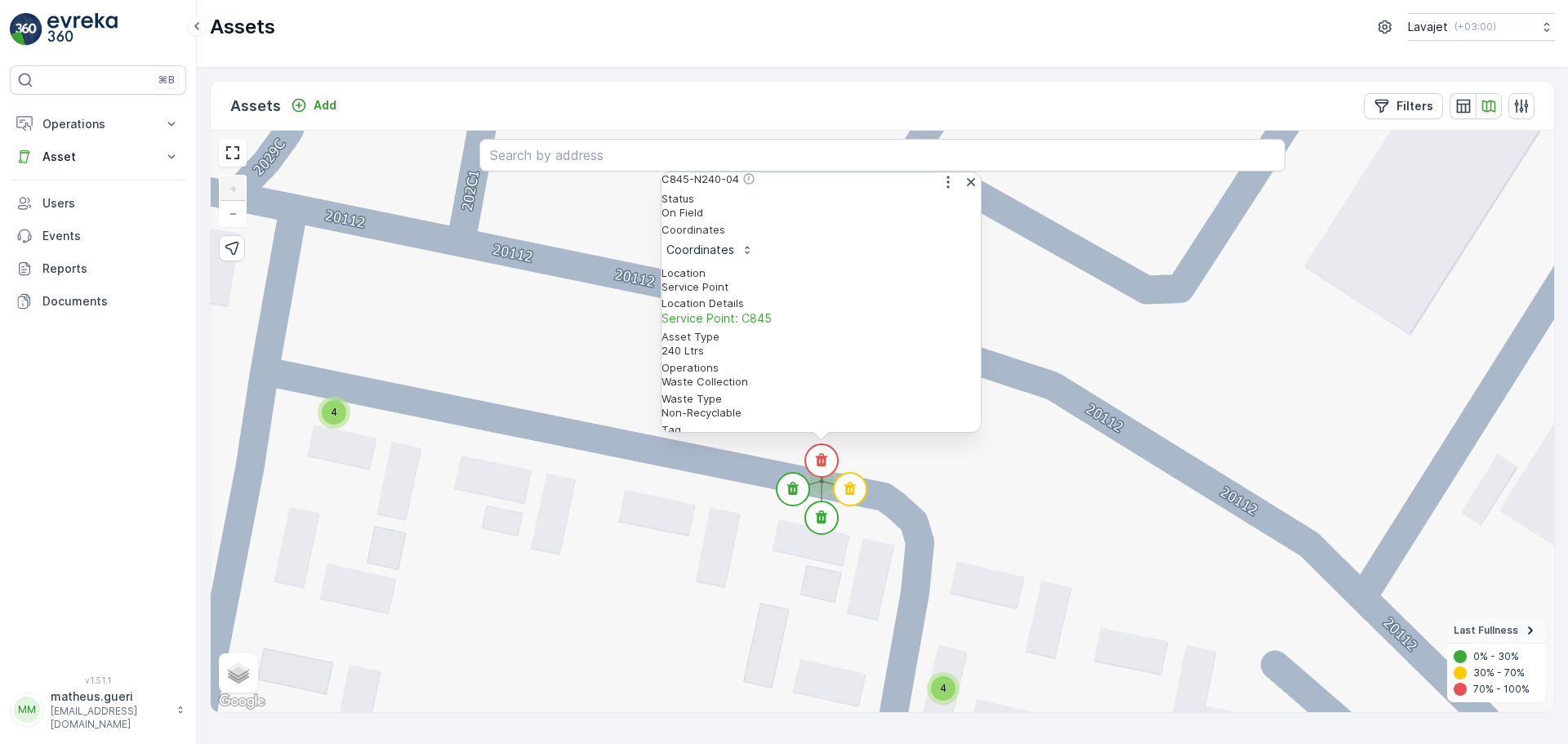
click at [685, 335] on div "Status On Field Coordinates Coordinates Location Service Point Location Details…" at bounding box center [821, 468] width 320 height 554
click at [882, 566] on div "NB-IoT-UG03K" at bounding box center [821, 573] width 320 height 14
drag, startPoint x: 669, startPoint y: 300, endPoint x: 706, endPoint y: 298, distance: 37.1
click at [679, 300] on div "Status On Field Coordinates Coordinates Location Service Point Location Details…" at bounding box center [821, 468] width 320 height 554
drag, startPoint x: 668, startPoint y: 273, endPoint x: 838, endPoint y: 303, distance: 172.6
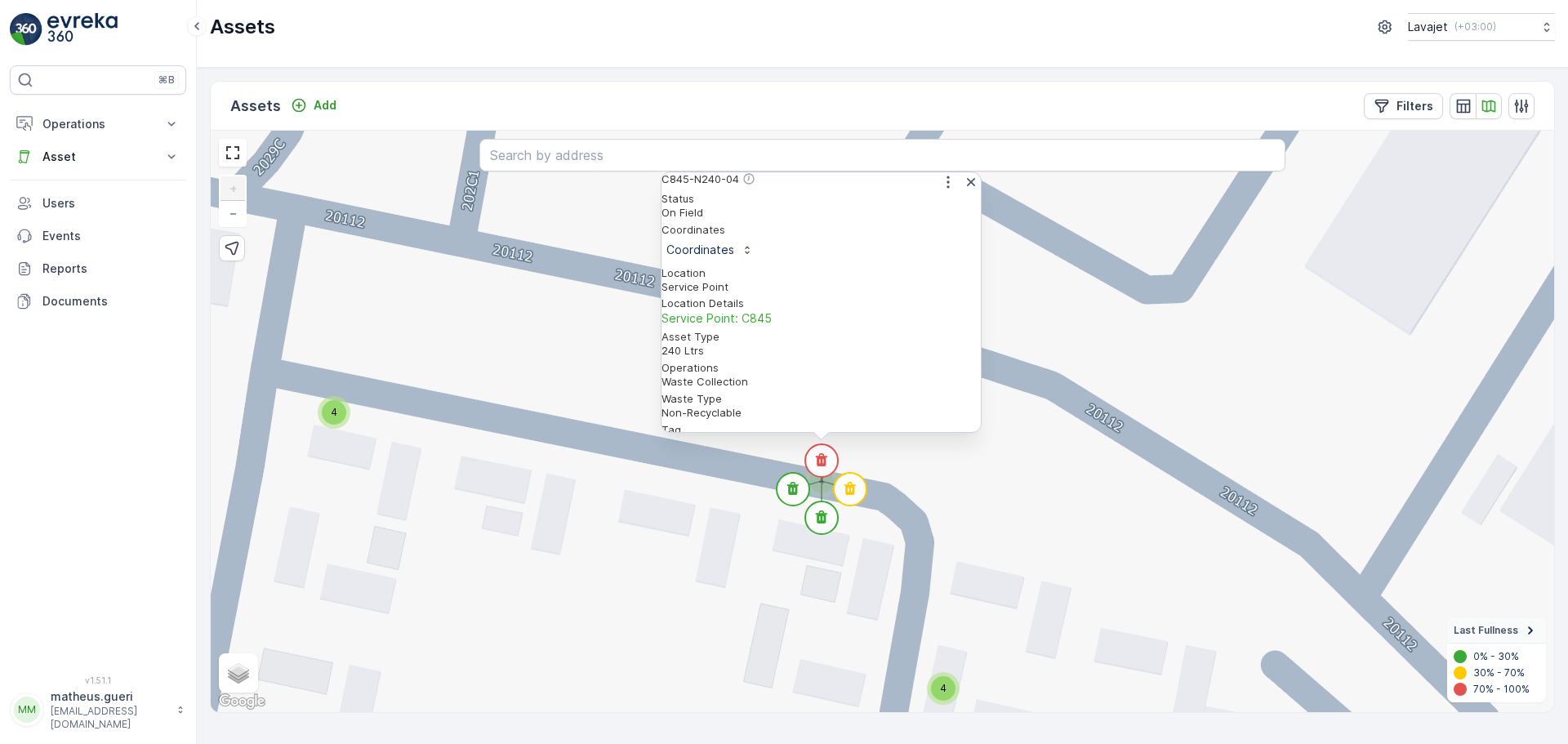
click at [838, 303] on div "Status On Field Coordinates Coordinates Location Service Point Location Details…" at bounding box center [821, 468] width 320 height 554
click at [842, 532] on p "-" at bounding box center [821, 540] width 320 height 17
drag, startPoint x: 826, startPoint y: 374, endPoint x: 950, endPoint y: 382, distance: 124.3
click at [945, 437] on p "6b0c53b7-e6d5-4040-8cb..." at bounding box center [821, 445] width 320 height 17
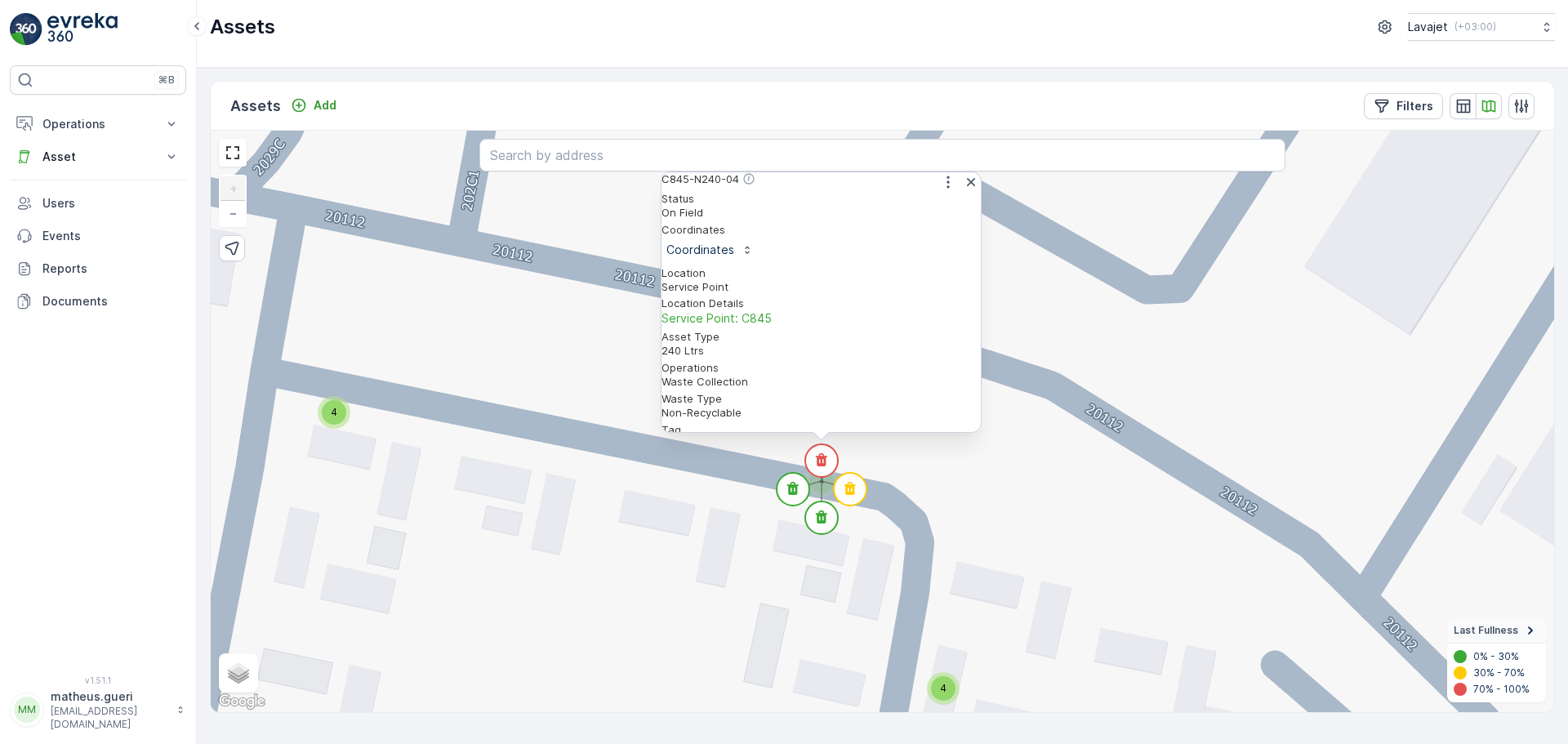
click at [951, 437] on p "6b0c53b7-e6d5-4040-8cb..." at bounding box center [821, 445] width 320 height 17
drag, startPoint x: 923, startPoint y: 380, endPoint x: 672, endPoint y: 374, distance: 251.1
click at [672, 423] on div "Tag 6b0c53b7-e6d5-4040-8cb..." at bounding box center [821, 438] width 320 height 31
click at [734, 253] on p "Coordinates" at bounding box center [700, 250] width 68 height 17
click at [749, 253] on icon "button" at bounding box center [747, 249] width 4 height 7
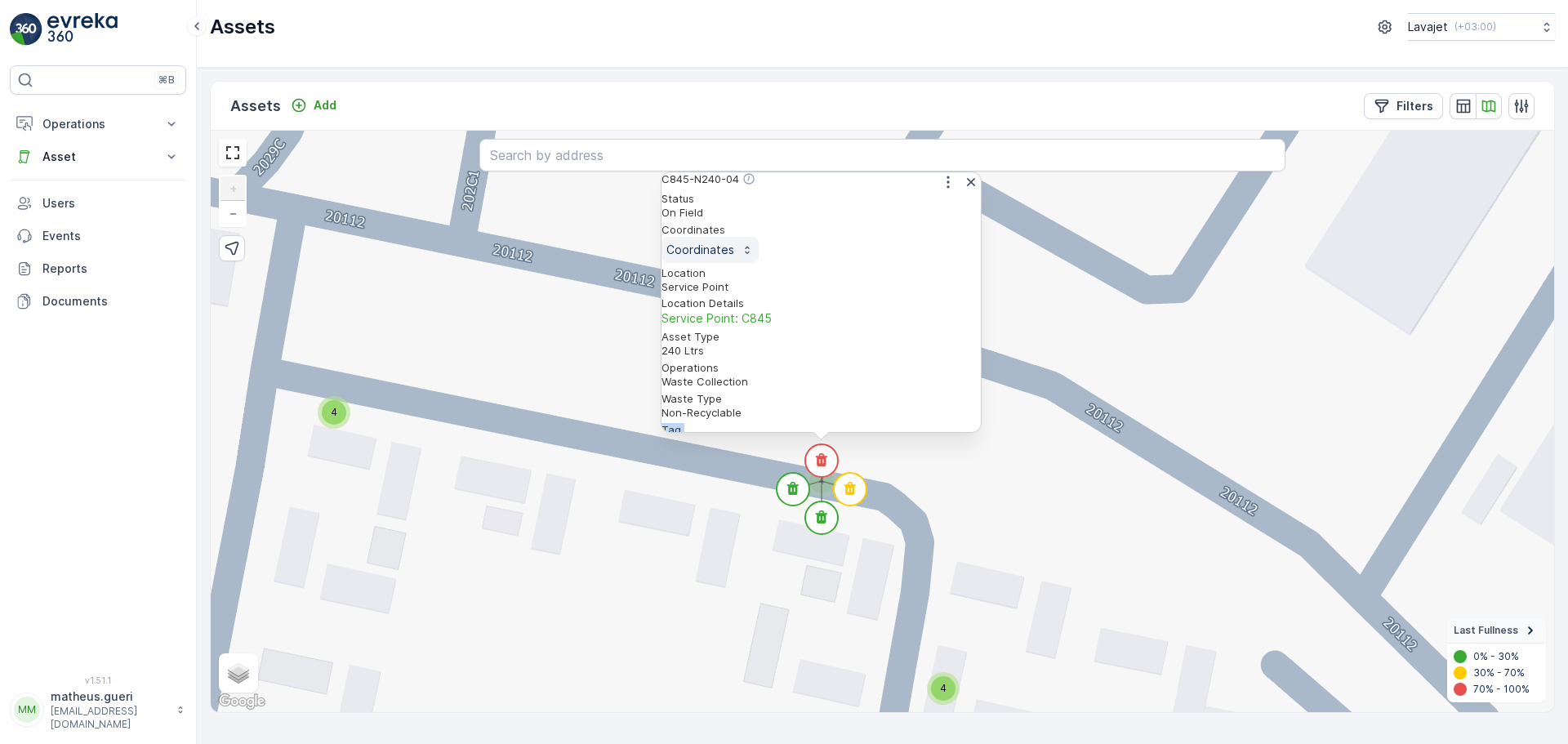
click at [734, 258] on p "Coordinates" at bounding box center [700, 250] width 68 height 17
click at [845, 311] on span "Service Point: C845" at bounding box center [821, 319] width 320 height 17
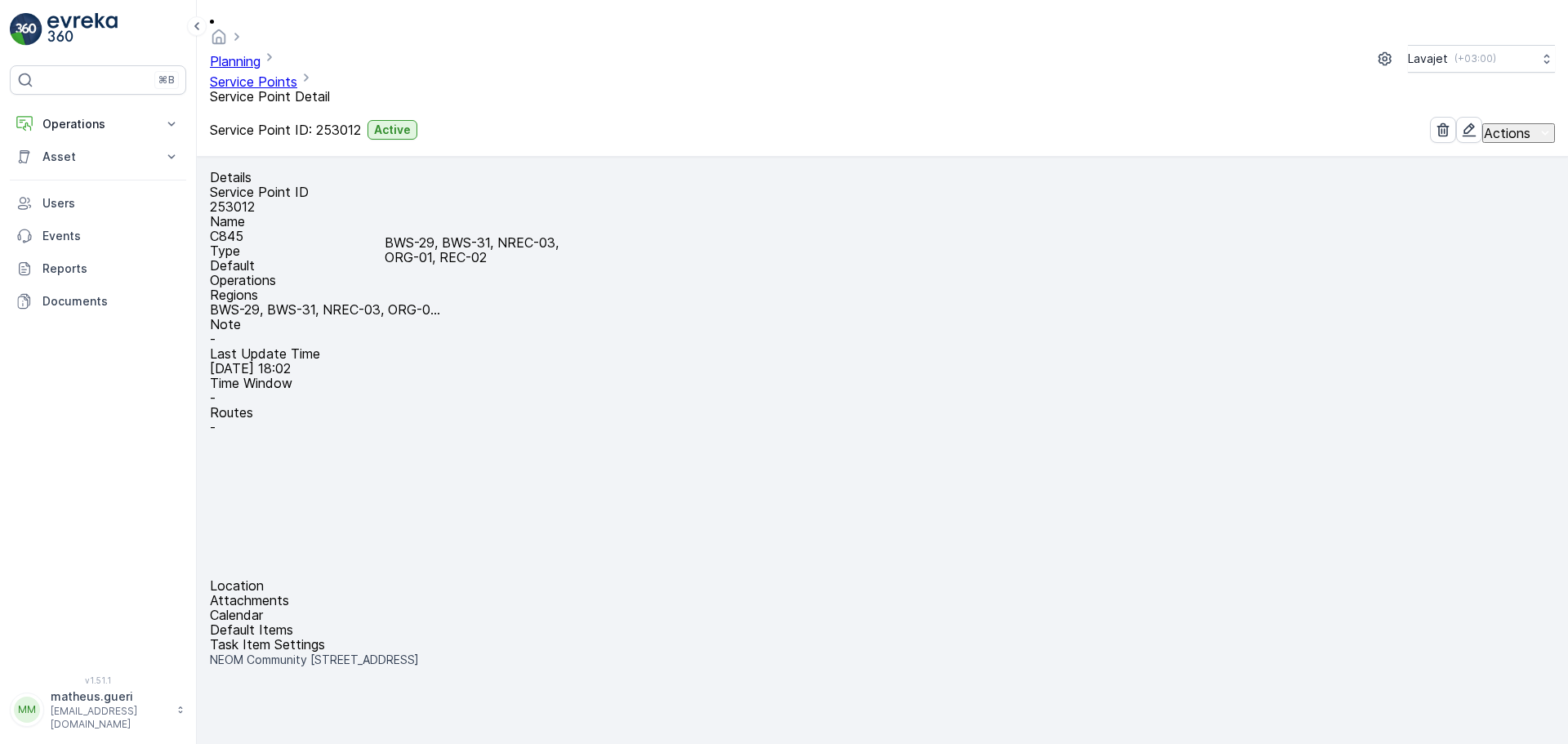
click at [441, 302] on p "BWS-29, BWS-31, NREC-03, ORG-0..." at bounding box center [325, 309] width 230 height 15
click at [413, 228] on p "C845" at bounding box center [881, 235] width 1345 height 15
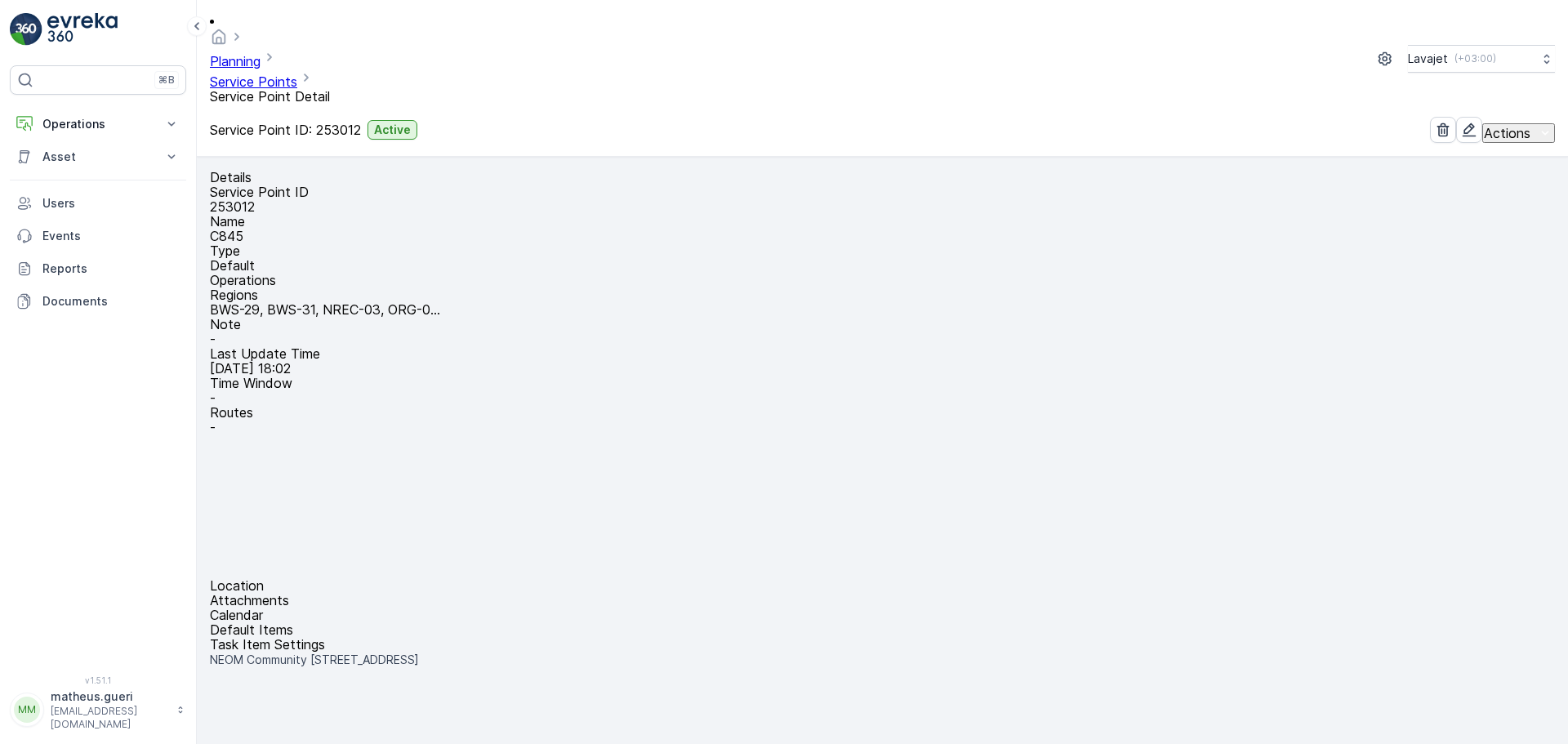
click at [410, 200] on p "253012" at bounding box center [881, 207] width 1345 height 15
drag, startPoint x: 411, startPoint y: 334, endPoint x: 495, endPoint y: 335, distance: 84.0
click at [493, 335] on div "Service Point ID 253012 Name C845 Type Default Operations Regions BWS-29, BWS-3…" at bounding box center [881, 310] width 1345 height 250
click at [498, 335] on div "Service Point ID 253012 Name C845 Type Default Operations Regions BWS-29, BWS-3…" at bounding box center [881, 310] width 1345 height 250
drag, startPoint x: 392, startPoint y: 278, endPoint x: 614, endPoint y: 286, distance: 222.1
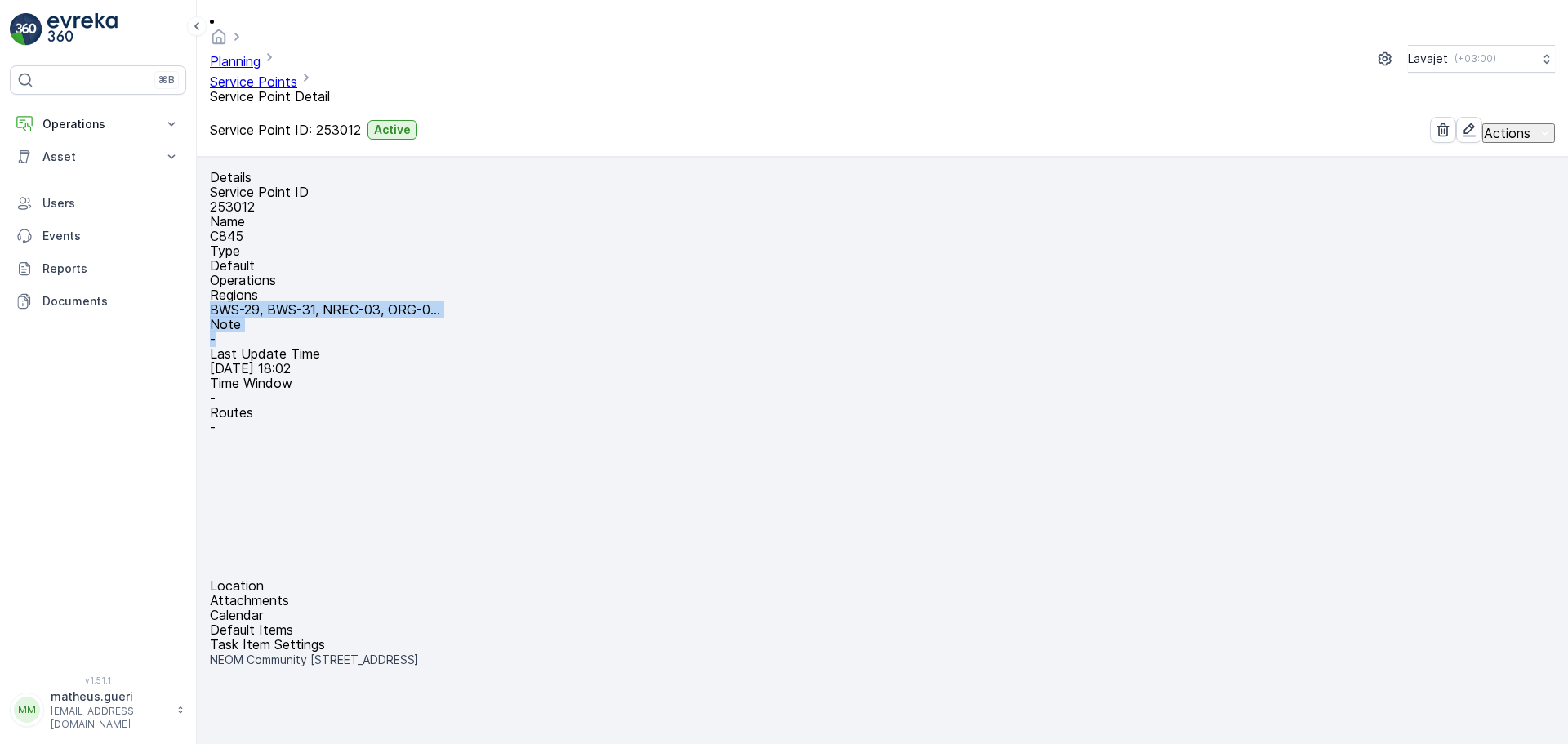
click at [614, 286] on div "Service Point ID 253012 Name C845 Type Default Operations Regions BWS-29, BWS-3…" at bounding box center [881, 310] width 1345 height 250
click at [604, 363] on div "Service Point ID 253012 Name C845 Type Default Operations Regions BWS-29, BWS-3…" at bounding box center [881, 310] width 1345 height 250
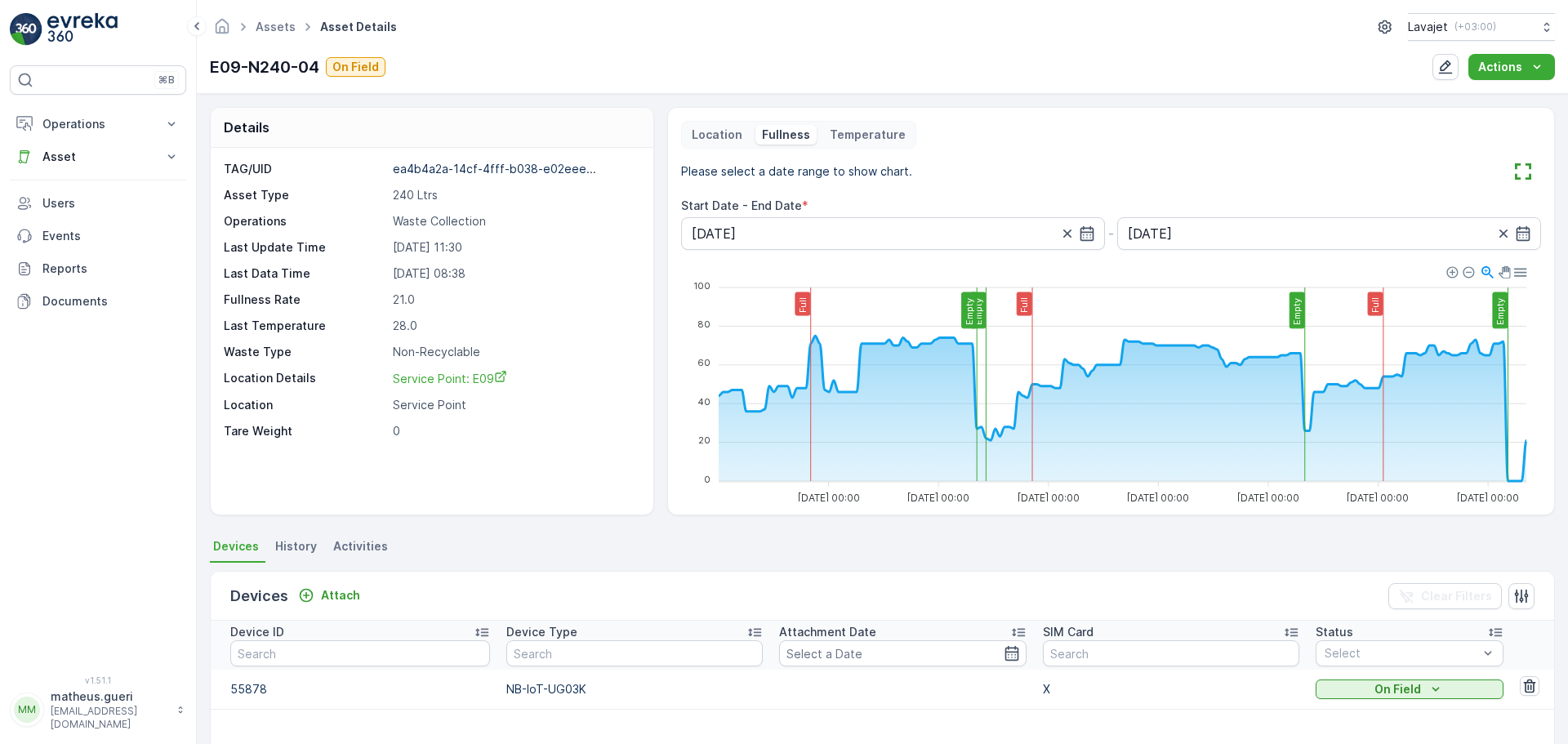
click at [308, 67] on p "E09-N240-04" at bounding box center [264, 67] width 109 height 25
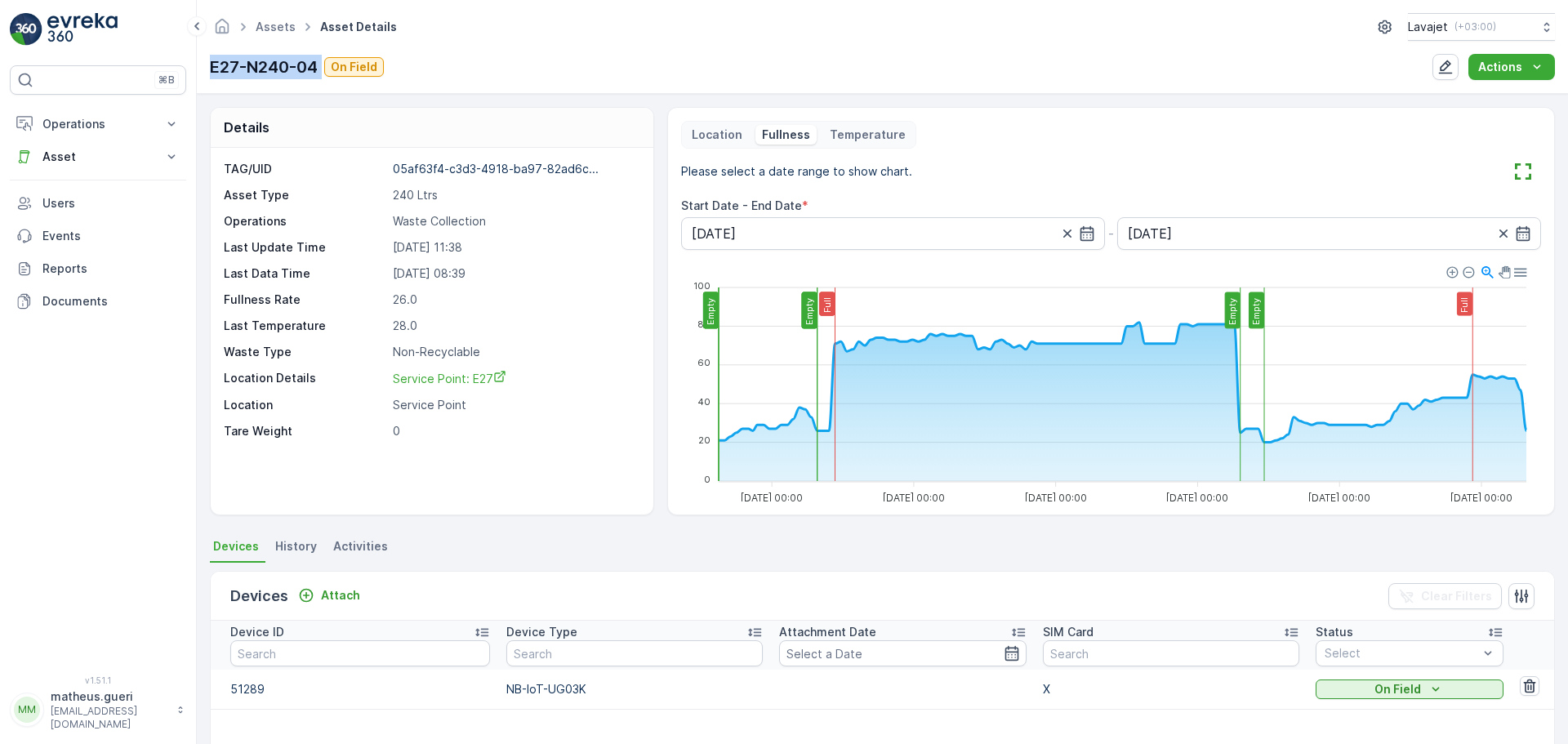
click at [335, 69] on div "Assets Asset Details Lavajet ( +03:00 ) E27-N240-04 On Field Actions" at bounding box center [882, 46] width 1371 height 93
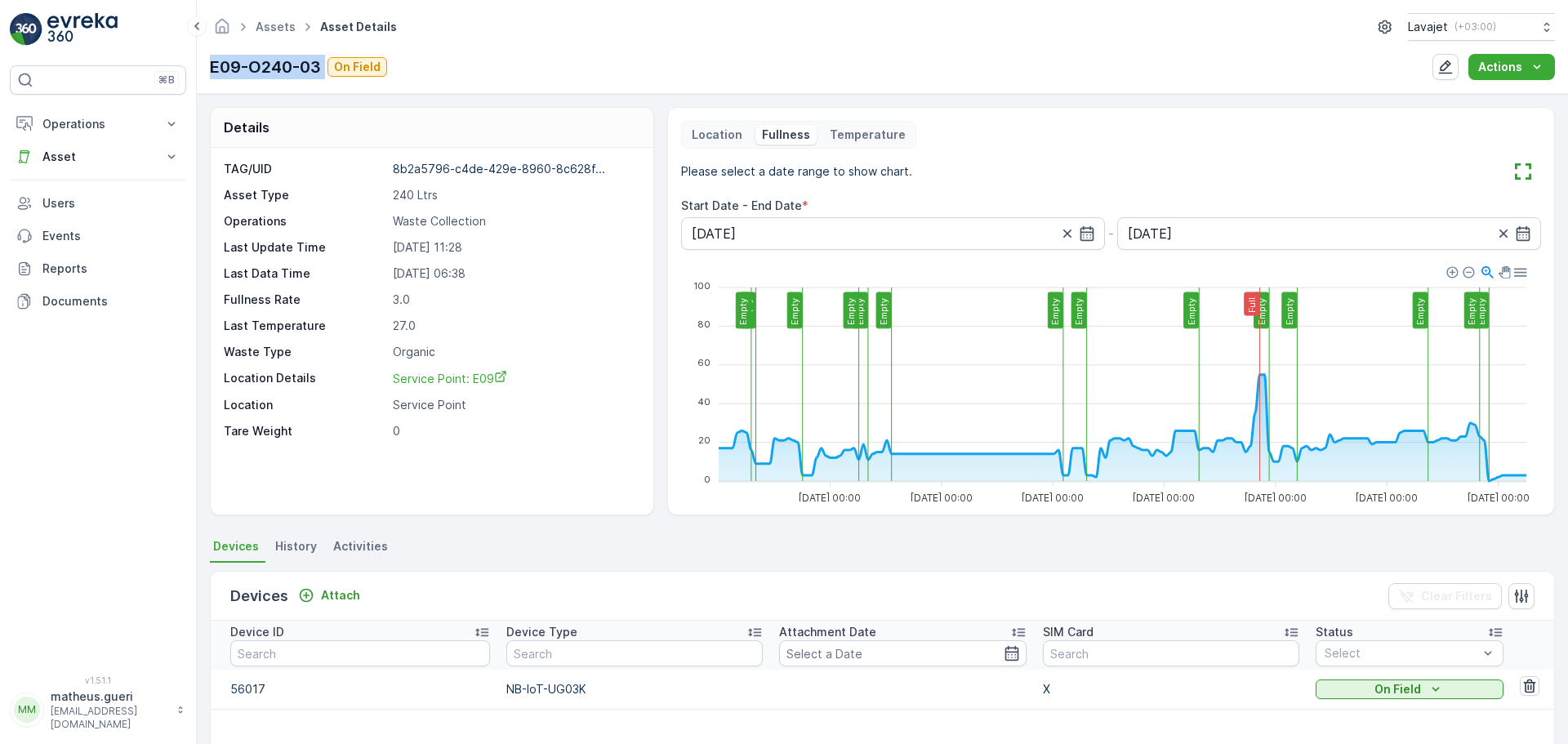
drag, startPoint x: 200, startPoint y: 71, endPoint x: 327, endPoint y: 55, distance: 128.0
click at [327, 55] on div "Assets Asset Details Lavajet ( +03:00 ) E09-O240-03 On Field Actions" at bounding box center [882, 46] width 1371 height 93
click at [601, 82] on div "Assets Asset Details Lavajet ( +03:00 ) E09-O240-03 On Field Actions" at bounding box center [882, 46] width 1371 height 93
drag, startPoint x: 205, startPoint y: 70, endPoint x: 323, endPoint y: 70, distance: 118.0
click at [323, 70] on div "Assets Asset Details Lavajet ( +03:00 ) E09-O240-03 On Field Actions" at bounding box center [882, 46] width 1371 height 93
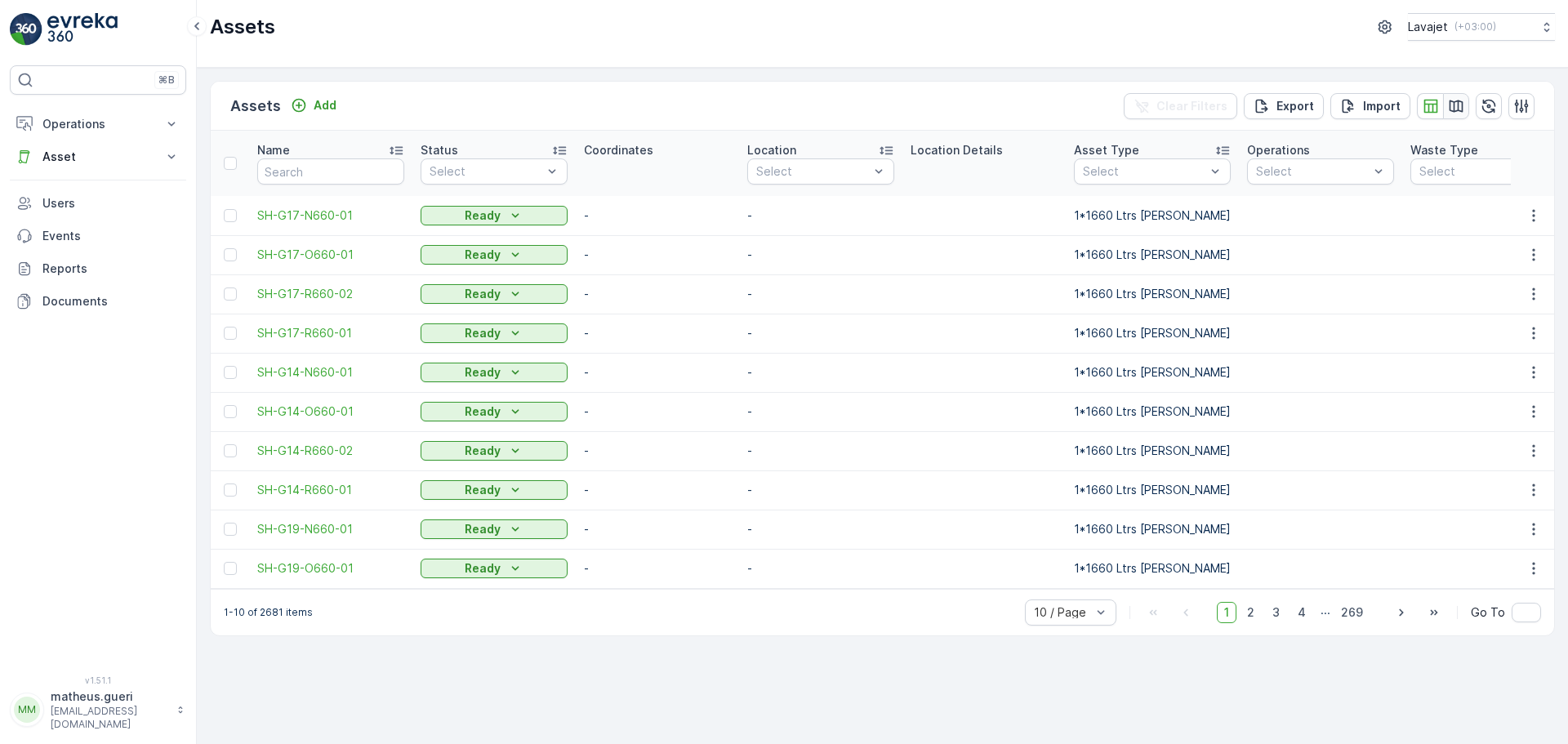
drag, startPoint x: 1435, startPoint y: 110, endPoint x: 1451, endPoint y: 109, distance: 16.0
click at [1435, 110] on icon "button" at bounding box center [1430, 106] width 17 height 17
click at [1451, 109] on icon "button" at bounding box center [1456, 106] width 17 height 17
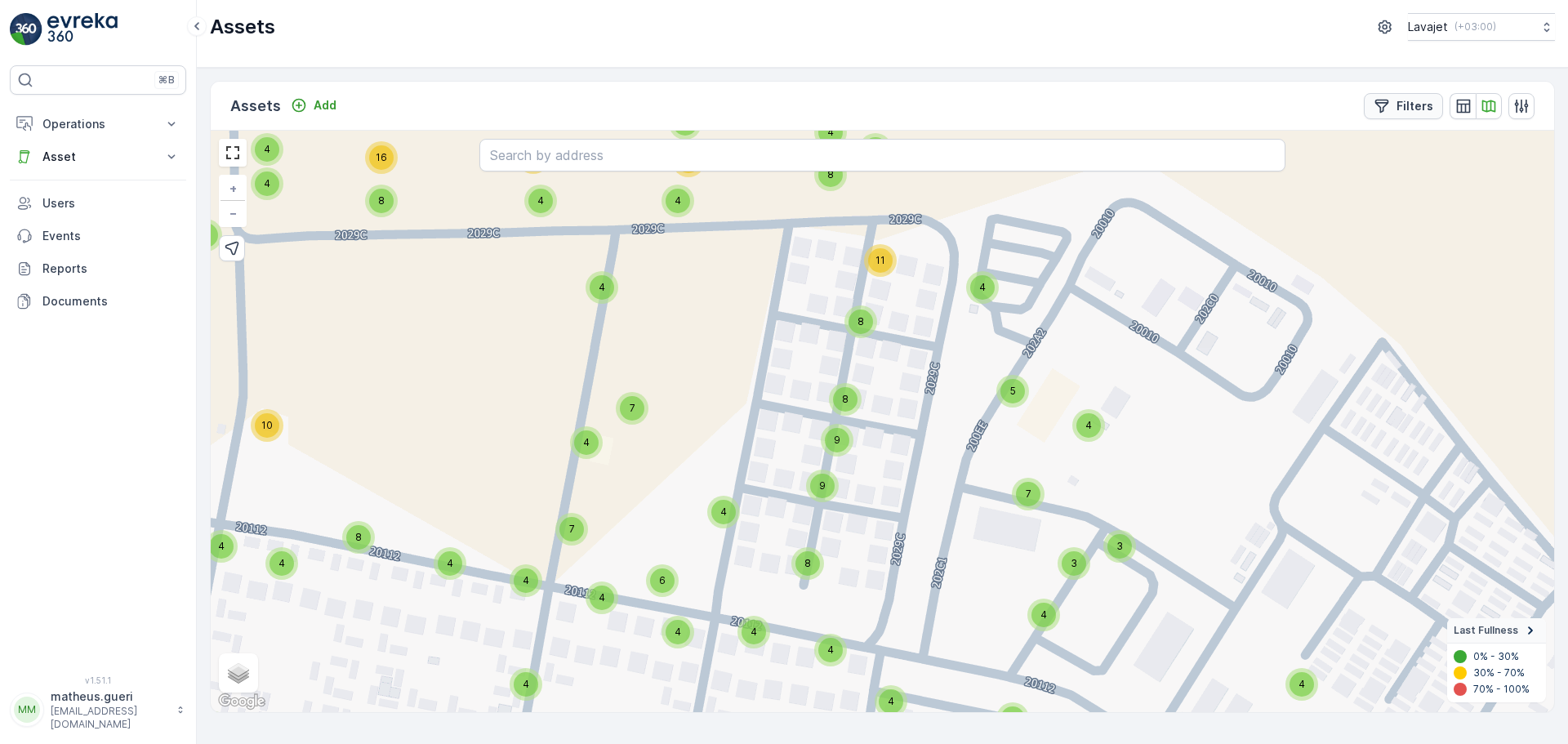
click at [1412, 103] on p "Filters" at bounding box center [1415, 106] width 36 height 17
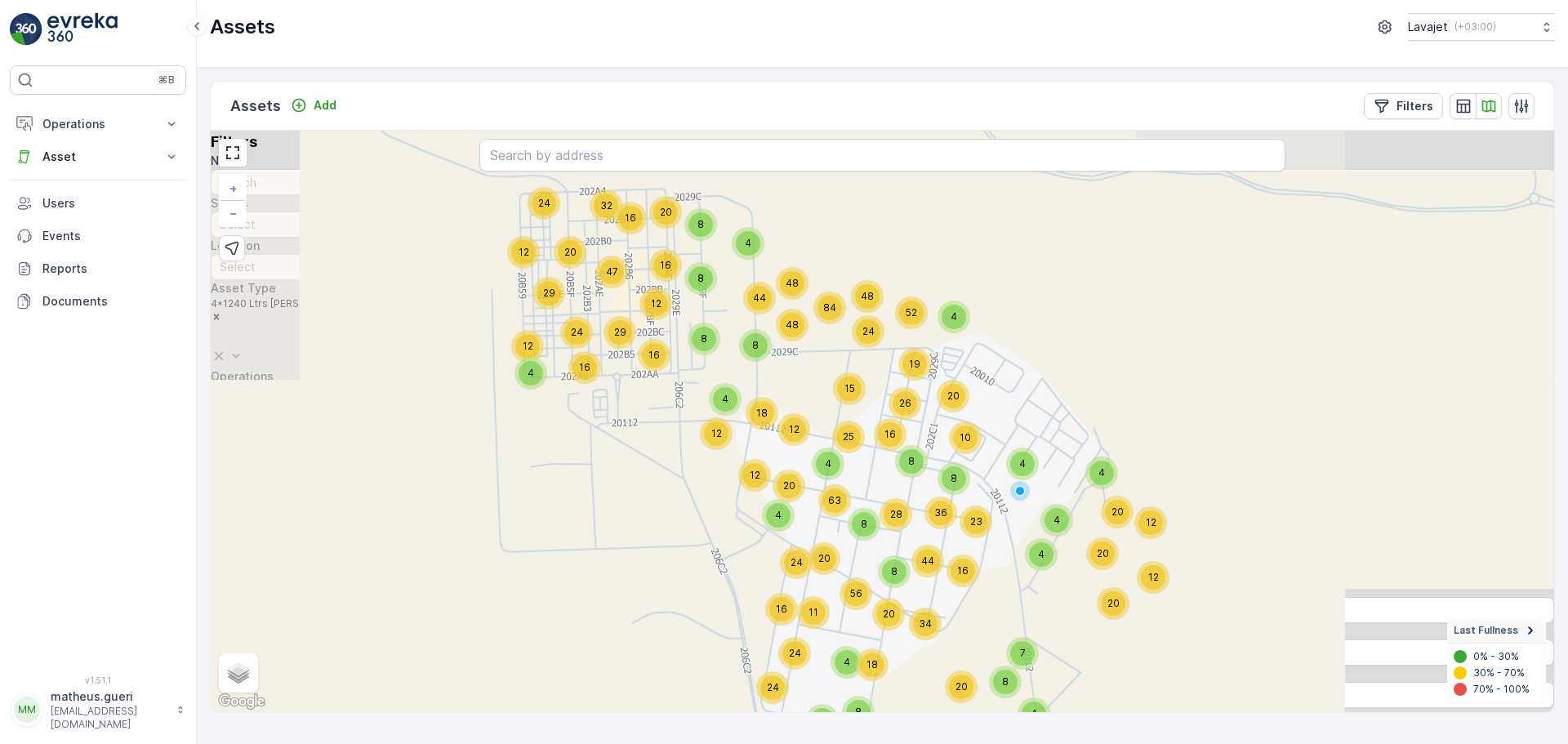
drag, startPoint x: 1042, startPoint y: 413, endPoint x: 1017, endPoint y: 388, distance: 35.4
click at [1017, 388] on div "4 16 32 20 24 12 29 47 24 12 12 29 16 48 48 44 16 20 4 8 8 12 4 20 8 63 12 24 4…" at bounding box center [882, 421] width 1344 height 582
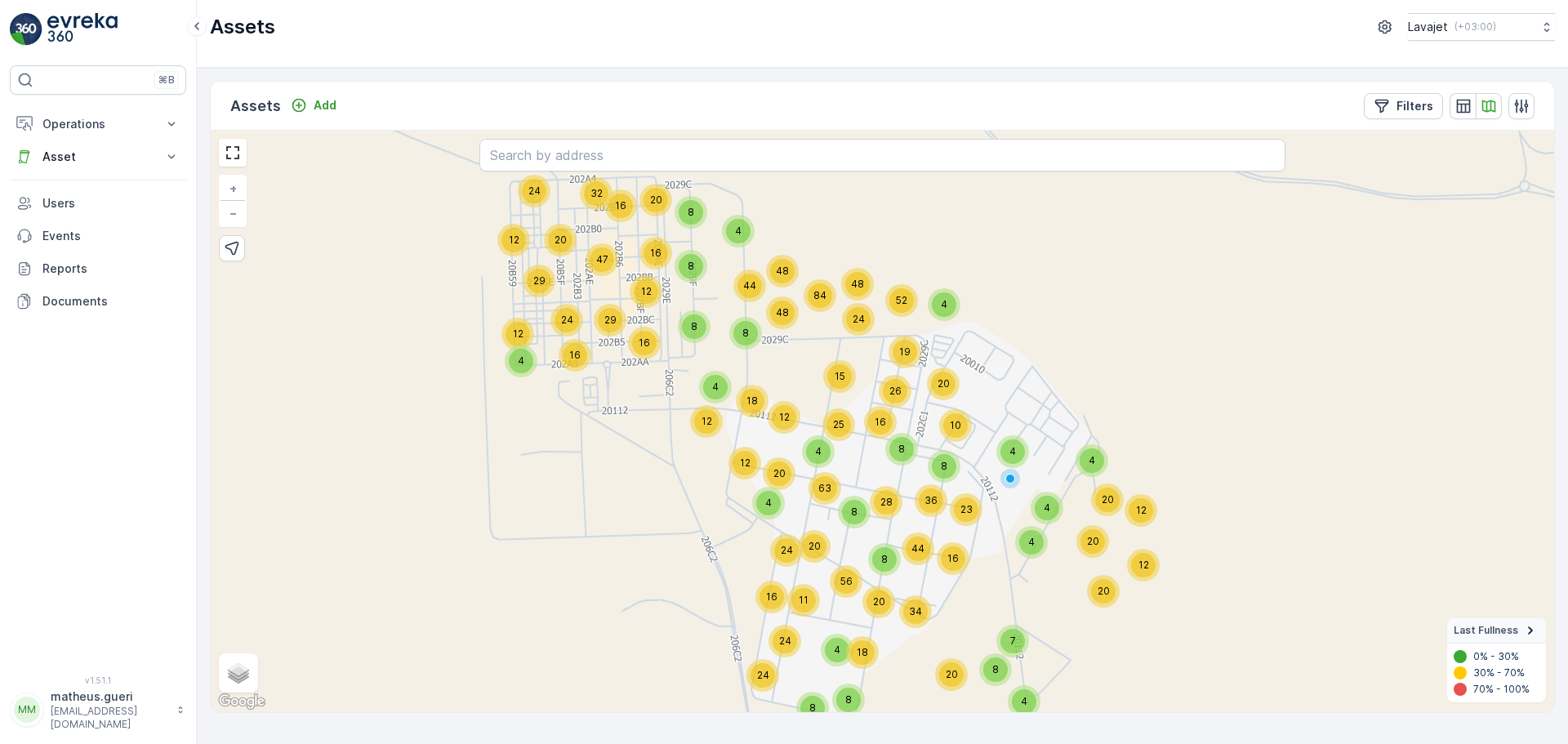
click at [1216, 499] on div "Select" at bounding box center [882, 486] width 1344 height 27
click at [1229, 561] on input "text" at bounding box center [882, 574] width 1344 height 27
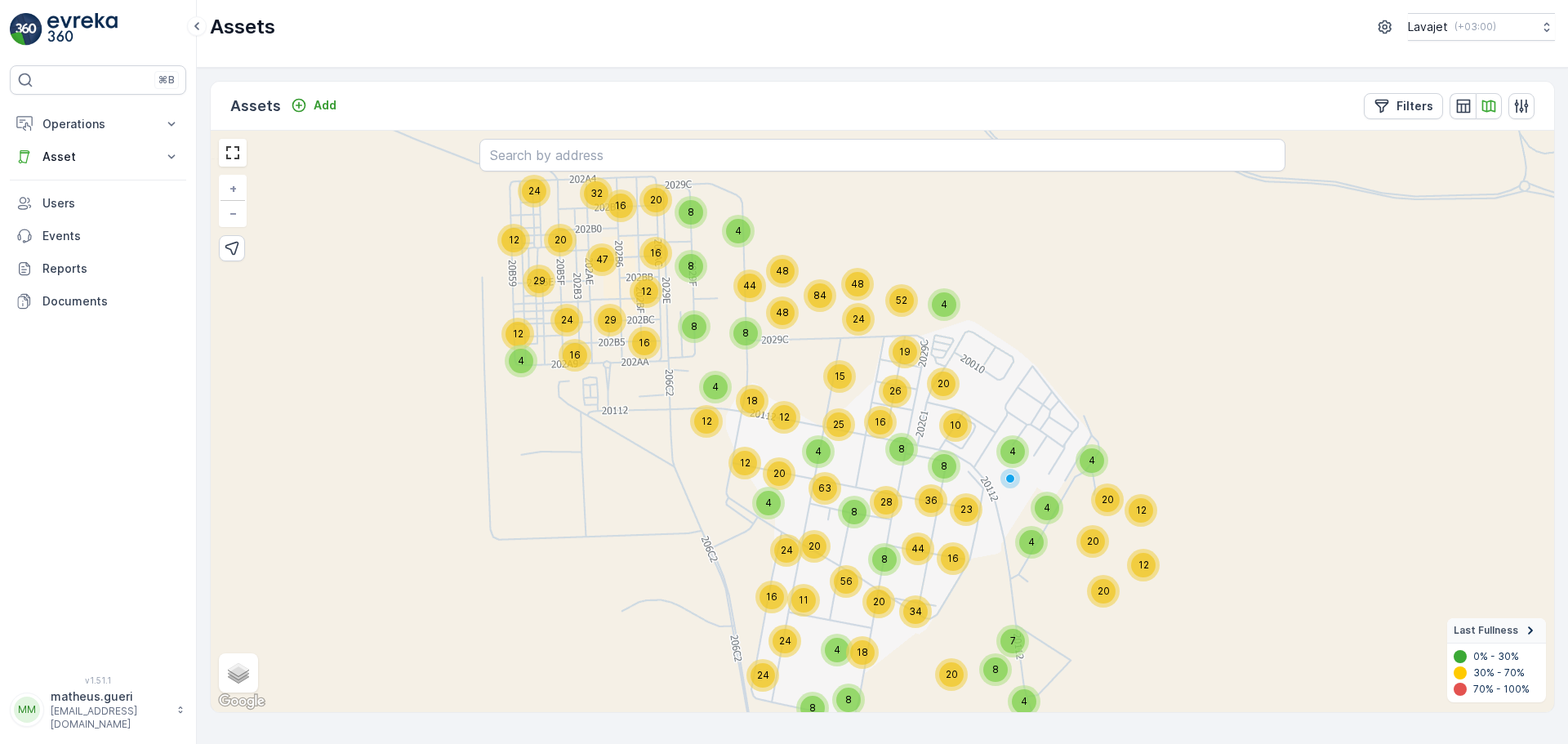
scroll to position [391, 0]
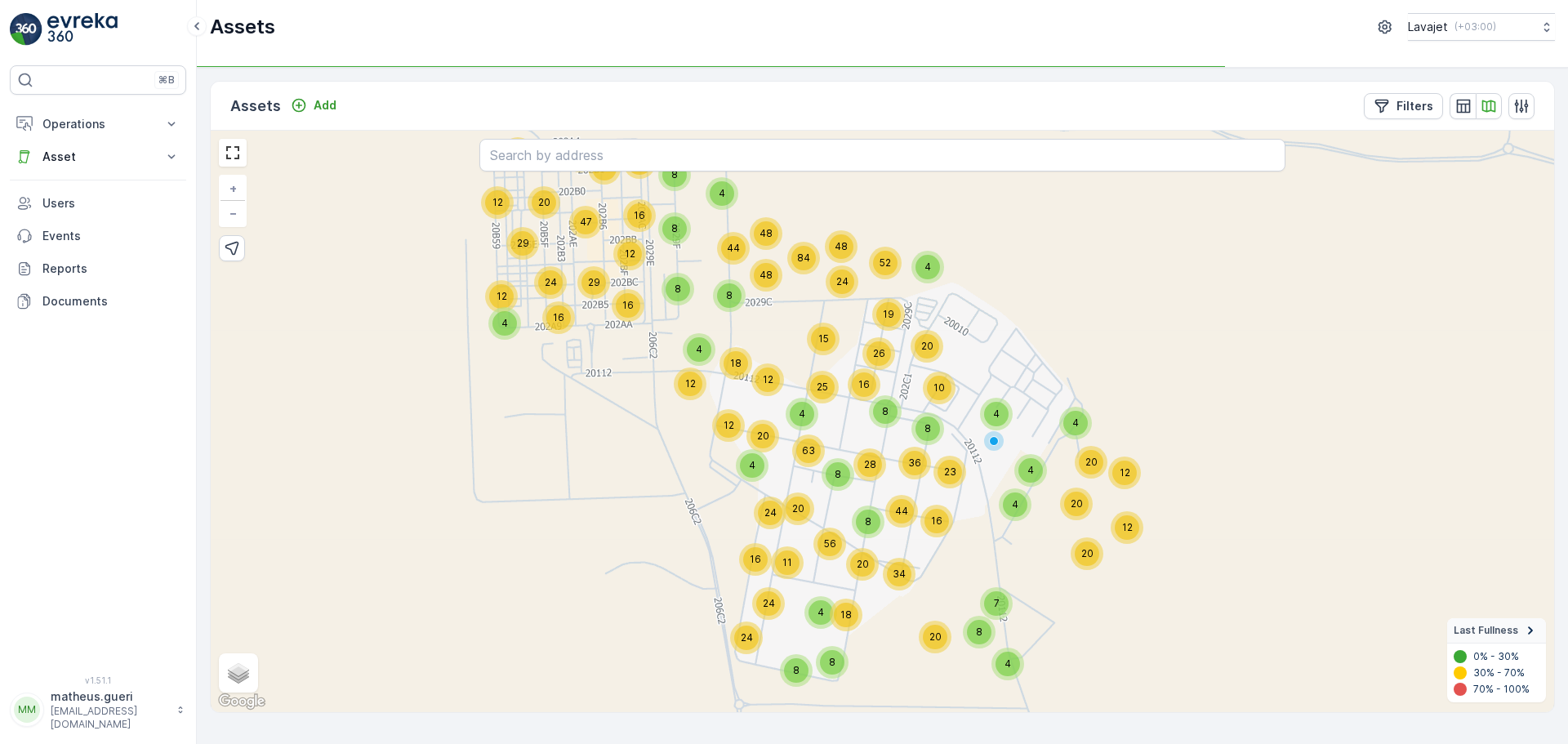
drag, startPoint x: 986, startPoint y: 551, endPoint x: 965, endPoint y: 505, distance: 50.6
click at [966, 505] on div "4 16 32 20 24 12 29 47 24 12 12 29 16 48 48 44 16 20 4 8 8 12 4 20 8 63 12 24 4…" at bounding box center [882, 421] width 1344 height 582
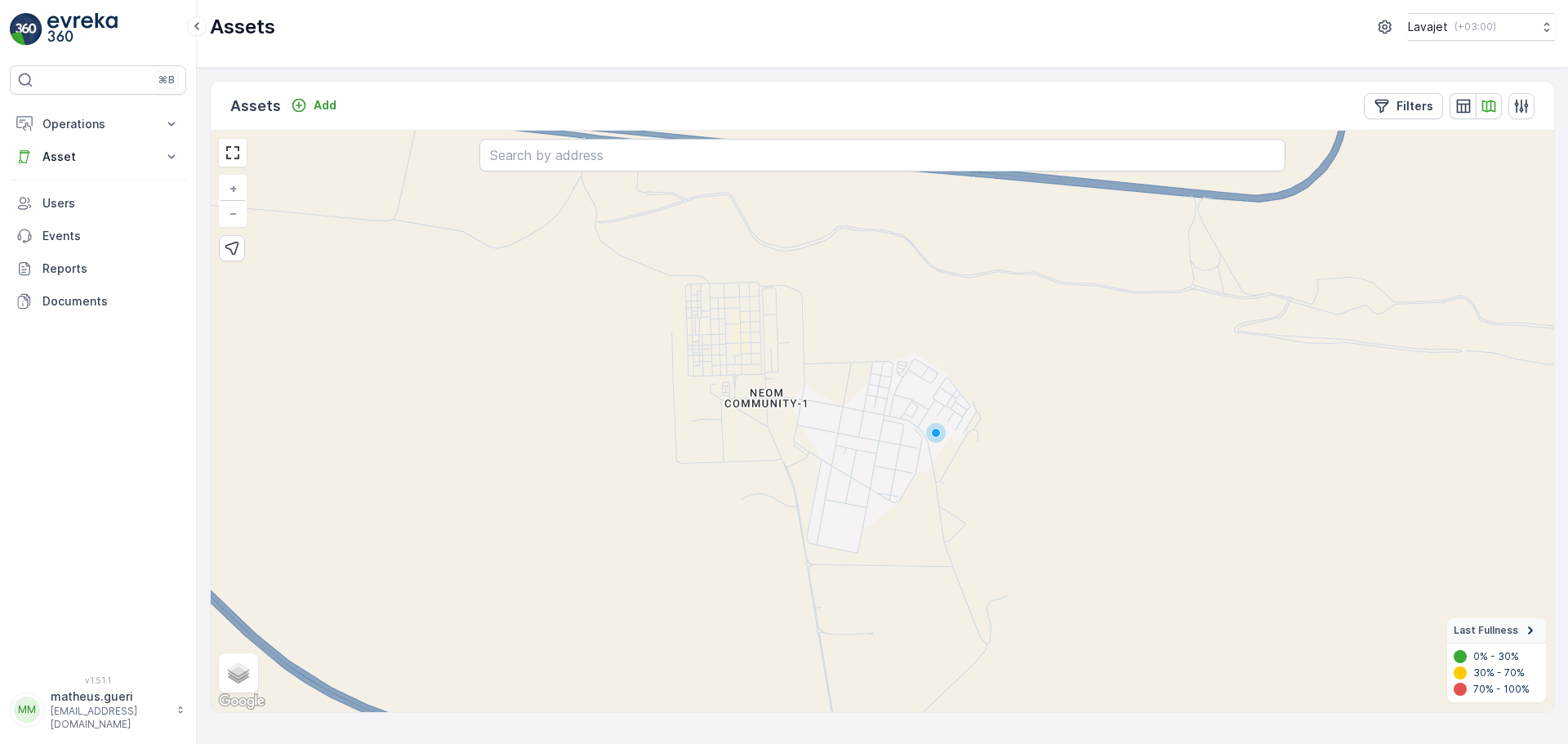
drag, startPoint x: 925, startPoint y: 378, endPoint x: 885, endPoint y: 389, distance: 41.5
click at [885, 389] on div "+ − Satellite Roadmap Terrain Hybrid Leaflet Keyboard shortcuts Map Data Map da…" at bounding box center [882, 421] width 1344 height 582
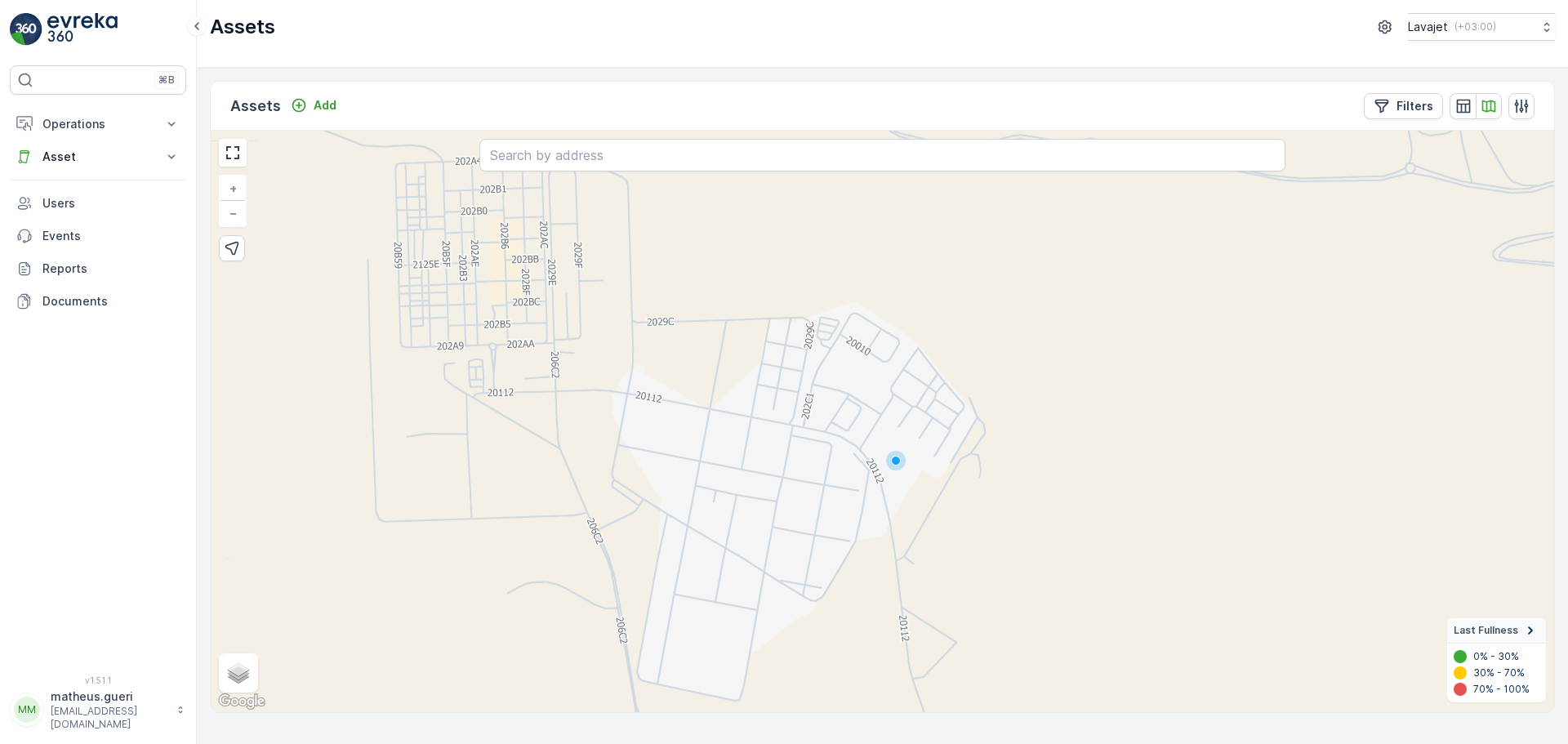
click at [222, 311] on icon "Remove 4*1240 Ltrs Shelter" at bounding box center [216, 317] width 12 height 12
click at [219, 375] on icon "Remove Waste Collection" at bounding box center [217, 378] width 6 height 6
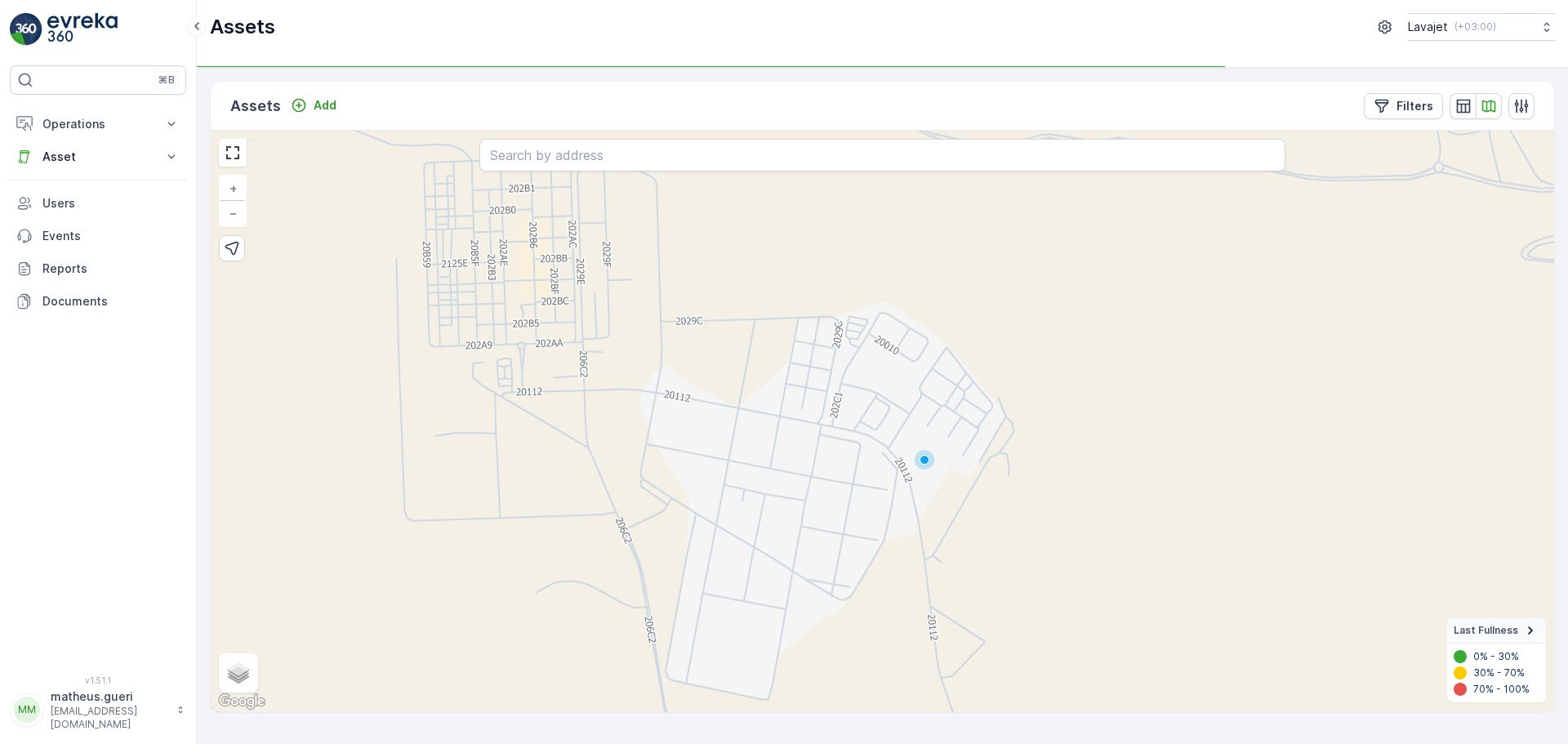
drag, startPoint x: 733, startPoint y: 335, endPoint x: 758, endPoint y: 335, distance: 25.0
click at [758, 335] on div "+ − Satellite Roadmap Terrain Hybrid Leaflet Keyboard shortcuts Map Data Map da…" at bounding box center [882, 421] width 1344 height 582
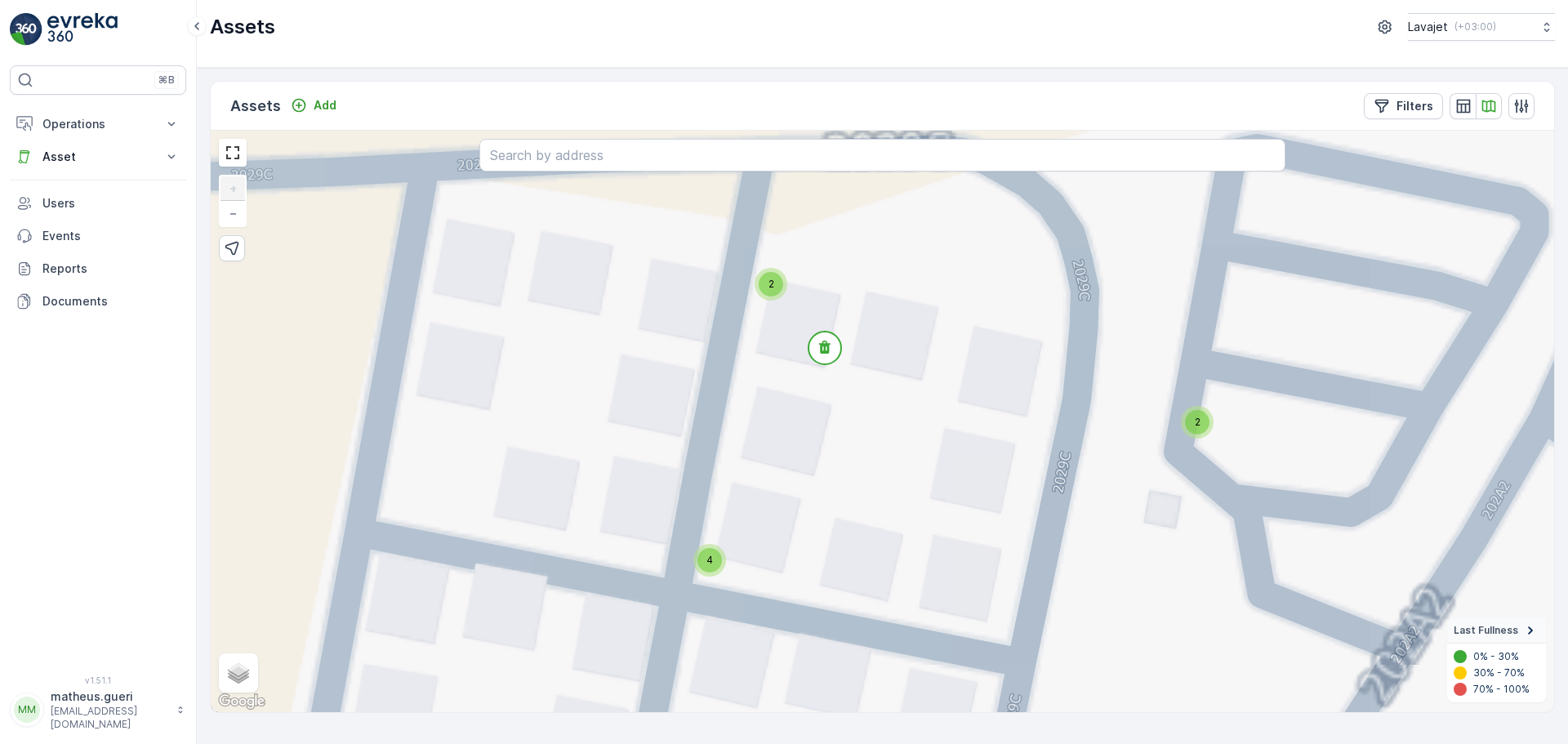
drag, startPoint x: 749, startPoint y: 317, endPoint x: 767, endPoint y: 363, distance: 49.4
click at [767, 363] on div "2 2 2 2 2 2 2 2 2 2 2 2 2 2 2 2 2 2 2 2 2 2 2 2 2 2 2 2 2 2 2 2 2 2 2 2 2 2 2 2…" at bounding box center [882, 421] width 1344 height 582
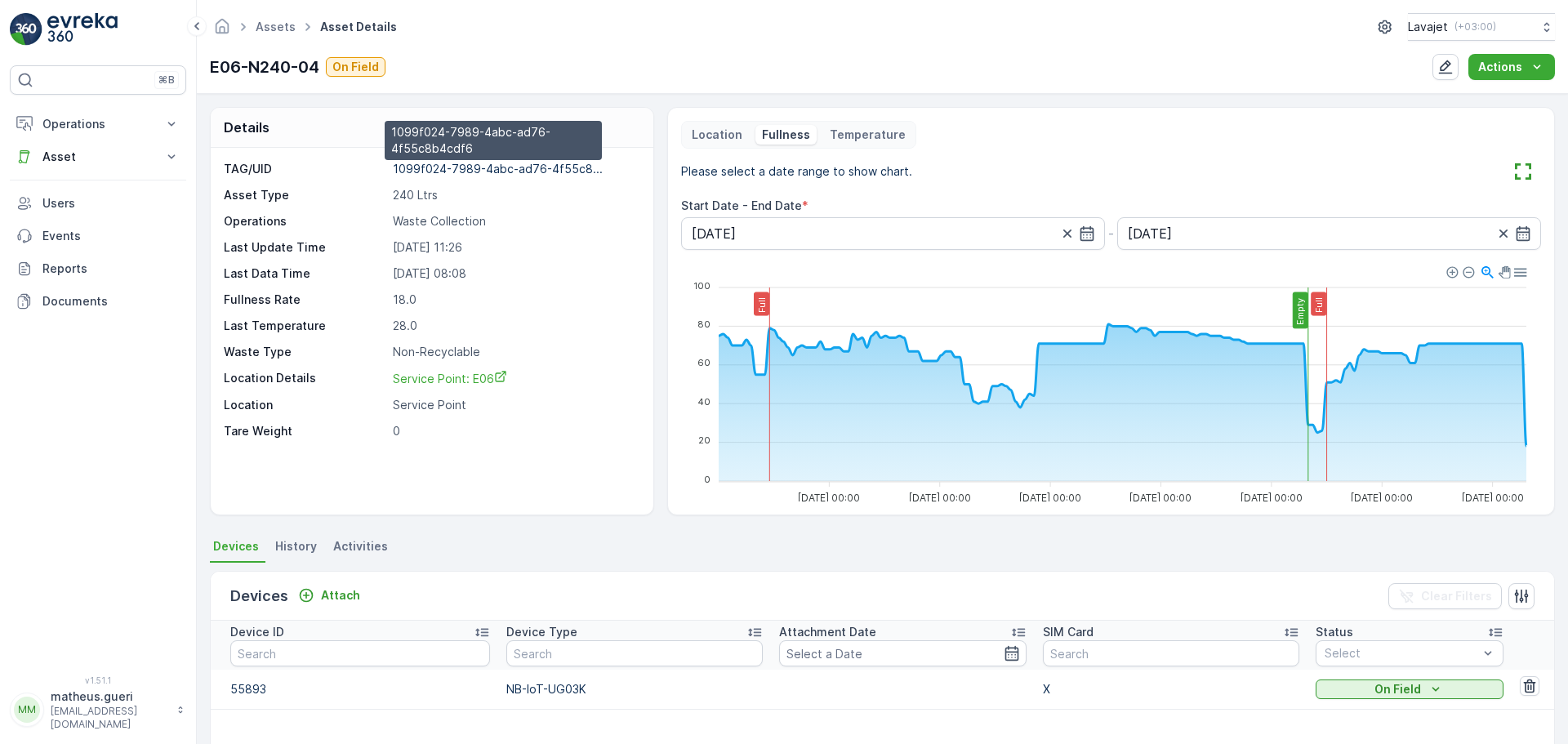
drag, startPoint x: 418, startPoint y: 167, endPoint x: 368, endPoint y: 219, distance: 72.1
click at [368, 219] on p "Operations" at bounding box center [305, 221] width 162 height 17
click at [441, 172] on p "1099f024-7989-4abc-ad76-4f55c8..." at bounding box center [497, 168] width 210 height 14
click at [462, 175] on p "1099f024-7989-4abc-ad76-4f55c8..." at bounding box center [497, 168] width 210 height 14
click at [461, 379] on span "Service Point: E06" at bounding box center [450, 379] width 114 height 14
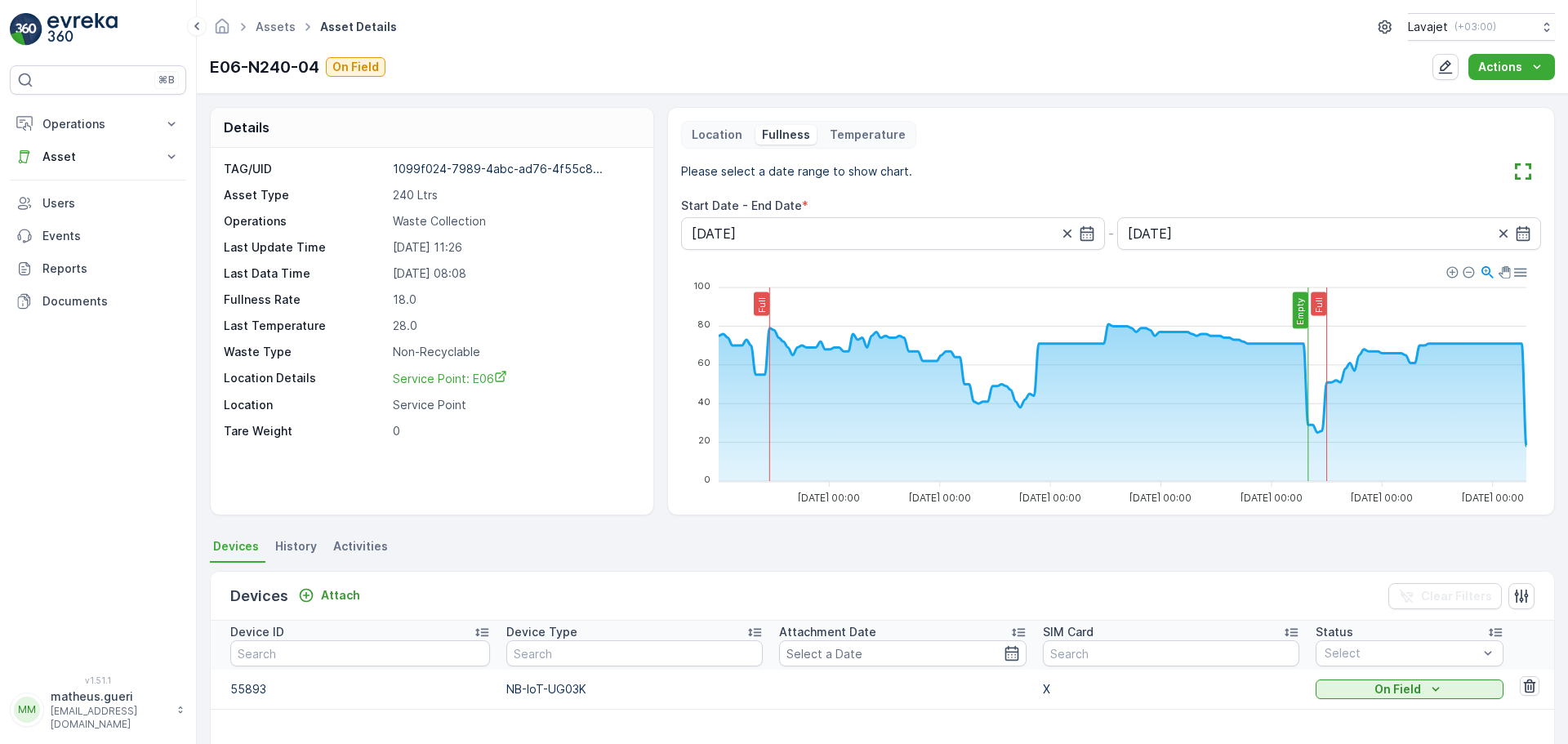
click at [840, 137] on p "Temperature" at bounding box center [868, 135] width 76 height 17
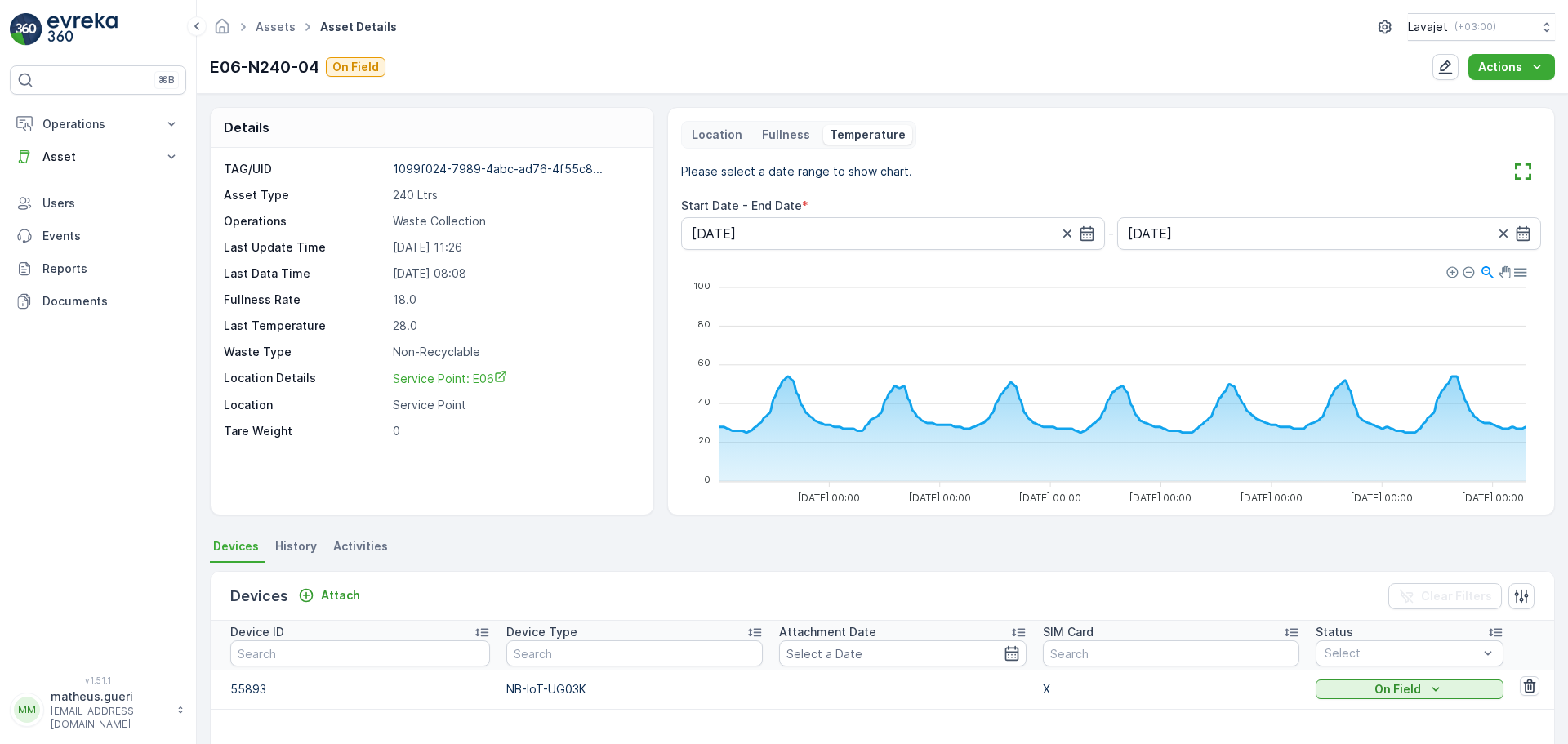
click at [772, 152] on div "Location Fullness Temperature Please select a date range to show chart. Start D…" at bounding box center [1111, 311] width 860 height 381
click at [774, 137] on p "Fullness" at bounding box center [786, 135] width 48 height 17
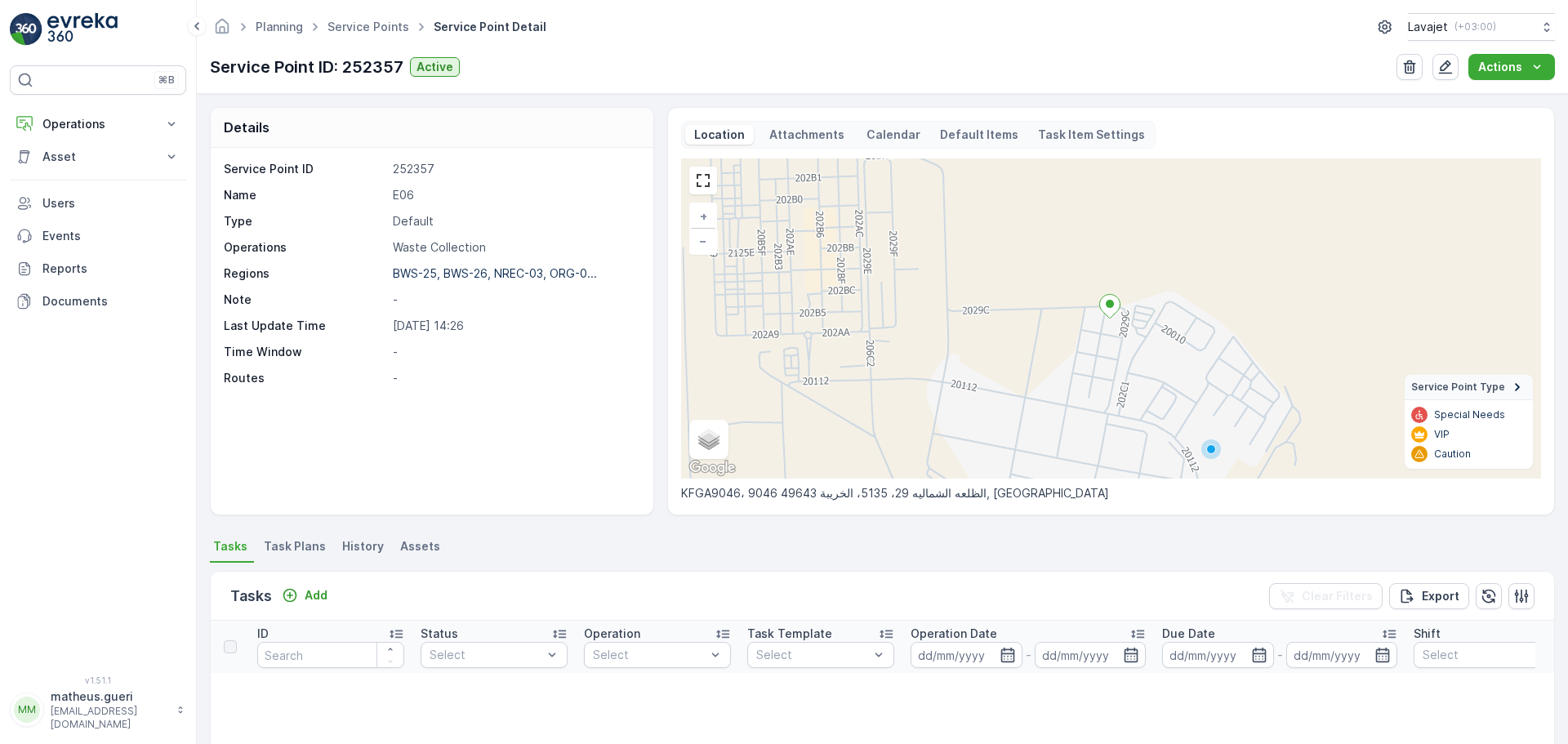
click at [802, 140] on p "Attachments" at bounding box center [807, 135] width 80 height 17
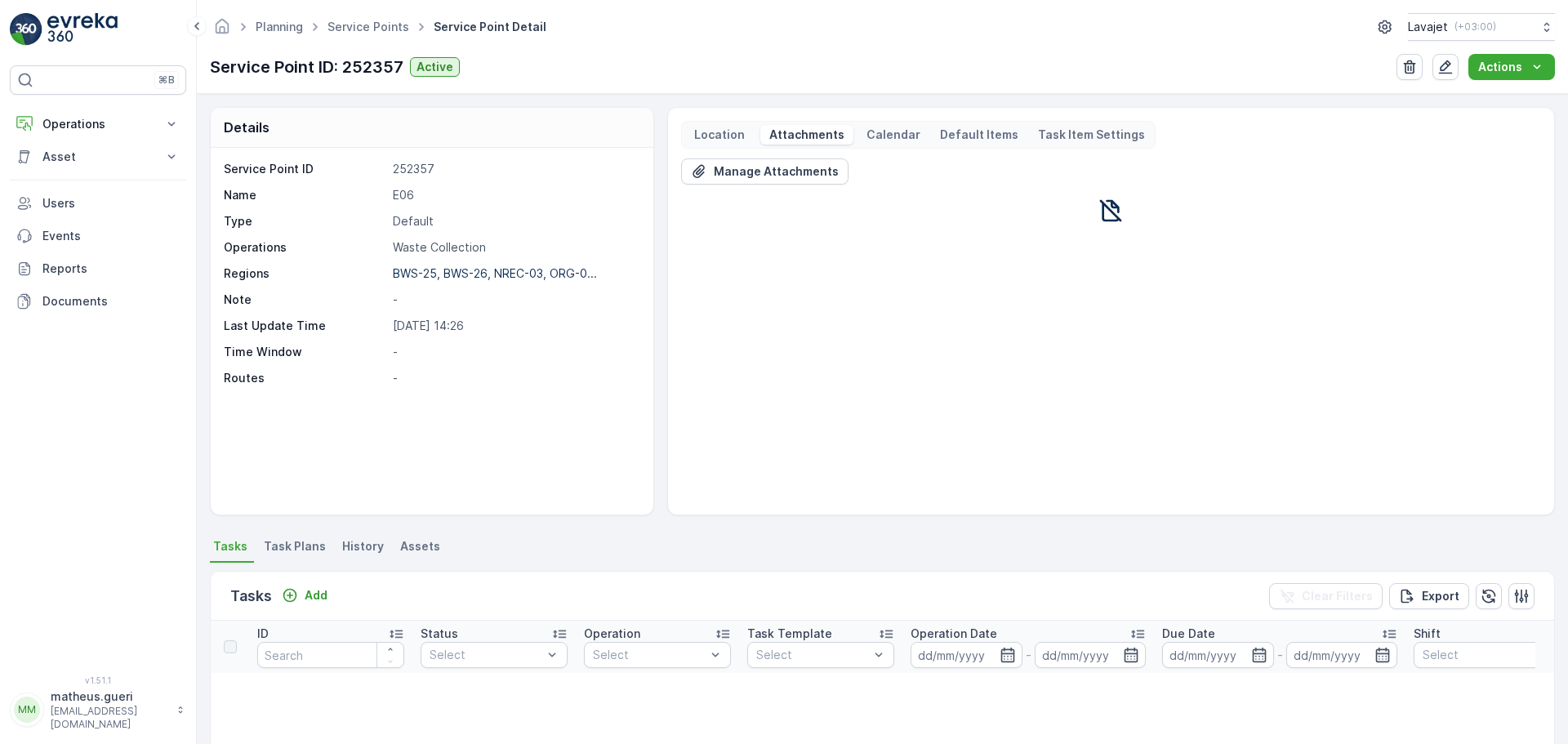
click at [878, 126] on div "Calendar" at bounding box center [893, 135] width 67 height 20
click at [974, 142] on p "Default Items" at bounding box center [980, 135] width 79 height 17
click at [1058, 144] on div "Task Item Settings" at bounding box center [1092, 135] width 120 height 20
drag, startPoint x: 489, startPoint y: 285, endPoint x: 546, endPoint y: 345, distance: 82.8
click at [546, 345] on div "Service Point ID 252357 Name E06 Type Default Operations Waste Collection Regio…" at bounding box center [430, 274] width 412 height 225
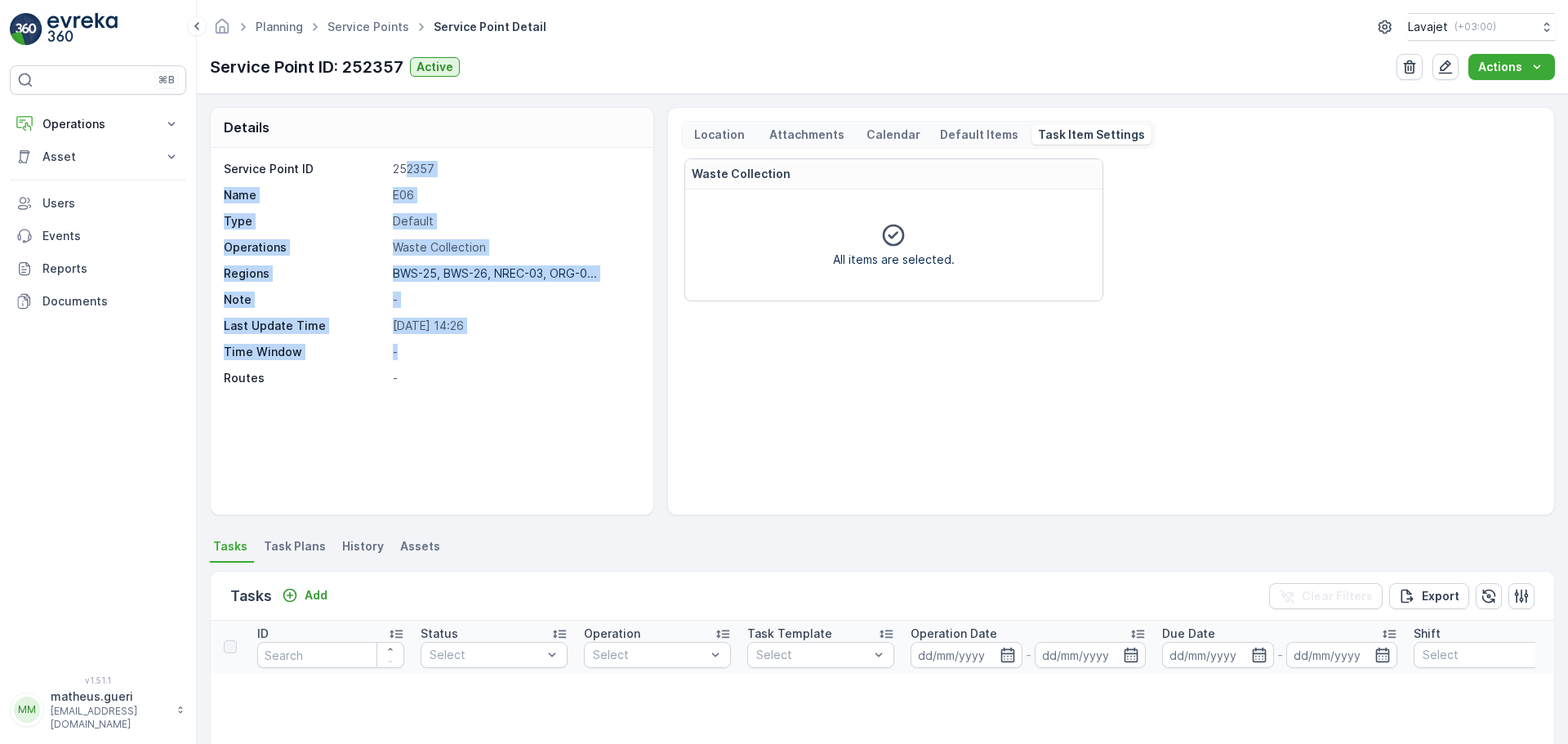
click at [546, 345] on p "-" at bounding box center [513, 352] width 243 height 17
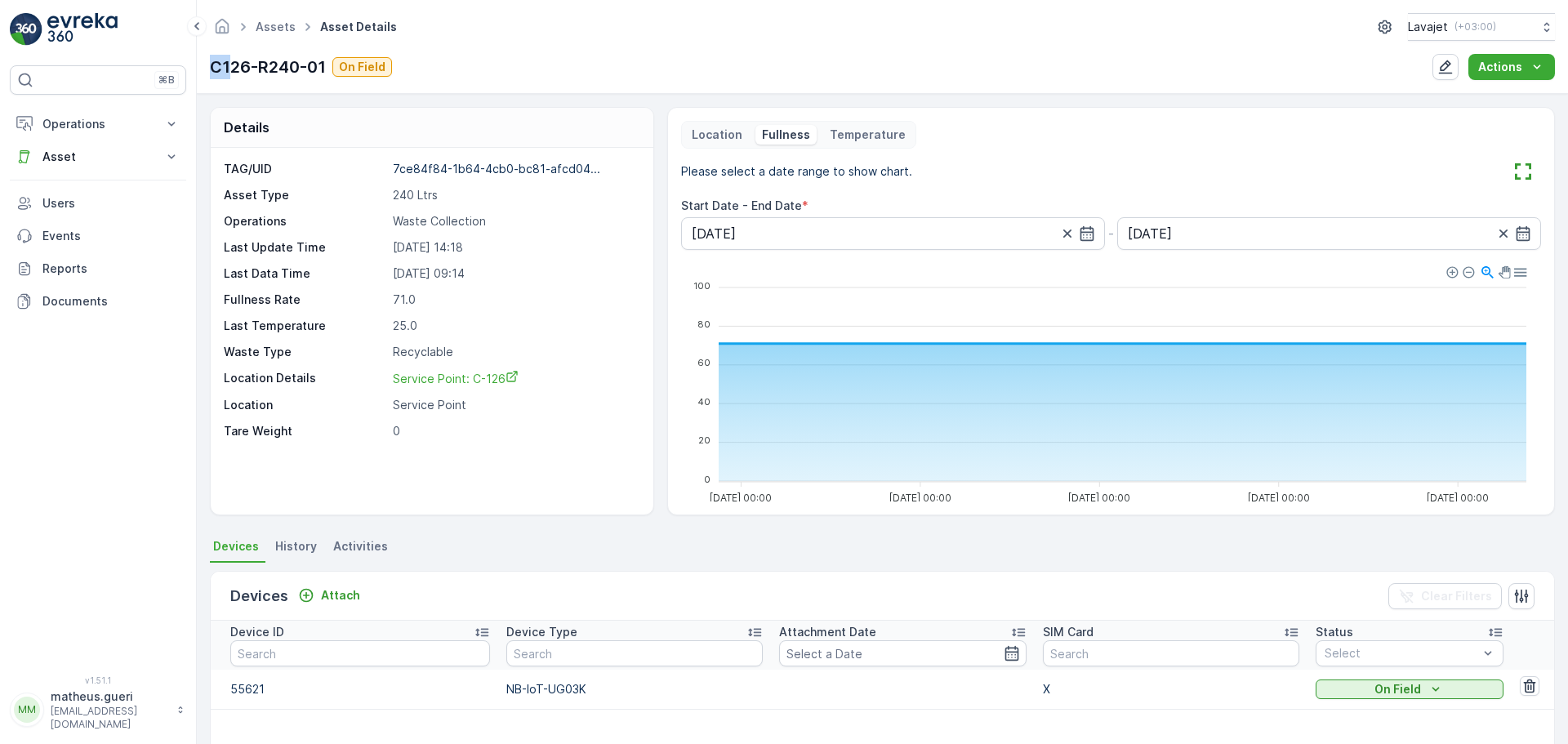
drag, startPoint x: 206, startPoint y: 65, endPoint x: 241, endPoint y: 62, distance: 35.1
click at [238, 62] on div "Assets Asset Details Lavajet ( +03:00 ) C126-R240-01 On Field Actions" at bounding box center [882, 46] width 1371 height 93
drag, startPoint x: 258, startPoint y: 62, endPoint x: 188, endPoint y: 68, distance: 70.3
click at [187, 62] on div "⌘B Operations Insights Planning Routes & Tasks Cockpit Settings Asset Assets Ac…" at bounding box center [784, 372] width 1568 height 744
click at [244, 89] on div "Assets Asset Details Lavajet ( +03:00 ) C126-R240-01 On Field Actions" at bounding box center [882, 46] width 1371 height 93
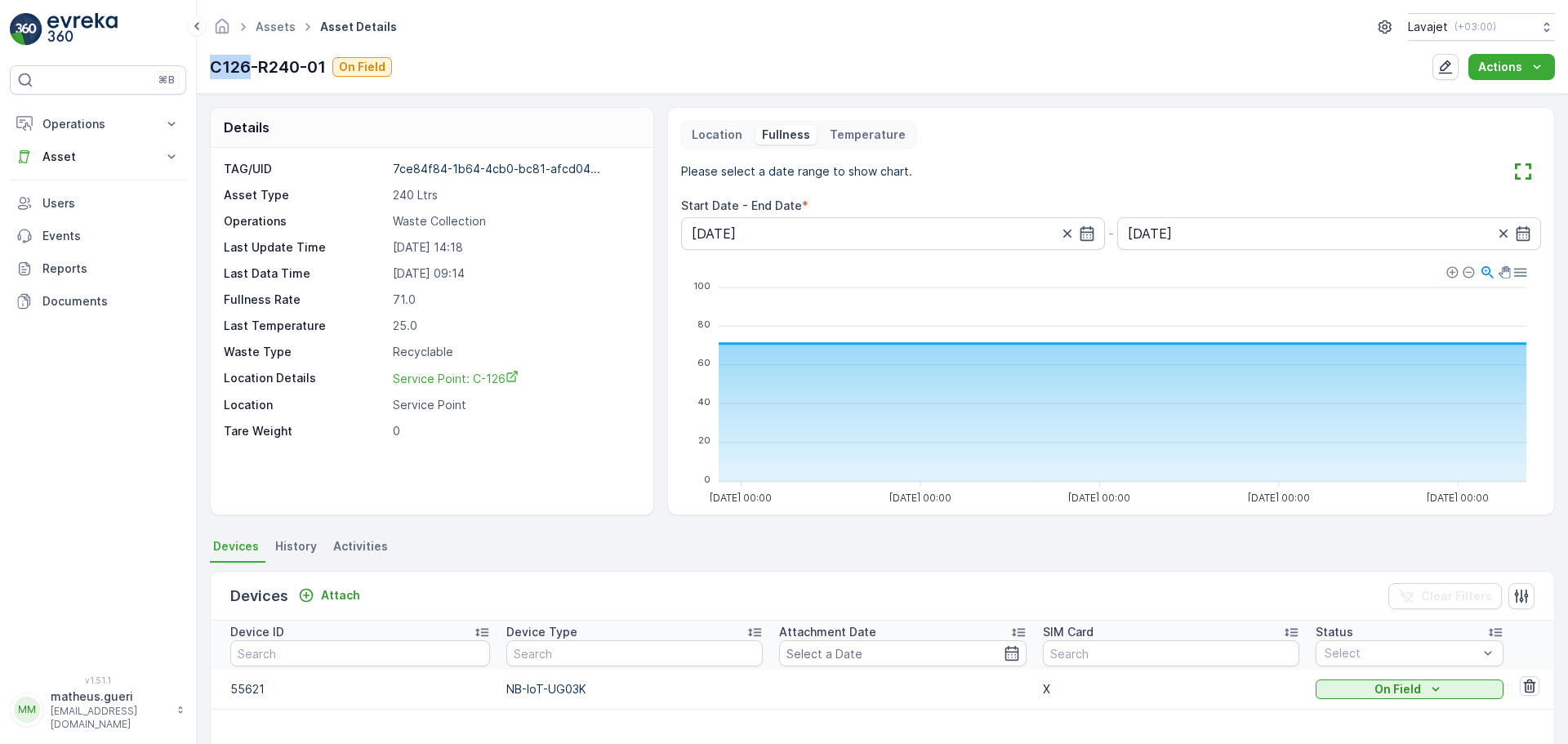
drag, startPoint x: 252, startPoint y: 71, endPoint x: 191, endPoint y: 74, distance: 61.1
click at [195, 71] on div "⌘B Operations Insights Planning Routes & Tasks Cockpit Settings Asset Assets Ac…" at bounding box center [784, 372] width 1568 height 744
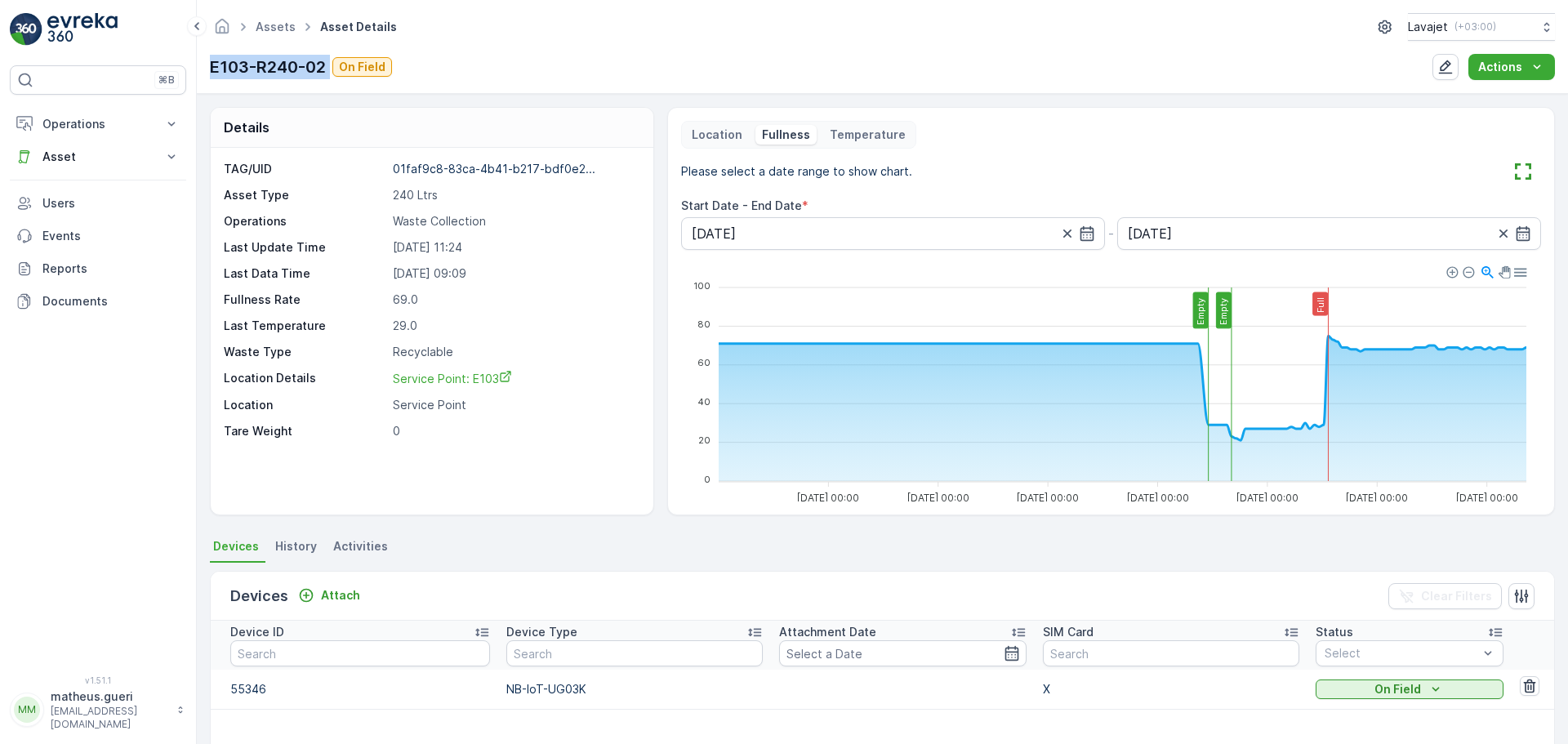
click at [334, 65] on div "Assets Asset Details Lavajet ( +03:00 ) E103-R240-02 On Field Actions" at bounding box center [882, 46] width 1371 height 93
copy p "E103-R240-02"
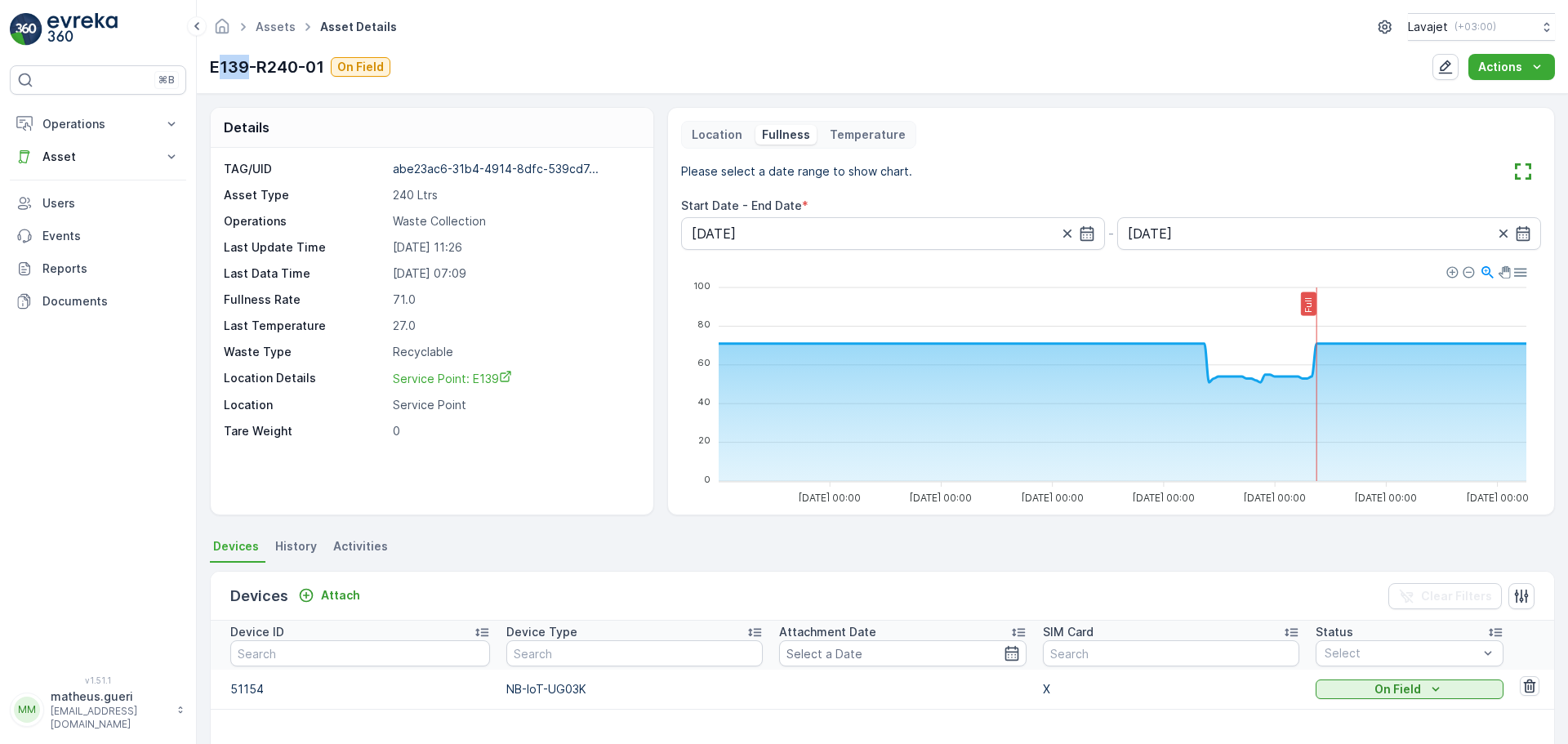
drag, startPoint x: 248, startPoint y: 70, endPoint x: 215, endPoint y: 70, distance: 33.0
click at [215, 70] on p "E139-R240-01" at bounding box center [267, 67] width 114 height 25
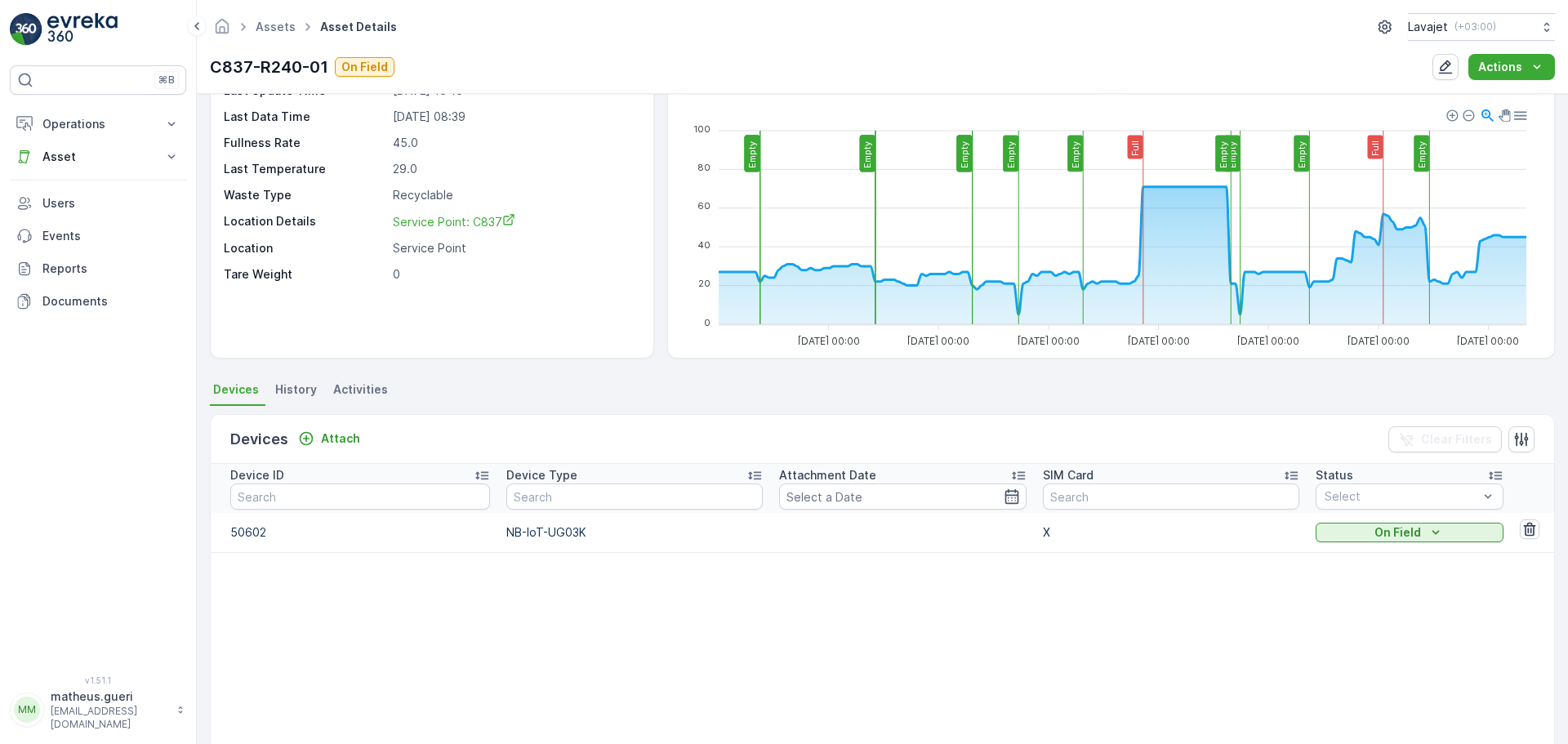
scroll to position [163, 0]
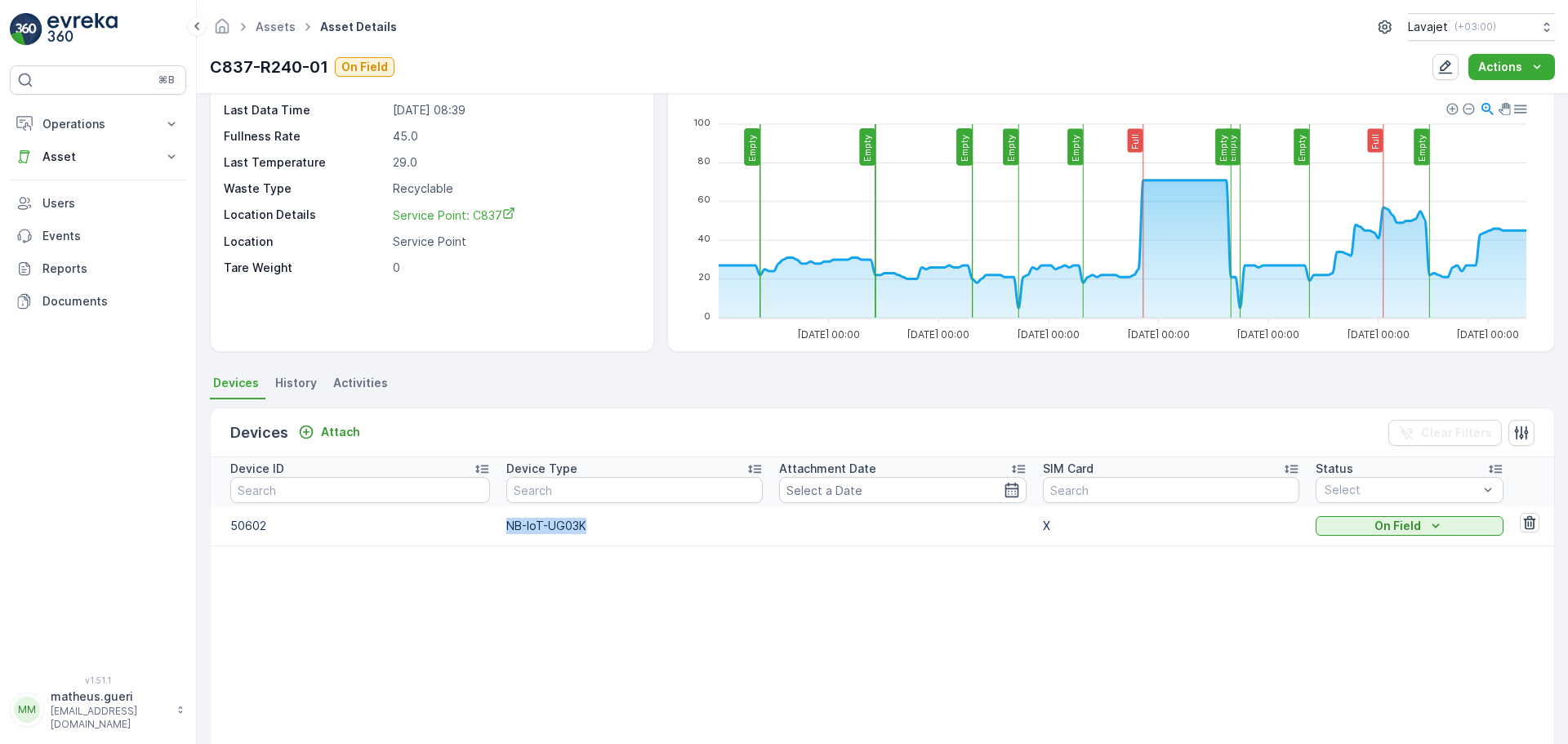
drag, startPoint x: 589, startPoint y: 532, endPoint x: 482, endPoint y: 532, distance: 107.0
click at [482, 532] on tr "50602 NB-IoT-UG03K X On Field" at bounding box center [882, 527] width 1344 height 39
click at [522, 575] on table "Device ID Device Type Attachment Date SIM Card Status Select 50602 NB-IoT-UG03K…" at bounding box center [882, 656] width 1344 height 398
drag, startPoint x: 503, startPoint y: 526, endPoint x: 599, endPoint y: 525, distance: 96.0
click at [599, 525] on p "NB-IoT-UG03K" at bounding box center [634, 526] width 257 height 17
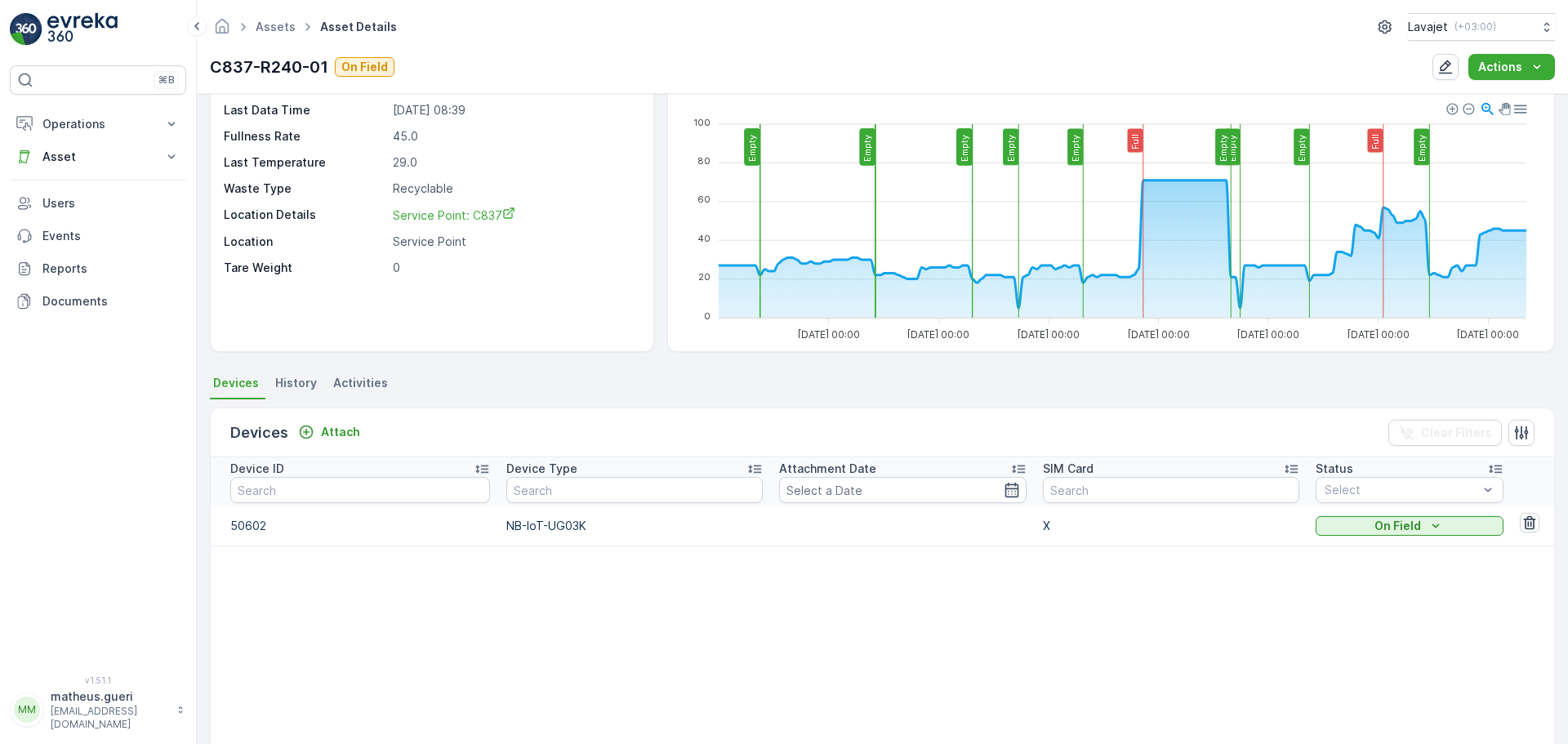
click at [604, 561] on table "Device ID Device Type Attachment Date SIM Card Status Select 50602 NB-IoT-UG03K…" at bounding box center [882, 656] width 1344 height 398
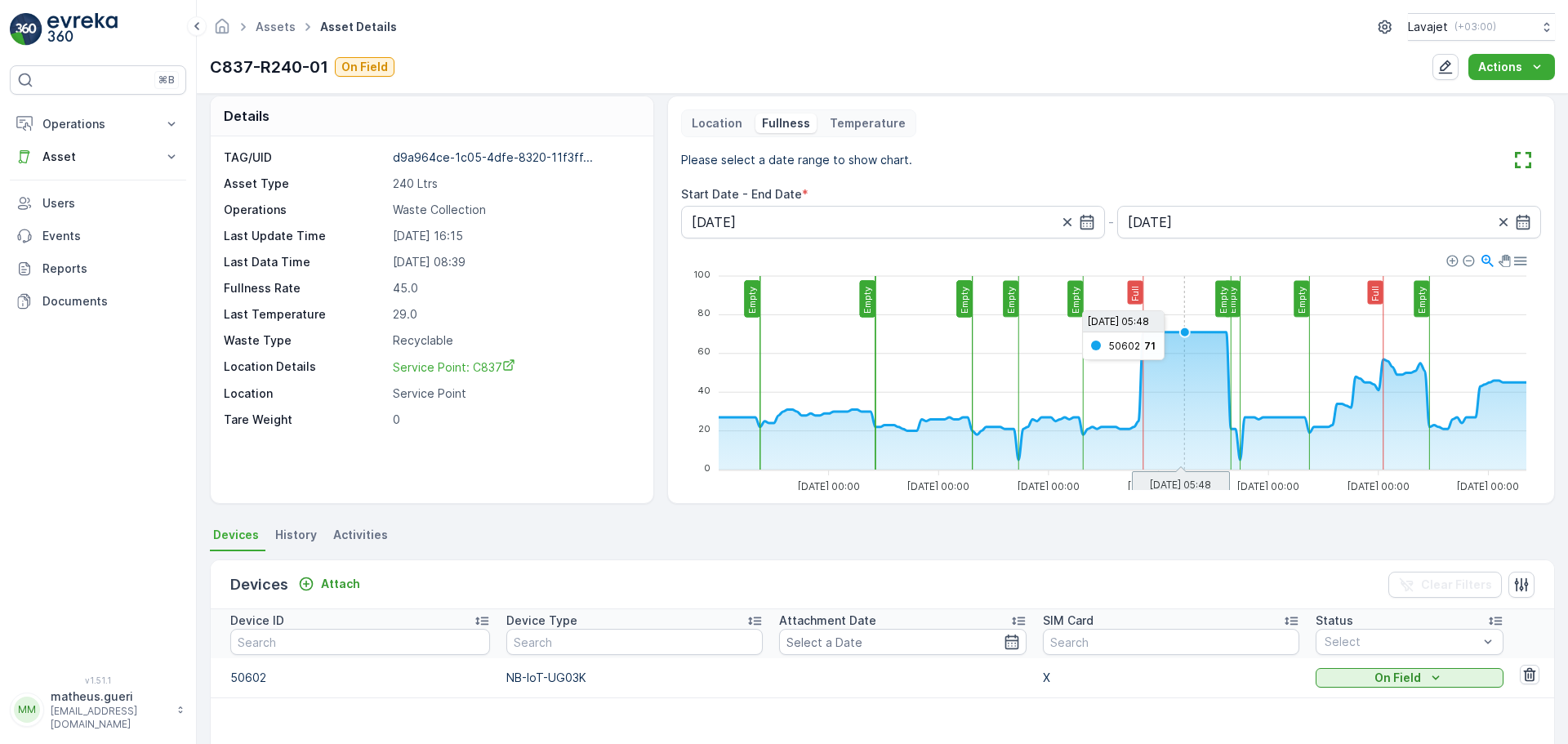
scroll to position [0, 0]
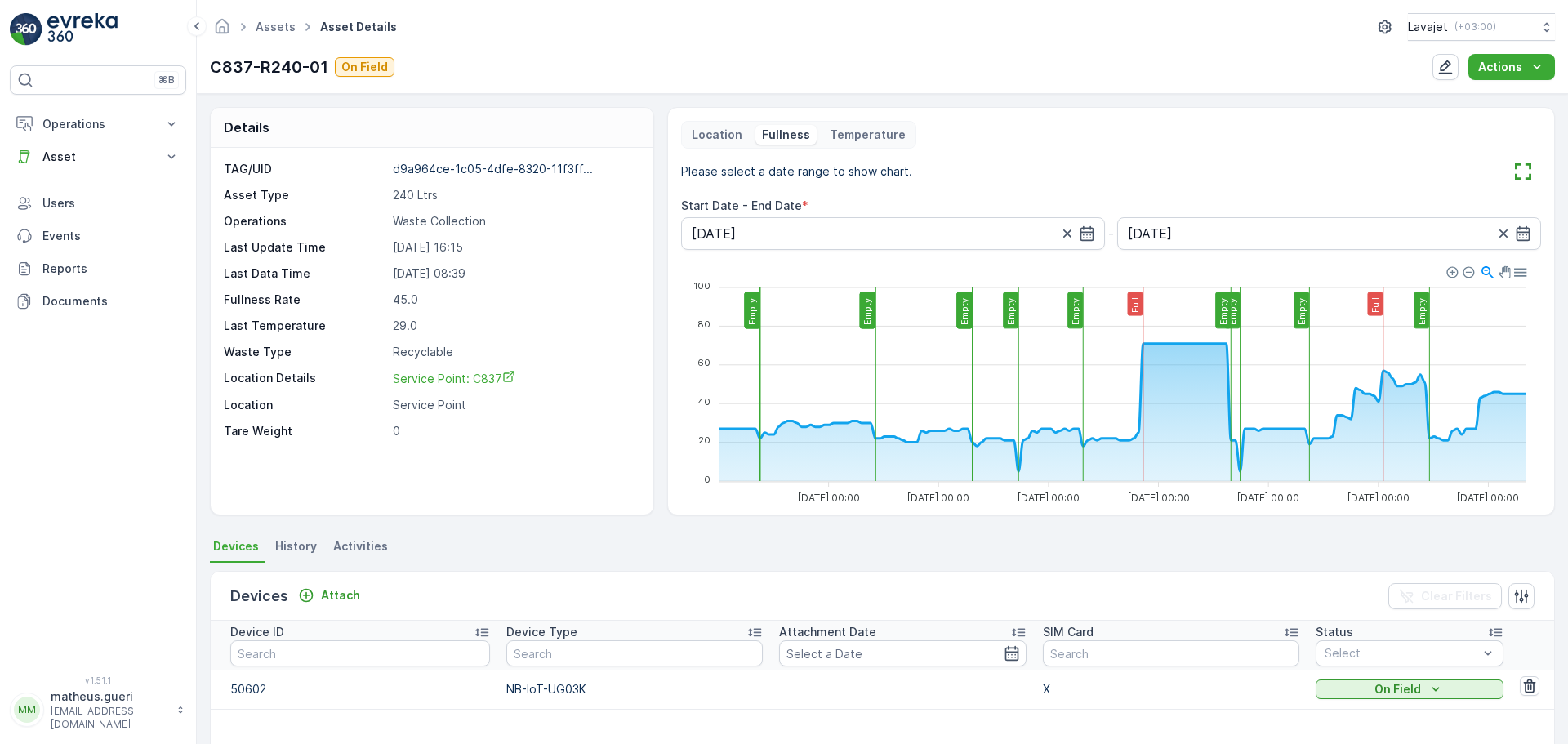
drag, startPoint x: 395, startPoint y: 173, endPoint x: 508, endPoint y: 275, distance: 152.2
click at [508, 275] on div "TAG/UID d9a964ce-1c05-4dfe-8320-11f3ff... Asset Type 240 Ltrs Operations Waste …" at bounding box center [430, 300] width 412 height 279
click at [508, 279] on p "[DATE] 08:39" at bounding box center [513, 274] width 243 height 17
drag, startPoint x: 440, startPoint y: 317, endPoint x: 458, endPoint y: 327, distance: 20.6
click at [450, 322] on div "TAG/UID d9a964ce-1c05-4dfe-8320-11f3ff... Asset Type 240 Ltrs Operations Waste …" at bounding box center [430, 300] width 412 height 279
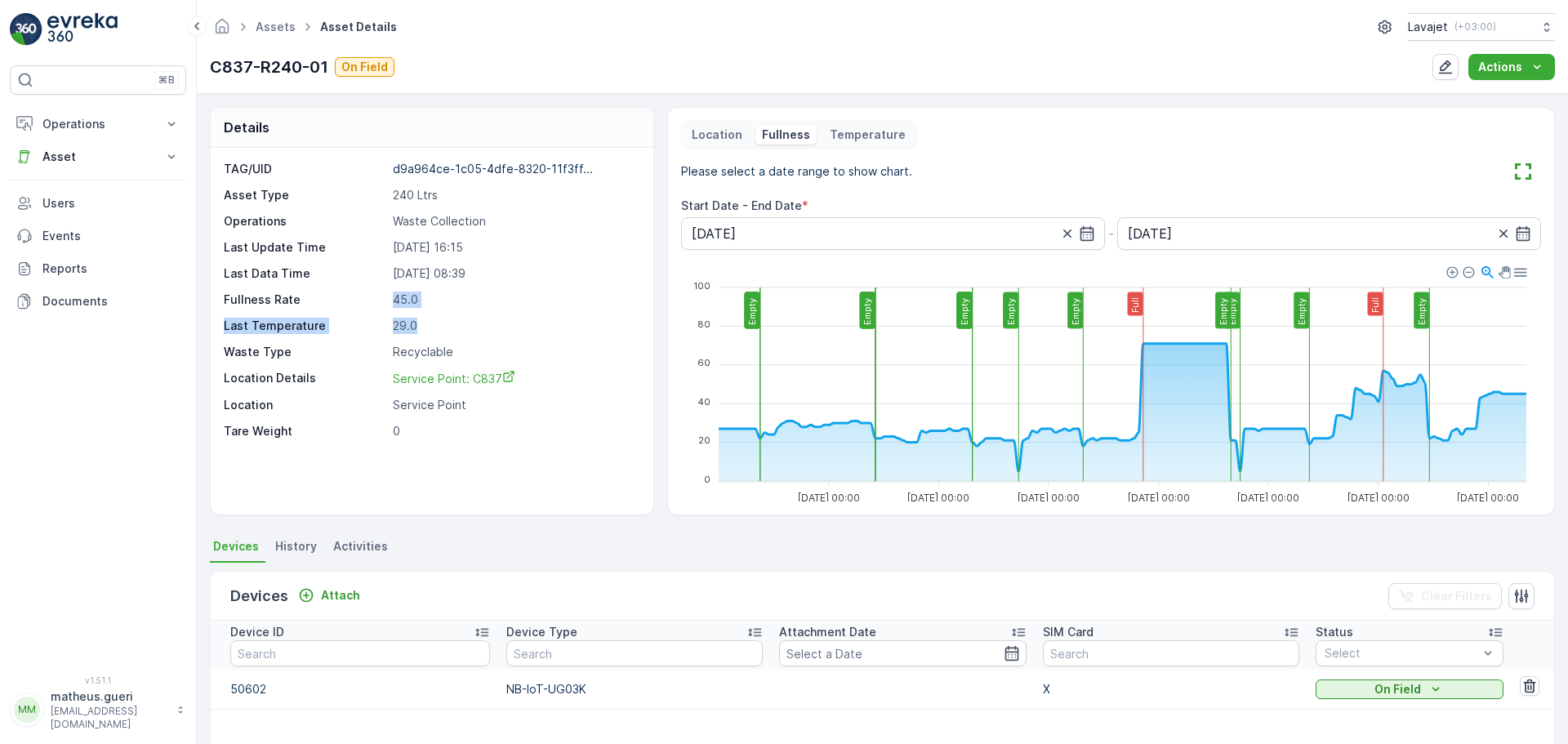
click at [462, 330] on p "29.0" at bounding box center [513, 326] width 243 height 17
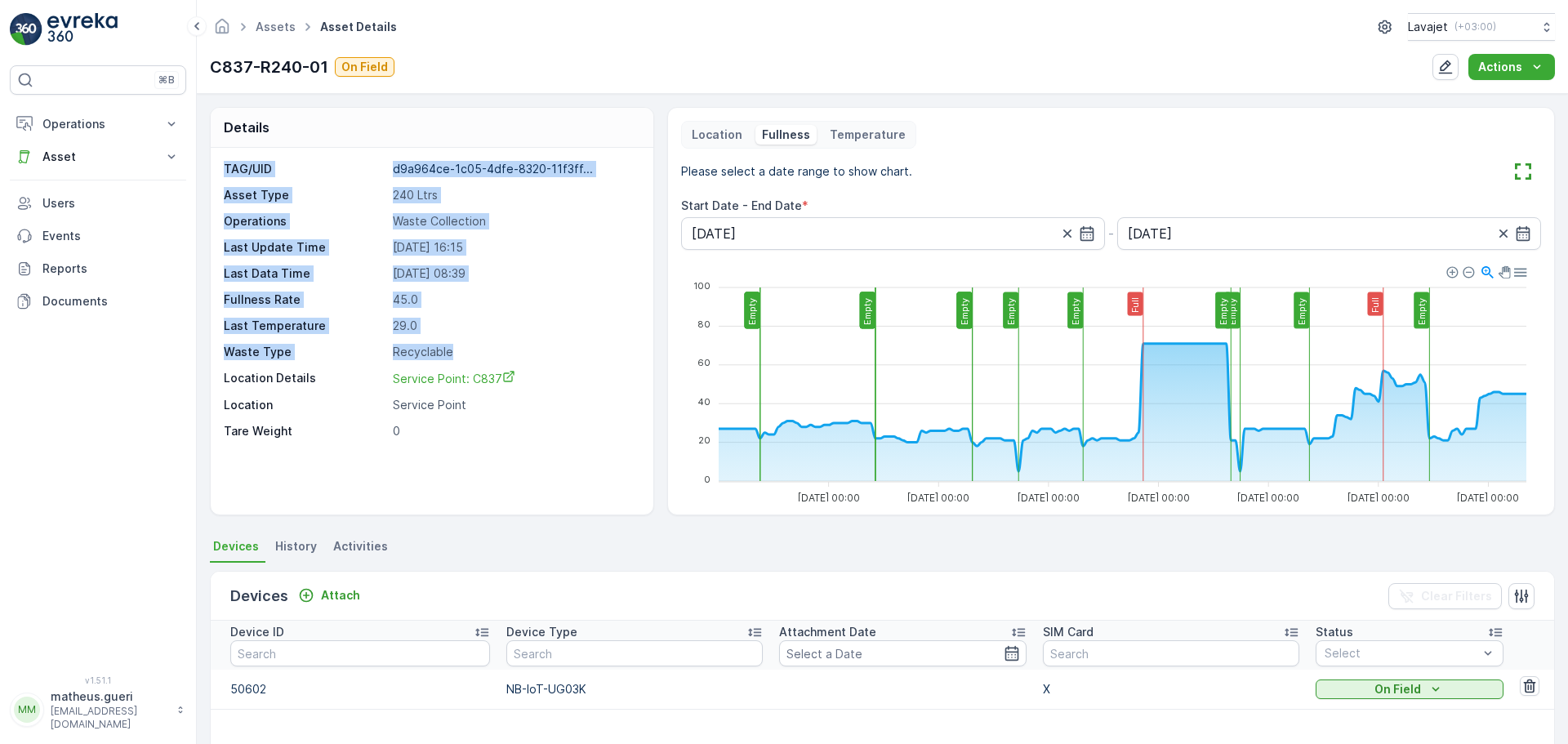
drag, startPoint x: 468, startPoint y: 341, endPoint x: 215, endPoint y: 171, distance: 304.8
click at [215, 171] on div "TAG/UID d9a964ce-1c05-4dfe-8320-11f3ff... Asset Type 240 Ltrs Operations Waste …" at bounding box center [432, 331] width 443 height 367
click at [233, 198] on p "Asset Type" at bounding box center [305, 195] width 162 height 17
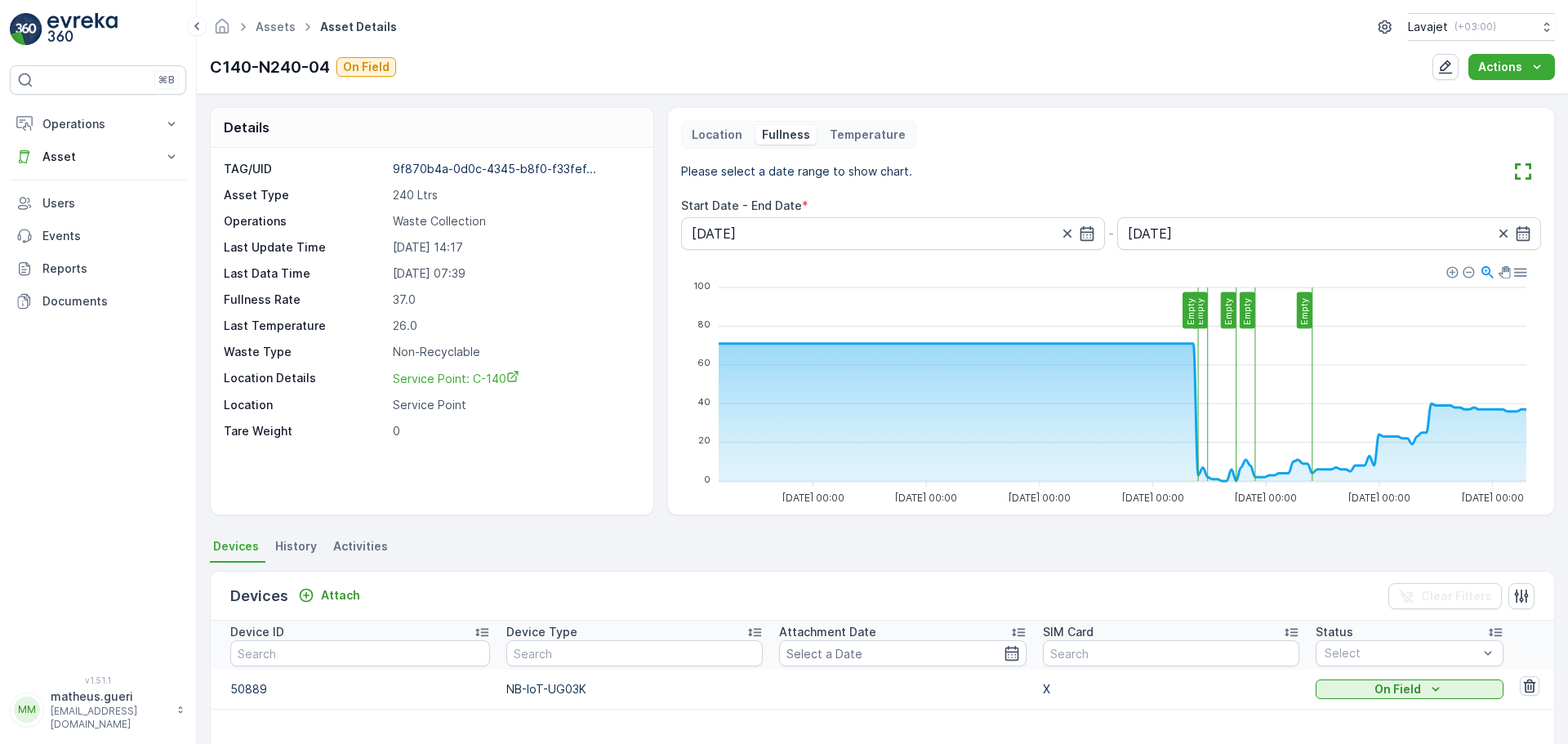
click at [1221, 161] on div "Please select a date range to show chart." at bounding box center [1111, 171] width 860 height 27
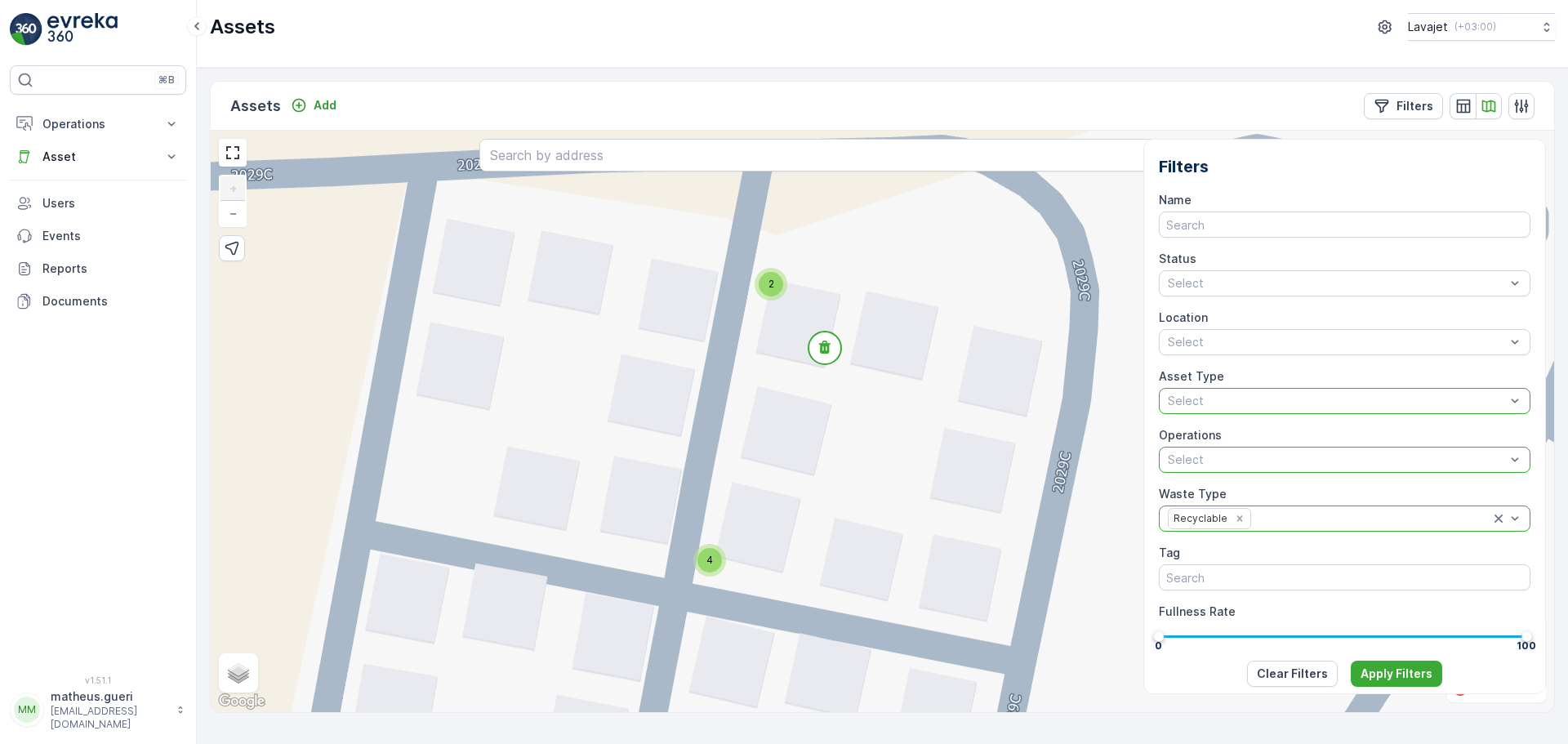
scroll to position [146, 0]
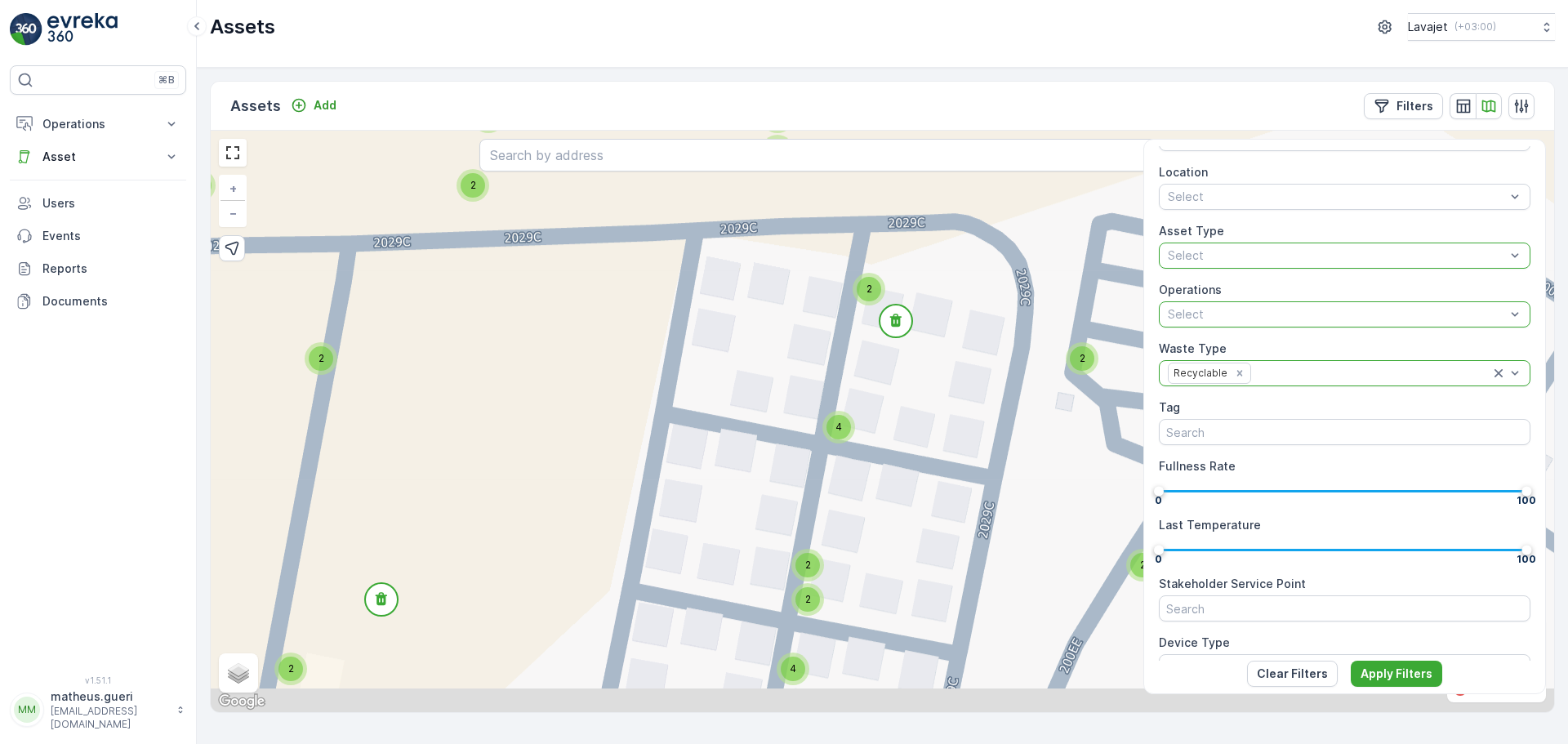
drag, startPoint x: 982, startPoint y: 528, endPoint x: 967, endPoint y: 418, distance: 111.0
click at [967, 418] on div "2 2 2 2 2 2 2 2 2 2 2 2 2 2 2 2 2 2 2 2 2 2 2 2 2 2 2 2 2 2 2 2 2 2 2 2 2 2 2 2…" at bounding box center [882, 421] width 1344 height 582
